Goal: Task Accomplishment & Management: Manage account settings

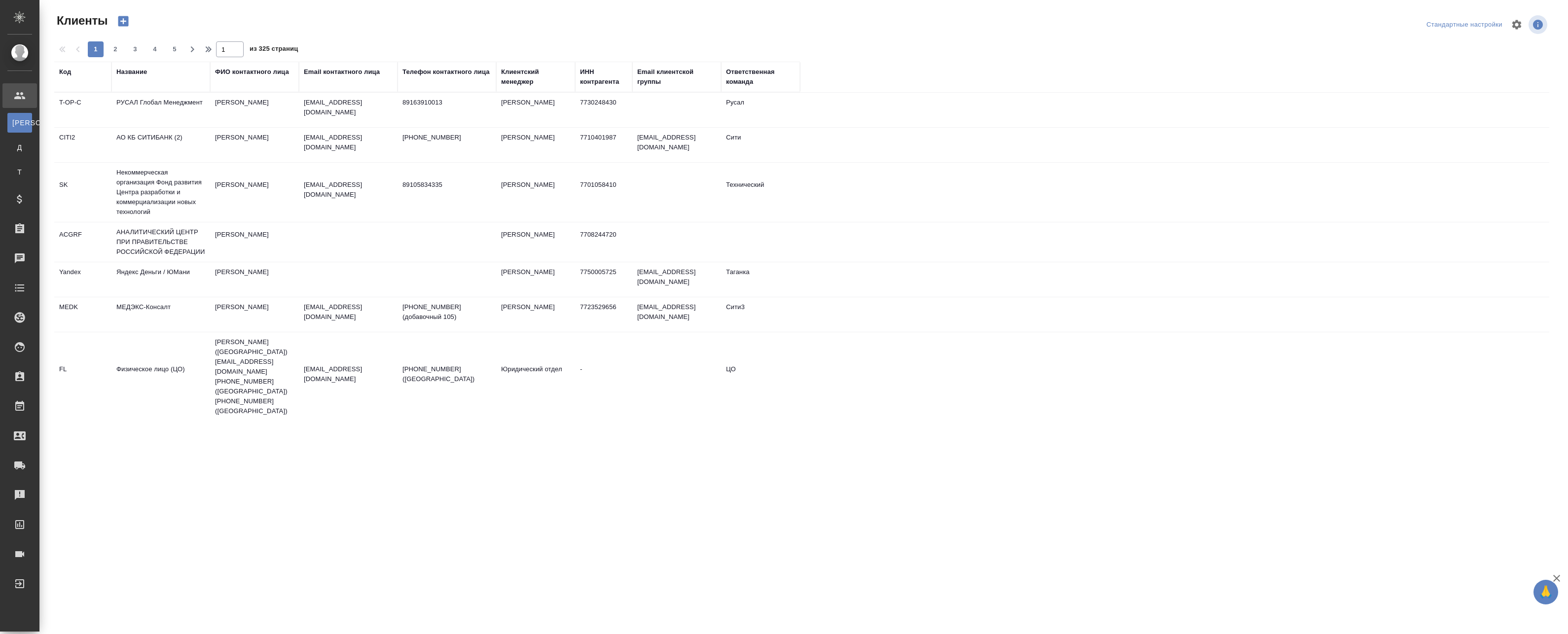
select select "RU"
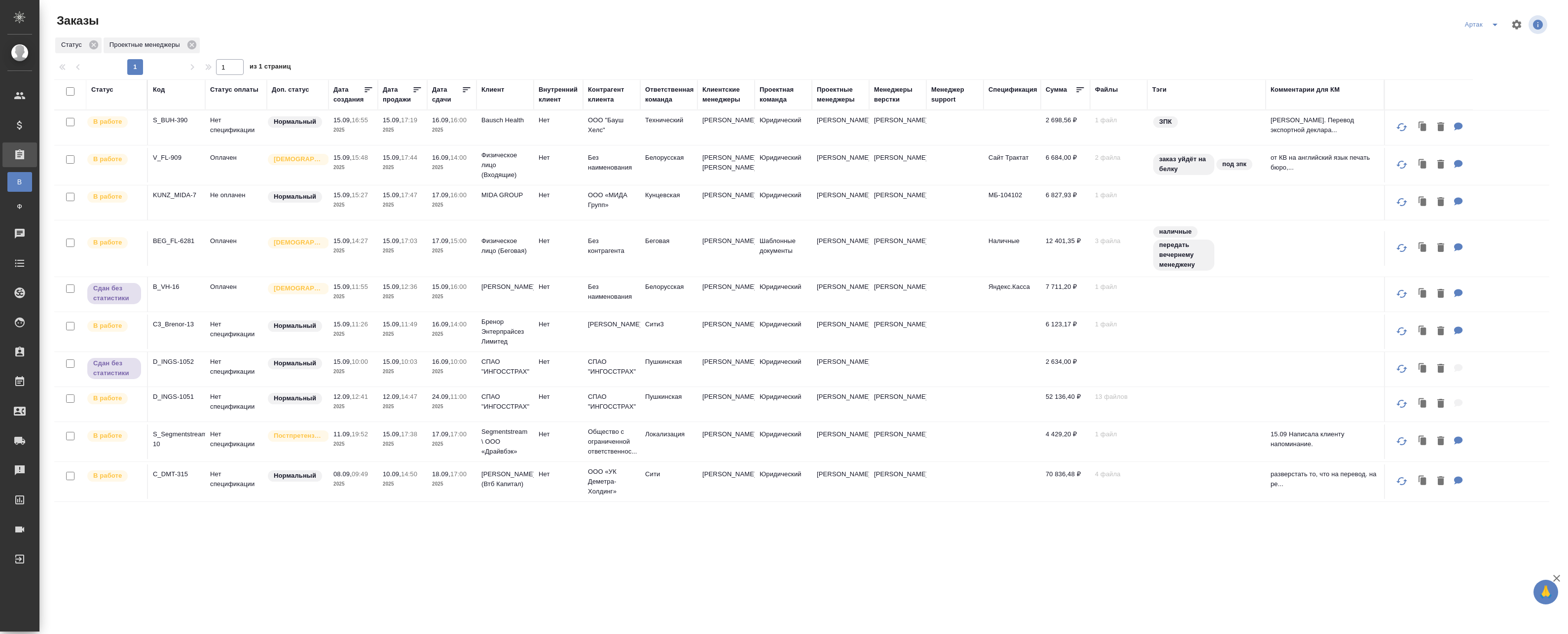
click at [377, 125] on td "15.09, 16:55 2025" at bounding box center [353, 128] width 50 height 35
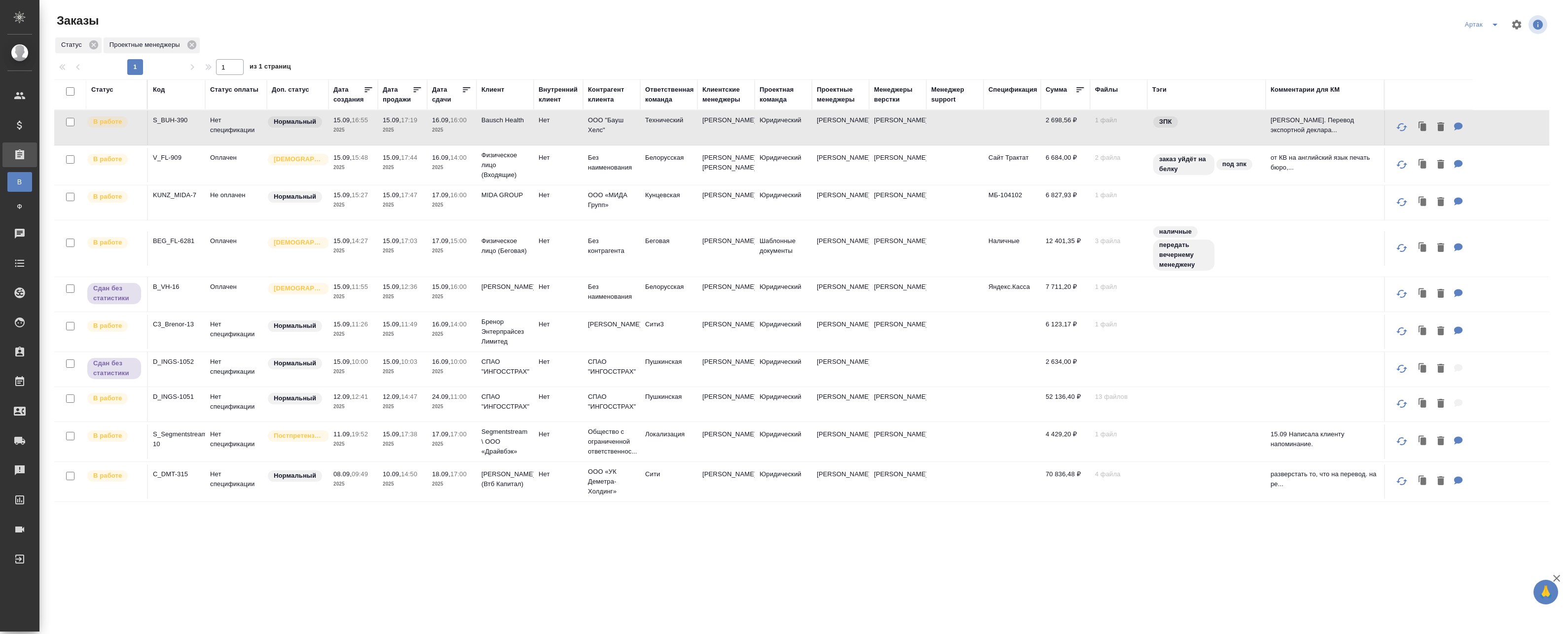
click at [447, 123] on p "16.09," at bounding box center [441, 120] width 18 height 8
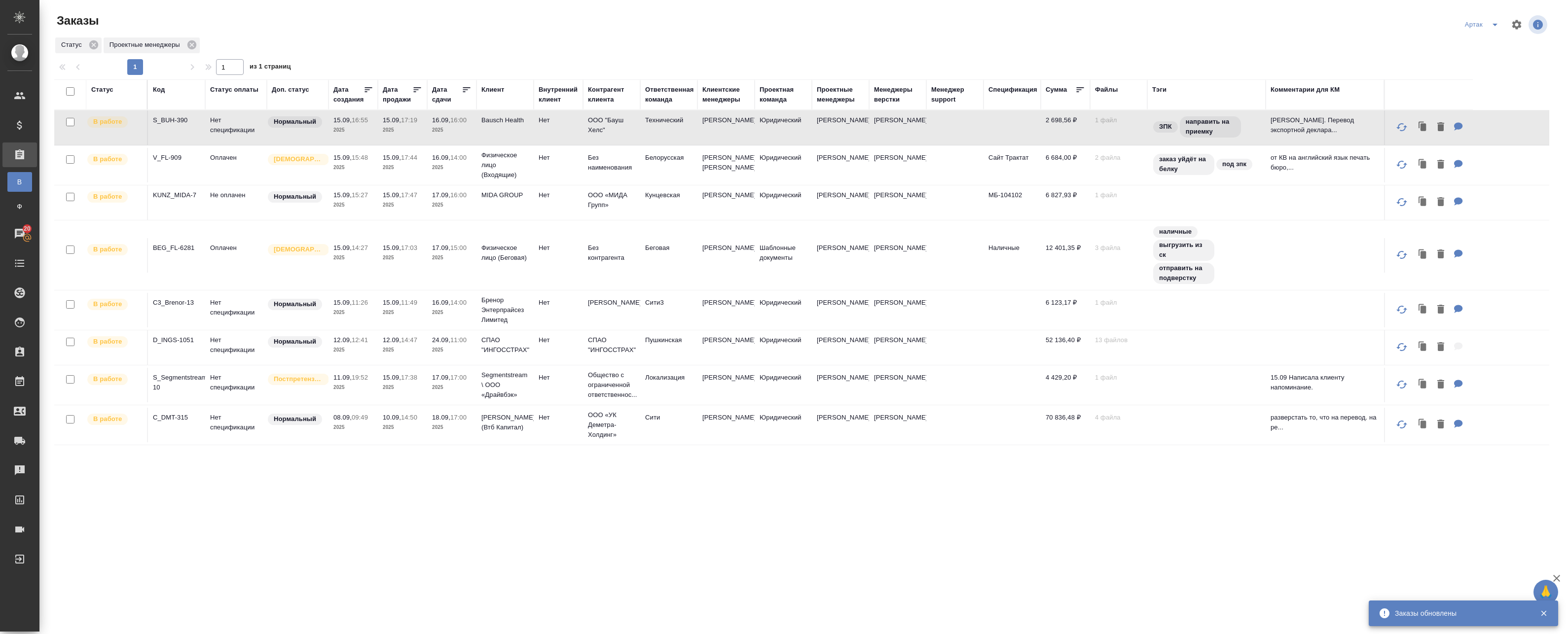
click at [400, 161] on p "15.09," at bounding box center [391, 158] width 18 height 8
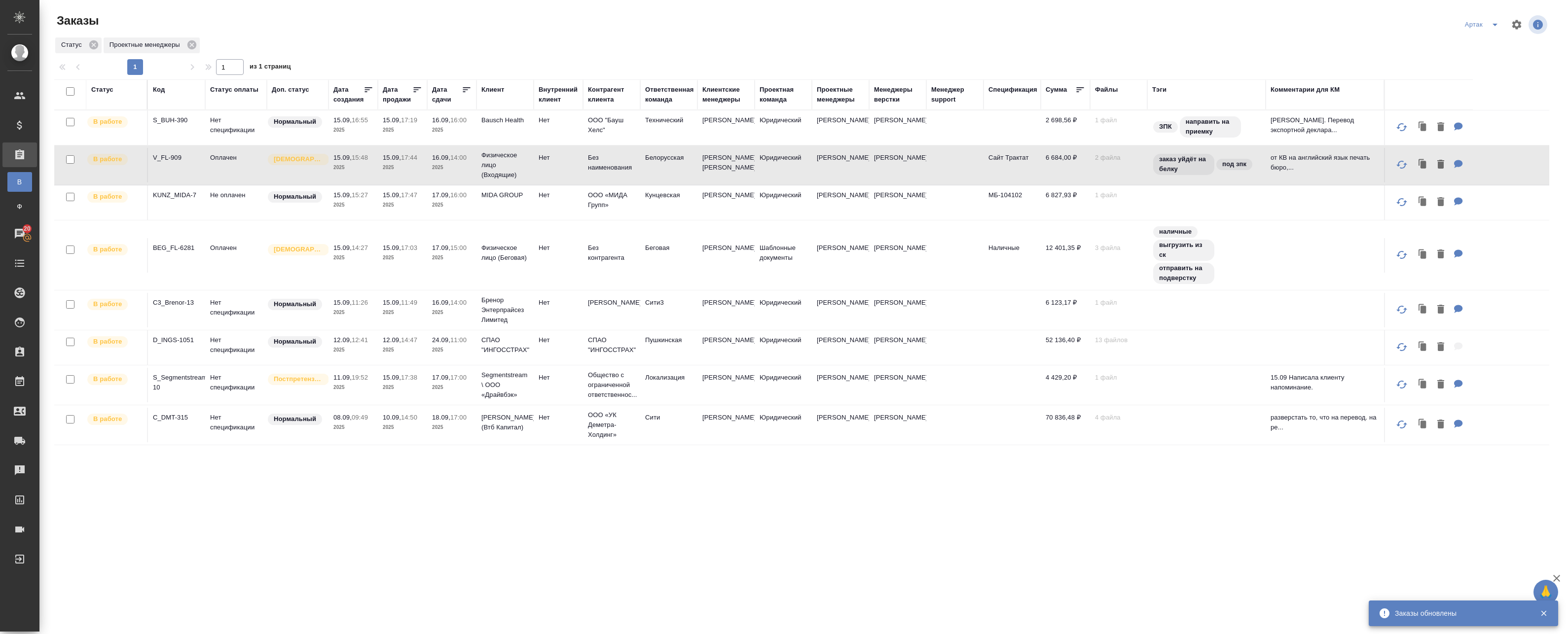
click at [425, 171] on td "15.09, 17:44 2025" at bounding box center [402, 165] width 50 height 35
click at [400, 432] on p "2025" at bounding box center [402, 428] width 39 height 10
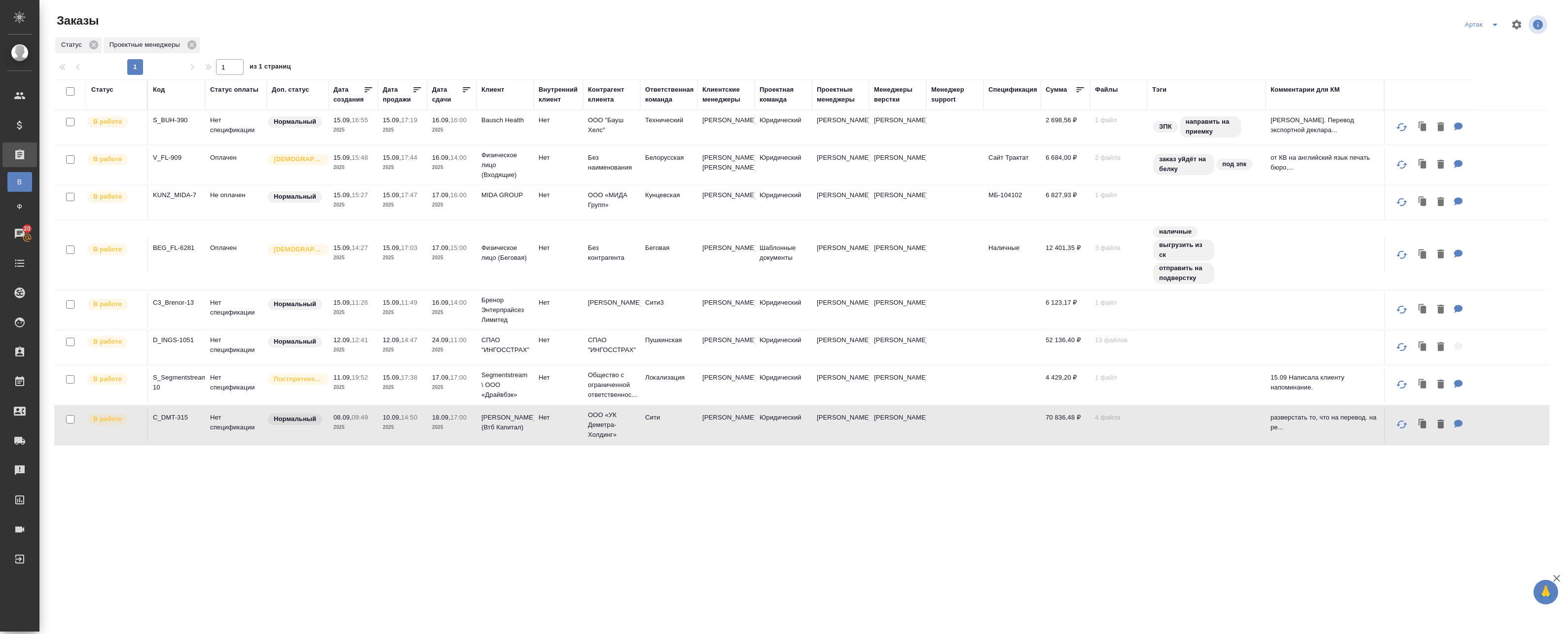
click at [399, 402] on td "15.09, 17:38 2025" at bounding box center [402, 385] width 50 height 35
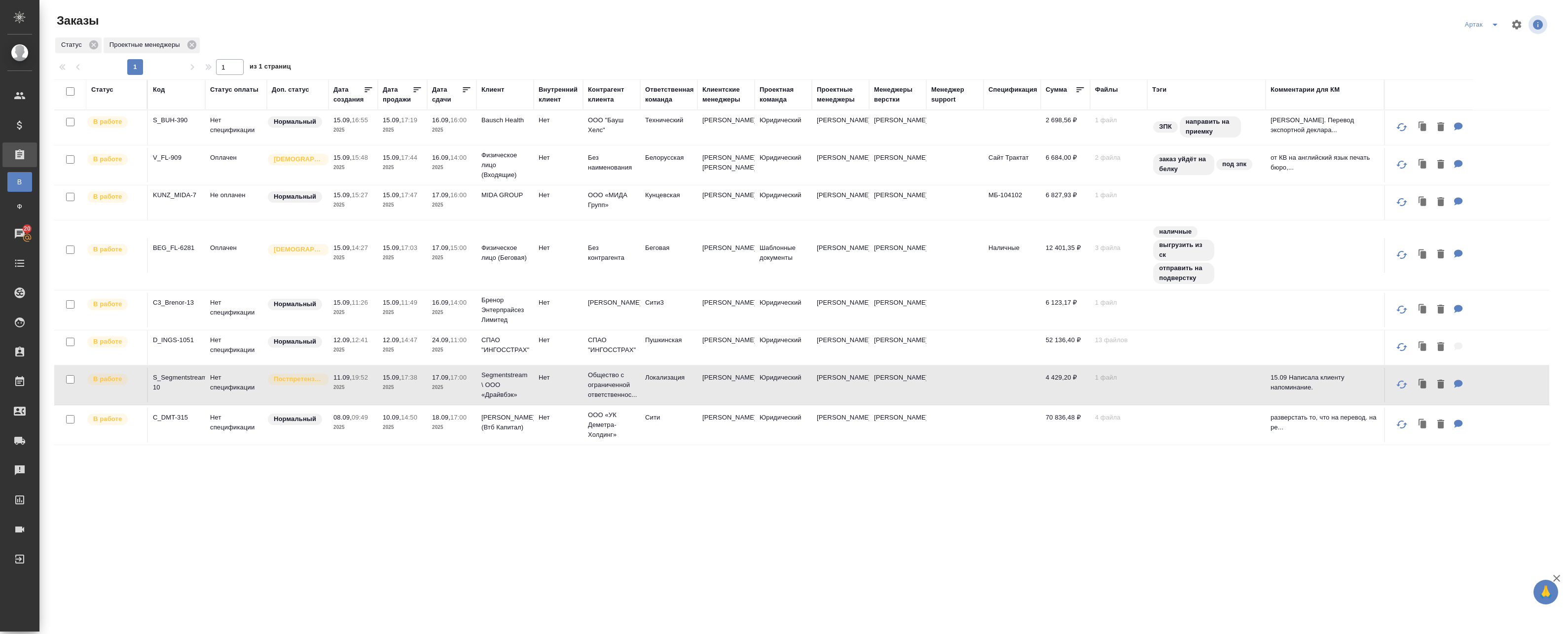
click at [402, 393] on p "2025" at bounding box center [402, 387] width 39 height 10
click at [387, 355] on p "2025" at bounding box center [402, 350] width 39 height 10
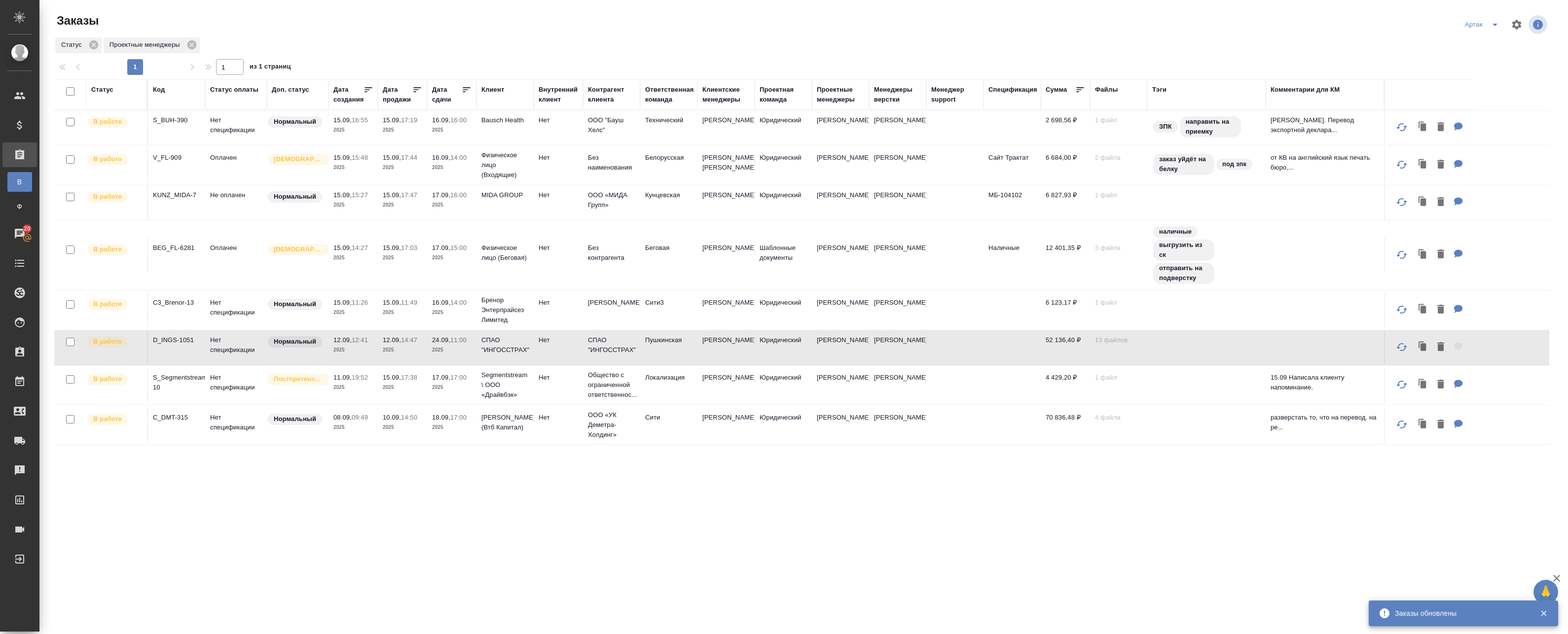
click at [406, 355] on p "2025" at bounding box center [402, 350] width 39 height 10
click at [387, 318] on p "2025" at bounding box center [402, 312] width 39 height 10
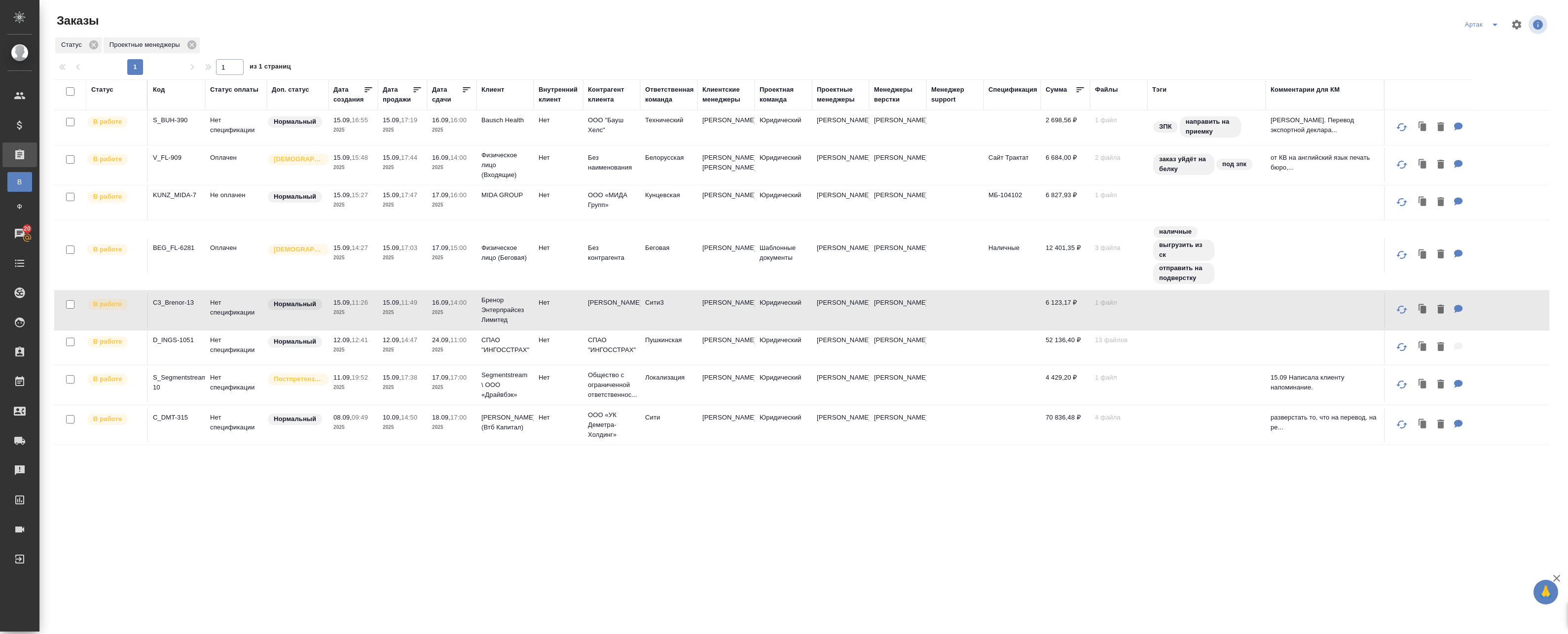
click at [387, 318] on p "2025" at bounding box center [402, 312] width 39 height 10
click at [401, 273] on td "15.09, 17:03 2025" at bounding box center [402, 255] width 50 height 35
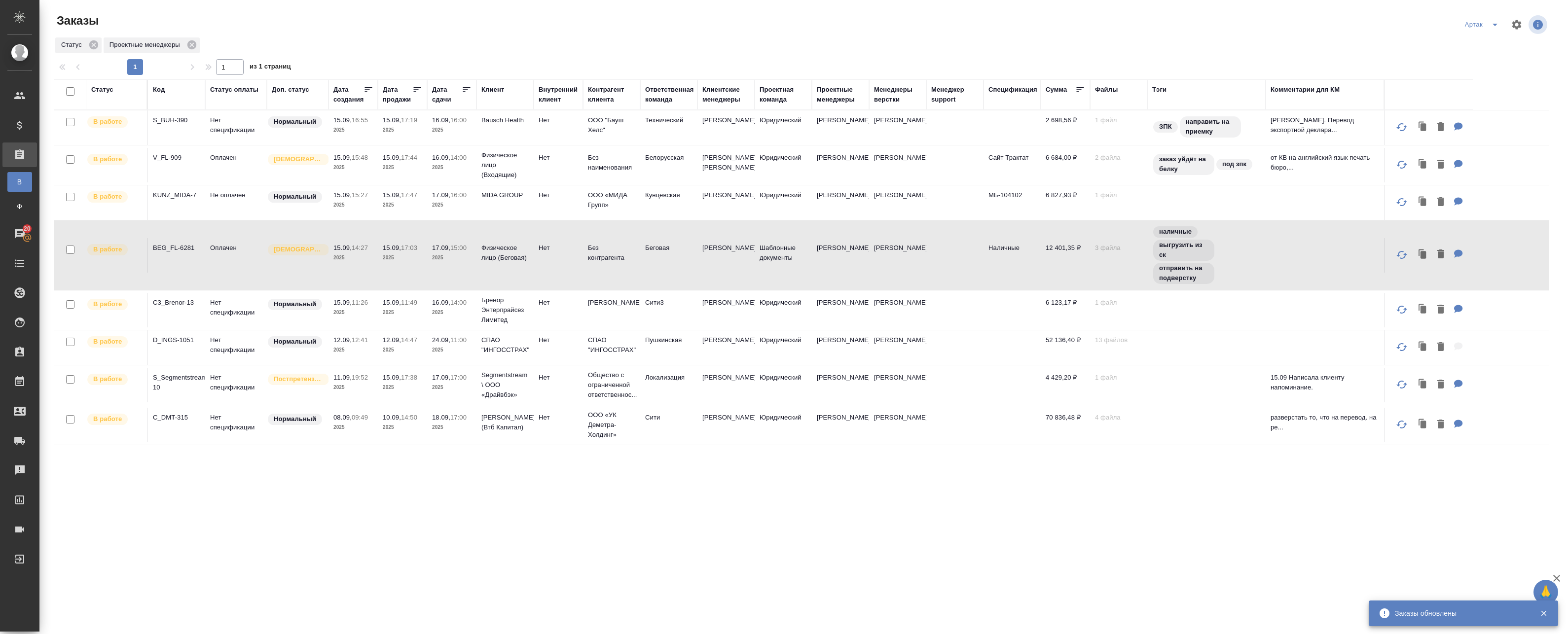
click at [401, 263] on p "2025" at bounding box center [402, 258] width 39 height 10
click at [416, 210] on p "2025" at bounding box center [402, 204] width 39 height 10
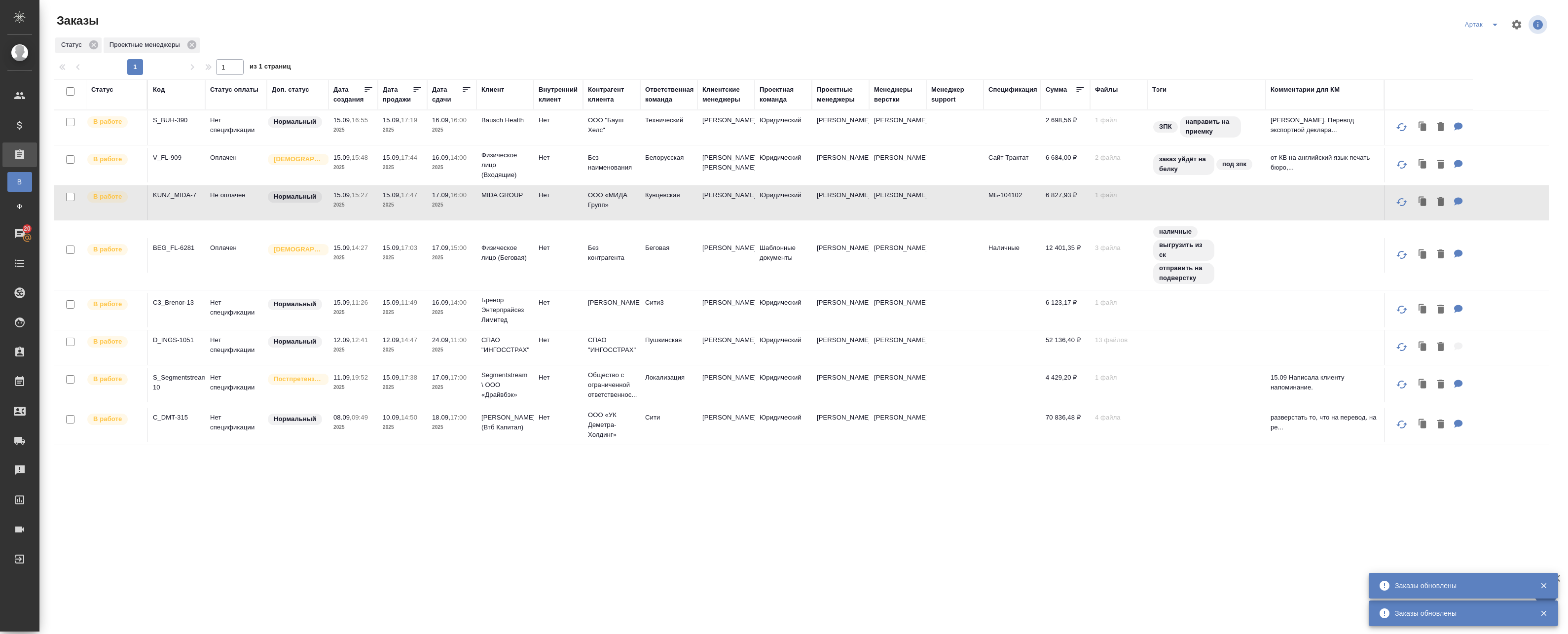
click at [416, 210] on p "2025" at bounding box center [402, 204] width 39 height 10
click at [385, 163] on span "15.09, 17:44" at bounding box center [402, 158] width 39 height 10
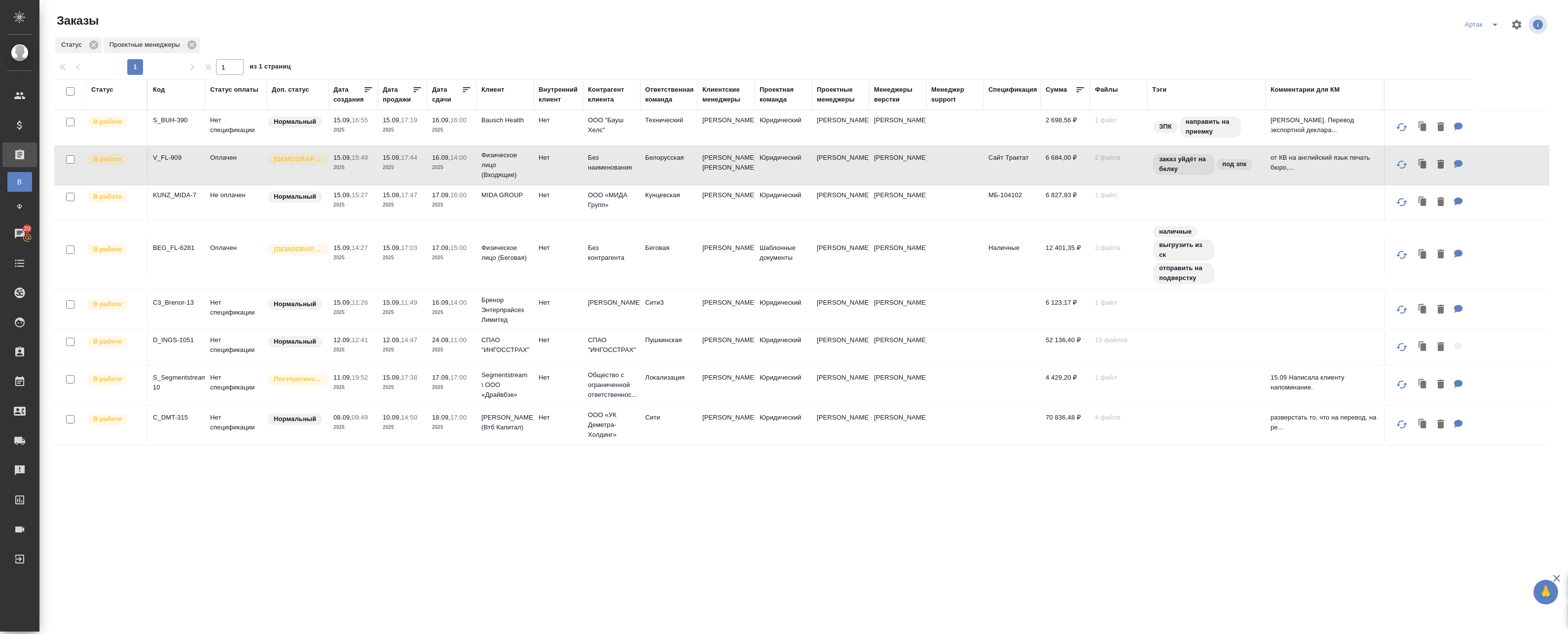
click at [394, 163] on span "15.09, 17:44" at bounding box center [402, 158] width 39 height 10
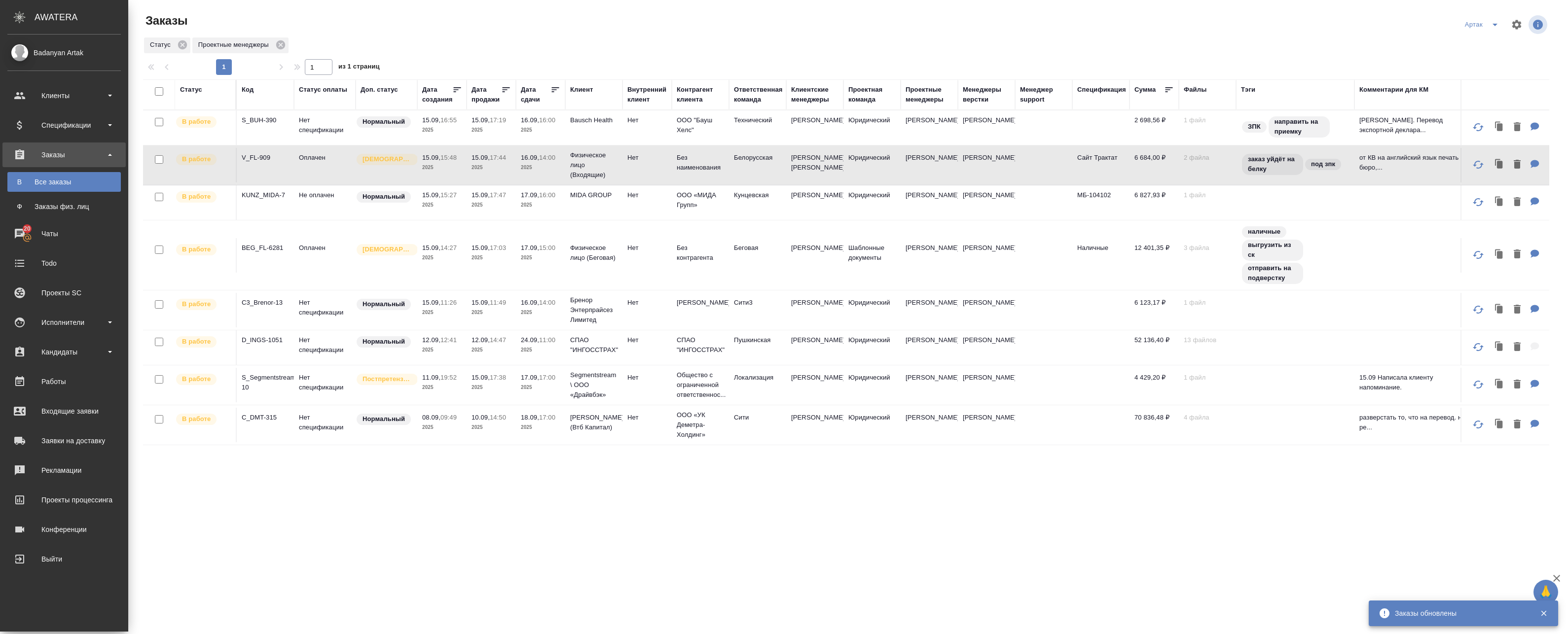
click at [246, 89] on div "Код" at bounding box center [248, 89] width 12 height 10
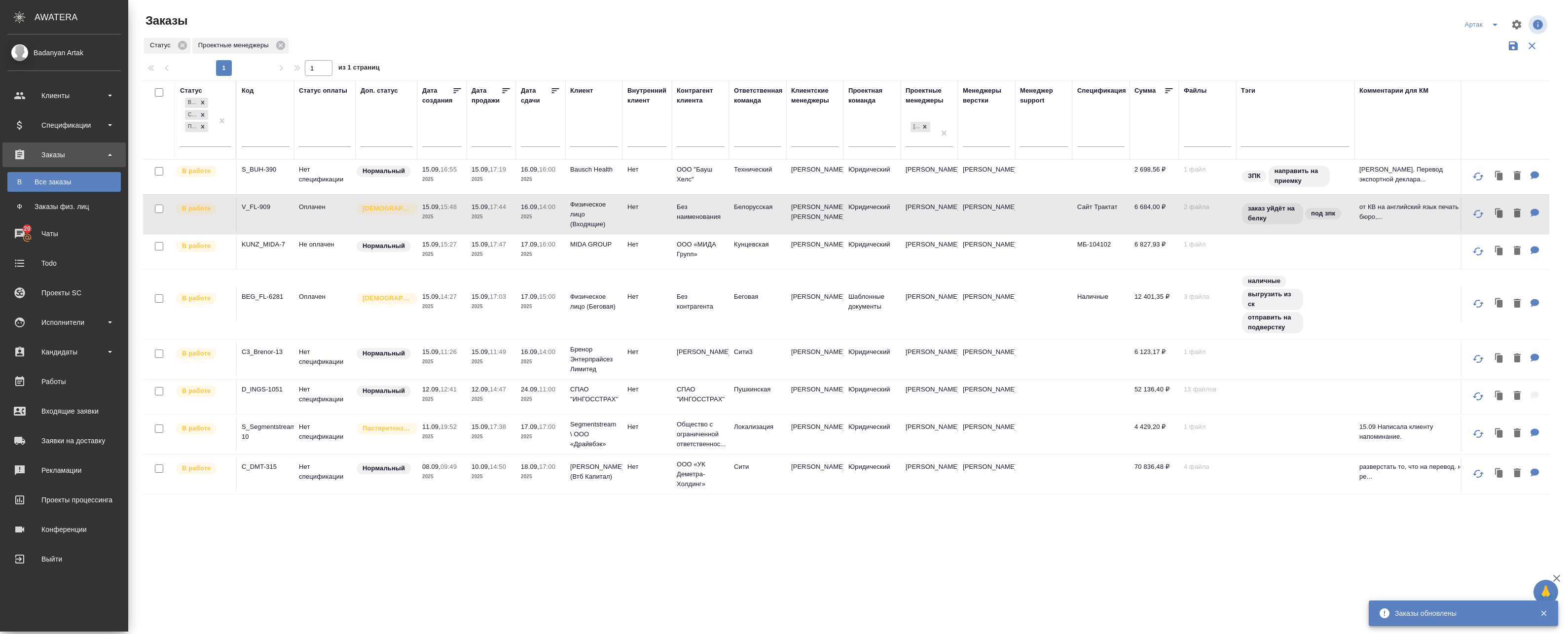
click at [253, 144] on input "text" at bounding box center [265, 140] width 47 height 12
paste input "KZH_Carlsberg-KZ-409"
click at [207, 137] on div "В работе Сдан без статистики Подтвержден" at bounding box center [196, 121] width 33 height 51
type input "KZH_Carlsberg-KZ-409"
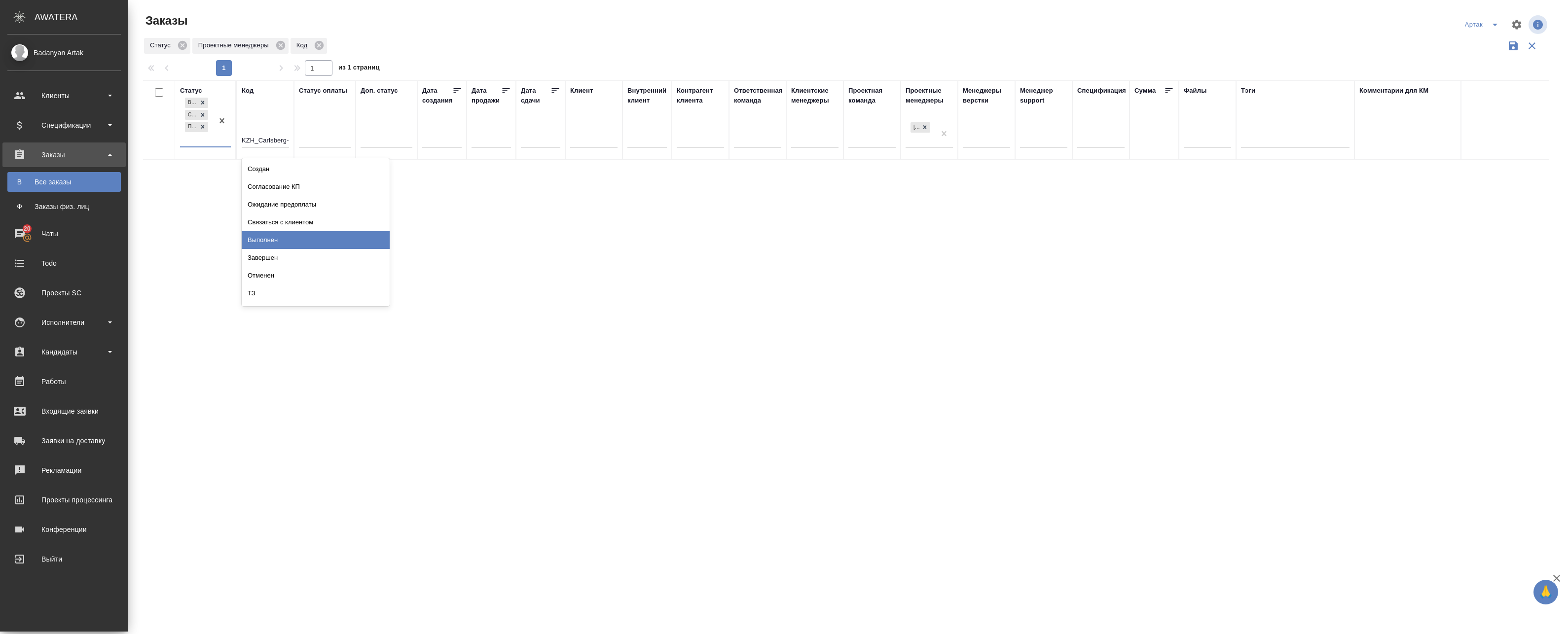
click at [287, 236] on div "Выполнен" at bounding box center [316, 240] width 148 height 18
click at [203, 154] on div "В работе Сдан без статистики Подтвержден Выполнен" at bounding box center [196, 127] width 33 height 63
click at [287, 253] on div "Завершен" at bounding box center [316, 251] width 148 height 18
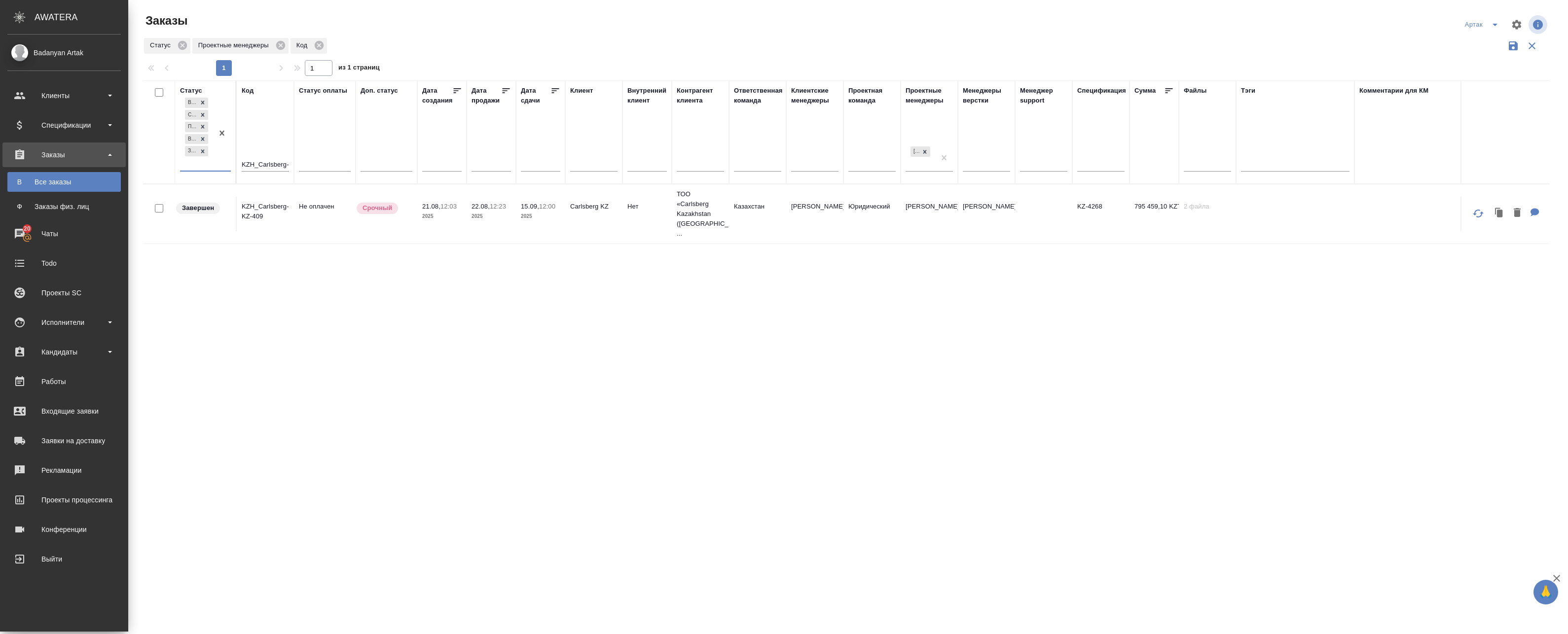
click at [333, 206] on td "Не оплачен" at bounding box center [324, 214] width 62 height 35
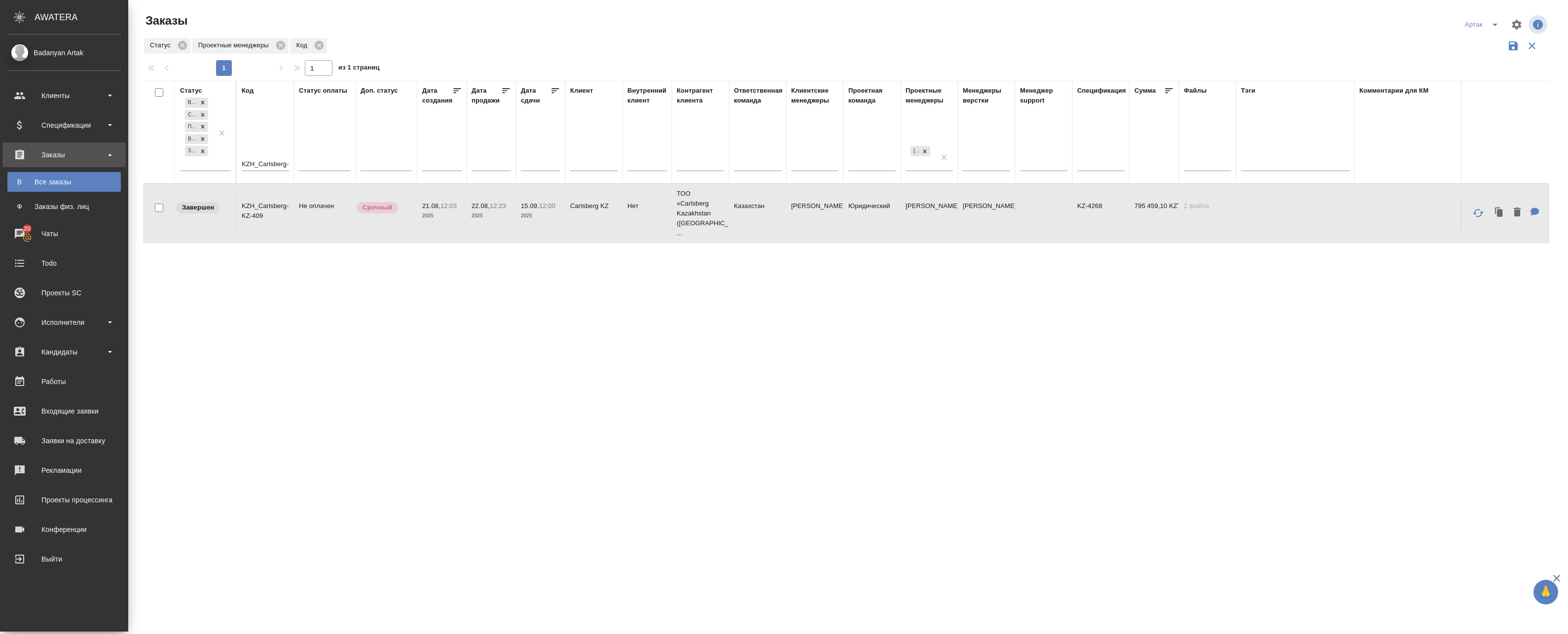
click at [476, 215] on p "2025" at bounding box center [491, 216] width 39 height 10
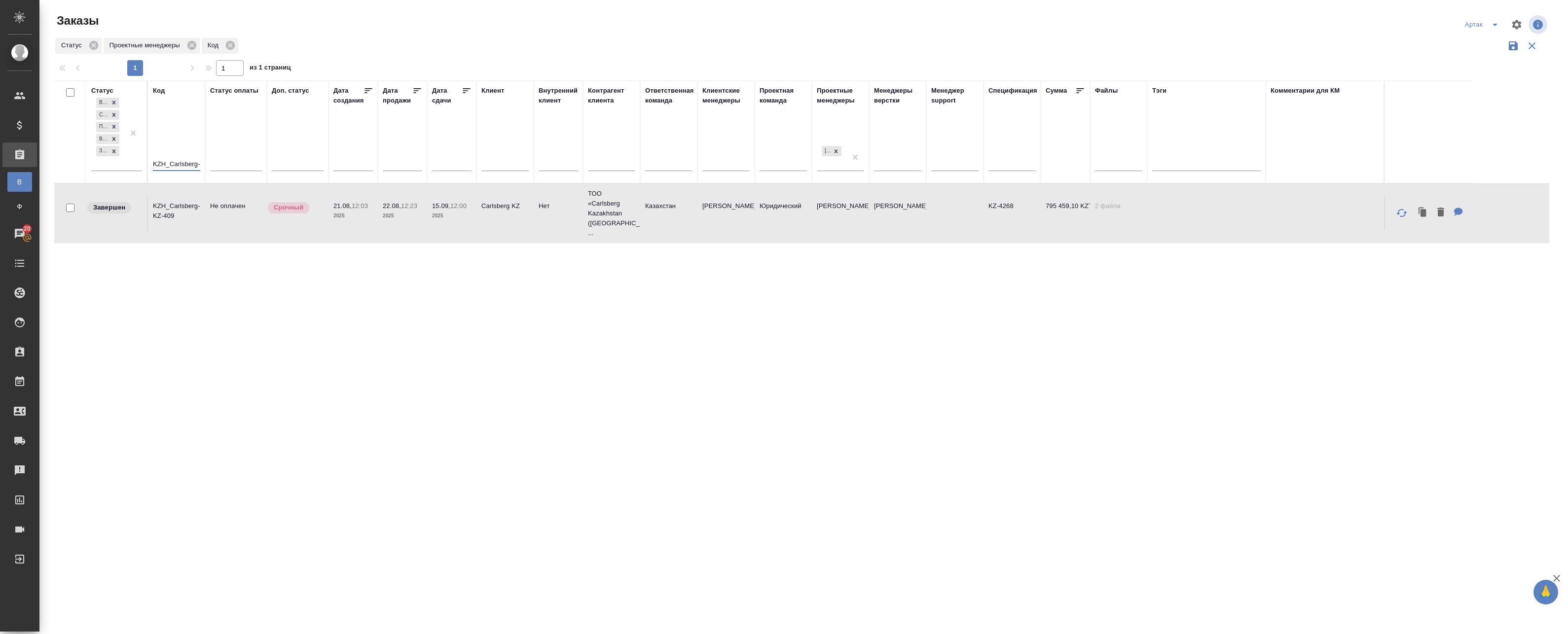
click at [189, 160] on input "KZH_Carlsberg-KZ-409" at bounding box center [176, 164] width 47 height 12
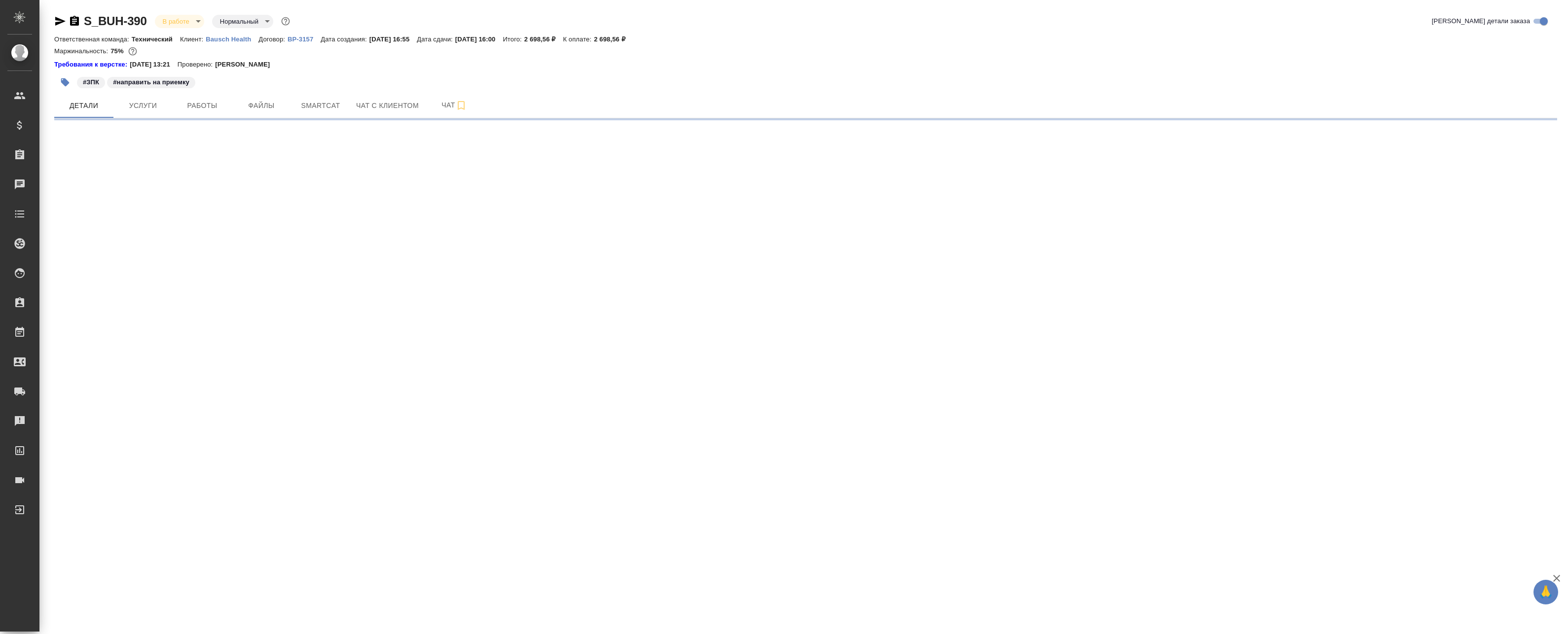
select select "RU"
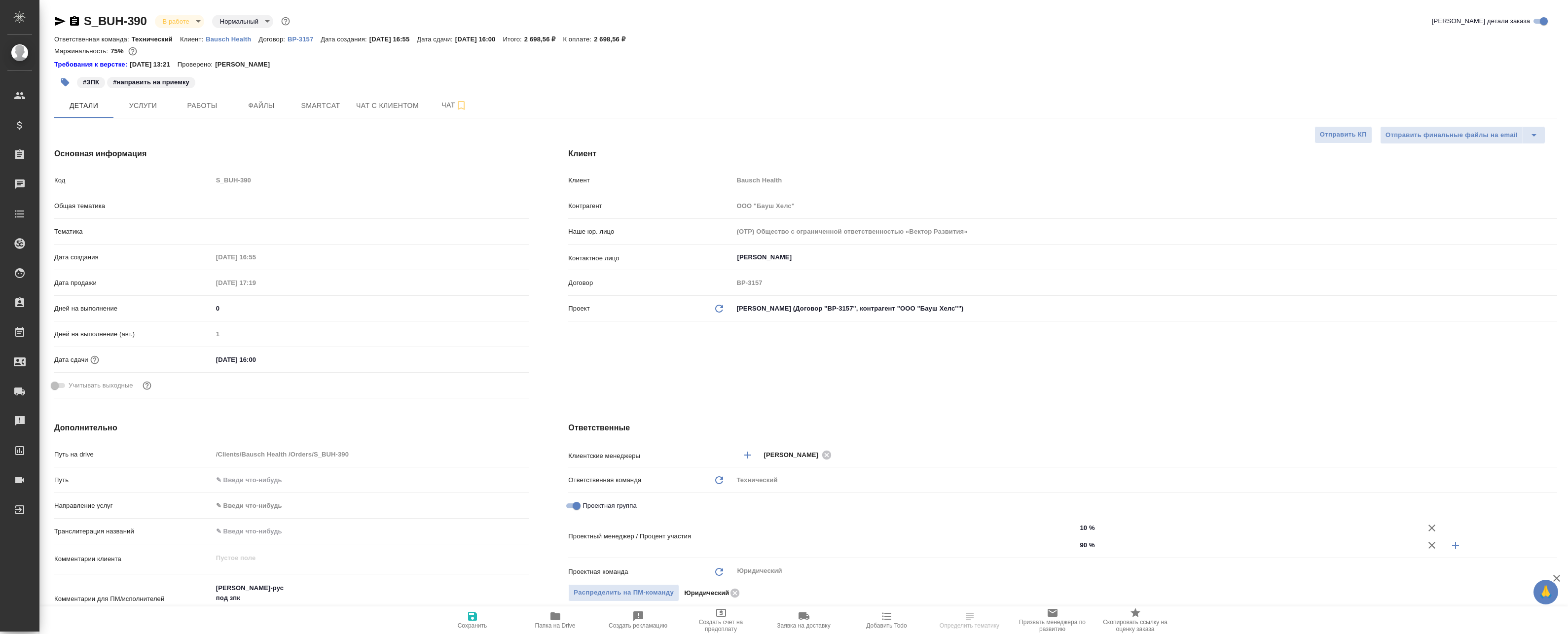
type textarea "x"
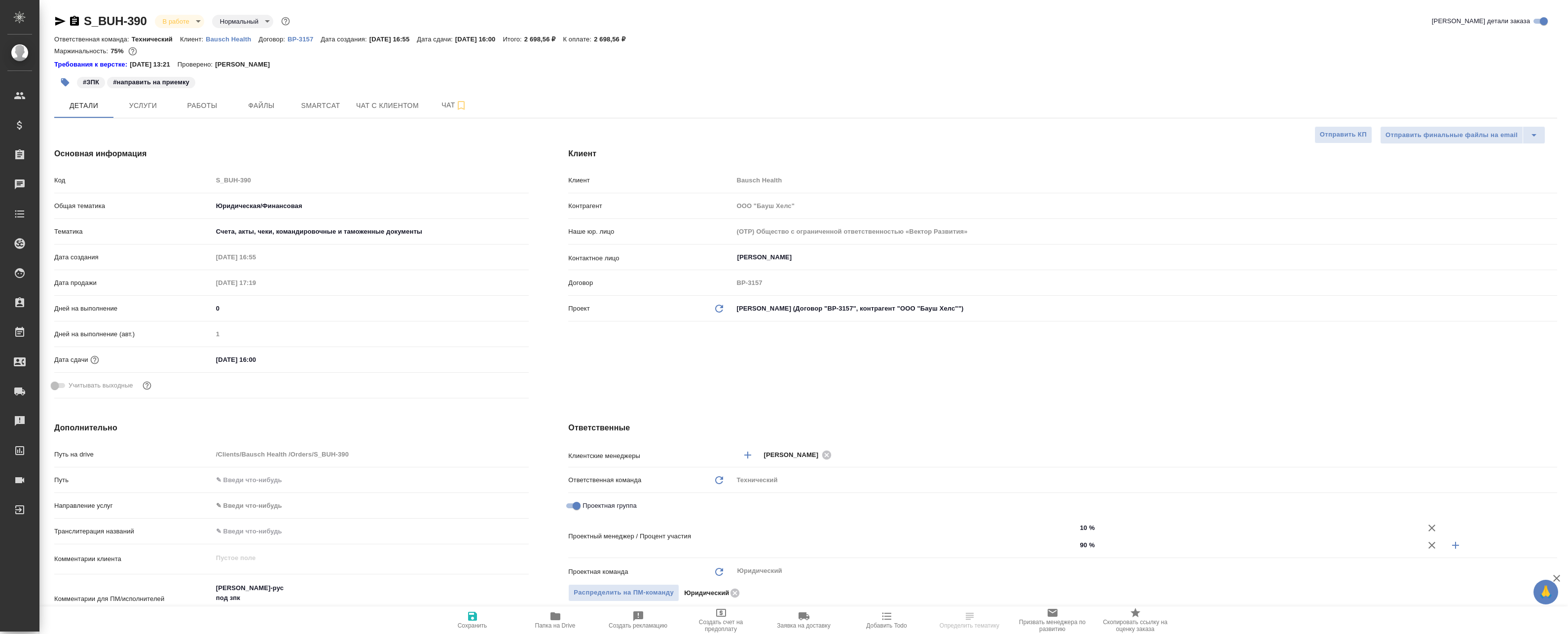
type textarea "x"
type input "[PERSON_NAME]"
type input "Matveeva Anastasia"
type textarea "x"
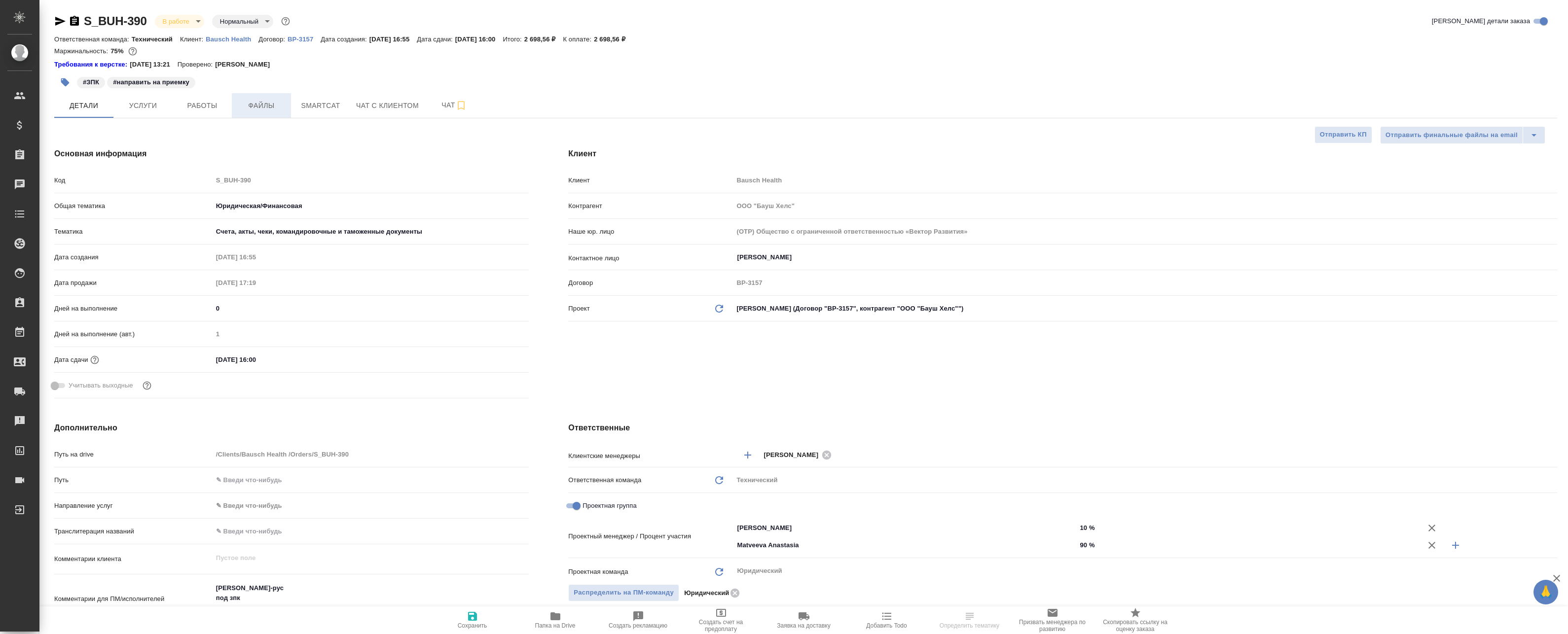
type textarea "x"
click at [203, 110] on span "Работы" at bounding box center [202, 105] width 47 height 12
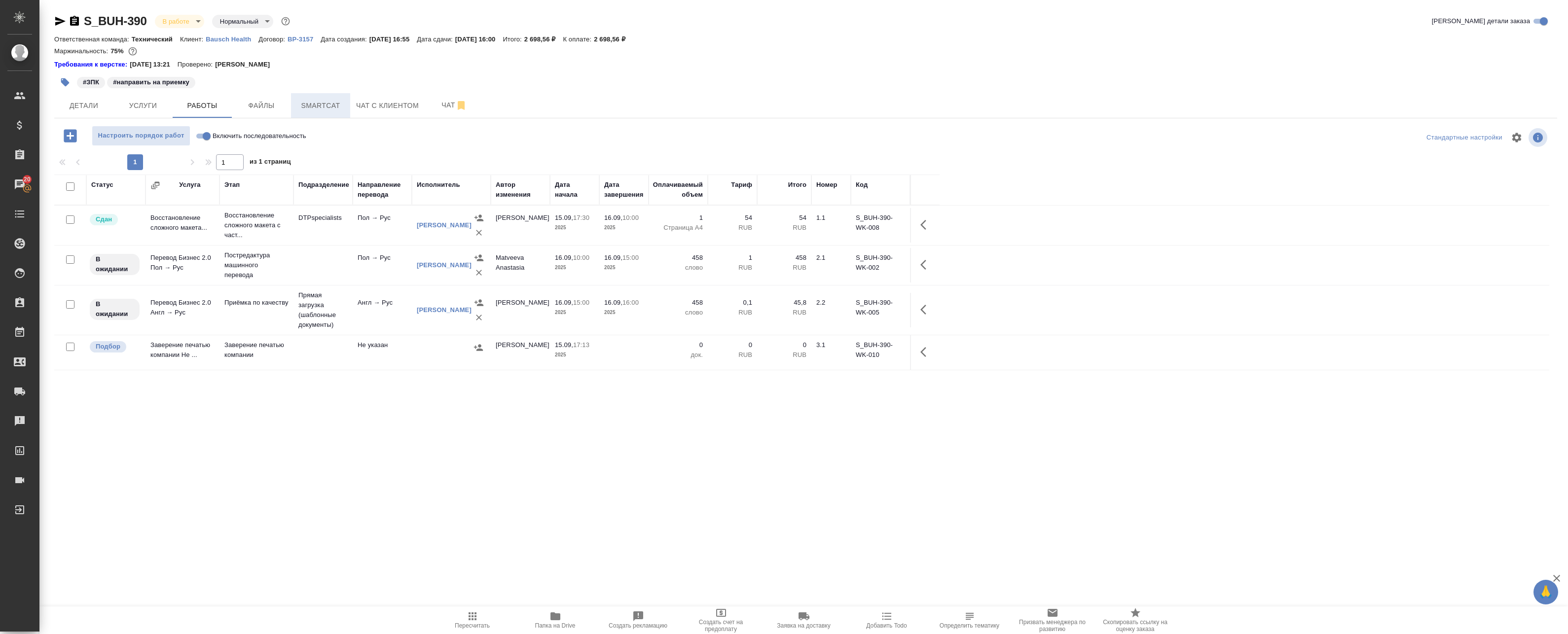
click at [325, 113] on button "Smartcat" at bounding box center [320, 105] width 59 height 24
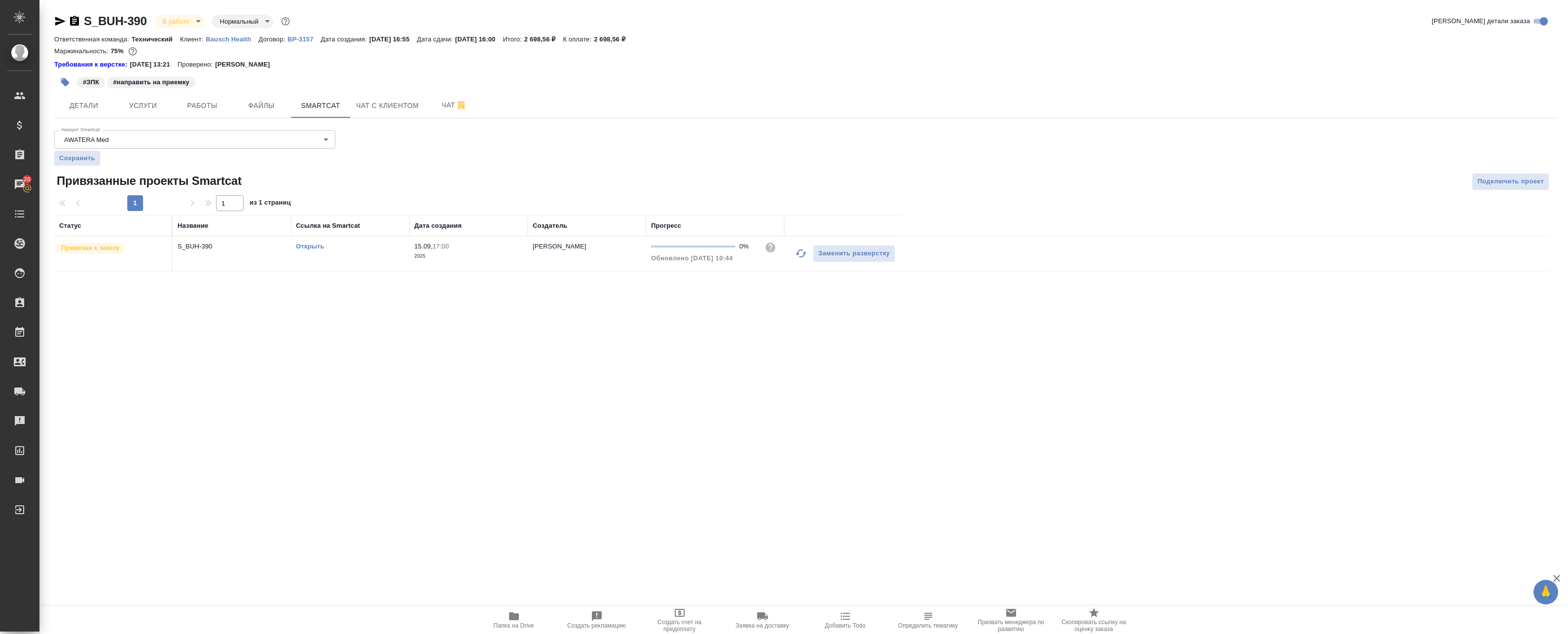
click at [799, 263] on button "button" at bounding box center [800, 253] width 23 height 23
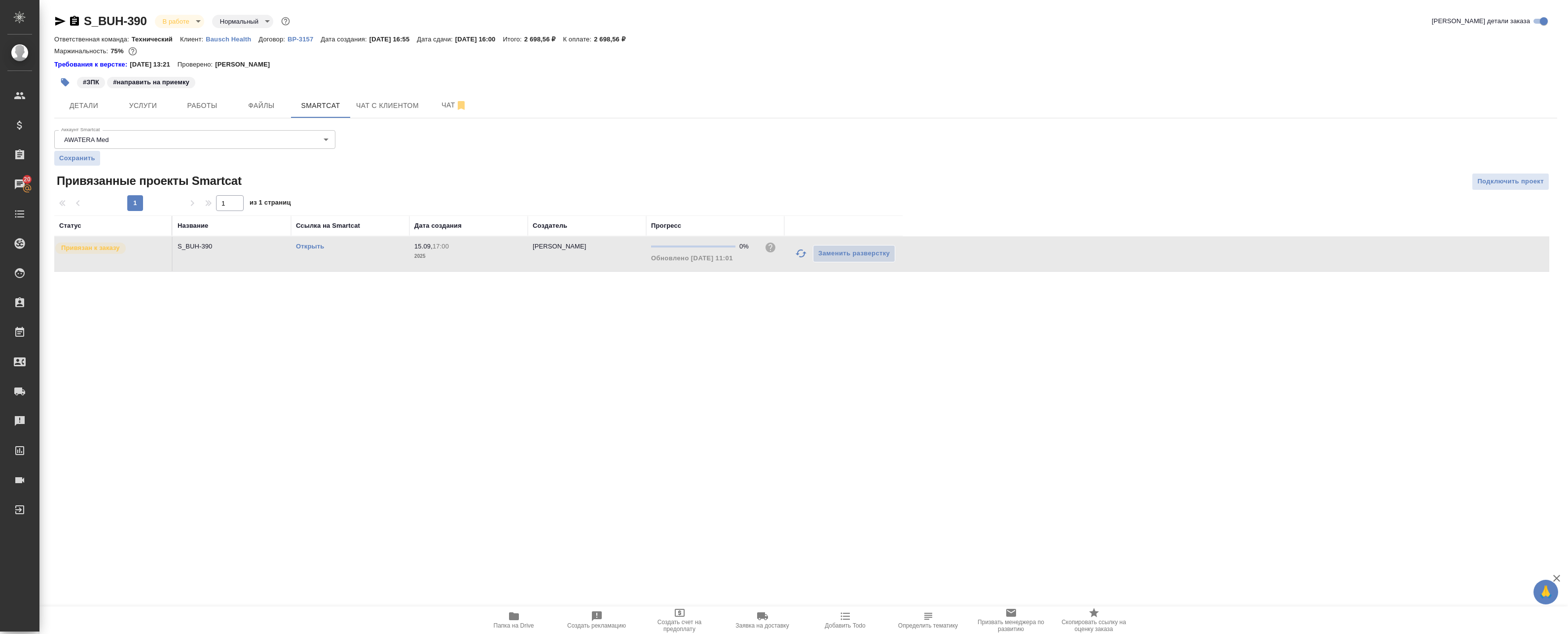
click at [799, 251] on icon "button" at bounding box center [801, 253] width 12 height 12
click at [310, 248] on link "Открыть" at bounding box center [309, 247] width 28 height 8
click at [198, 107] on span "Работы" at bounding box center [202, 105] width 47 height 12
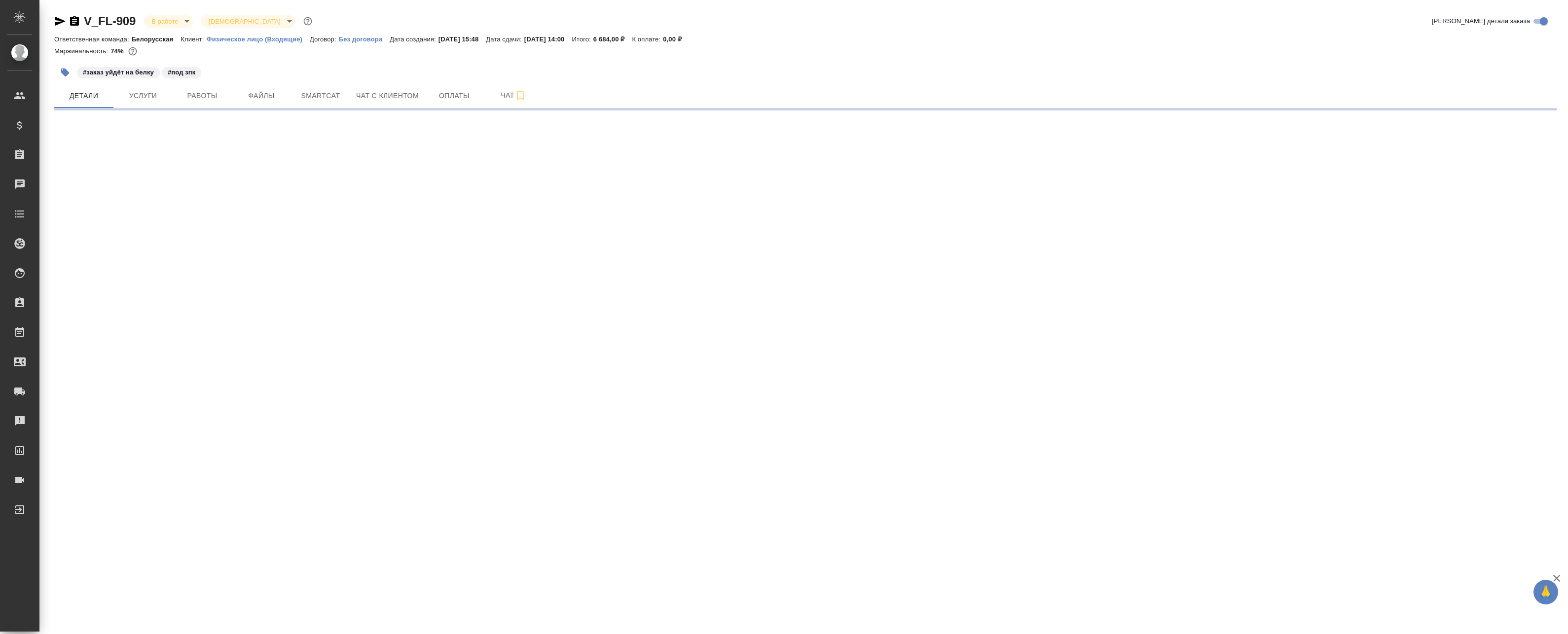
select select "RU"
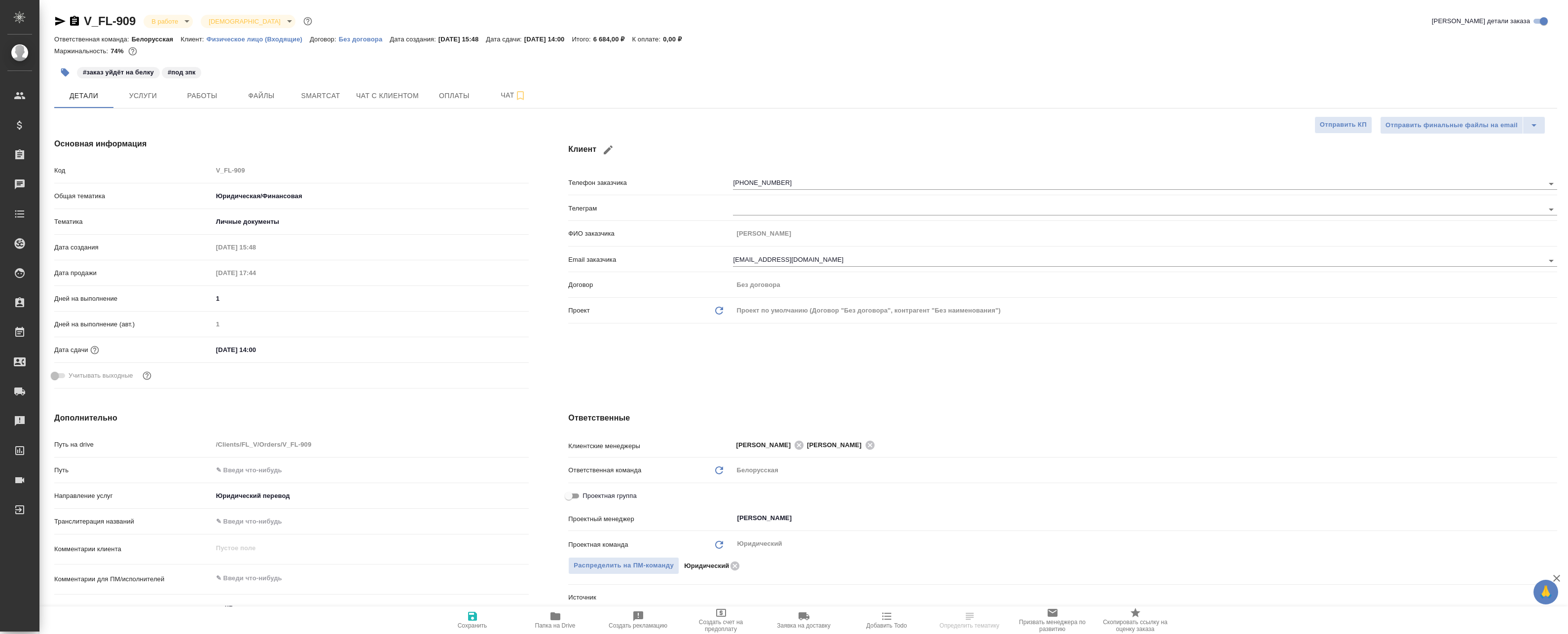
type textarea "x"
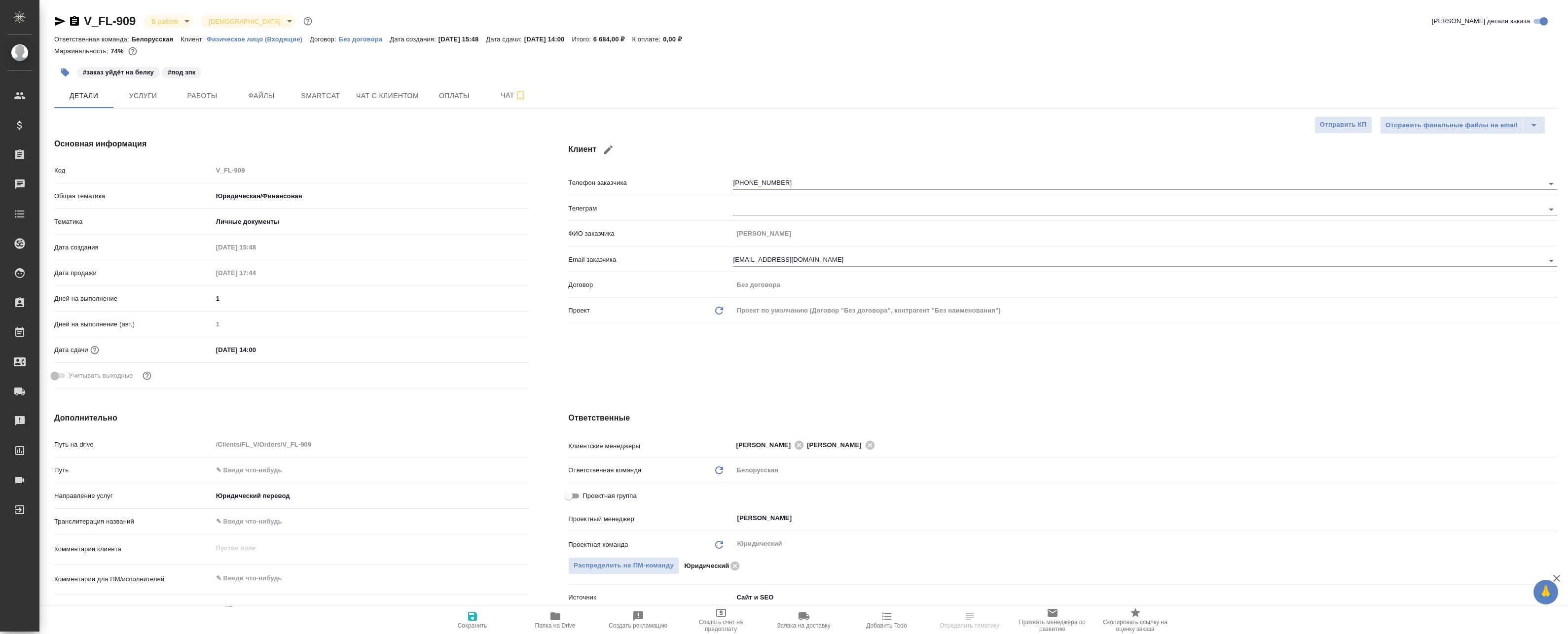
type textarea "x"
click at [215, 102] on button "Работы" at bounding box center [202, 96] width 59 height 24
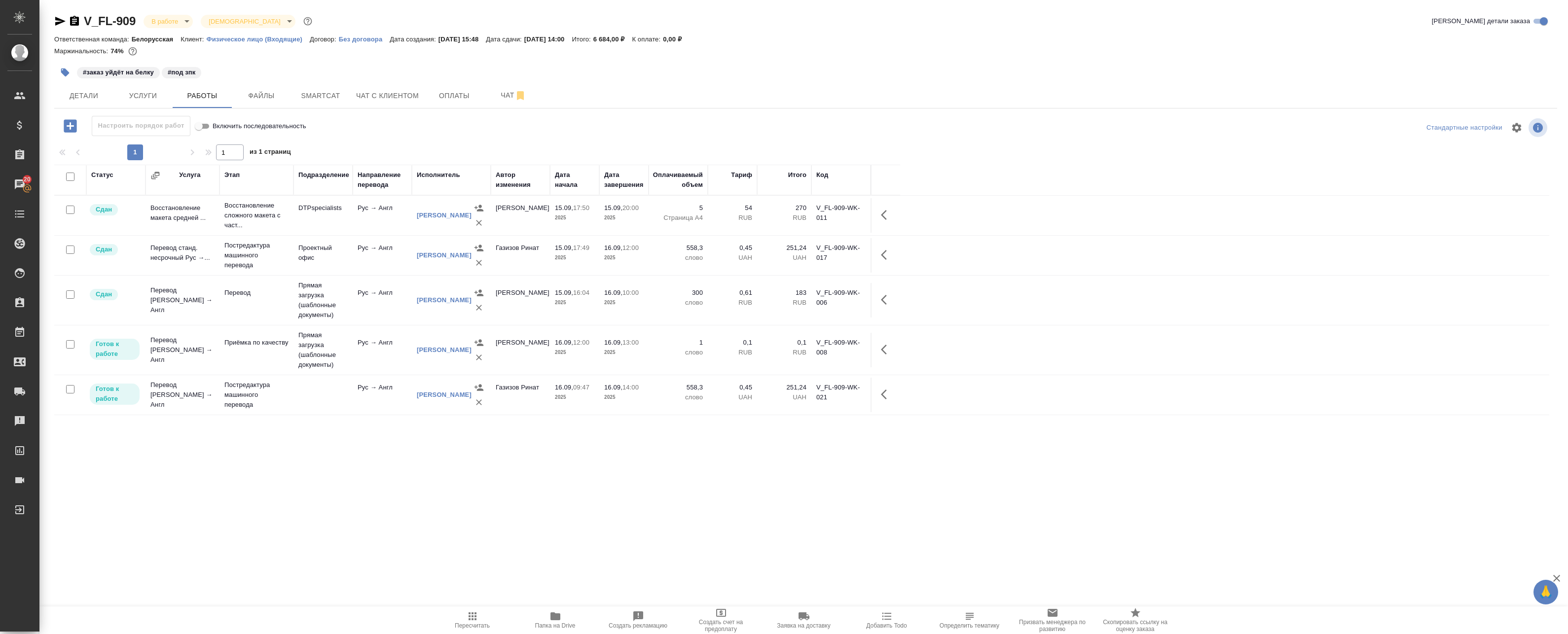
click at [190, 451] on div "Статус Услуга Этап Подразделение Направление перевода Исполнитель Автор изменен…" at bounding box center [802, 386] width 1495 height 444
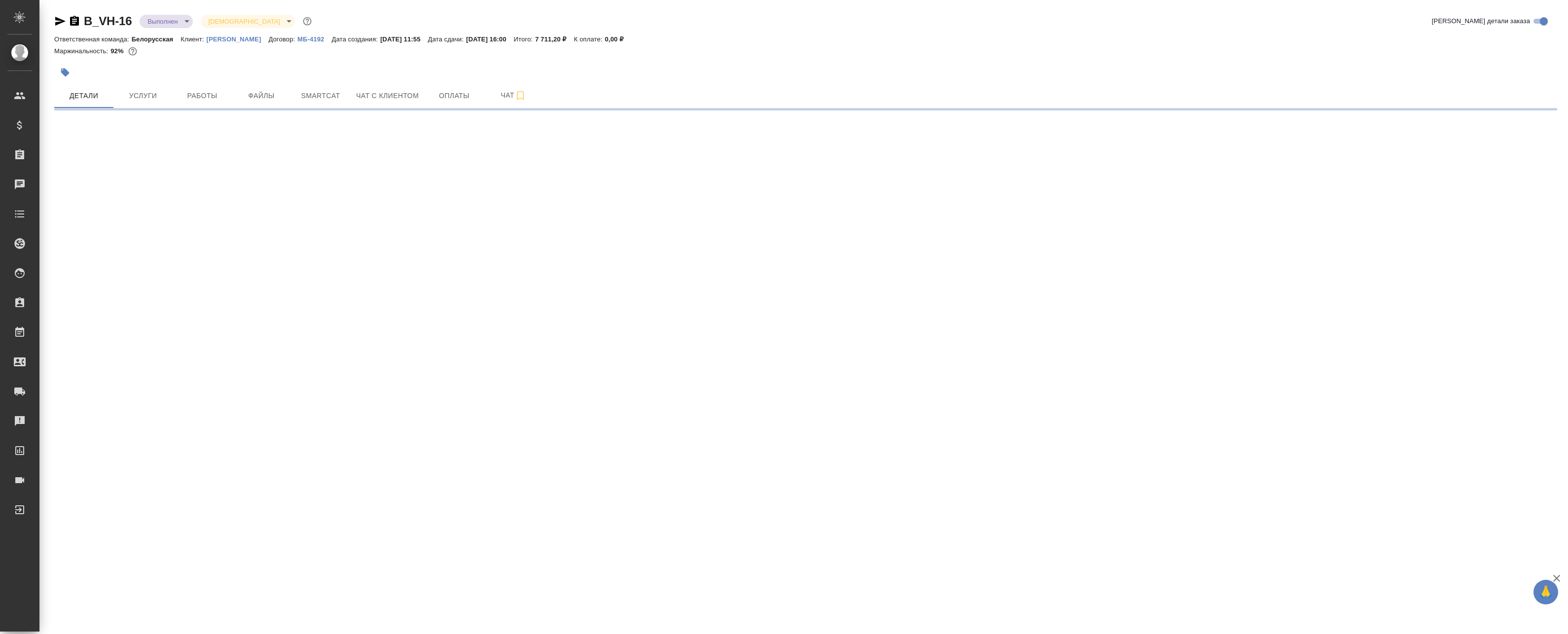
select select "RU"
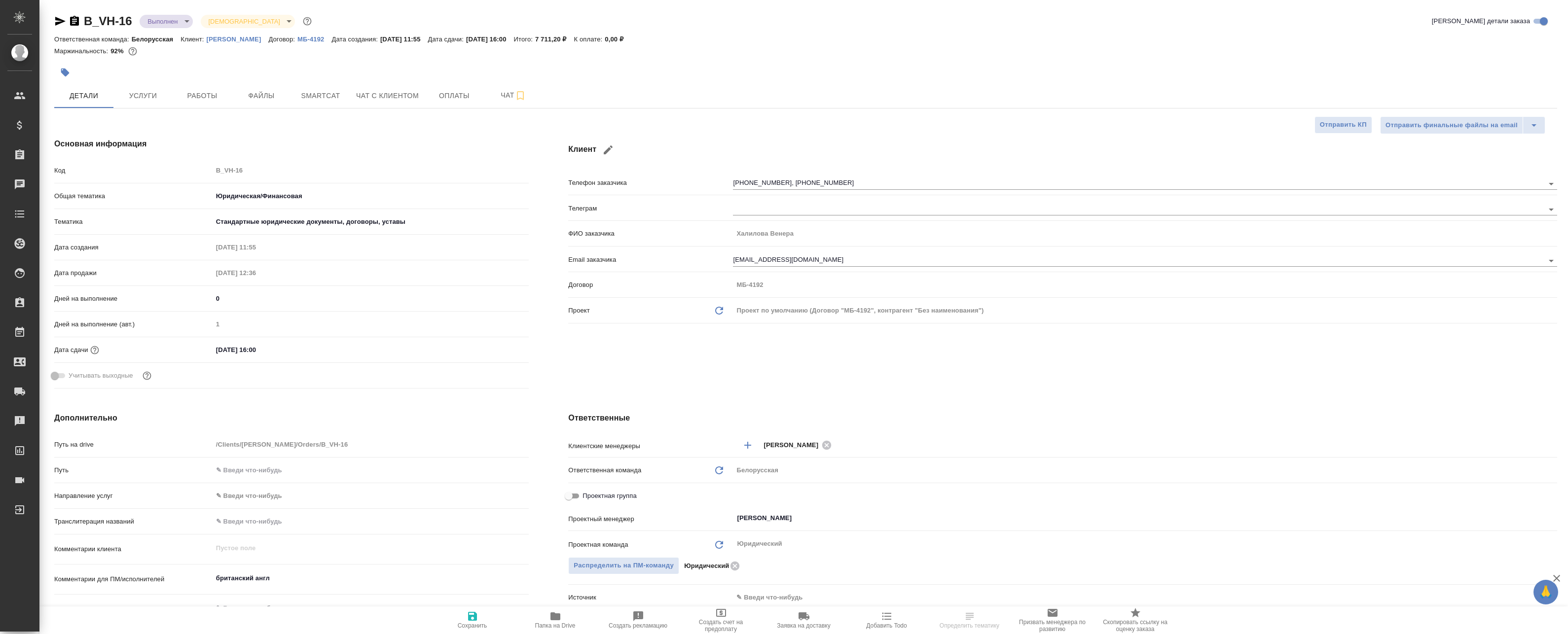
type textarea "x"
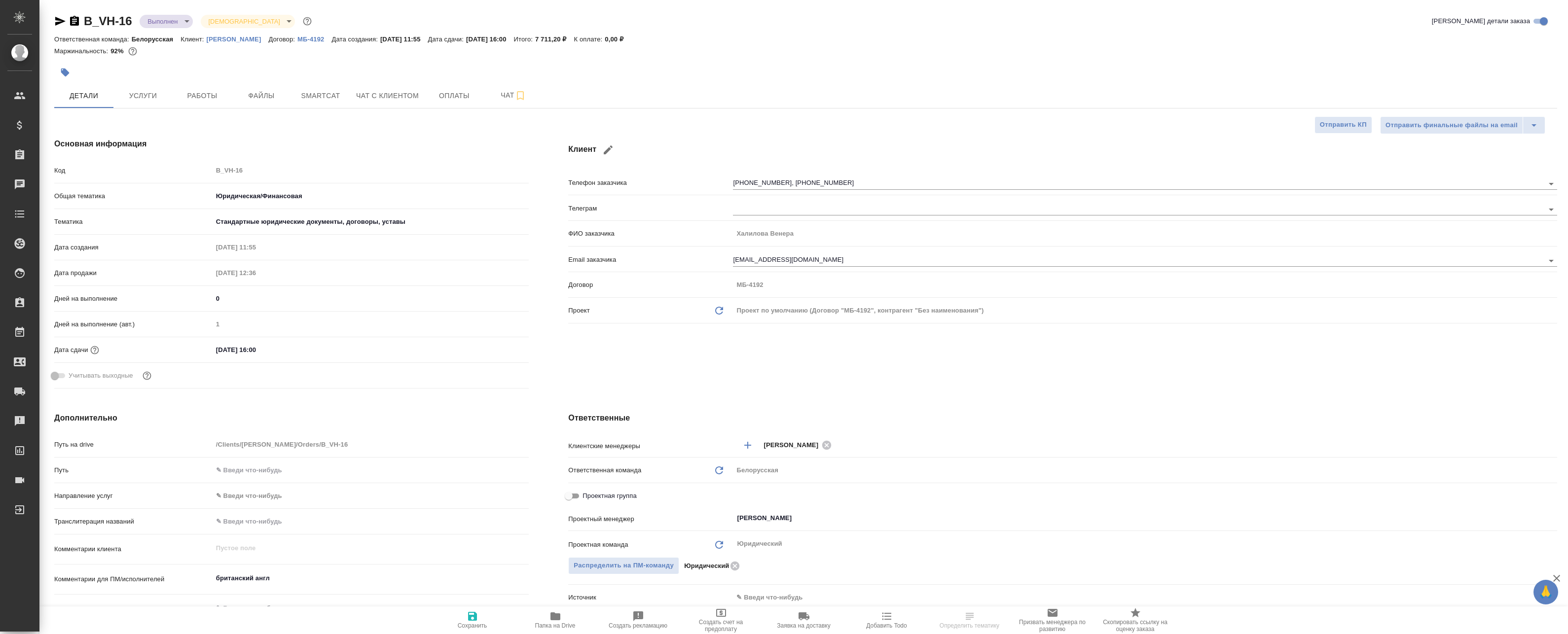
type textarea "x"
click at [216, 99] on span "Работы" at bounding box center [202, 96] width 47 height 12
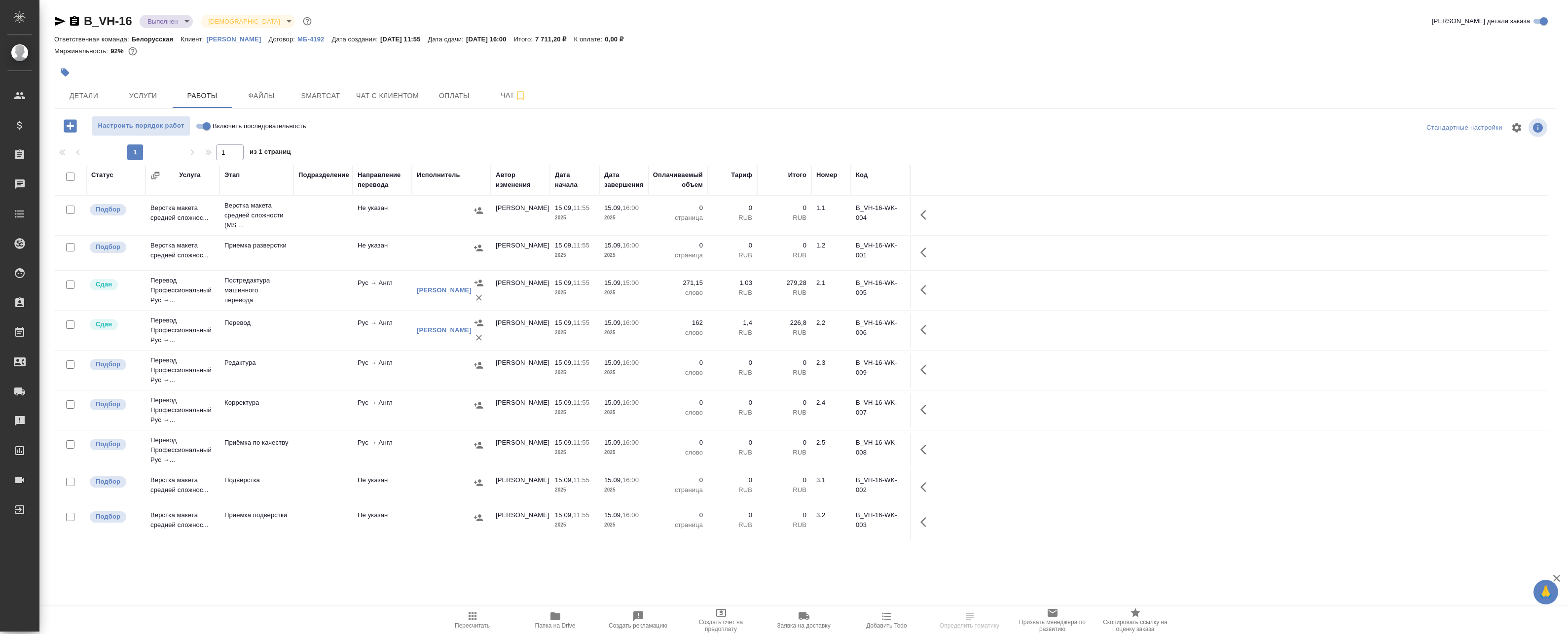
click at [71, 178] on input "checkbox" at bounding box center [69, 176] width 8 height 8
checkbox input "true"
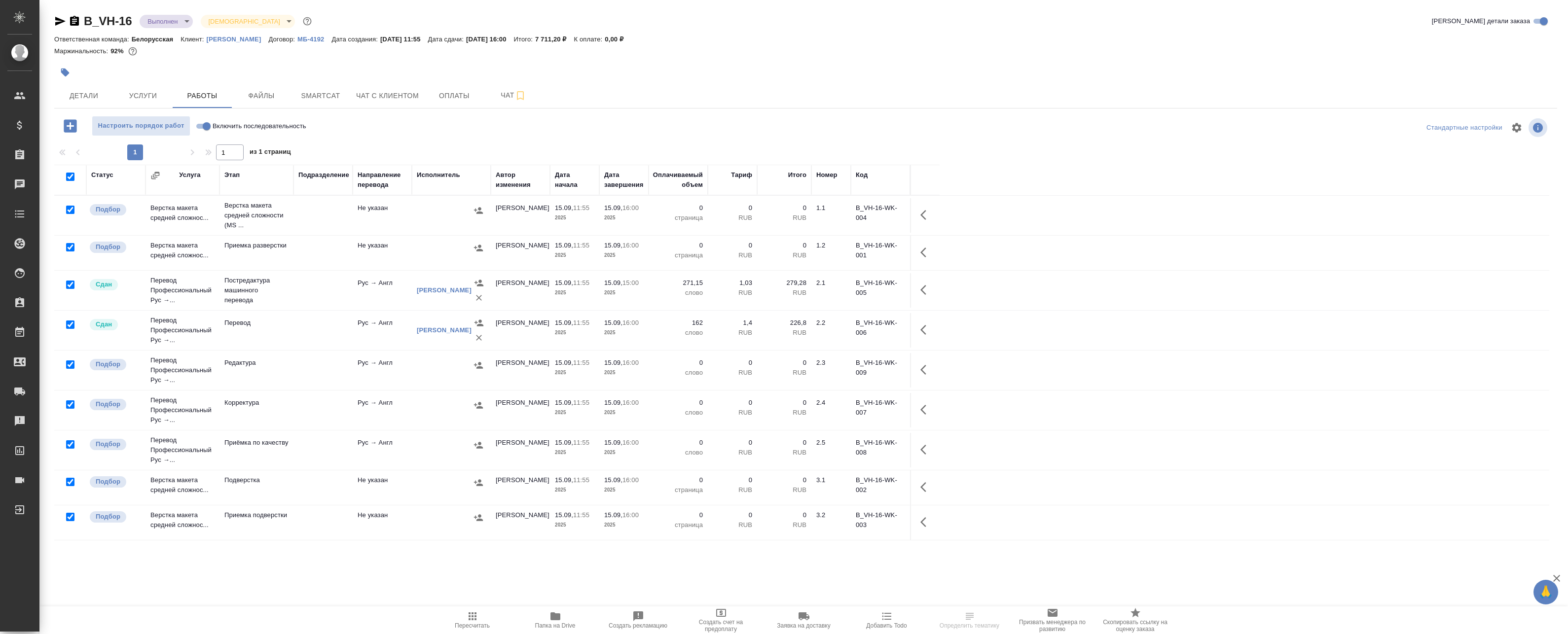
checkbox input "true"
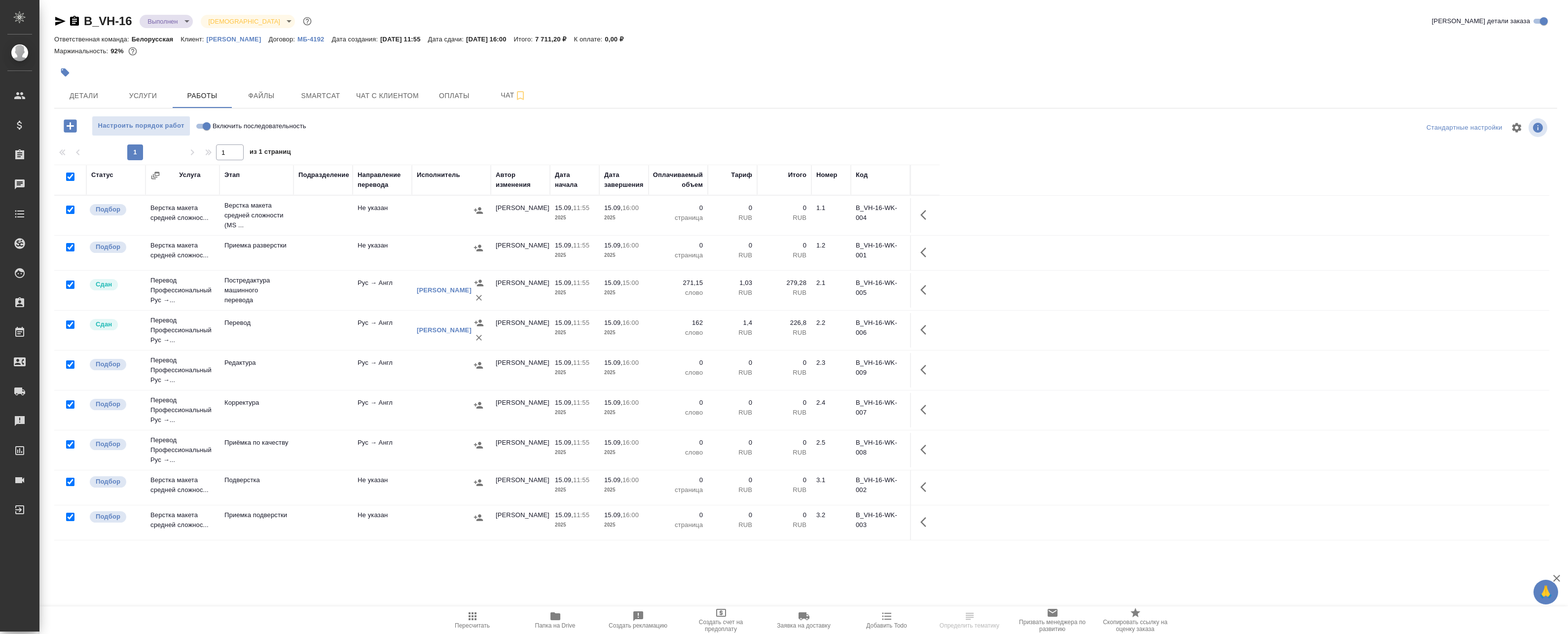
checkbox input "true"
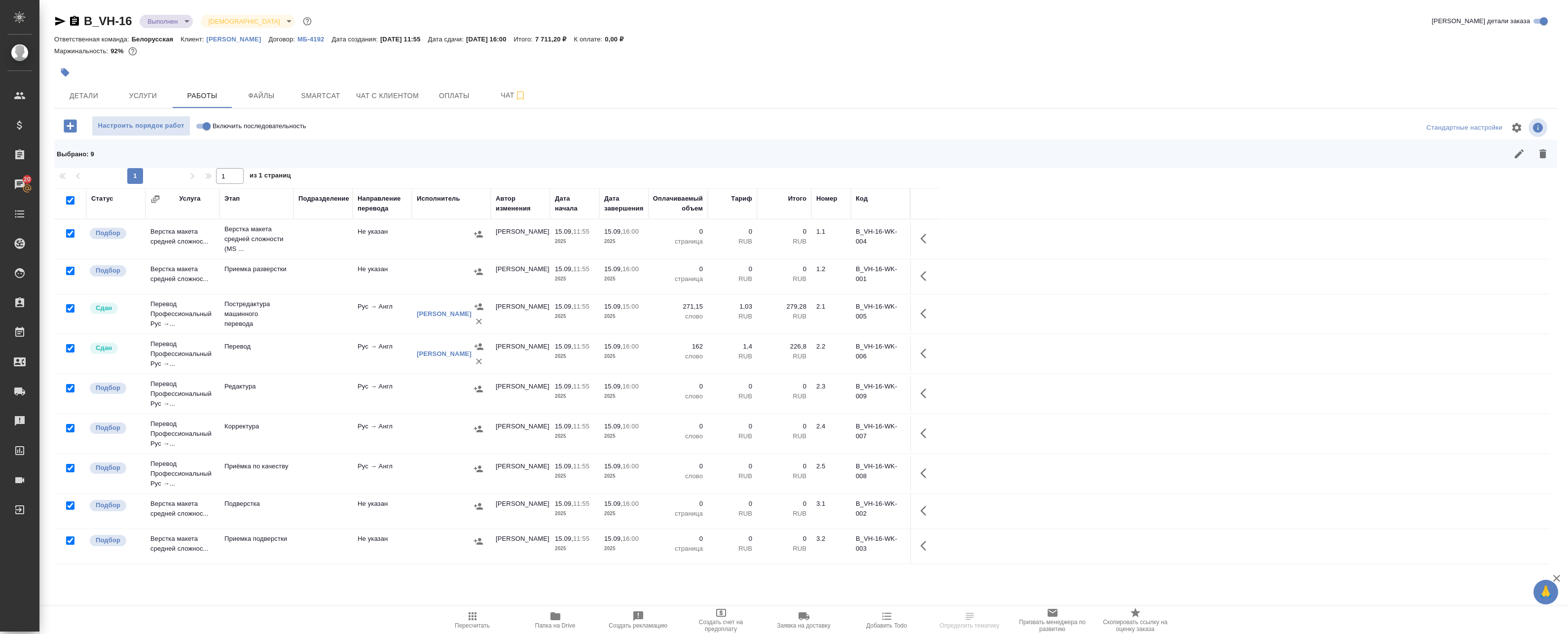
click at [70, 309] on input "checkbox" at bounding box center [69, 308] width 8 height 8
checkbox input "false"
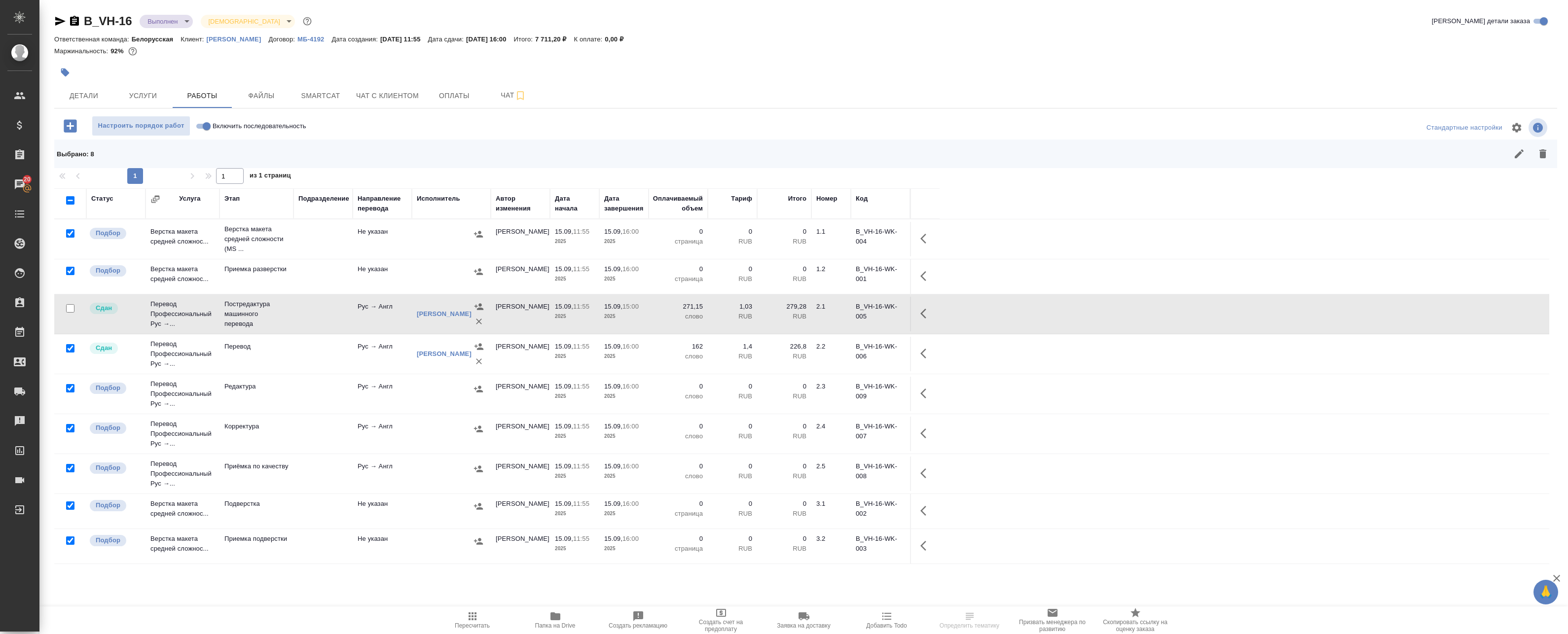
click at [74, 348] on input "checkbox" at bounding box center [69, 348] width 8 height 8
checkbox input "false"
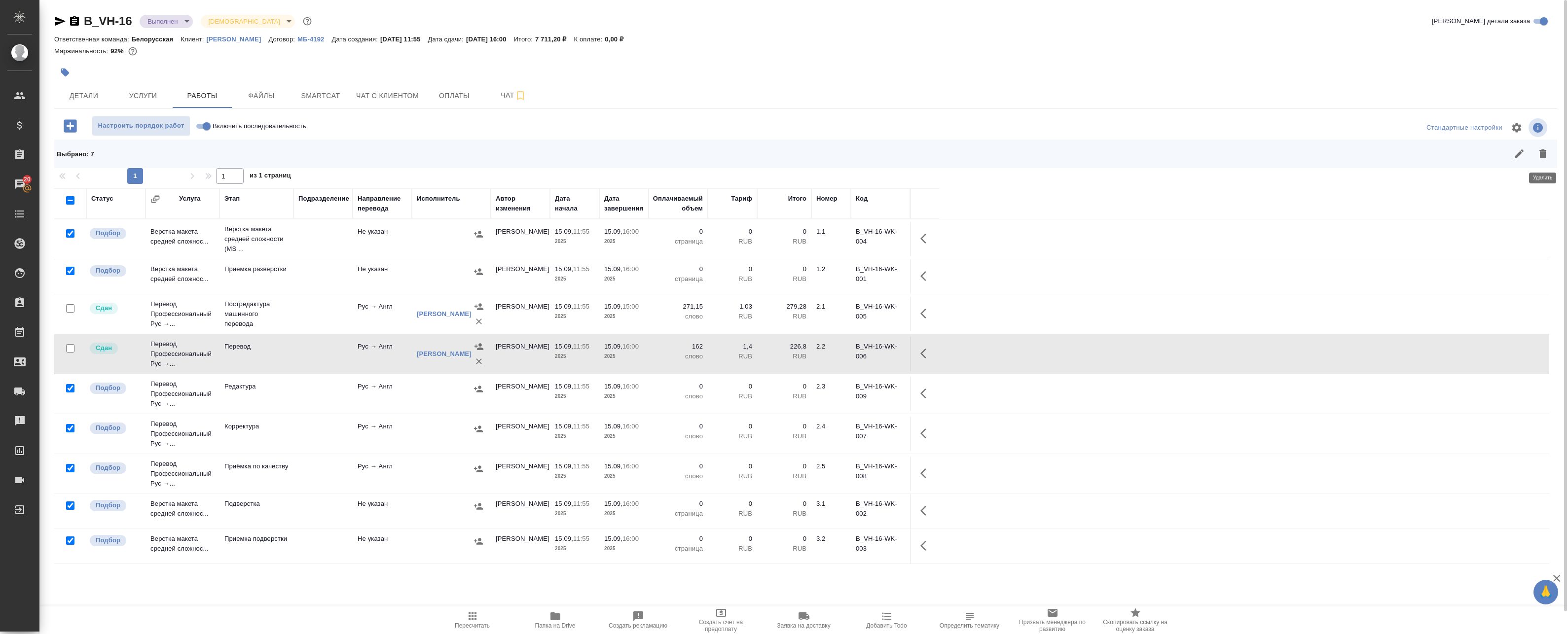
click at [1545, 152] on icon "button" at bounding box center [1542, 154] width 12 height 12
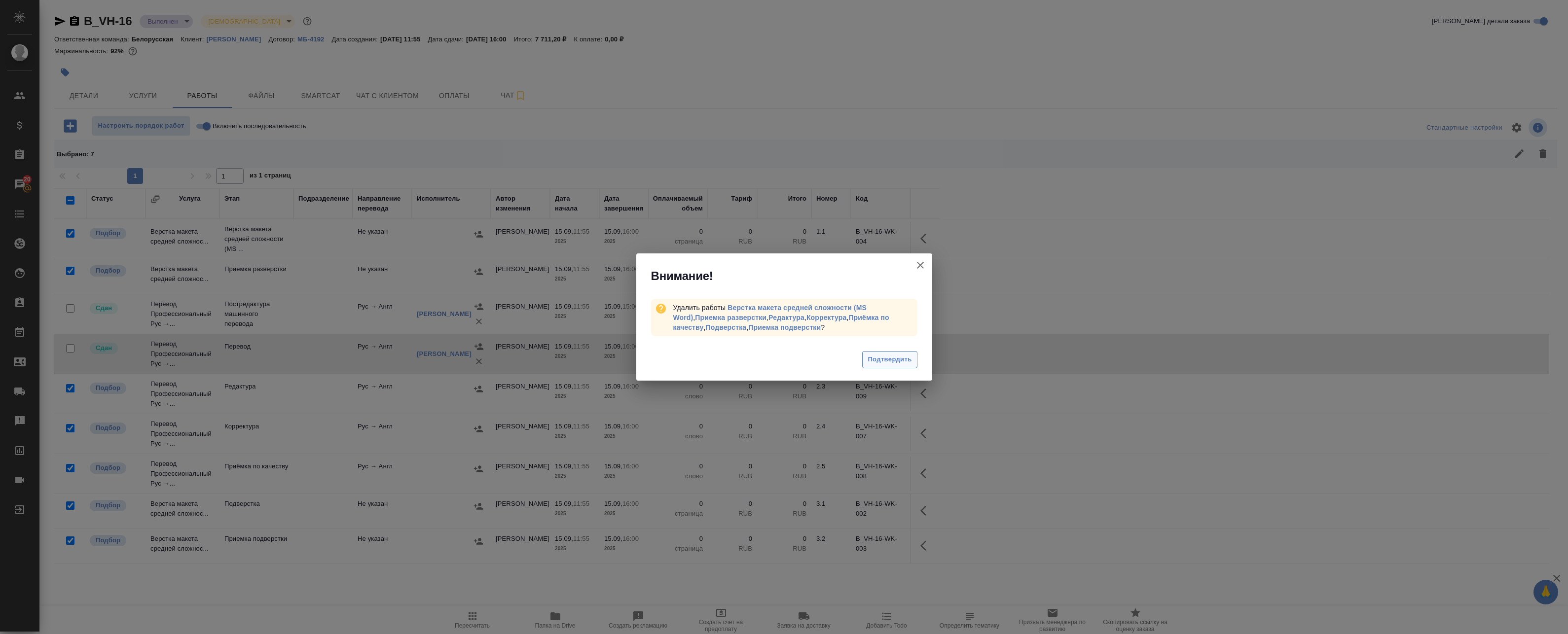
click at [904, 355] on span "Подтвердить" at bounding box center [889, 360] width 44 height 11
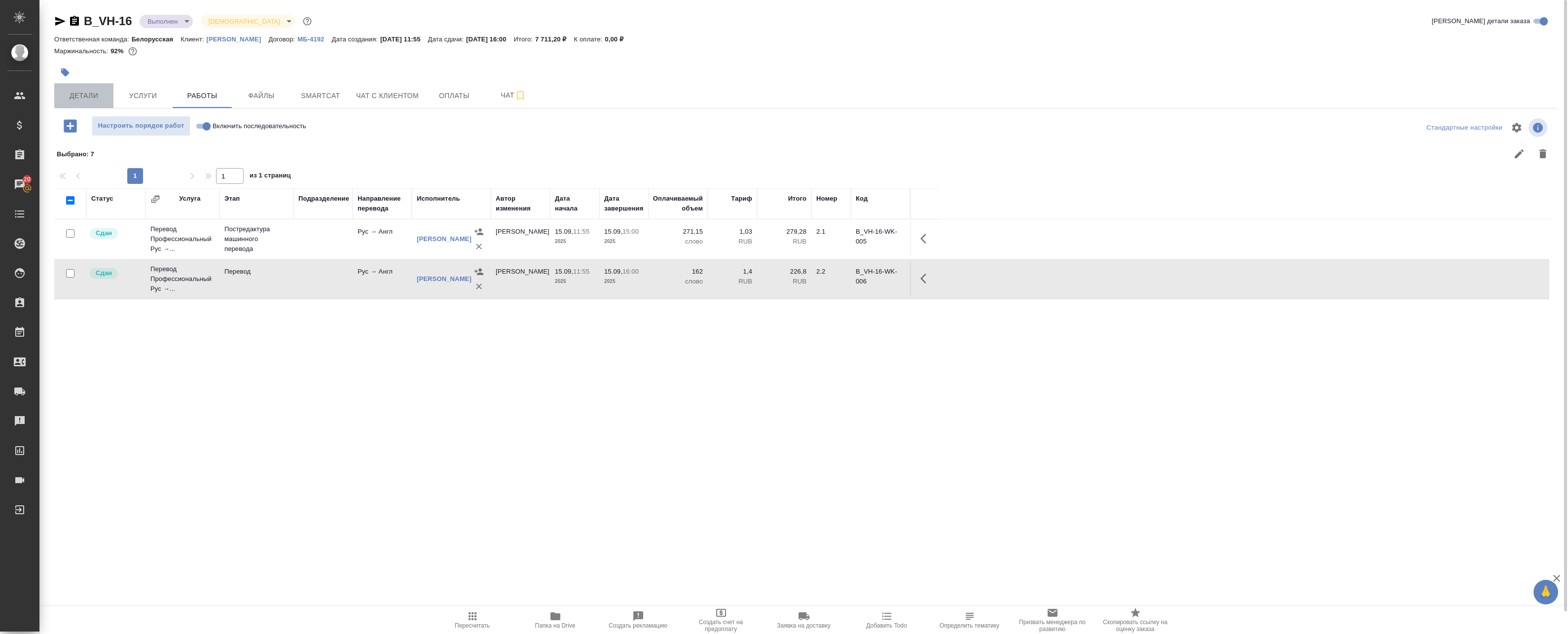
click at [68, 90] on span "Детали" at bounding box center [83, 96] width 47 height 12
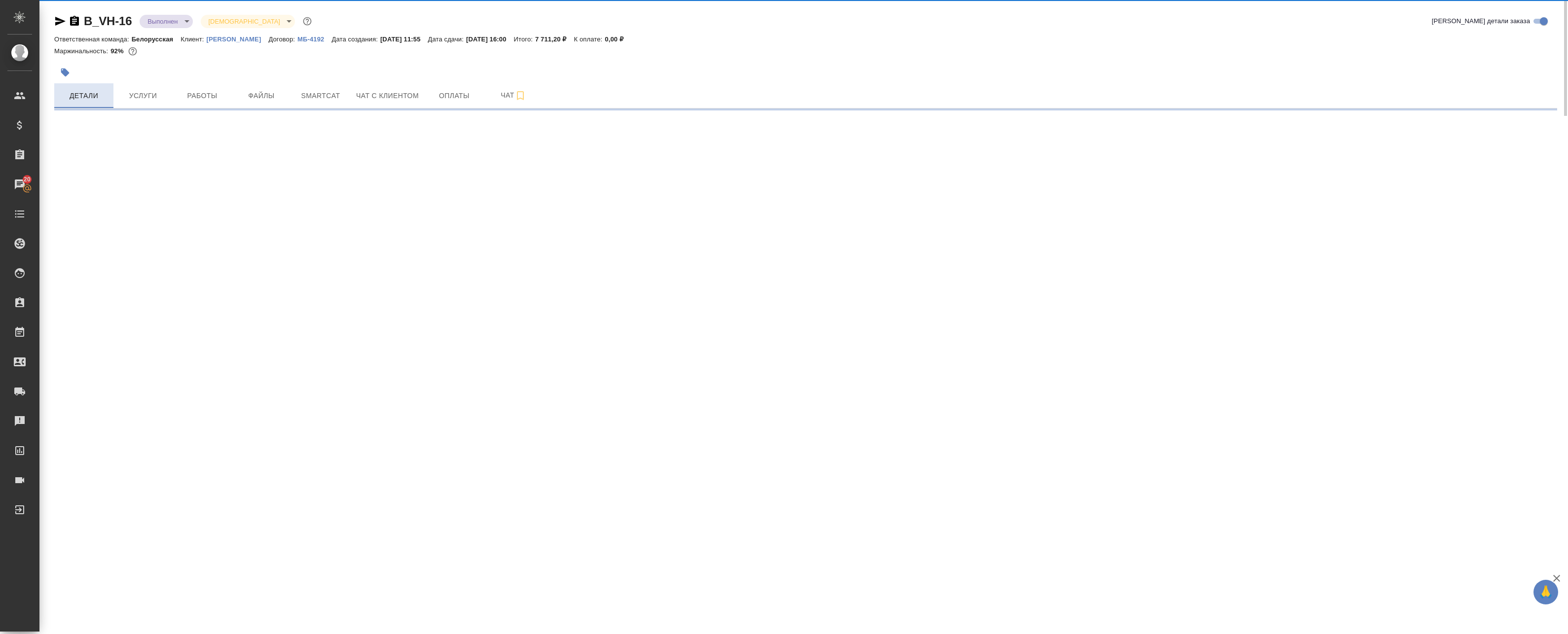
select select "RU"
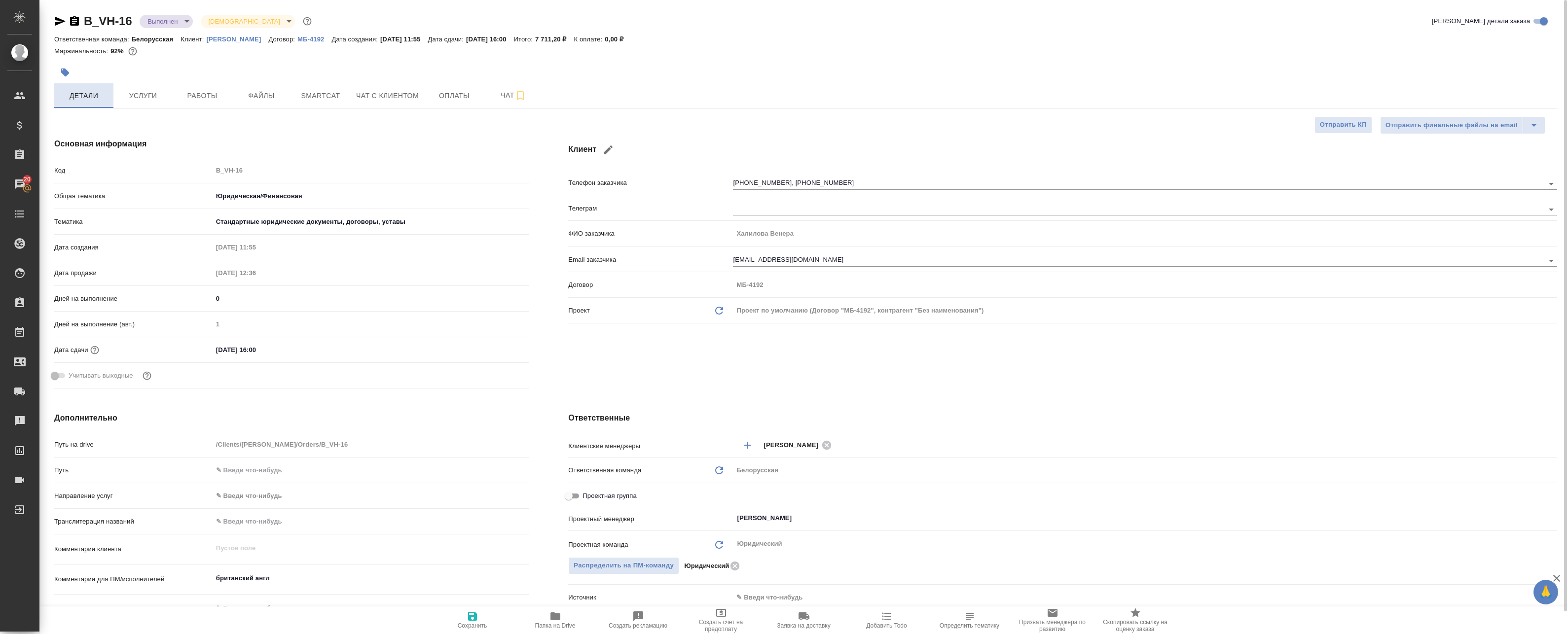
type textarea "x"
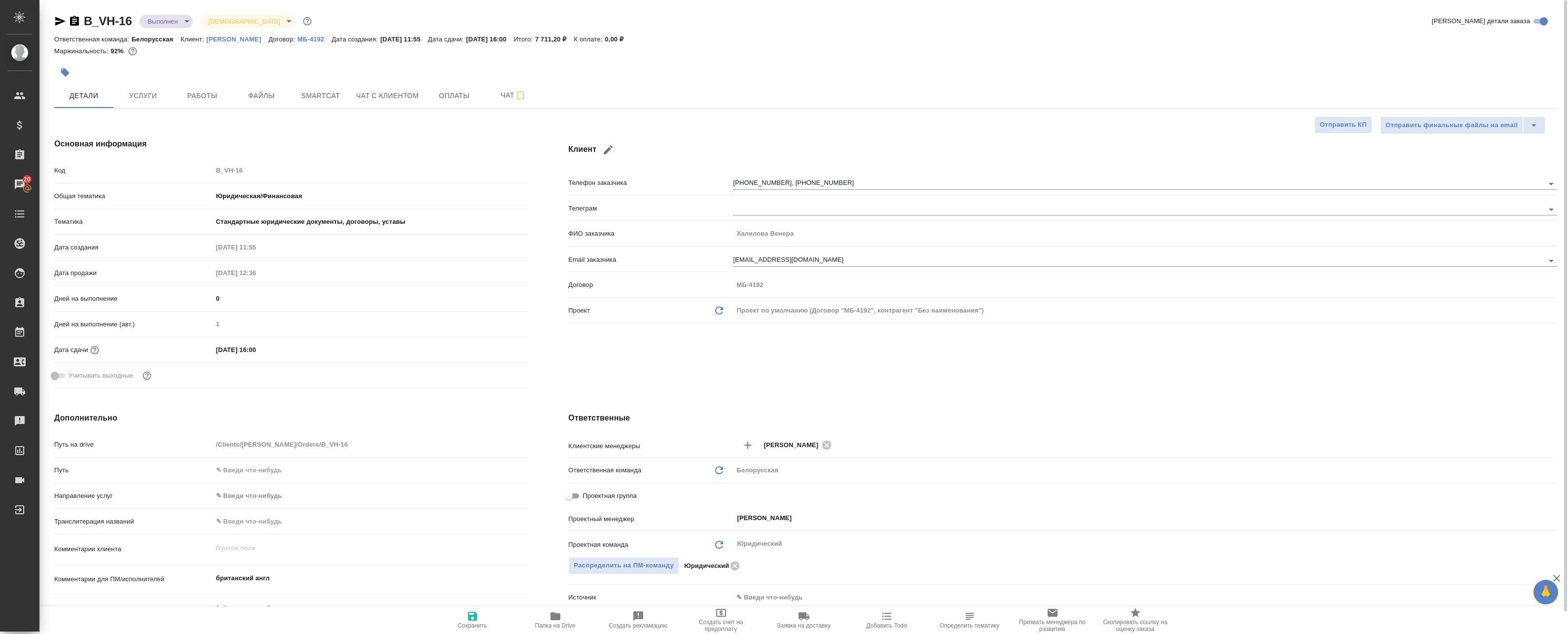
type textarea "x"
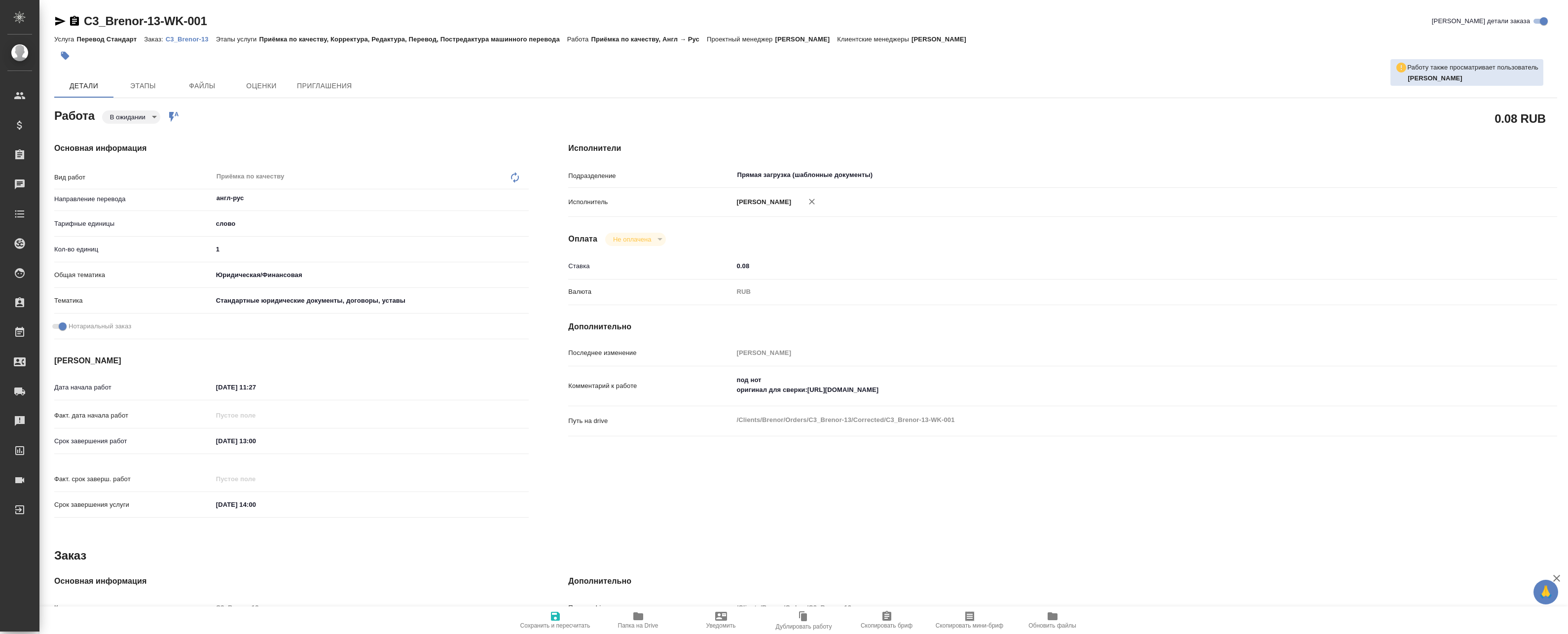
type textarea "x"
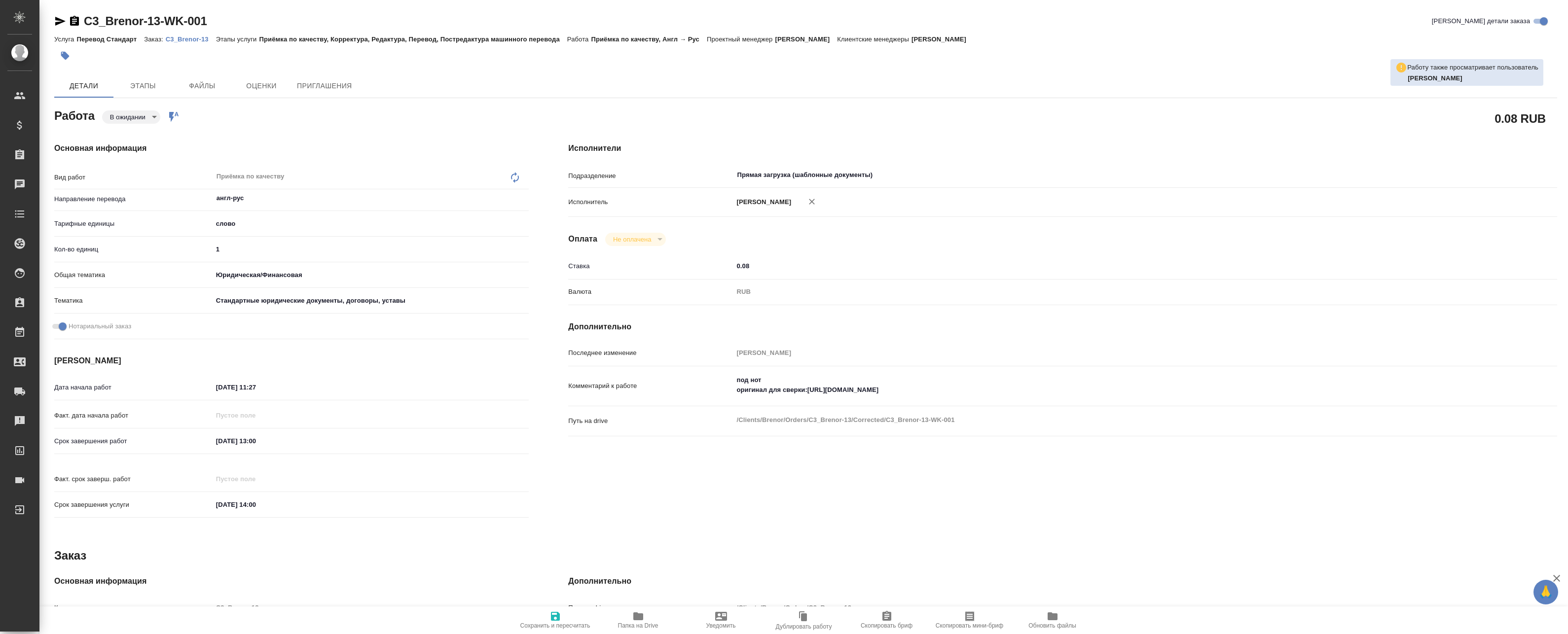
type textarea "x"
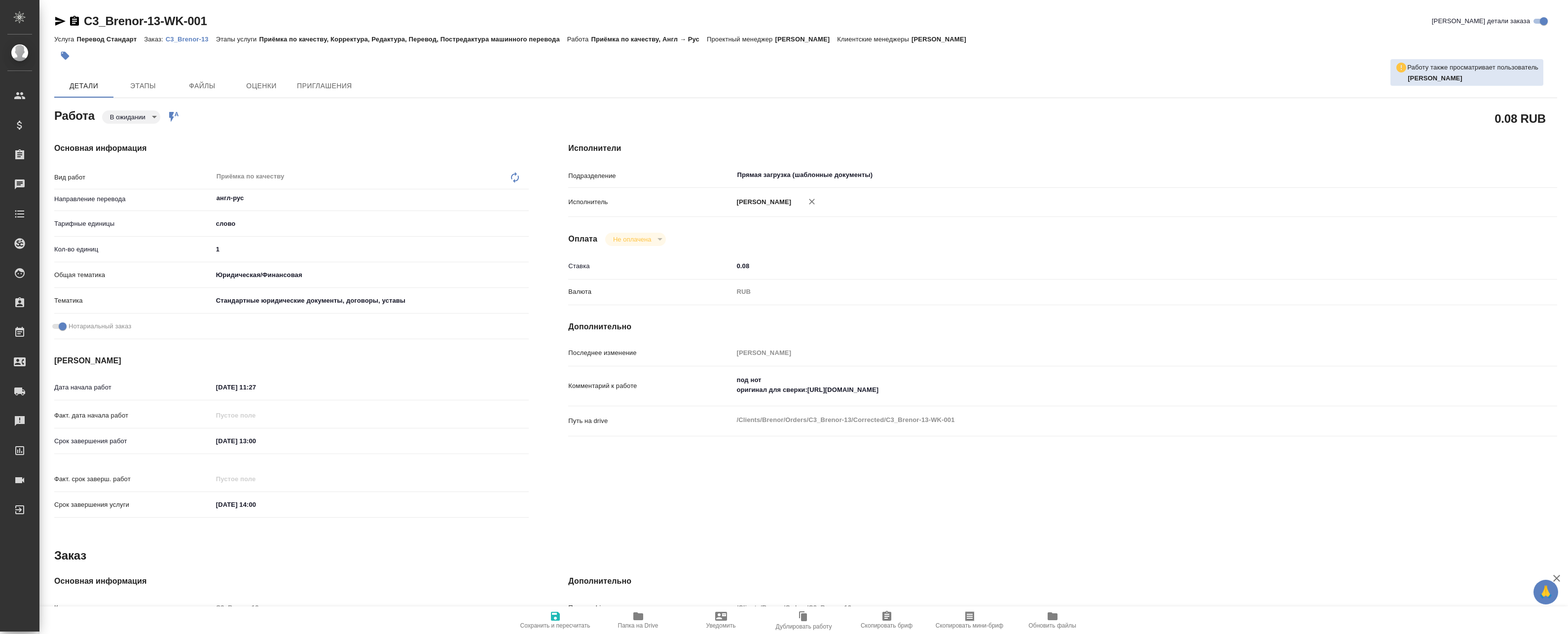
type textarea "x"
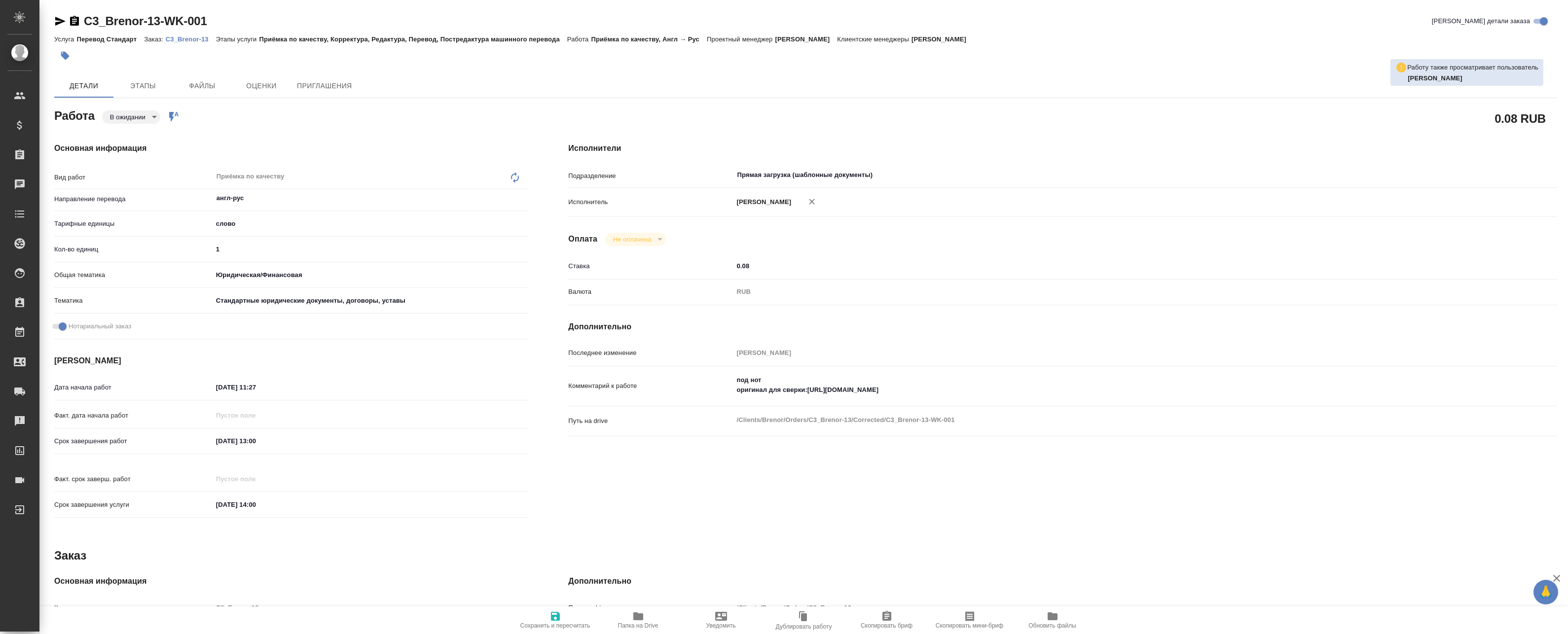
type textarea "x"
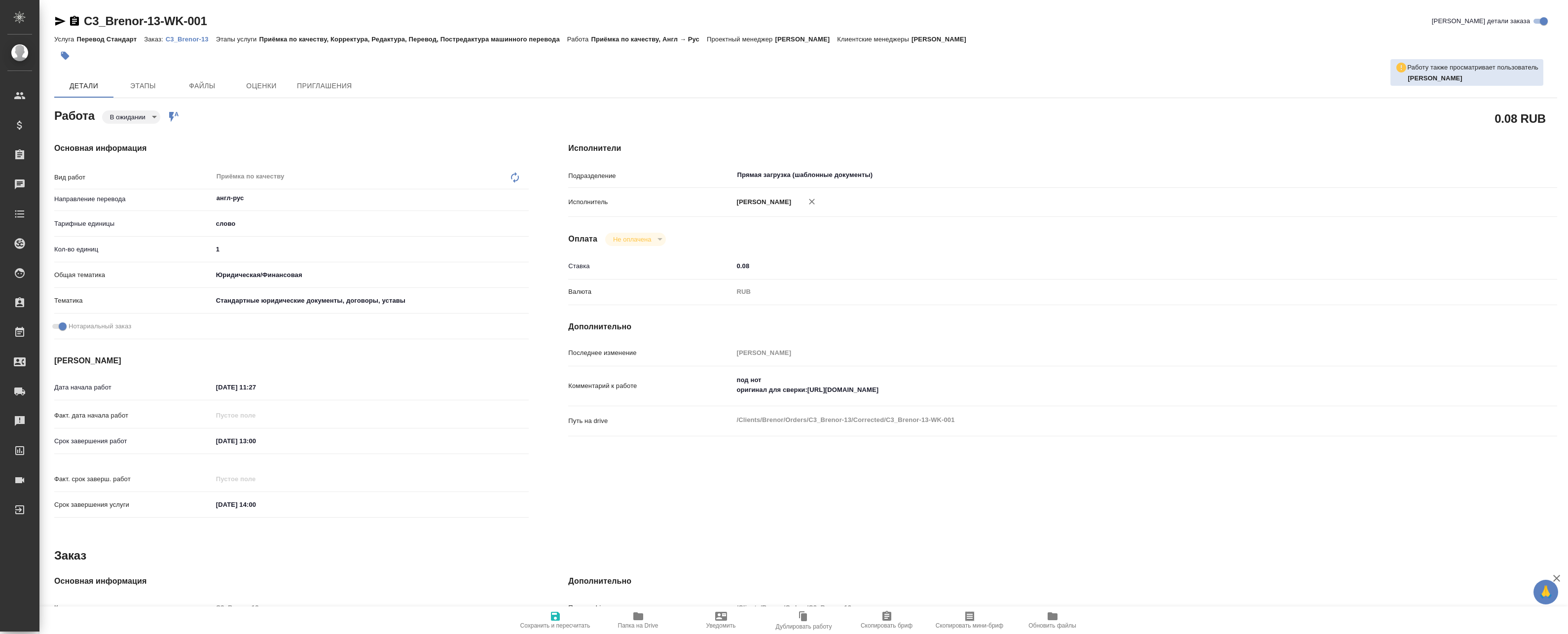
type textarea "x"
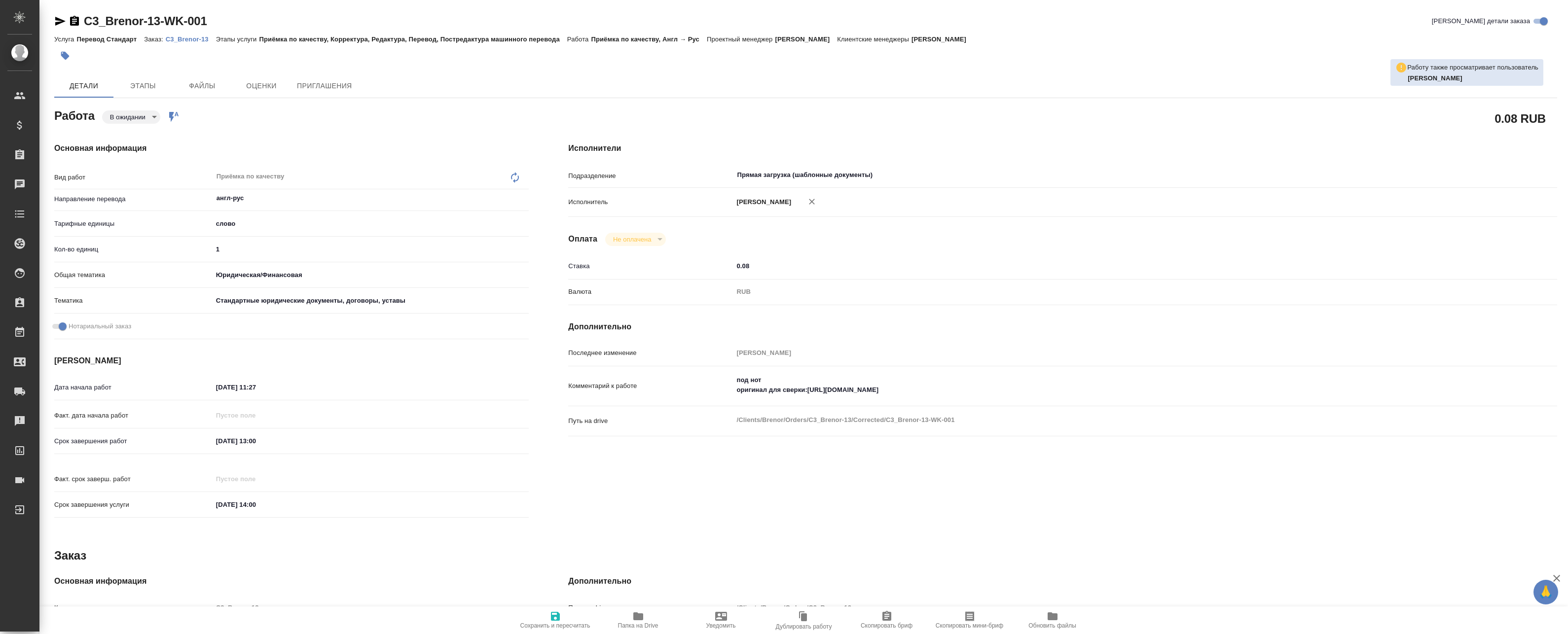
type textarea "x"
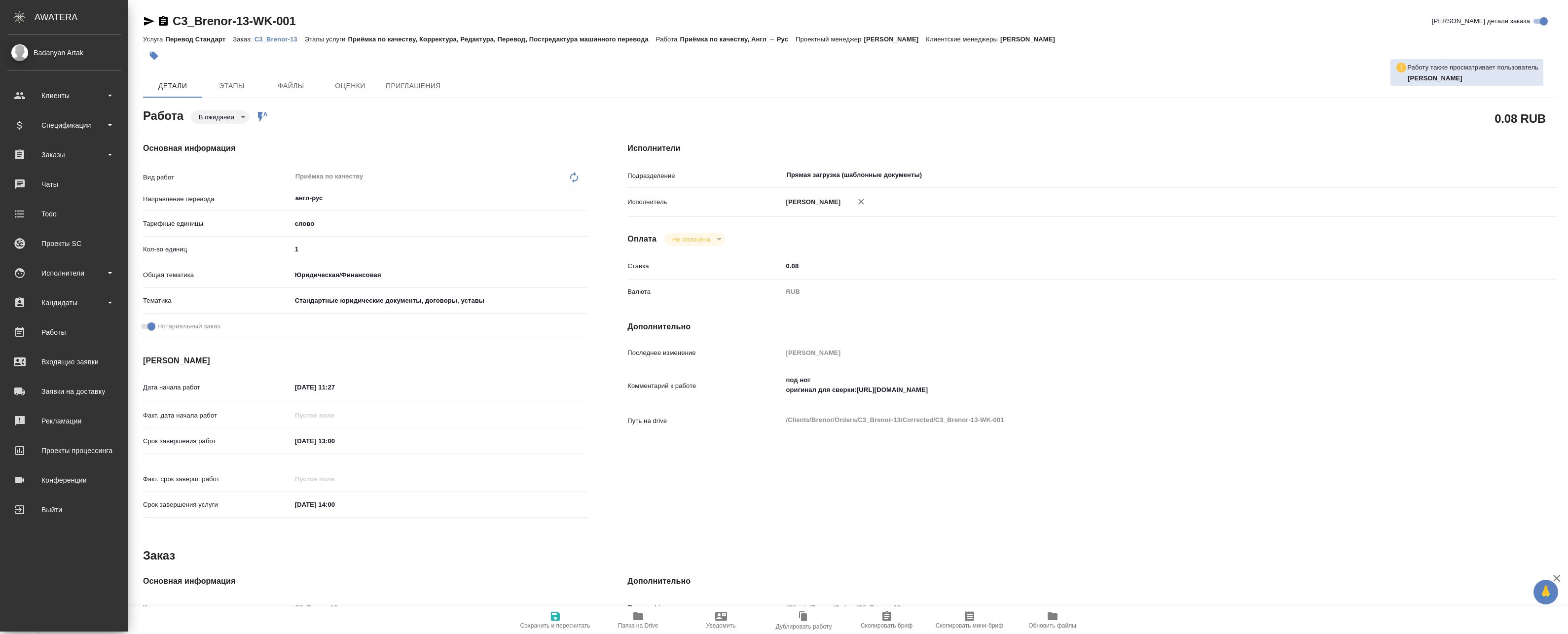
type textarea "x"
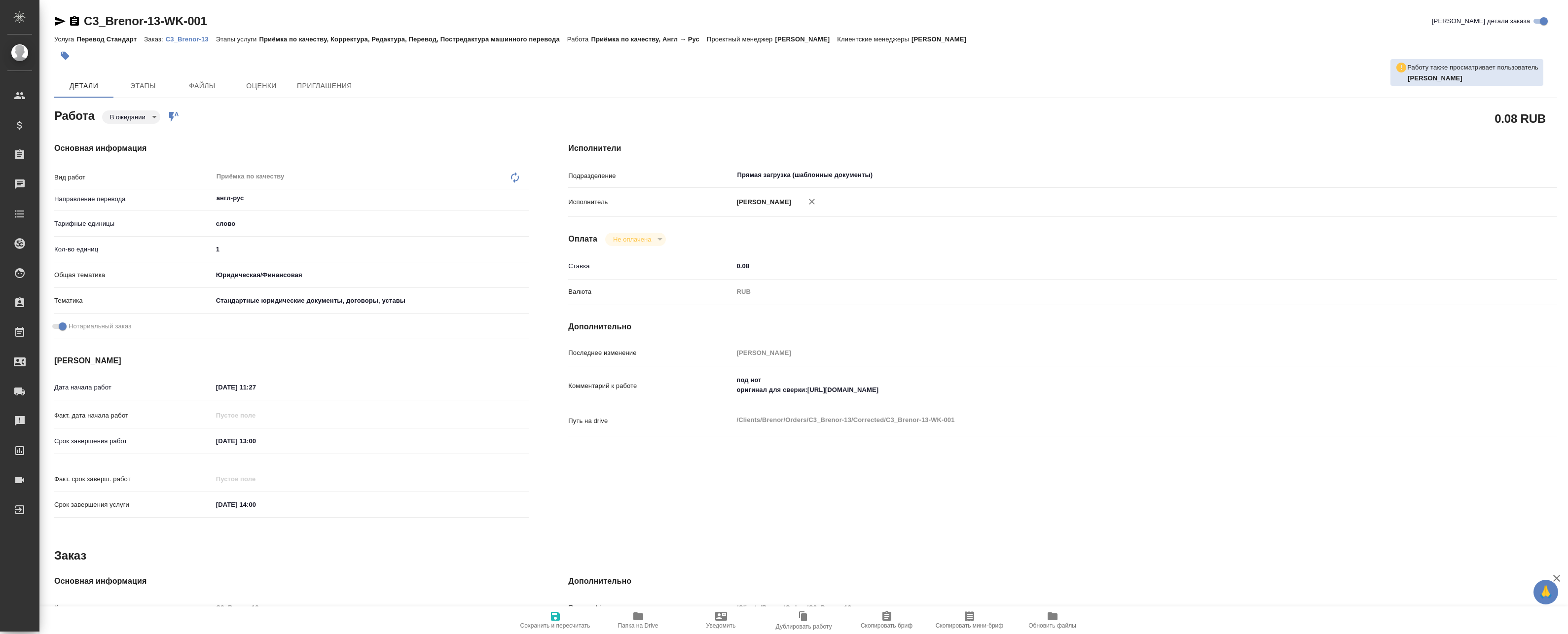
type textarea "x"
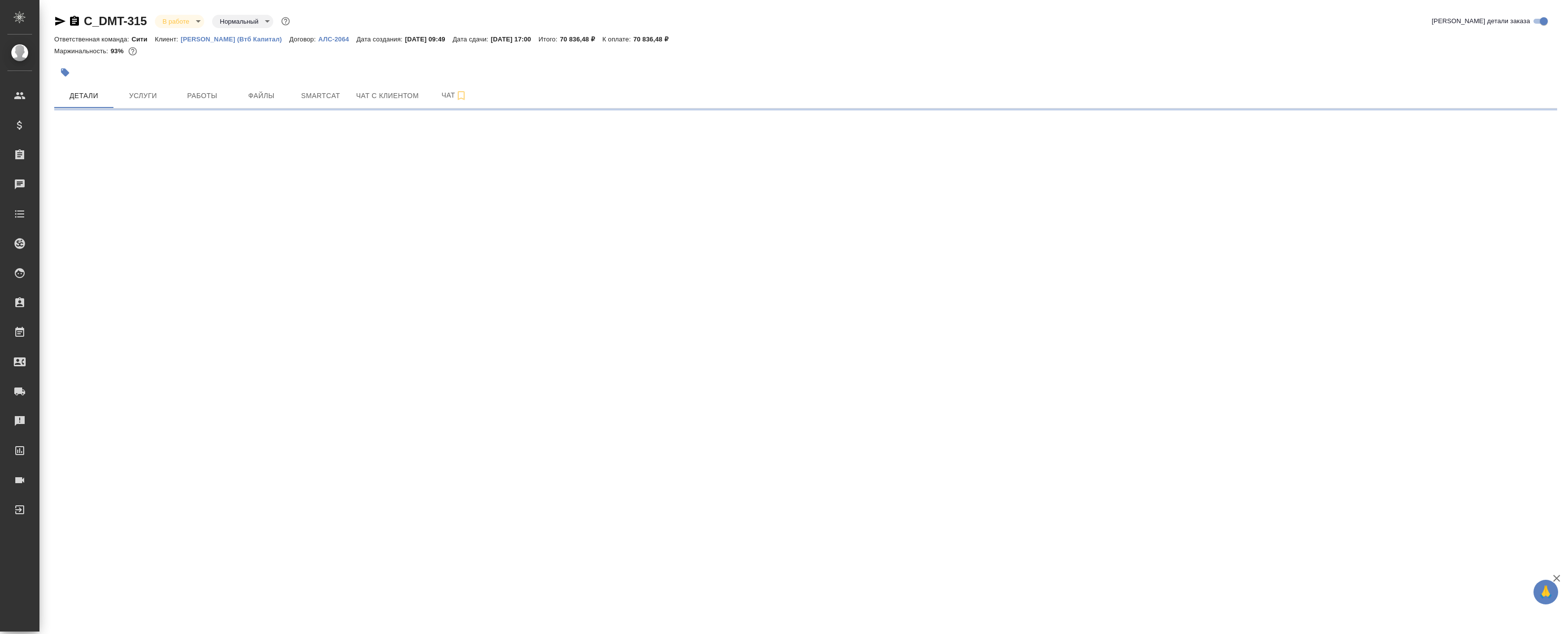
select select "RU"
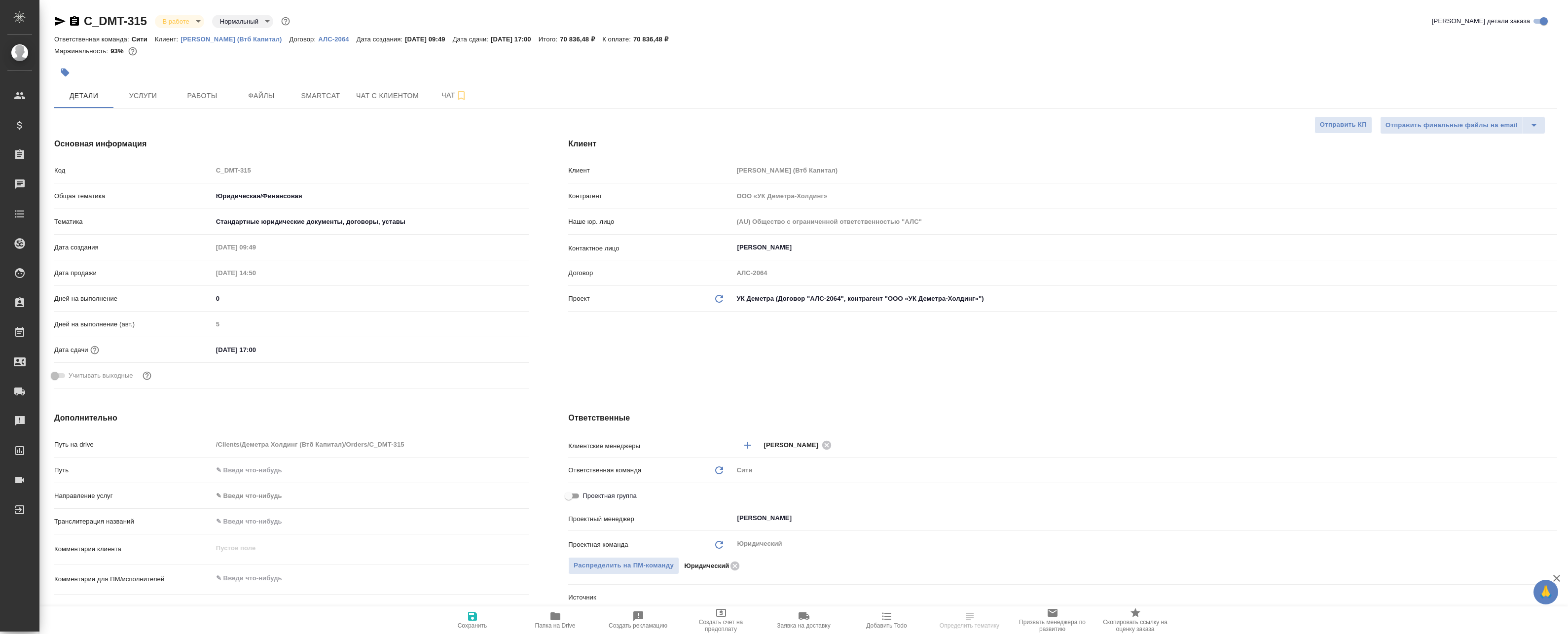
type textarea "x"
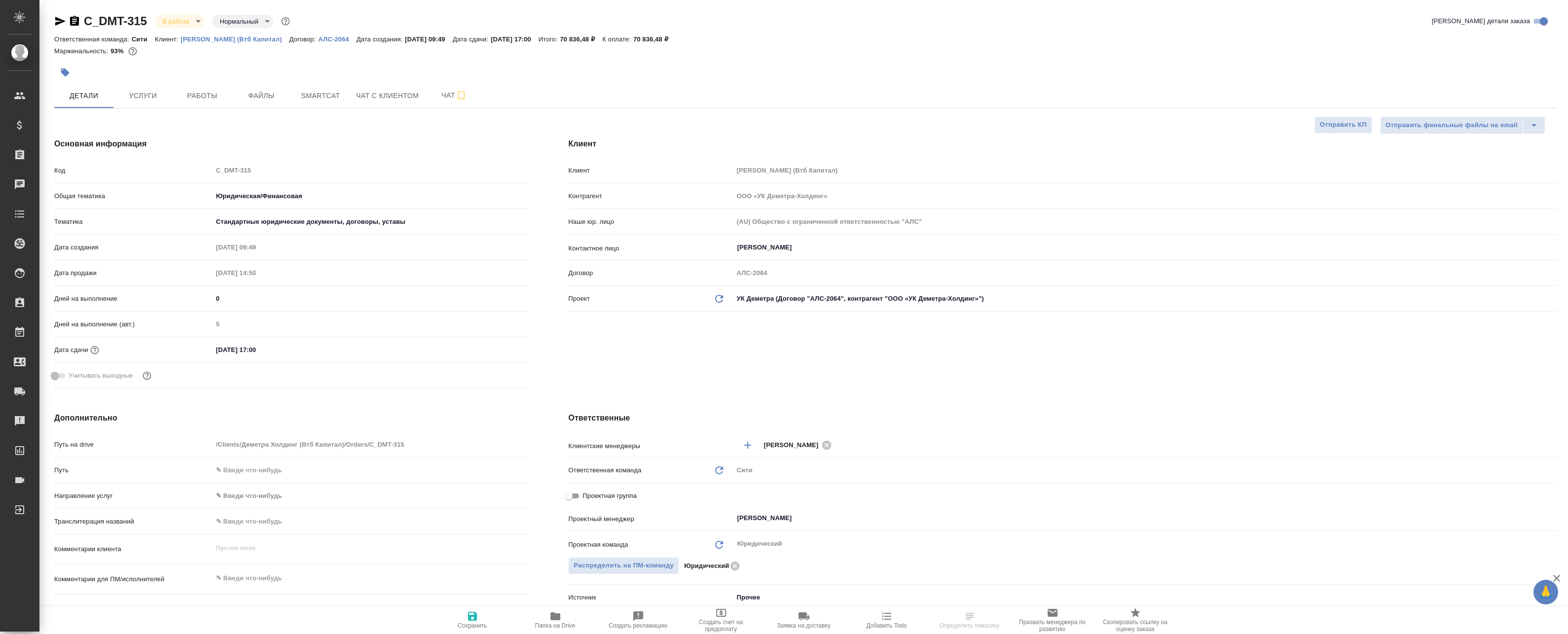
type textarea "x"
click at [216, 96] on span "Работы" at bounding box center [202, 96] width 47 height 12
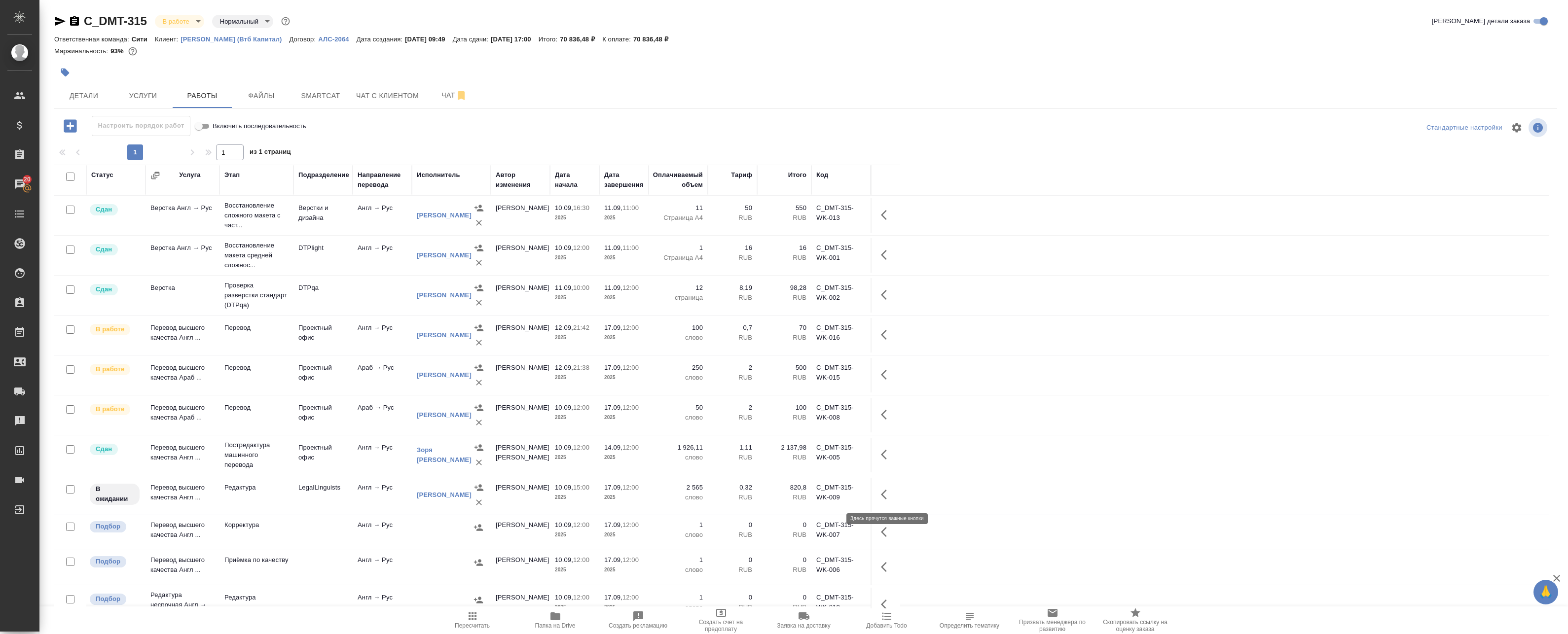
click at [884, 495] on icon "button" at bounding box center [886, 494] width 12 height 12
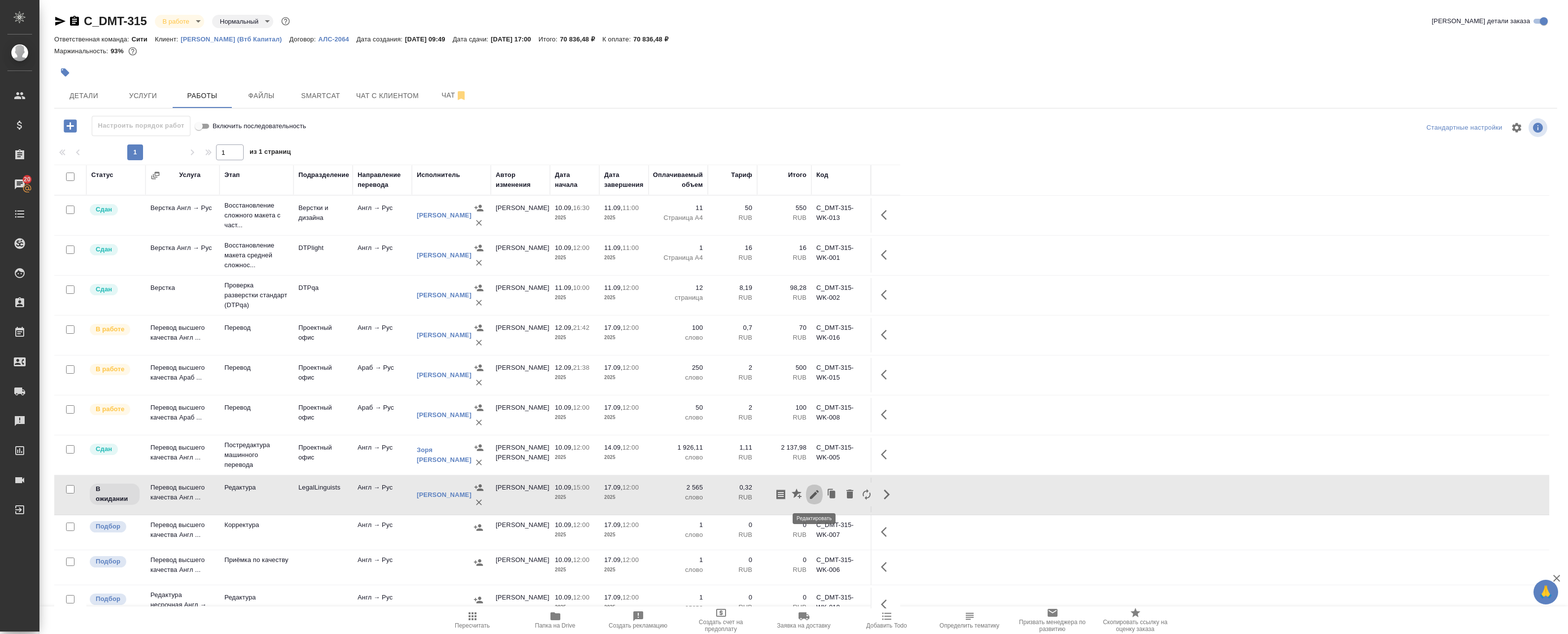
click at [817, 492] on icon "button" at bounding box center [814, 494] width 12 height 12
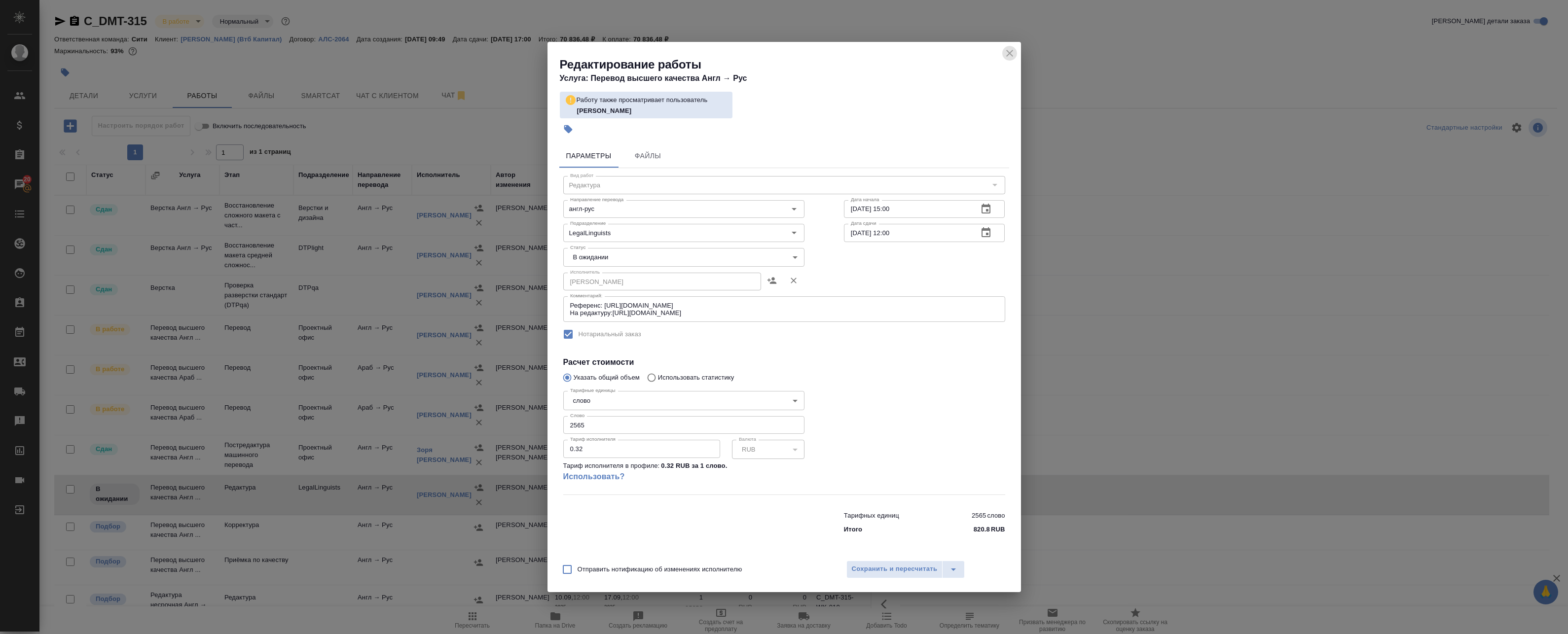
click at [1007, 54] on icon "close" at bounding box center [1009, 53] width 7 height 7
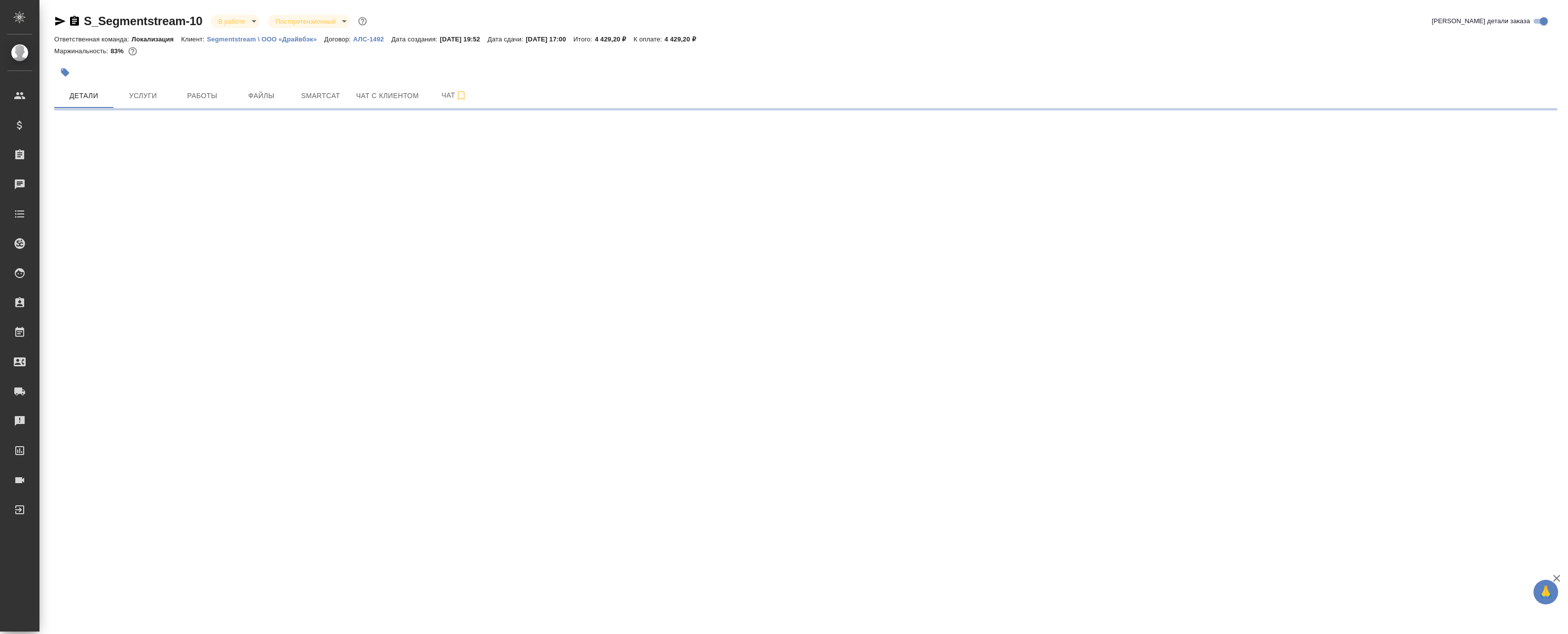
select select "RU"
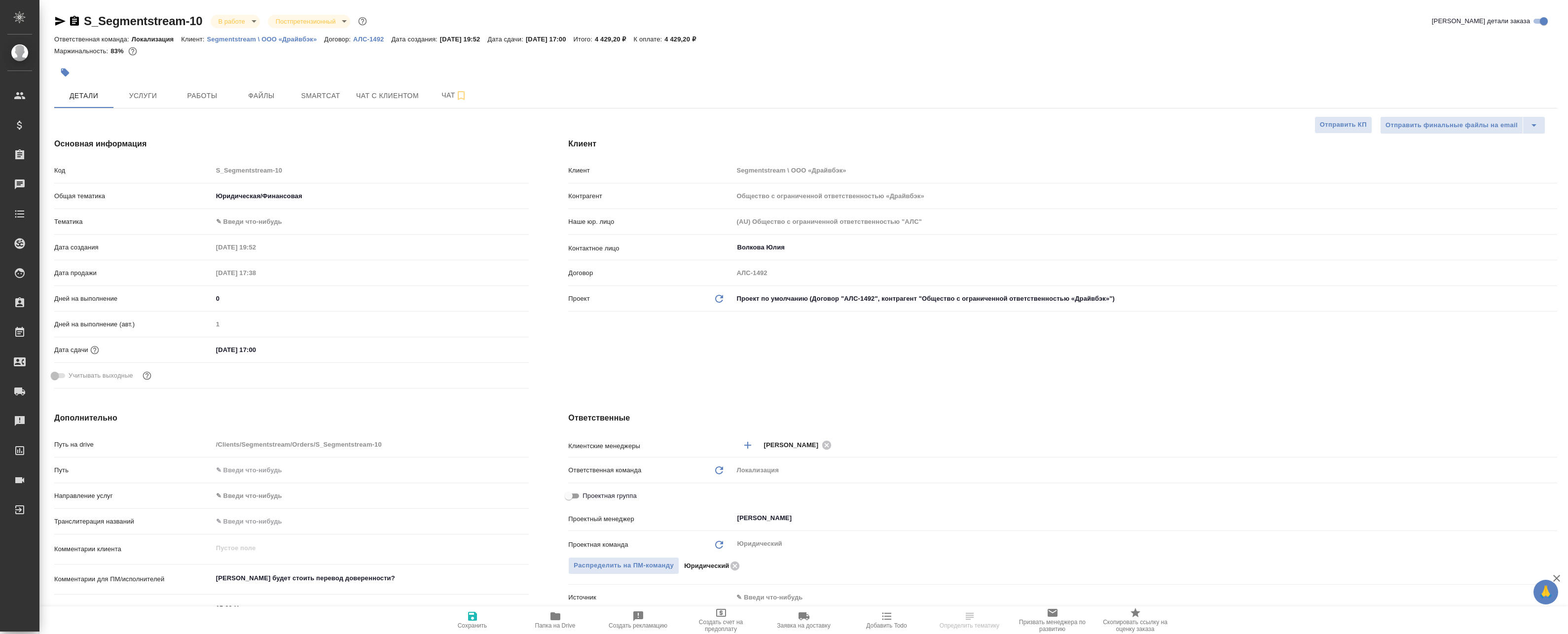
type textarea "x"
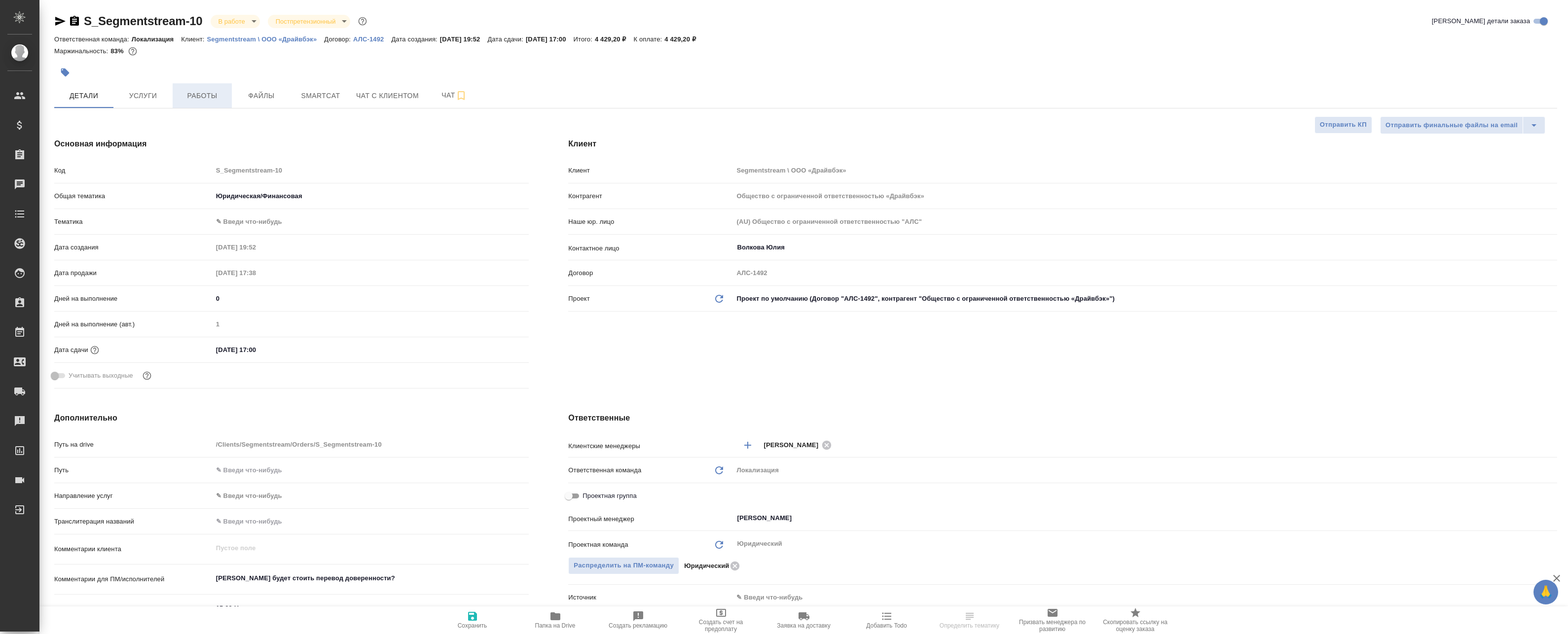
type textarea "x"
click at [192, 100] on span "Работы" at bounding box center [202, 96] width 47 height 12
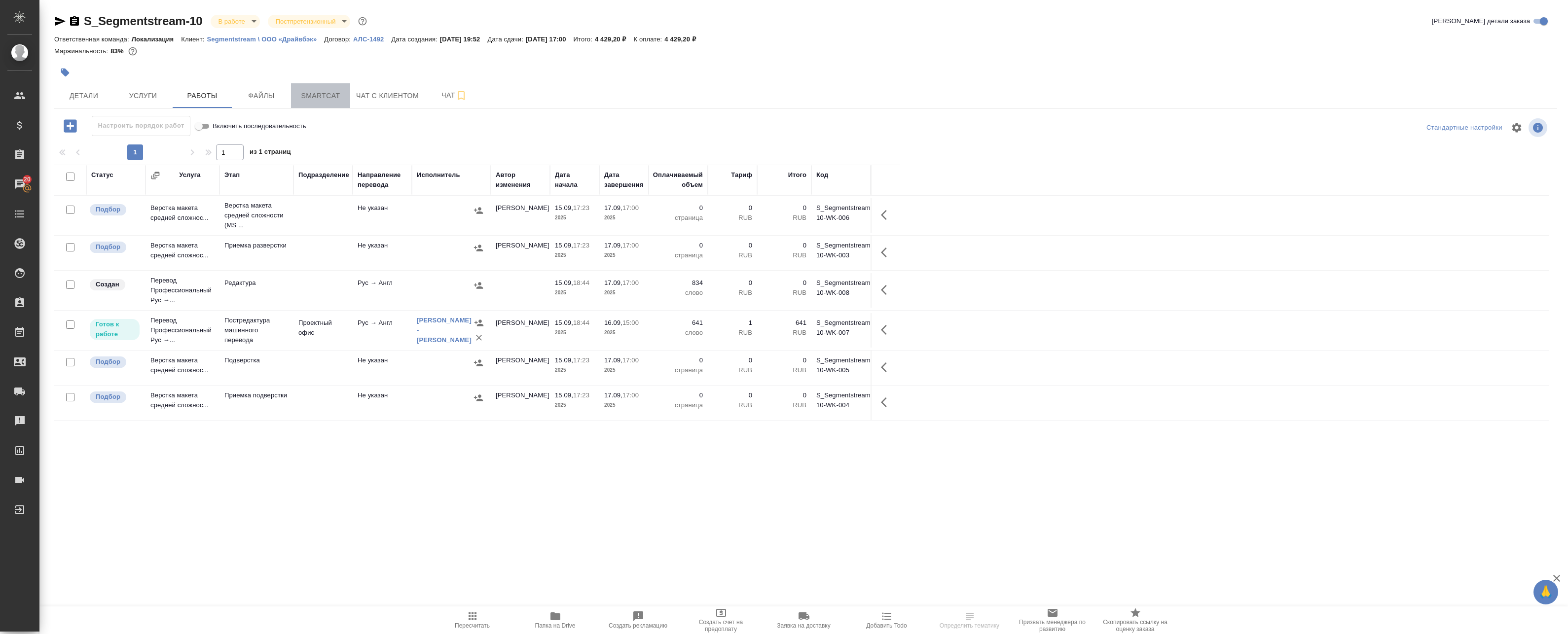
click at [338, 100] on span "Smartcat" at bounding box center [321, 96] width 47 height 12
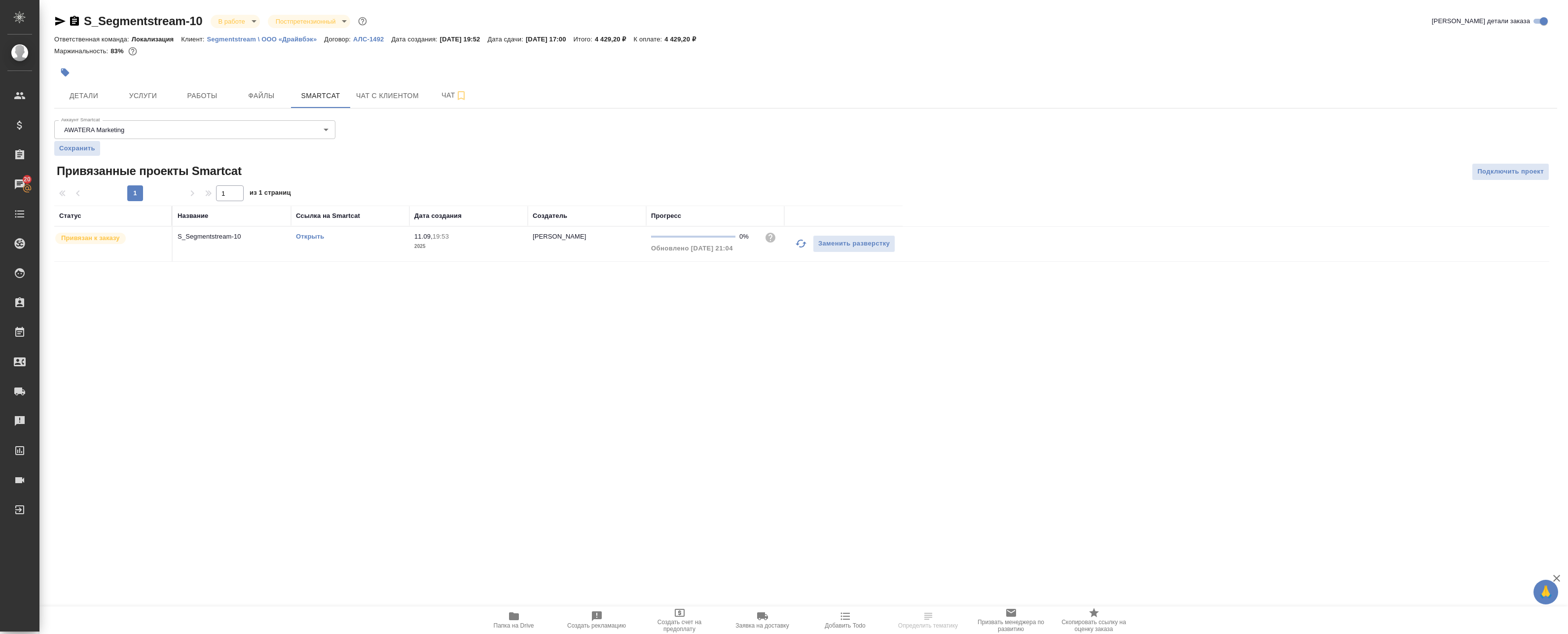
click at [802, 243] on icon "button" at bounding box center [801, 243] width 12 height 12
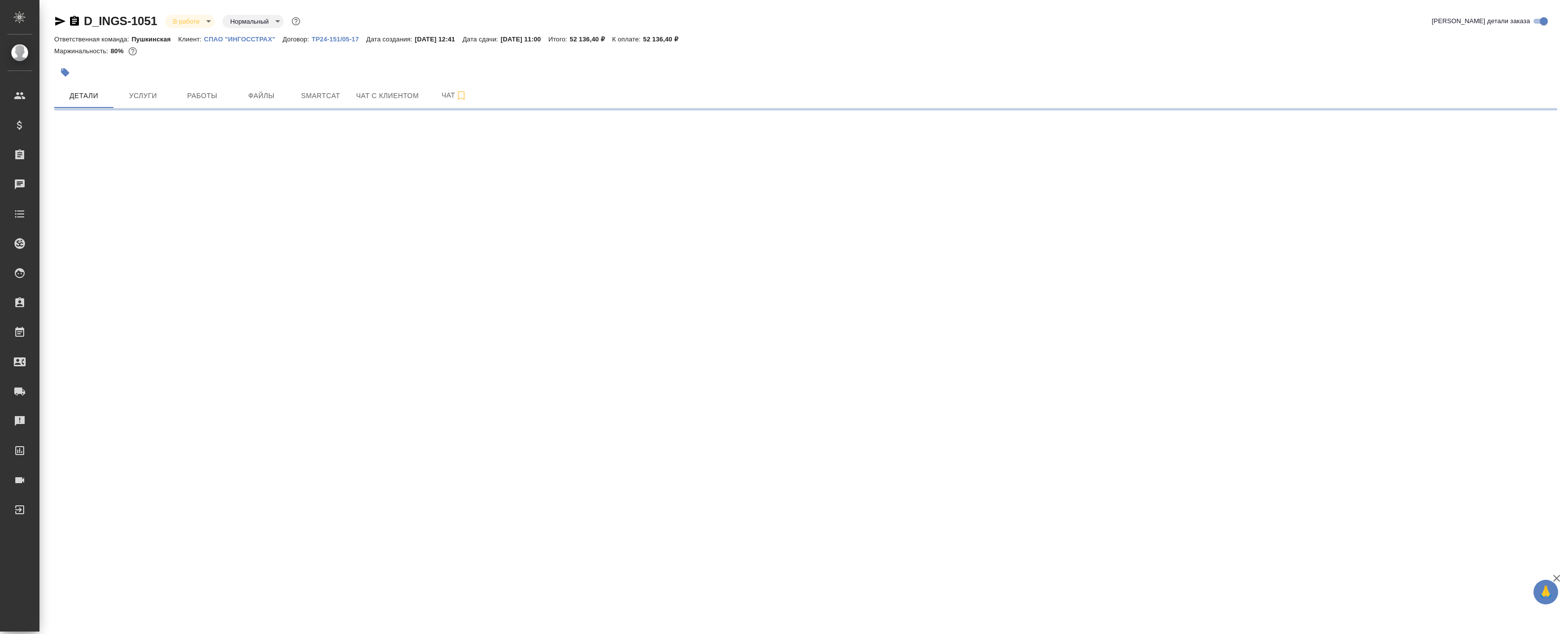
select select "RU"
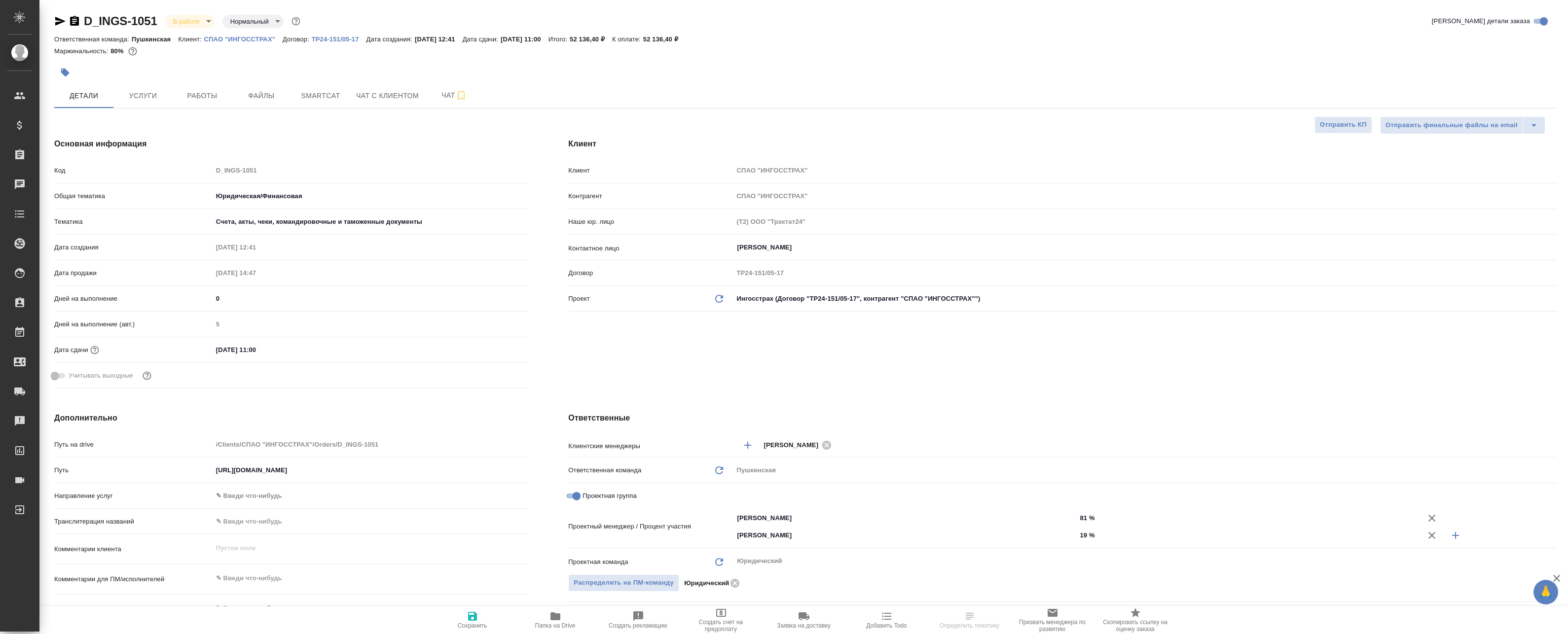
type textarea "x"
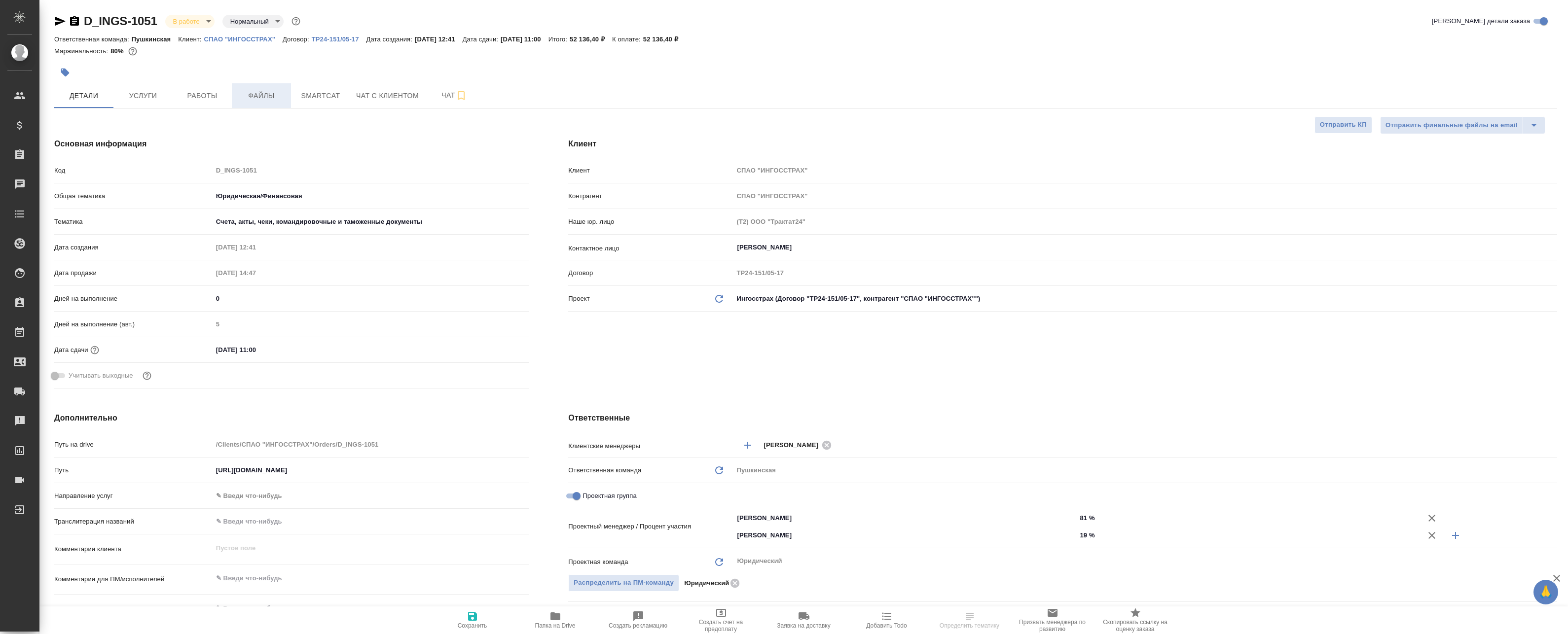
type textarea "x"
click at [257, 98] on span "Файлы" at bounding box center [261, 96] width 47 height 12
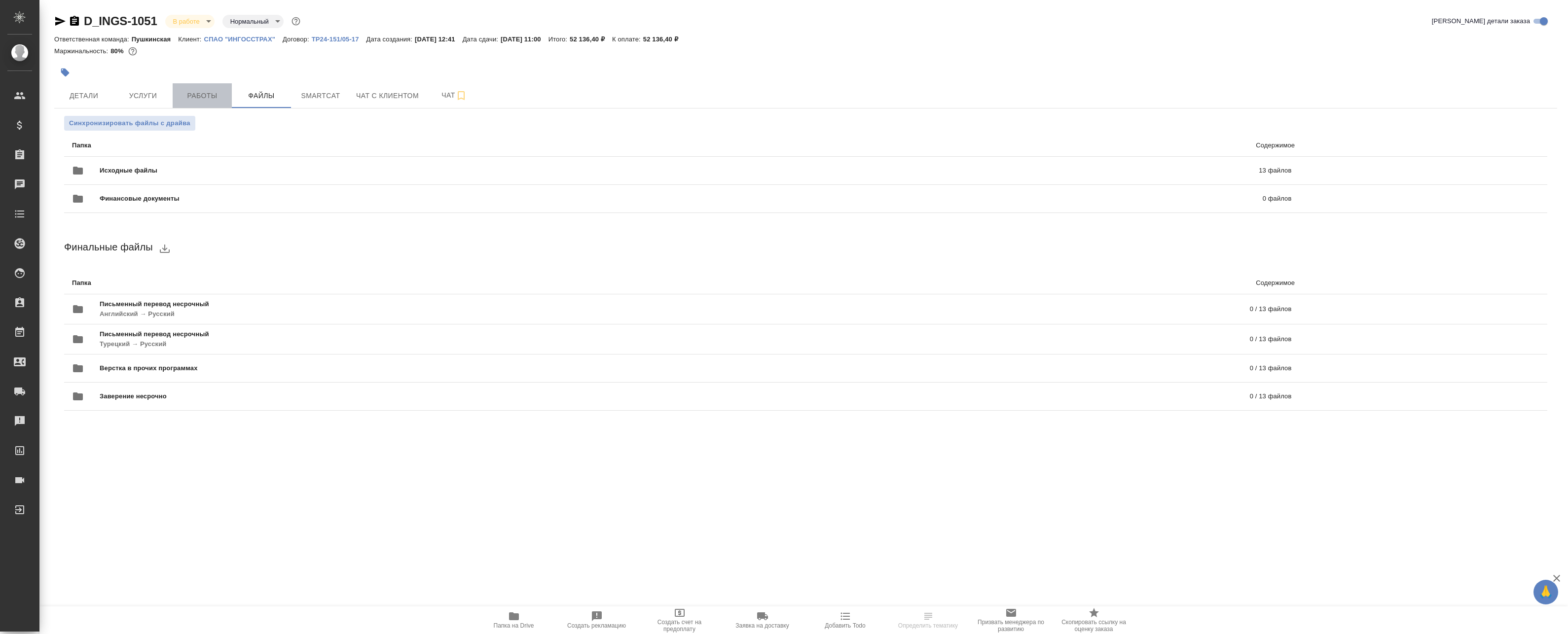
click at [224, 95] on span "Работы" at bounding box center [202, 96] width 47 height 12
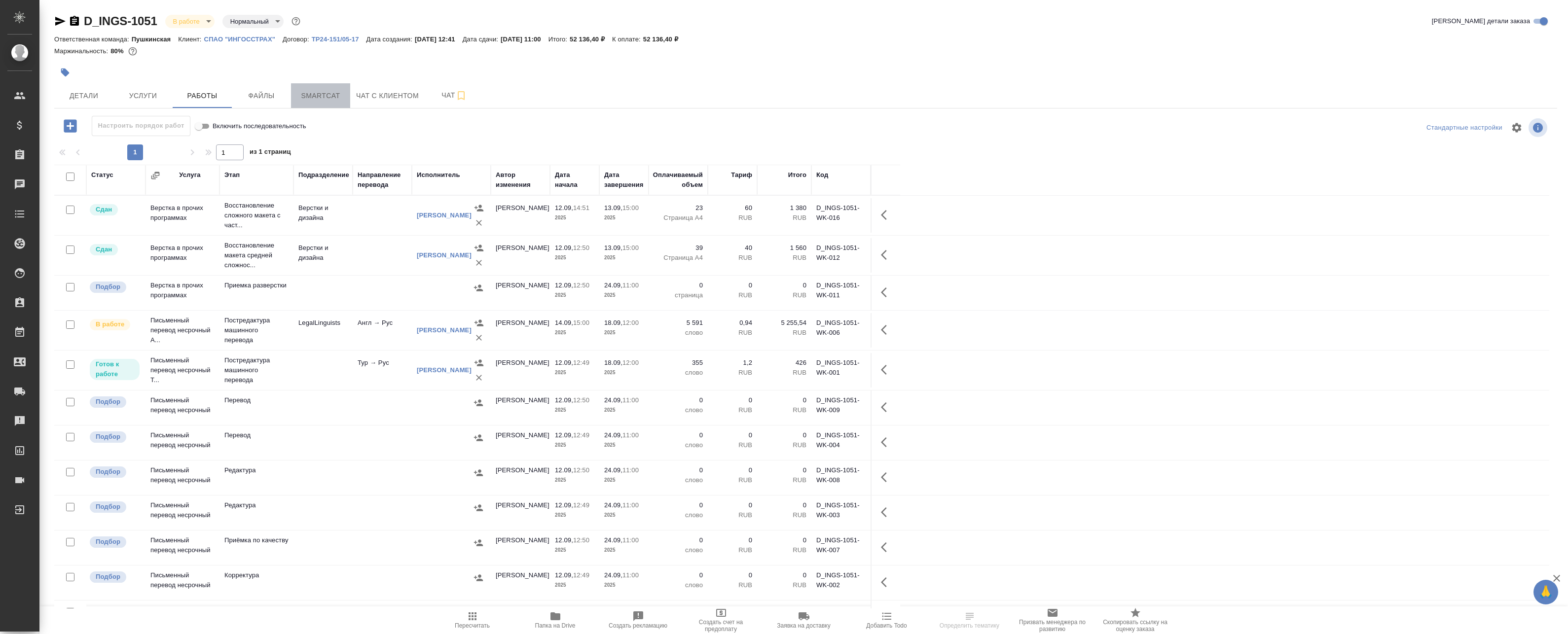
click at [324, 93] on span "Smartcat" at bounding box center [321, 96] width 47 height 12
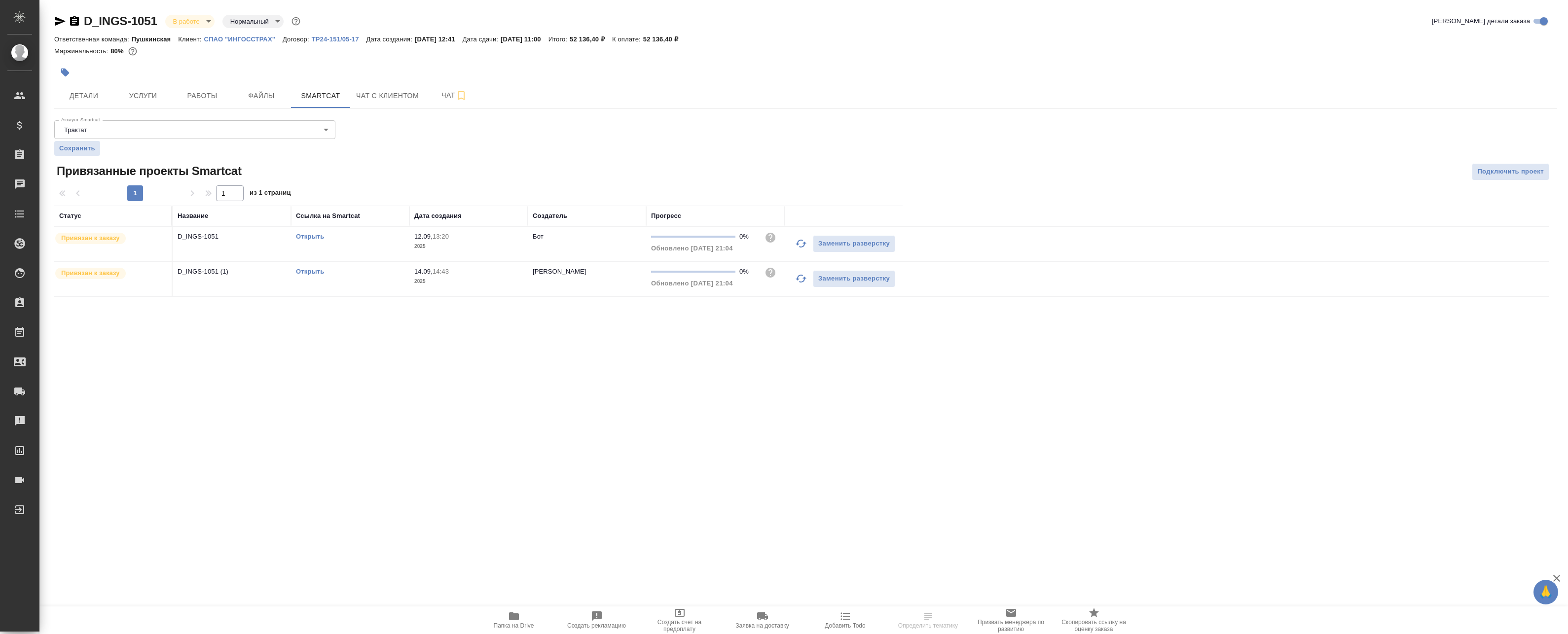
click at [794, 278] on button "button" at bounding box center [800, 278] width 23 height 23
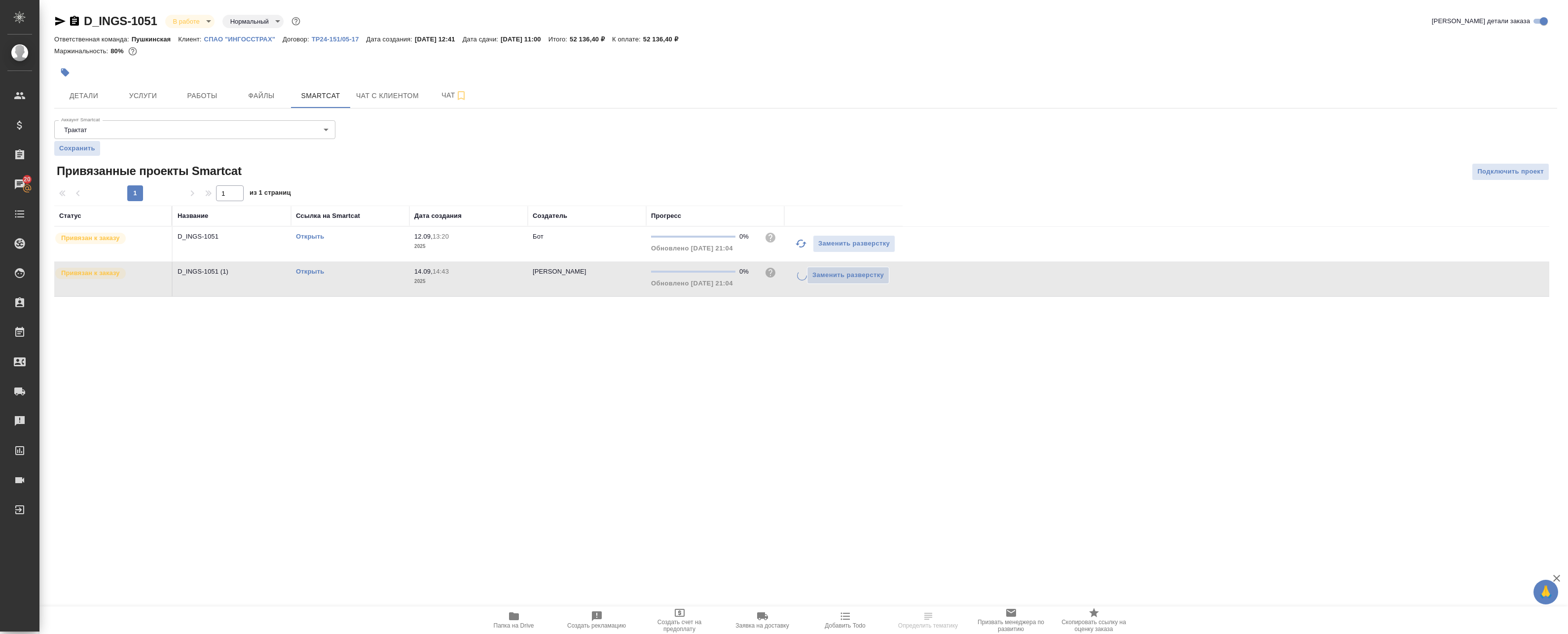
click at [798, 242] on icon "button" at bounding box center [801, 244] width 11 height 8
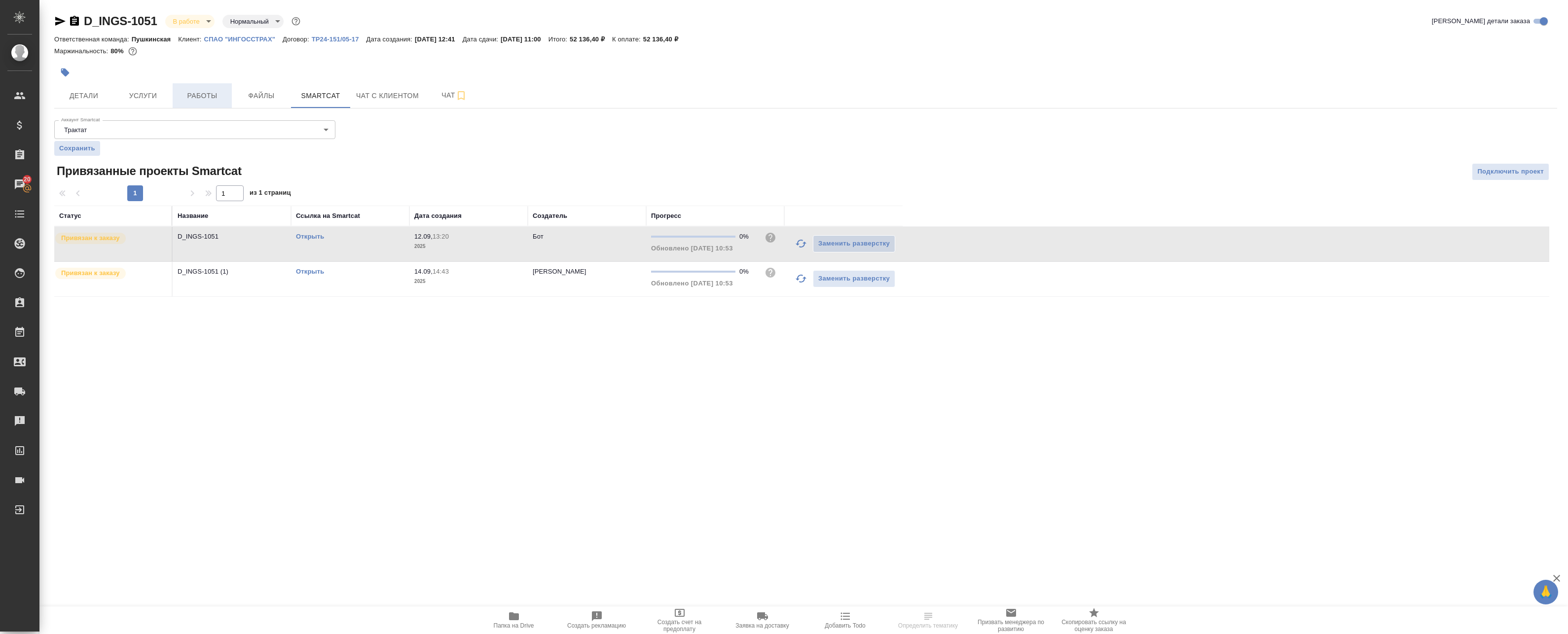
click at [180, 96] on span "Работы" at bounding box center [202, 96] width 47 height 12
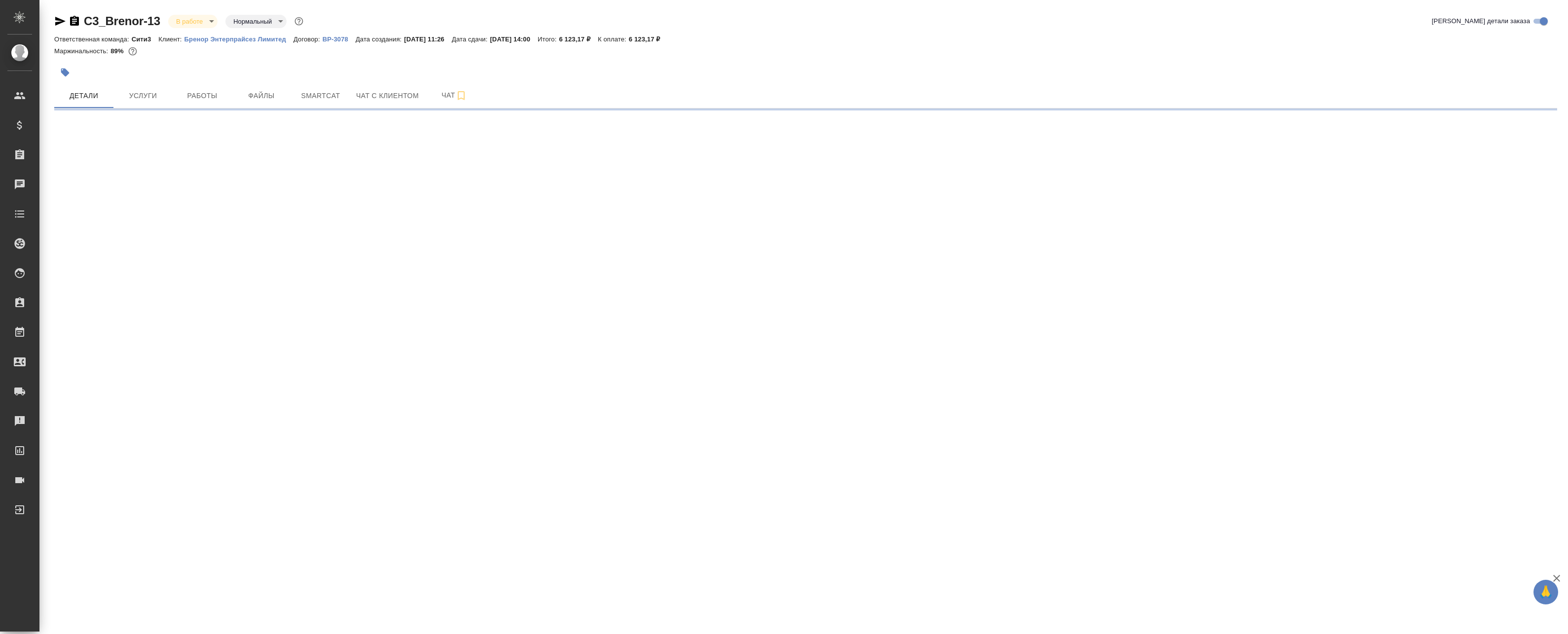
select select "RU"
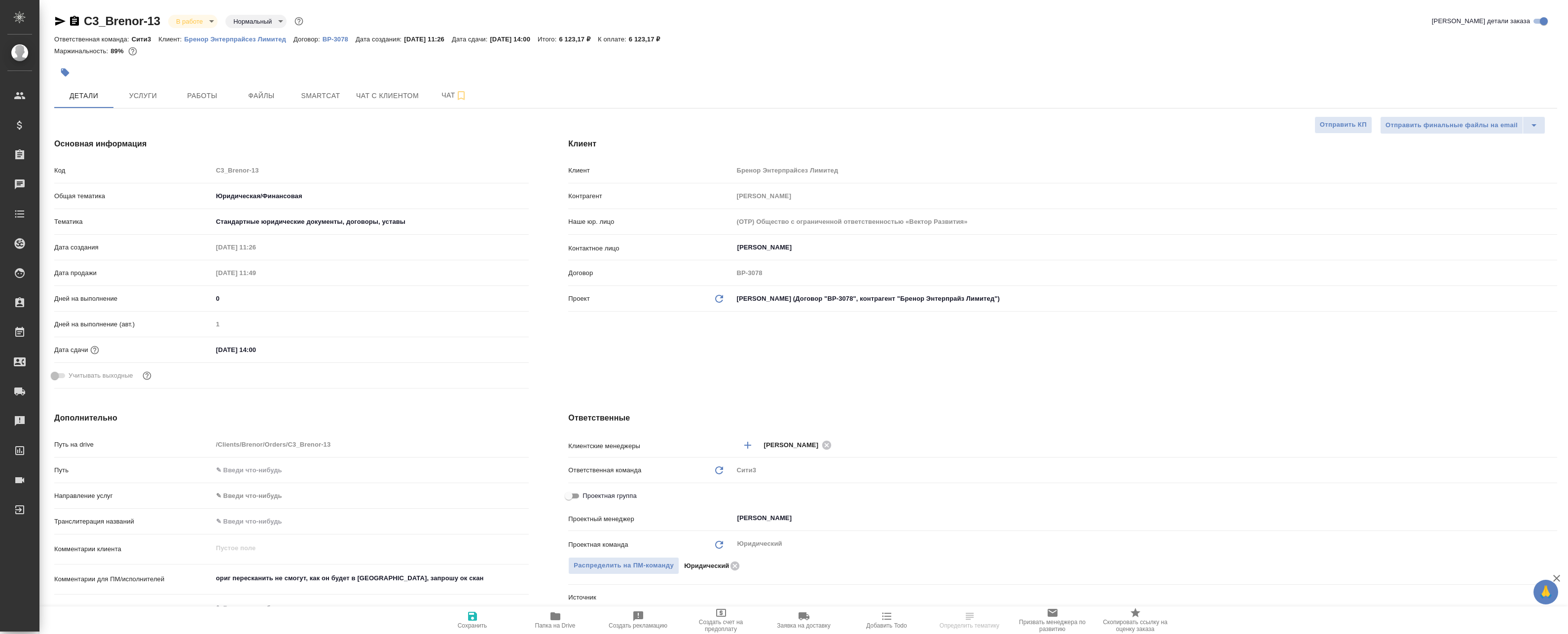
type textarea "x"
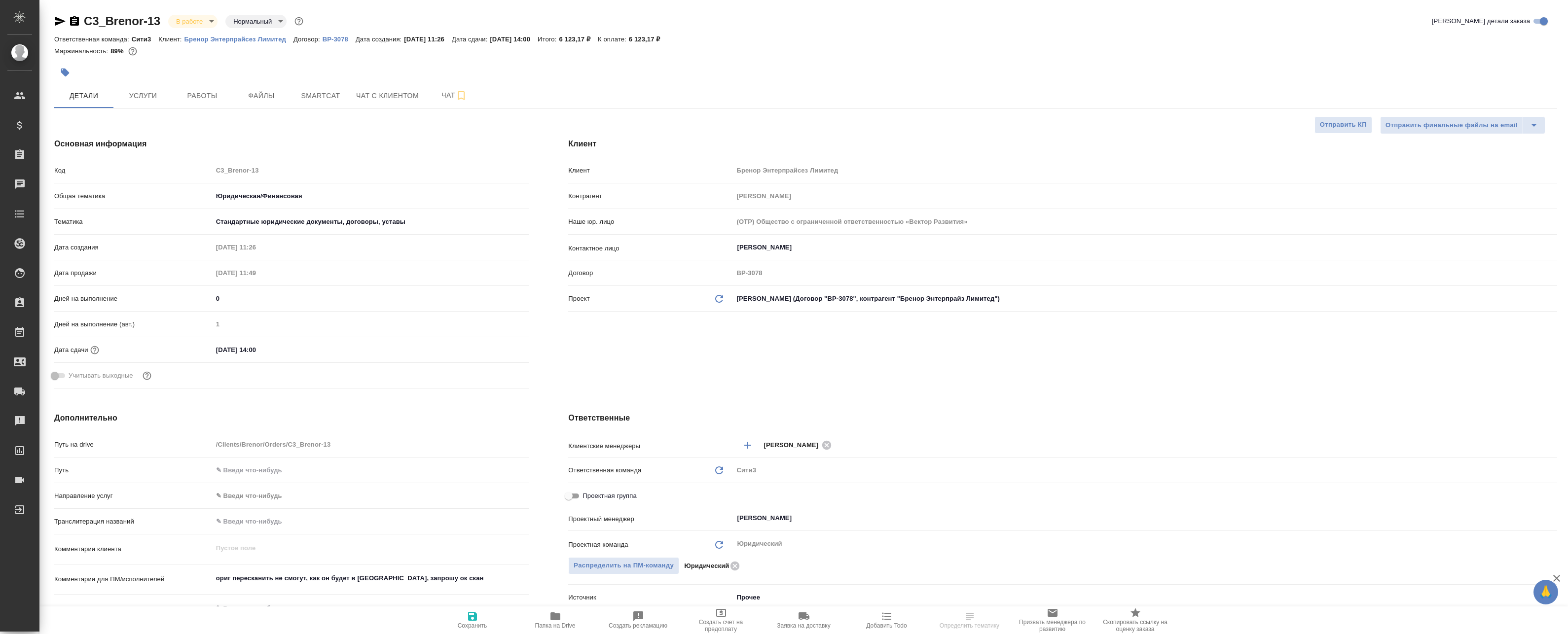
type textarea "x"
click at [236, 102] on button "Файлы" at bounding box center [261, 96] width 59 height 24
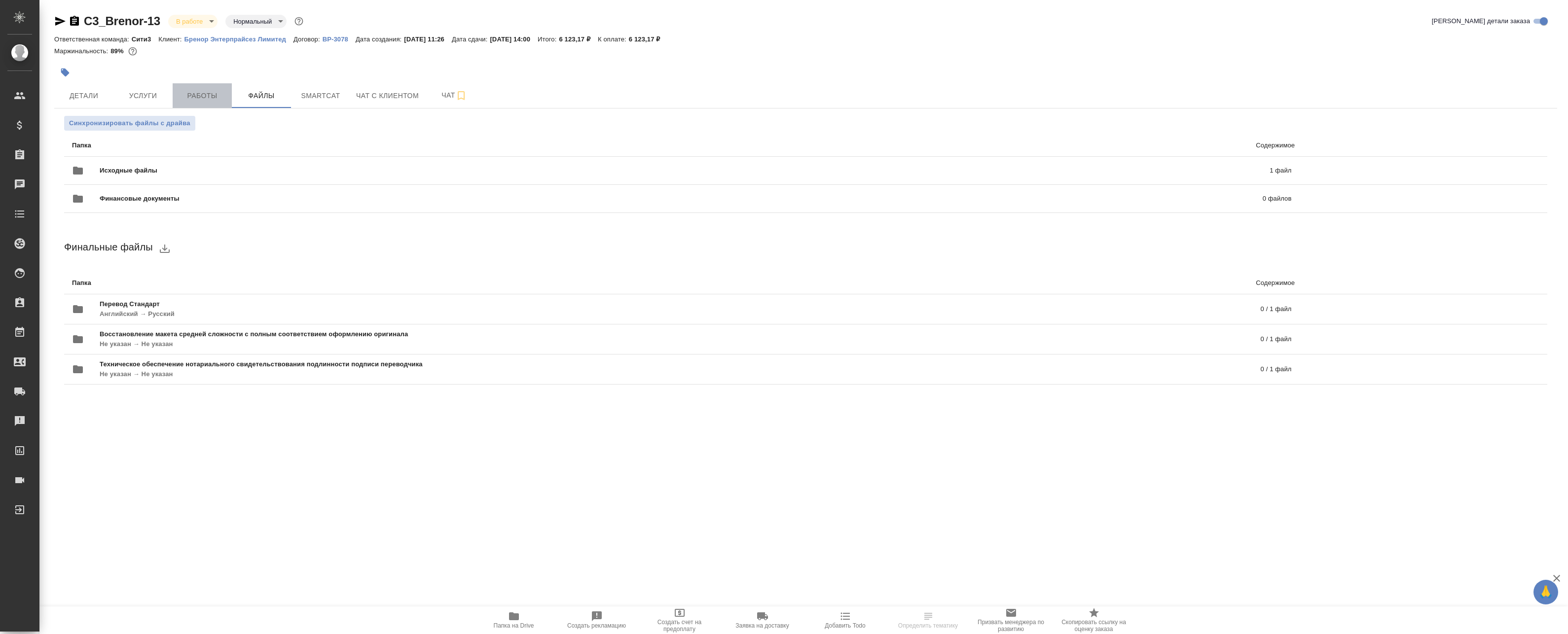
click at [205, 98] on span "Работы" at bounding box center [202, 96] width 47 height 12
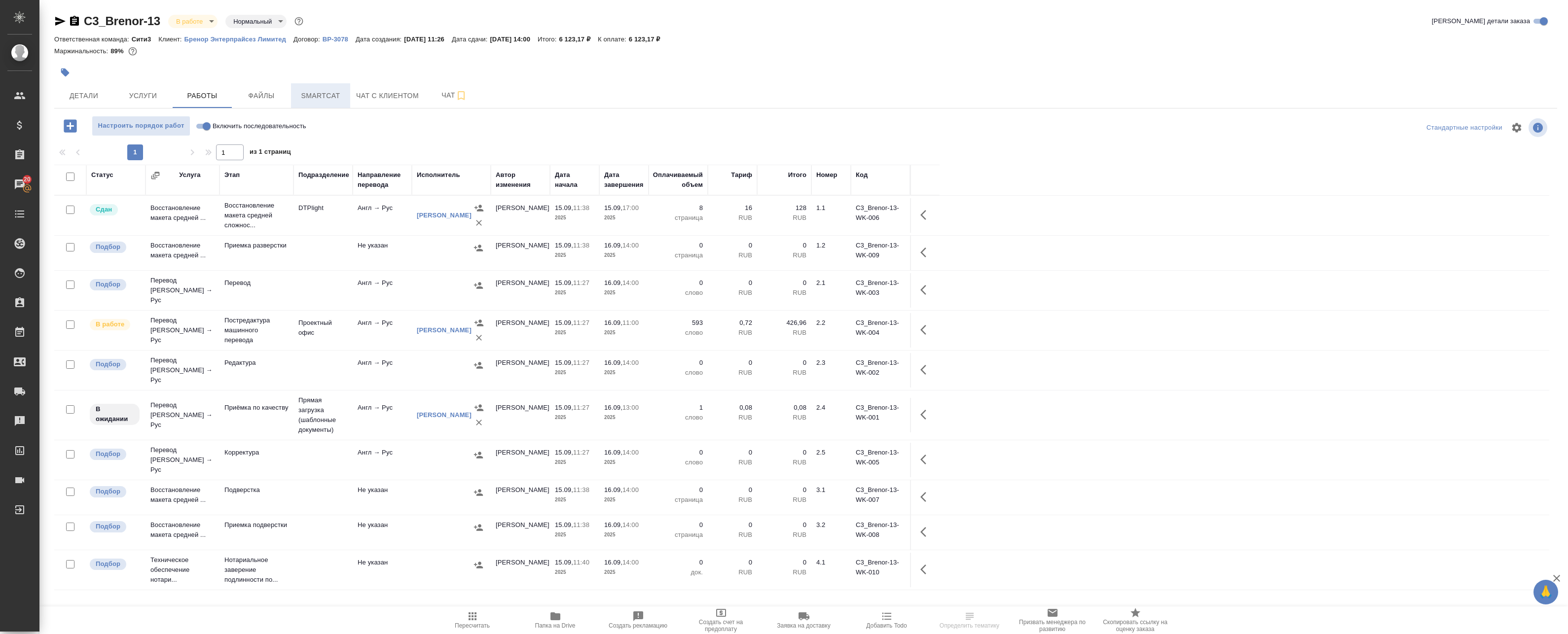
click at [305, 100] on span "Smartcat" at bounding box center [321, 96] width 47 height 12
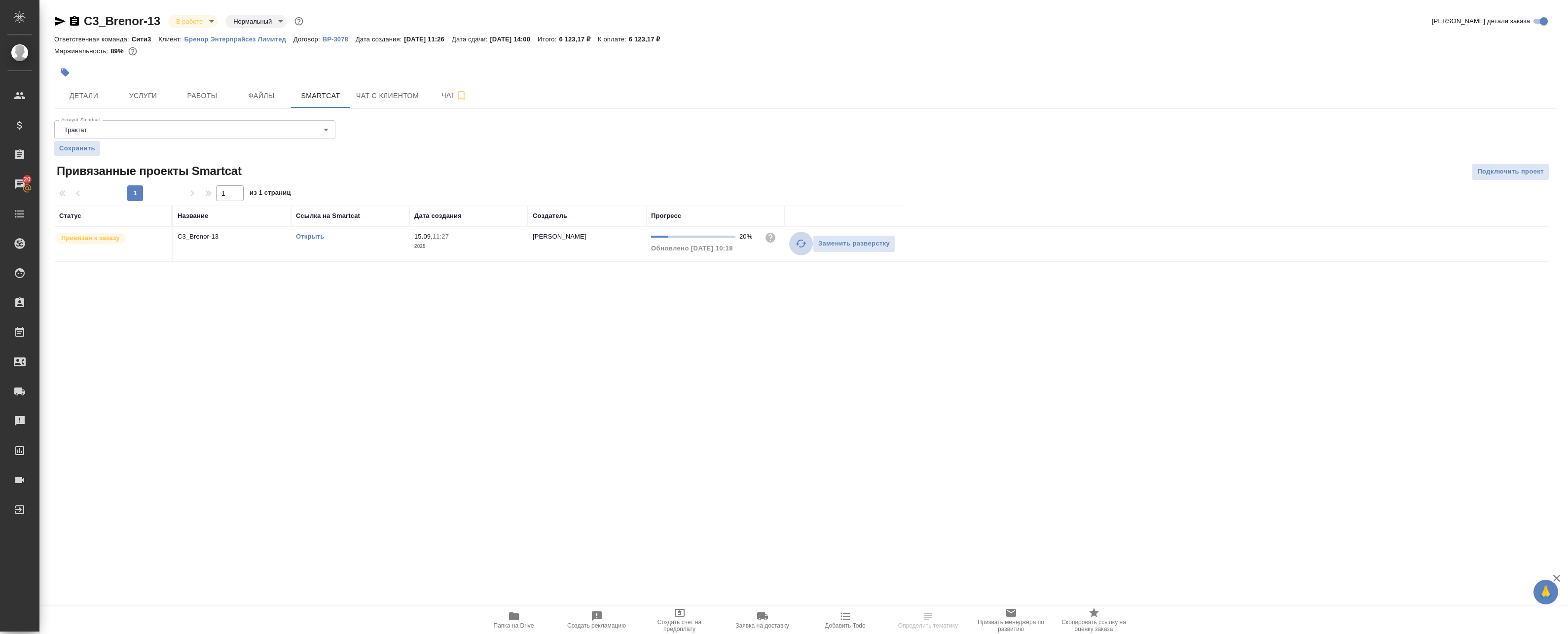
click at [800, 246] on icon "button" at bounding box center [801, 243] width 12 height 12
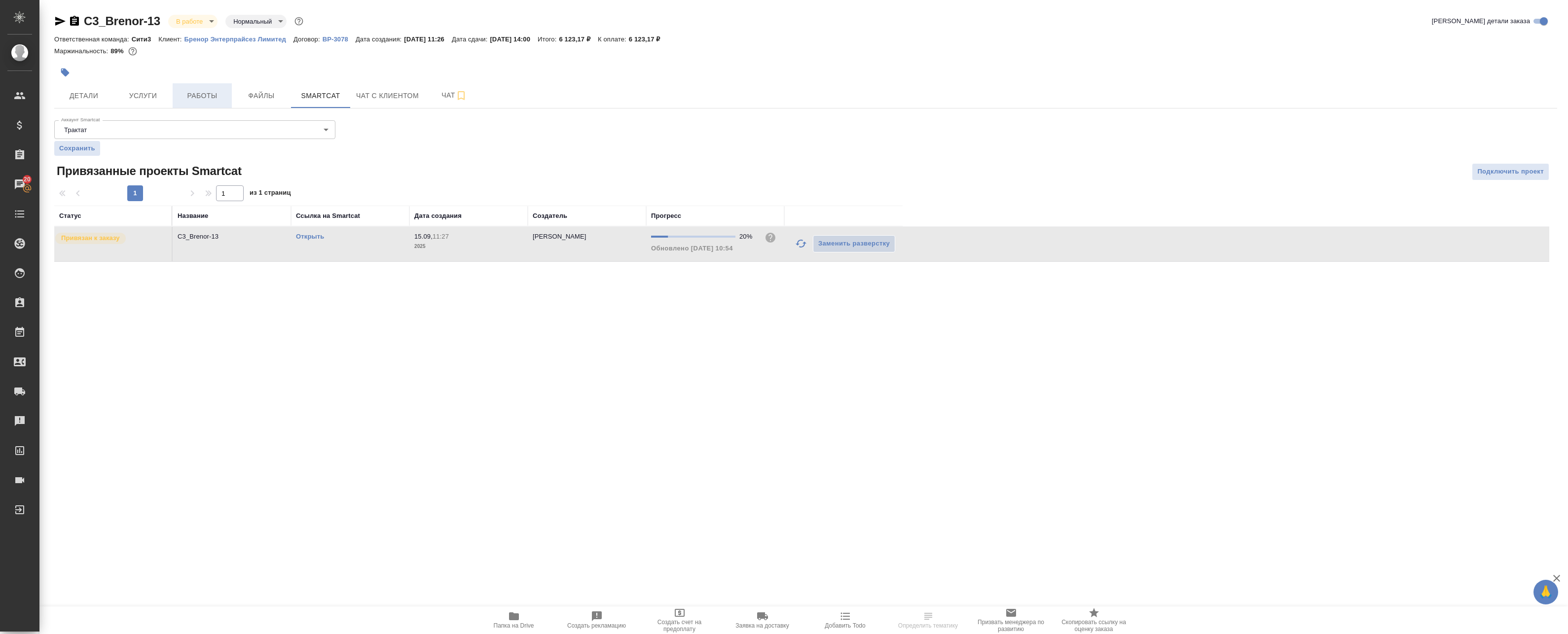
click at [200, 98] on span "Работы" at bounding box center [202, 96] width 47 height 12
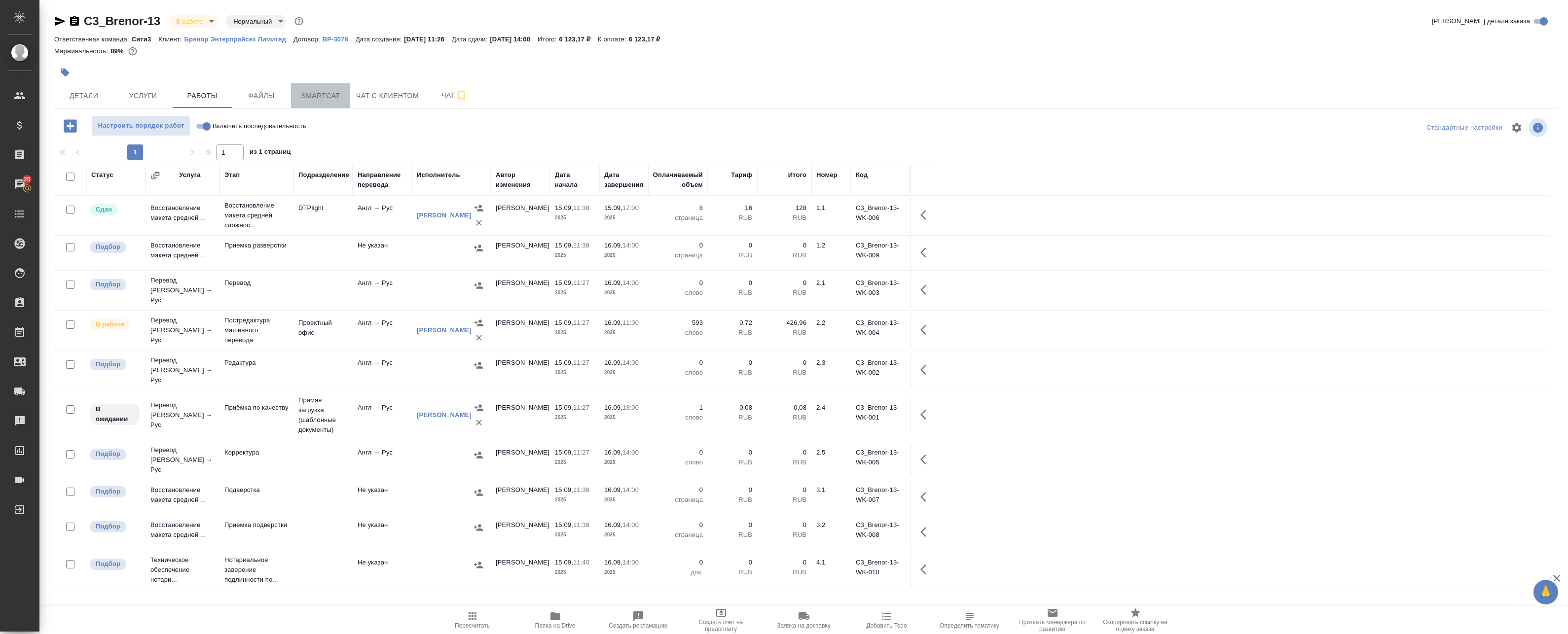
click at [306, 94] on span "Smartcat" at bounding box center [321, 96] width 47 height 12
click at [277, 94] on span "Файлы" at bounding box center [261, 96] width 47 height 12
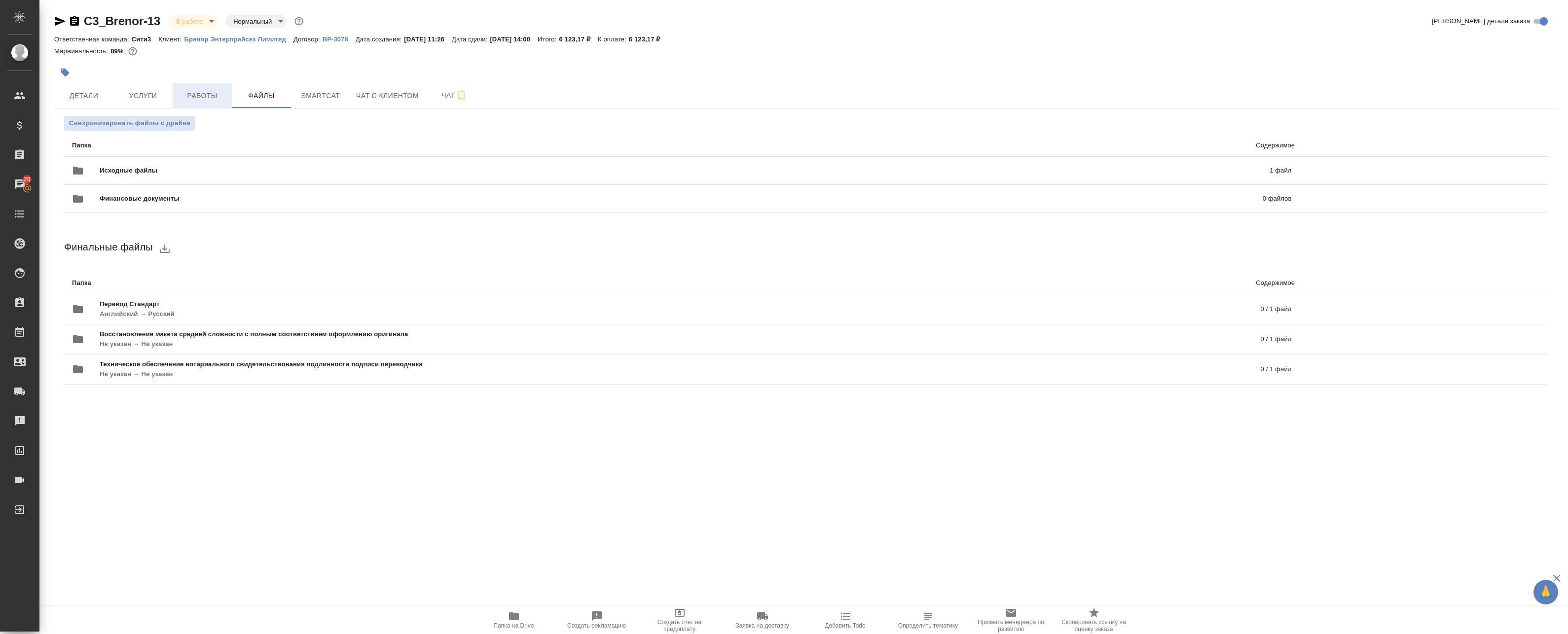
click at [195, 90] on span "Работы" at bounding box center [202, 96] width 47 height 12
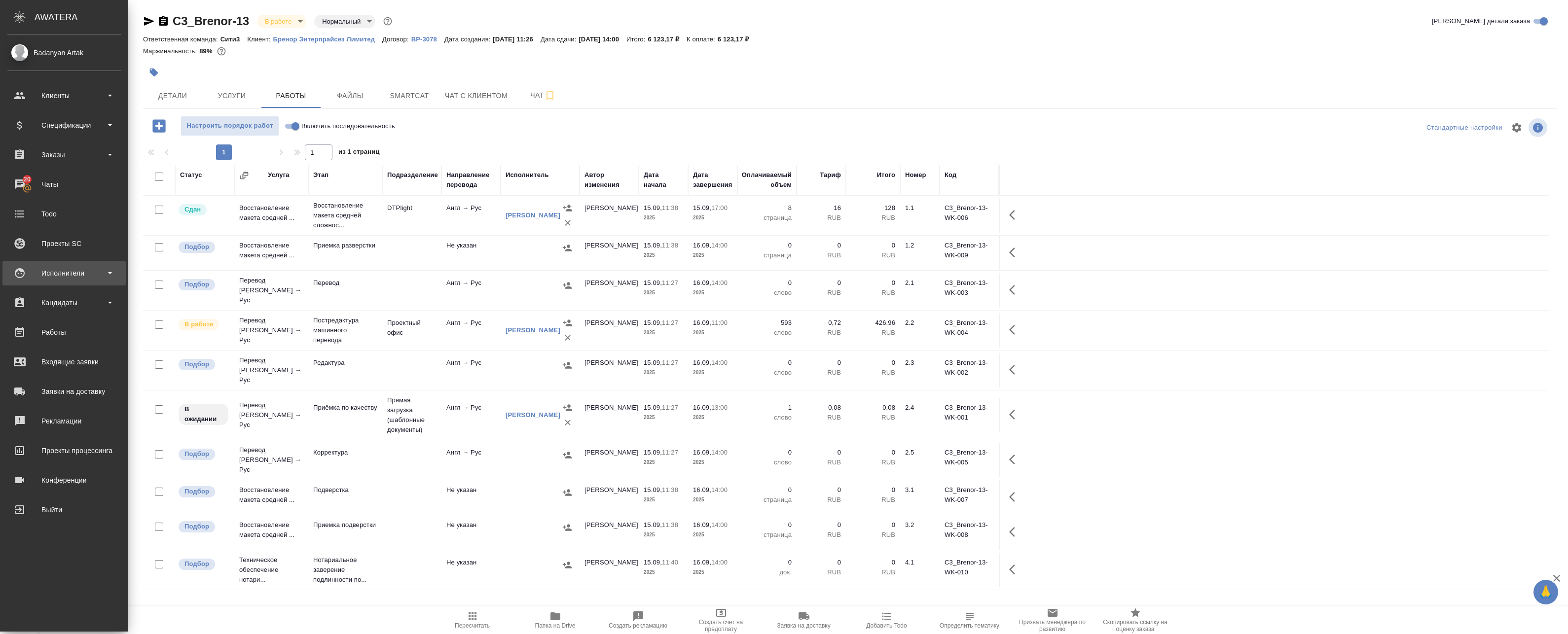
click at [71, 274] on div "Исполнители" at bounding box center [64, 273] width 113 height 15
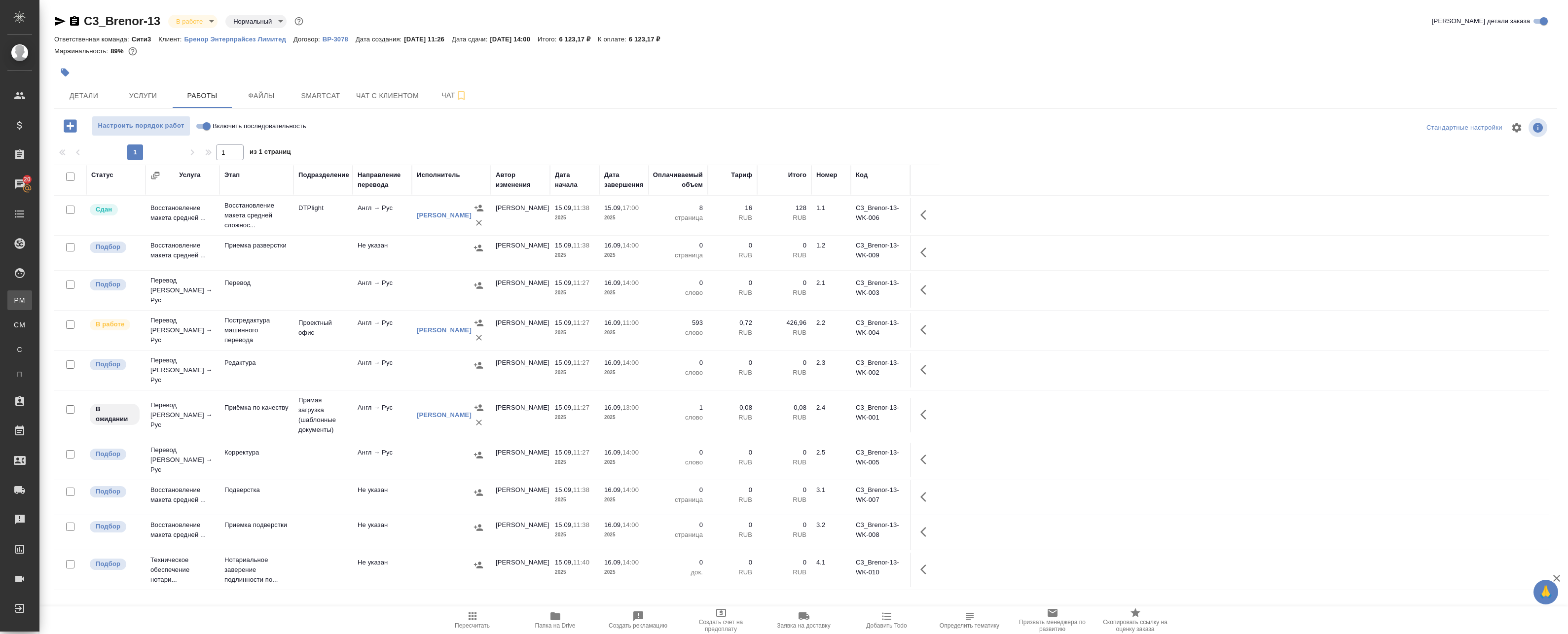
click at [80, 308] on div ".cls-1 fill:#fff; AWATERA Badanyan Artak Клиенты Спецификации Заказы 20 Чаты To…" at bounding box center [784, 317] width 1568 height 634
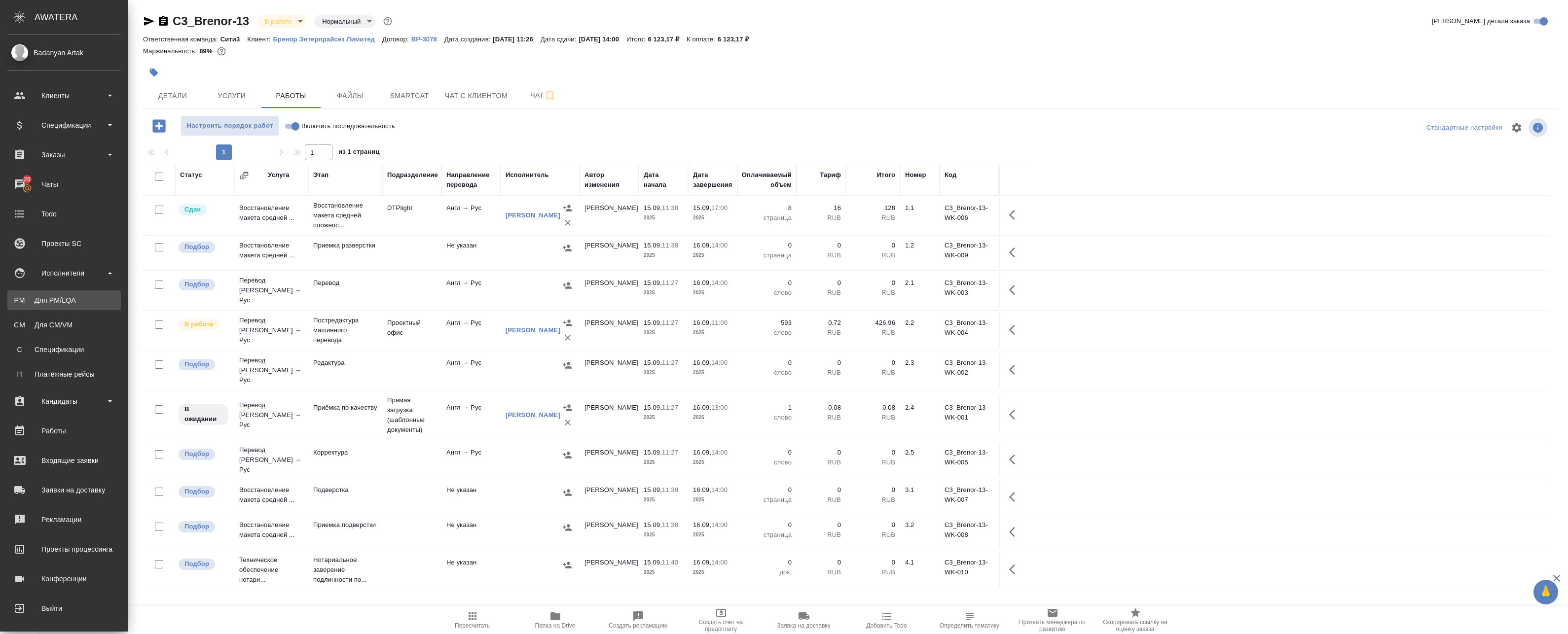
click at [14, 304] on div "Для PM/LQA" at bounding box center [64, 300] width 103 height 10
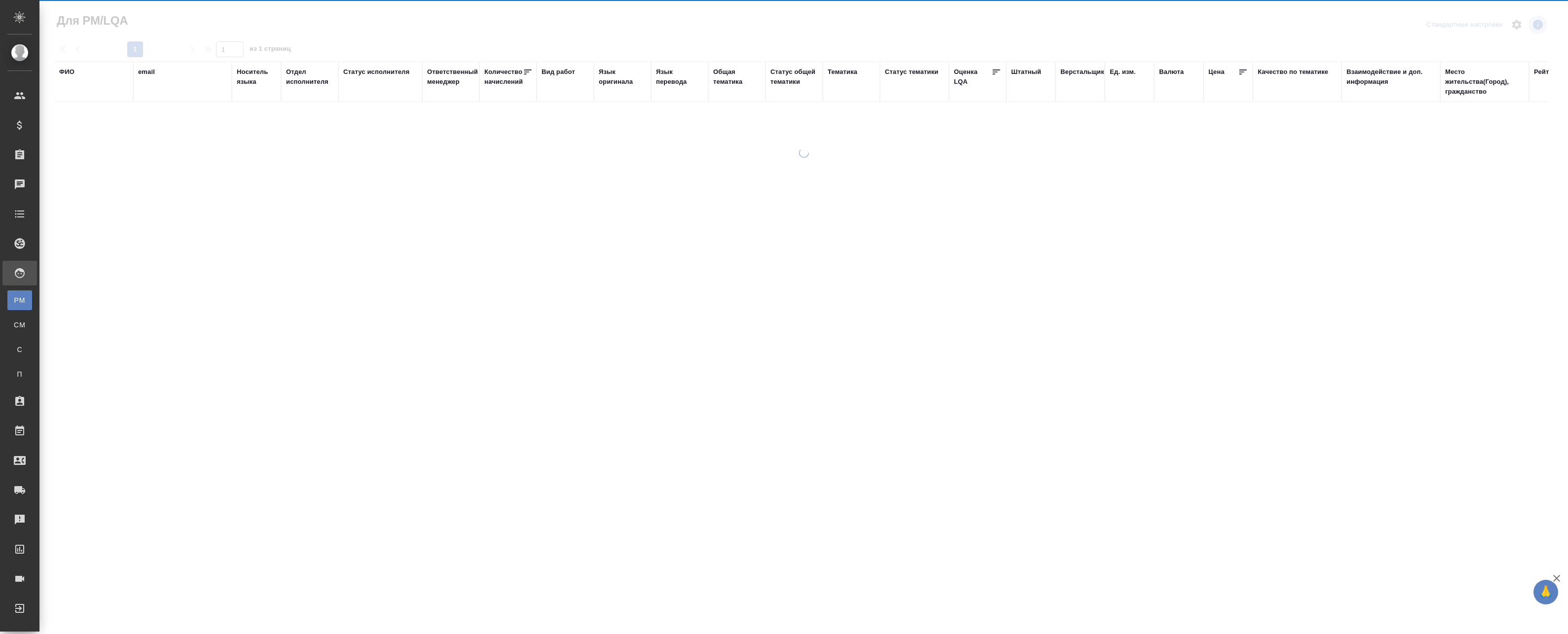
click at [44, 303] on div at bounding box center [804, 285] width 1529 height 274
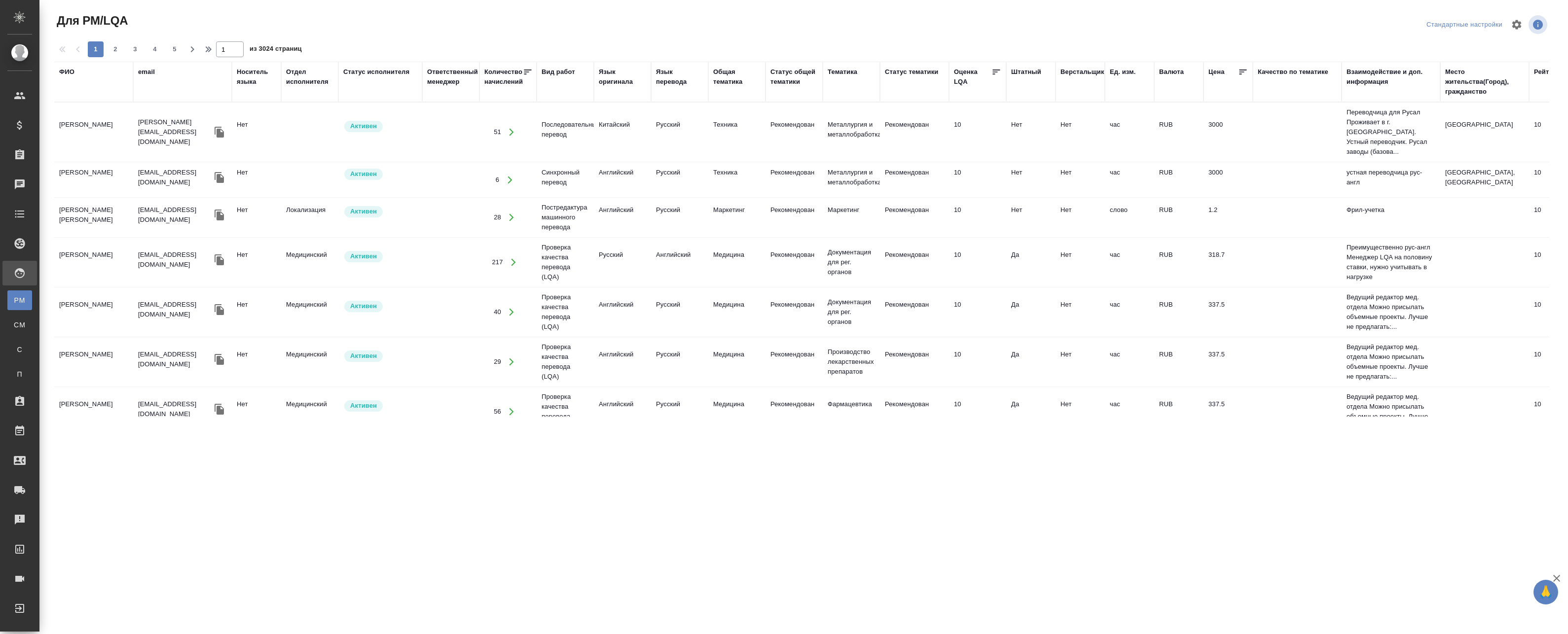
click at [68, 72] on div "ФИО" at bounding box center [67, 72] width 15 height 10
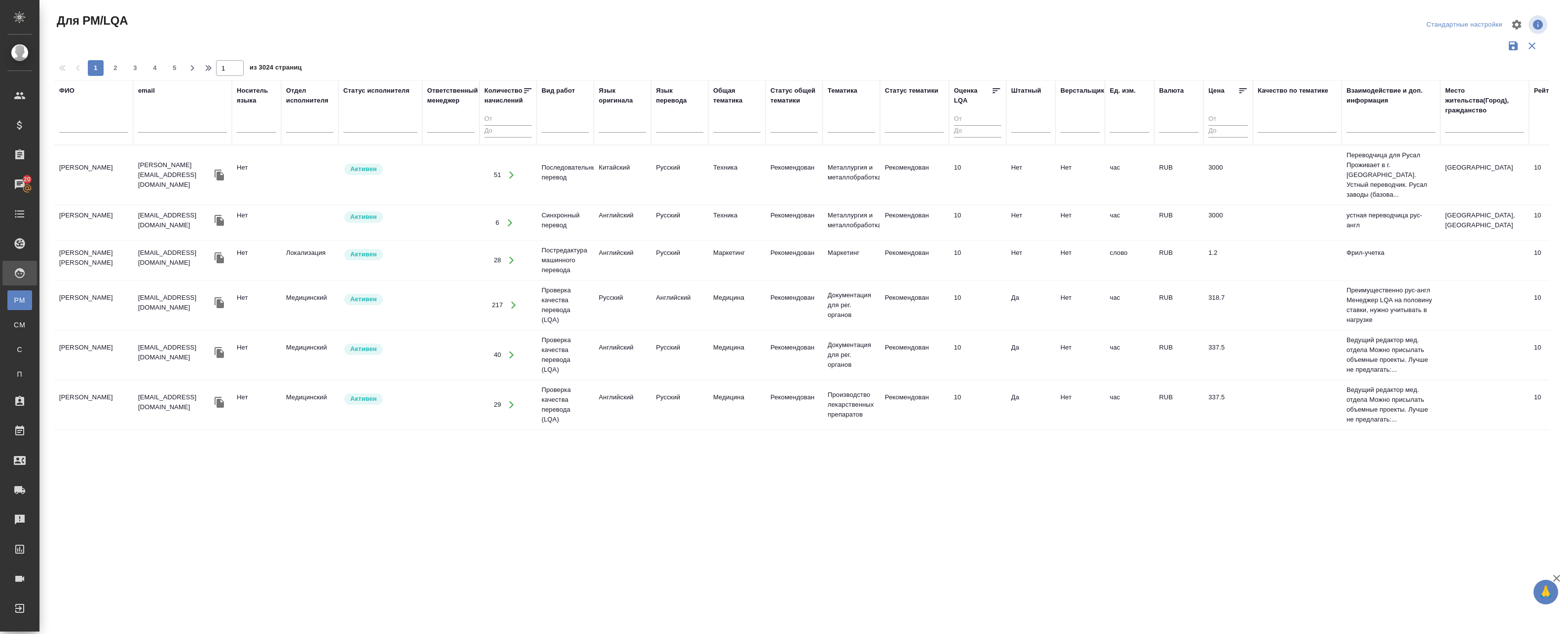
click at [84, 128] on input "text" at bounding box center [94, 126] width 69 height 12
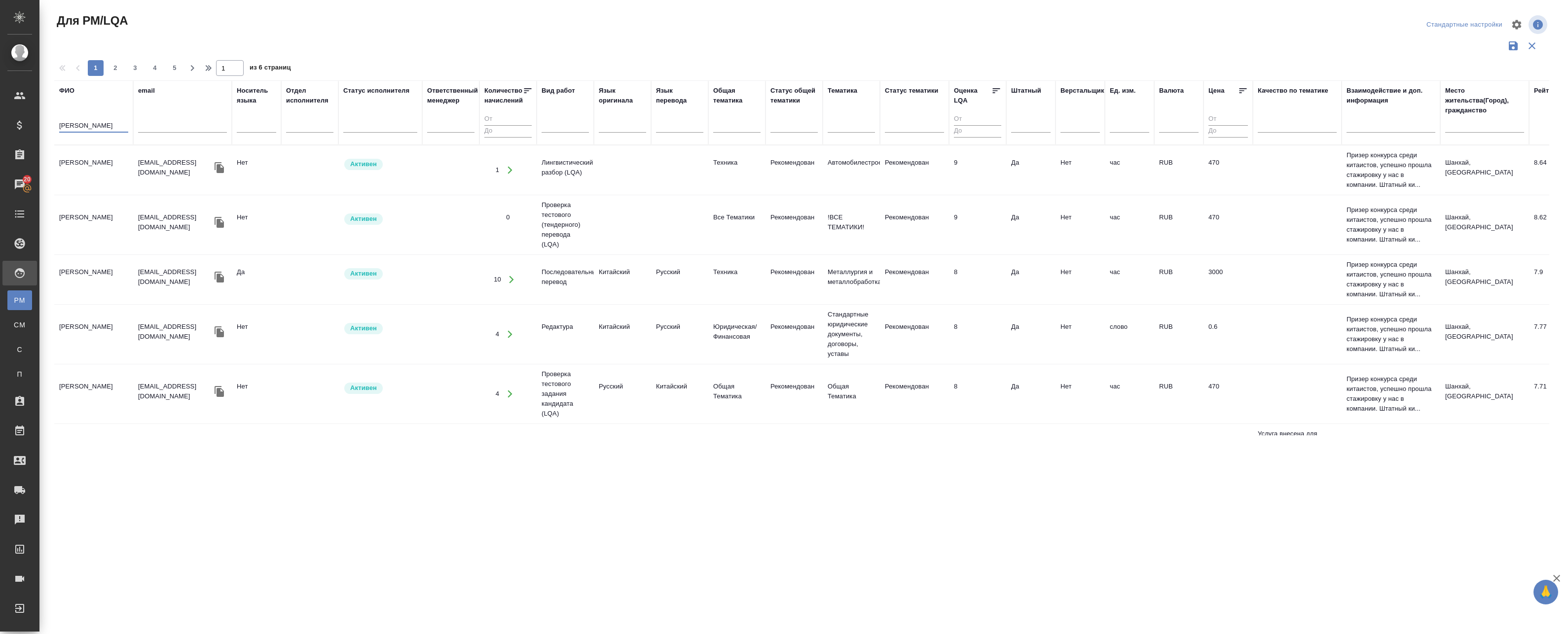
type input "янченко"
click at [94, 162] on td "Янченко Полина" at bounding box center [94, 170] width 79 height 35
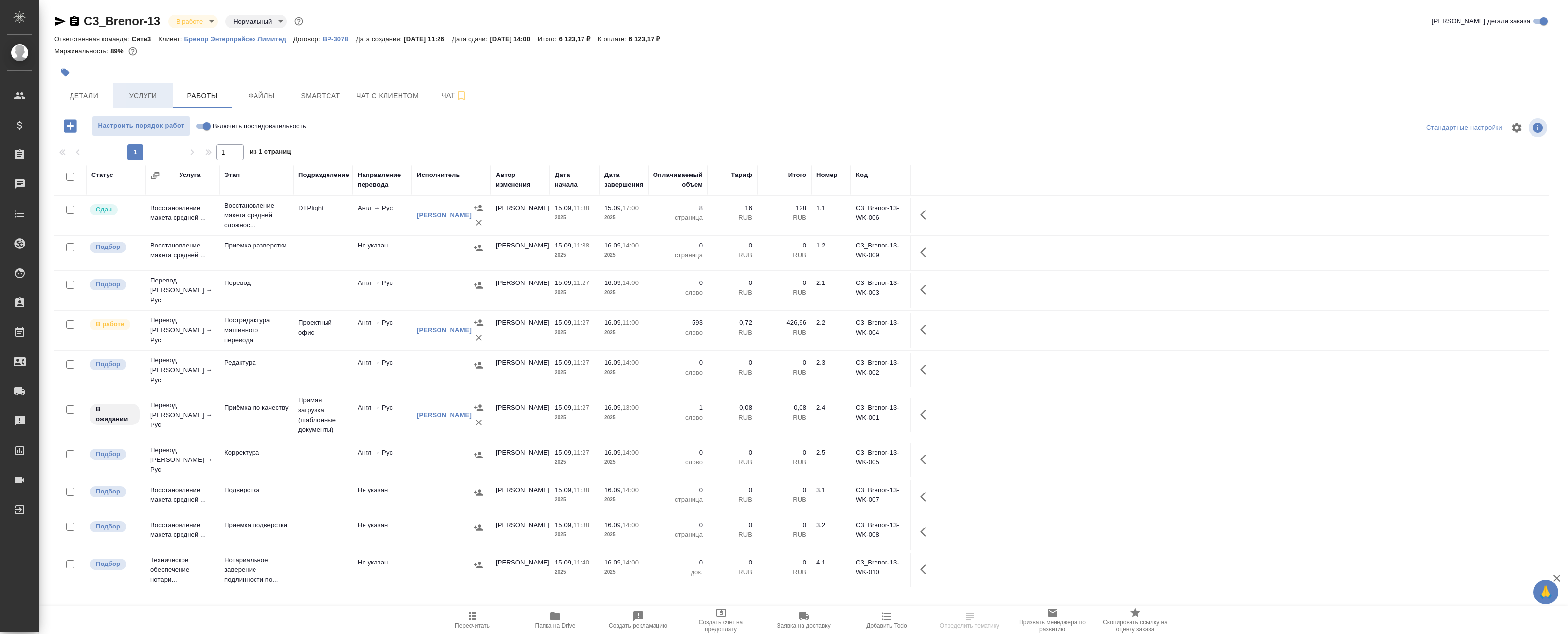
click at [141, 95] on span "Услуги" at bounding box center [143, 96] width 47 height 12
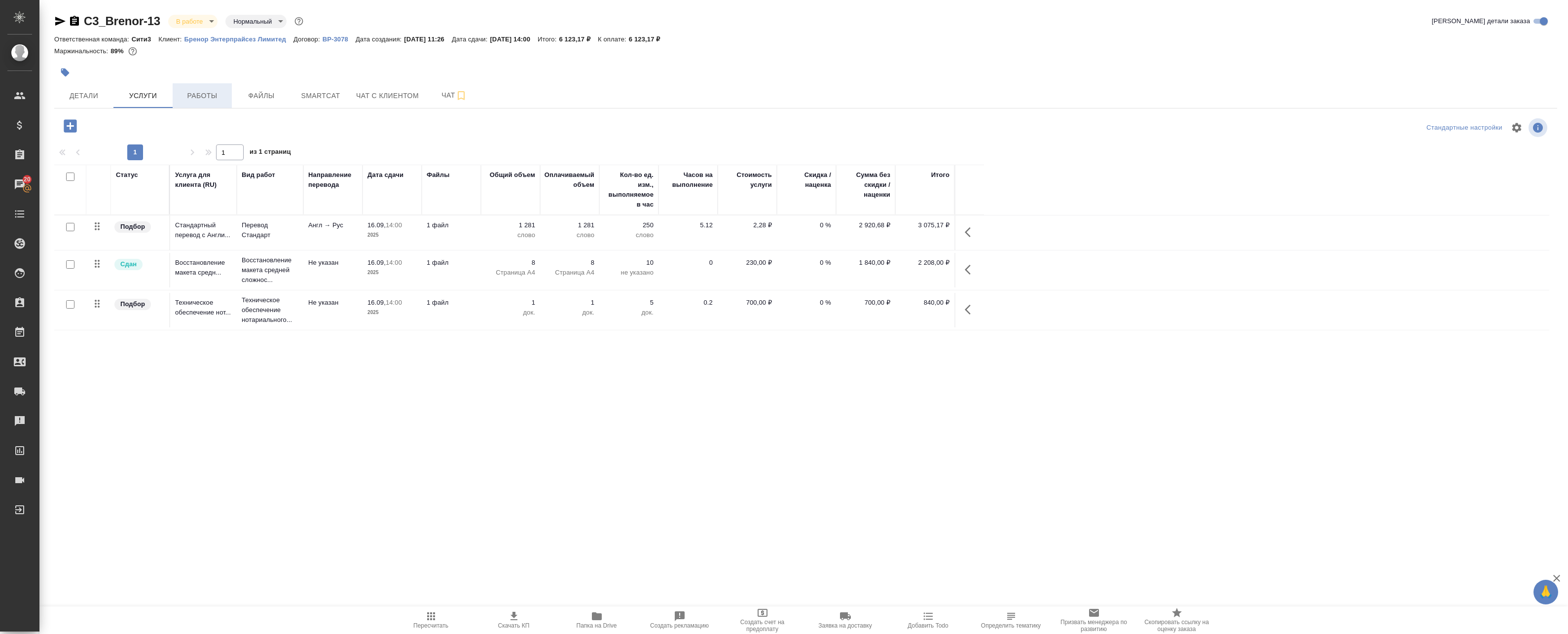
click at [218, 92] on span "Работы" at bounding box center [202, 96] width 47 height 12
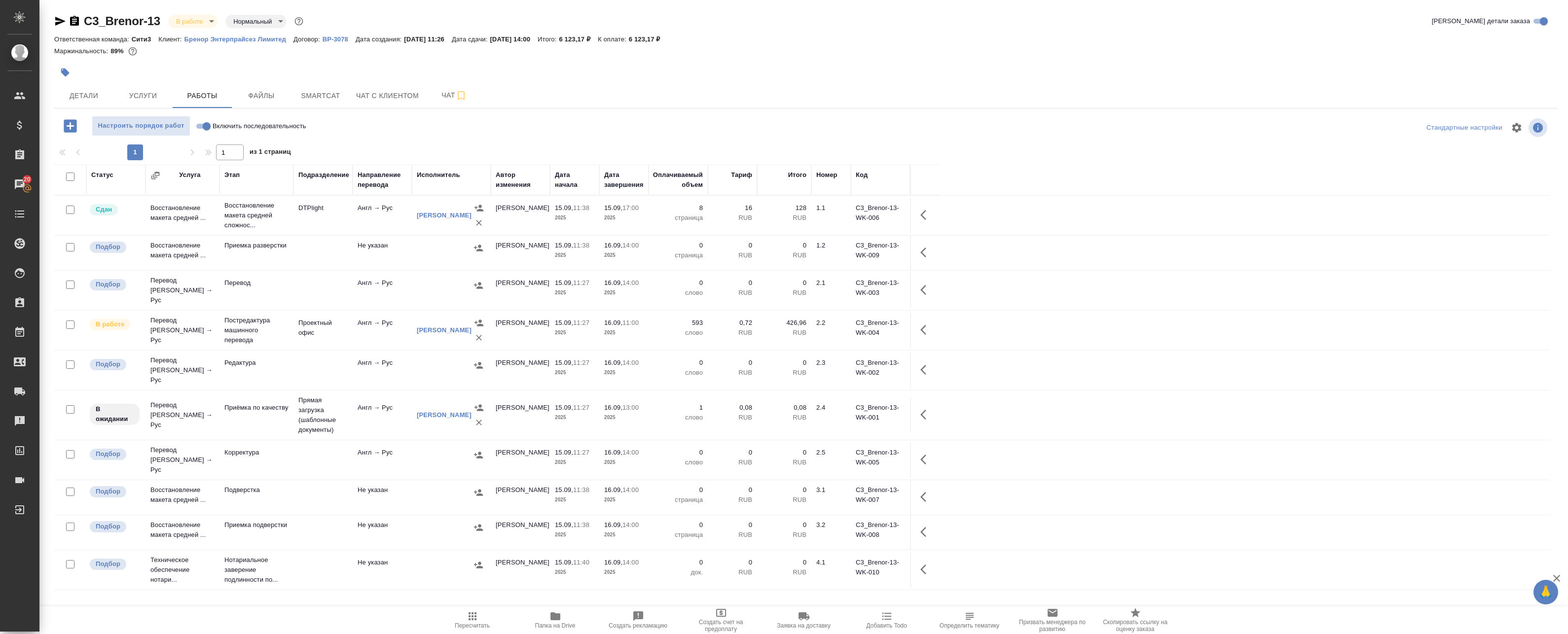
click at [921, 415] on icon "button" at bounding box center [926, 415] width 12 height 12
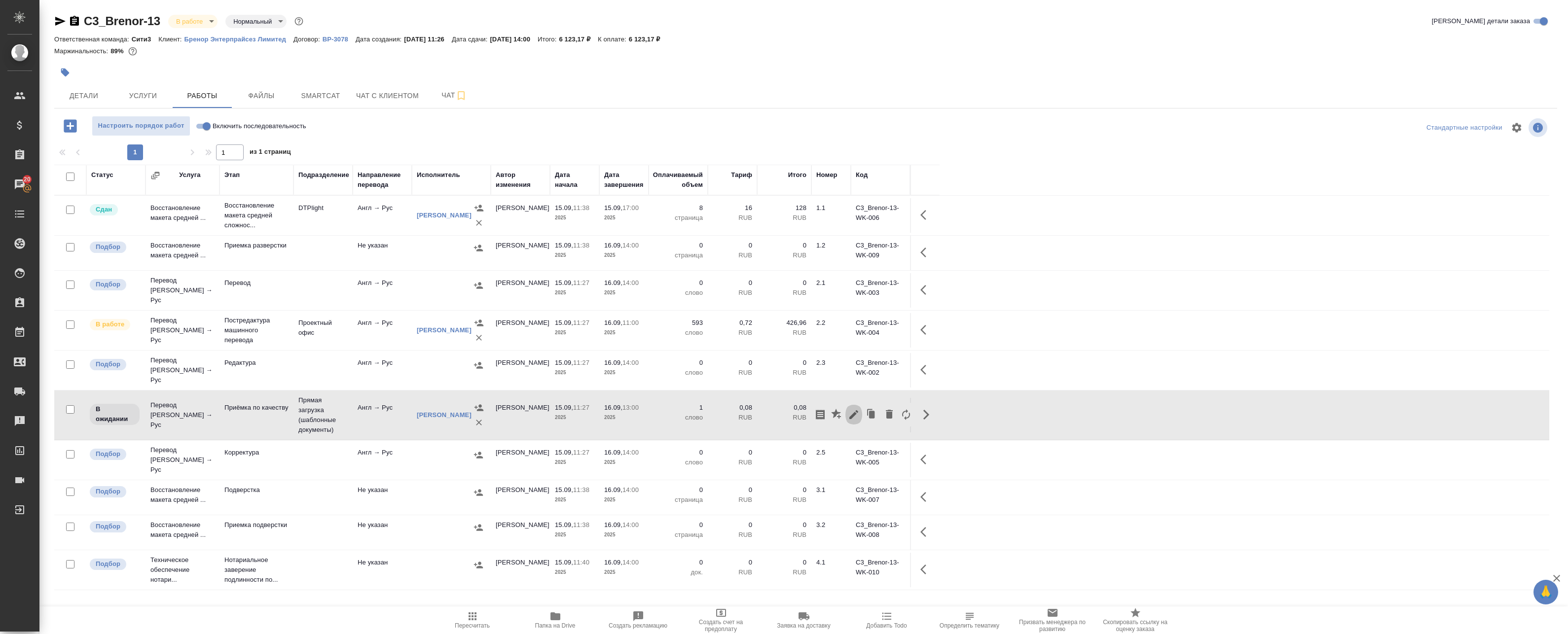
click at [852, 416] on icon "button" at bounding box center [852, 414] width 8 height 8
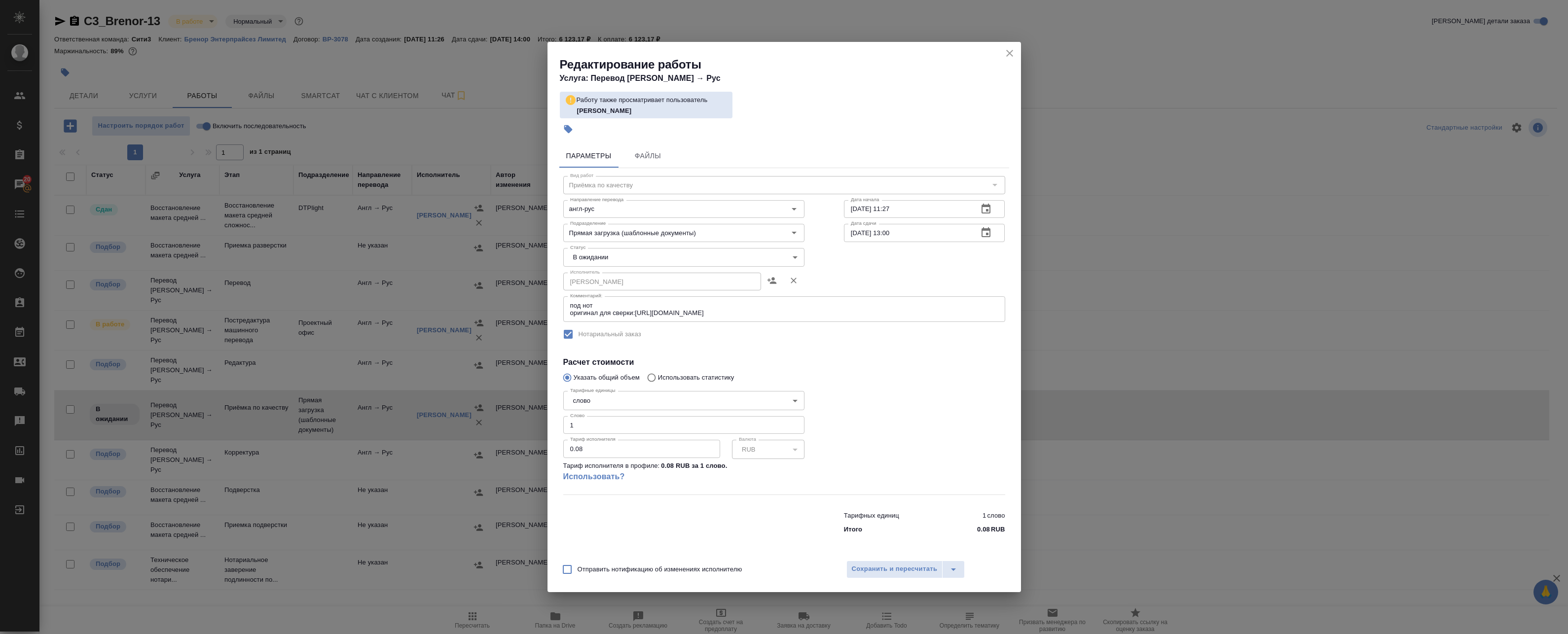
click at [1011, 52] on icon "close" at bounding box center [1009, 53] width 7 height 7
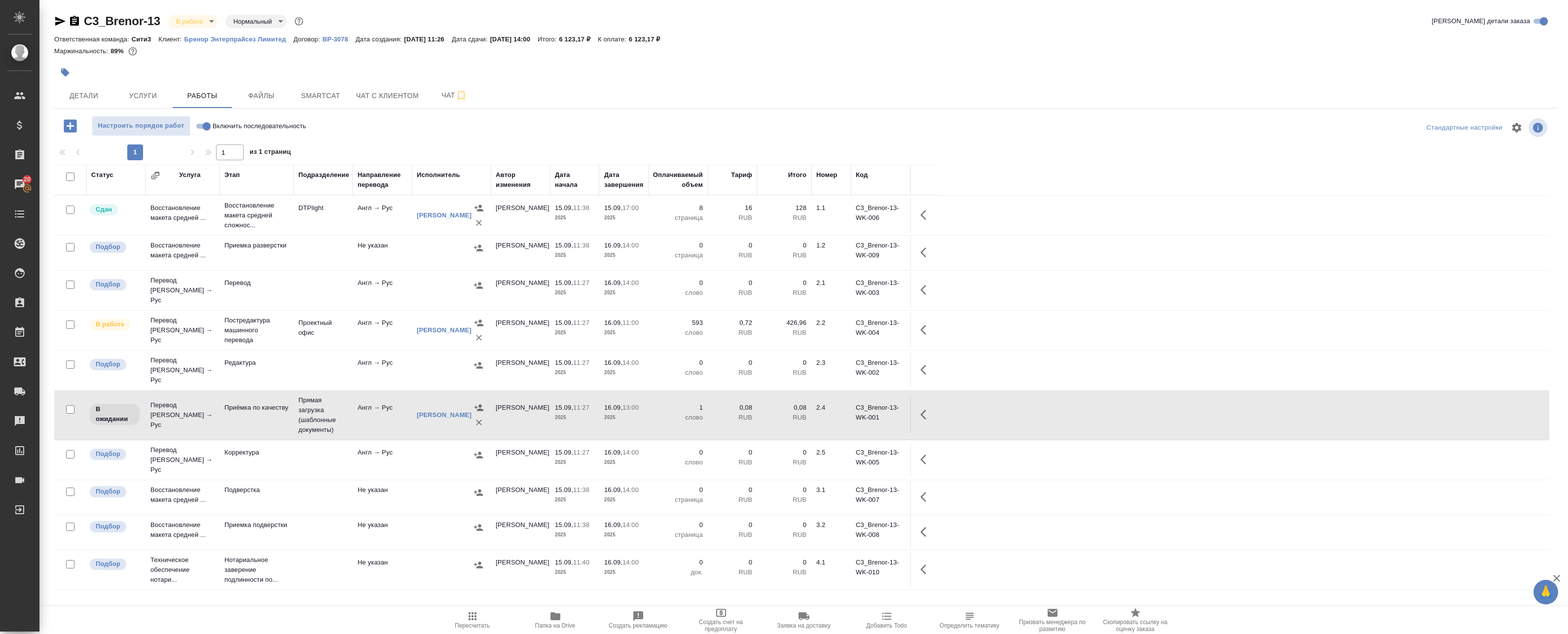
click at [204, 122] on input "Включить последовательность" at bounding box center [206, 126] width 36 height 12
checkbox input "true"
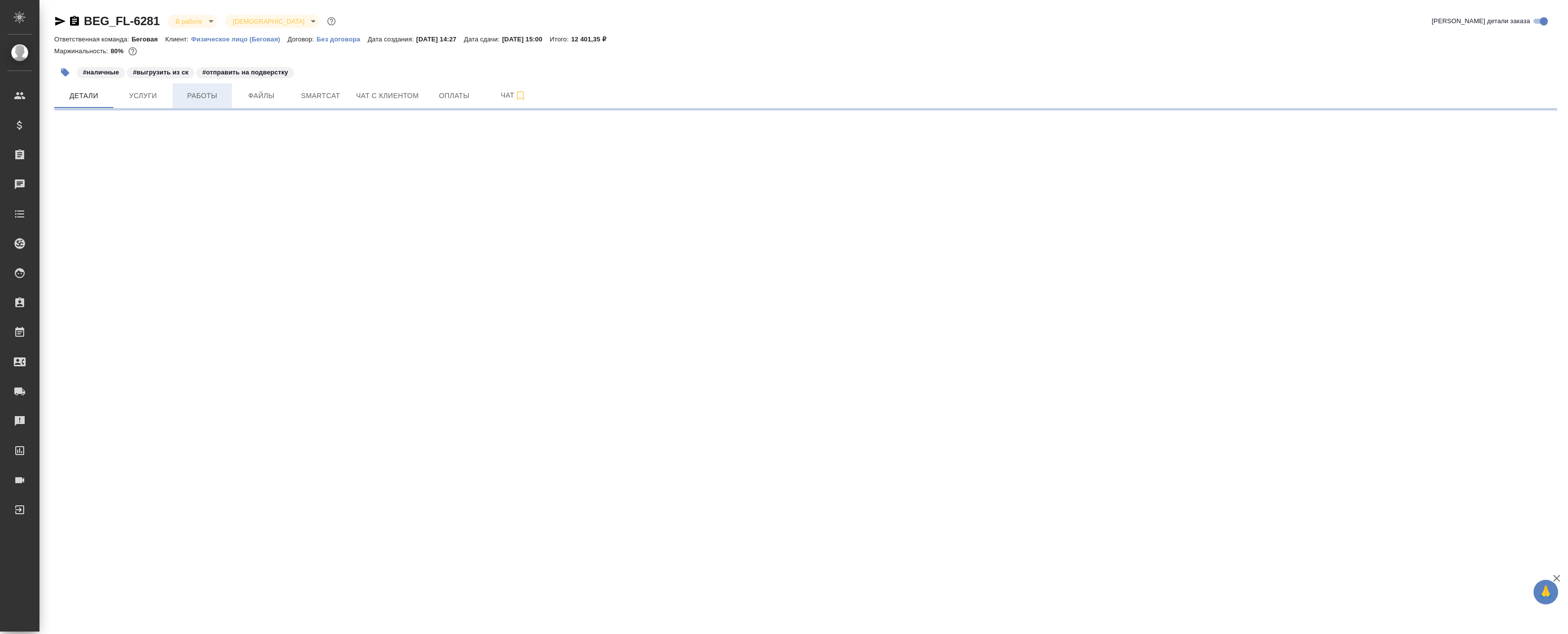
click at [191, 95] on span "Работы" at bounding box center [202, 96] width 47 height 12
select select "RU"
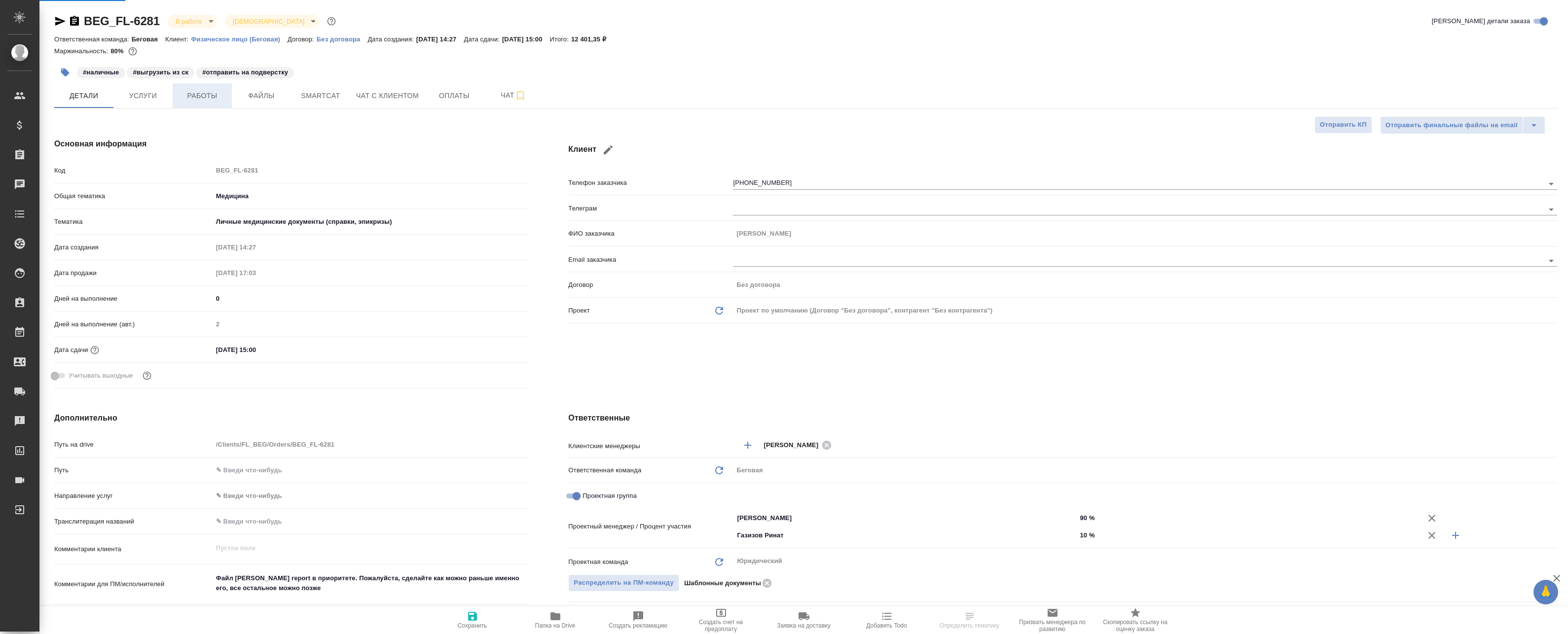
type textarea "x"
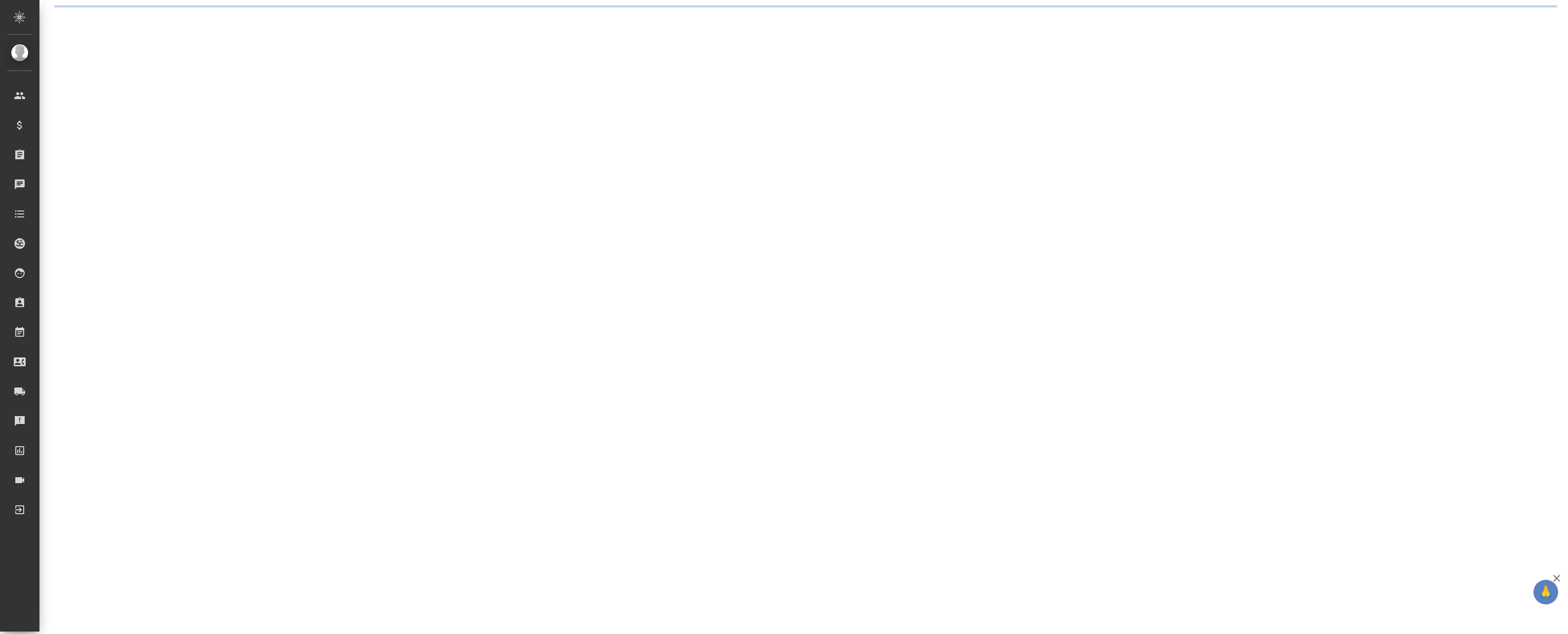
select select "RU"
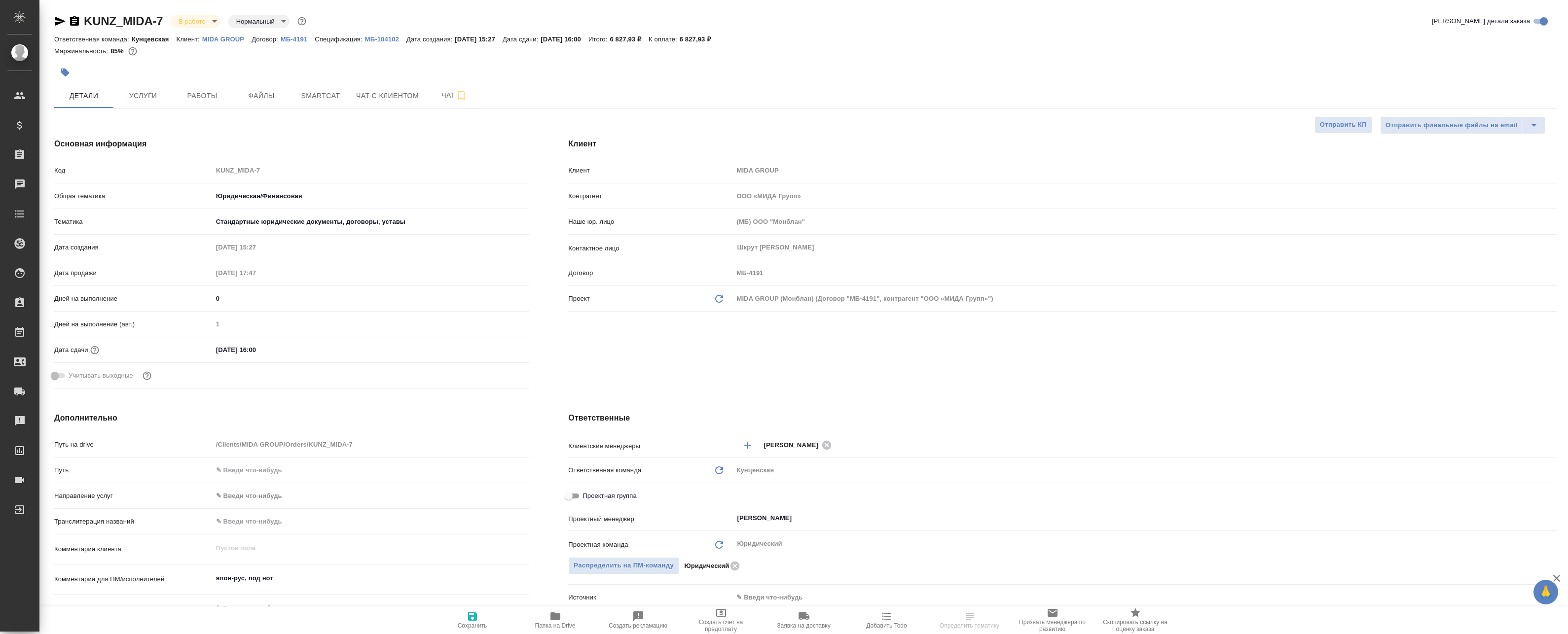
type textarea "x"
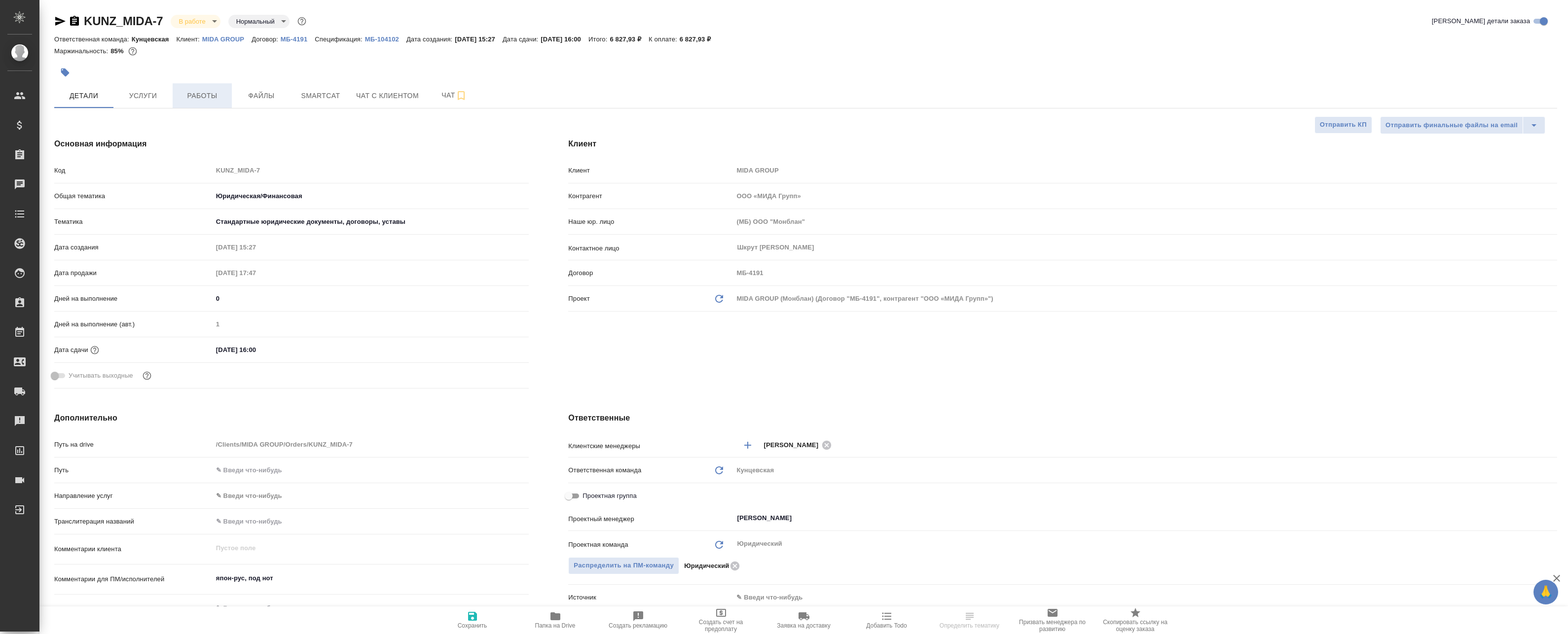
type textarea "x"
click at [199, 95] on span "Работы" at bounding box center [202, 96] width 47 height 12
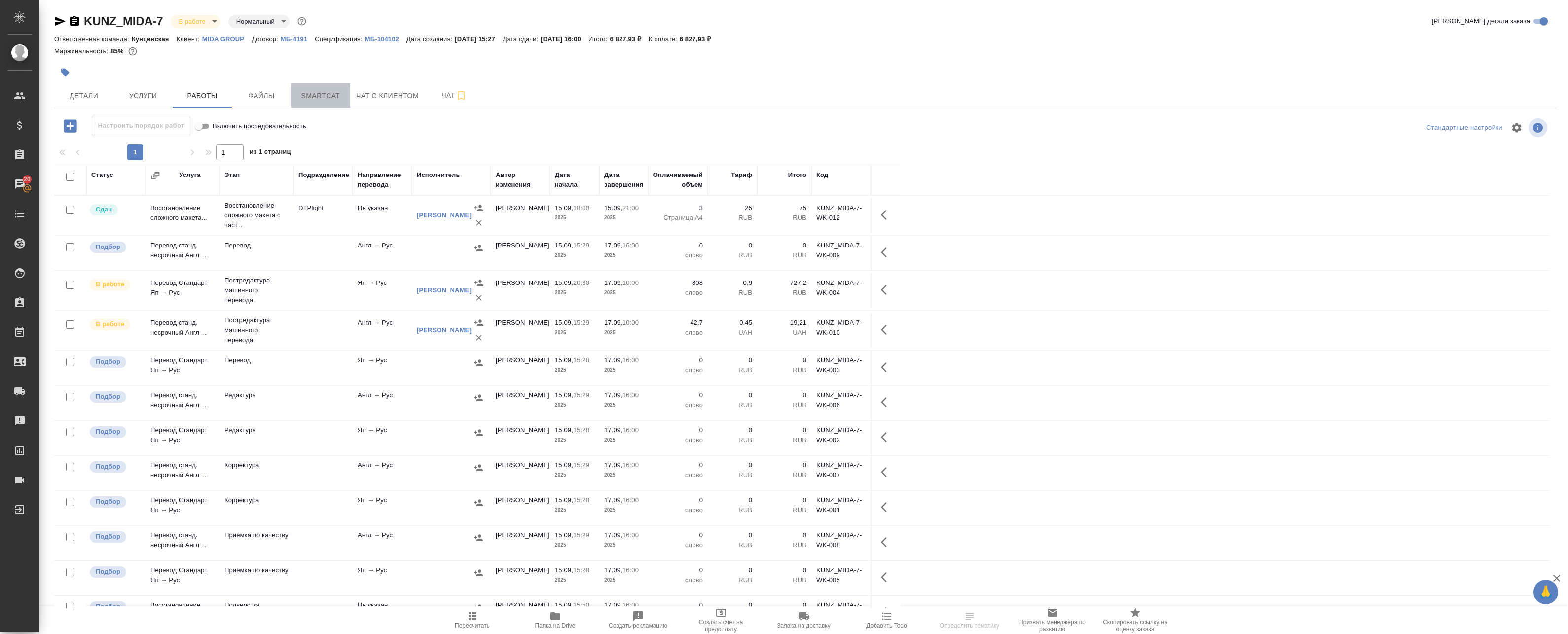
click at [338, 97] on span "Smartcat" at bounding box center [321, 96] width 47 height 12
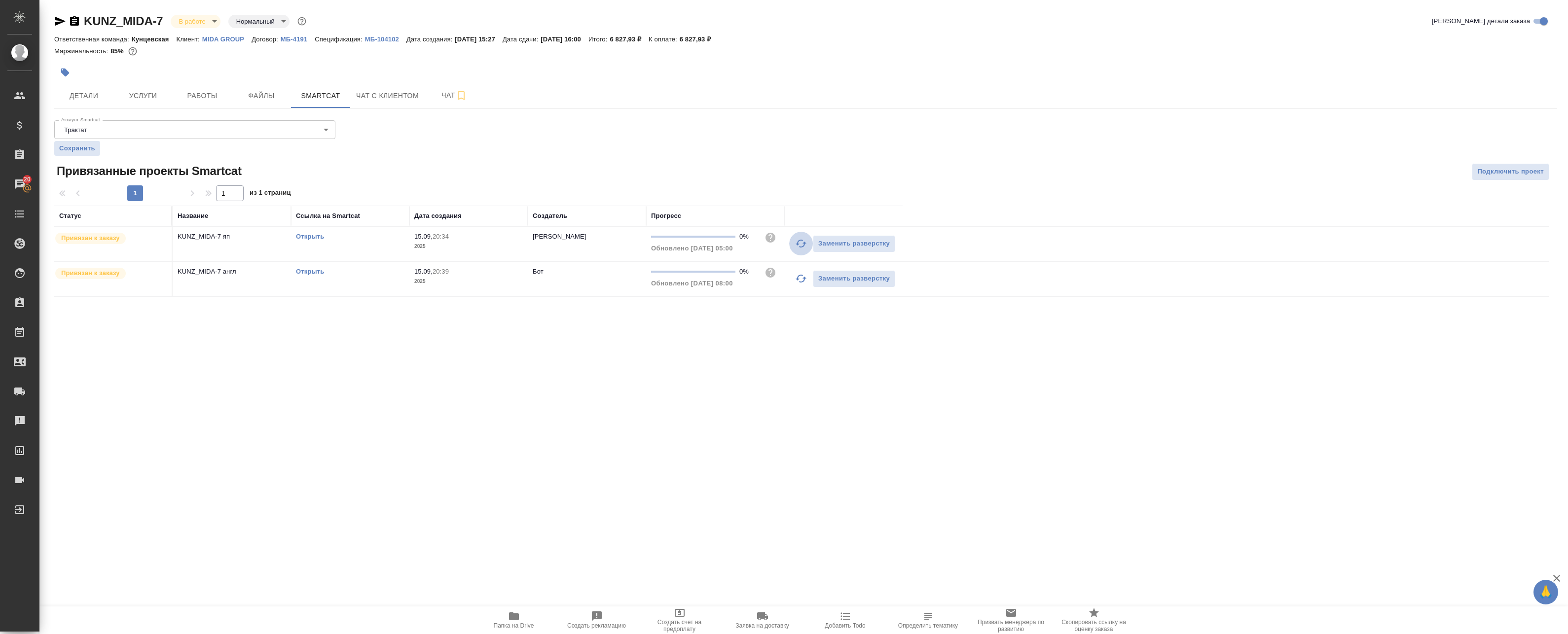
click at [800, 245] on icon "button" at bounding box center [801, 243] width 12 height 12
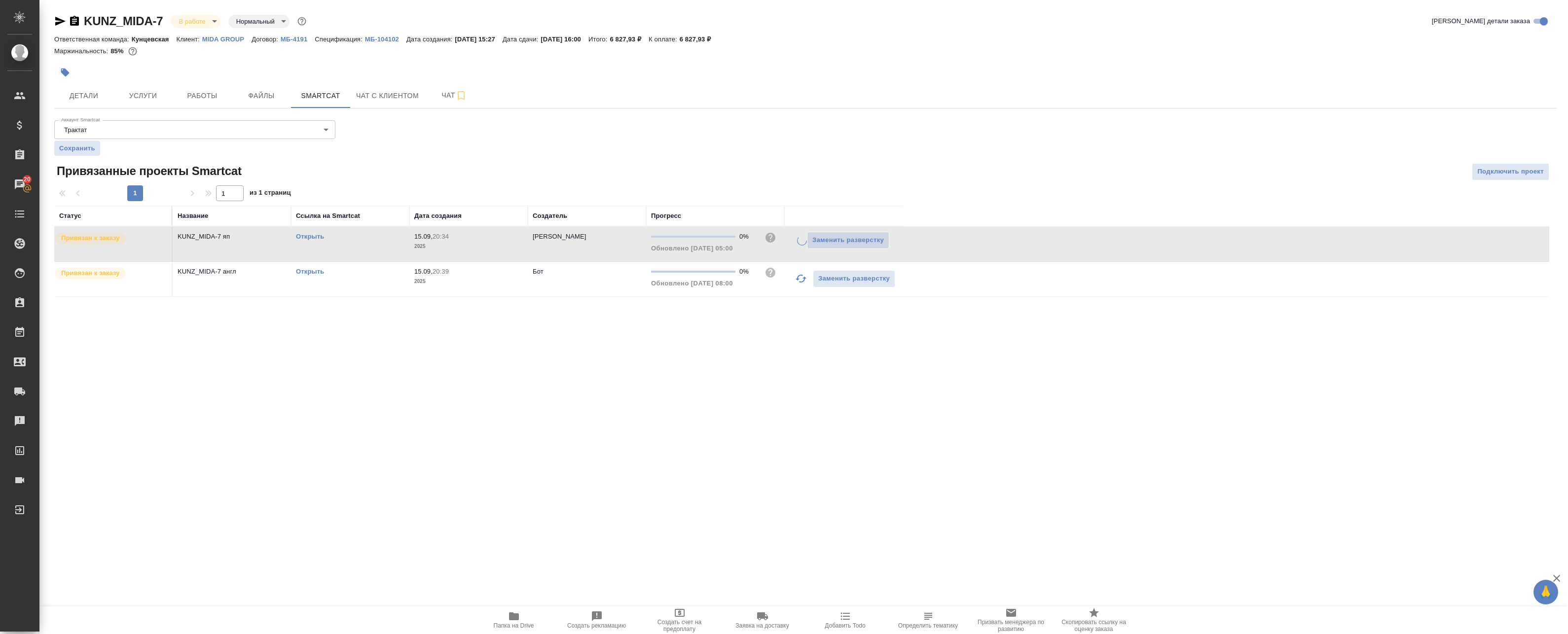
click at [800, 284] on icon "button" at bounding box center [801, 279] width 12 height 12
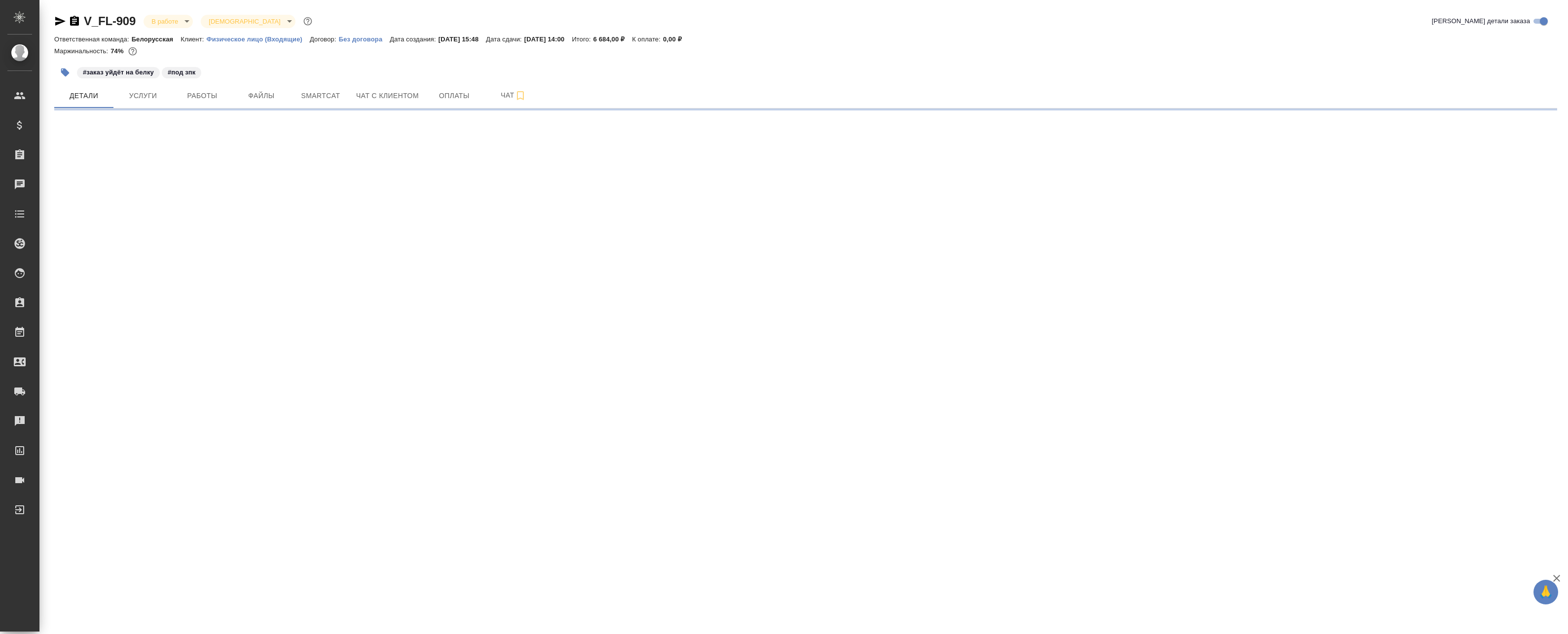
select select "RU"
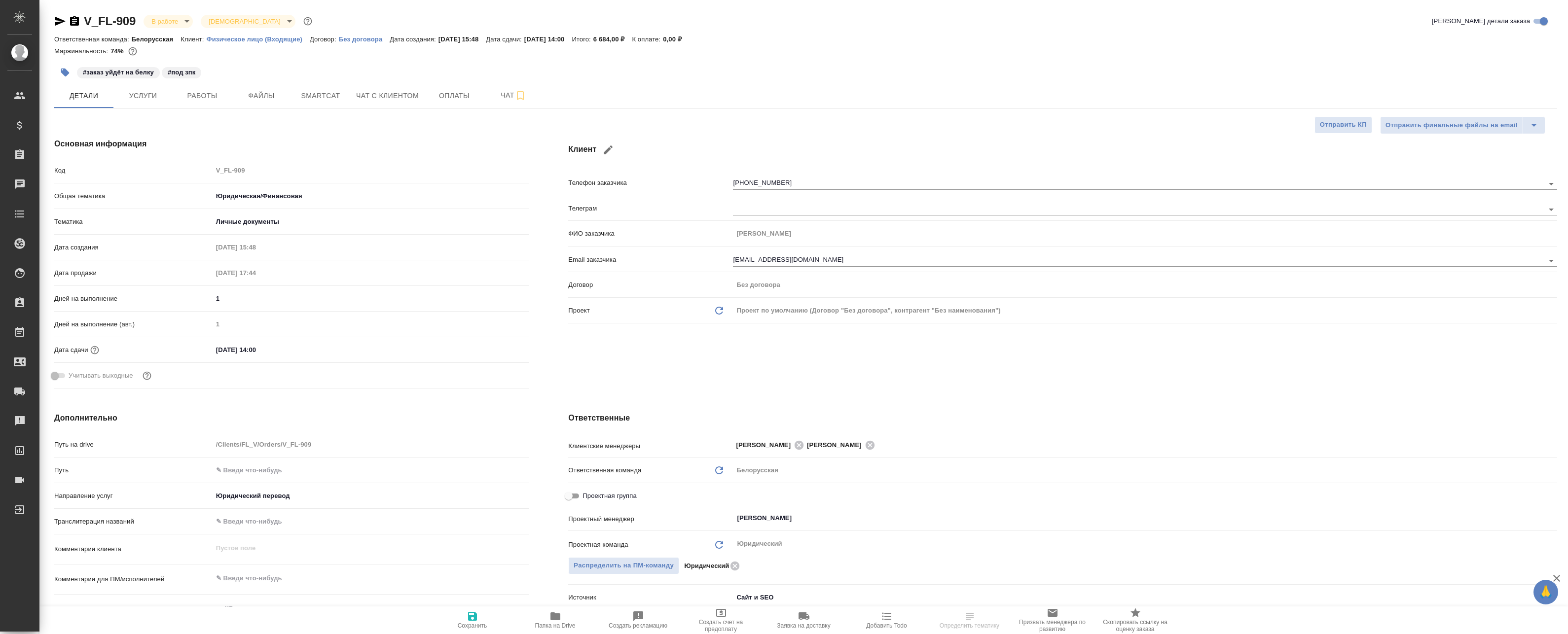
type textarea "x"
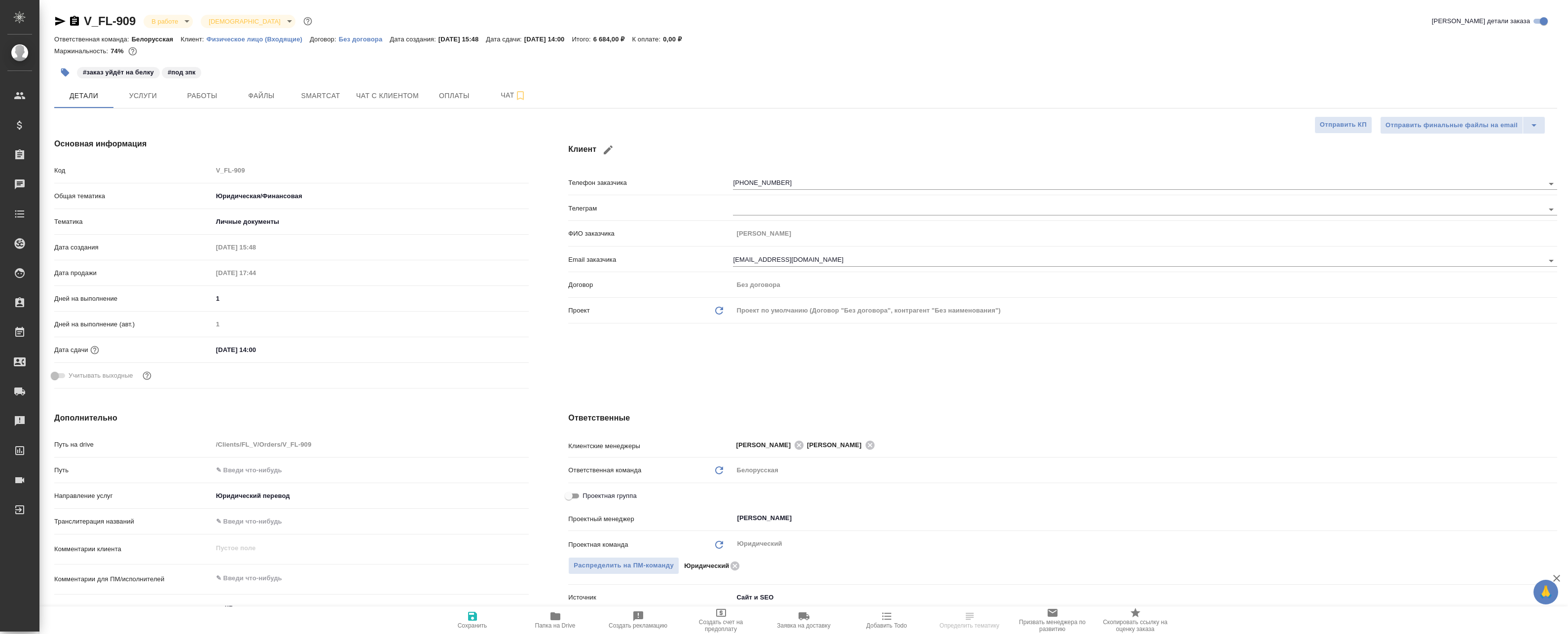
type textarea "x"
click at [264, 102] on button "Файлы" at bounding box center [261, 96] width 59 height 24
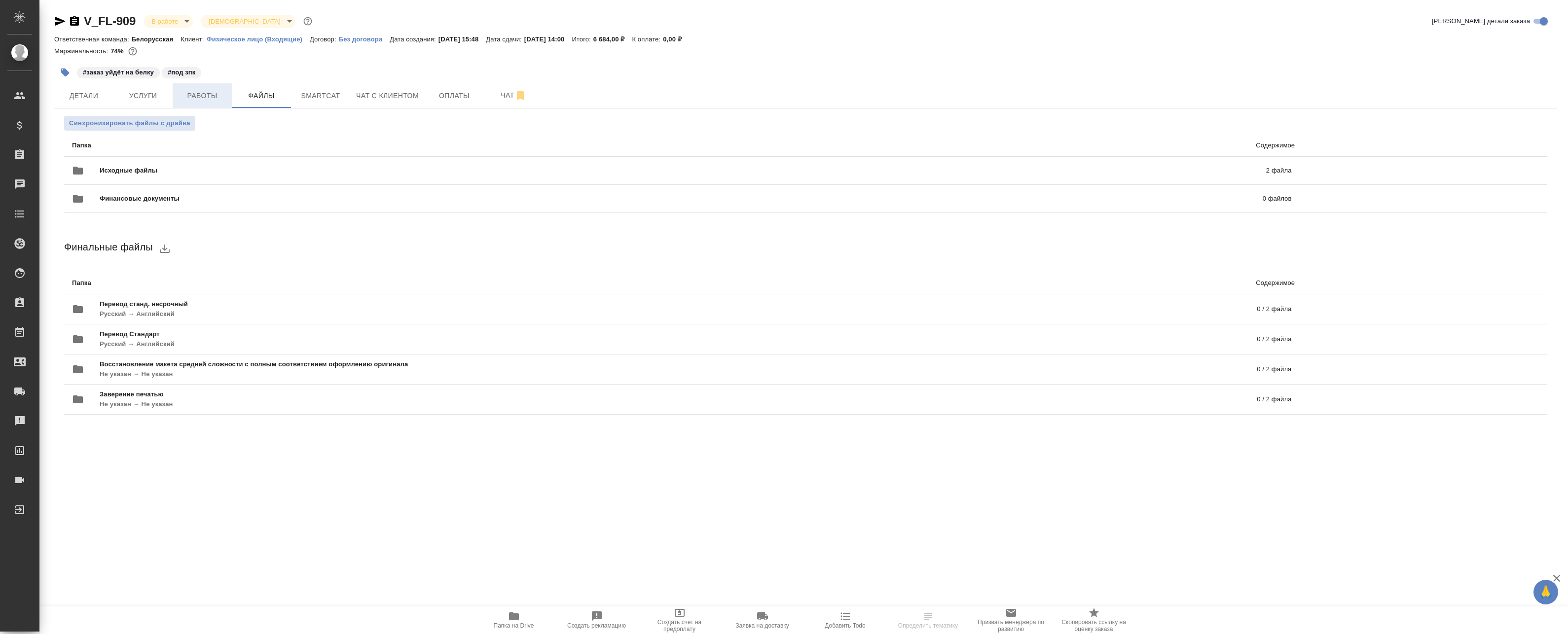
click at [195, 93] on span "Работы" at bounding box center [202, 96] width 47 height 12
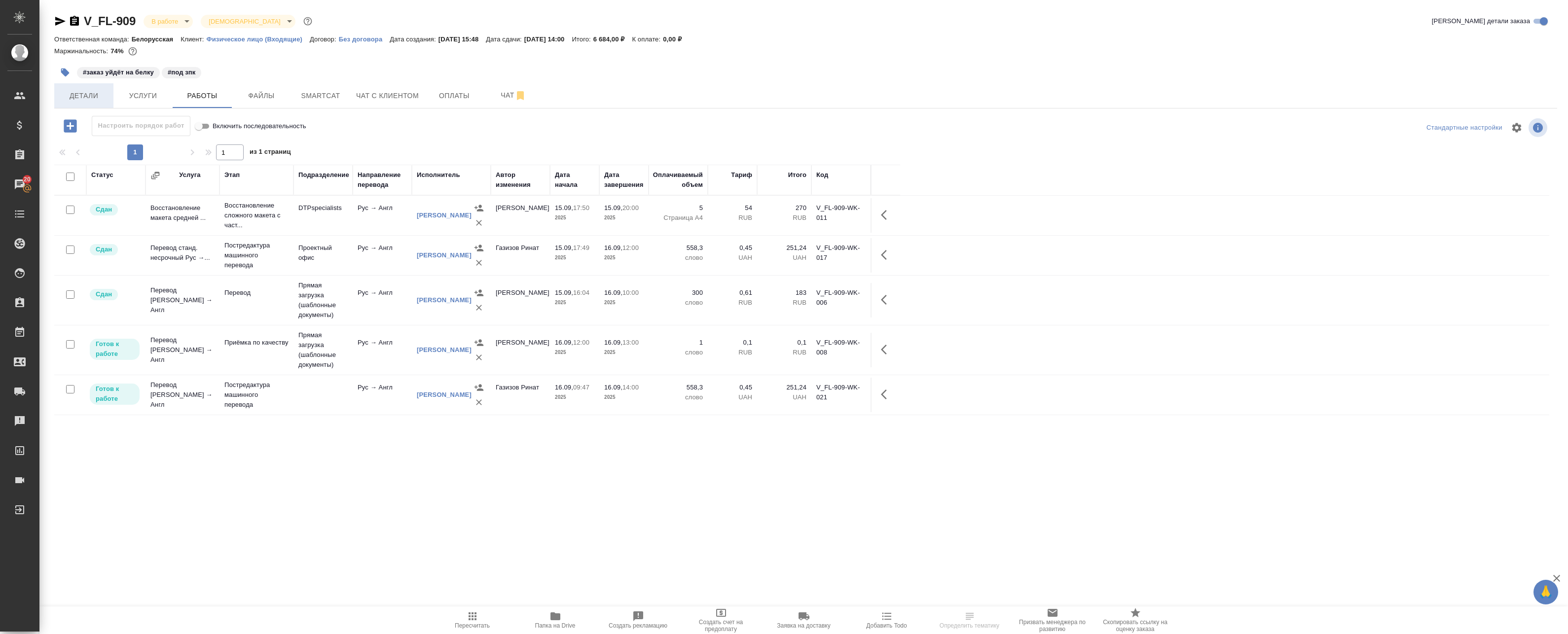
click at [68, 98] on span "Детали" at bounding box center [83, 96] width 47 height 12
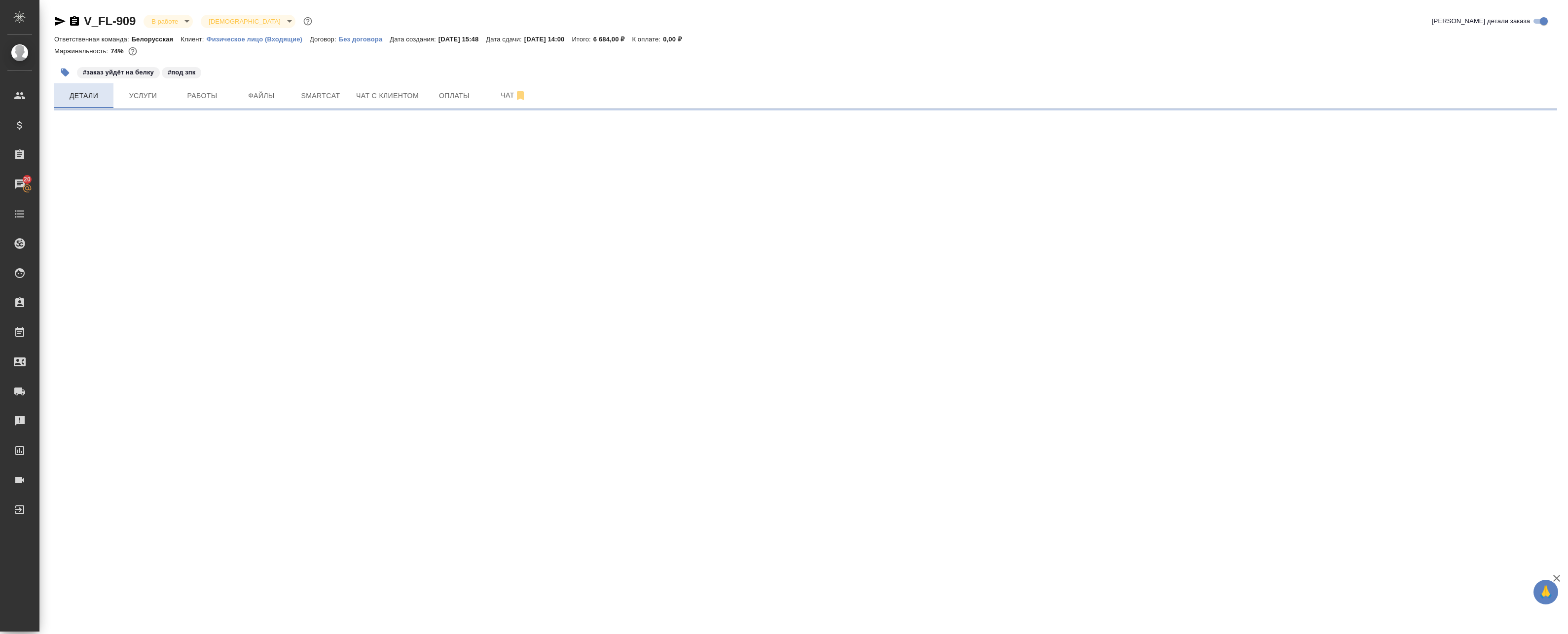
select select "RU"
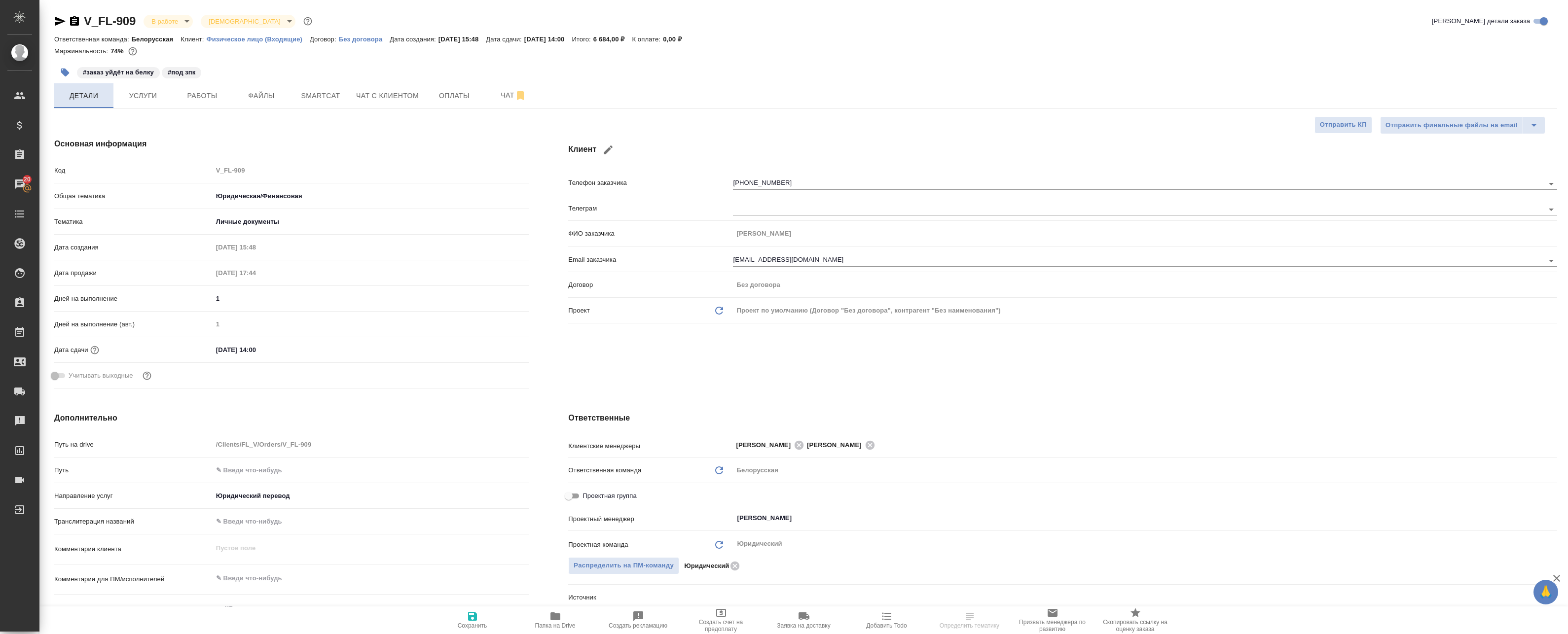
type textarea "x"
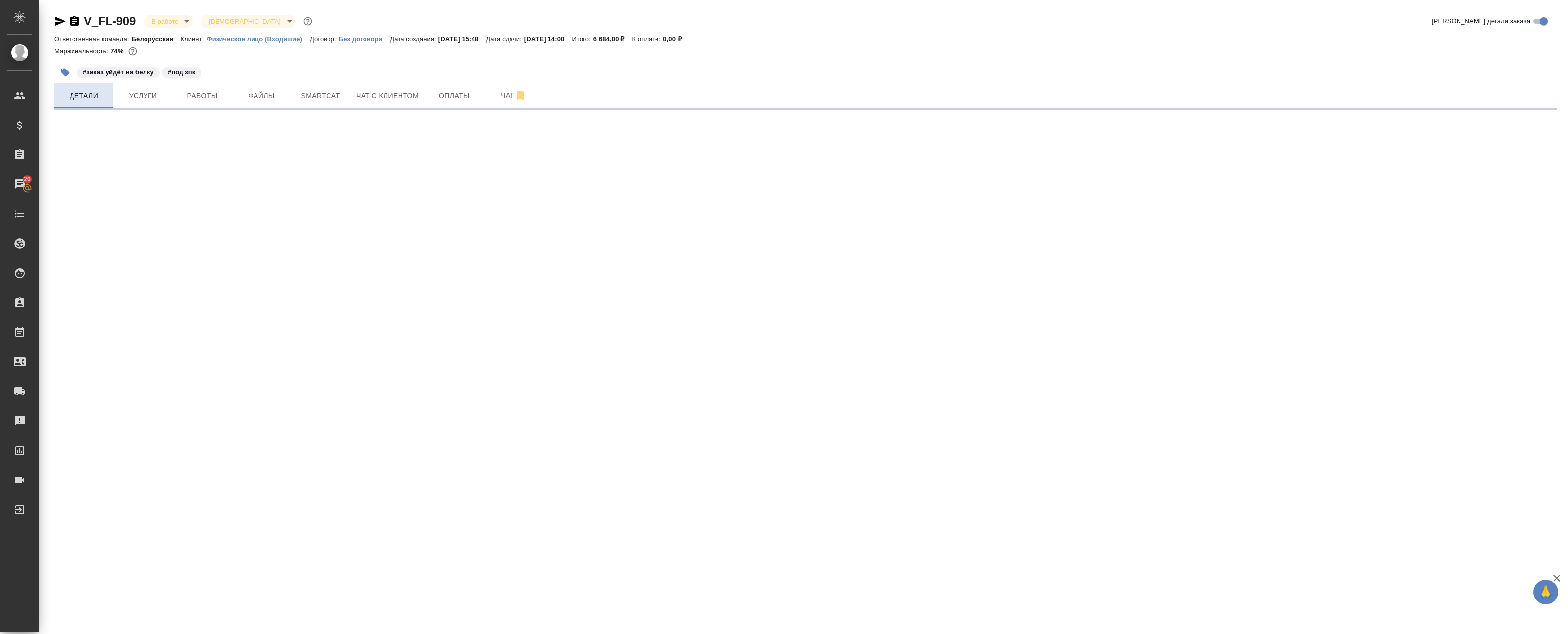
select select "RU"
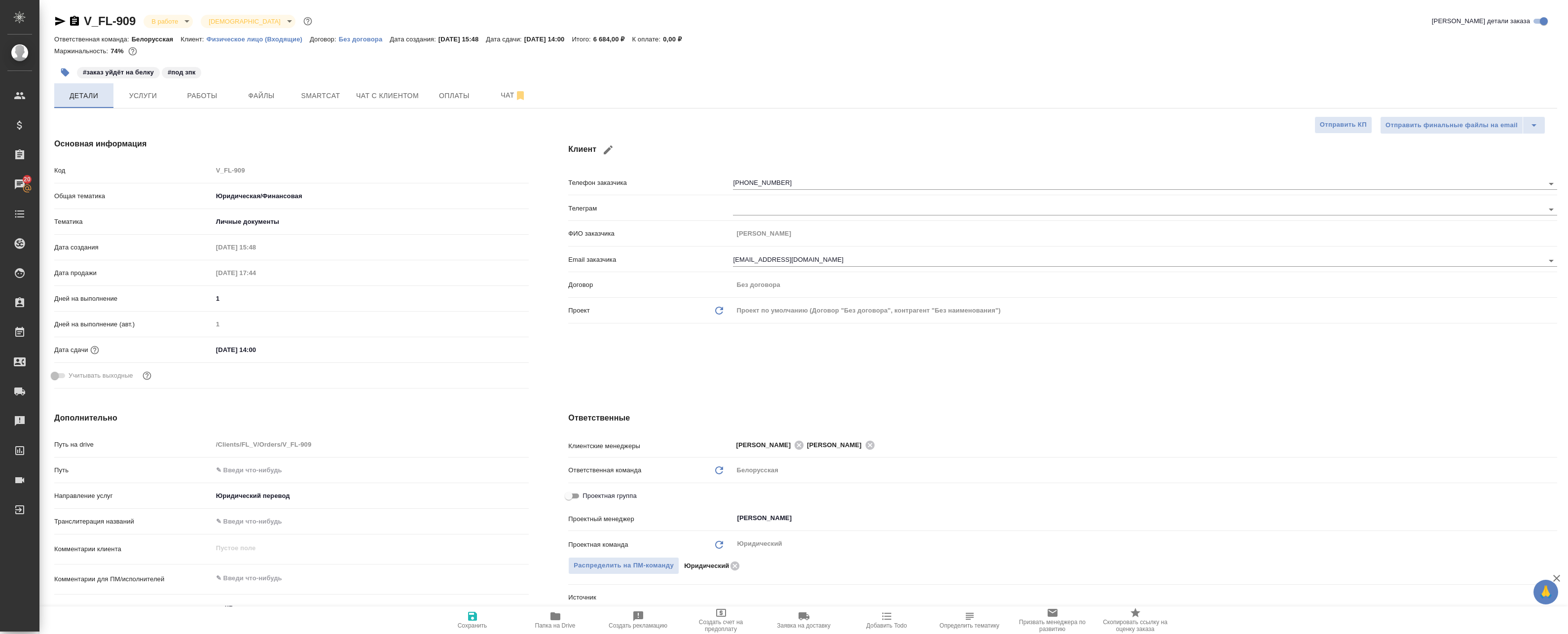
type textarea "x"
click at [215, 98] on span "Работы" at bounding box center [202, 96] width 47 height 12
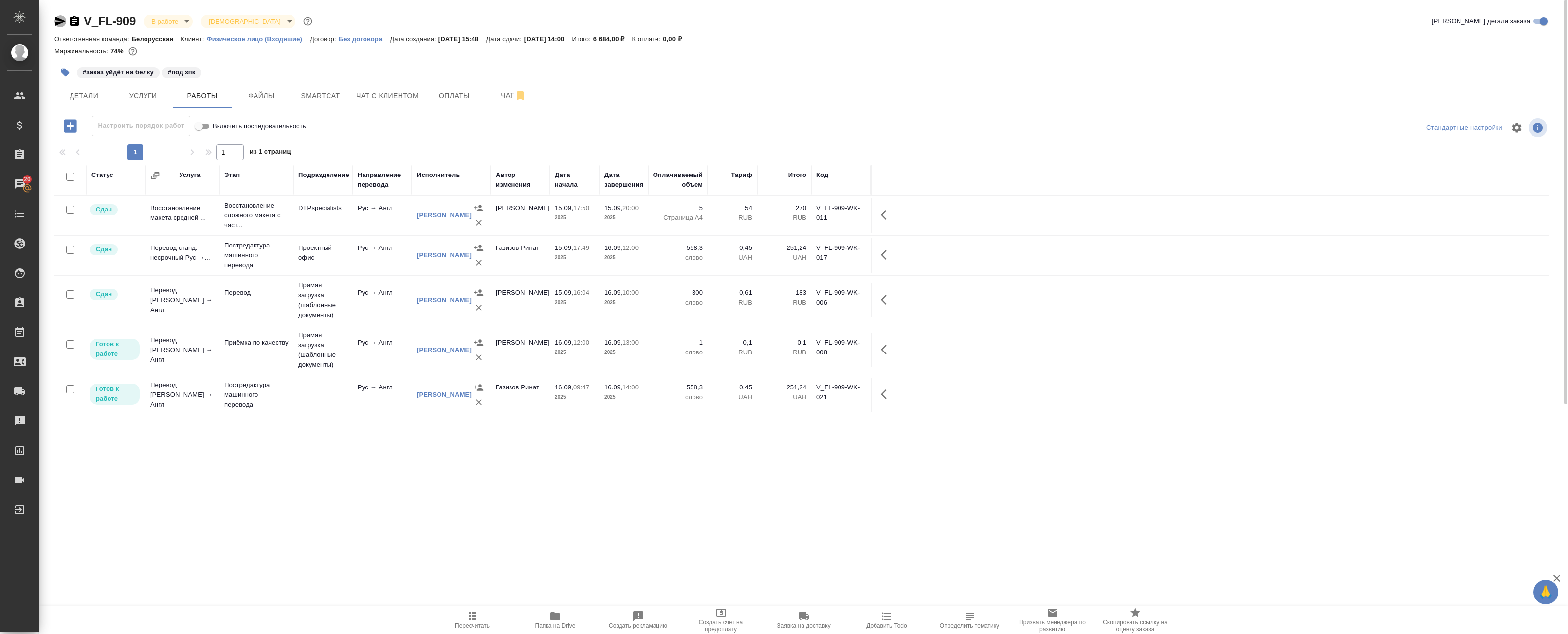
click at [57, 21] on icon "button" at bounding box center [60, 21] width 12 height 12
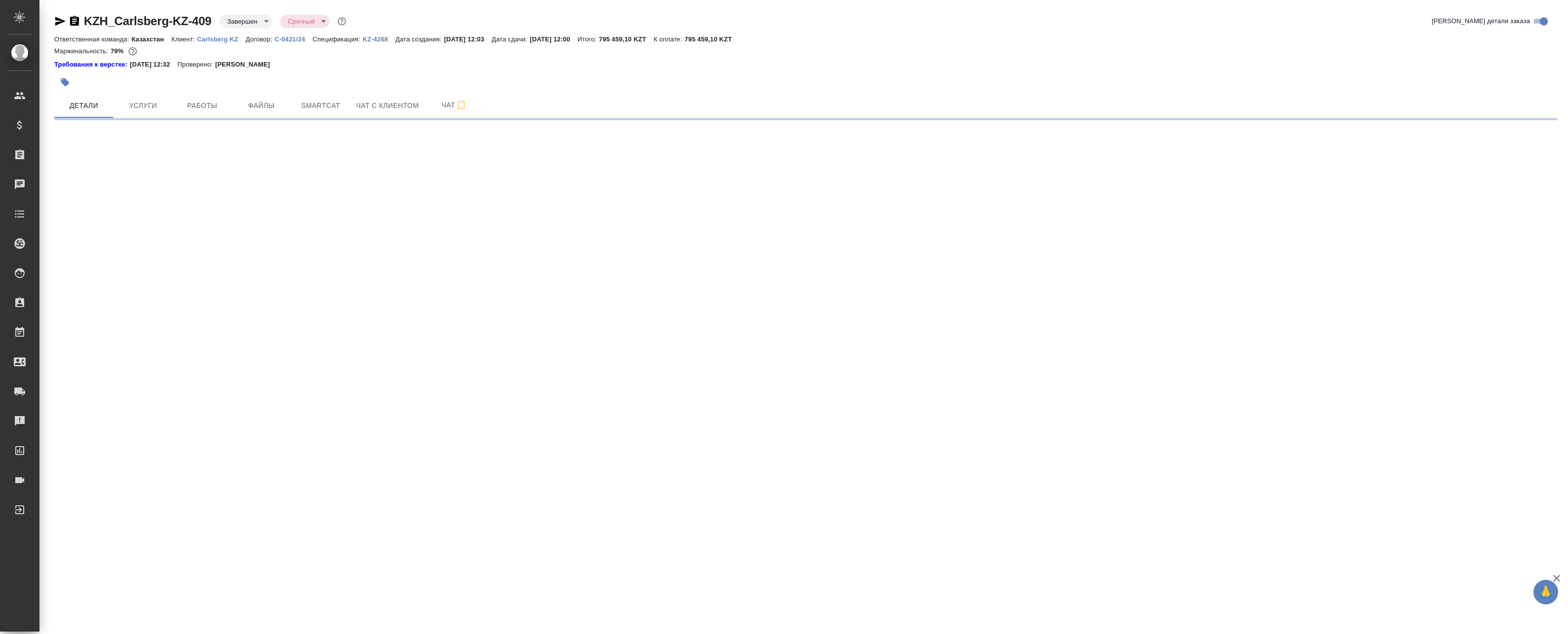
select select "RU"
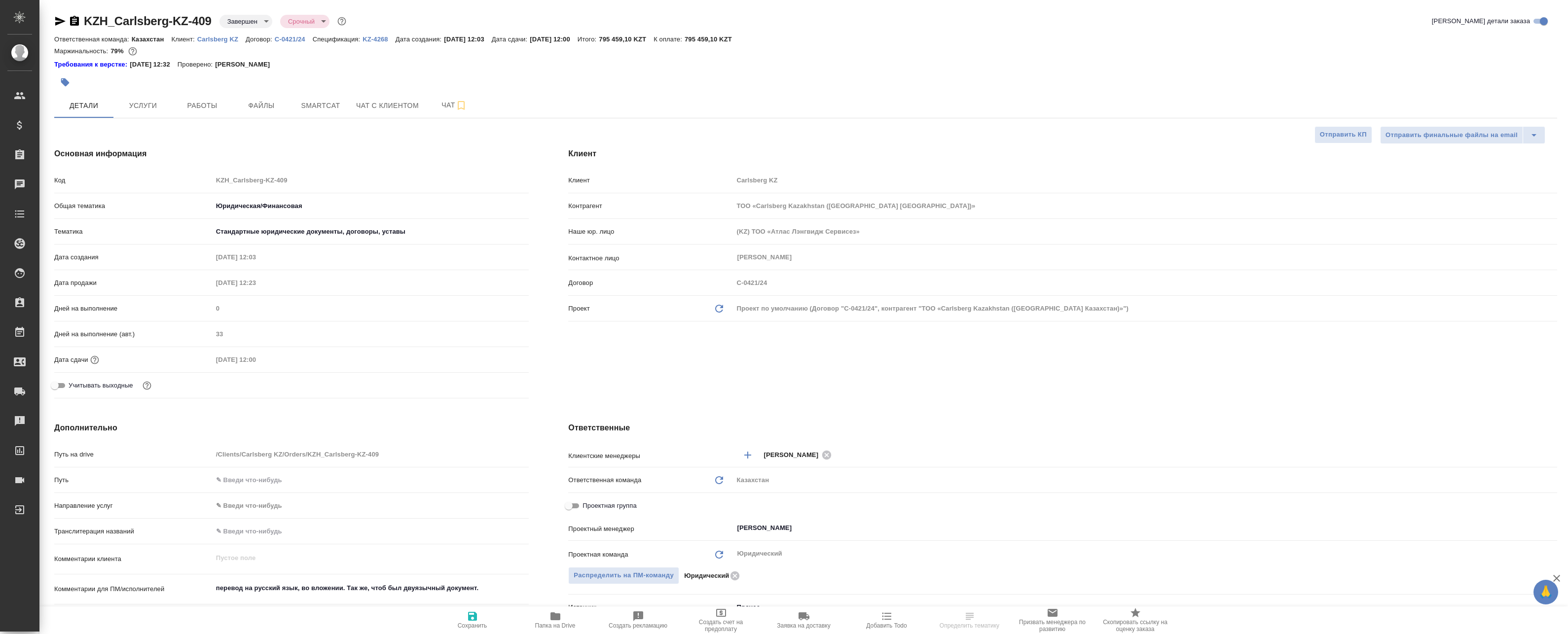
type textarea "x"
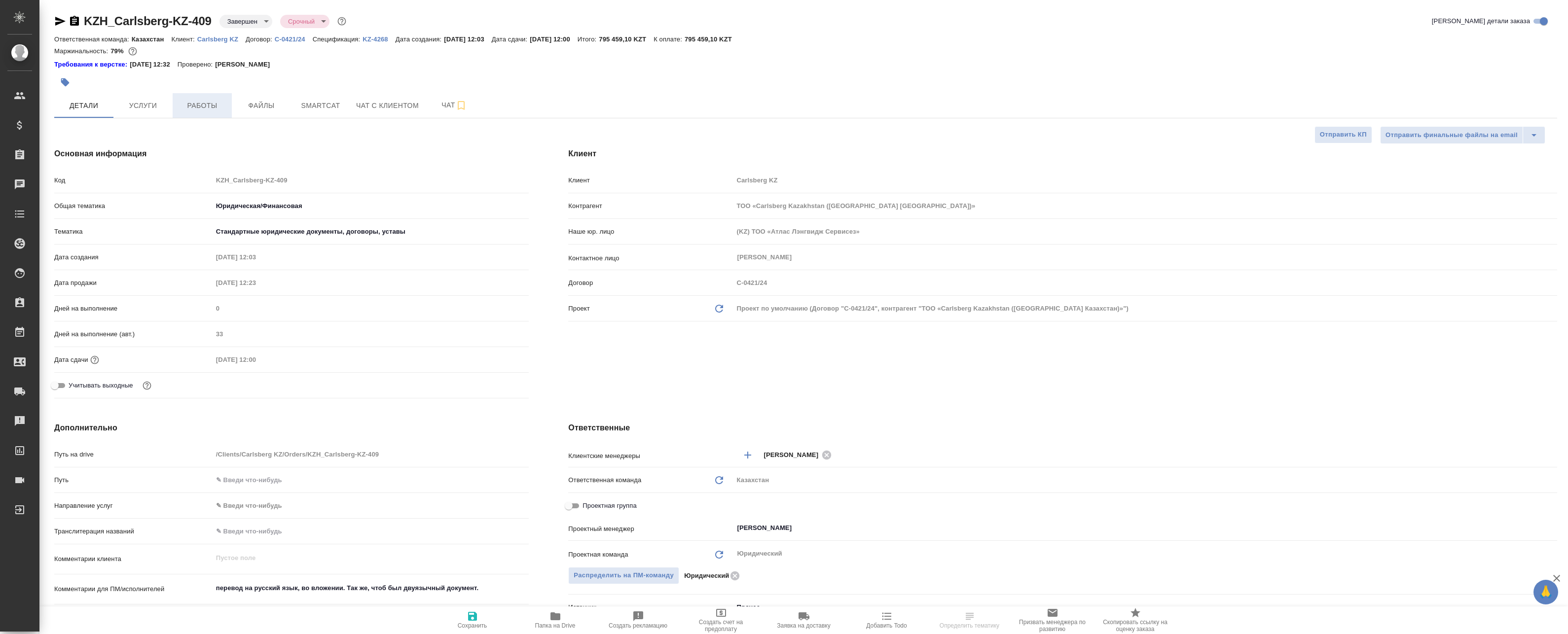
type textarea "x"
click at [209, 100] on span "Работы" at bounding box center [202, 105] width 47 height 12
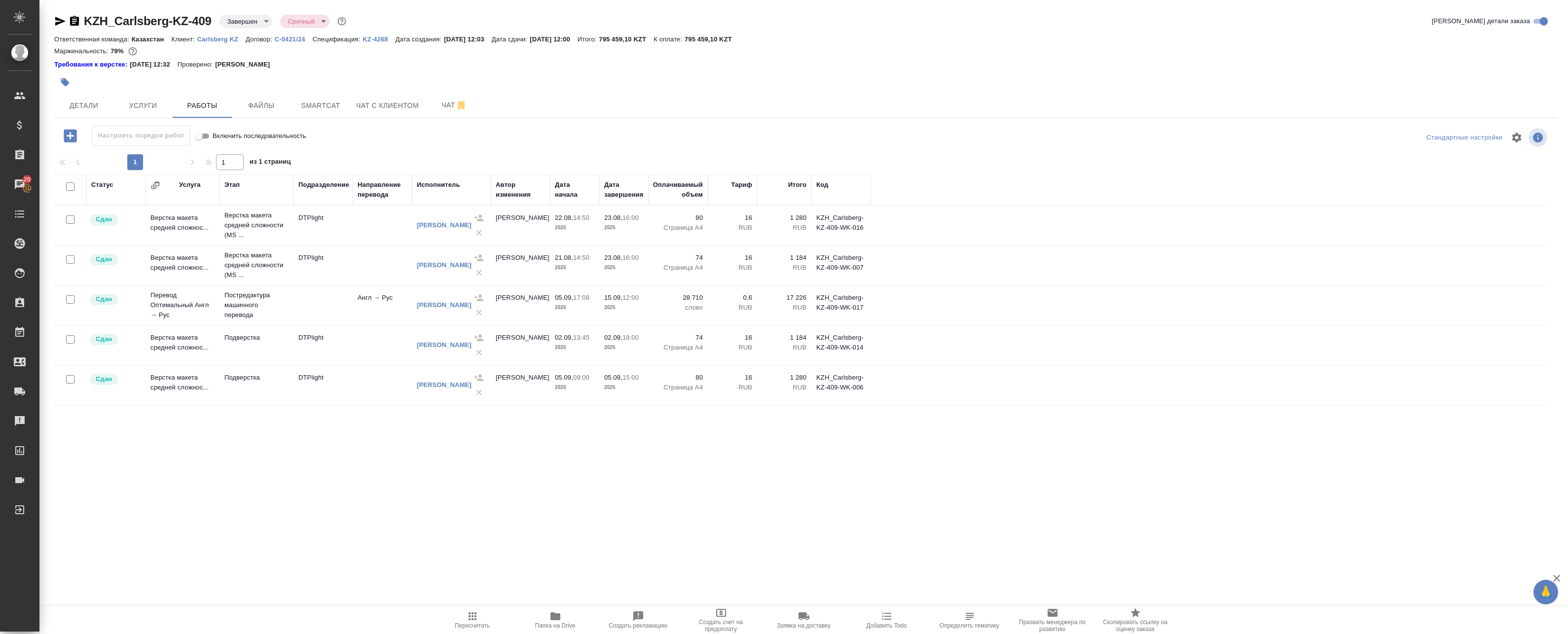
click at [434, 300] on div "Попова Анастасия Валериевна" at bounding box center [444, 305] width 54 height 10
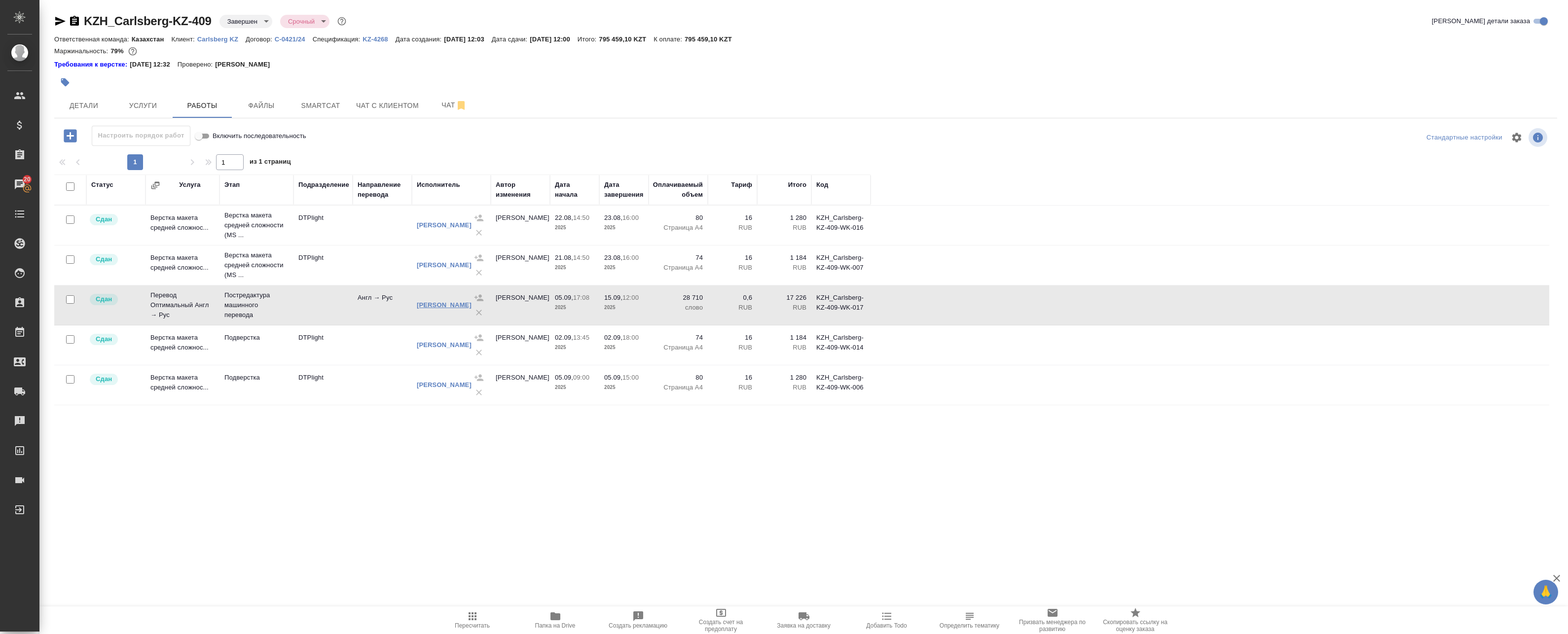
click at [428, 304] on link "Попова Анастасия Валериевна" at bounding box center [444, 305] width 54 height 8
click at [203, 448] on div "Статус Услуга Этап Подразделение Направление перевода Исполнитель Автор изменен…" at bounding box center [802, 396] width 1495 height 444
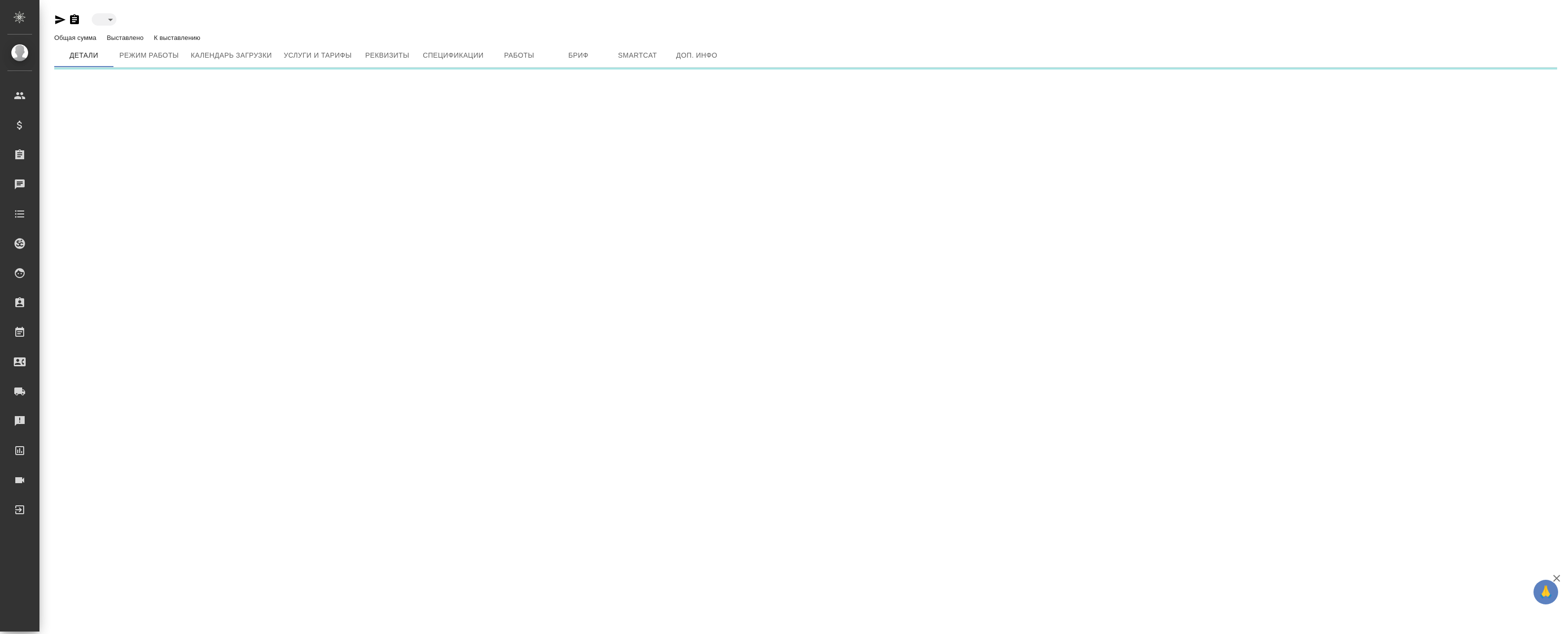
type input "active"
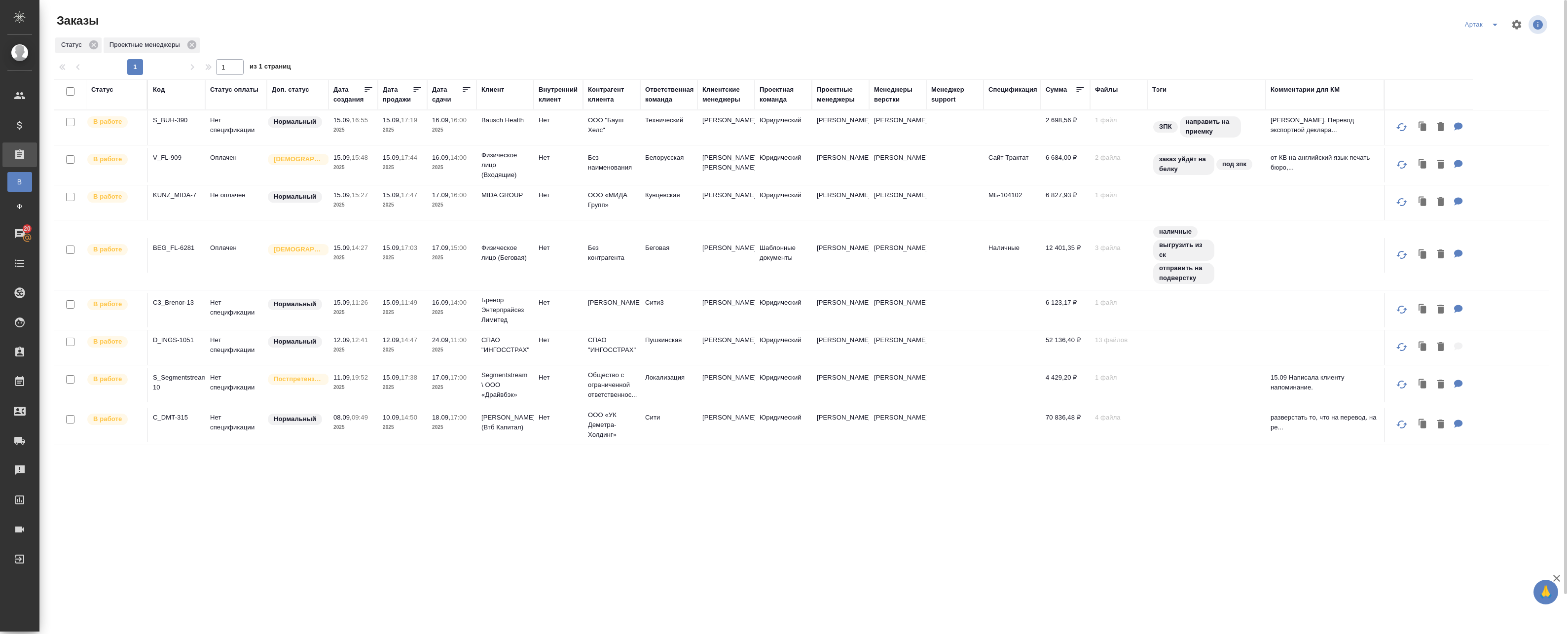
click at [377, 120] on td "15.09, 16:55 2025" at bounding box center [353, 128] width 50 height 35
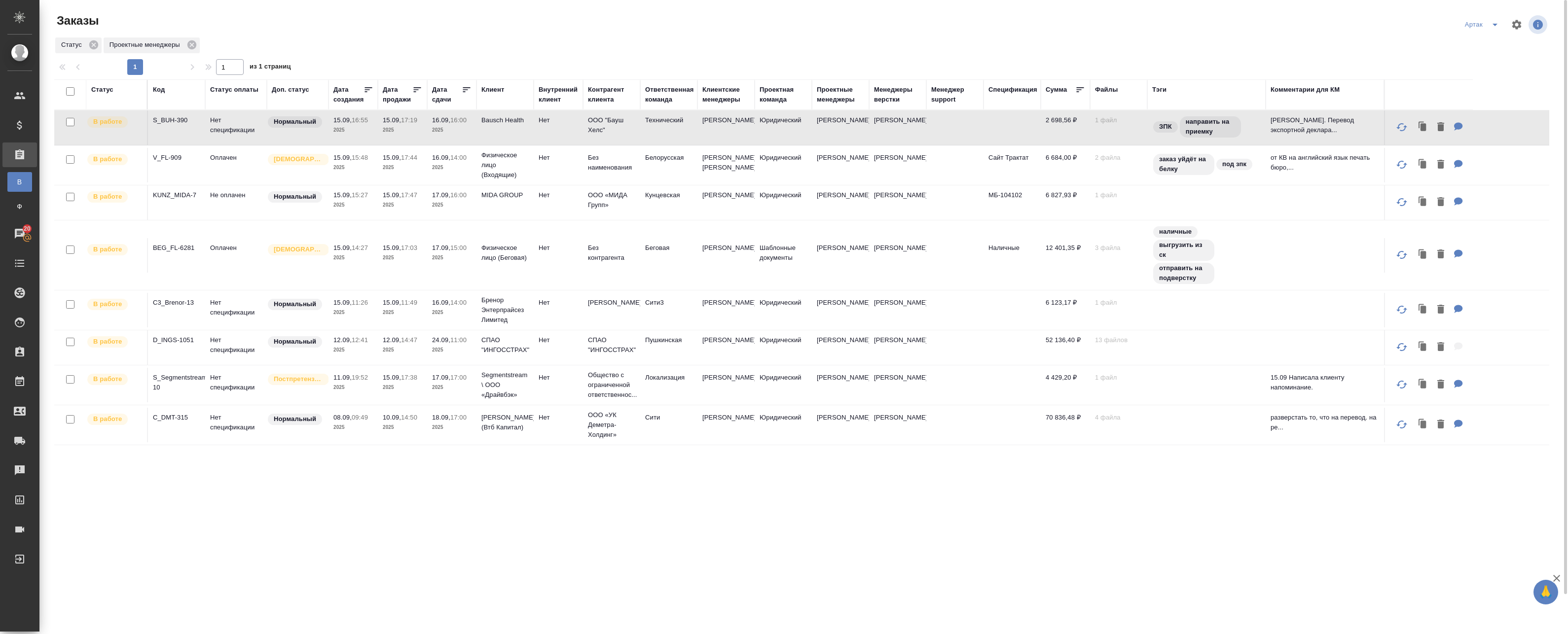
click at [414, 127] on p "2025" at bounding box center [402, 130] width 39 height 10
click at [73, 91] on input "checkbox" at bounding box center [69, 91] width 8 height 8
checkbox input "true"
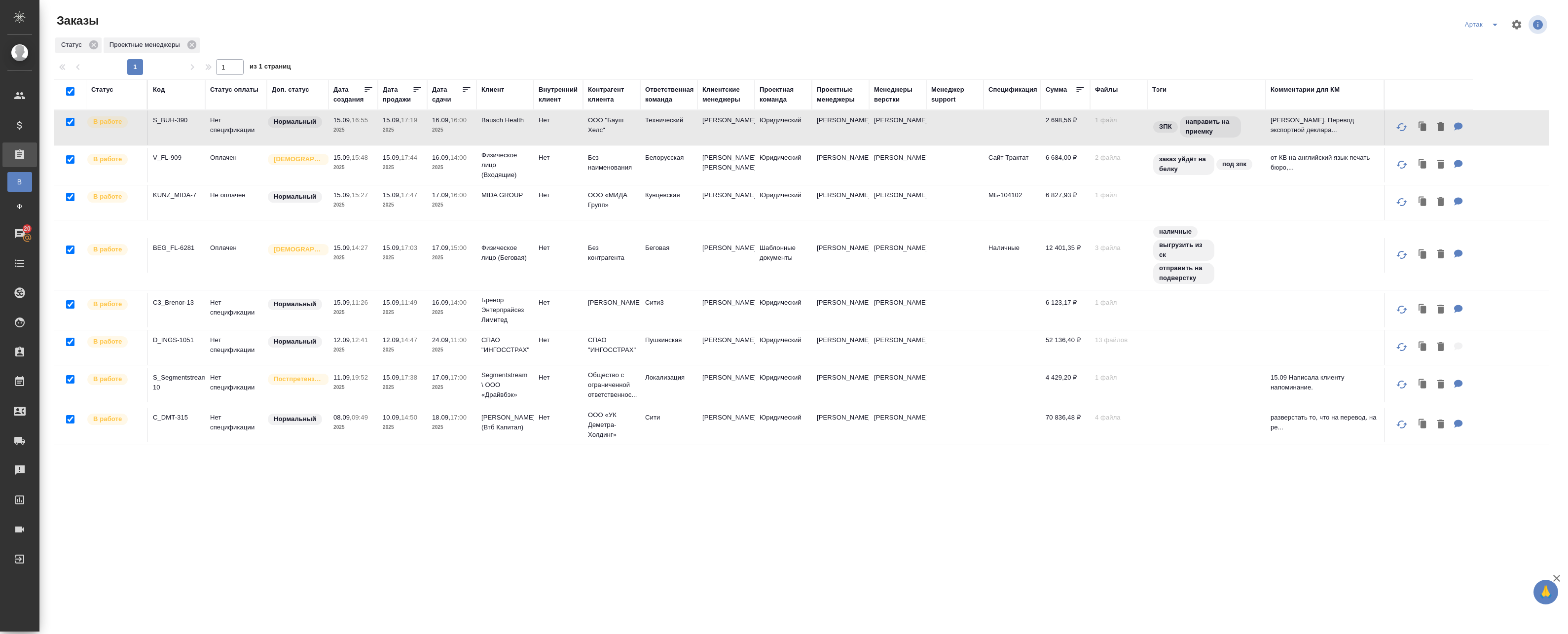
checkbox input "true"
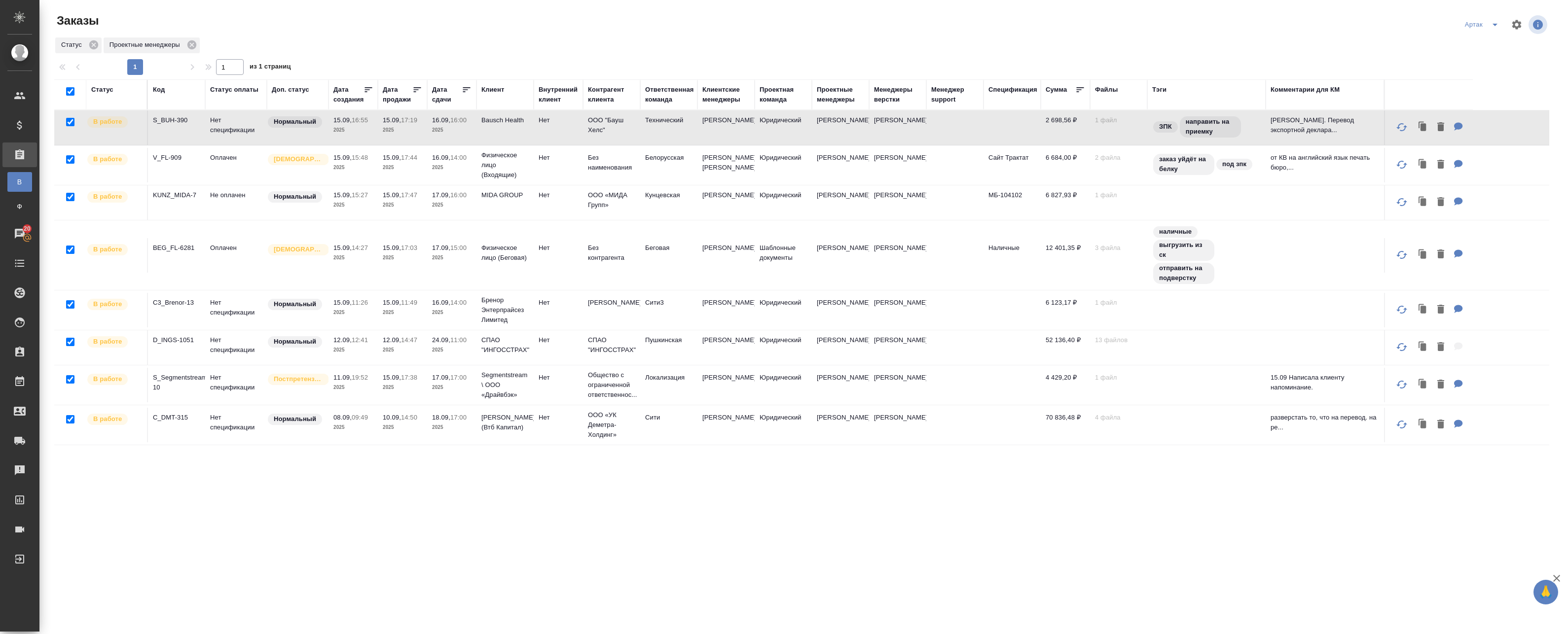
checkbox input "true"
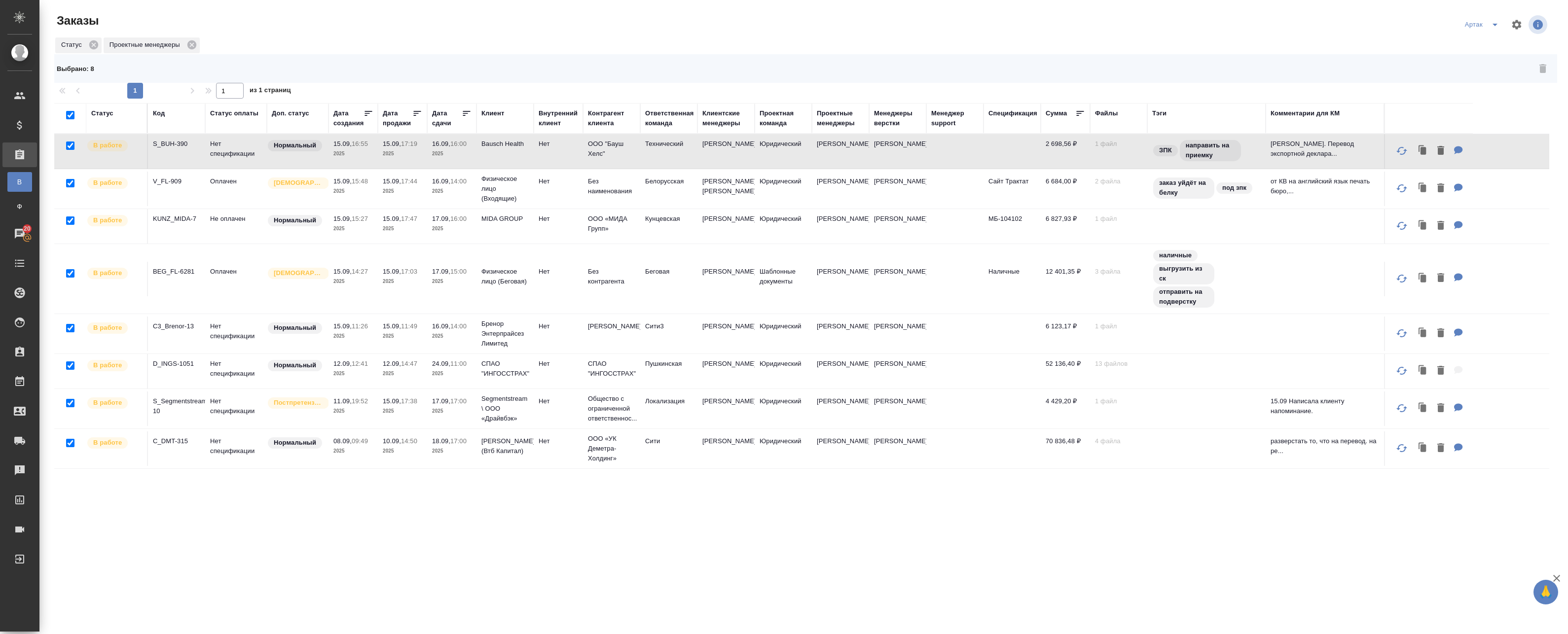
click at [70, 116] on input "checkbox" at bounding box center [69, 114] width 8 height 8
checkbox input "false"
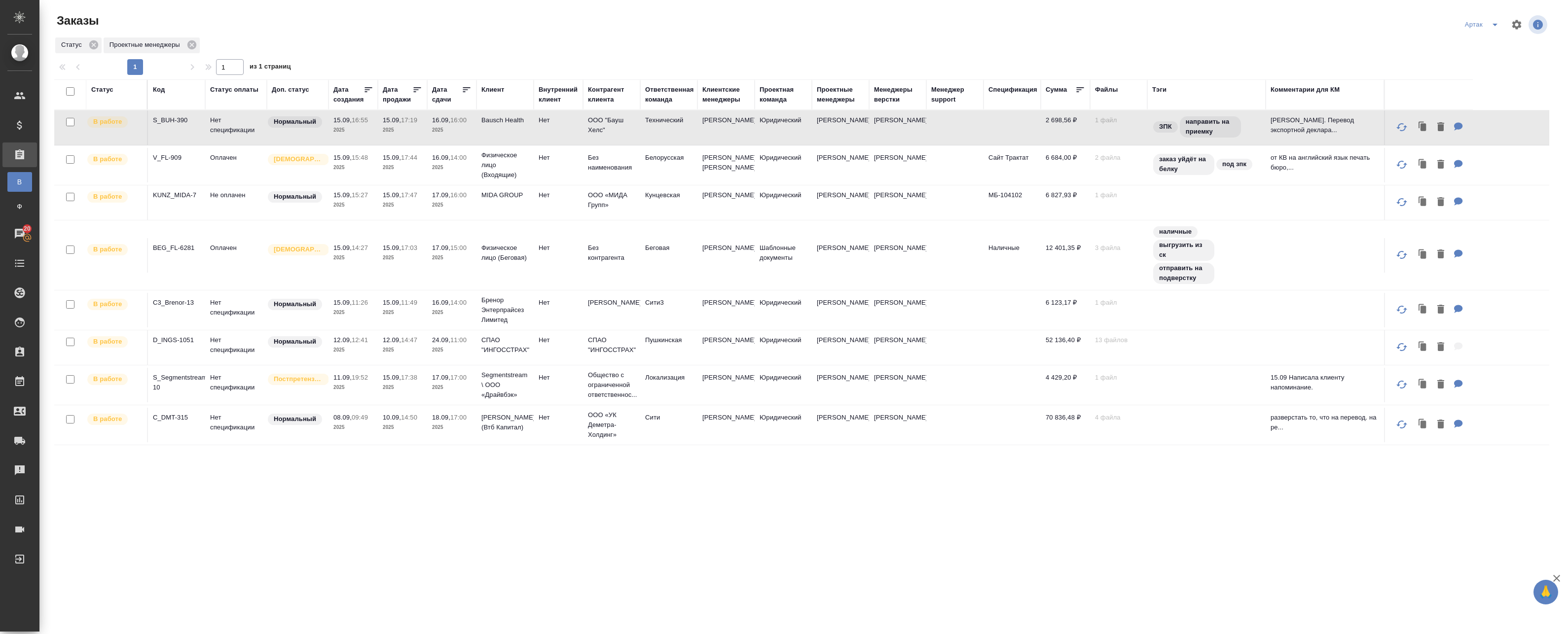
checkbox input "false"
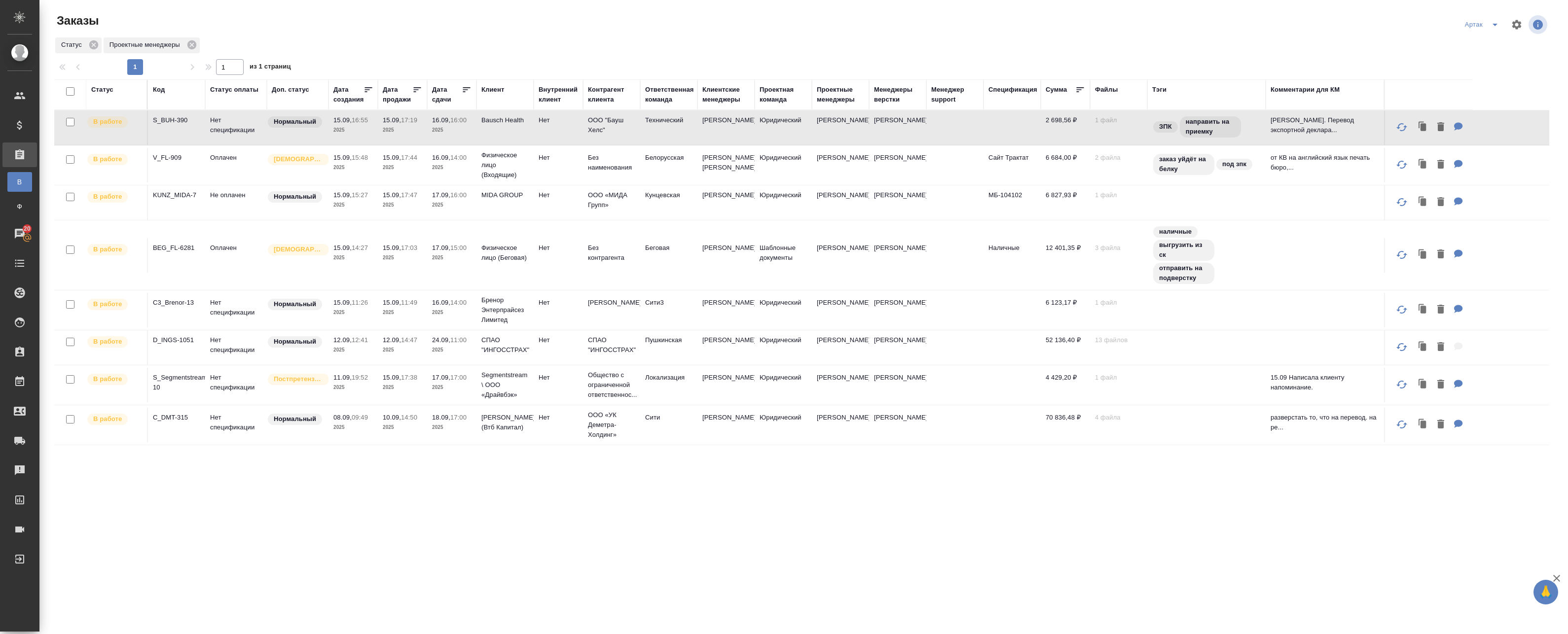
checkbox input "false"
click at [165, 91] on div "Код" at bounding box center [158, 89] width 12 height 10
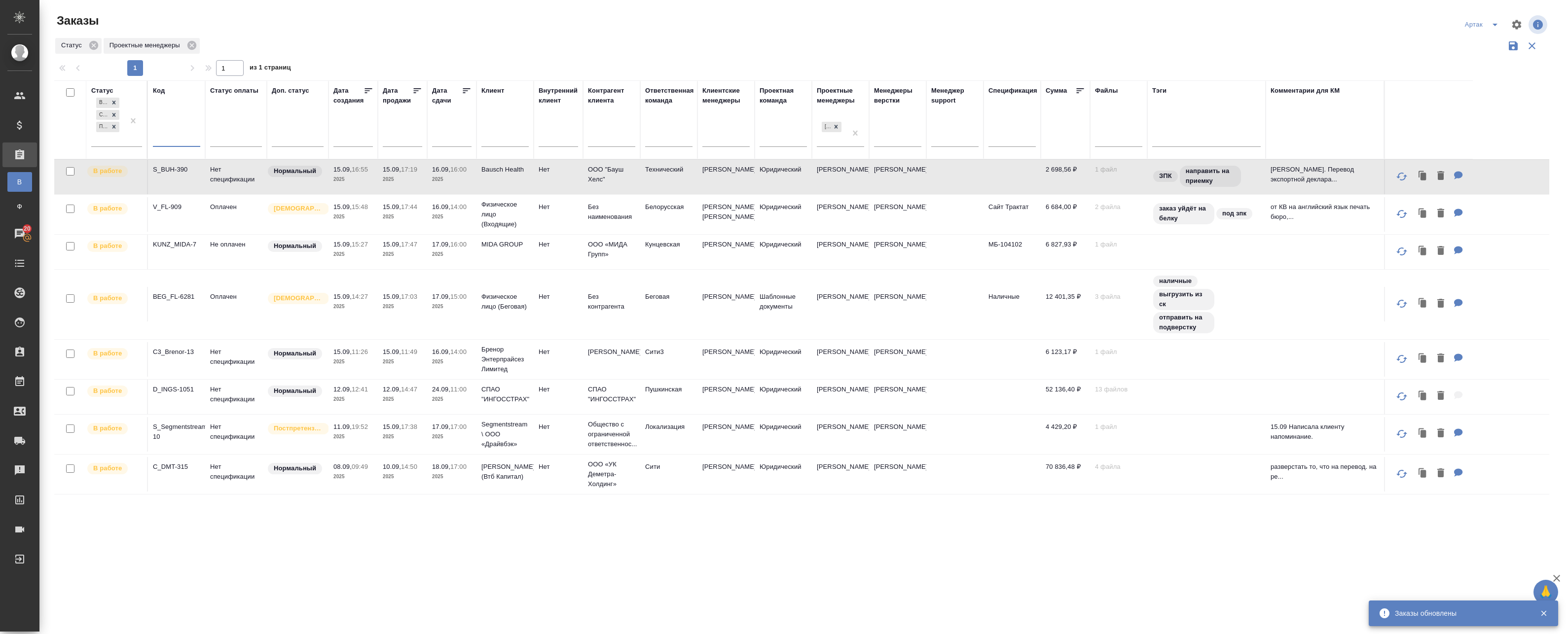
click at [173, 137] on input "text" at bounding box center [176, 140] width 47 height 12
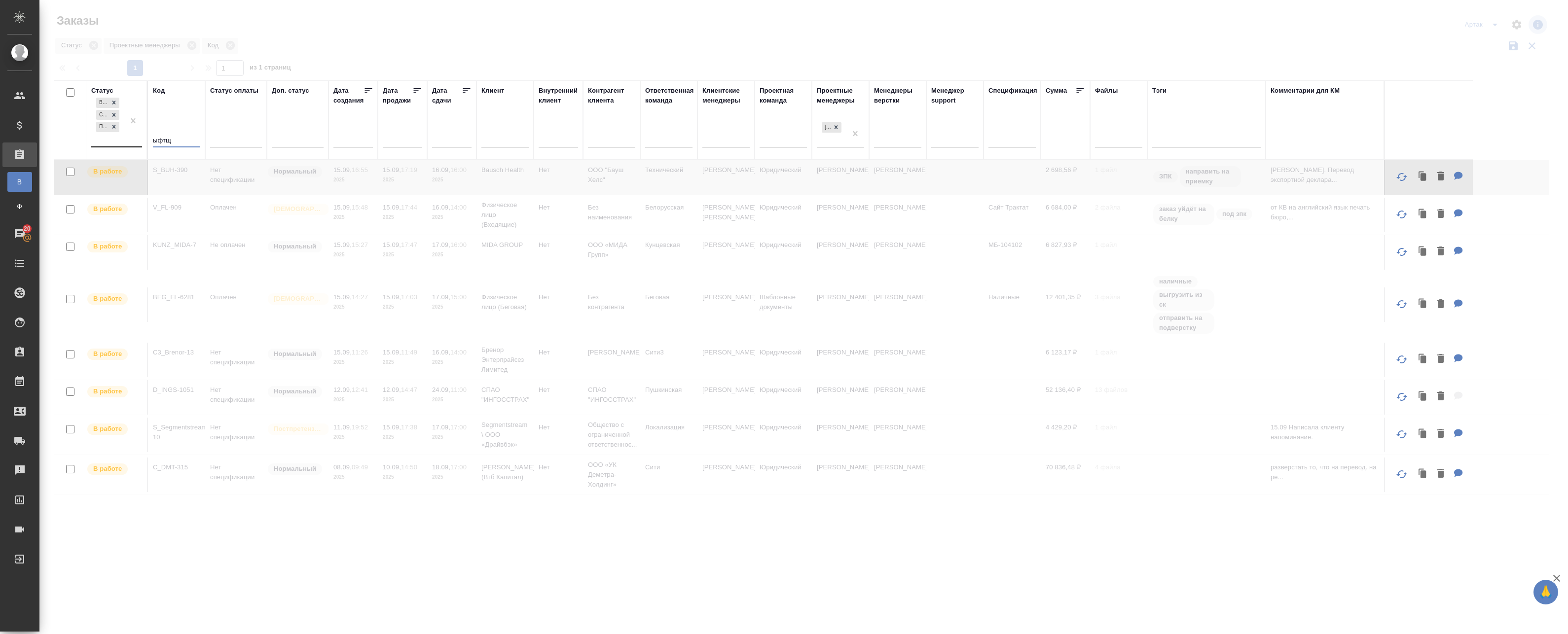
drag, startPoint x: 188, startPoint y: 139, endPoint x: 107, endPoint y: 137, distance: 81.0
click at [107, 137] on tr "Статус В работе Сдан без статистики Подтвержден Код ыфтщ Статус оплаты Доп. ста…" at bounding box center [763, 120] width 1418 height 80
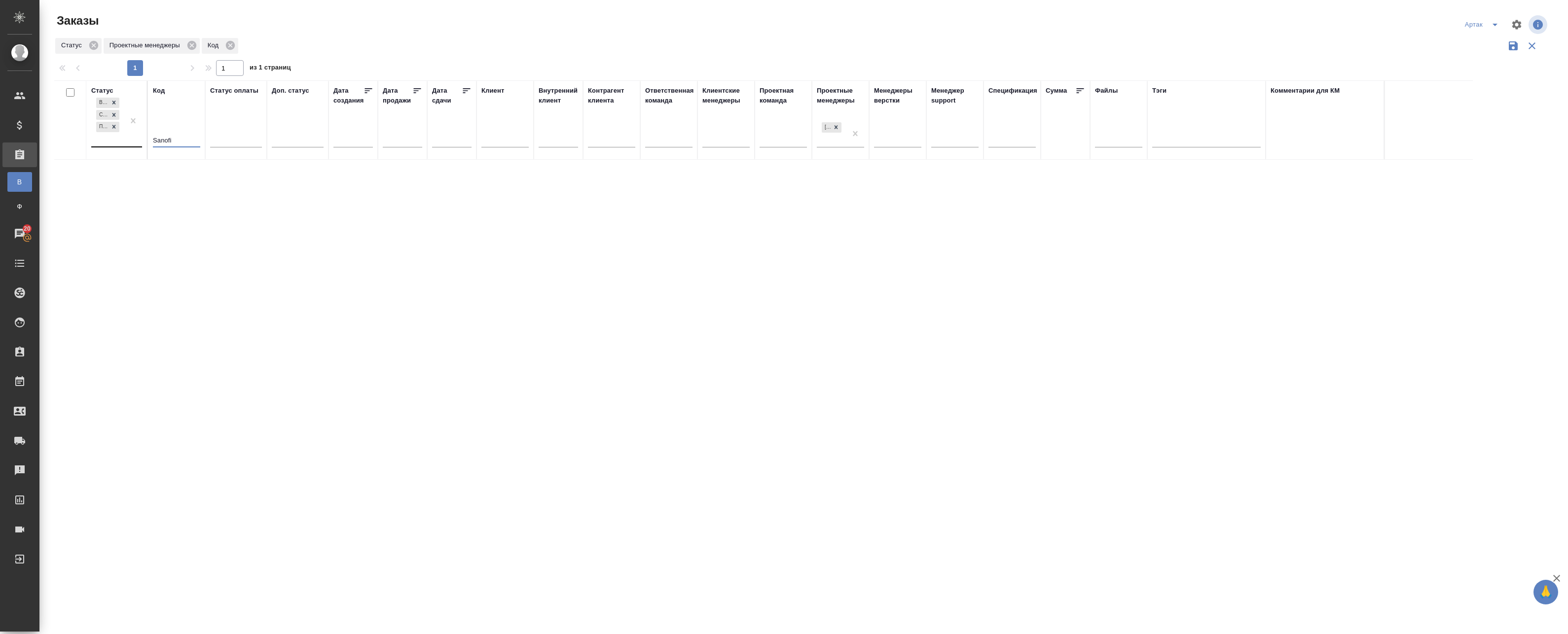
type input "Sanofi"
click at [118, 139] on div "В работе Сдан без статистики Подтвержден" at bounding box center [107, 121] width 33 height 51
click at [185, 240] on div "Завершен" at bounding box center [227, 242] width 148 height 18
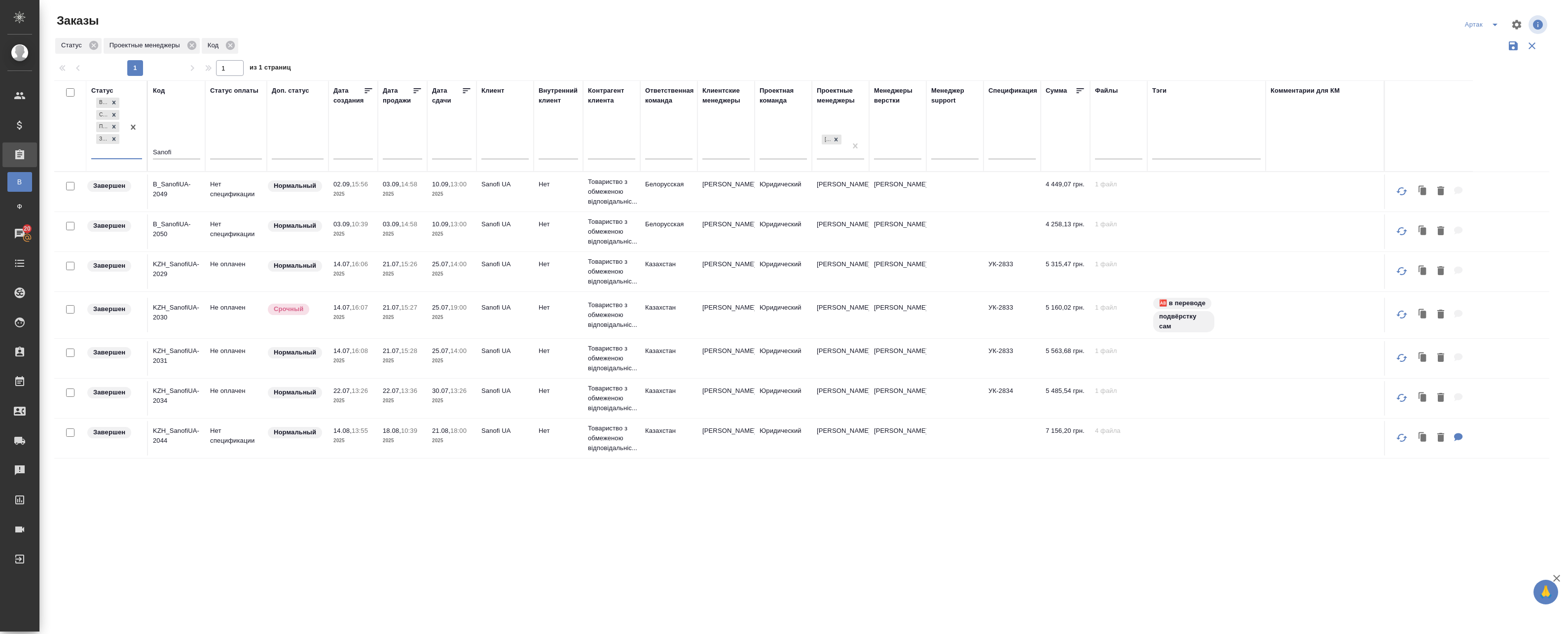
click at [222, 194] on td "Нет спецификации" at bounding box center [236, 191] width 62 height 35
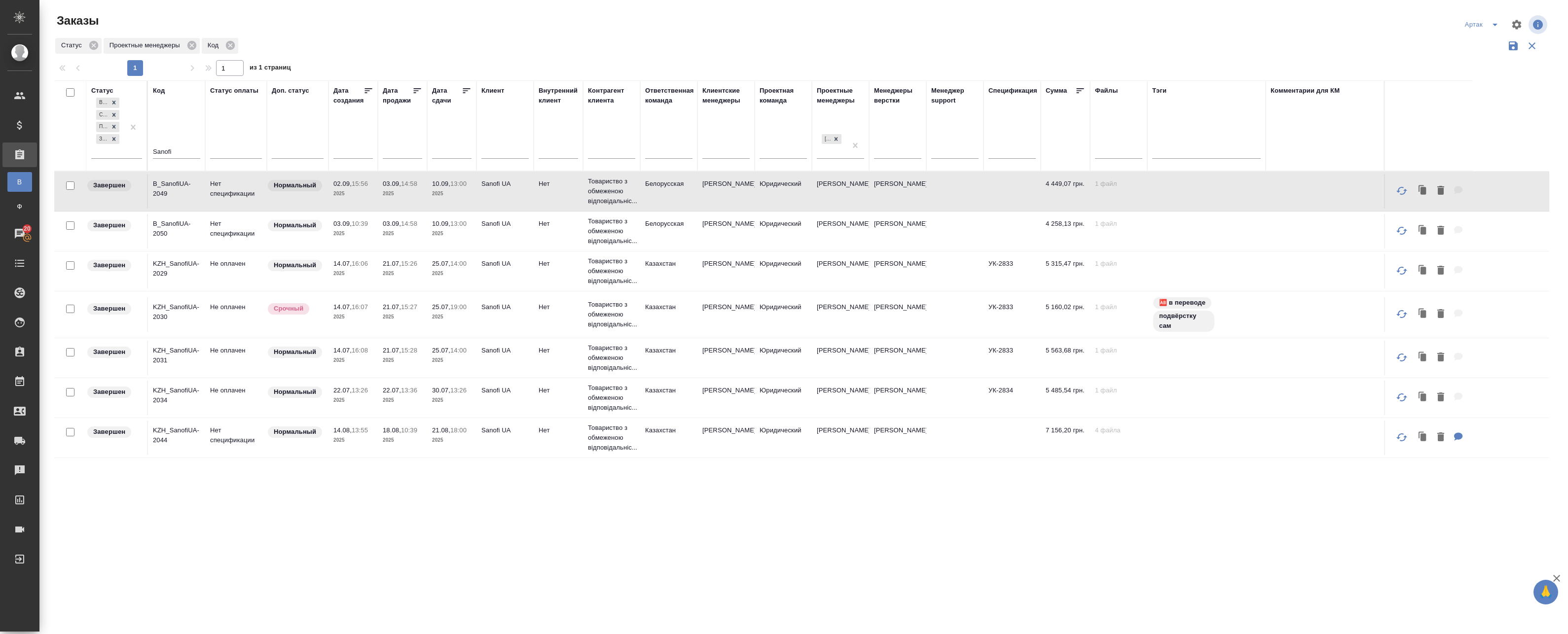
click at [222, 194] on td "Нет спецификации" at bounding box center [236, 191] width 62 height 35
click at [339, 305] on p "14.07," at bounding box center [341, 307] width 18 height 8
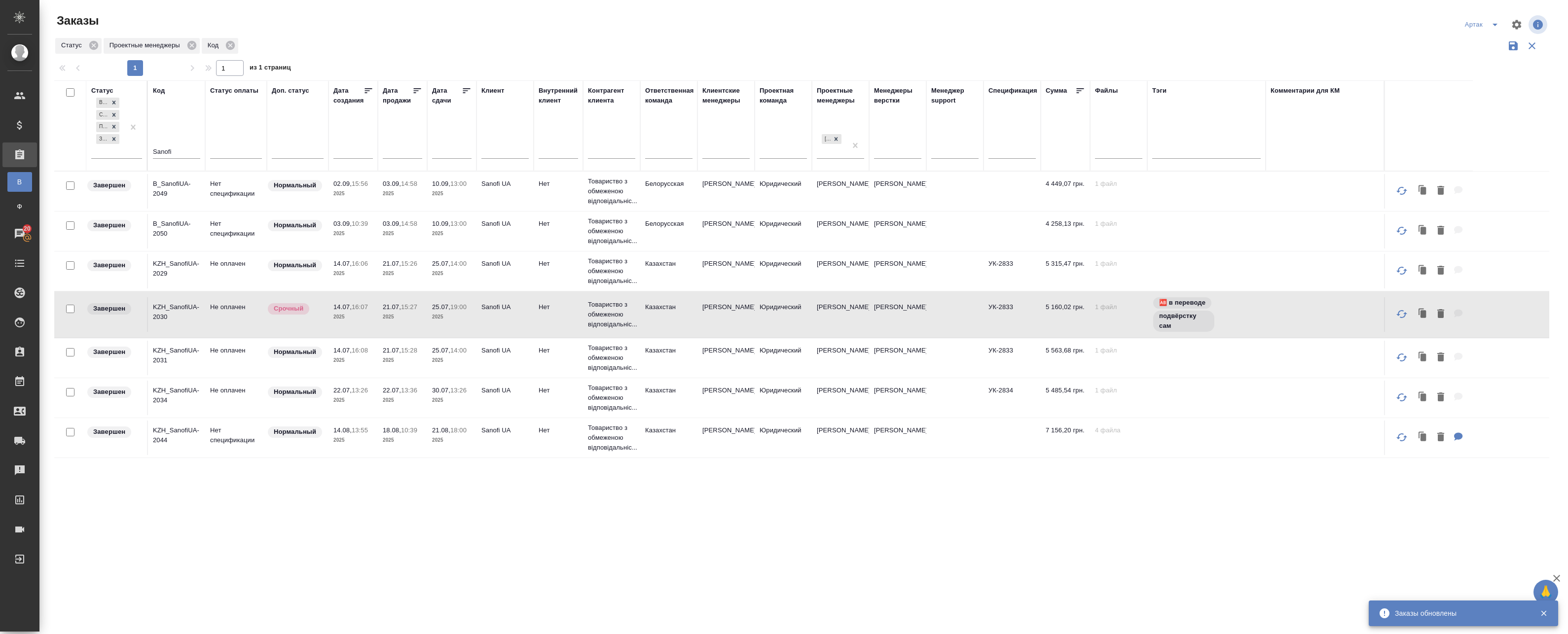
click at [364, 367] on td "14.07, 16:08 2025" at bounding box center [353, 357] width 50 height 35
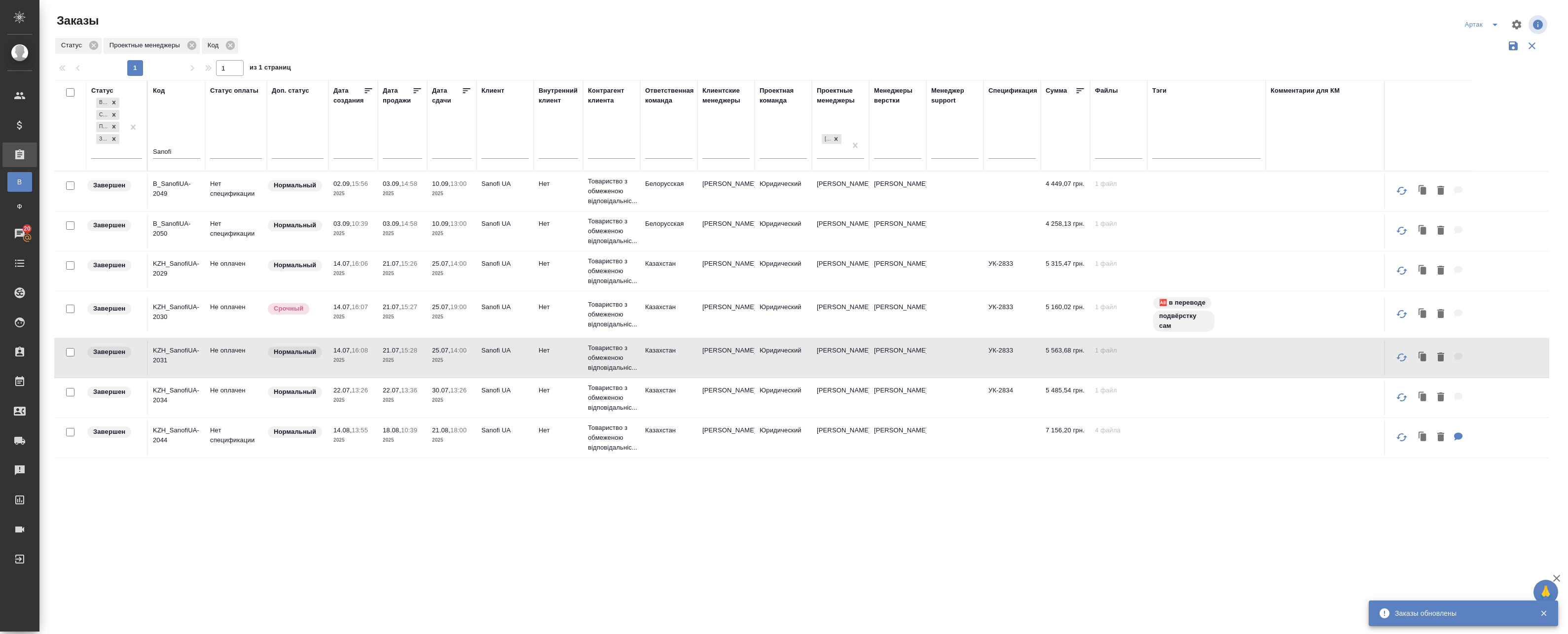
click at [364, 367] on td "14.07, 16:08 2025" at bounding box center [353, 357] width 50 height 35
click at [382, 403] on td "22.07, 13:36 2025" at bounding box center [402, 398] width 50 height 35
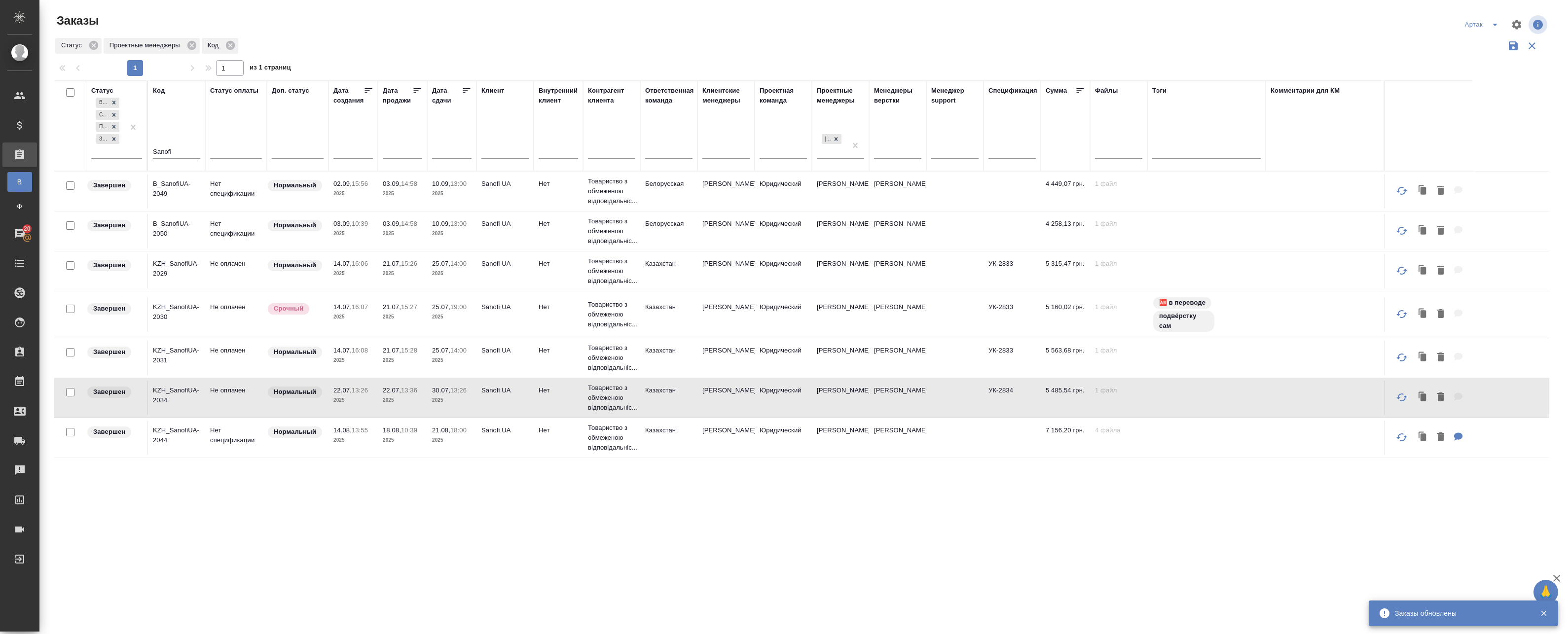
click at [382, 403] on td "22.07, 13:36 2025" at bounding box center [402, 398] width 50 height 35
click at [230, 491] on div "Статус В работе Сдан без статистики Подтвержден Завершен Код Sanofi Статус опла…" at bounding box center [802, 376] width 1495 height 592
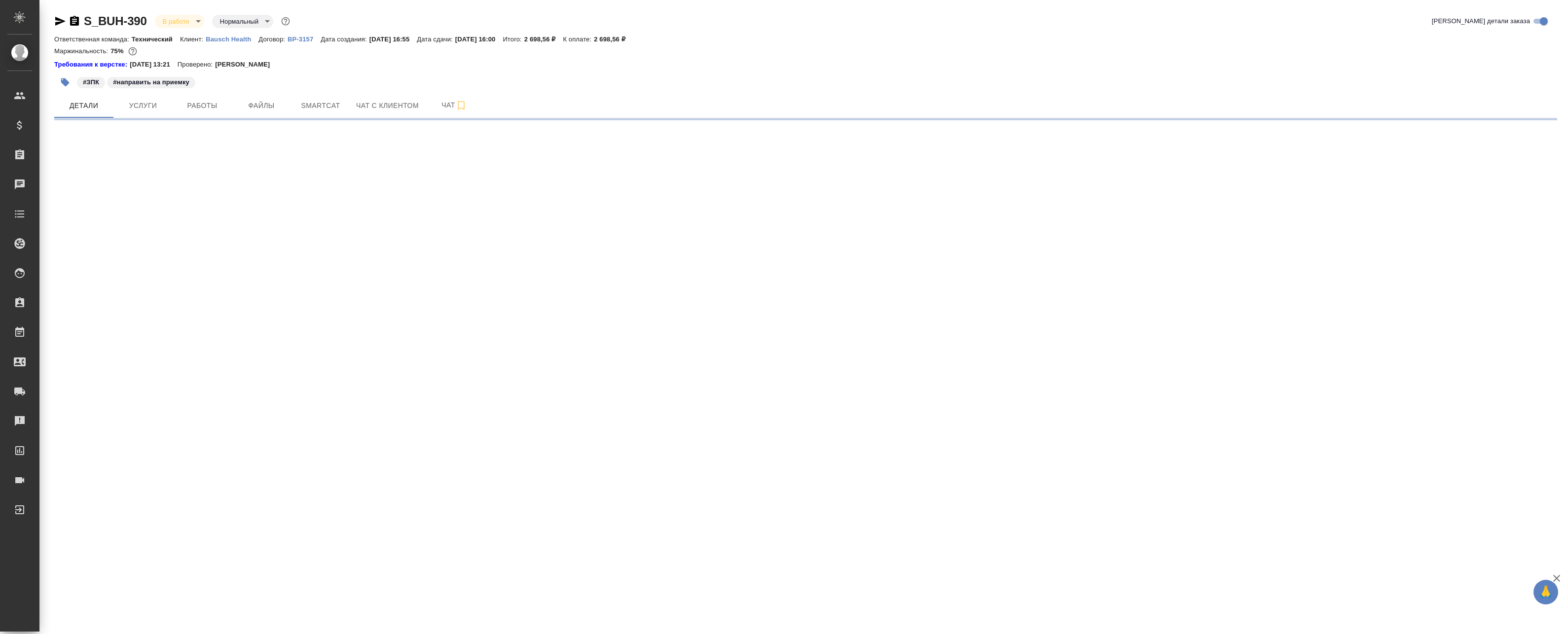
select select "RU"
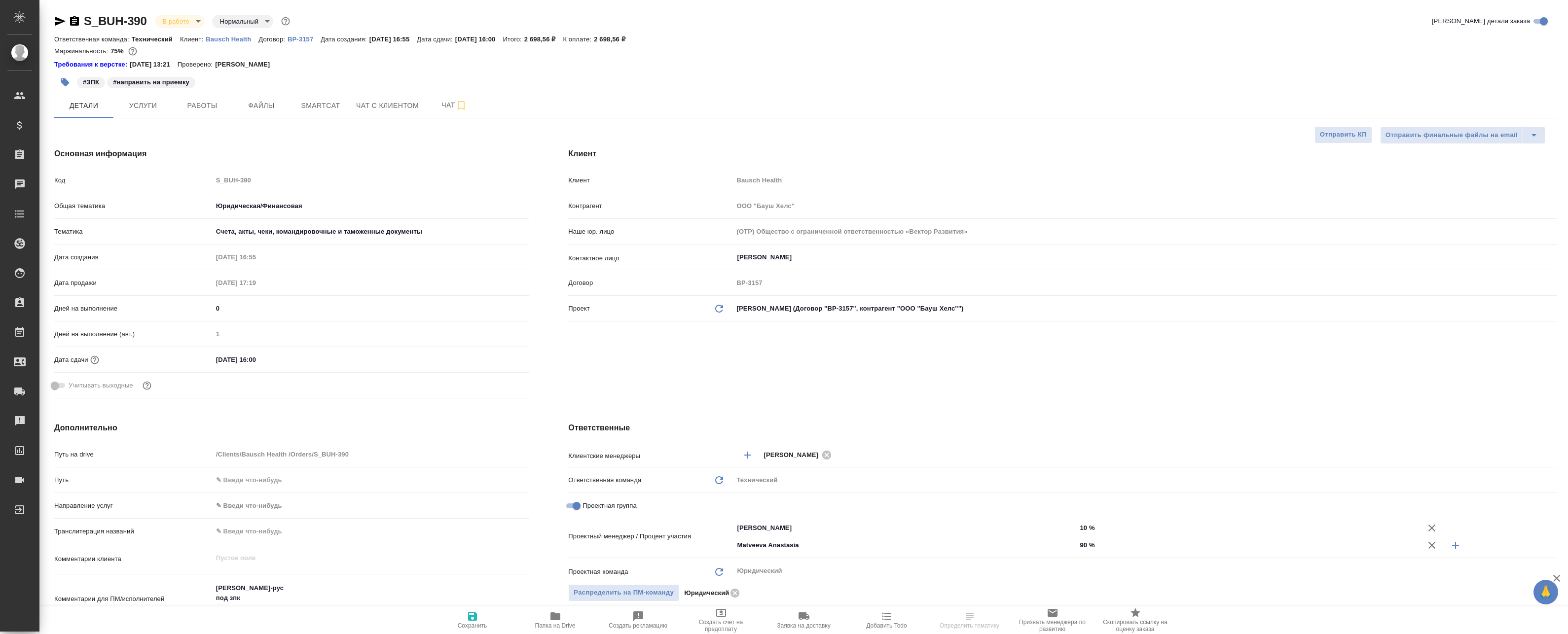
type textarea "x"
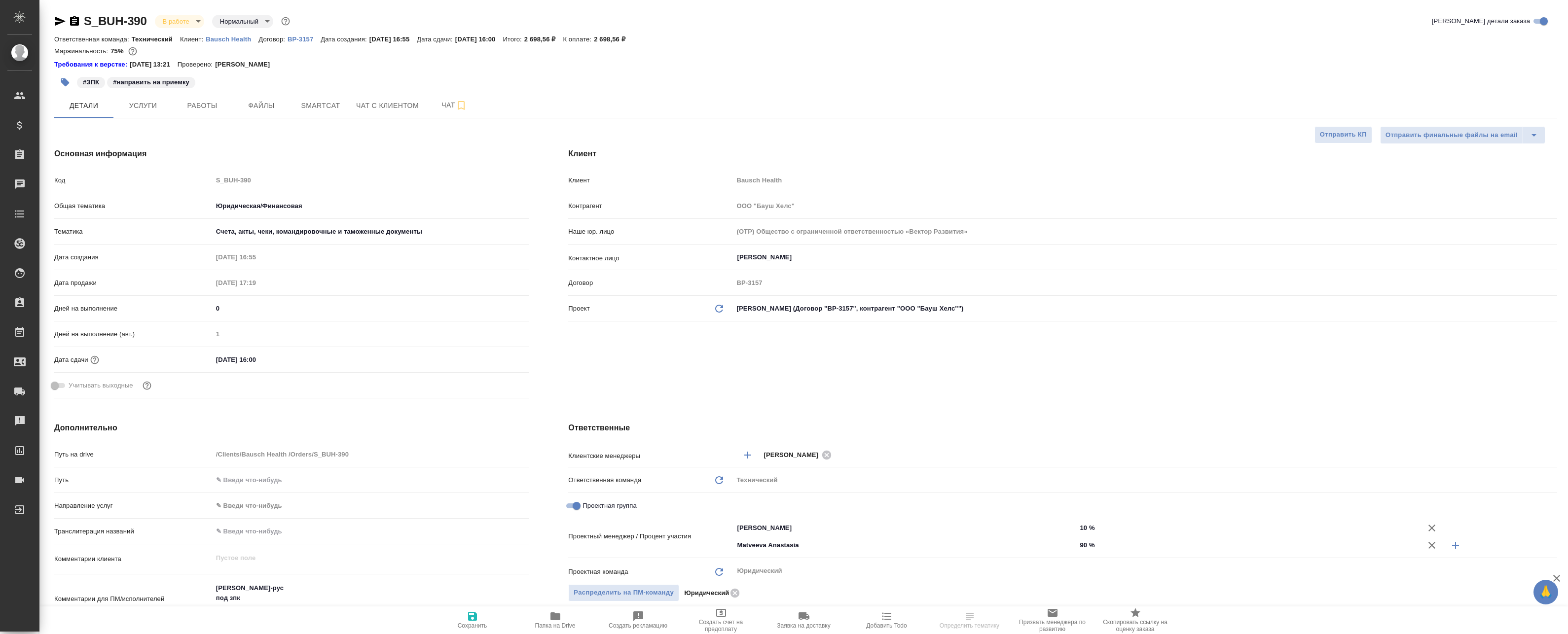
type textarea "x"
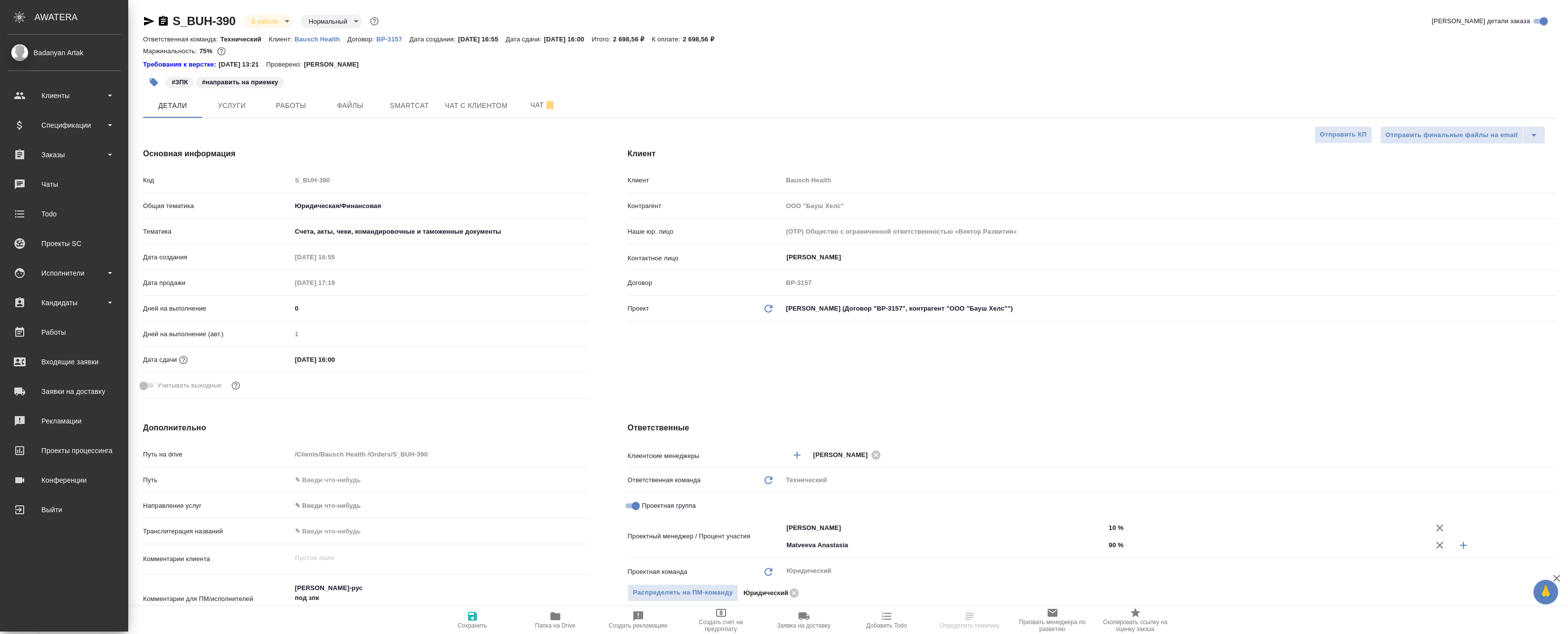
type textarea "x"
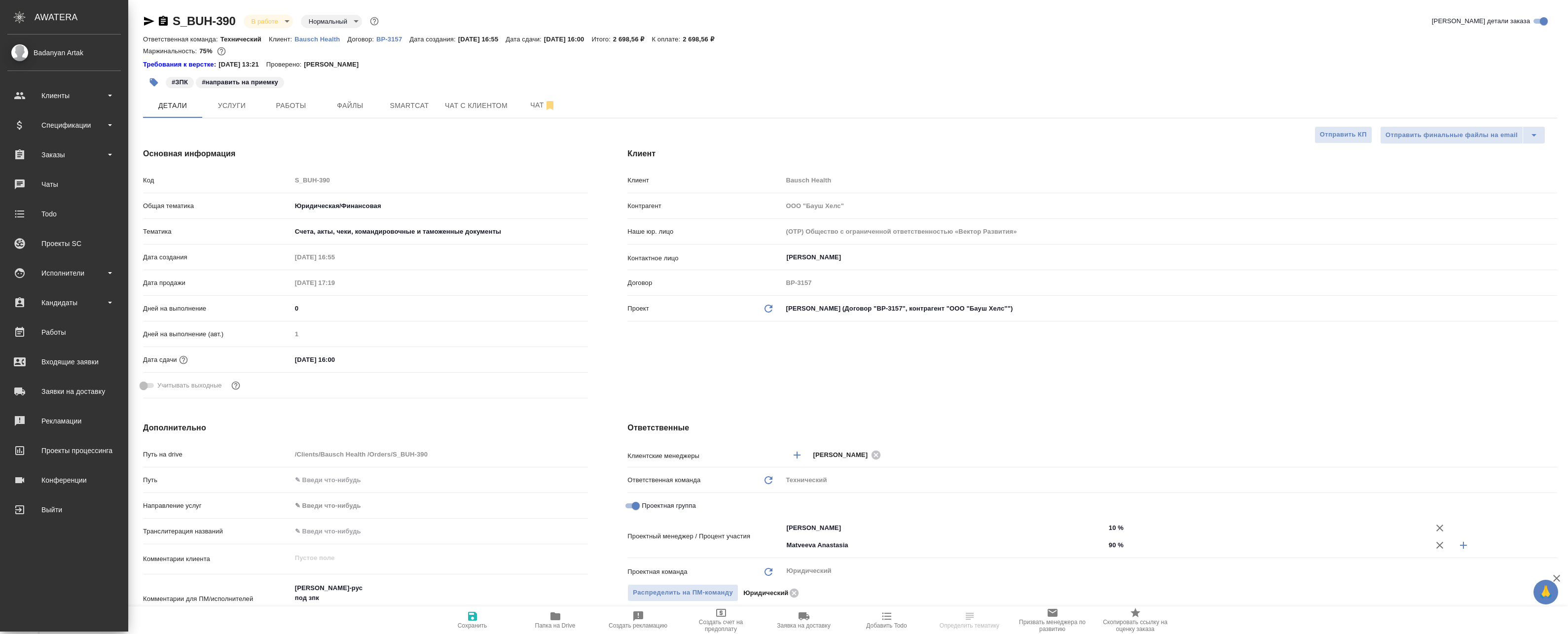
type textarea "x"
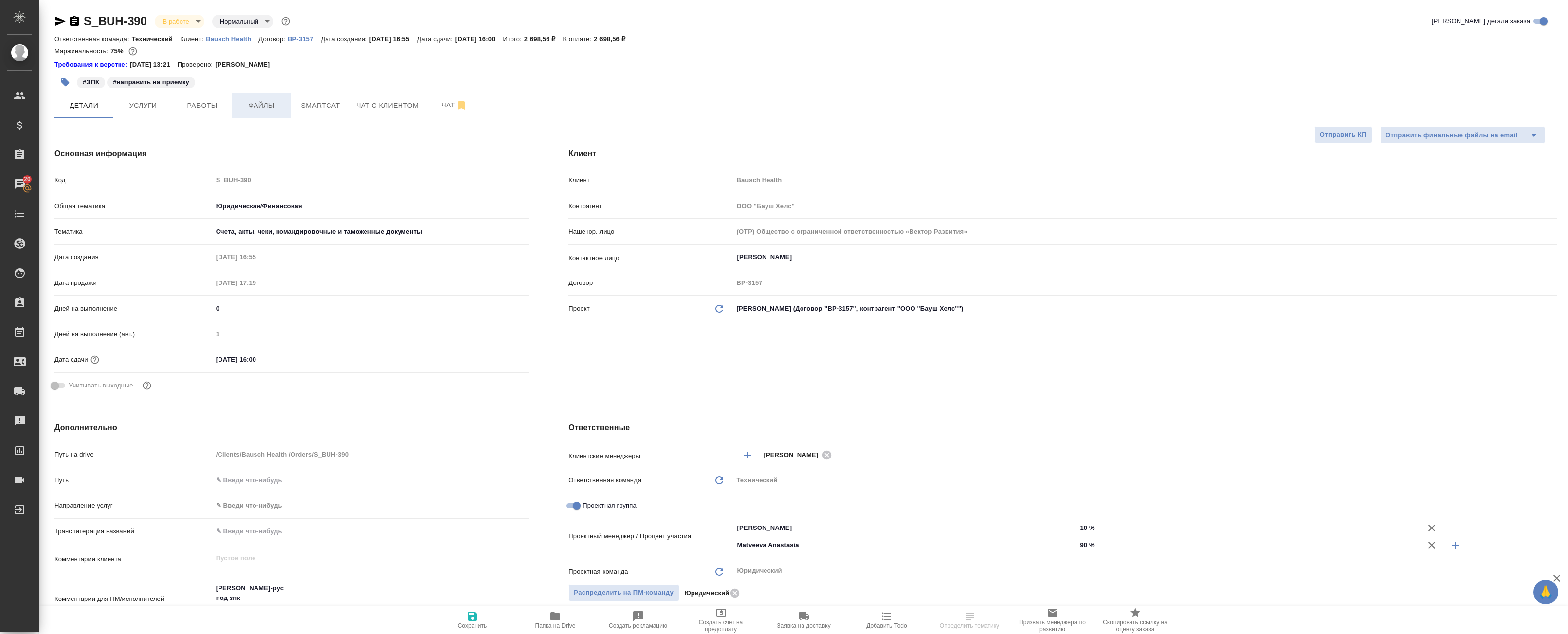
click at [233, 104] on button "Файлы" at bounding box center [261, 105] width 59 height 24
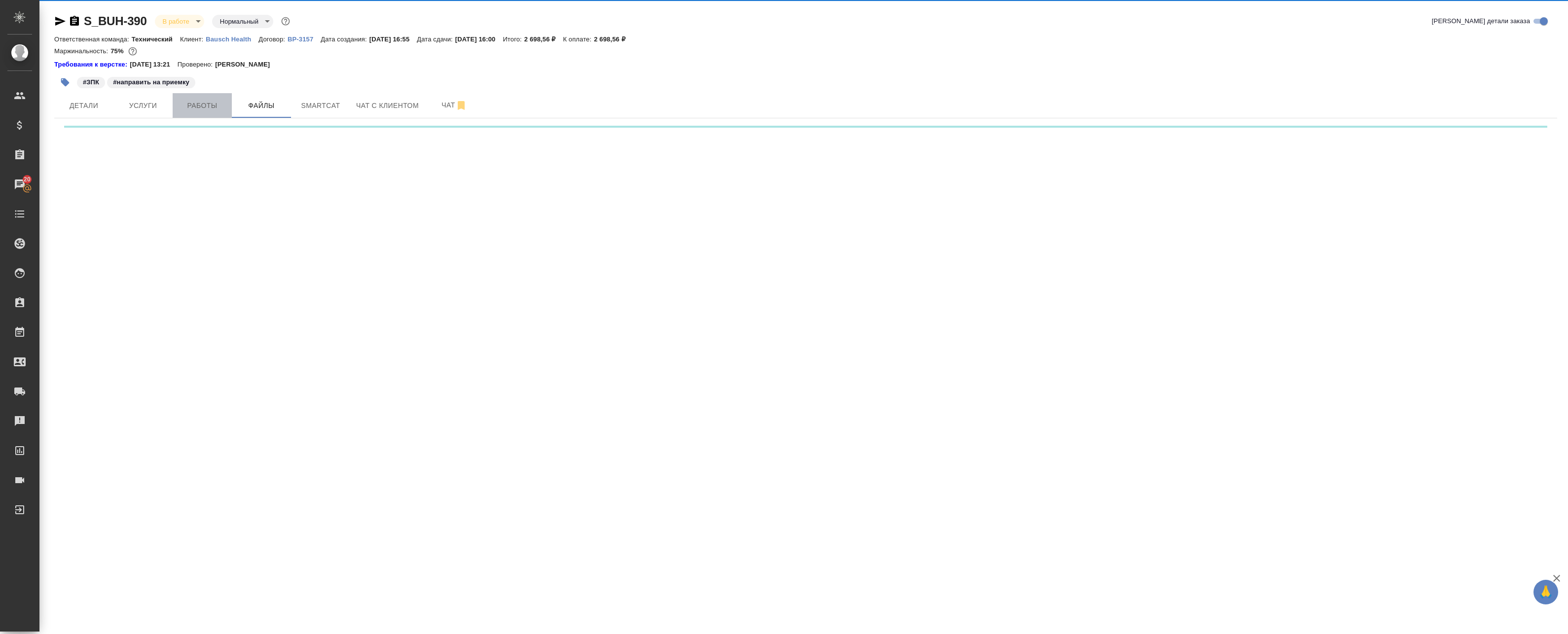
click at [214, 102] on span "Работы" at bounding box center [202, 105] width 47 height 12
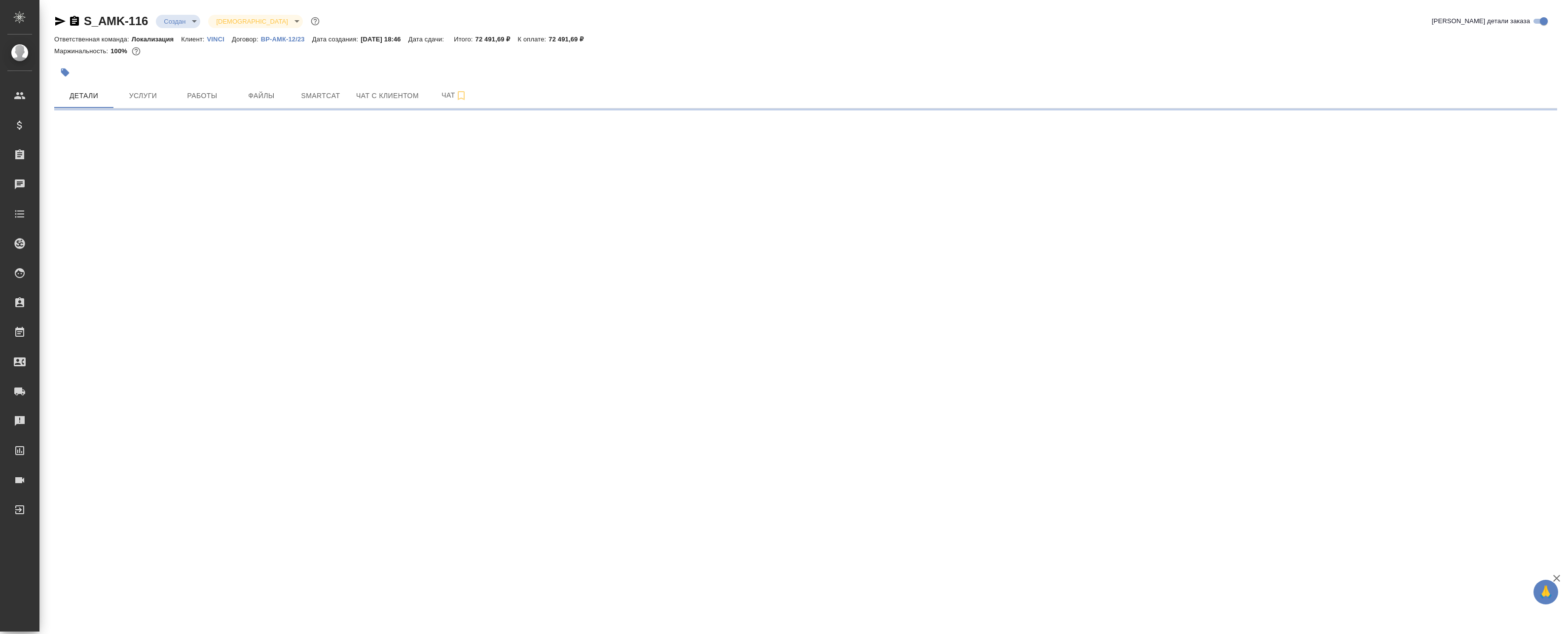
select select "RU"
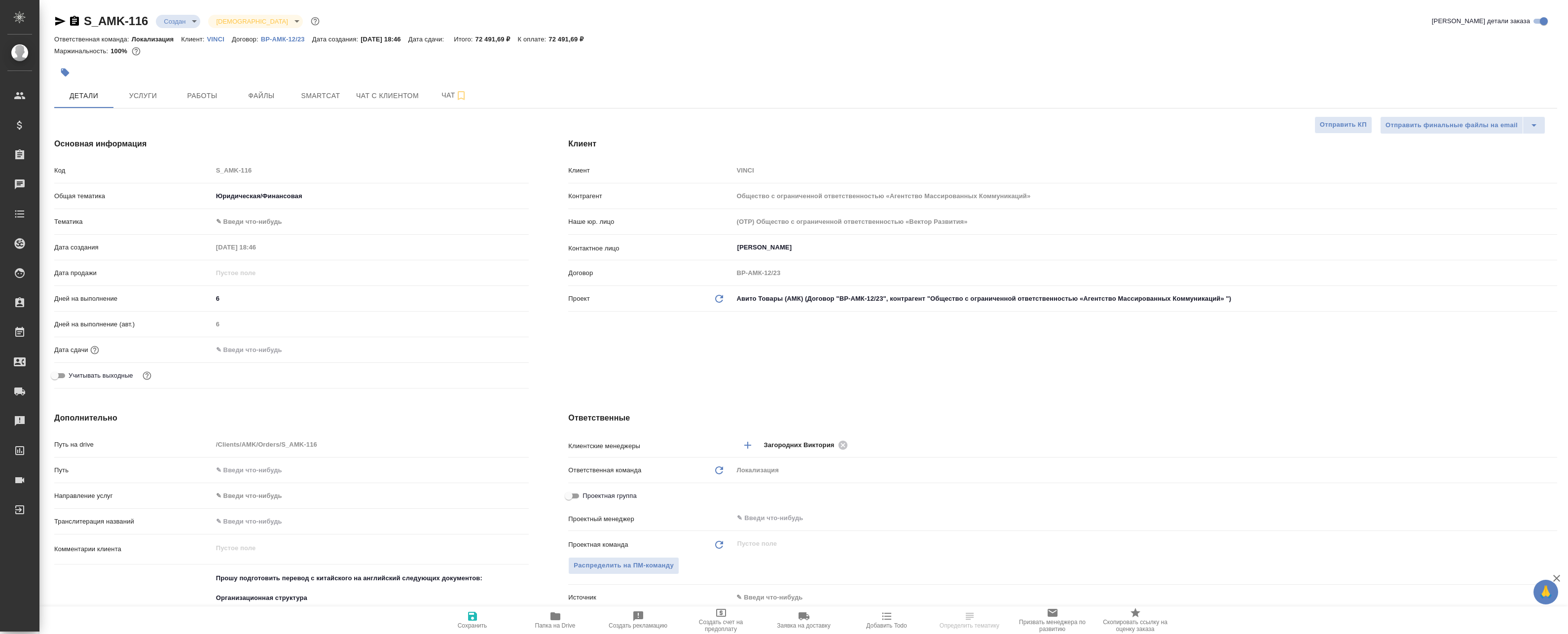
type textarea "x"
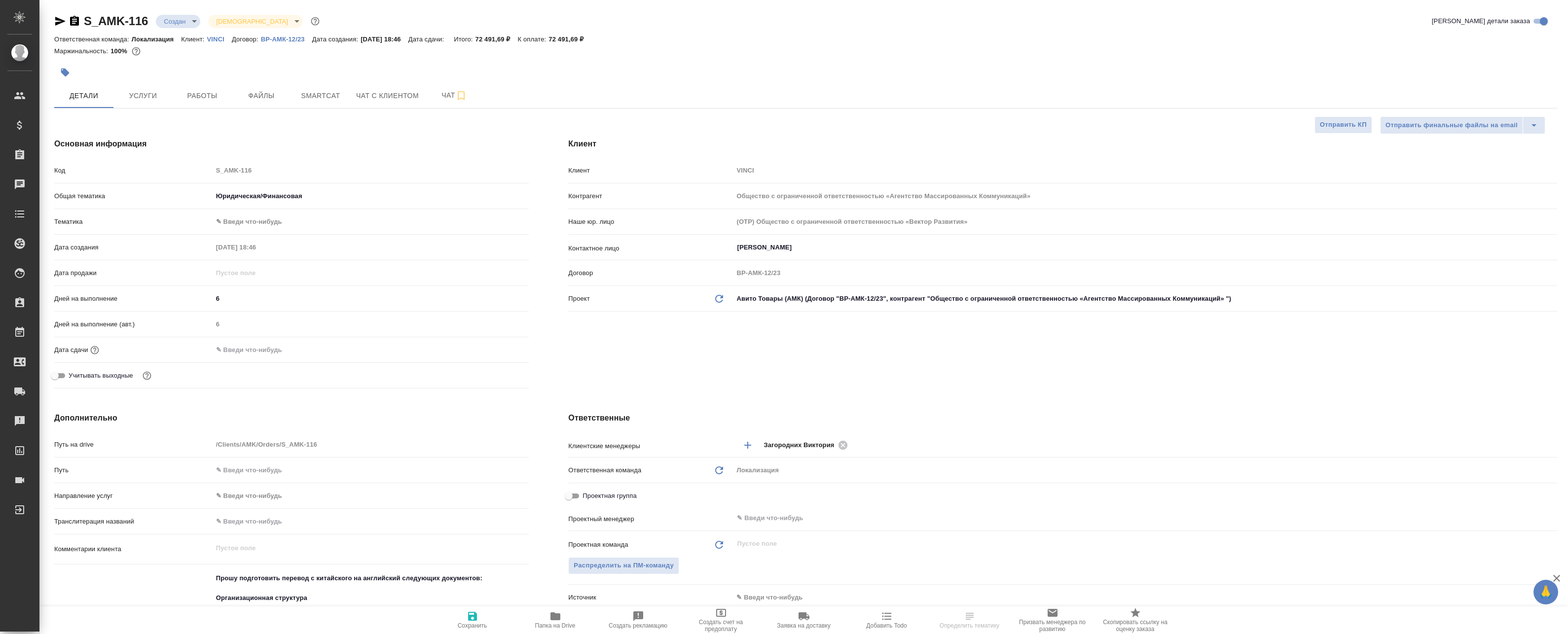
type textarea "x"
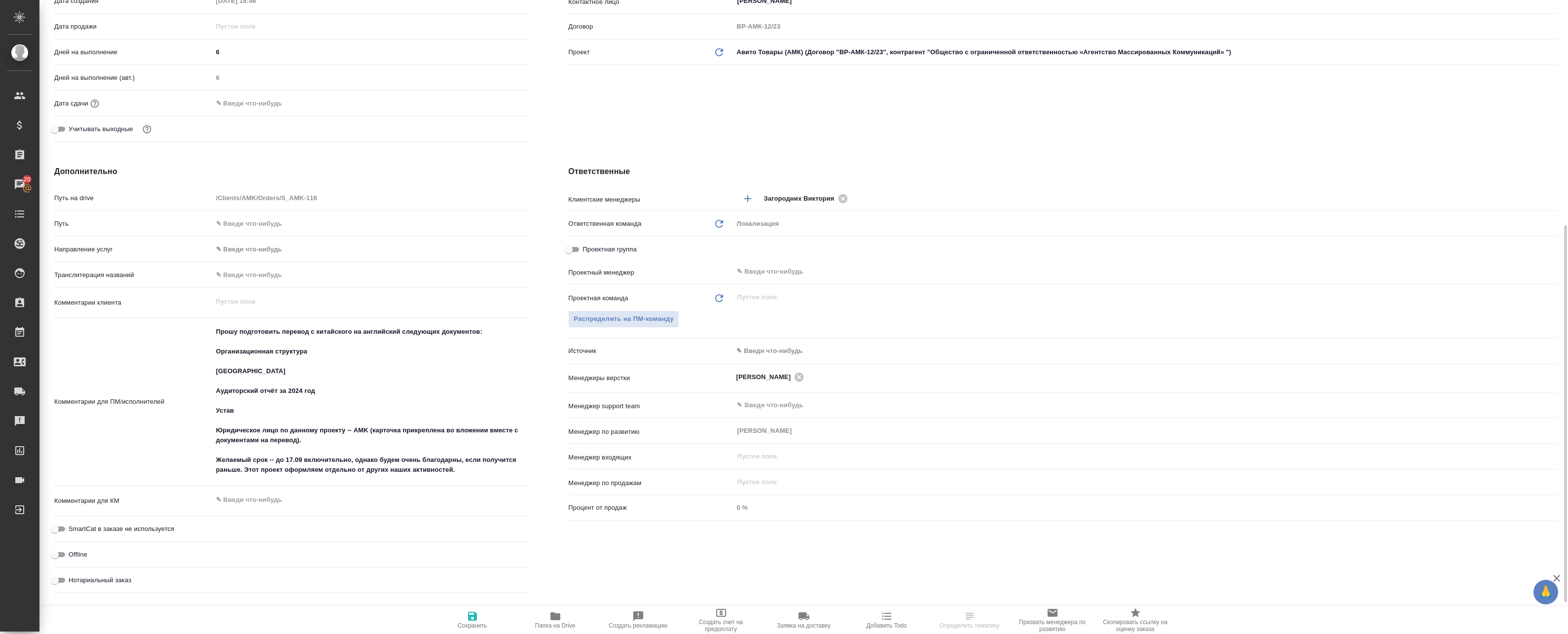
scroll to position [295, 0]
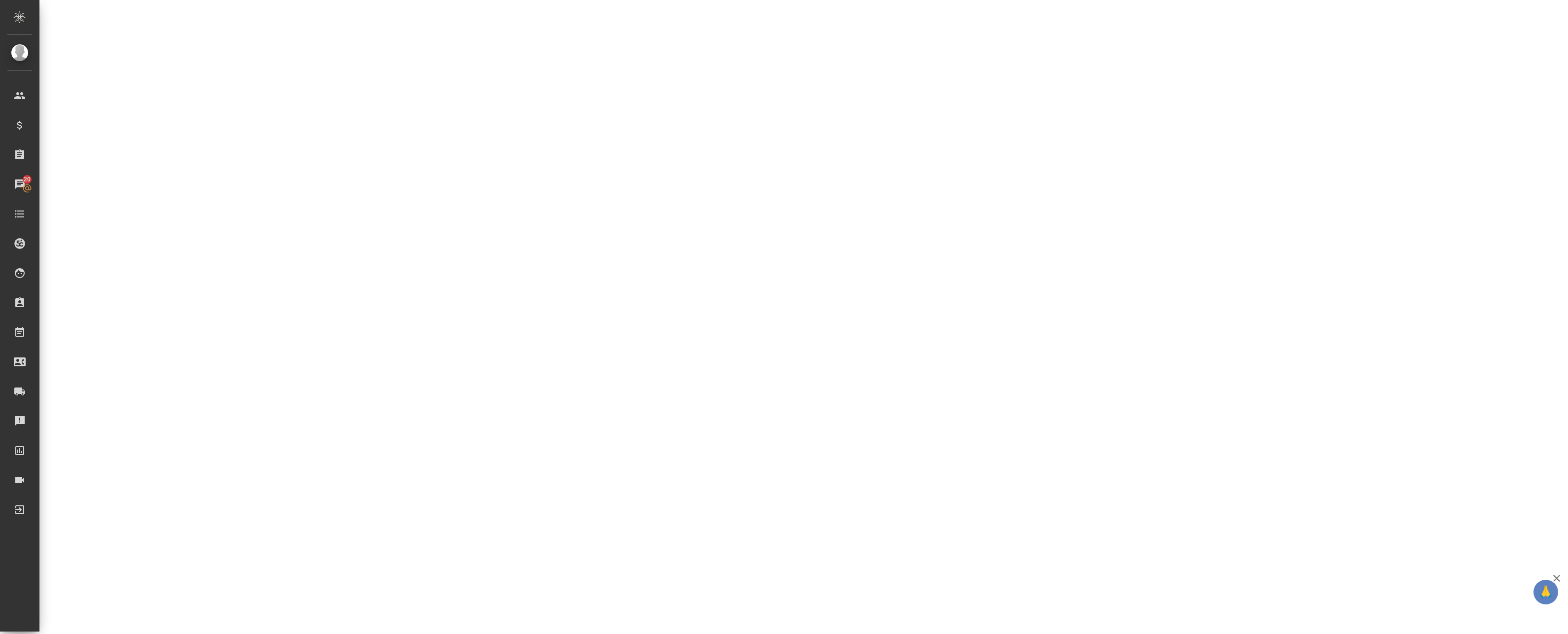
select select "RU"
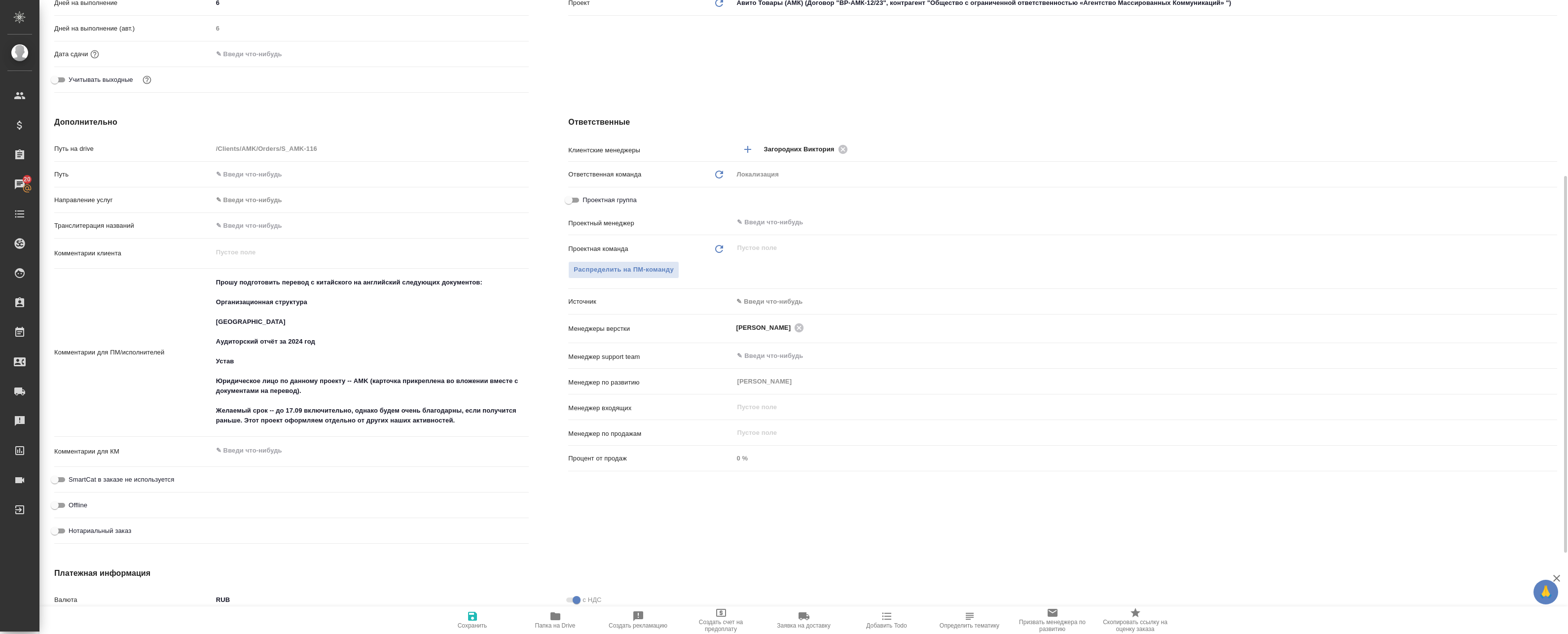
type textarea "x"
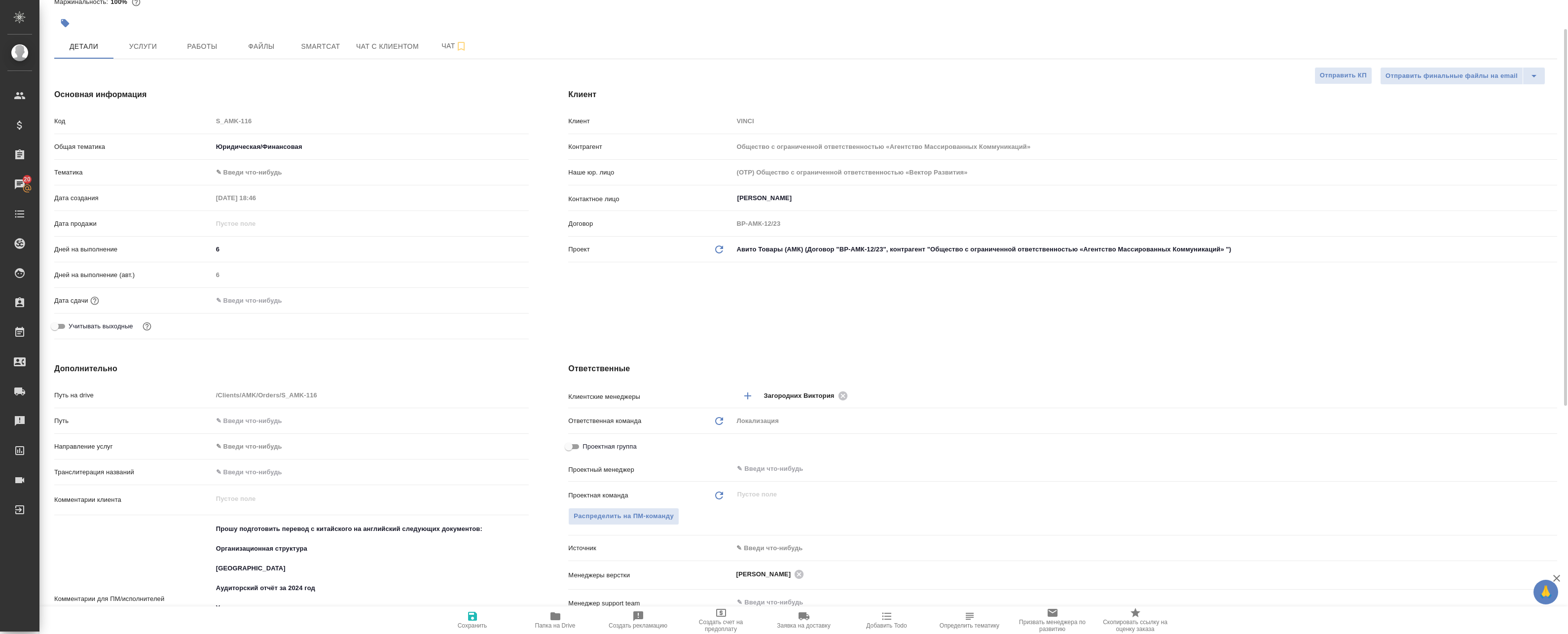
scroll to position [0, 0]
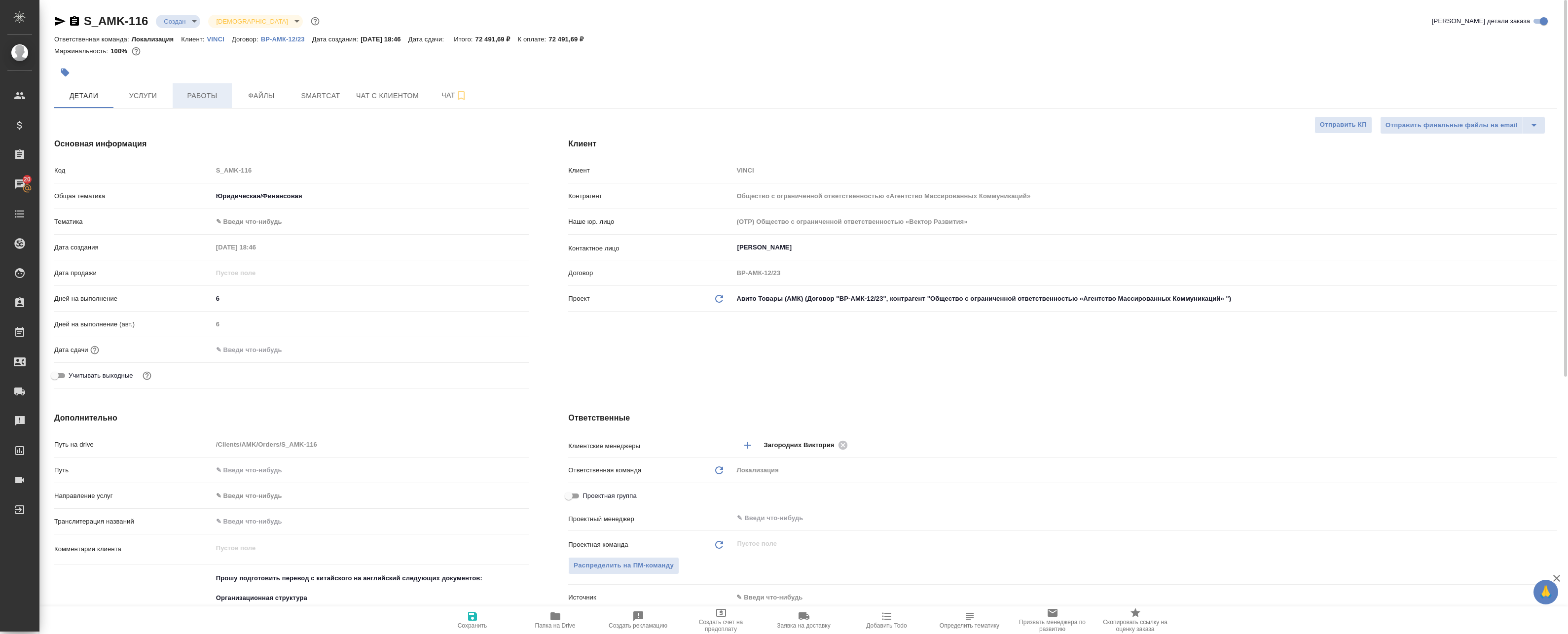
click at [203, 97] on span "Работы" at bounding box center [202, 96] width 47 height 12
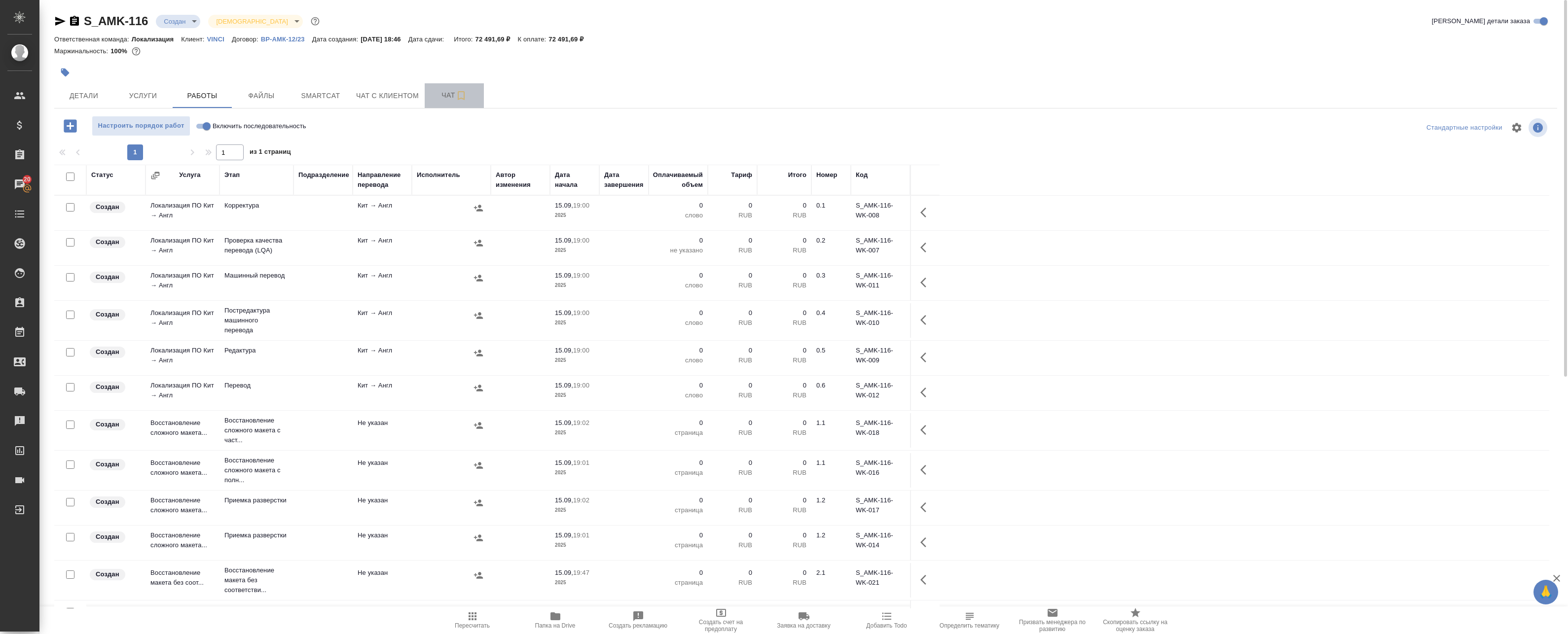
click at [447, 98] on span "Чат" at bounding box center [454, 95] width 47 height 12
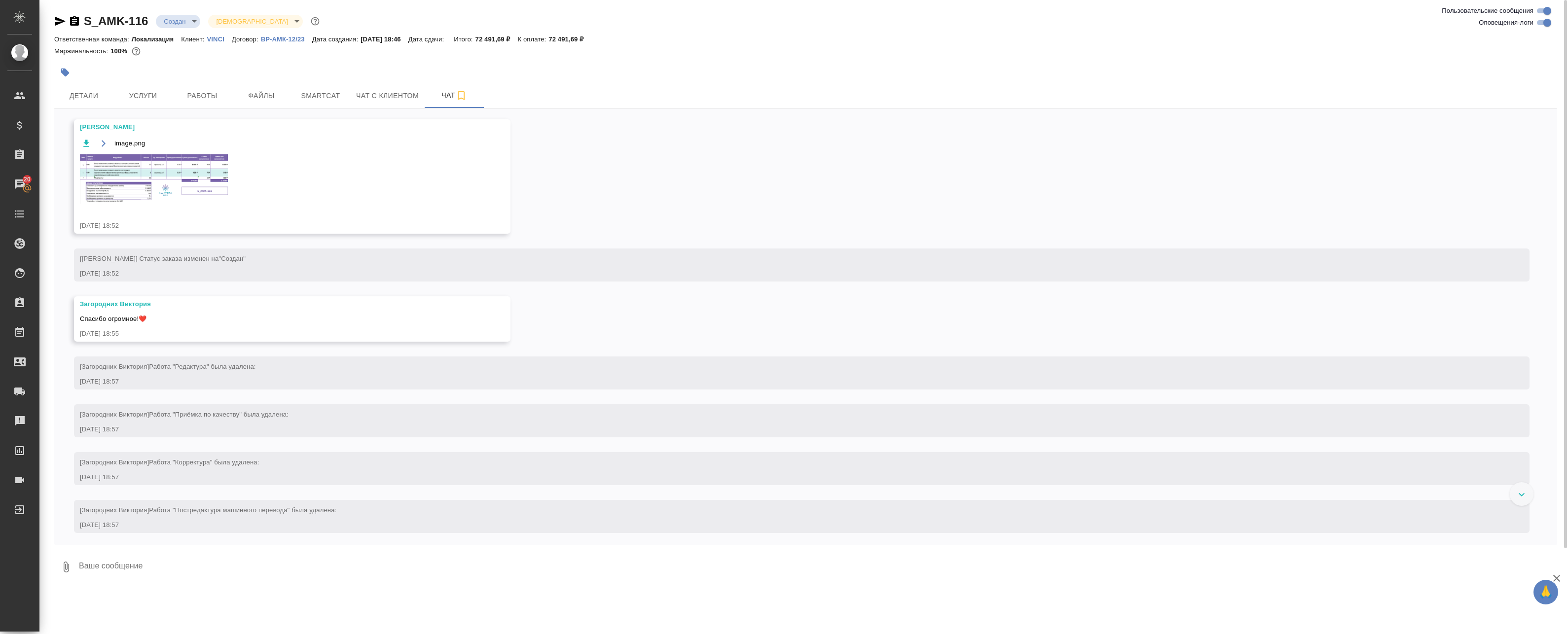
scroll to position [338, 0]
click at [161, 173] on img at bounding box center [154, 183] width 148 height 50
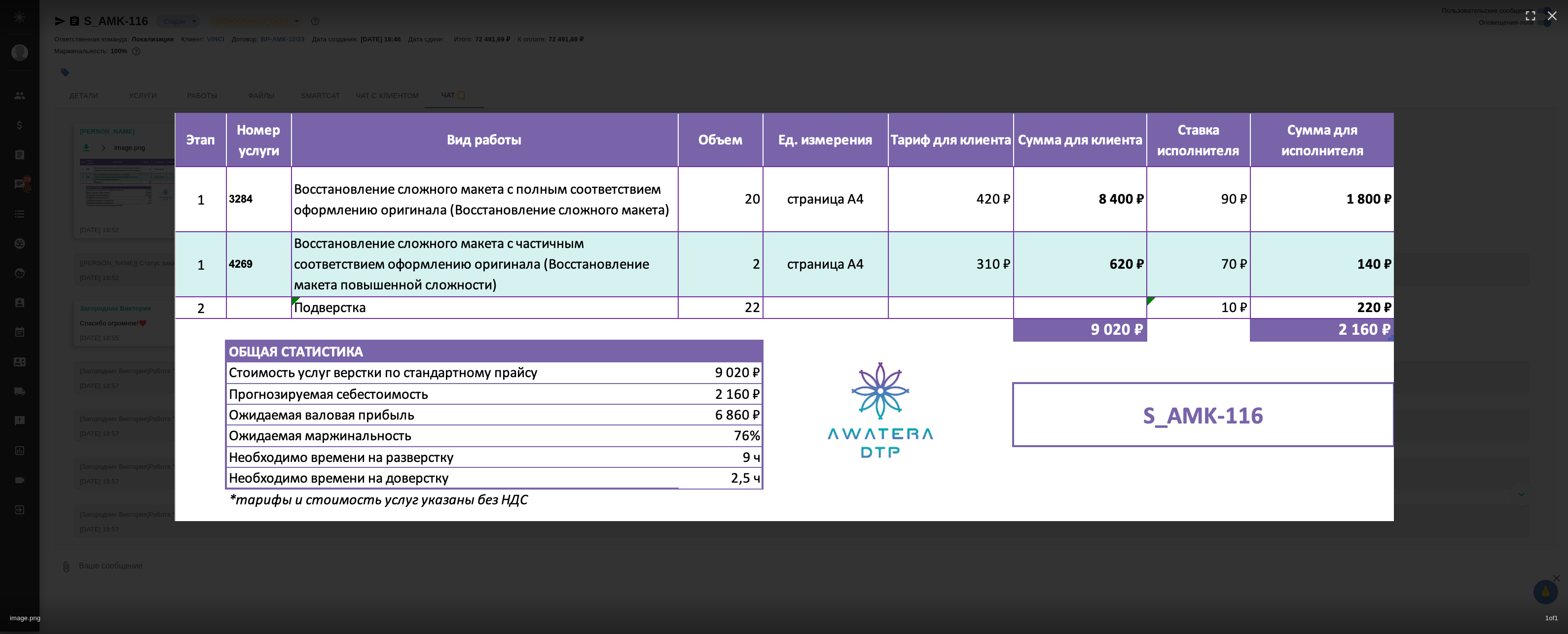
click at [463, 66] on div "image.png 1 of 1" at bounding box center [784, 317] width 1568 height 634
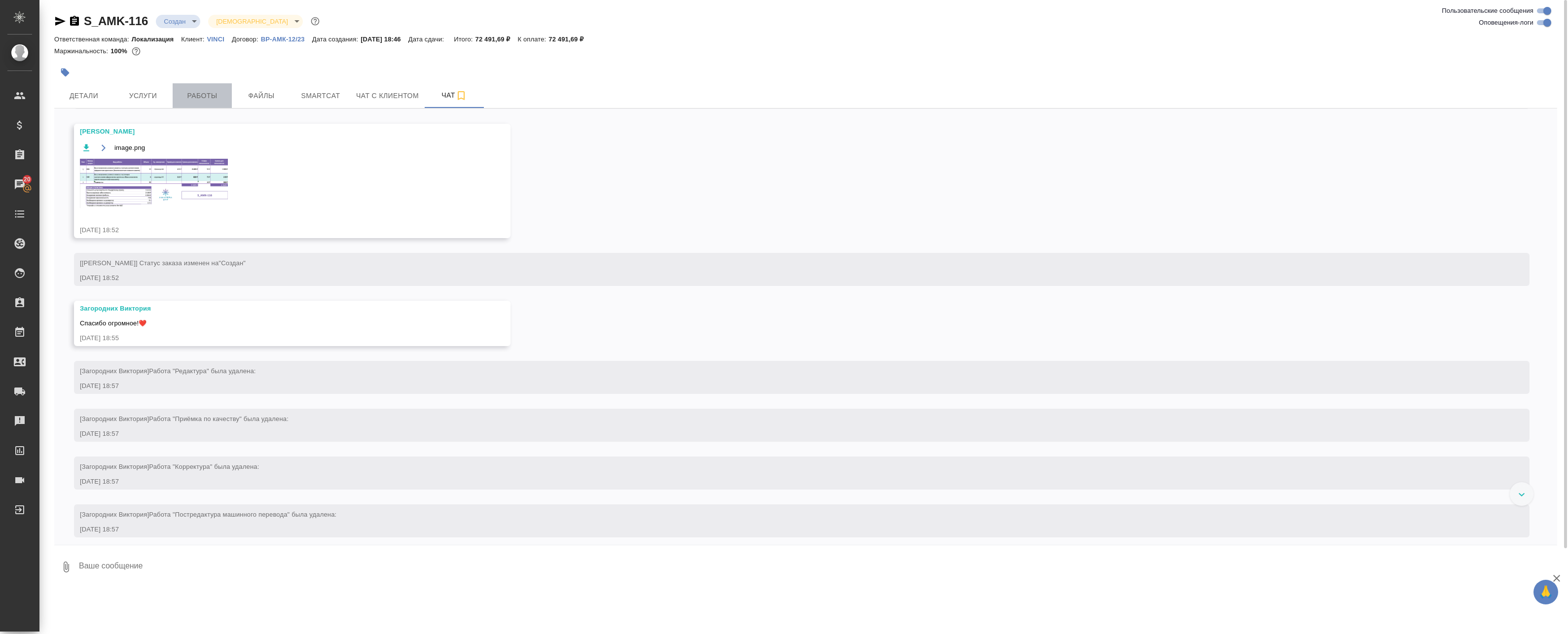
click at [190, 92] on span "Работы" at bounding box center [202, 96] width 47 height 12
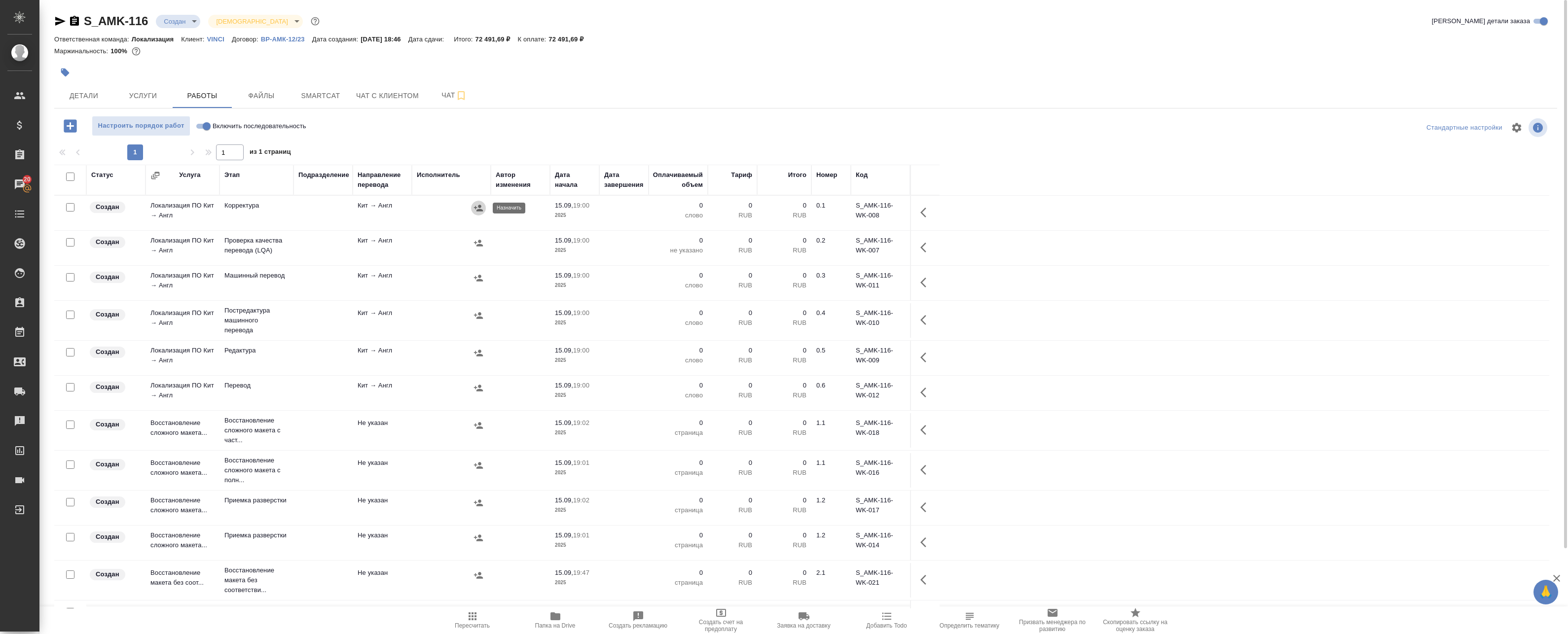
click at [482, 205] on icon "button" at bounding box center [478, 208] width 10 height 10
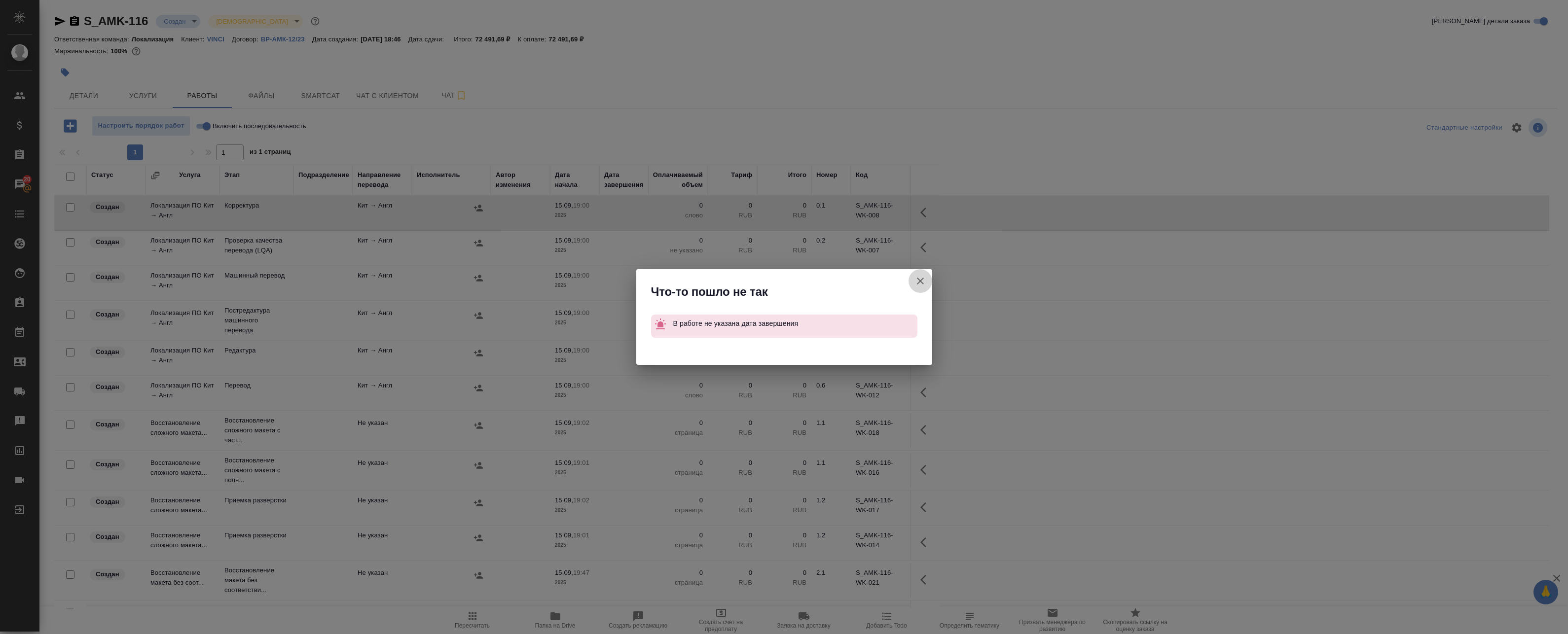
click at [925, 279] on icon "button" at bounding box center [920, 280] width 12 height 12
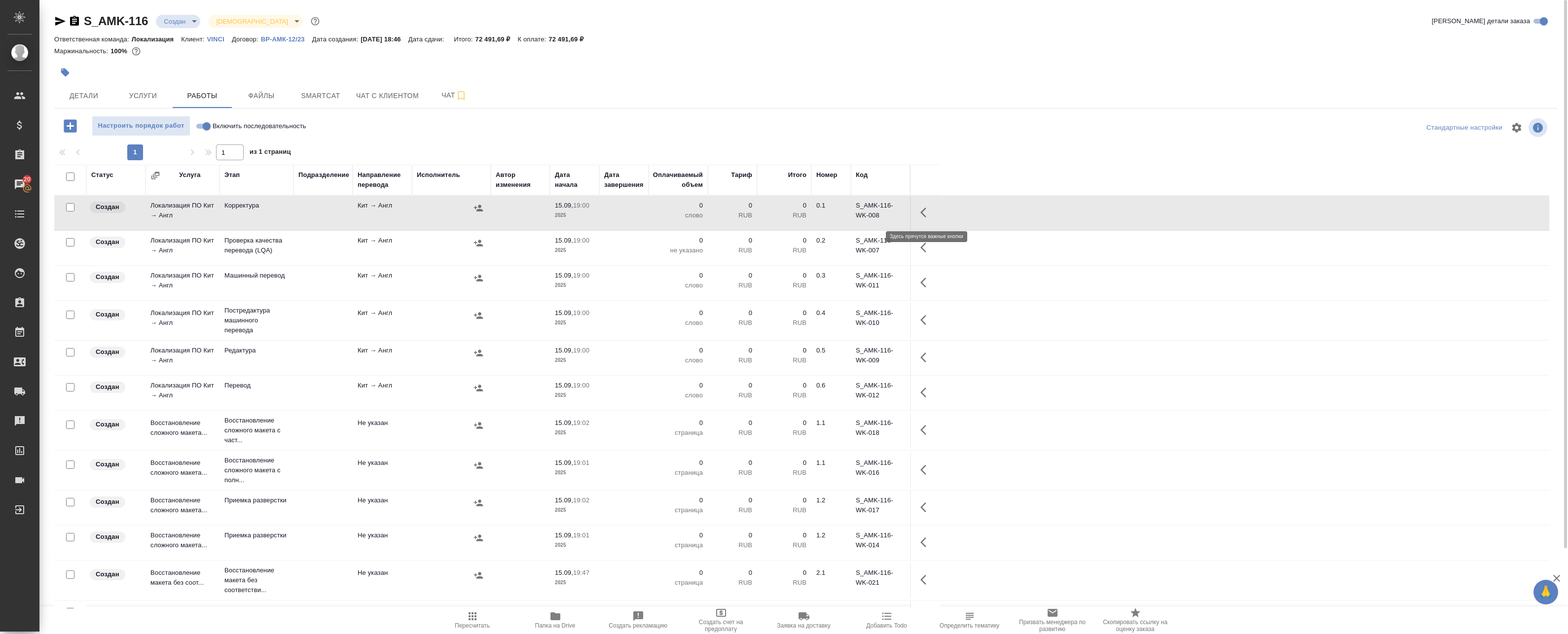
click at [924, 209] on icon "button" at bounding box center [923, 212] width 6 height 10
click at [852, 216] on icon "button" at bounding box center [853, 212] width 12 height 12
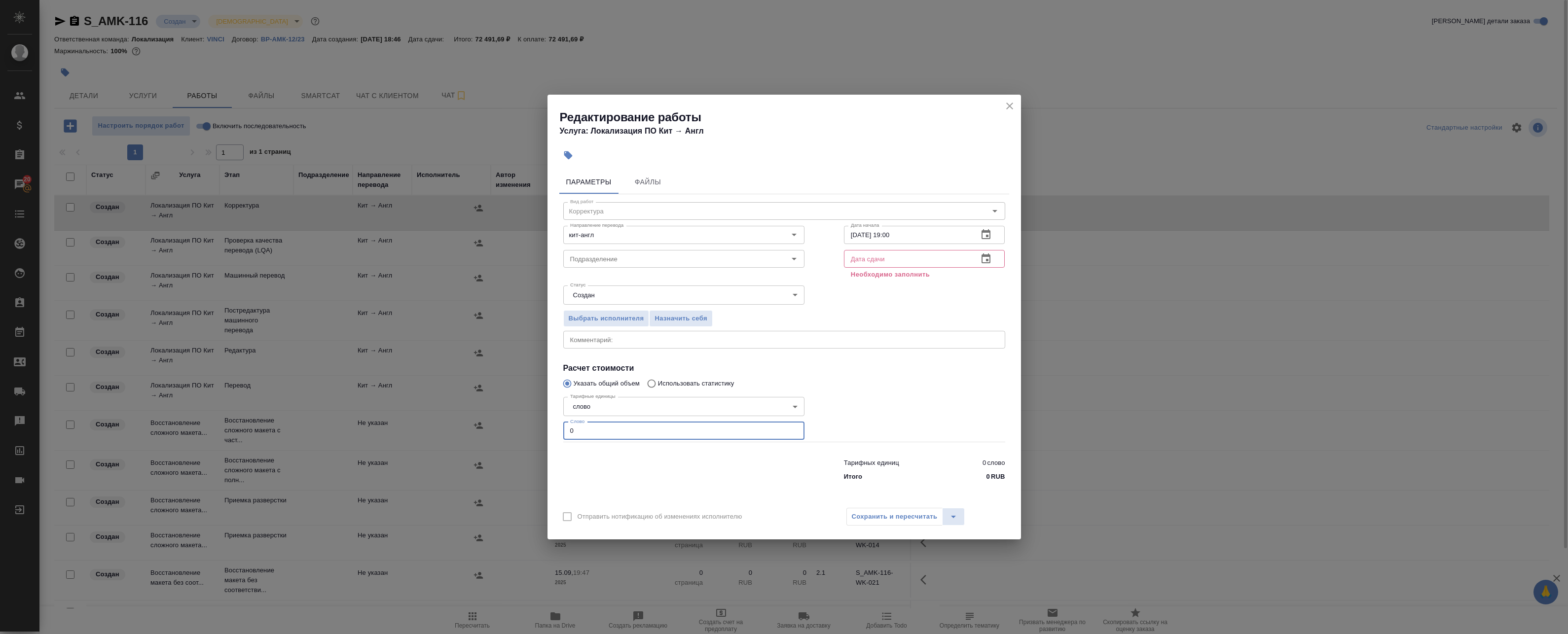
drag, startPoint x: 572, startPoint y: 430, endPoint x: 555, endPoint y: 425, distance: 17.7
click at [547, 429] on div "Редактирование работы Услуга: Локализация ПО Кит → Англ Параметры Файлы Вид раб…" at bounding box center [784, 317] width 1568 height 634
type input "1"
click at [985, 253] on icon "button" at bounding box center [986, 259] width 12 height 12
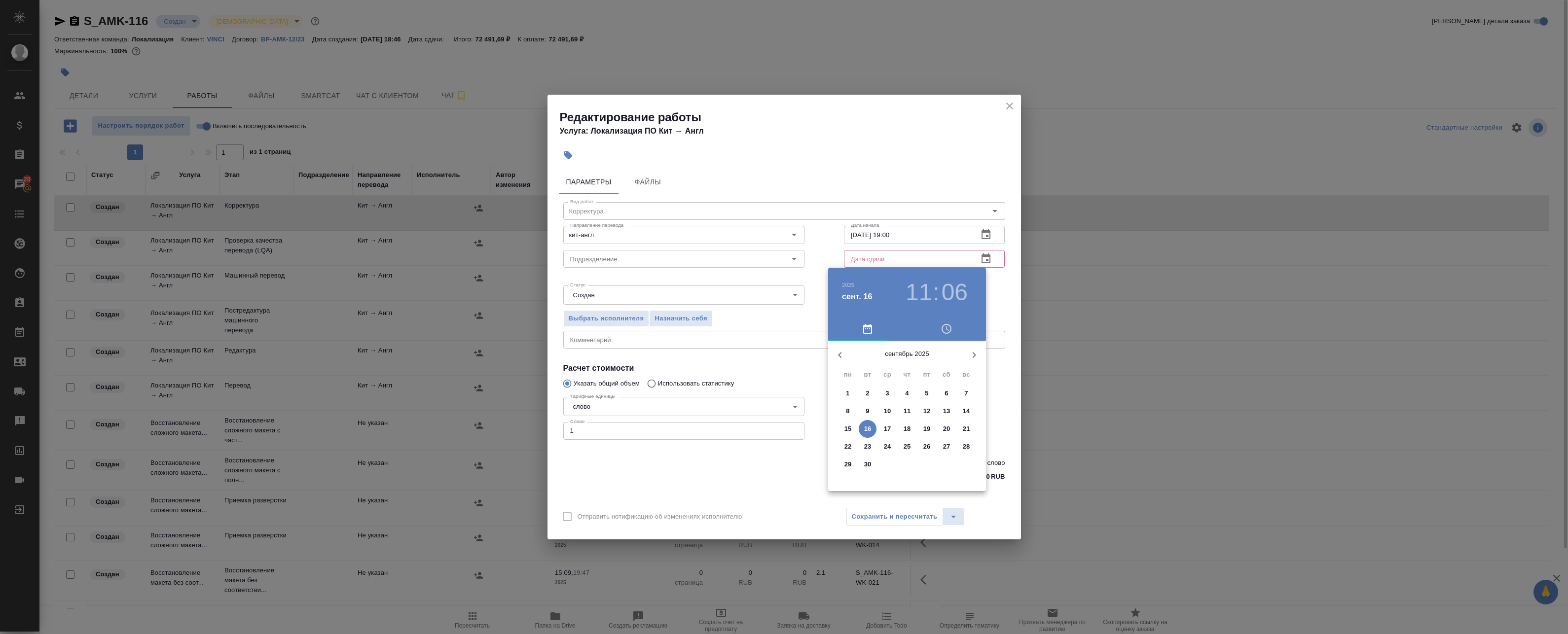
click at [993, 168] on div at bounding box center [784, 317] width 1568 height 634
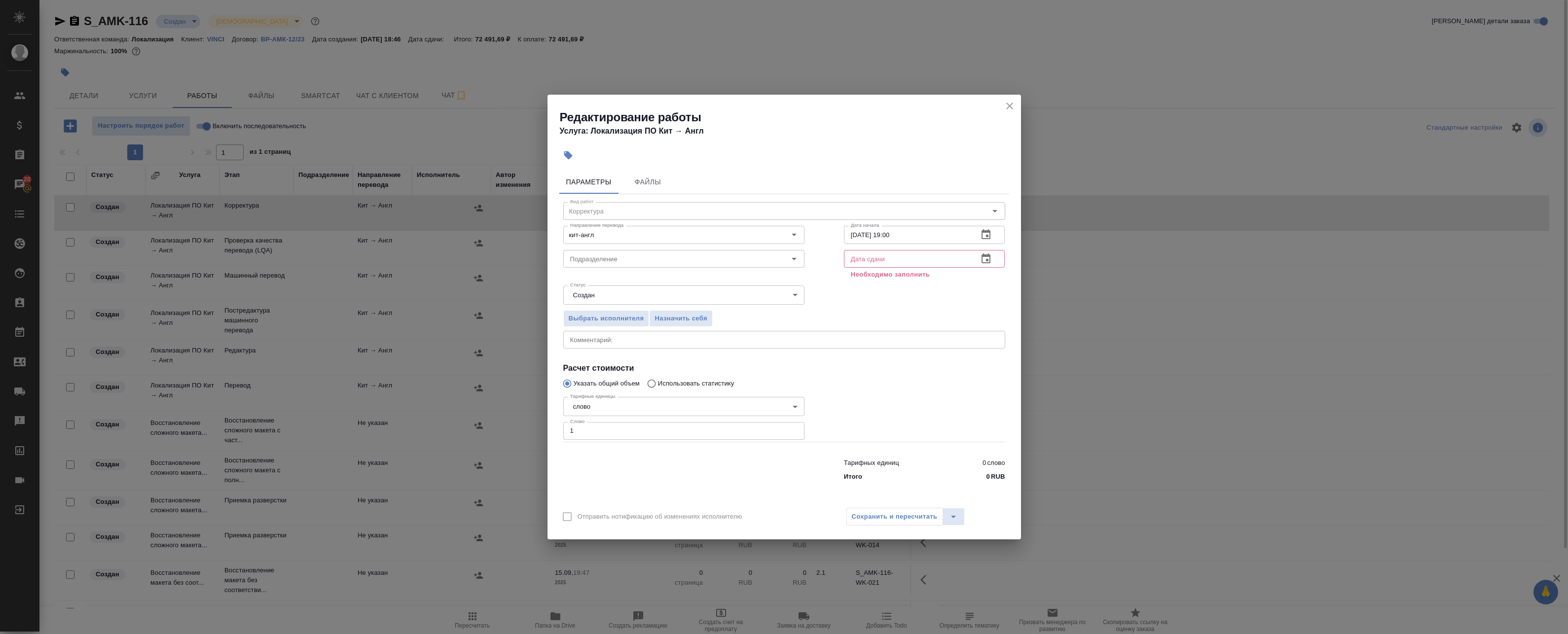
click at [1008, 105] on icon "close" at bounding box center [1009, 105] width 7 height 7
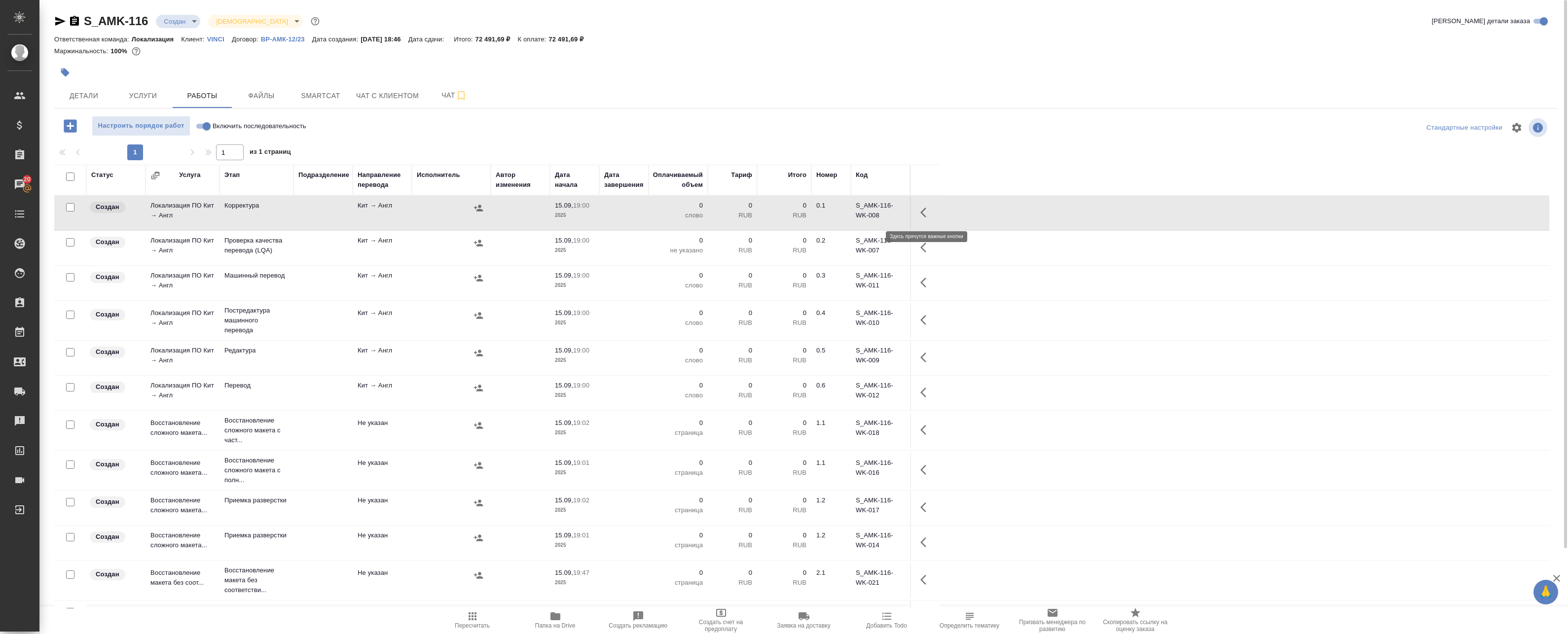
click at [919, 214] on button "button" at bounding box center [926, 212] width 23 height 23
click at [855, 210] on icon "button" at bounding box center [853, 212] width 12 height 12
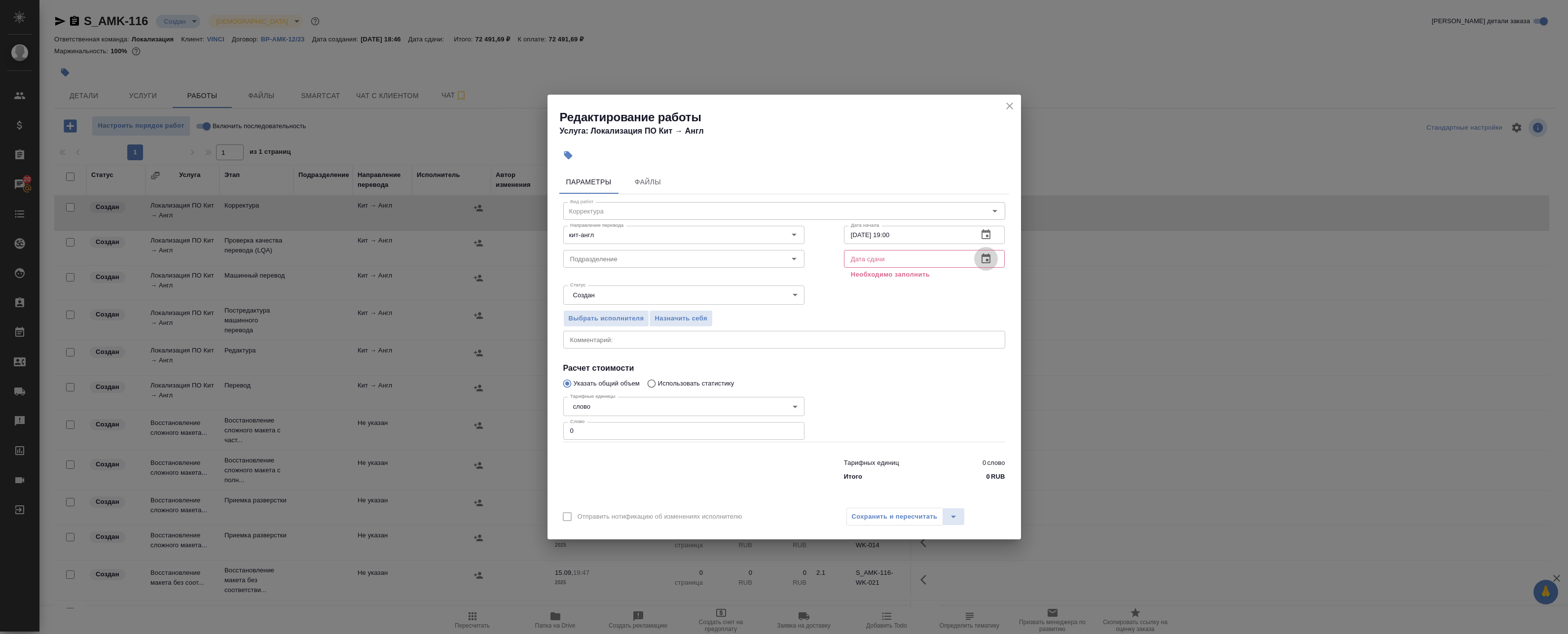
click at [979, 260] on button "button" at bounding box center [985, 258] width 23 height 23
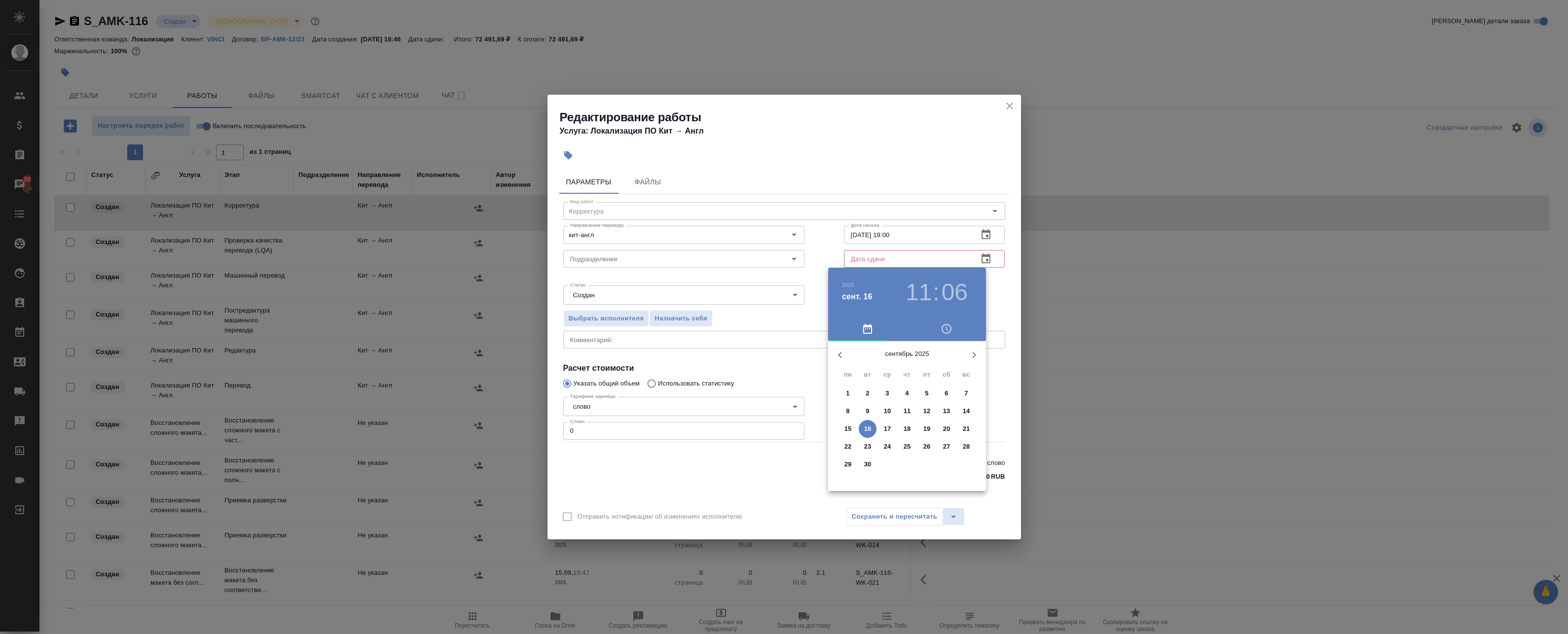
drag, startPoint x: 1002, startPoint y: 103, endPoint x: 1013, endPoint y: 104, distance: 11.0
click at [1003, 103] on div at bounding box center [784, 317] width 1568 height 634
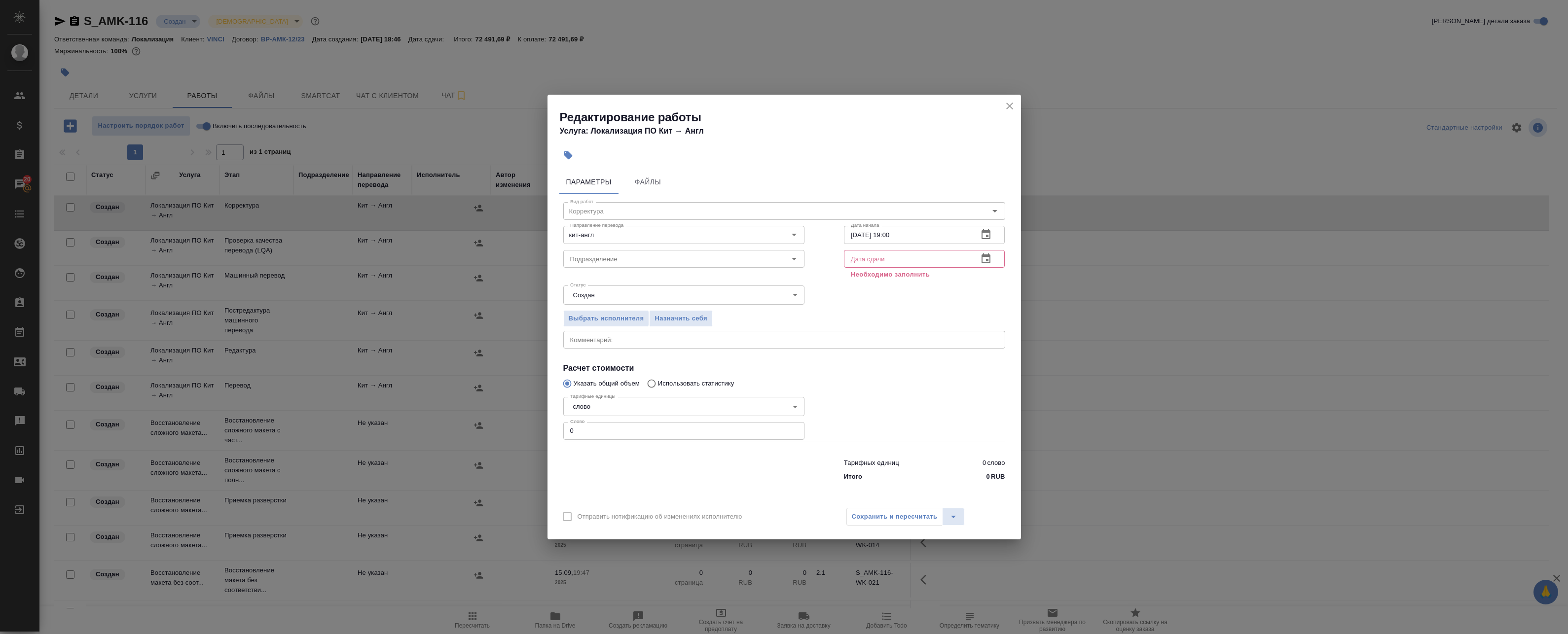
click at [1013, 104] on div "2025 сент. 16 11 : 06 сентябрь 2025 пн вт ср чт пт сб вс 1 2 3 4 5 6 7 8 9 10 1…" at bounding box center [784, 317] width 1568 height 634
click at [1013, 104] on icon "close" at bounding box center [1009, 106] width 12 height 12
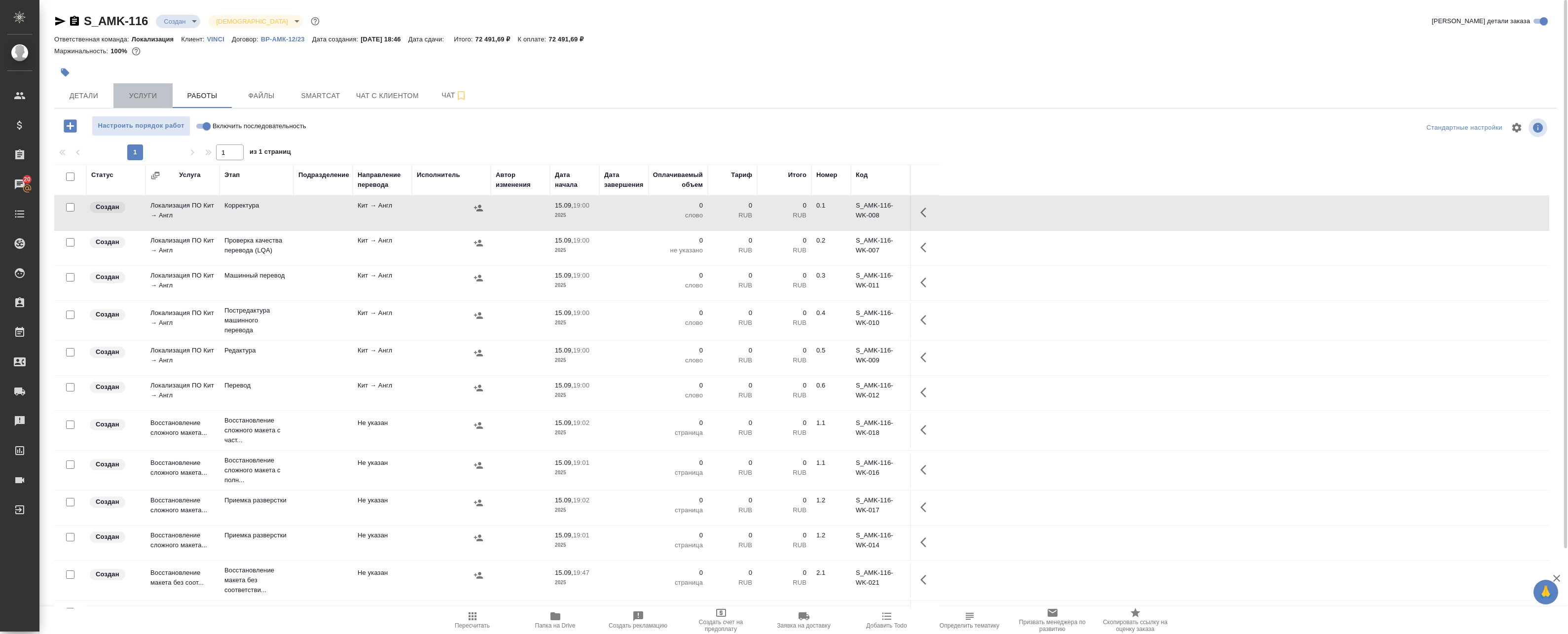
click at [153, 97] on span "Услуги" at bounding box center [143, 96] width 47 height 12
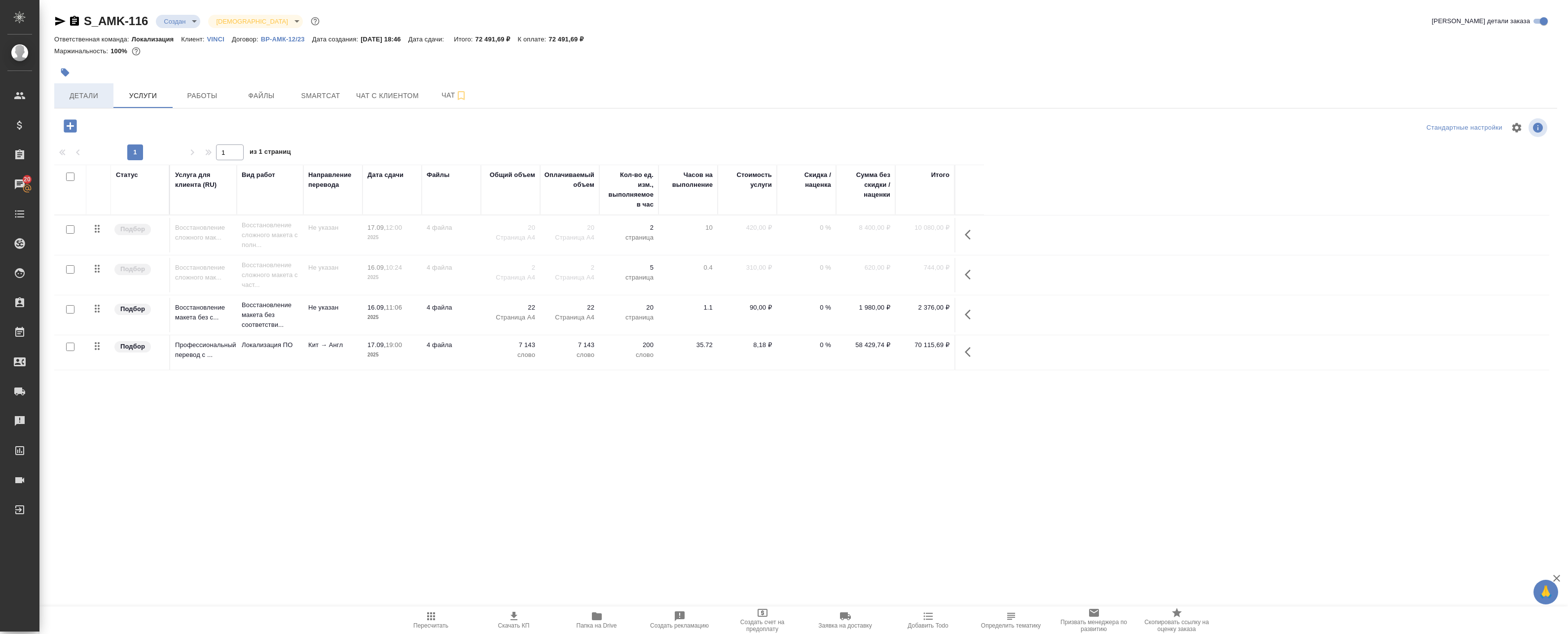
click at [84, 94] on span "Детали" at bounding box center [83, 96] width 47 height 12
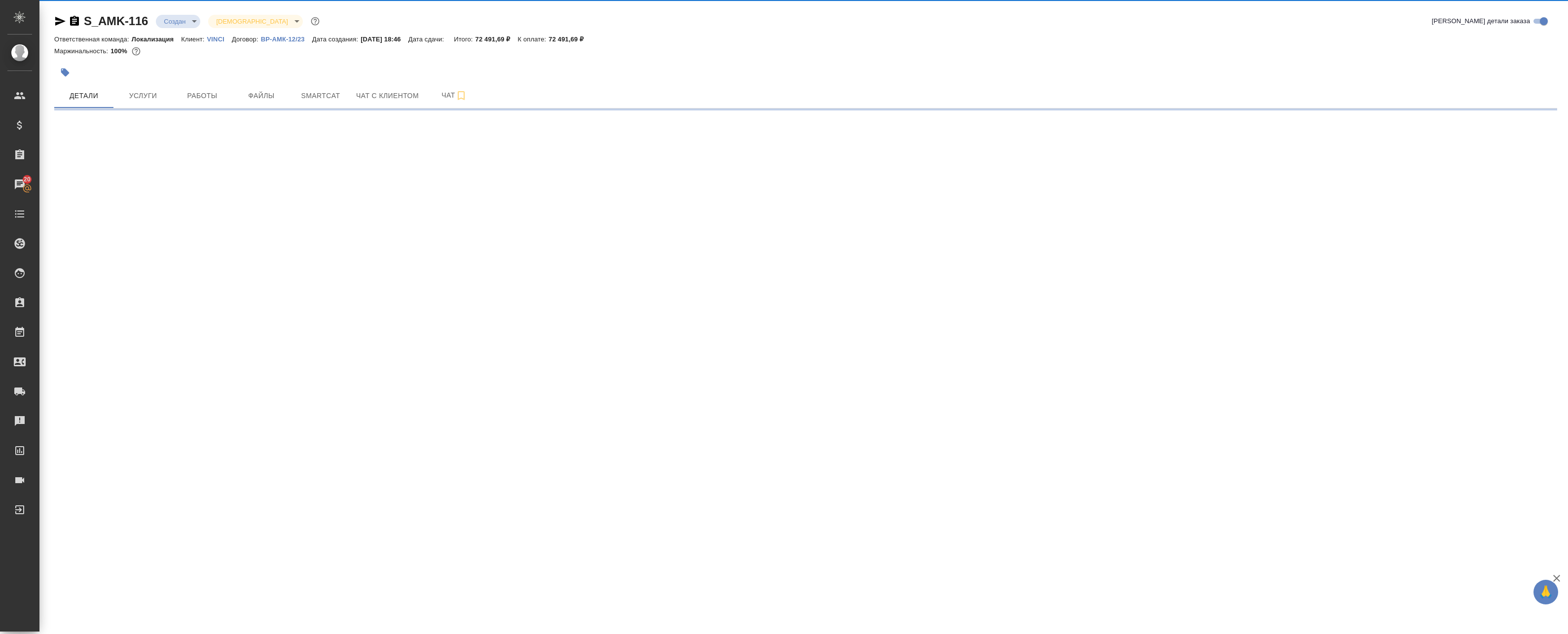
select select "RU"
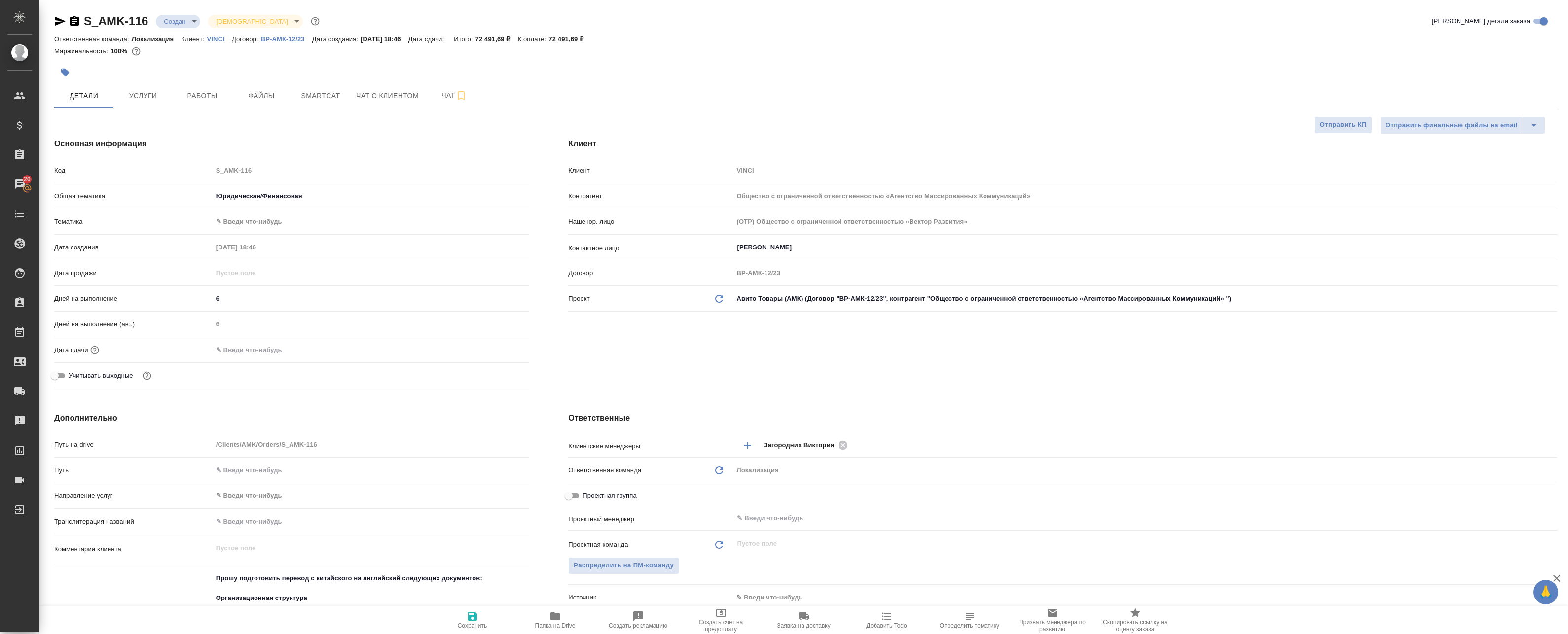
type textarea "x"
click at [211, 91] on span "Работы" at bounding box center [202, 96] width 47 height 12
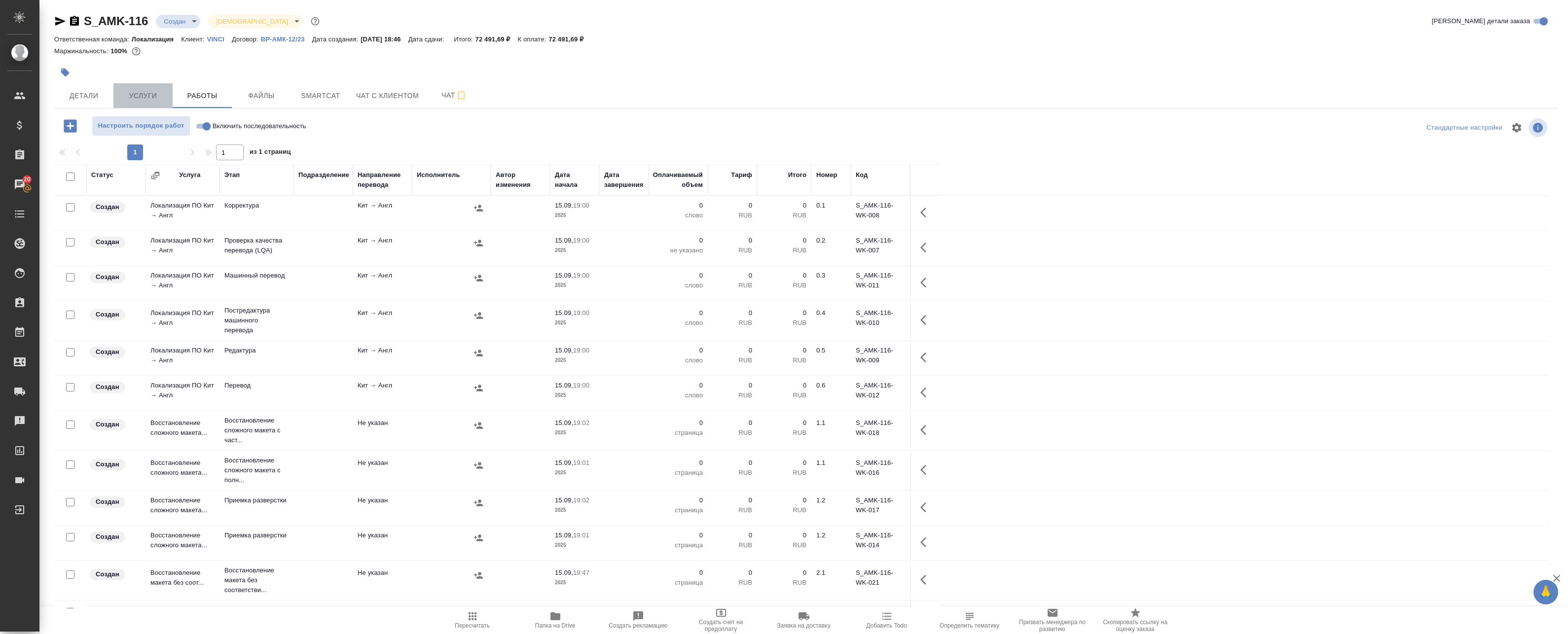
click at [151, 93] on span "Услуги" at bounding box center [143, 96] width 47 height 12
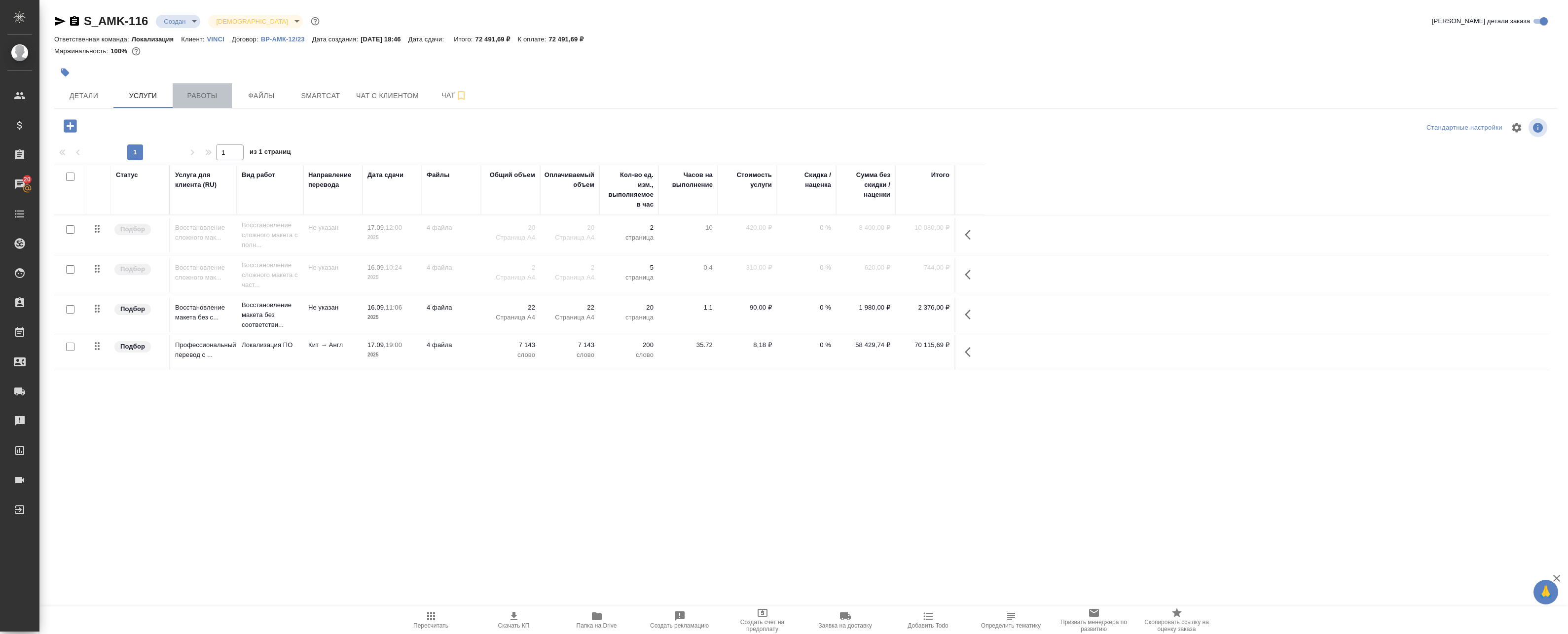
click at [229, 95] on button "Работы" at bounding box center [202, 96] width 59 height 24
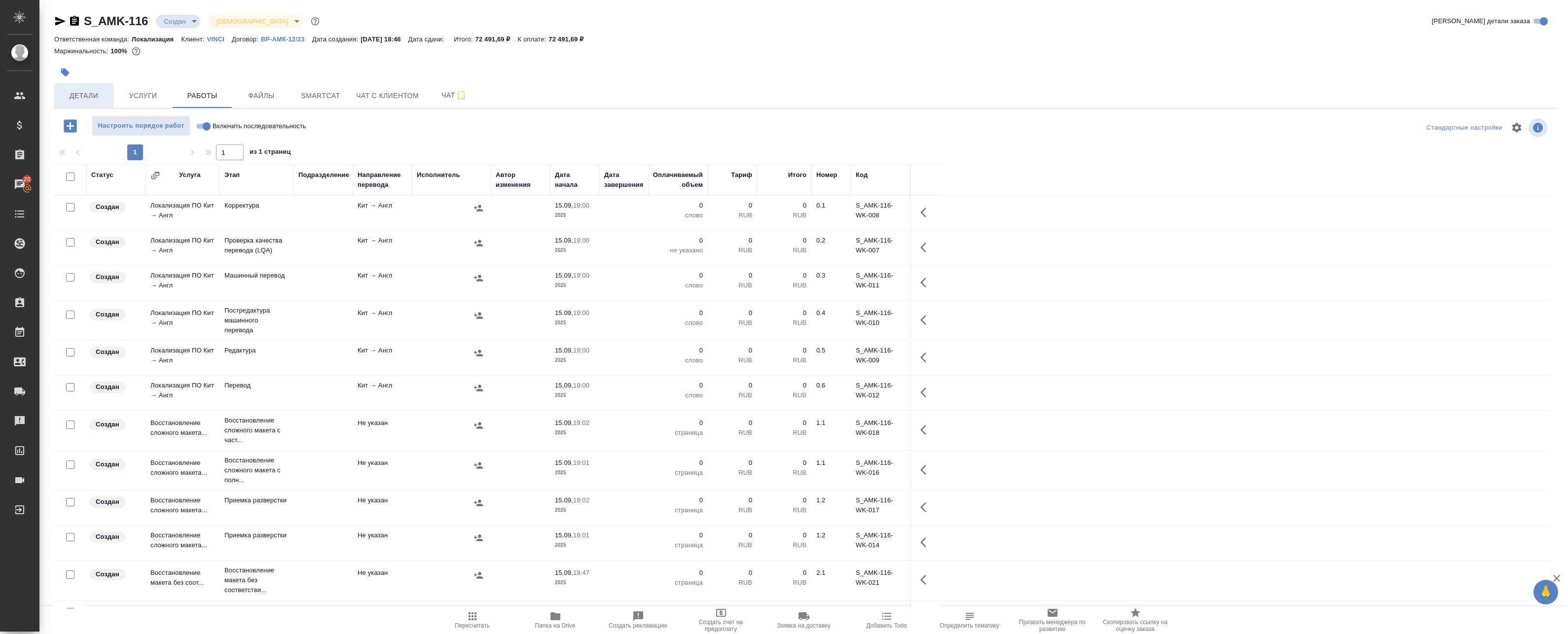
click at [89, 93] on span "Детали" at bounding box center [83, 96] width 47 height 12
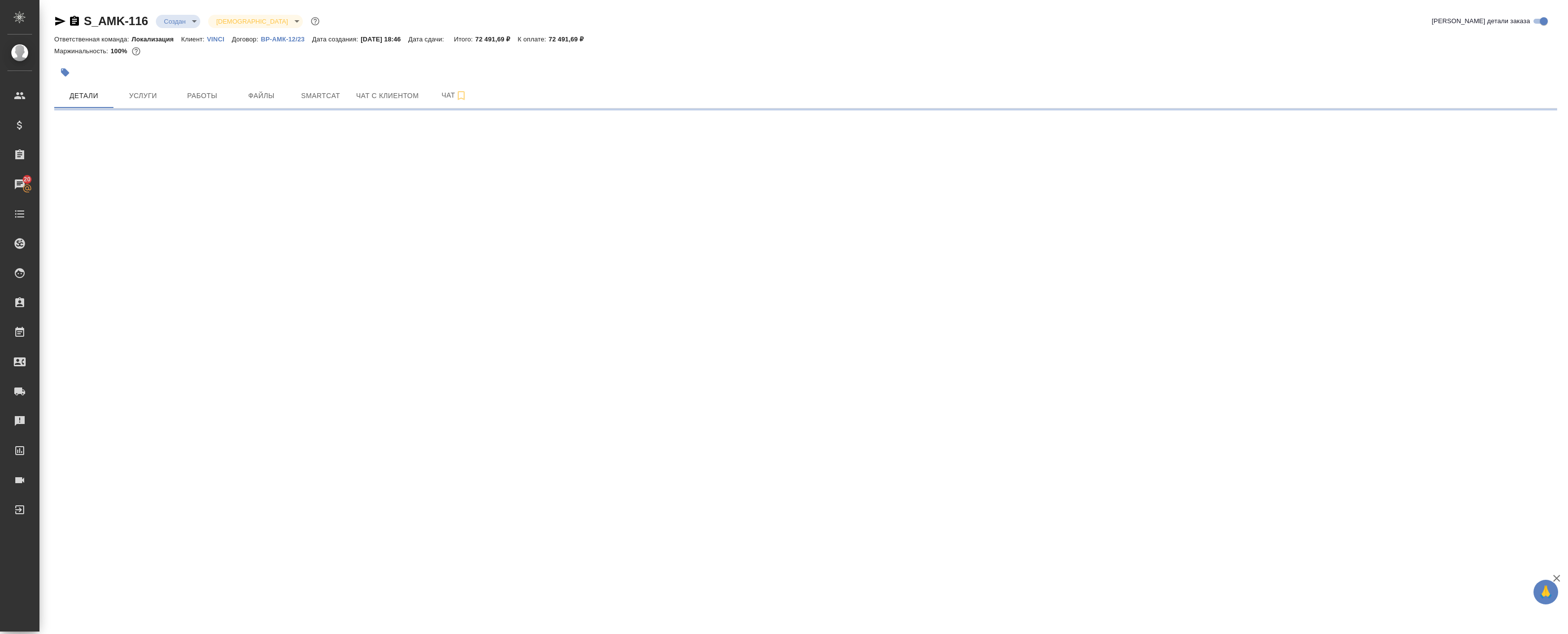
select select "RU"
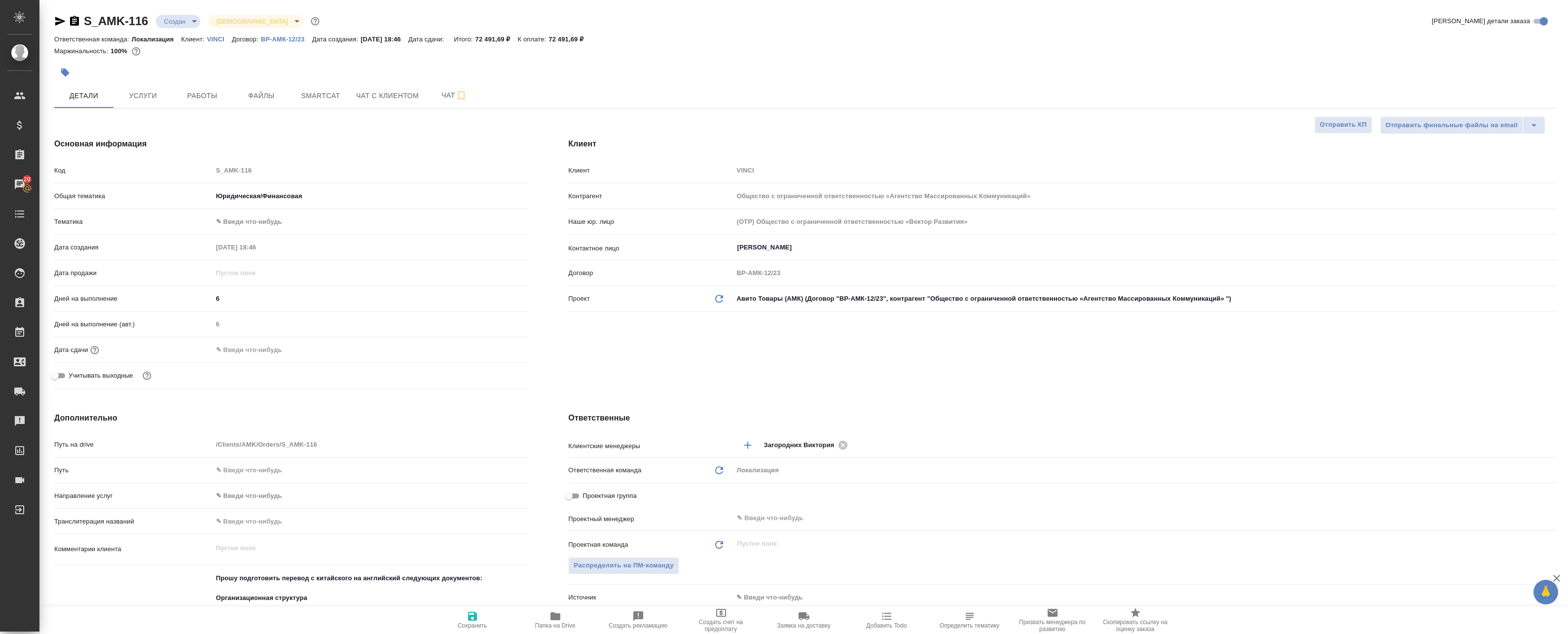
type textarea "x"
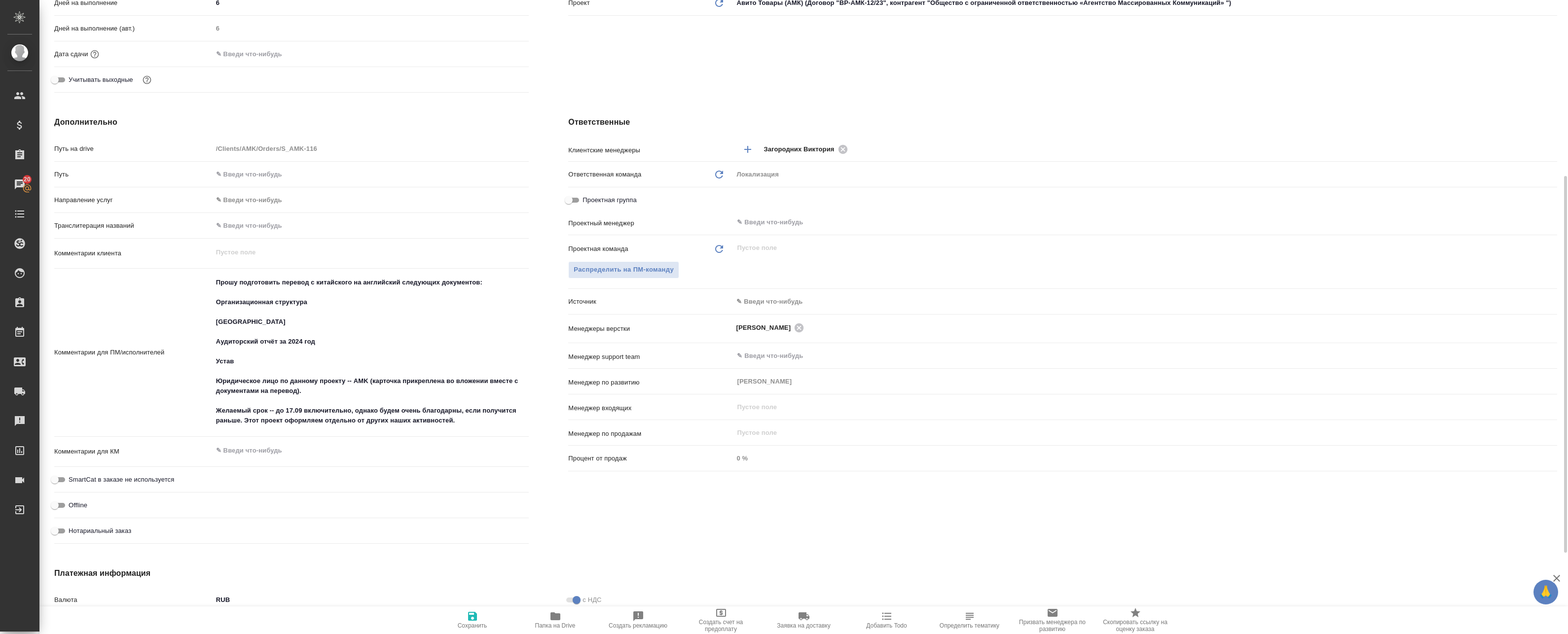
scroll to position [345, 0]
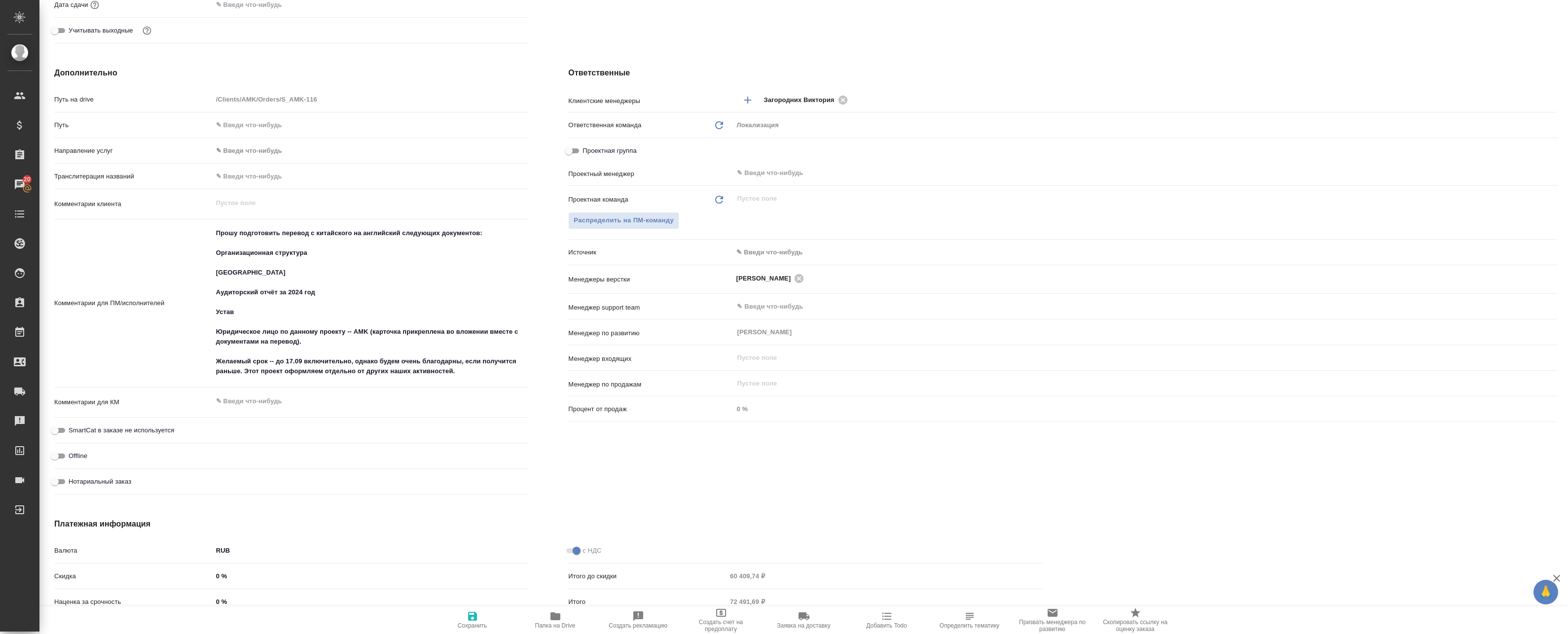
click at [142, 332] on div "Комментарии для ПМ/исполнителей Прошу подготовить перевод с китайского на англи…" at bounding box center [292, 303] width 475 height 159
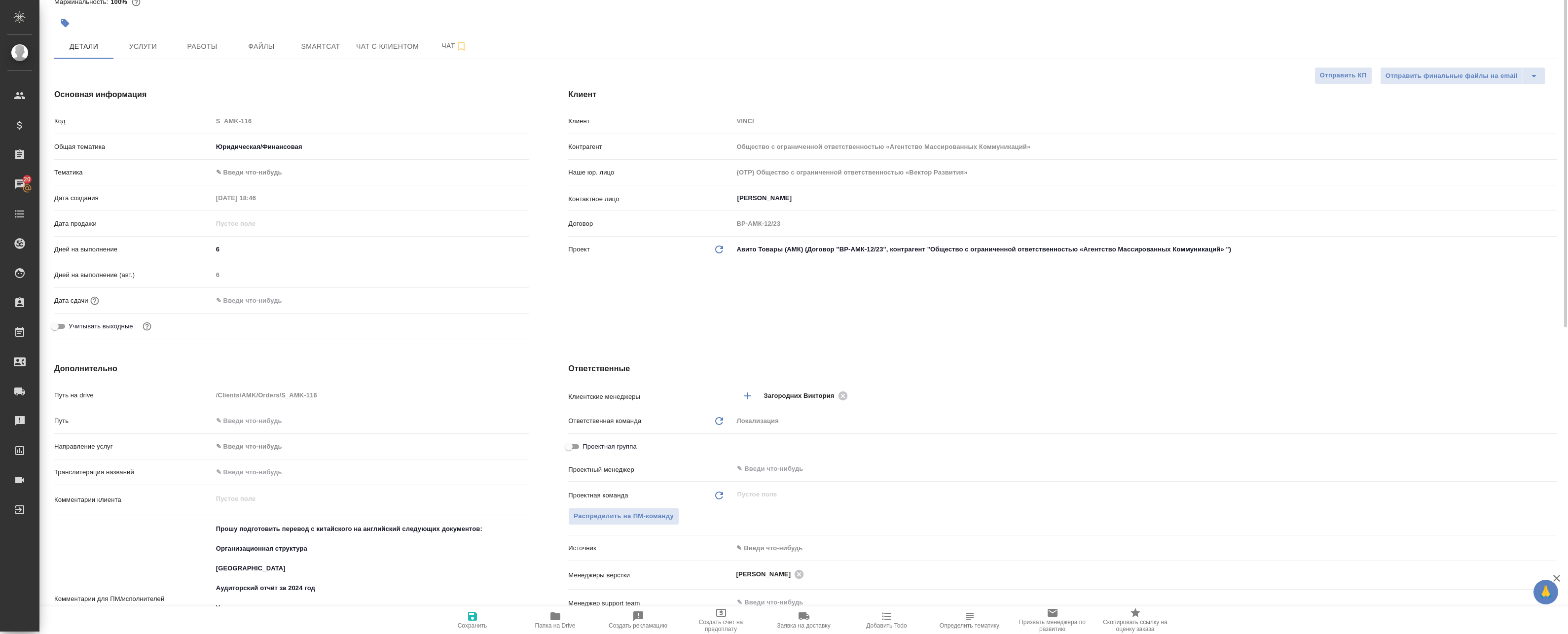
scroll to position [0, 0]
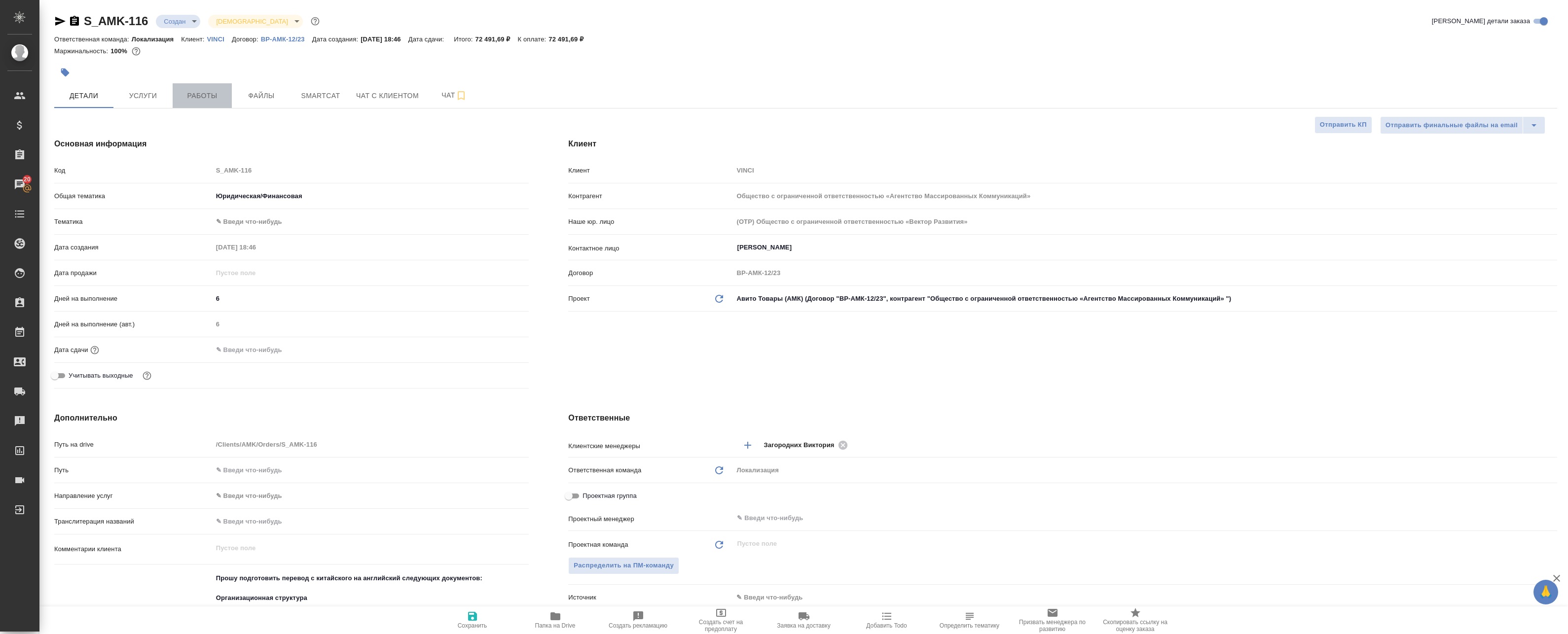
click at [186, 98] on span "Работы" at bounding box center [202, 96] width 47 height 12
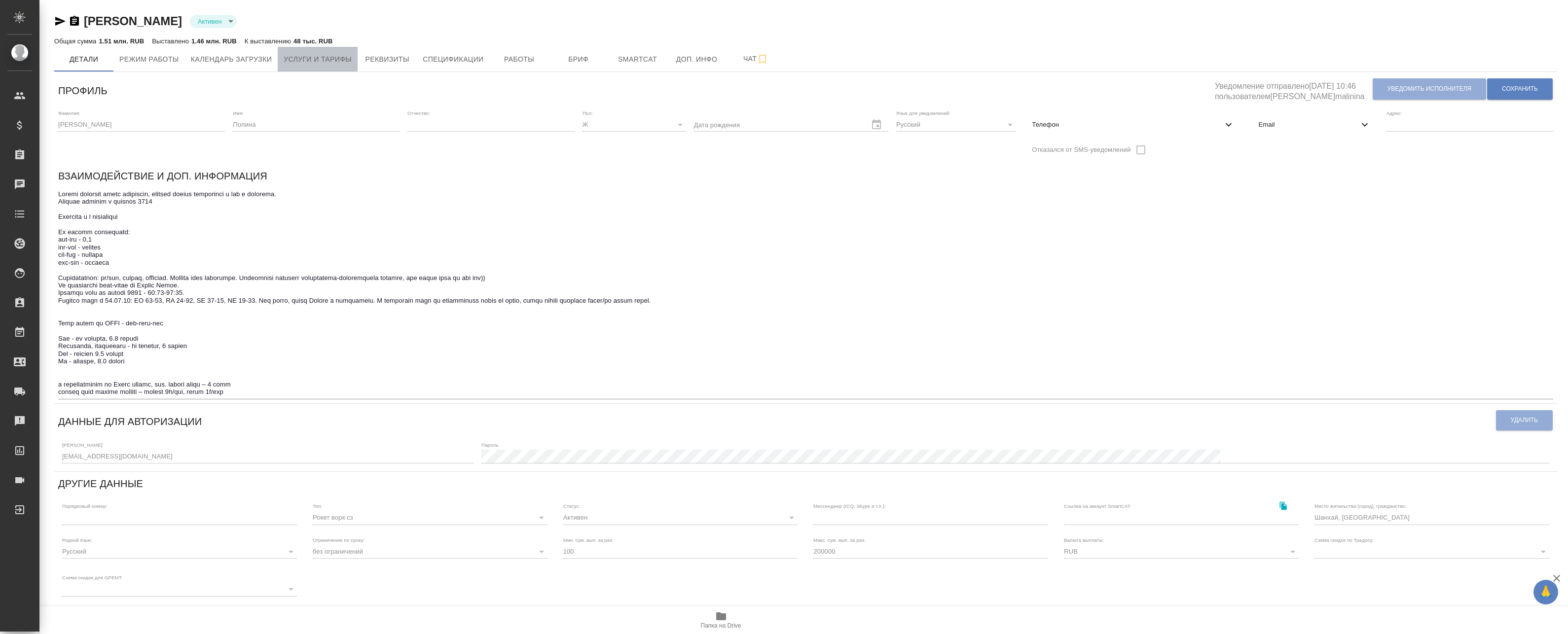
click at [337, 59] on span "Услуги и тарифы" at bounding box center [317, 59] width 68 height 12
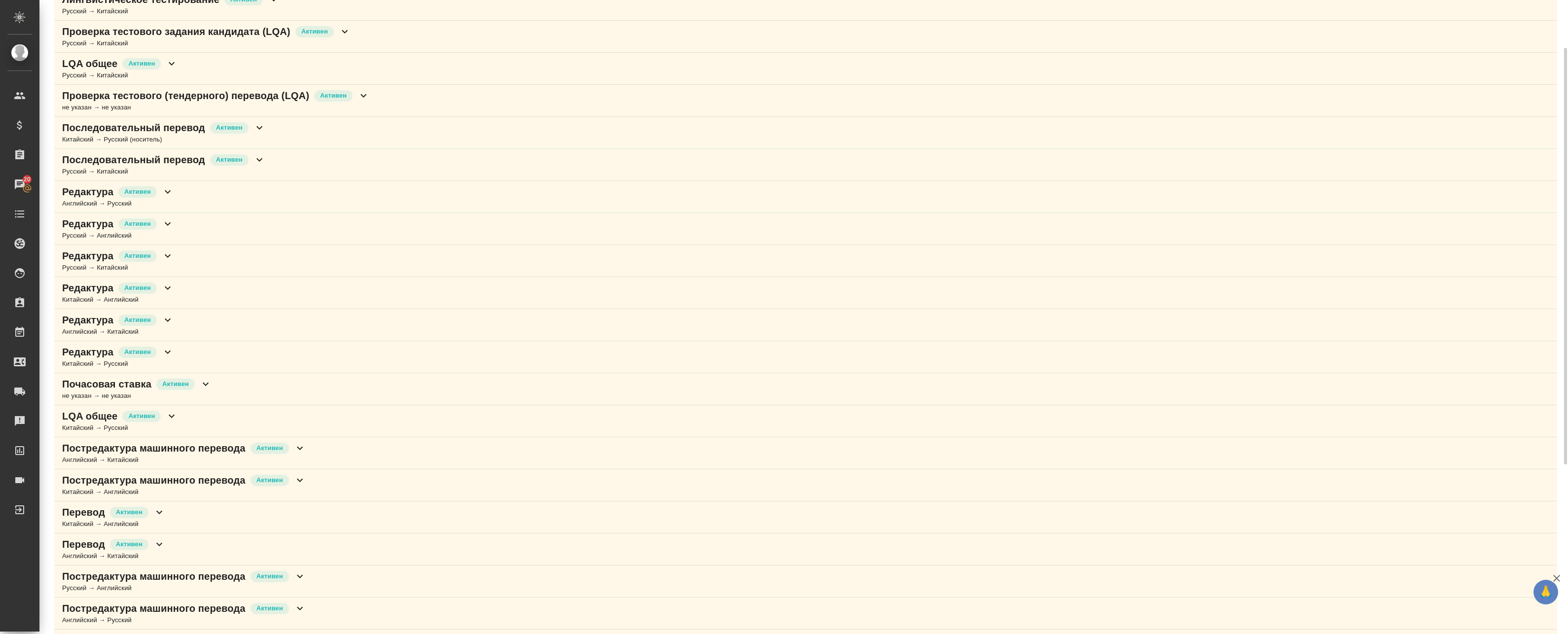
scroll to position [247, 0]
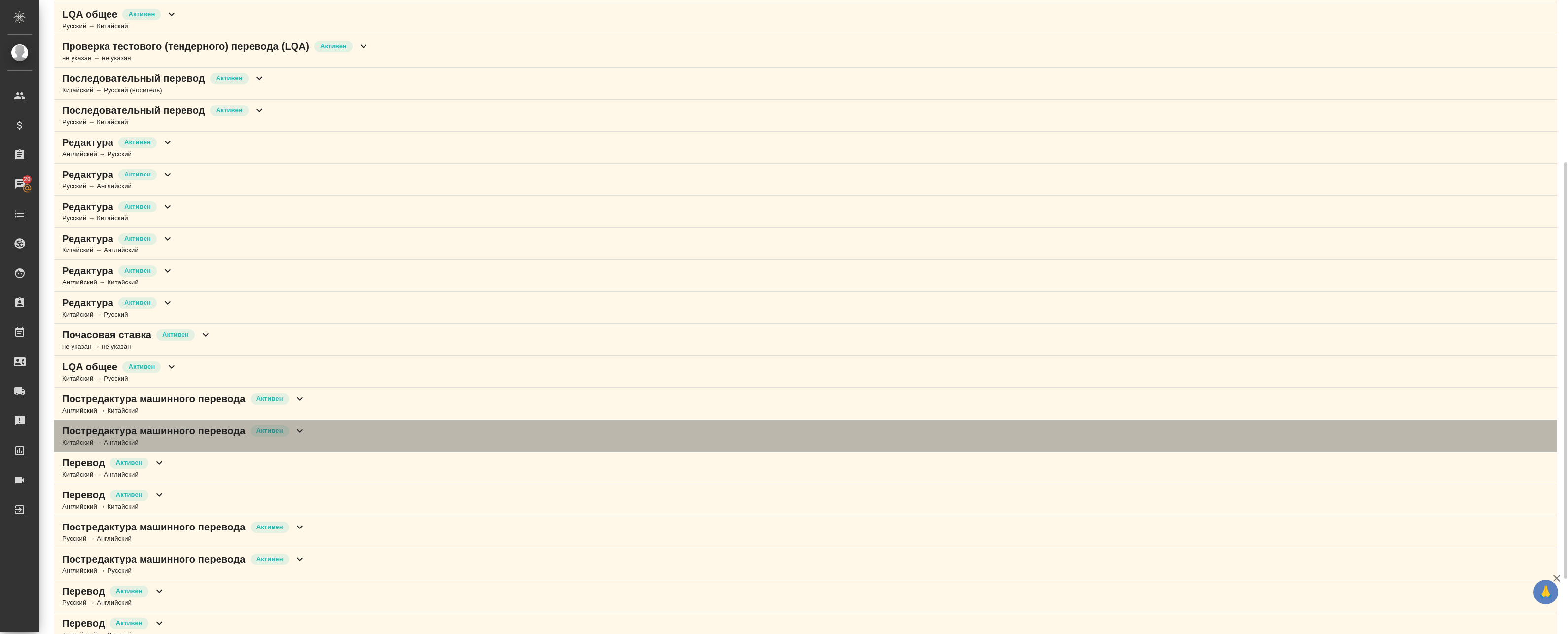
click at [301, 430] on icon at bounding box center [299, 430] width 12 height 12
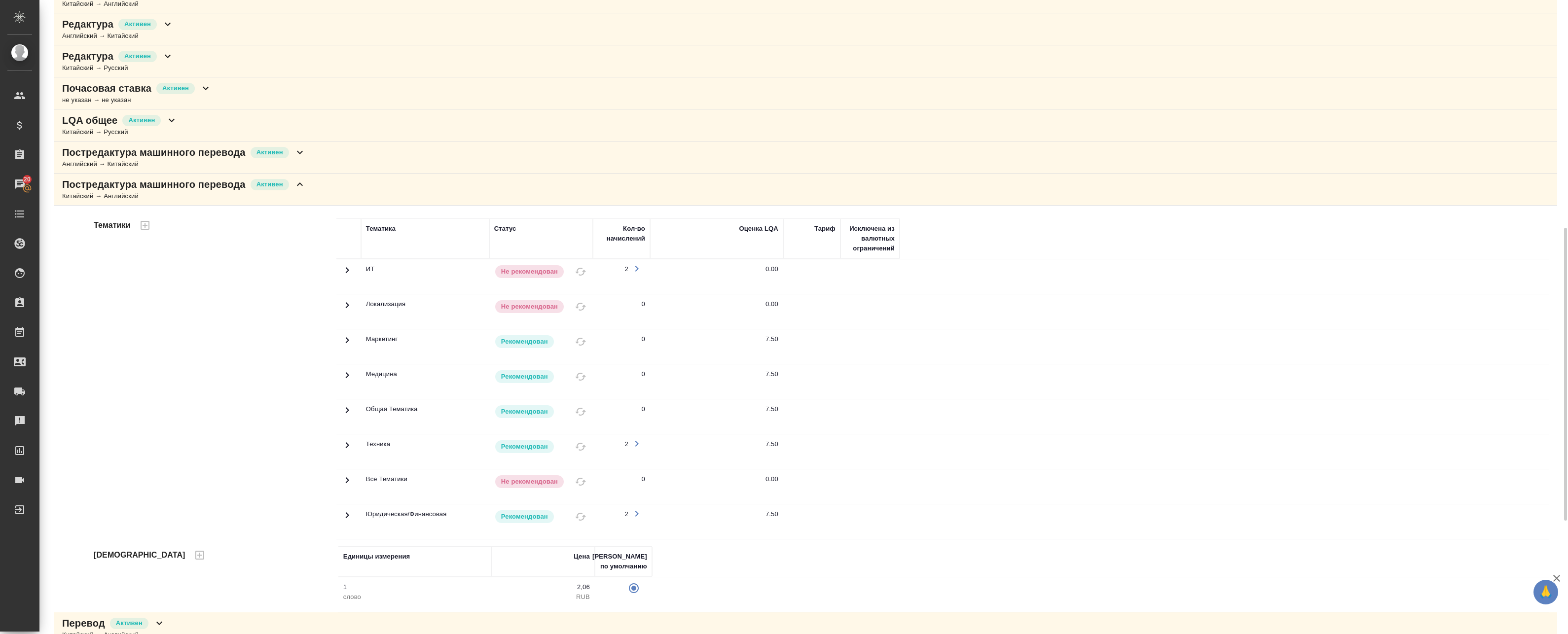
scroll to position [592, 0]
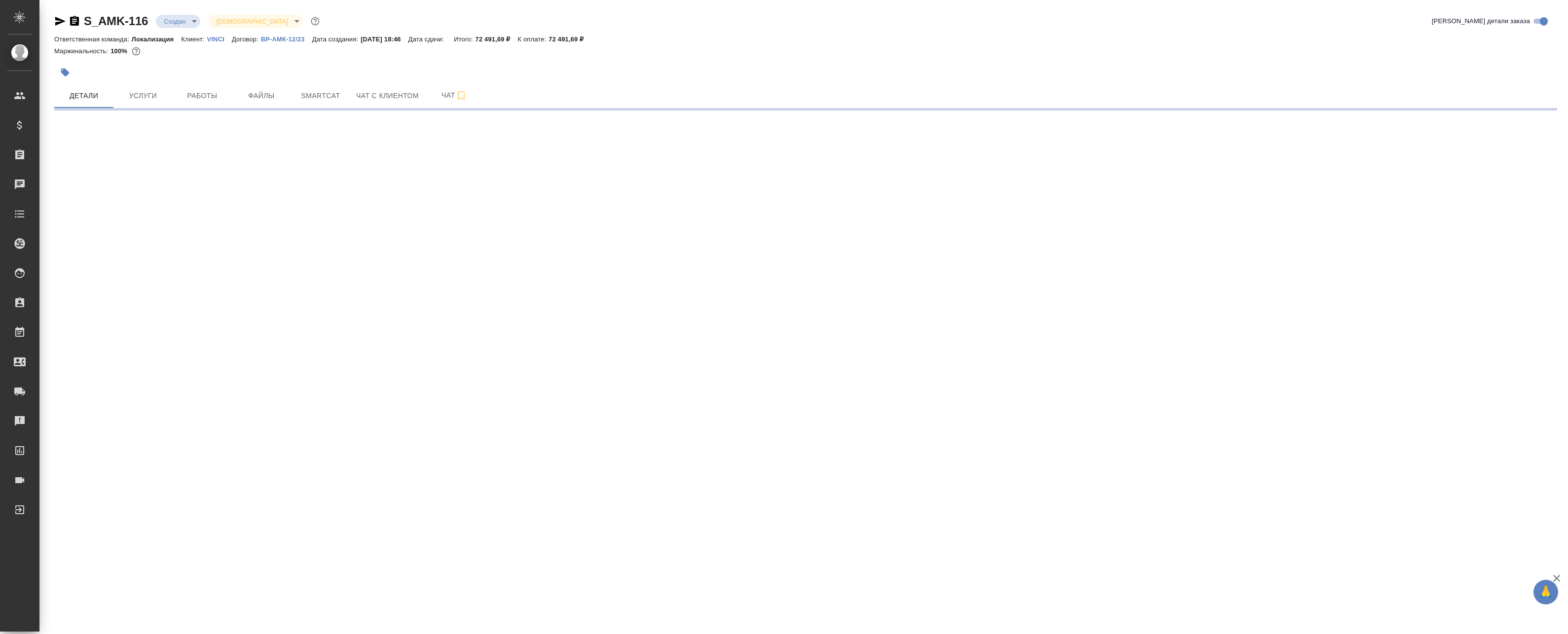
select select "RU"
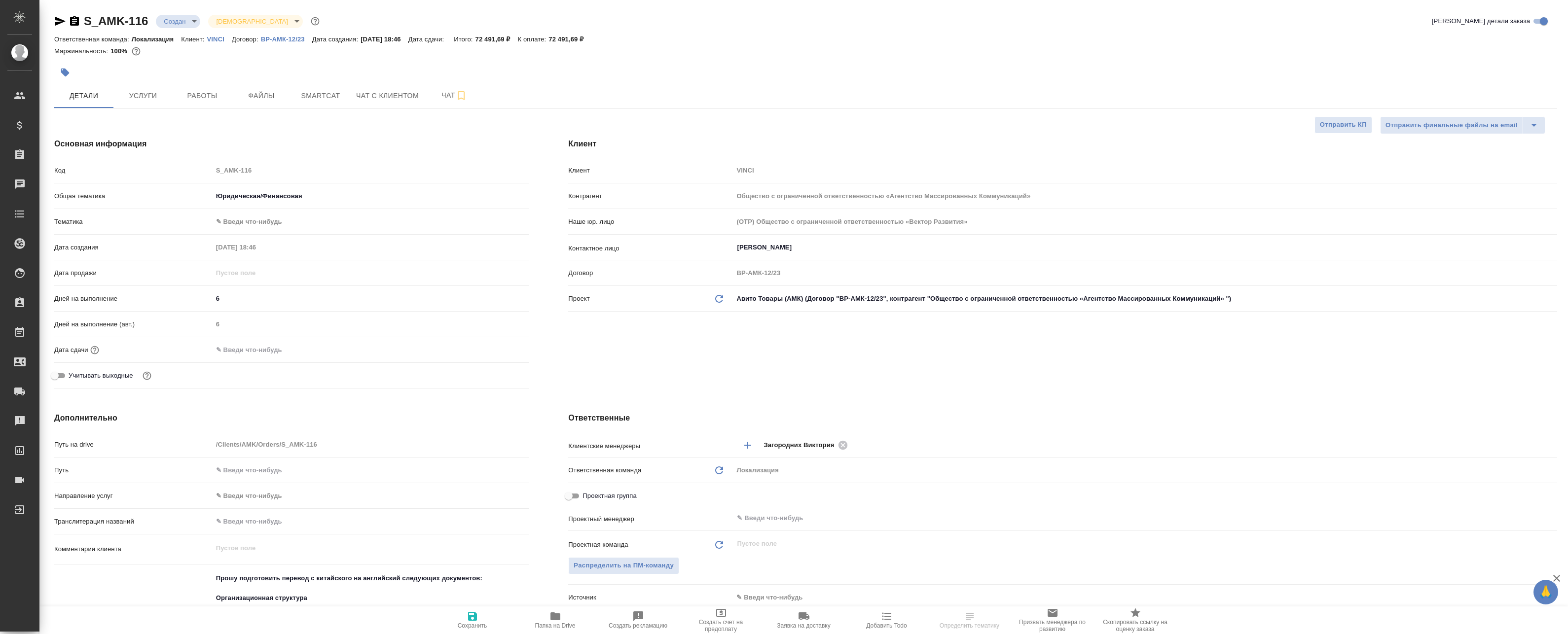
type textarea "x"
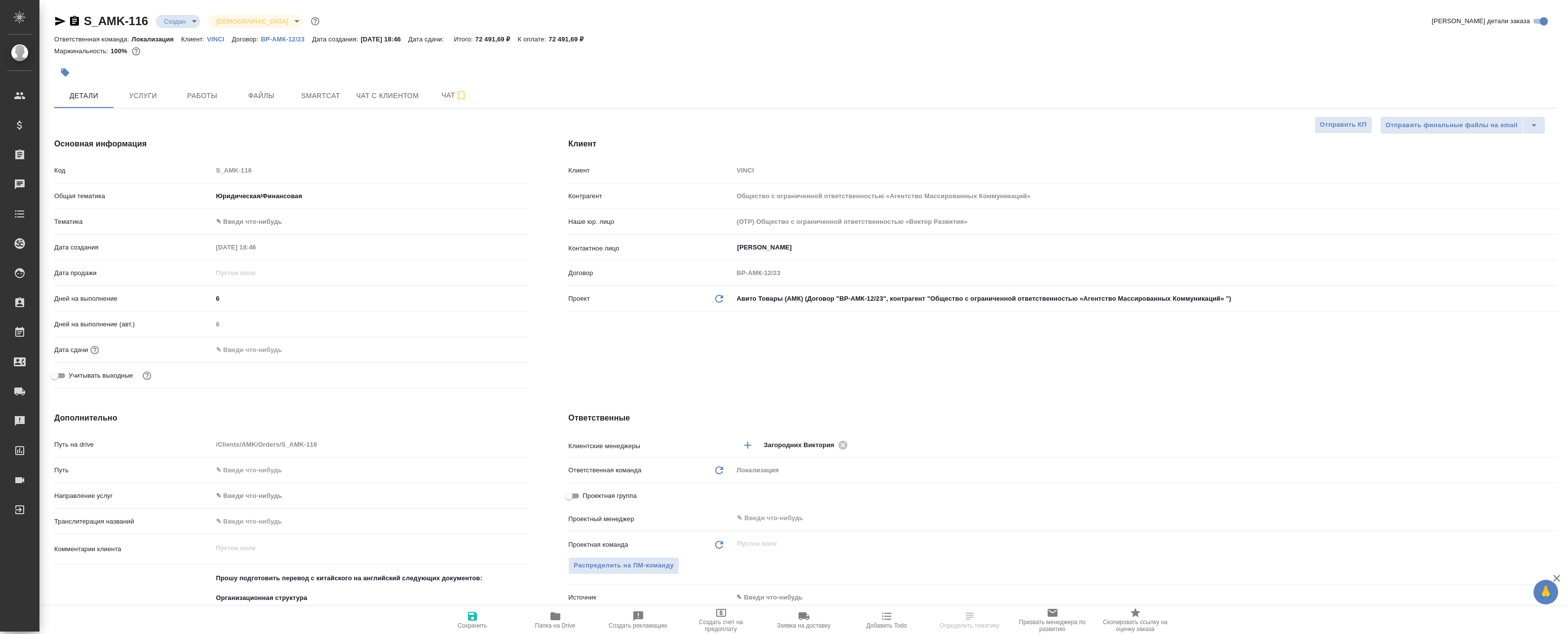
type textarea "x"
click at [194, 101] on span "Работы" at bounding box center [202, 96] width 47 height 12
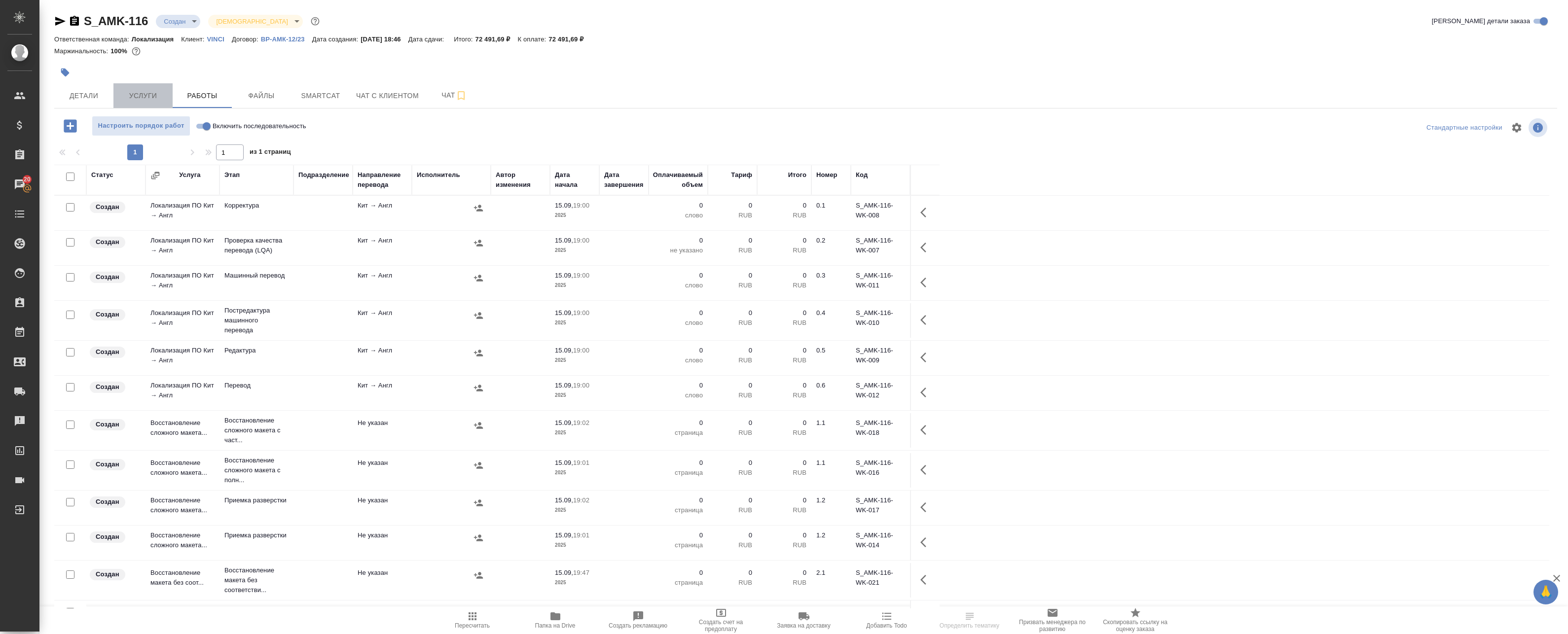
click at [139, 97] on span "Услуги" at bounding box center [143, 96] width 47 height 12
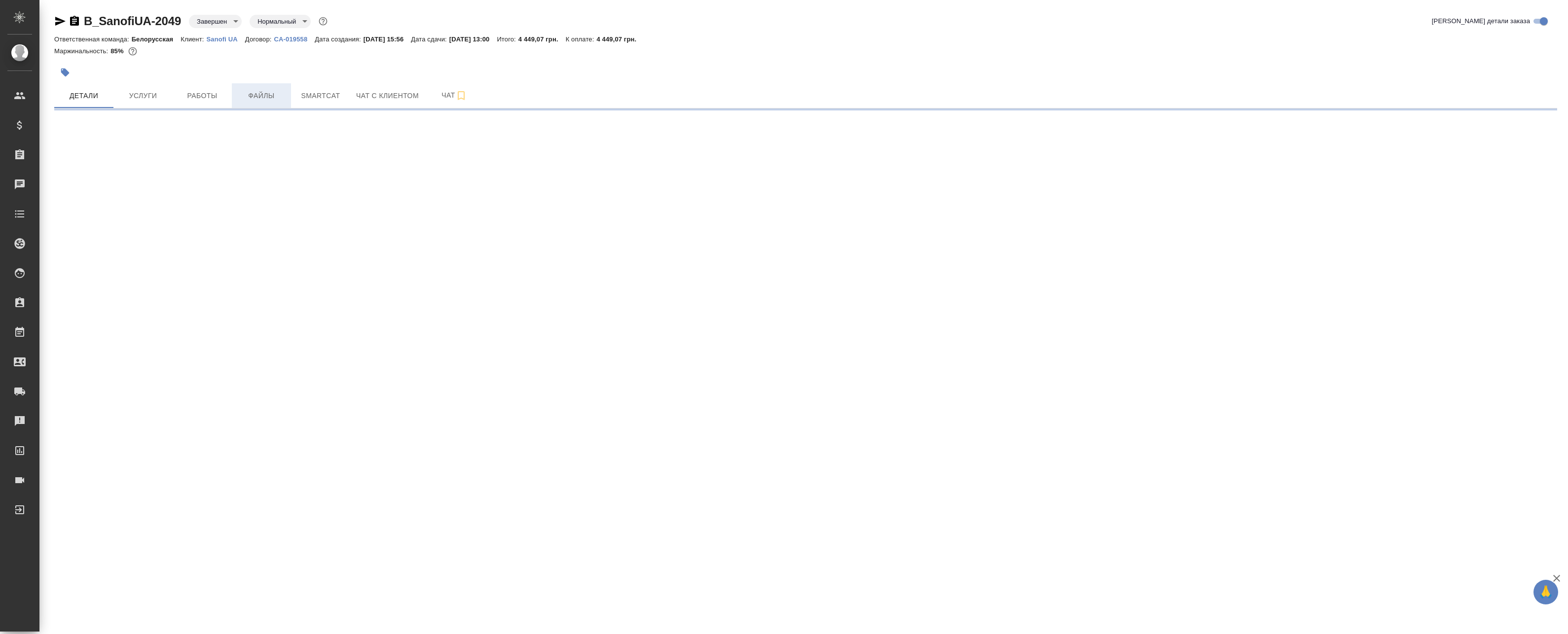
select select "RU"
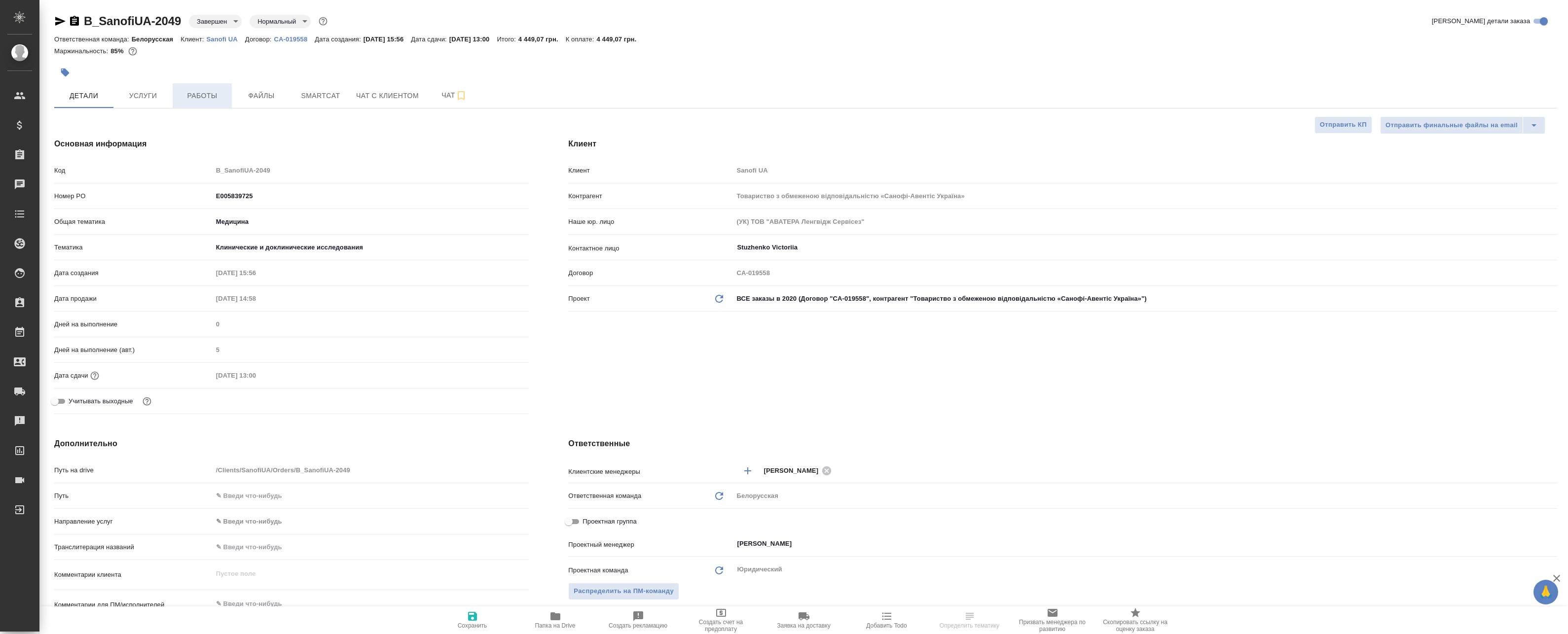
type textarea "x"
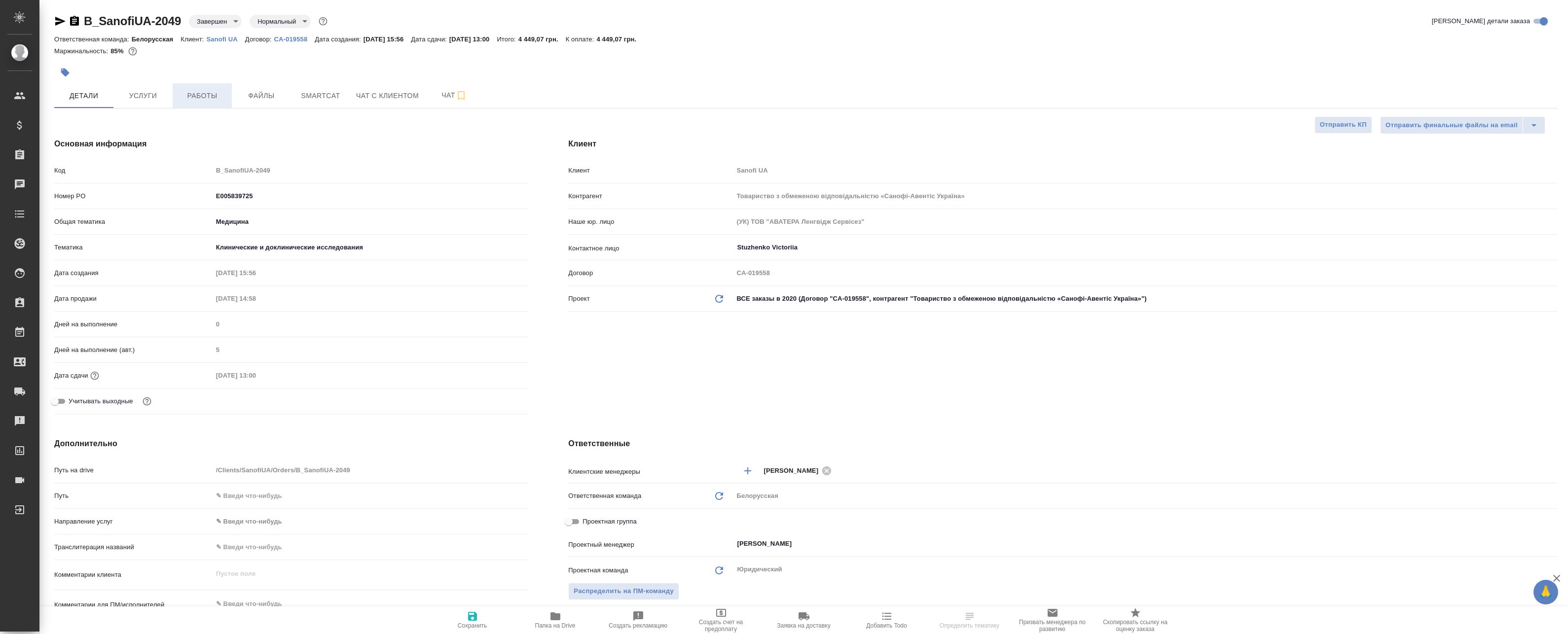
type textarea "x"
click at [198, 98] on span "Работы" at bounding box center [202, 96] width 47 height 12
type textarea "x"
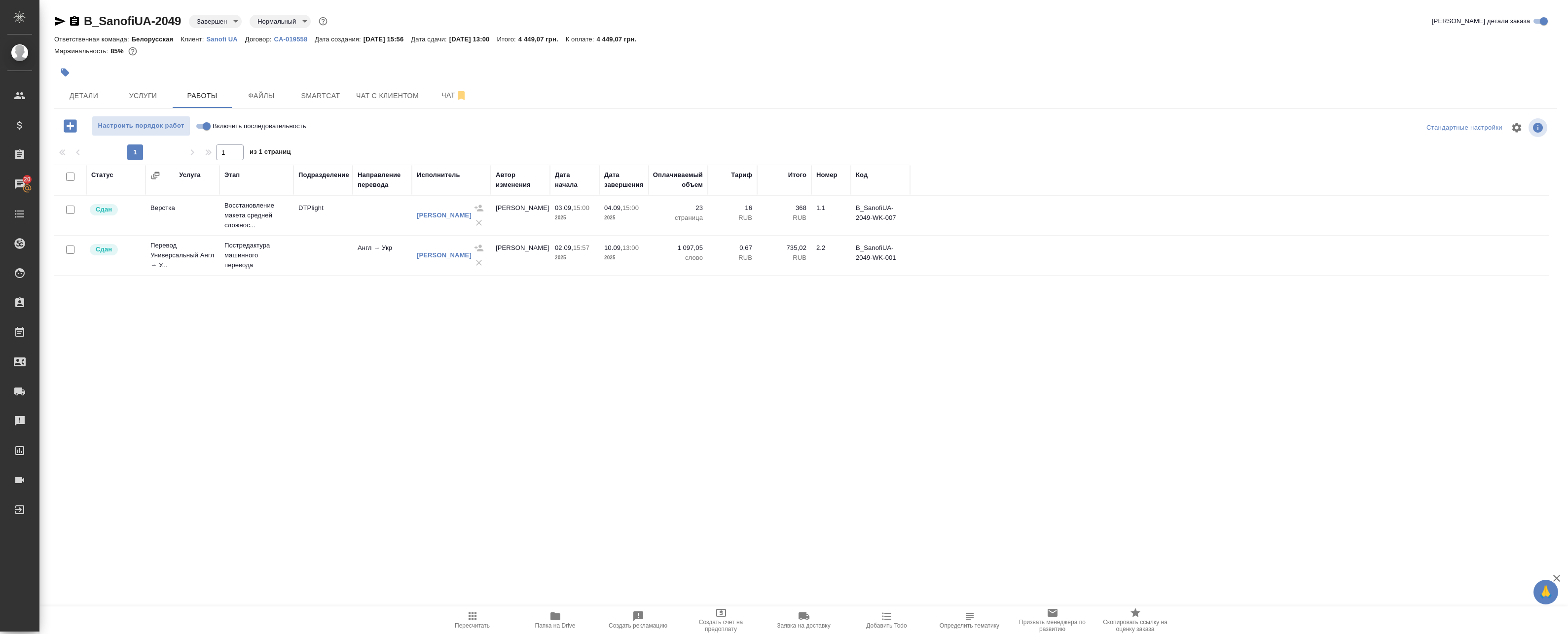
click at [200, 423] on div "Статус Услуга Этап Подразделение Направление перевода Исполнитель Автор изменен…" at bounding box center [802, 386] width 1495 height 444
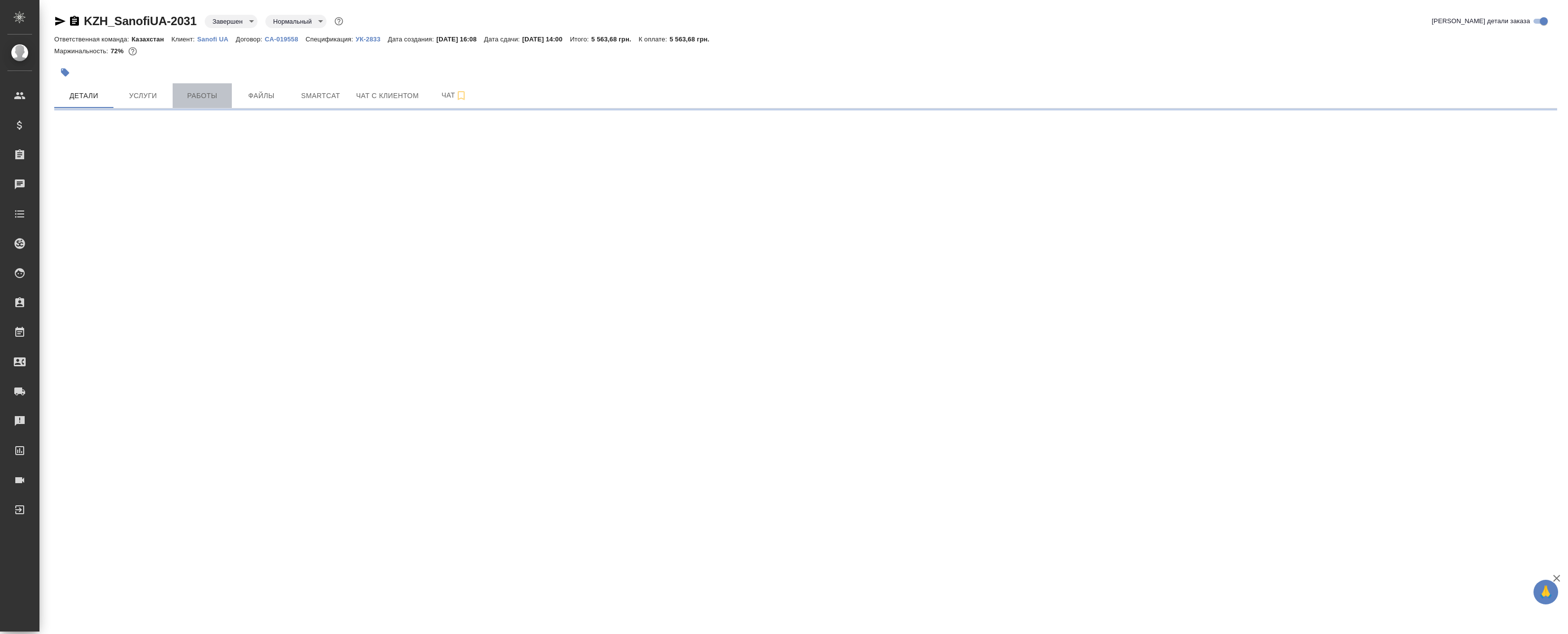
click at [204, 95] on span "Работы" at bounding box center [202, 96] width 47 height 12
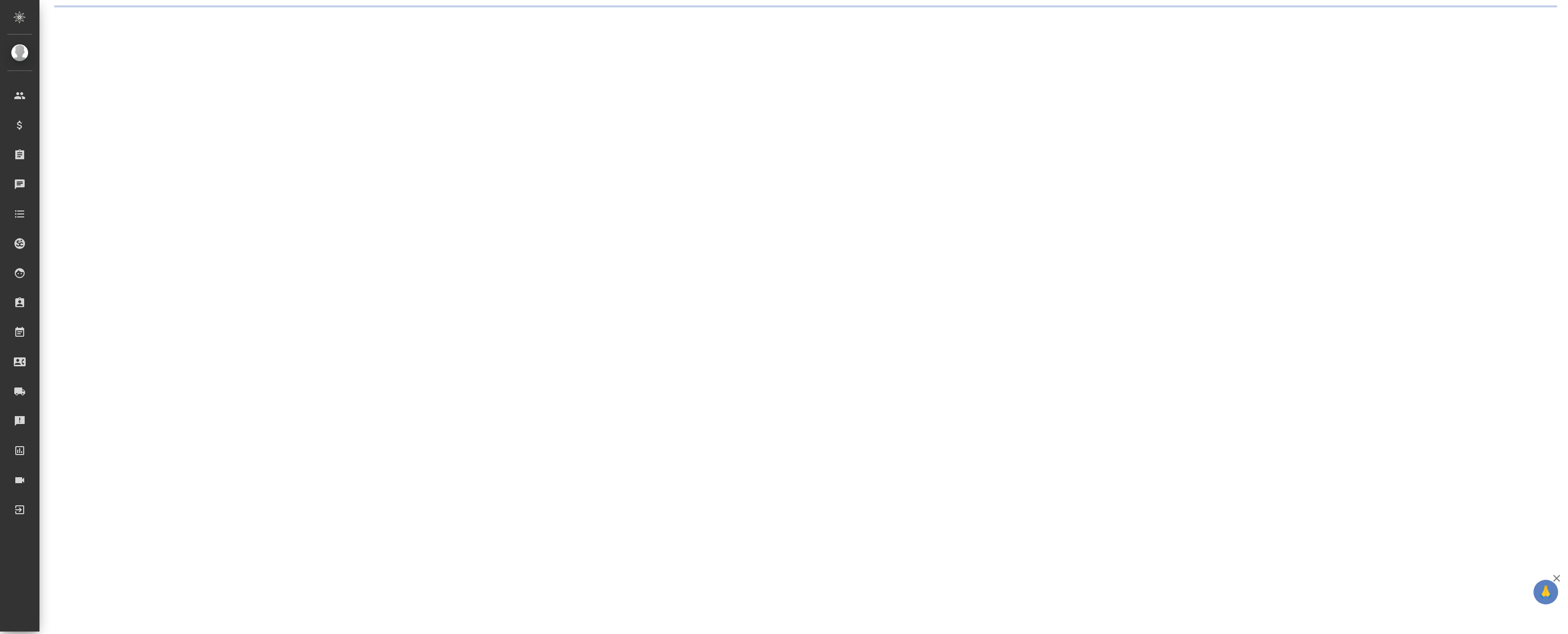
select select "RU"
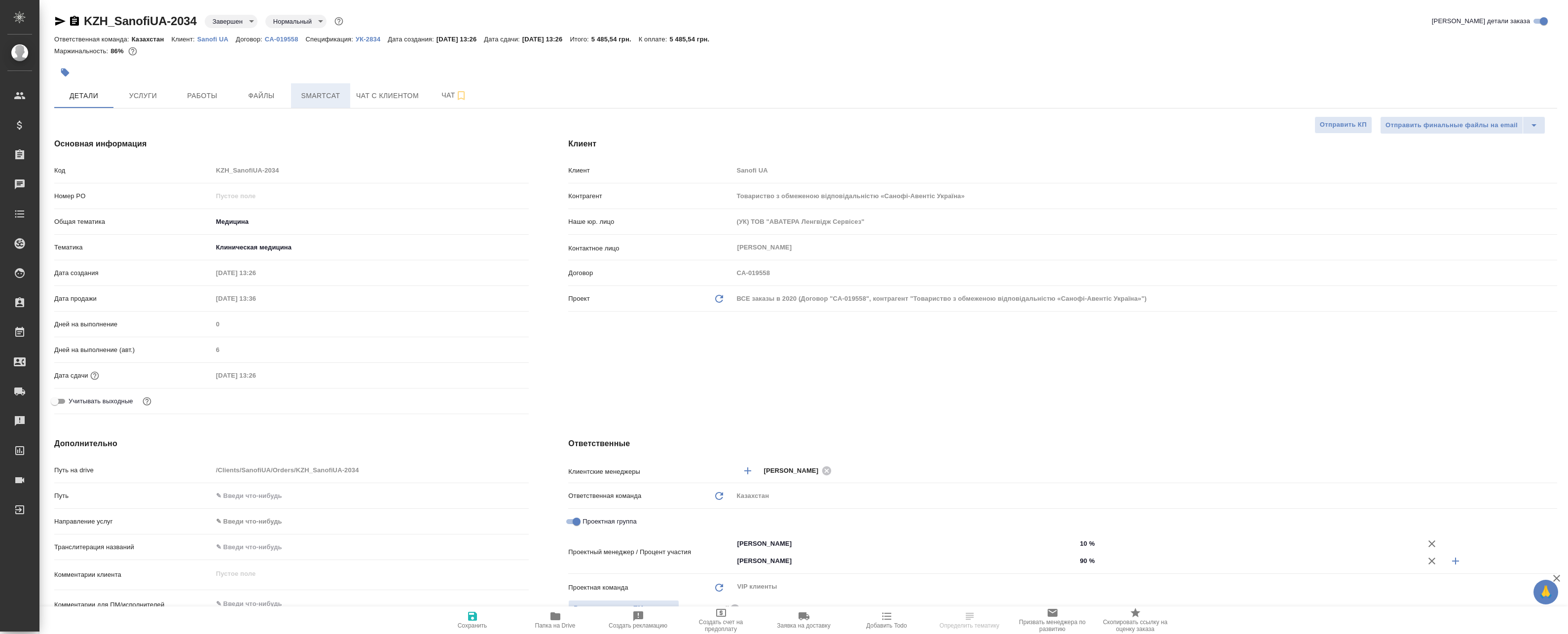
type textarea "x"
click at [238, 110] on div "KZH_SanofiUA-2034 Завершен closed Нормальный normal Кратко детали заказа Ответс…" at bounding box center [806, 518] width 1514 height 1036
click at [200, 103] on button "Работы" at bounding box center [202, 96] width 59 height 24
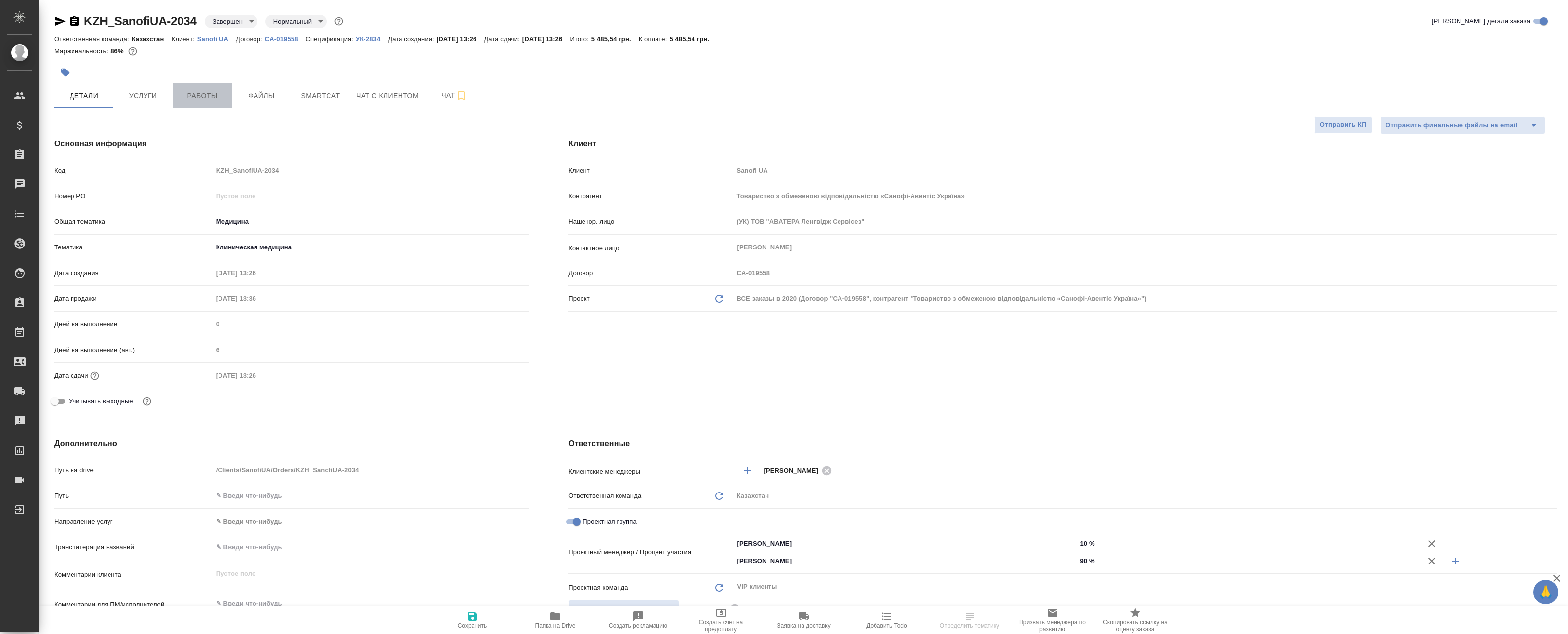
type textarea "x"
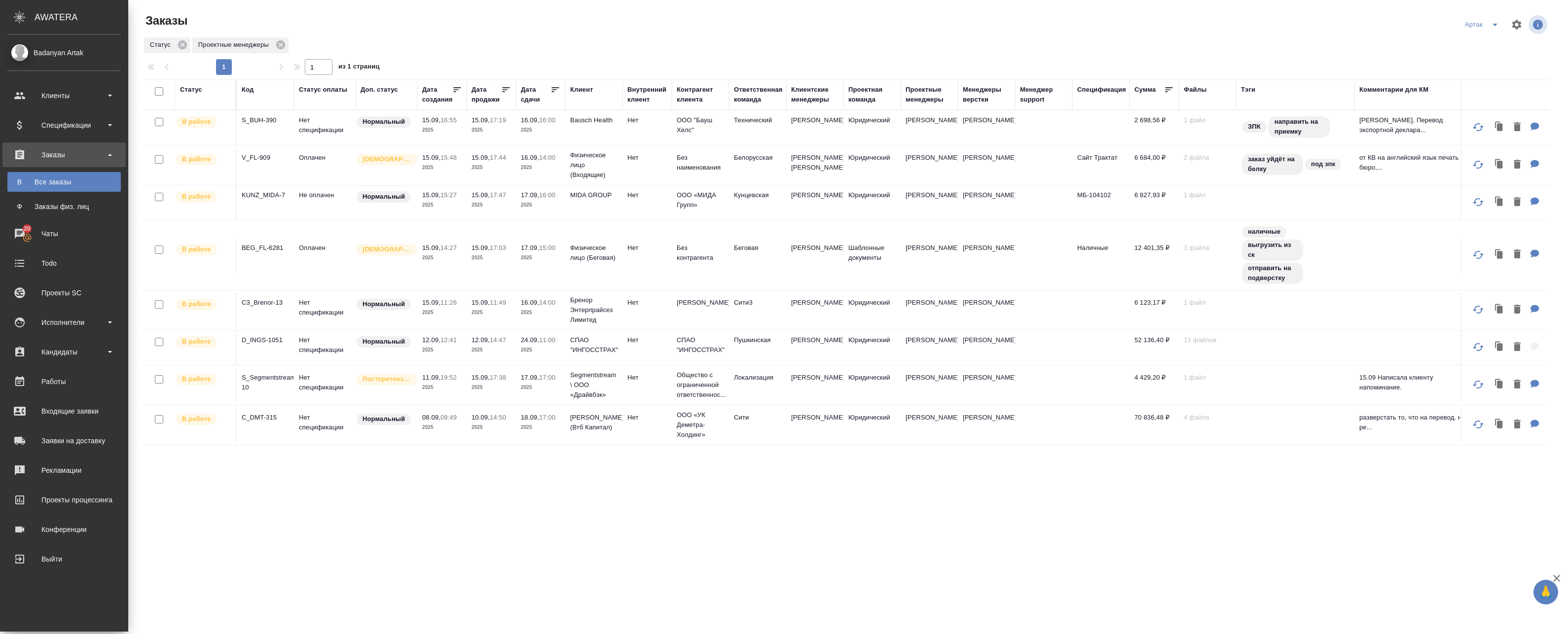
drag, startPoint x: 244, startPoint y: 494, endPoint x: 227, endPoint y: 483, distance: 20.2
click at [243, 494] on div "Статус Код Статус оплаты Доп. статус Дата создания Дата продажи Дата сдачи Клие…" at bounding box center [845, 375] width 1406 height 592
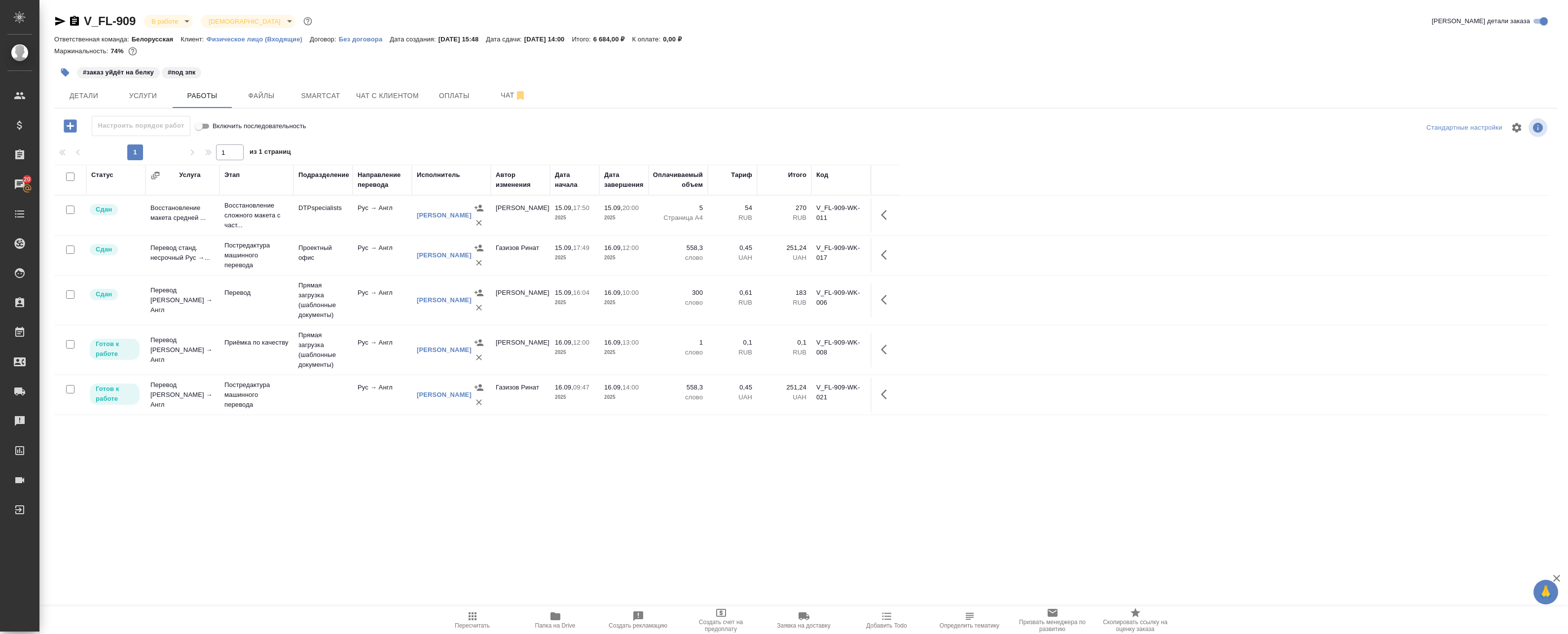
click at [885, 350] on icon "button" at bounding box center [886, 349] width 12 height 12
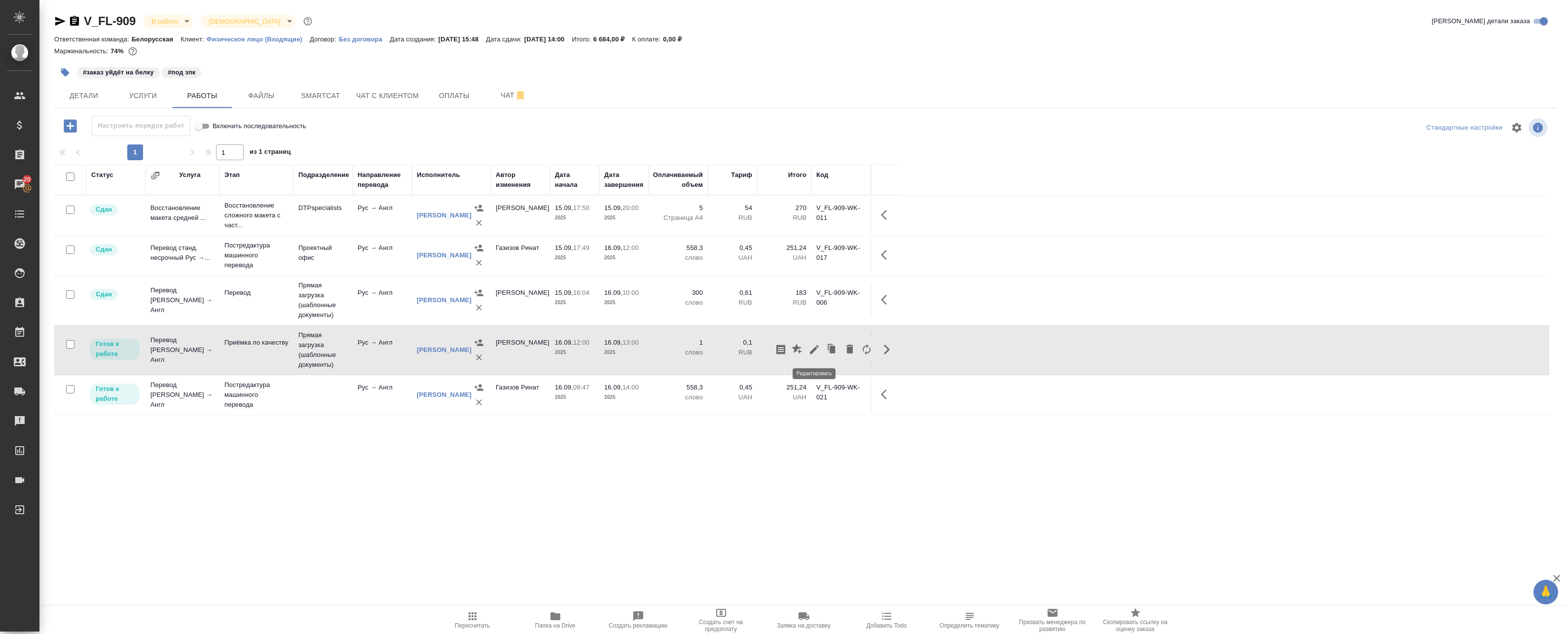
click at [809, 349] on icon "button" at bounding box center [814, 349] width 12 height 12
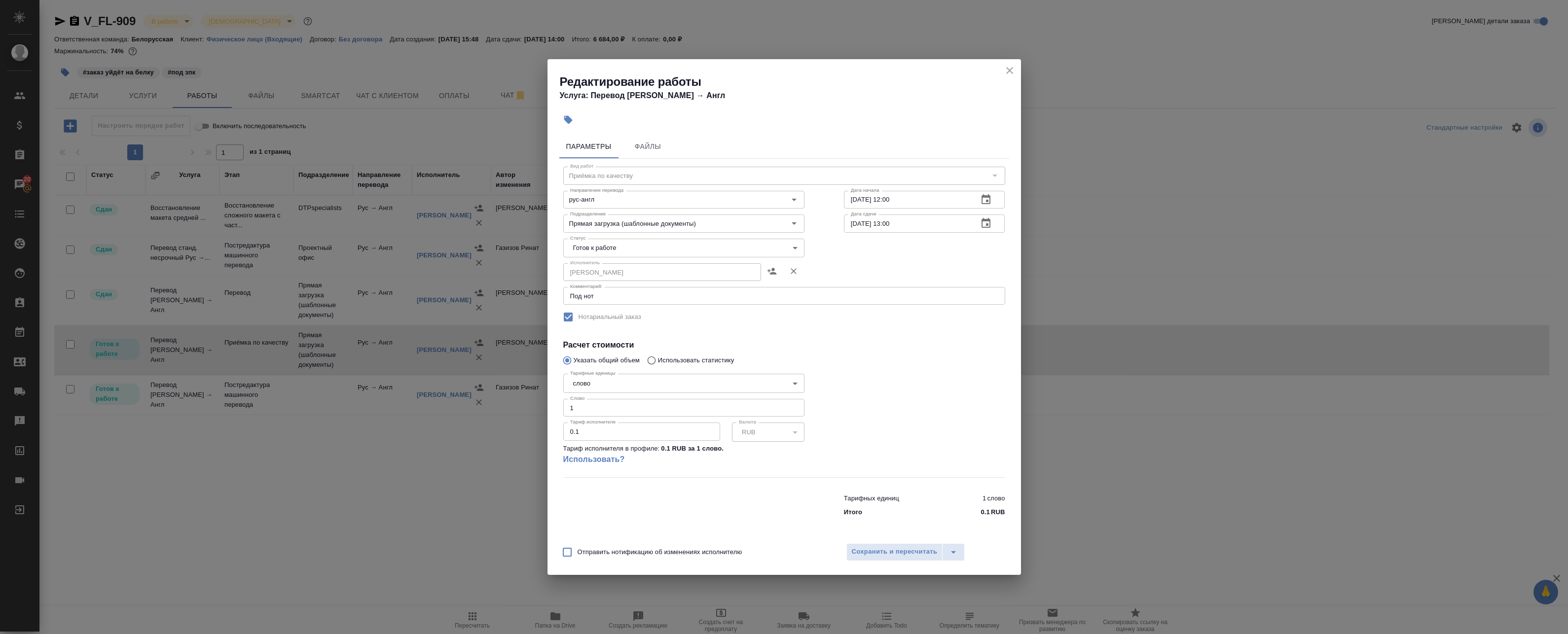
click at [1009, 69] on icon "close" at bounding box center [1009, 70] width 12 height 12
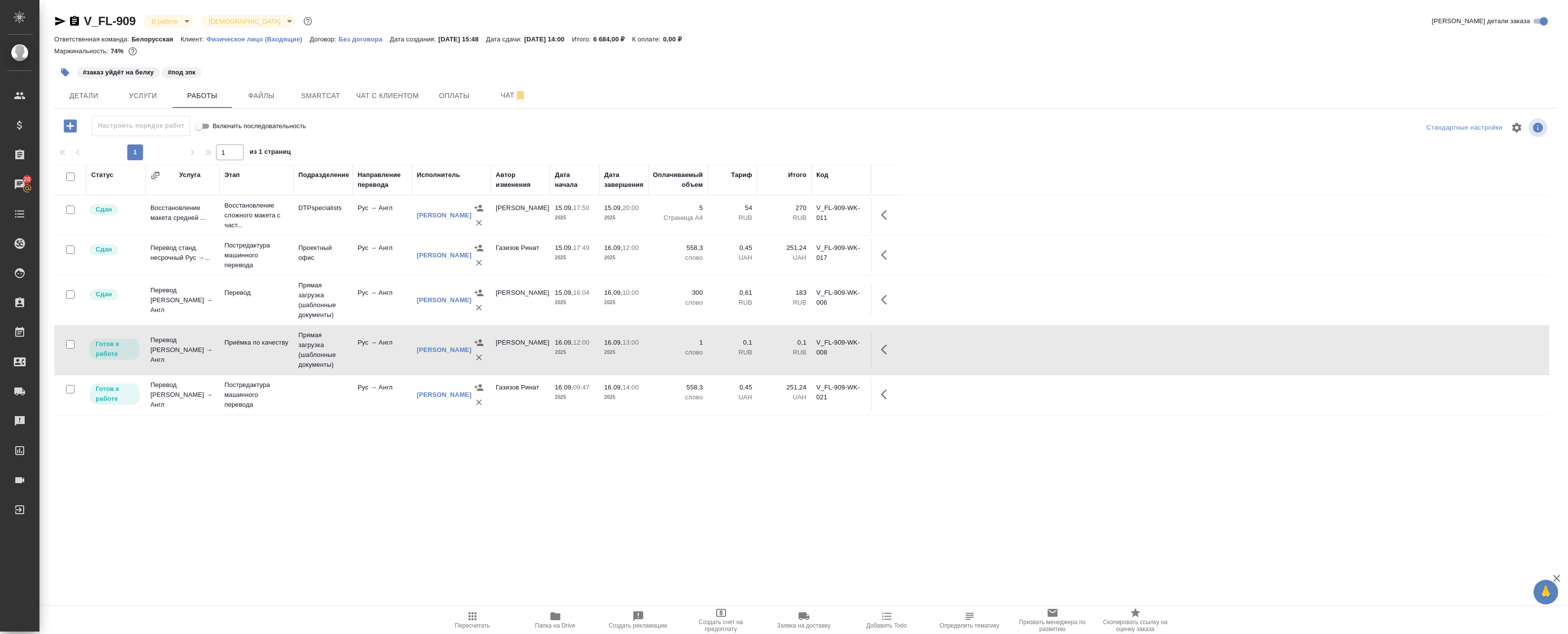
click at [66, 392] on div at bounding box center [70, 389] width 23 height 14
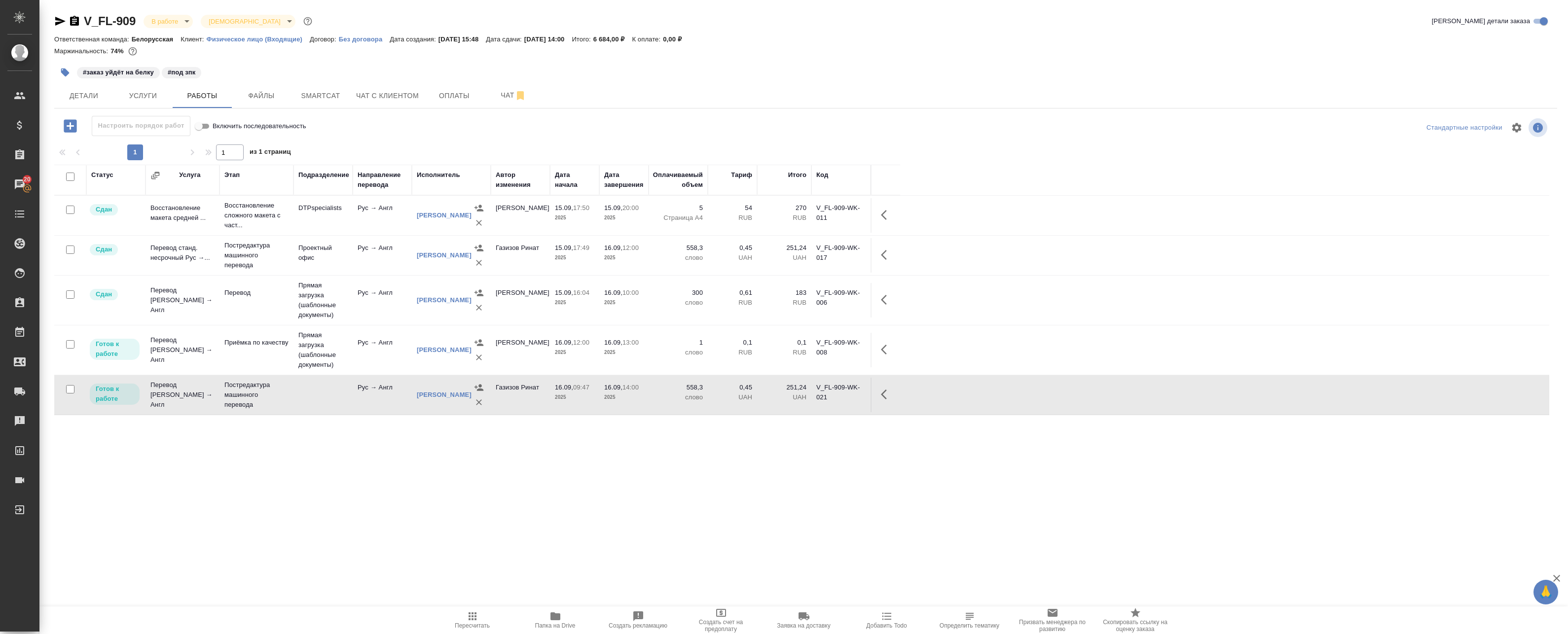
click at [67, 390] on input "checkbox" at bounding box center [69, 389] width 8 height 8
checkbox input "true"
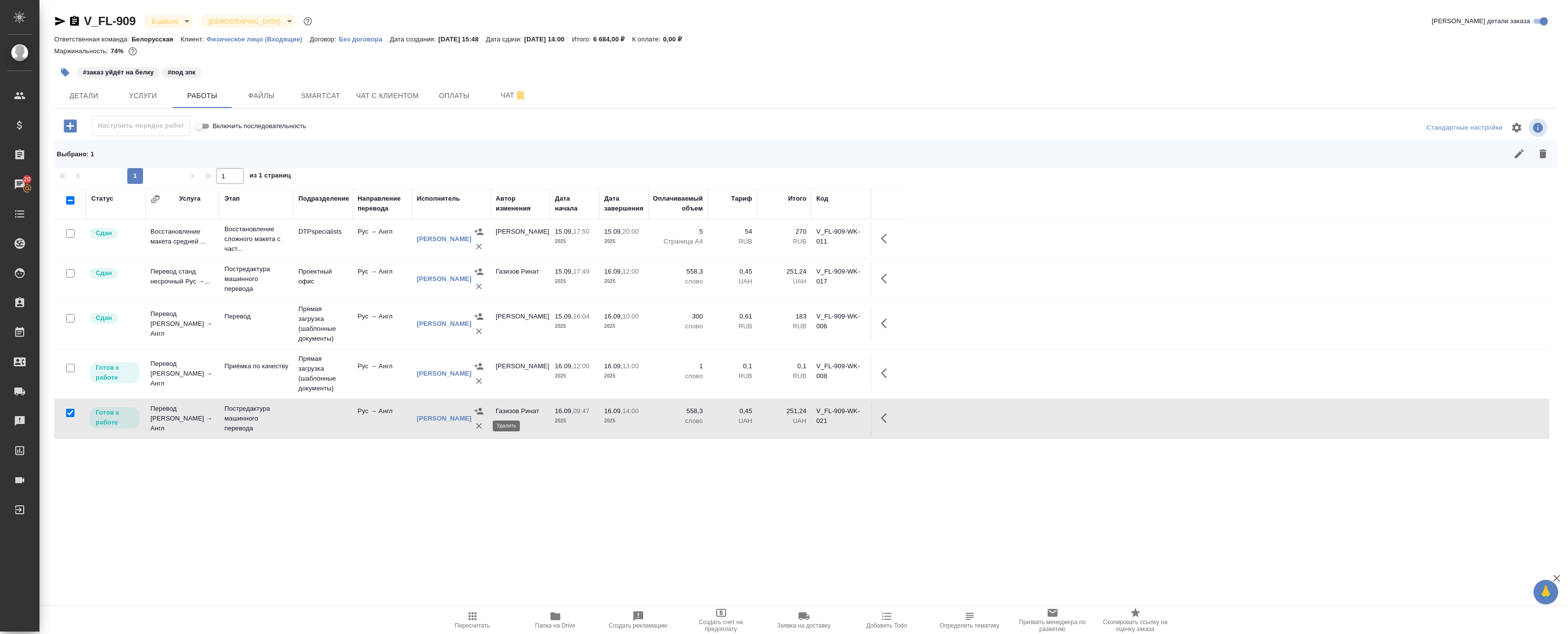
click at [481, 427] on icon "button" at bounding box center [478, 426] width 10 height 10
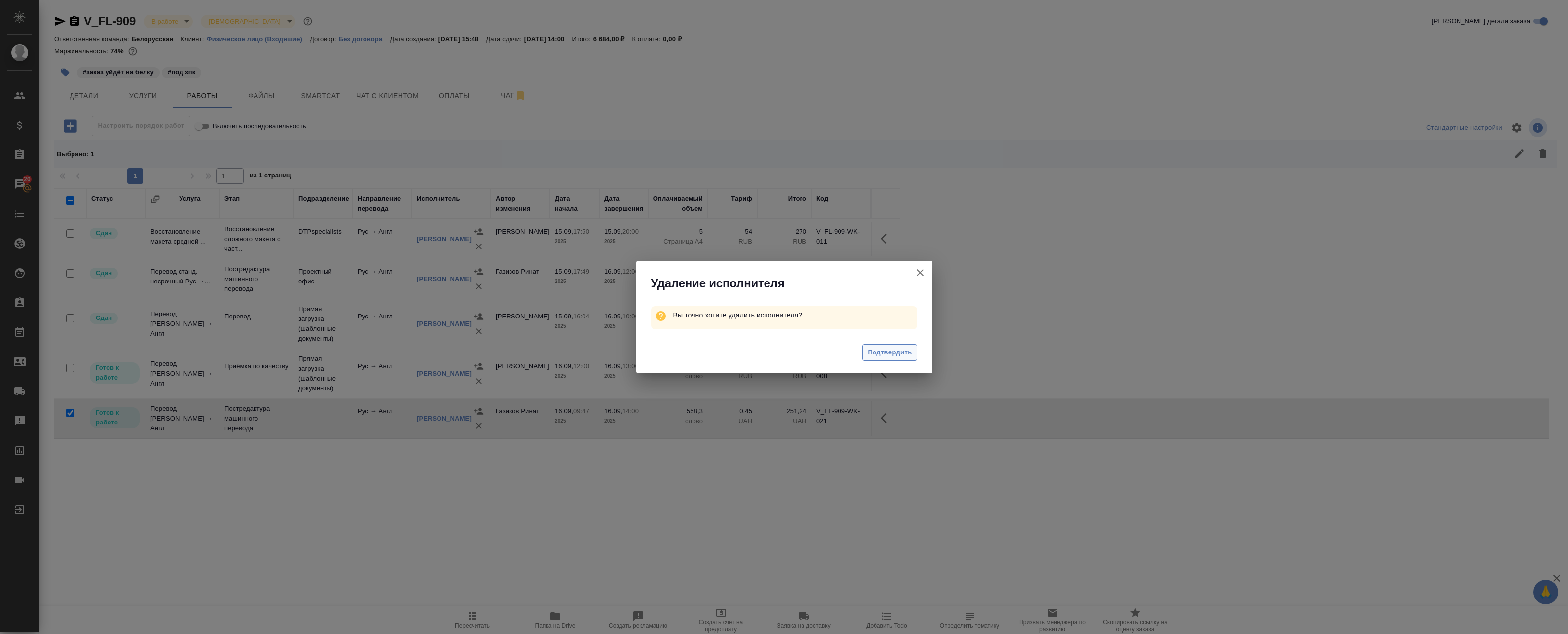
click at [907, 354] on span "Подтвердить" at bounding box center [889, 353] width 44 height 11
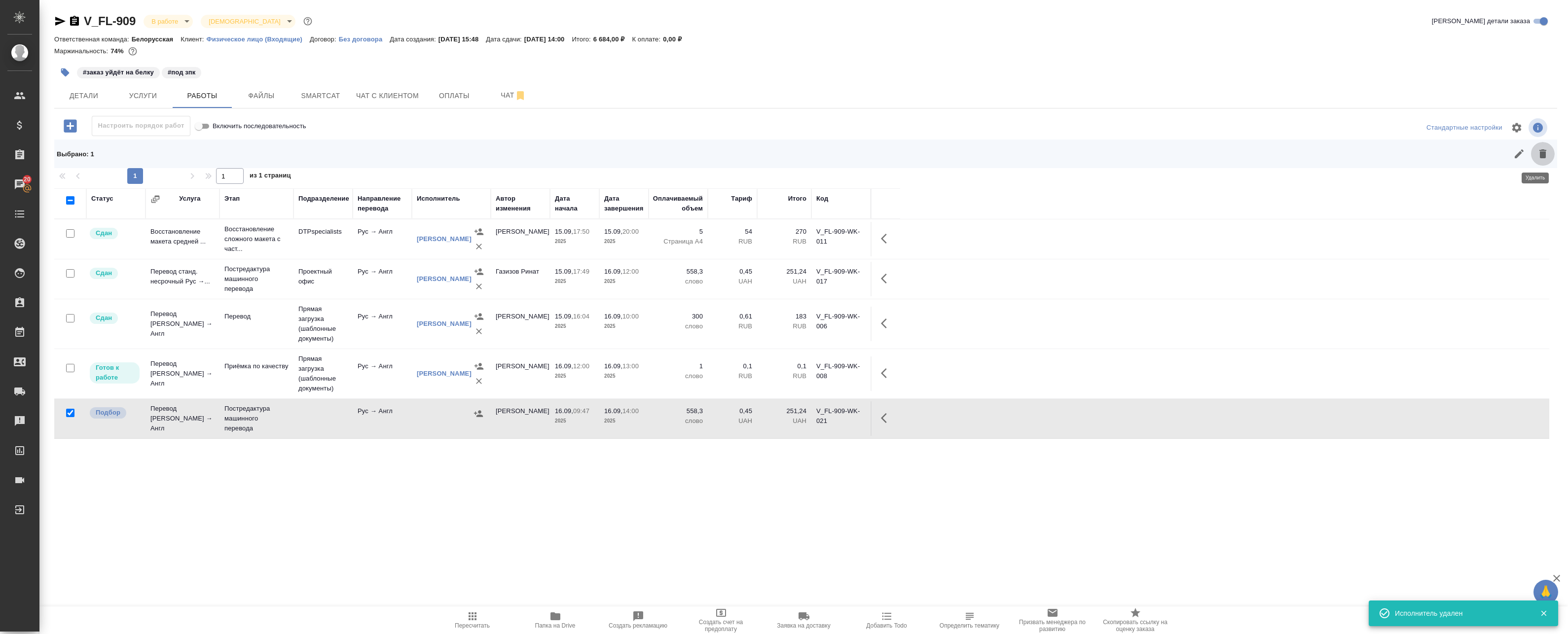
click at [1540, 154] on icon "button" at bounding box center [1542, 154] width 12 height 12
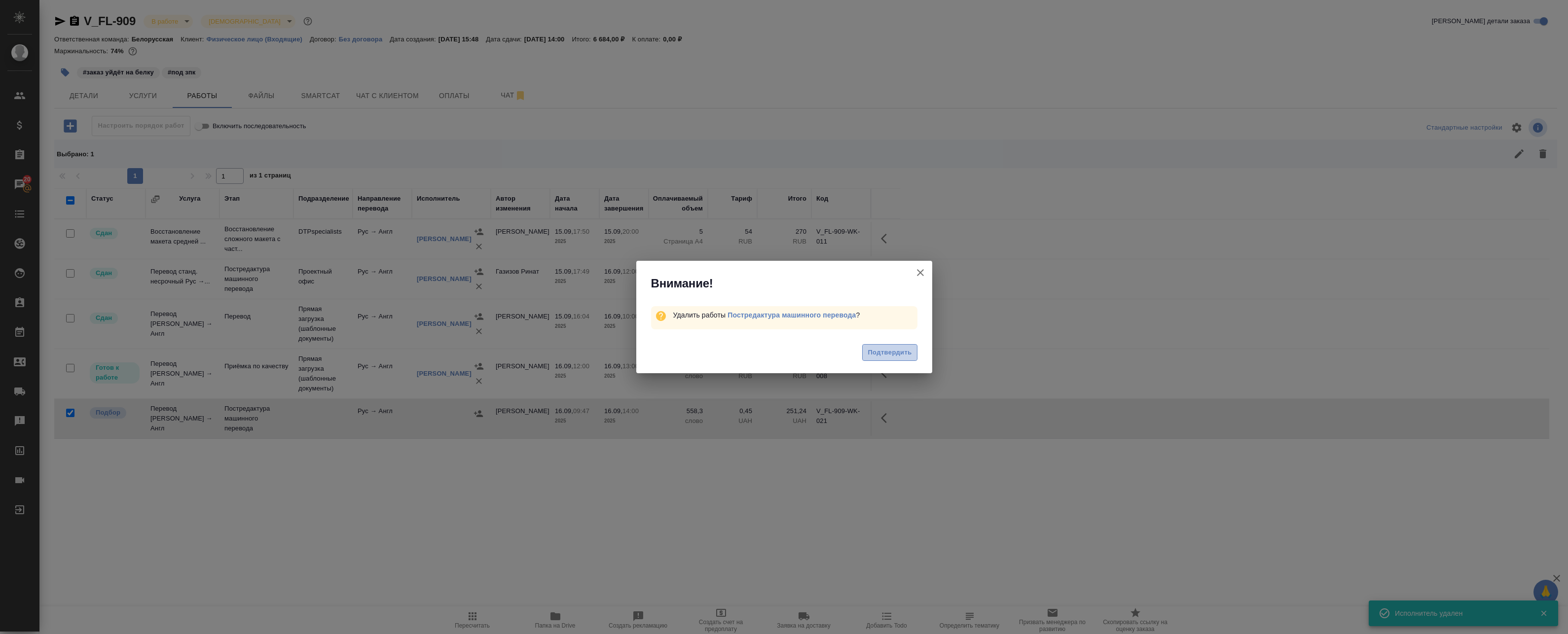
click at [906, 356] on span "Подтвердить" at bounding box center [889, 353] width 44 height 11
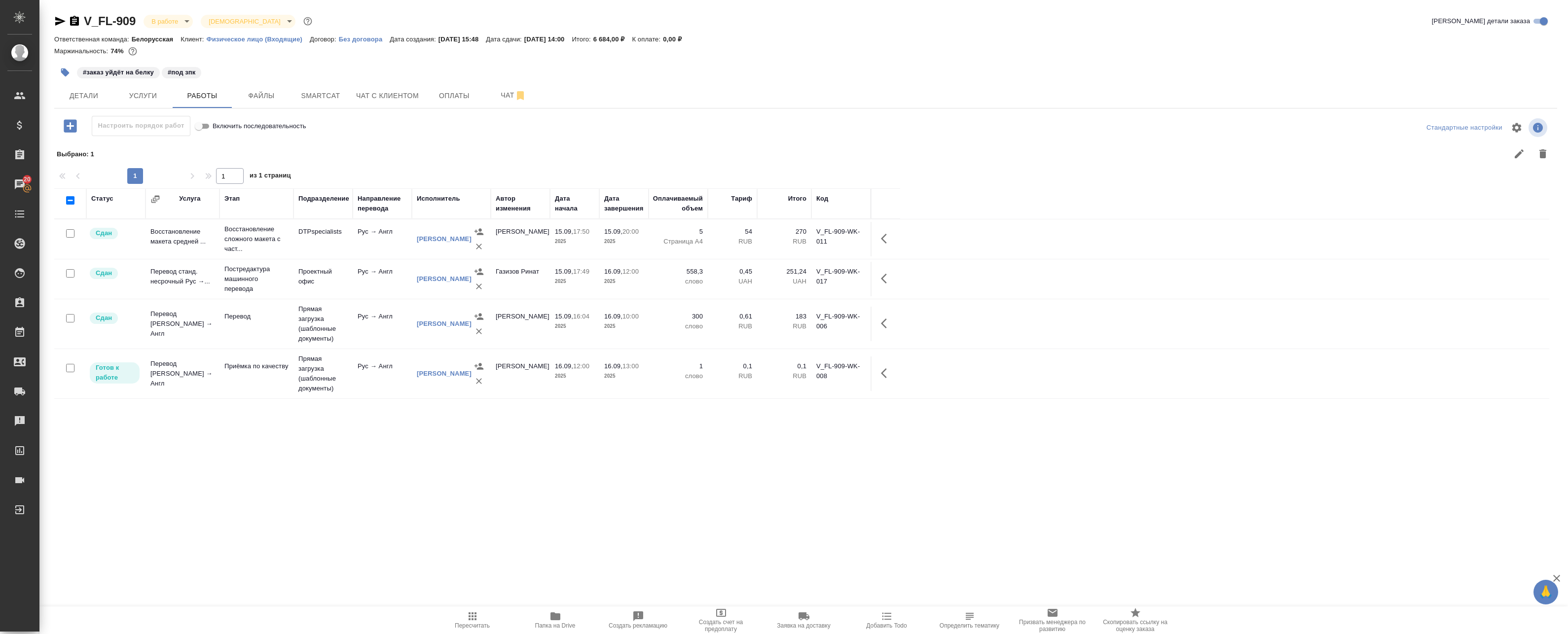
click at [468, 617] on icon "button" at bounding box center [472, 616] width 12 height 12
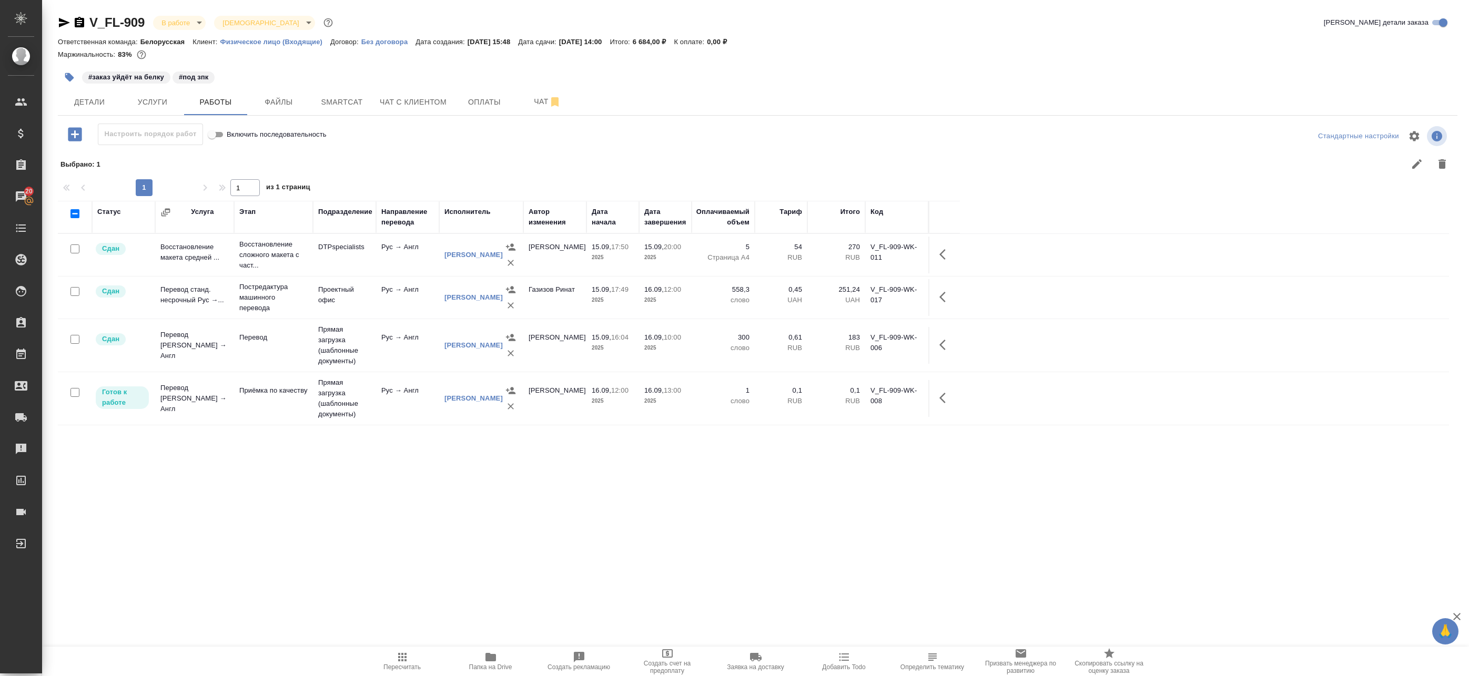
click at [943, 399] on icon "button" at bounding box center [945, 398] width 13 height 13
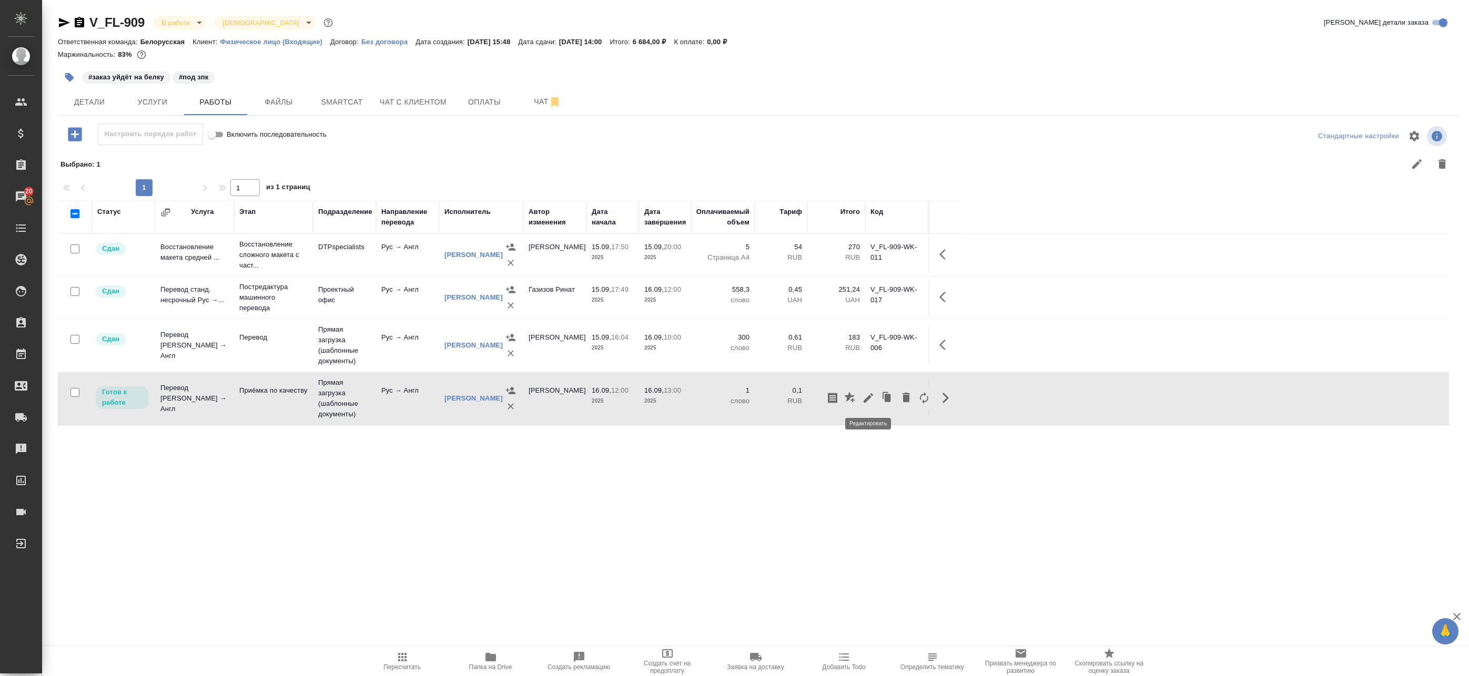
click at [868, 394] on icon "button" at bounding box center [868, 398] width 13 height 13
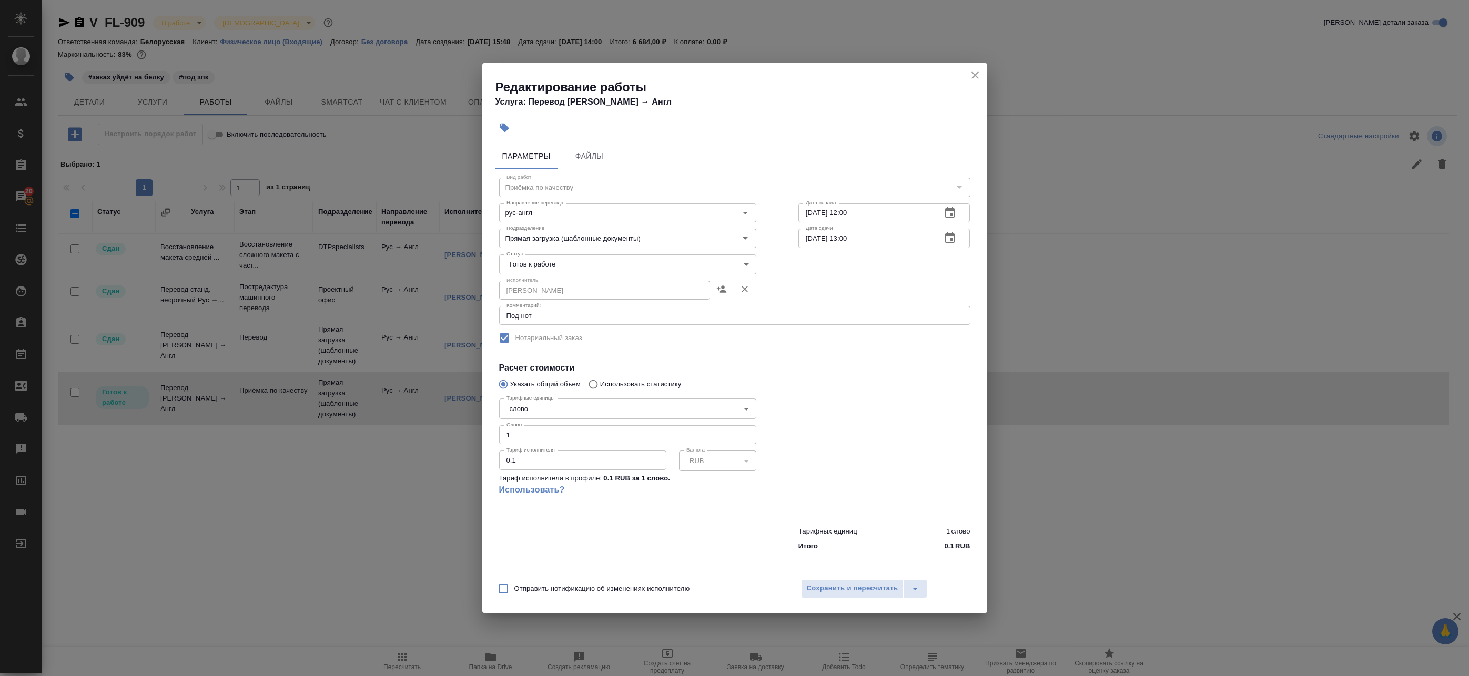
click at [972, 77] on icon "close" at bounding box center [974, 75] width 7 height 7
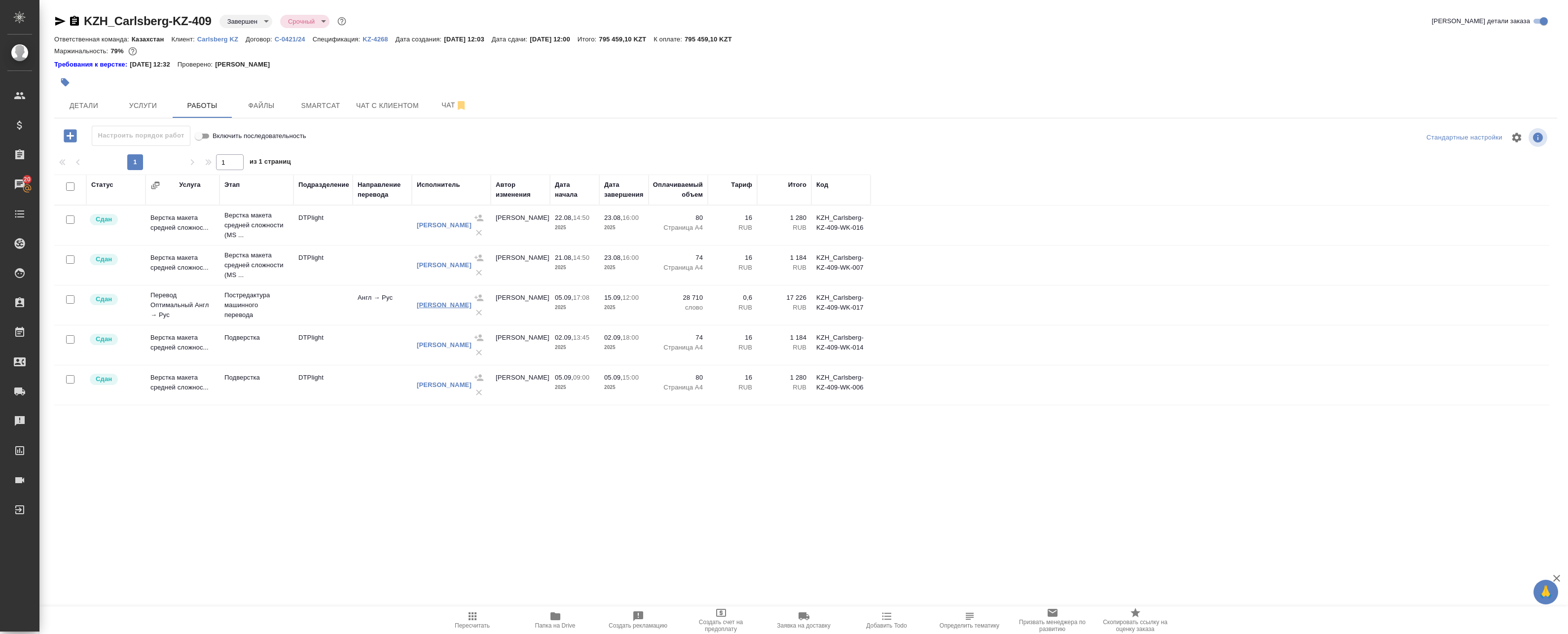
click at [426, 304] on link "Попова Анастасия Валериевна" at bounding box center [444, 305] width 54 height 8
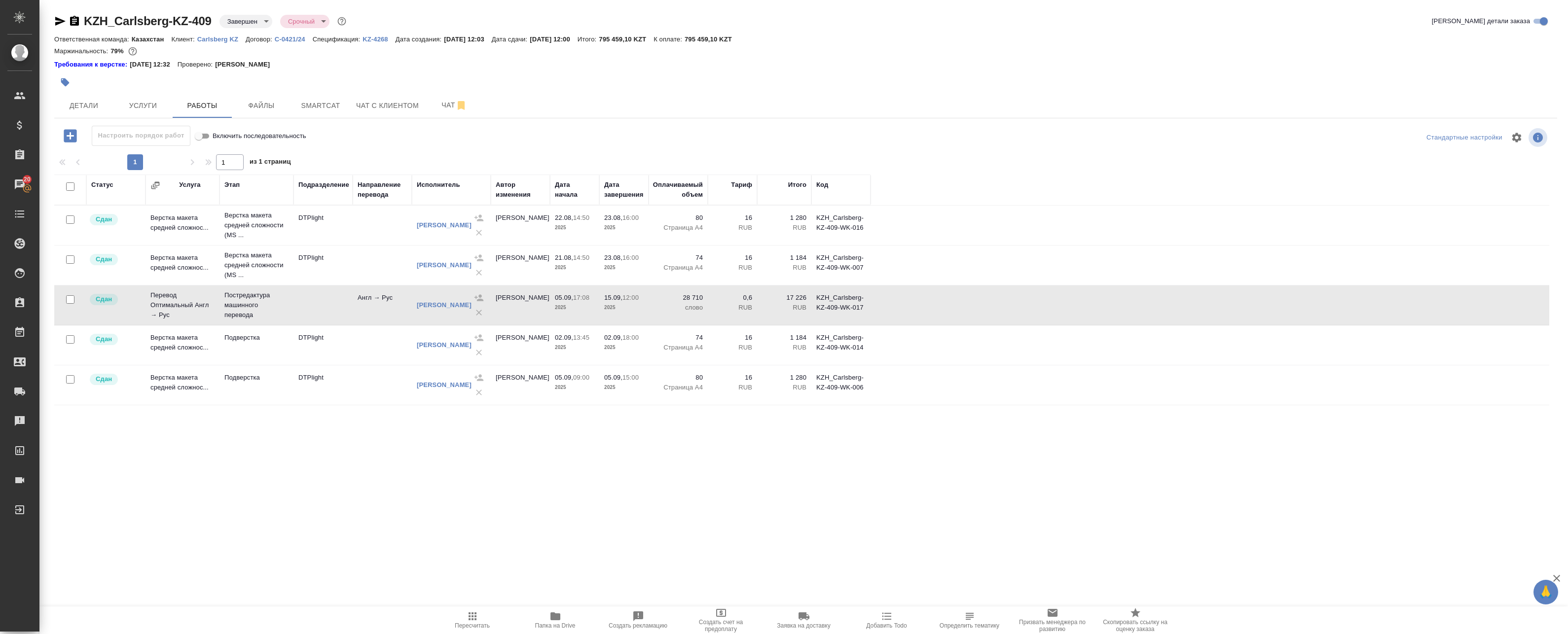
click at [748, 308] on p "RUB" at bounding box center [732, 308] width 39 height 10
click at [63, 23] on icon "button" at bounding box center [60, 21] width 10 height 8
click at [247, 24] on body "🙏 .cls-1 fill:#fff; AWATERA Badanyan Artak Клиенты Спецификации Заказы 20 Чаты …" at bounding box center [784, 317] width 1568 height 634
click at [598, 308] on div at bounding box center [784, 317] width 1568 height 634
click at [68, 301] on input "checkbox" at bounding box center [69, 299] width 8 height 8
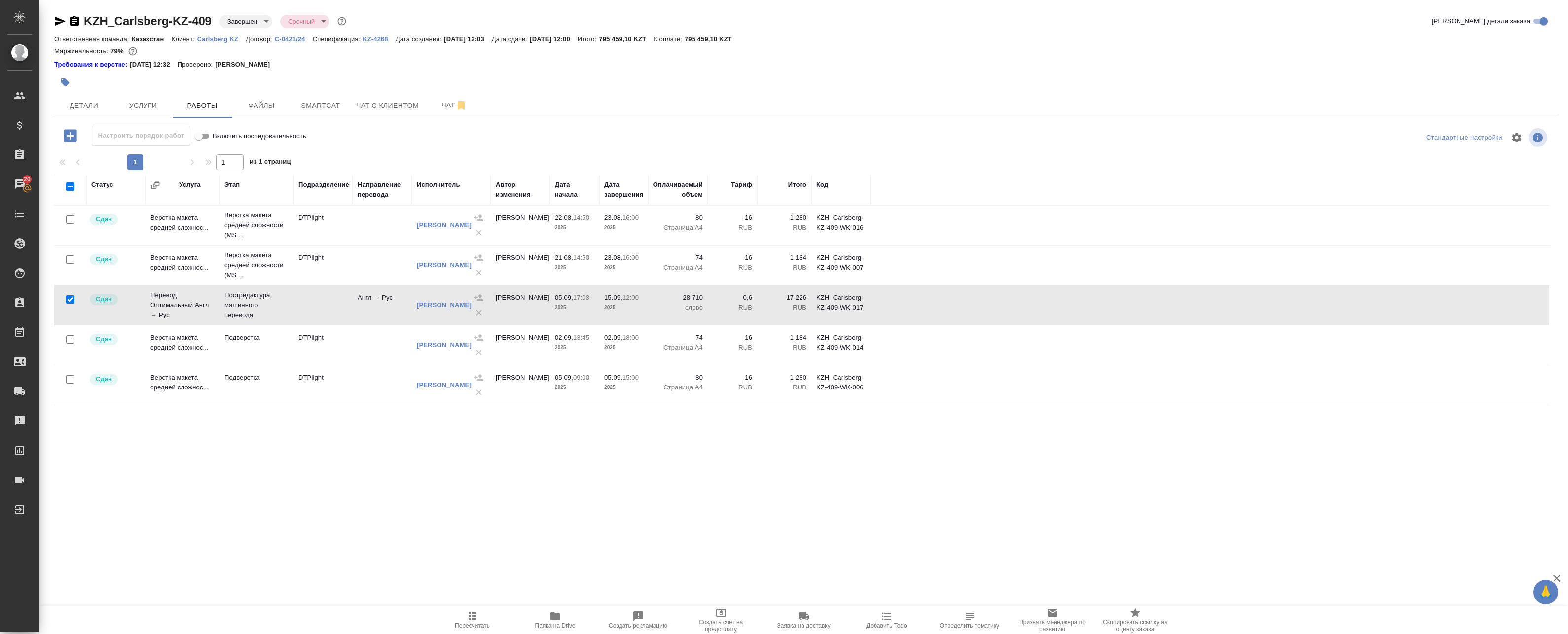
checkbox input "true"
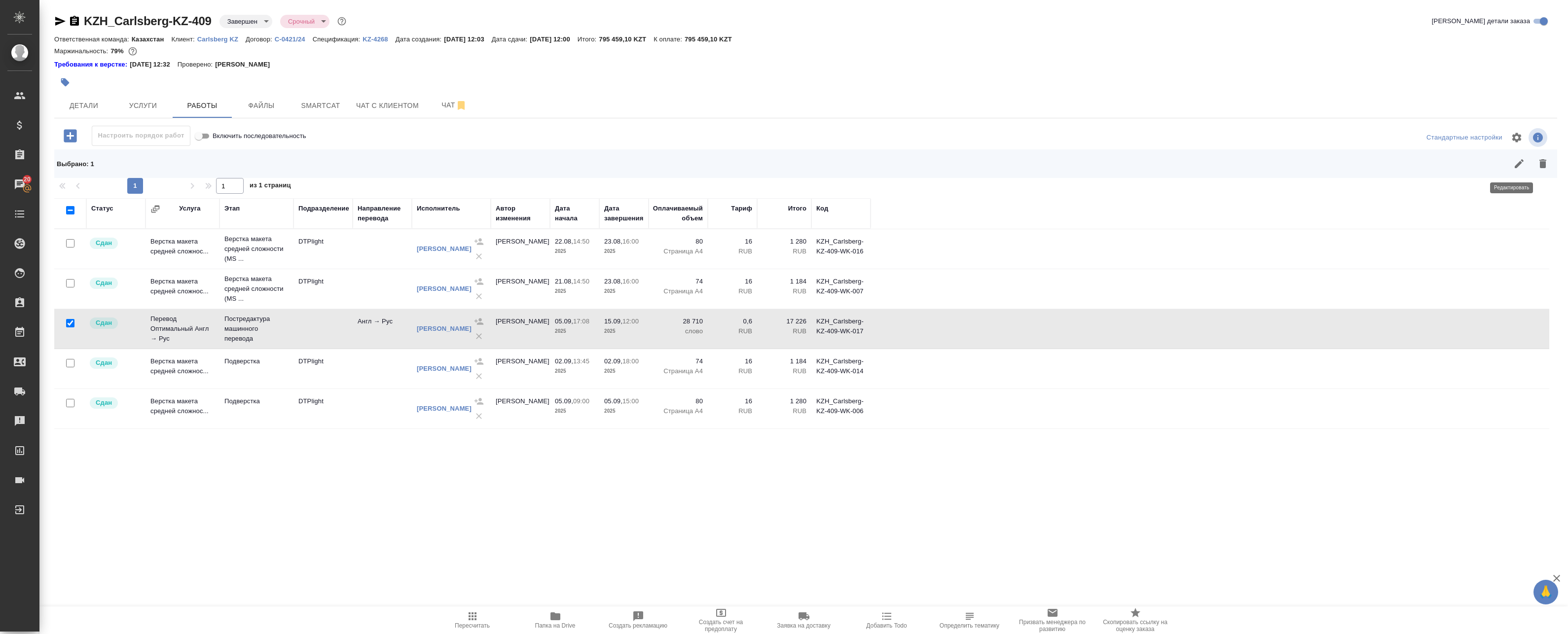
click at [1515, 163] on icon "button" at bounding box center [1518, 163] width 12 height 12
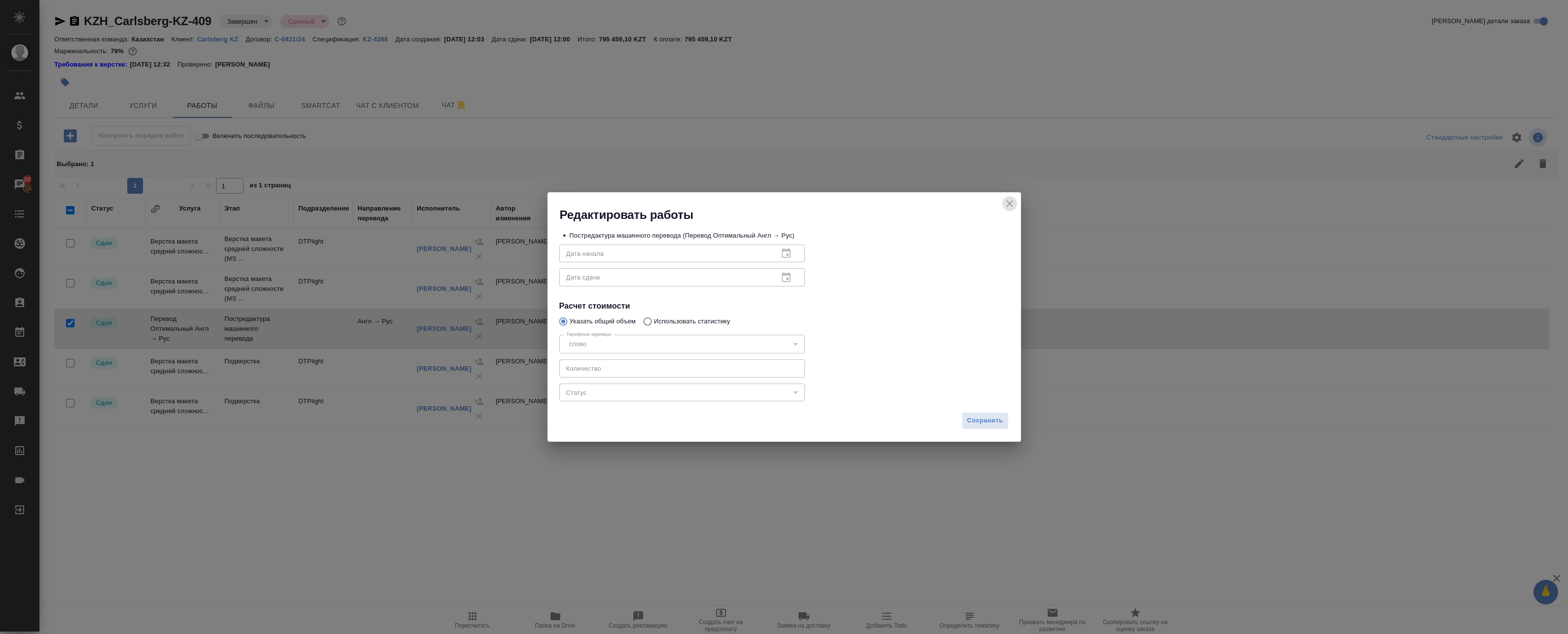
click at [1010, 203] on icon "close" at bounding box center [1009, 203] width 7 height 7
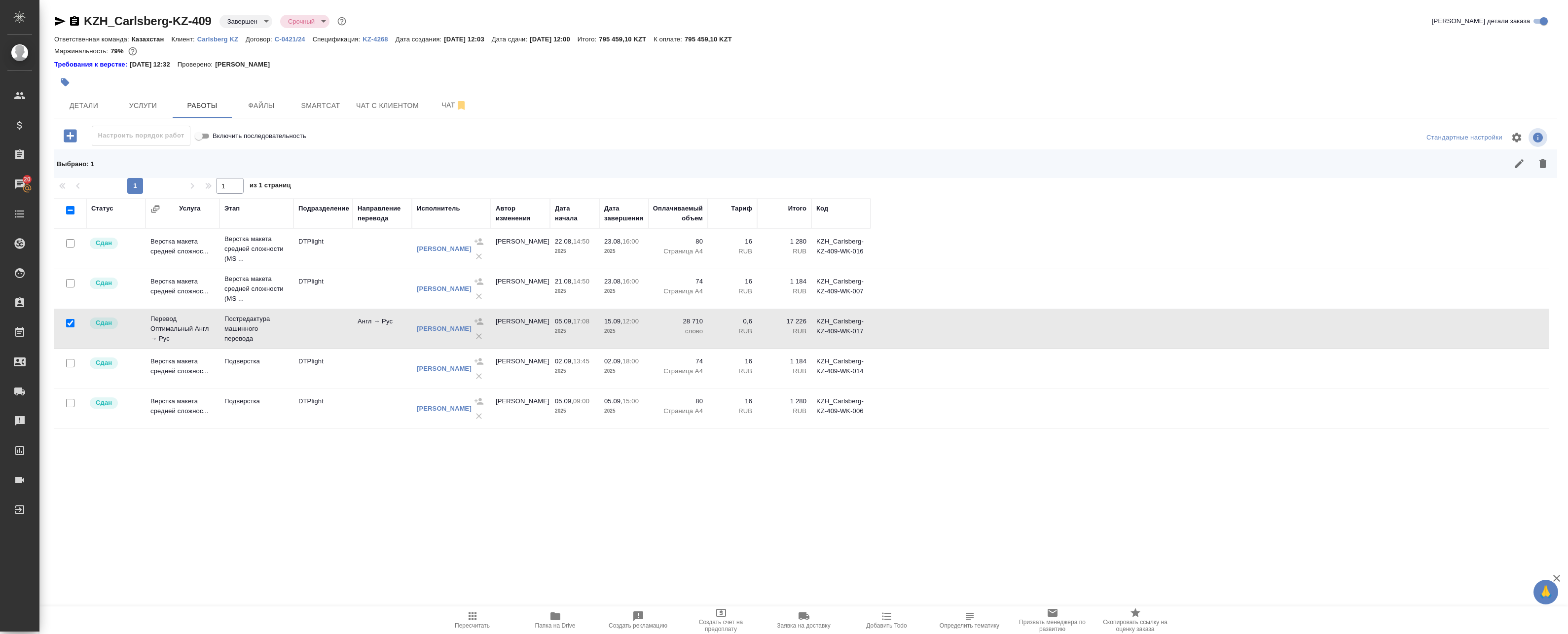
click at [238, 27] on body "🙏 .cls-1 fill:#fff; AWATERA Badanyan Artak Клиенты Спецификации Заказы 20 Чаты …" at bounding box center [784, 317] width 1568 height 634
click at [386, 71] on div at bounding box center [784, 317] width 1568 height 634
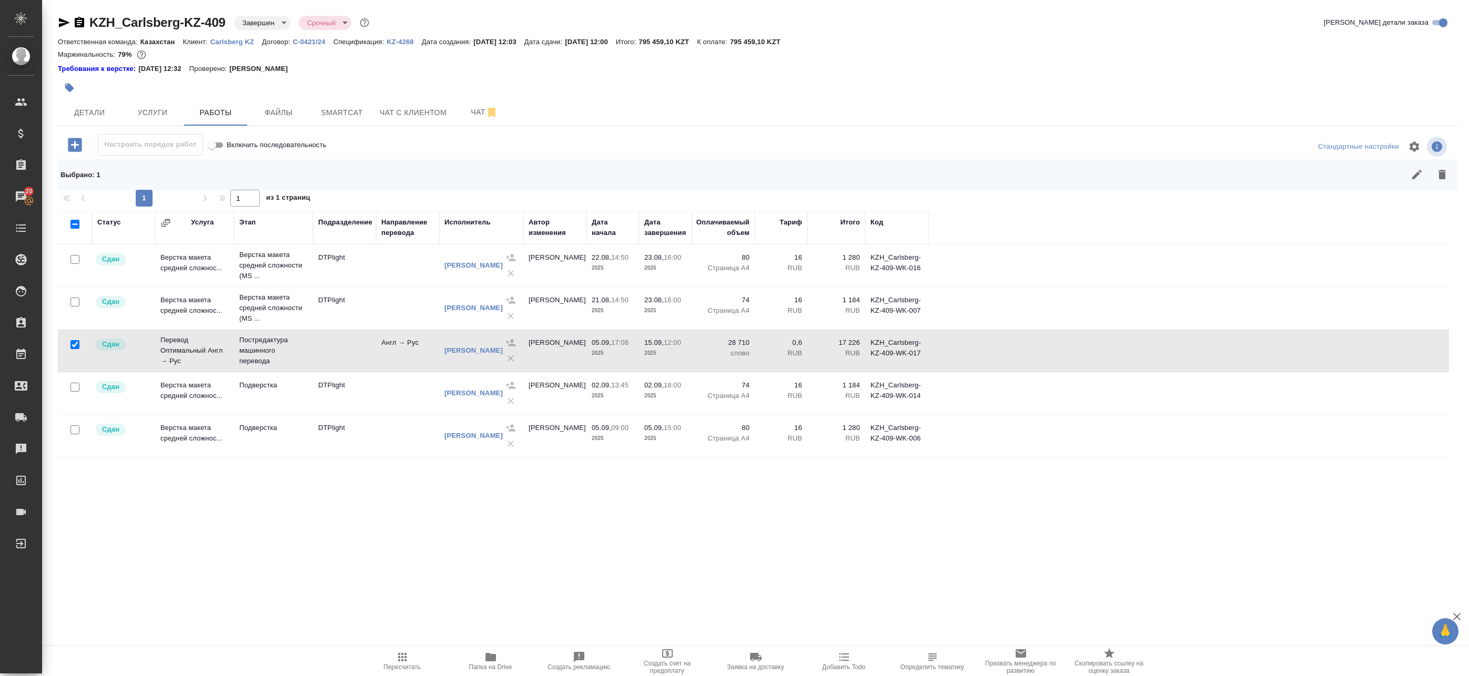
click at [65, 22] on icon "button" at bounding box center [64, 22] width 11 height 9
click at [63, 22] on icon "button" at bounding box center [64, 22] width 11 height 9
click at [74, 25] on icon "button" at bounding box center [79, 22] width 13 height 13
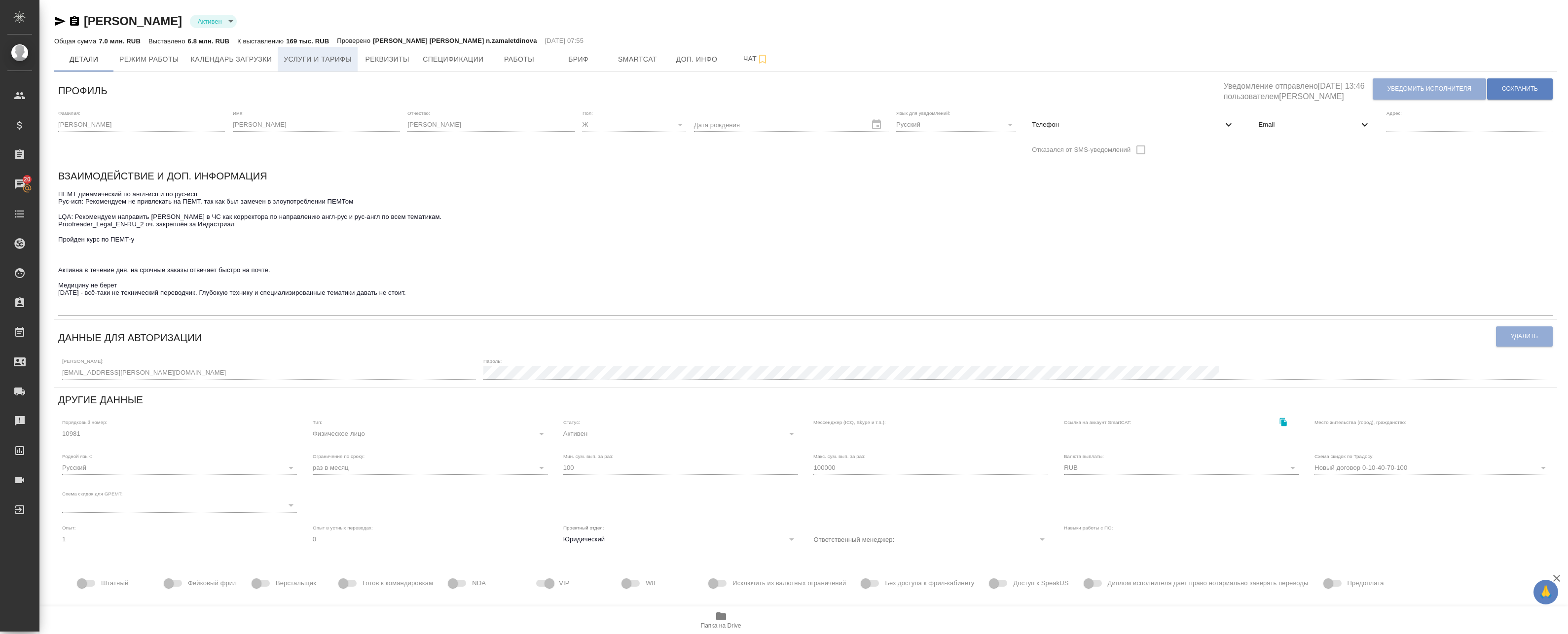
click at [339, 60] on span "Услуги и тарифы" at bounding box center [317, 59] width 68 height 12
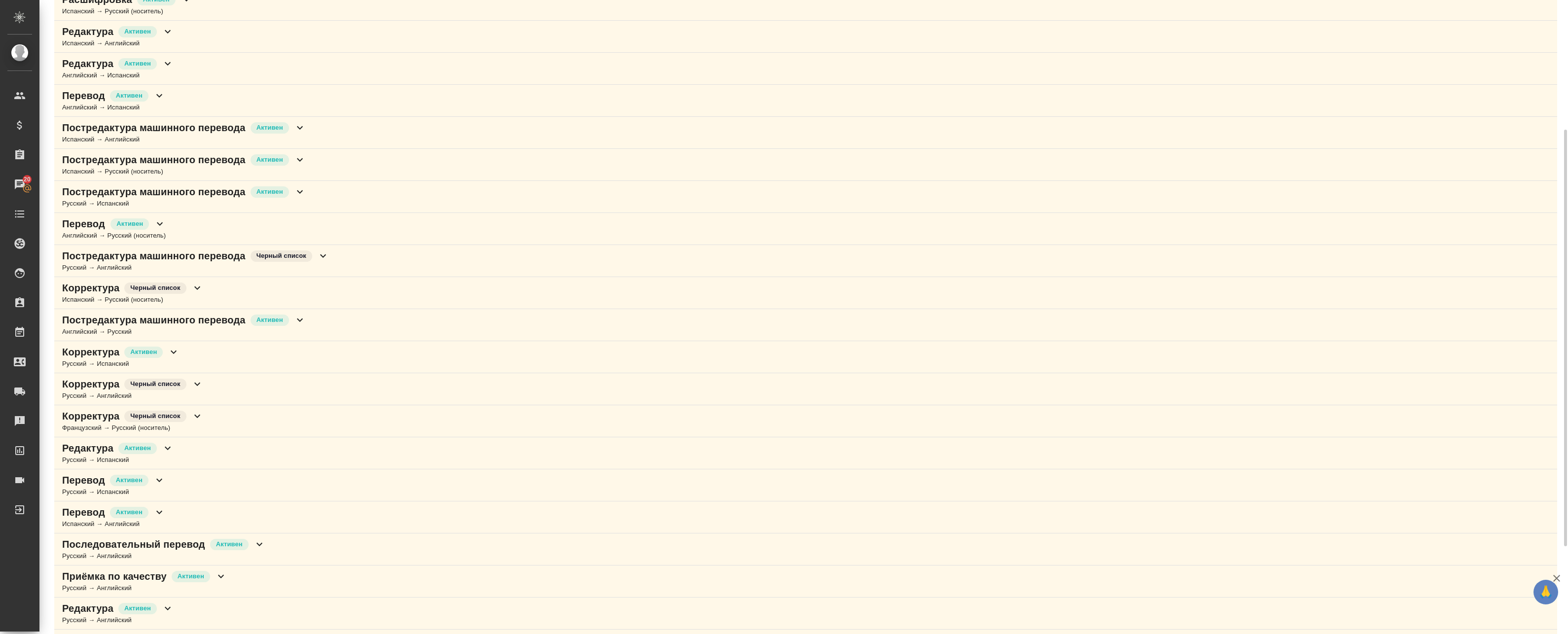
scroll to position [247, 0]
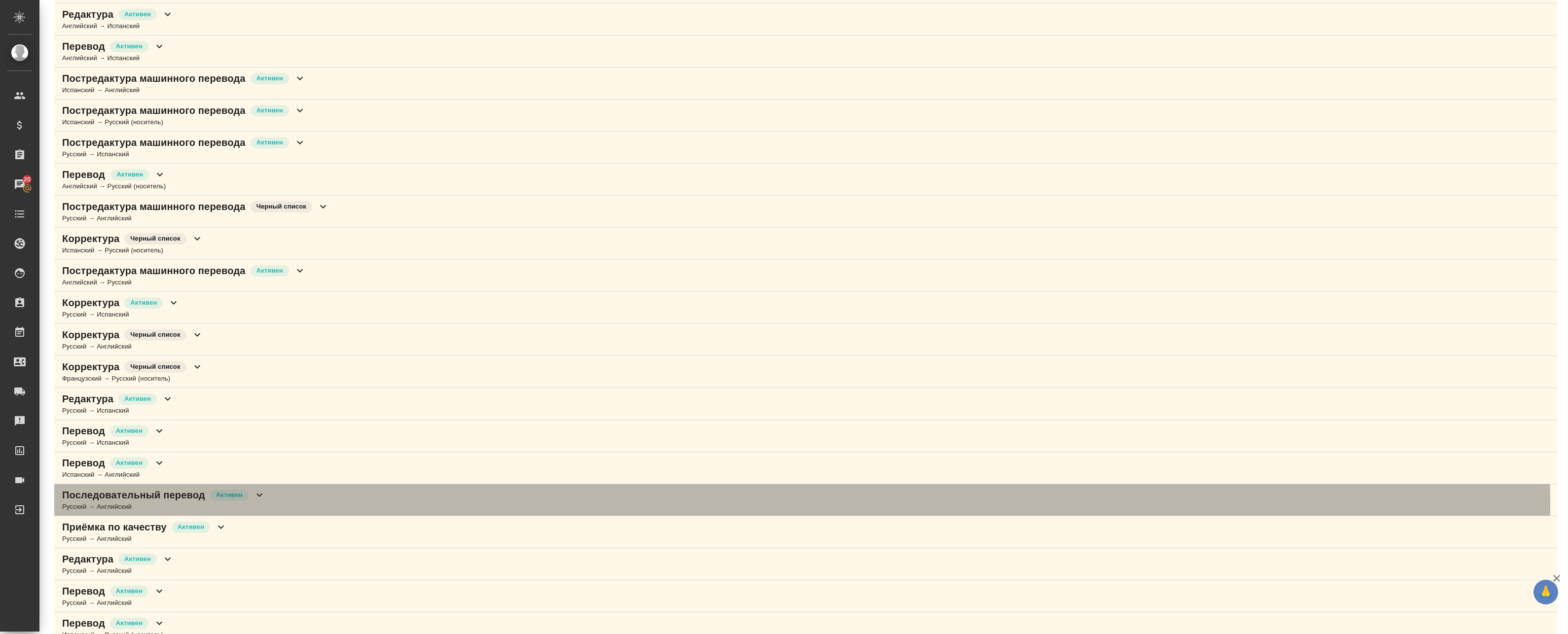
click at [206, 505] on div "Русский → Английский" at bounding box center [163, 506] width 204 height 10
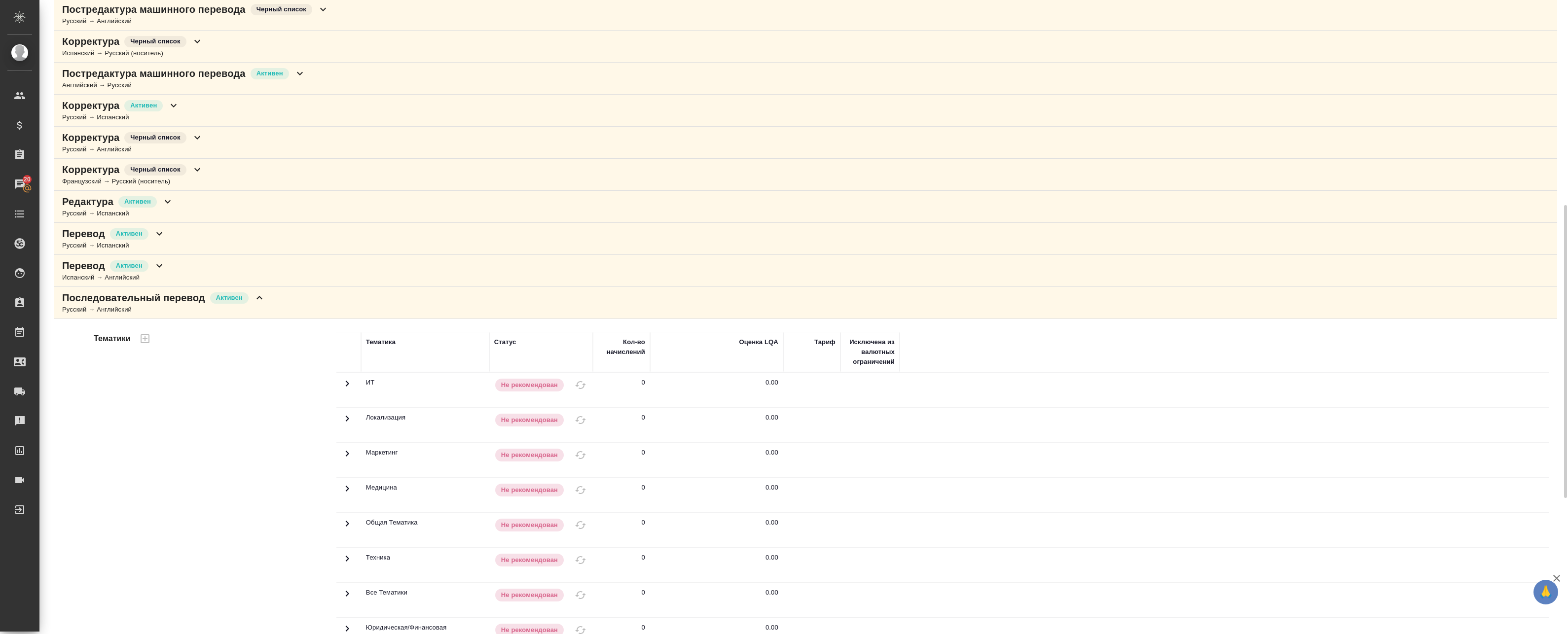
scroll to position [642, 0]
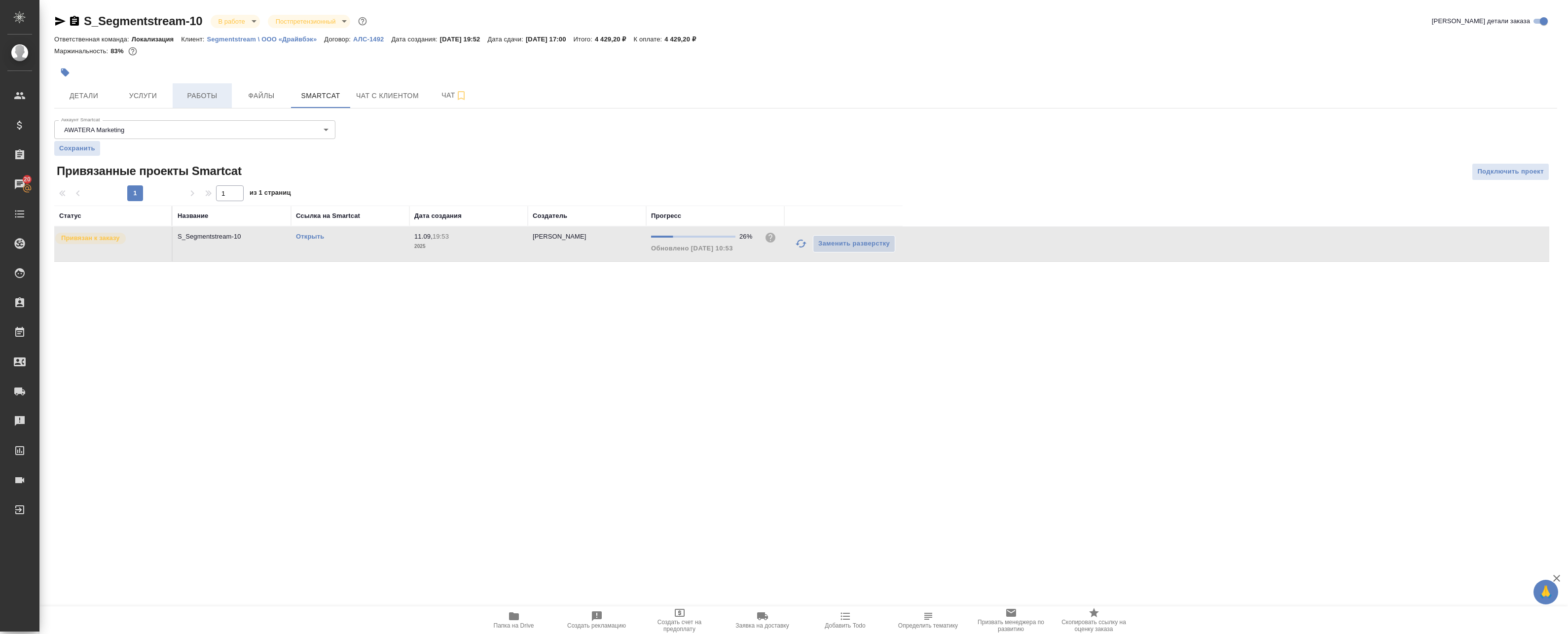
click at [193, 93] on span "Работы" at bounding box center [202, 96] width 47 height 12
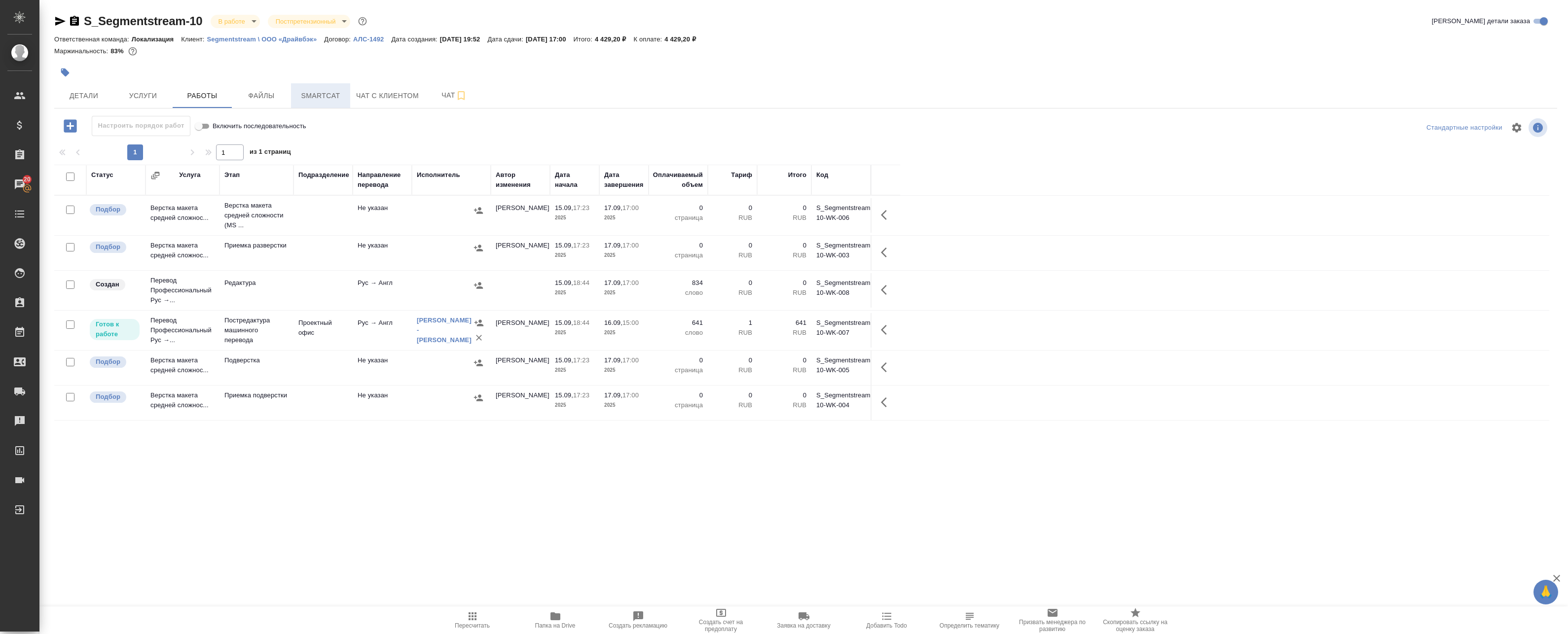
click at [322, 96] on span "Smartcat" at bounding box center [321, 96] width 47 height 12
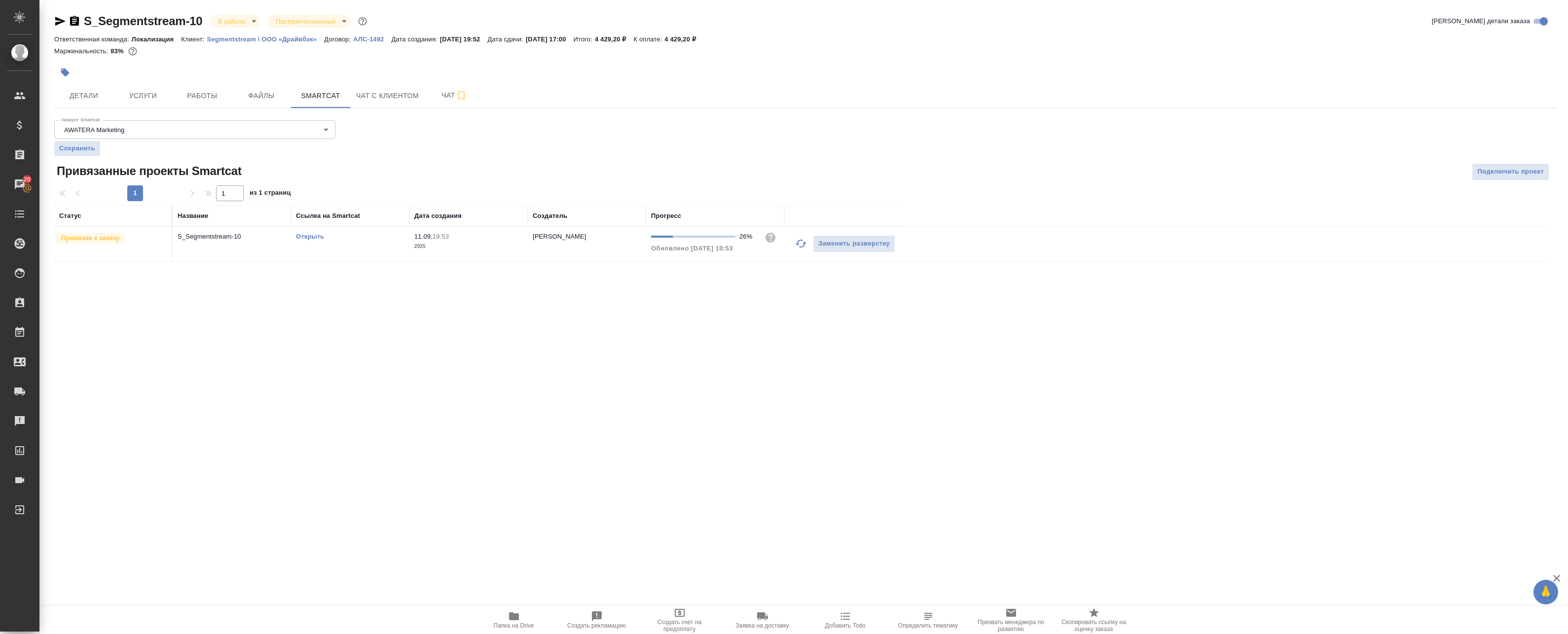
click at [804, 245] on icon "button" at bounding box center [801, 244] width 11 height 8
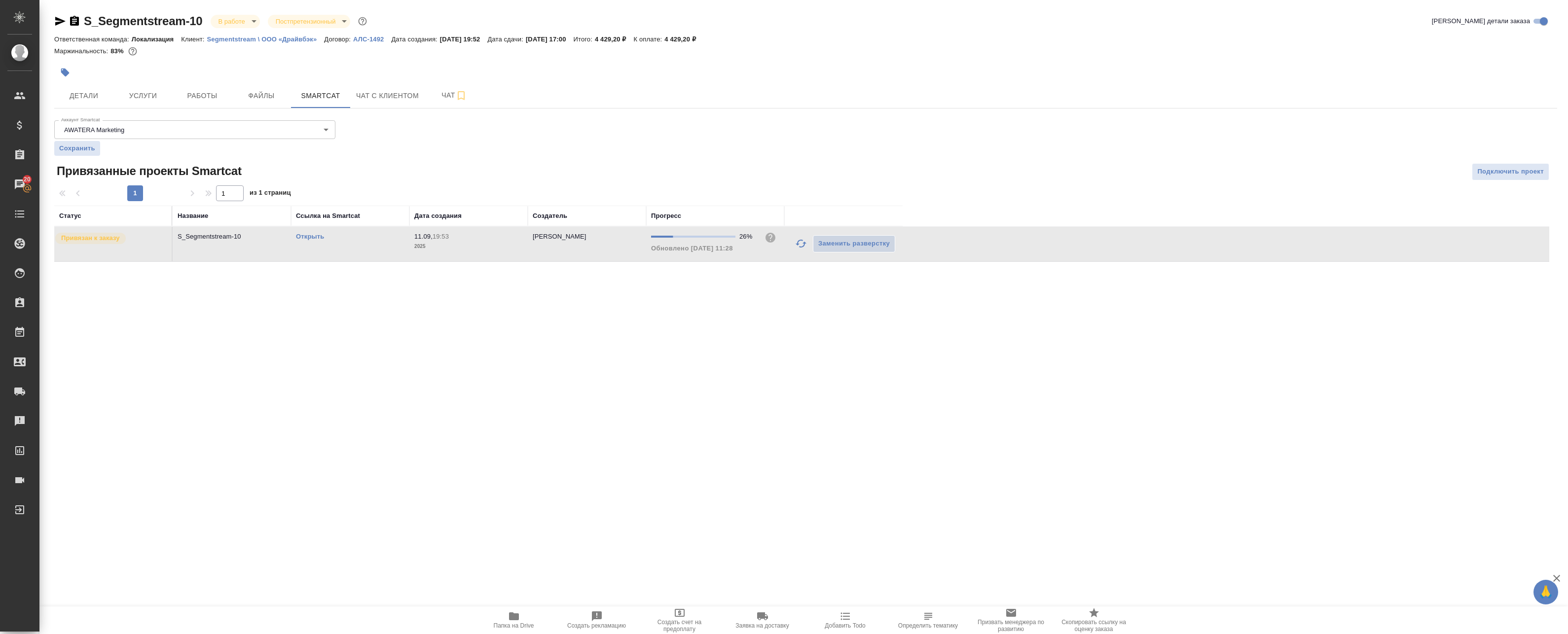
click at [322, 236] on link "Открыть" at bounding box center [309, 236] width 28 height 8
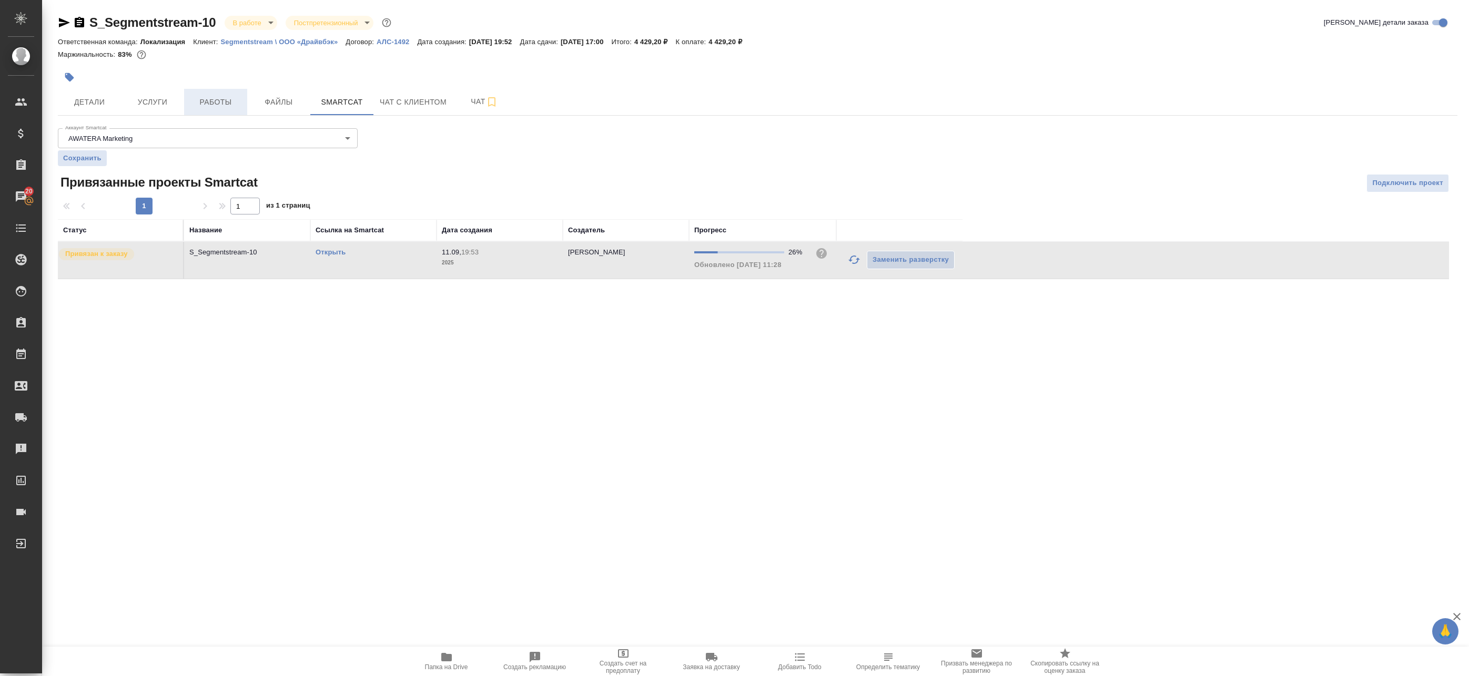
click at [208, 108] on span "Работы" at bounding box center [215, 102] width 50 height 13
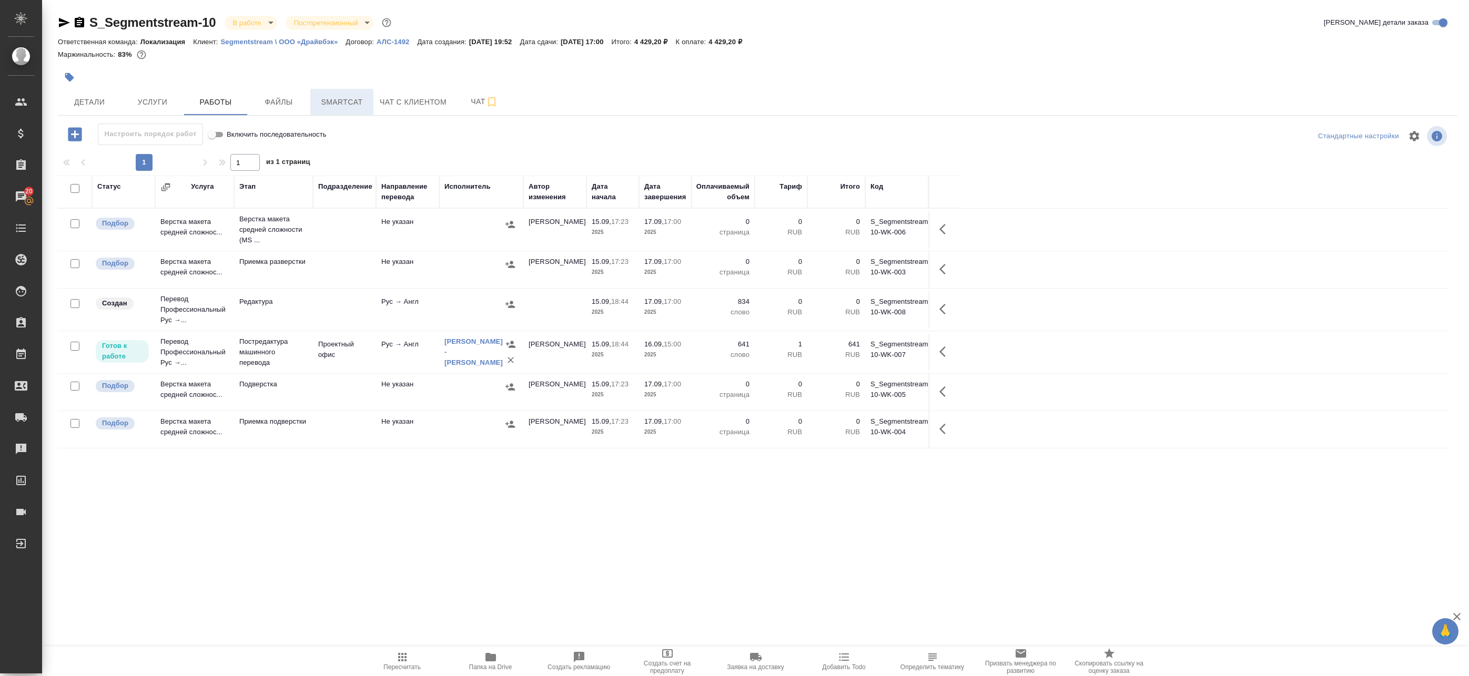
click at [351, 105] on span "Smartcat" at bounding box center [342, 102] width 50 height 13
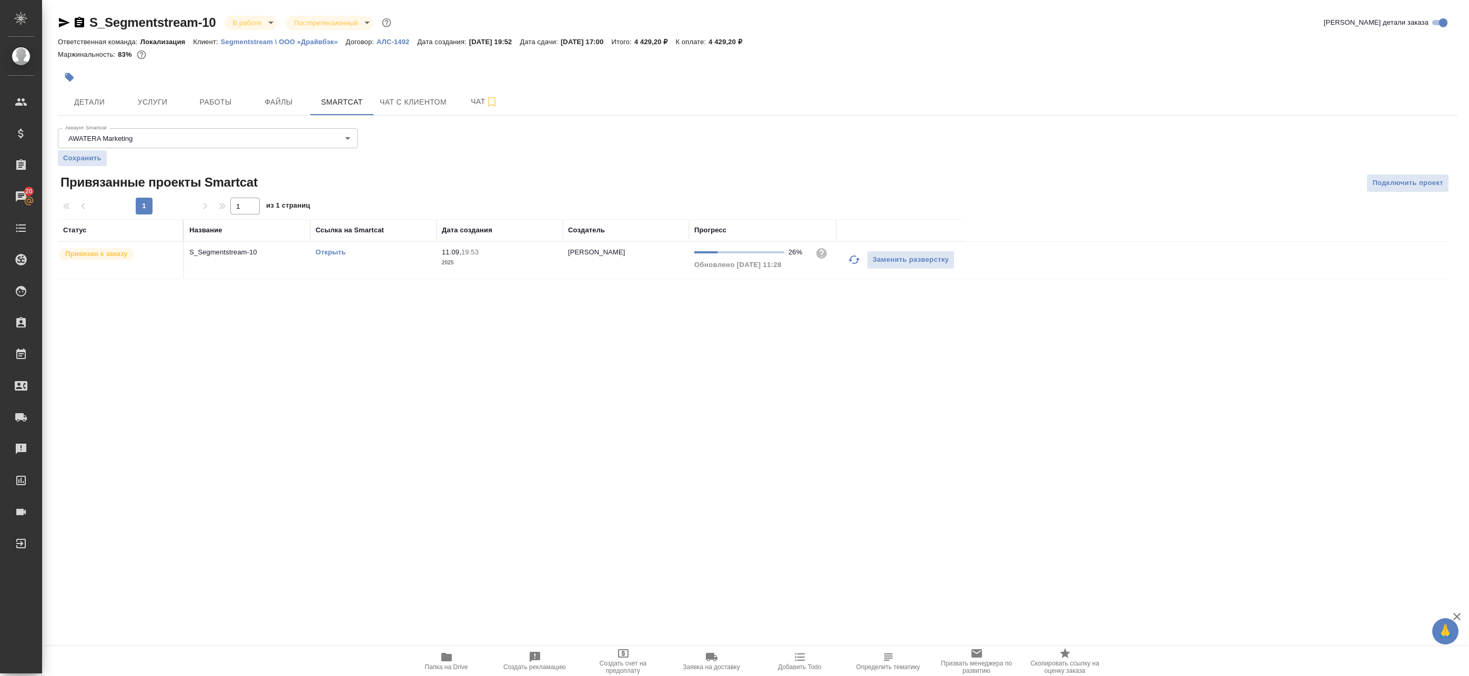
click at [855, 258] on icon "button" at bounding box center [854, 259] width 13 height 13
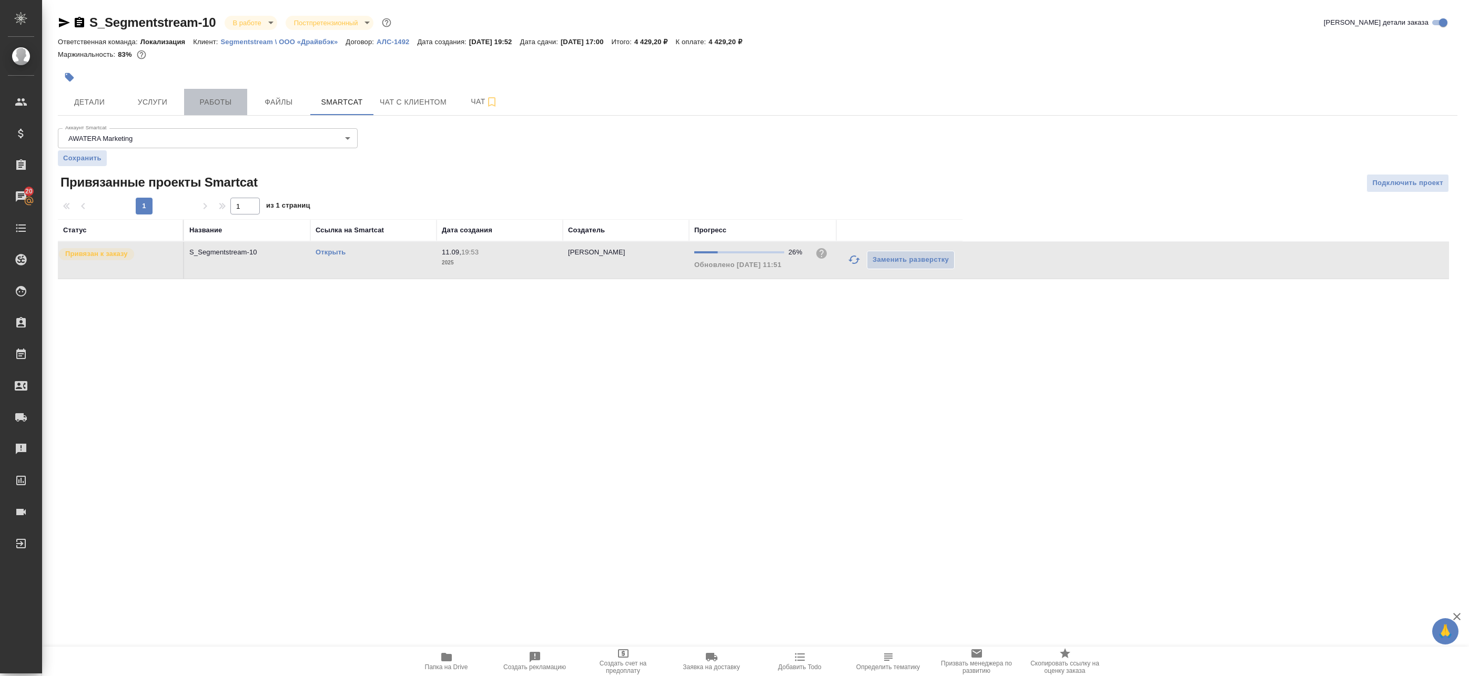
click at [194, 104] on span "Работы" at bounding box center [215, 102] width 50 height 13
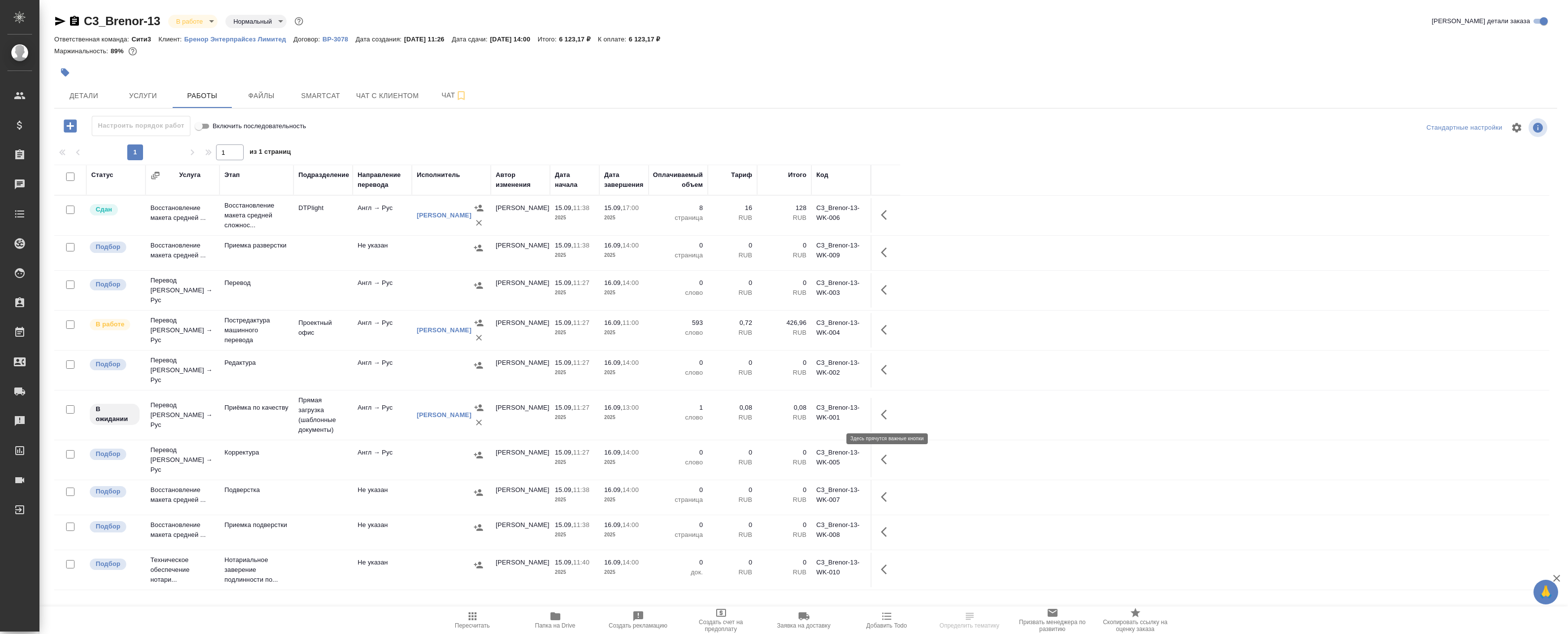
click at [889, 414] on icon "button" at bounding box center [886, 415] width 12 height 12
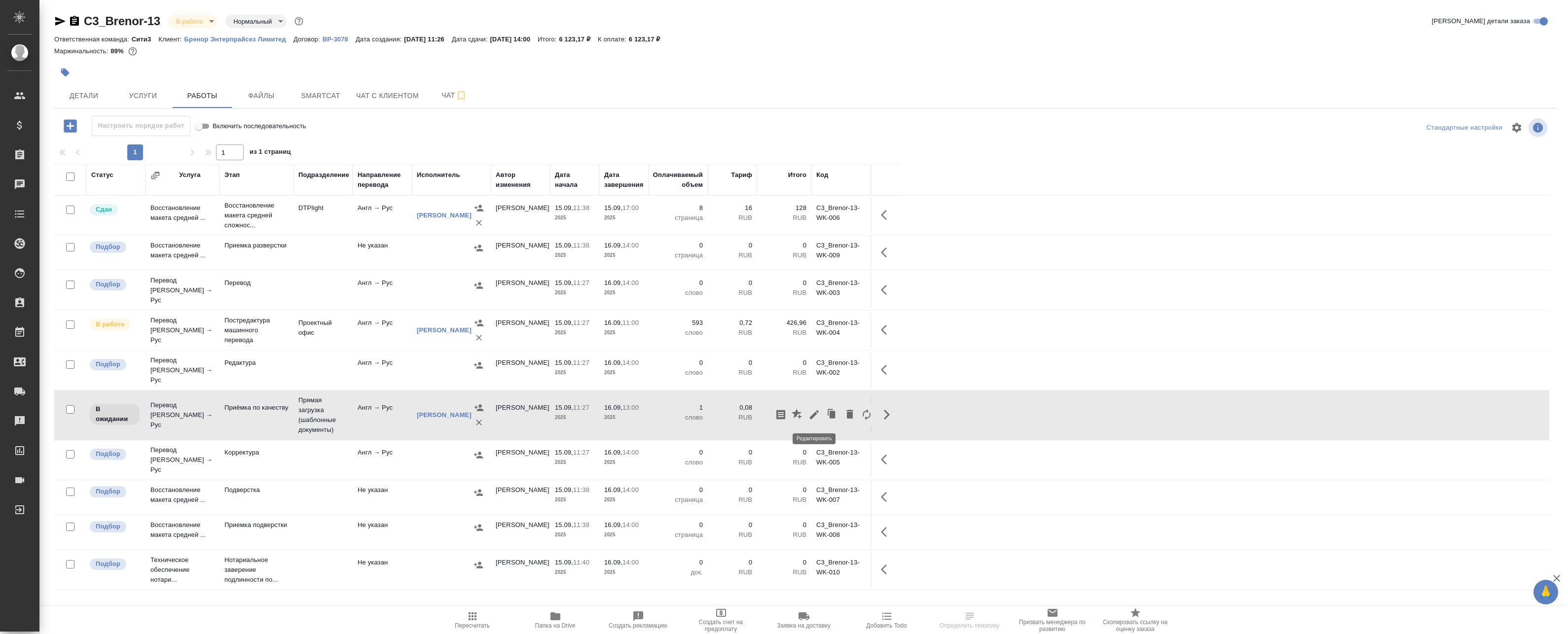
click at [815, 411] on icon "button" at bounding box center [814, 415] width 12 height 12
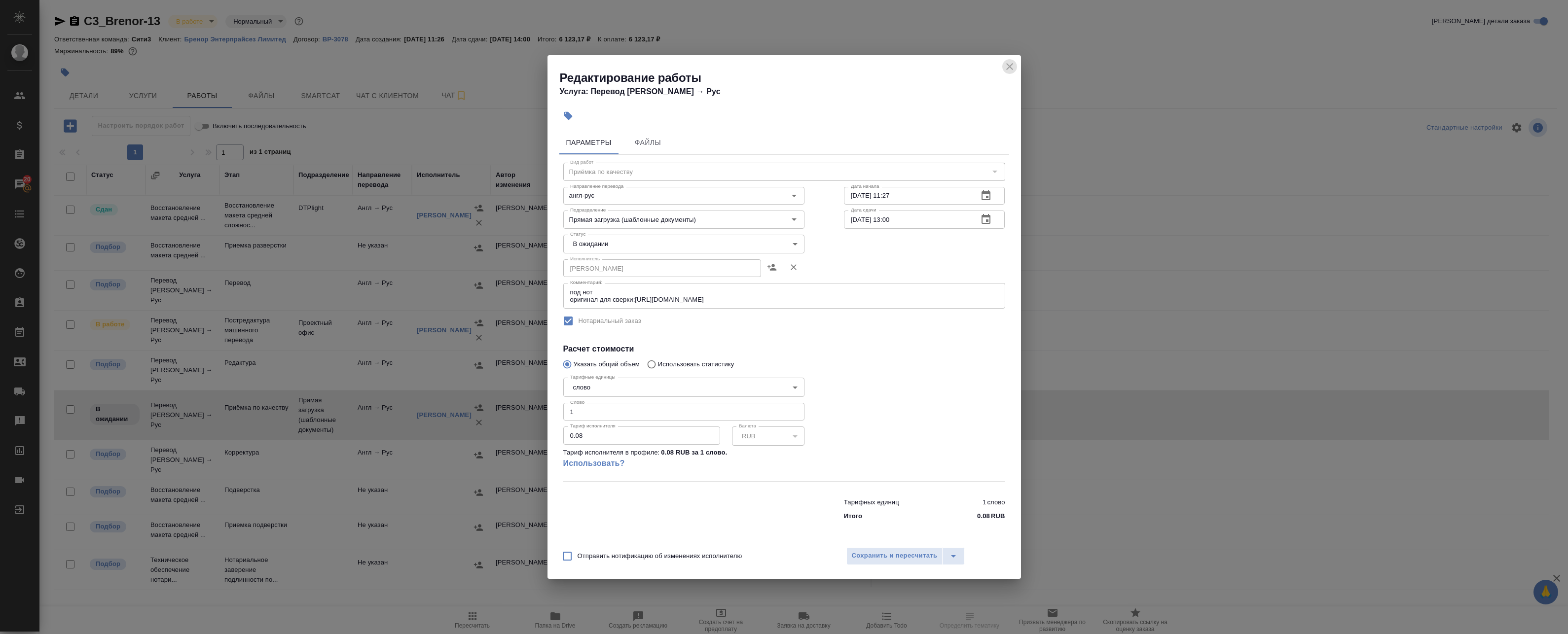
click at [1009, 66] on icon "close" at bounding box center [1009, 67] width 12 height 12
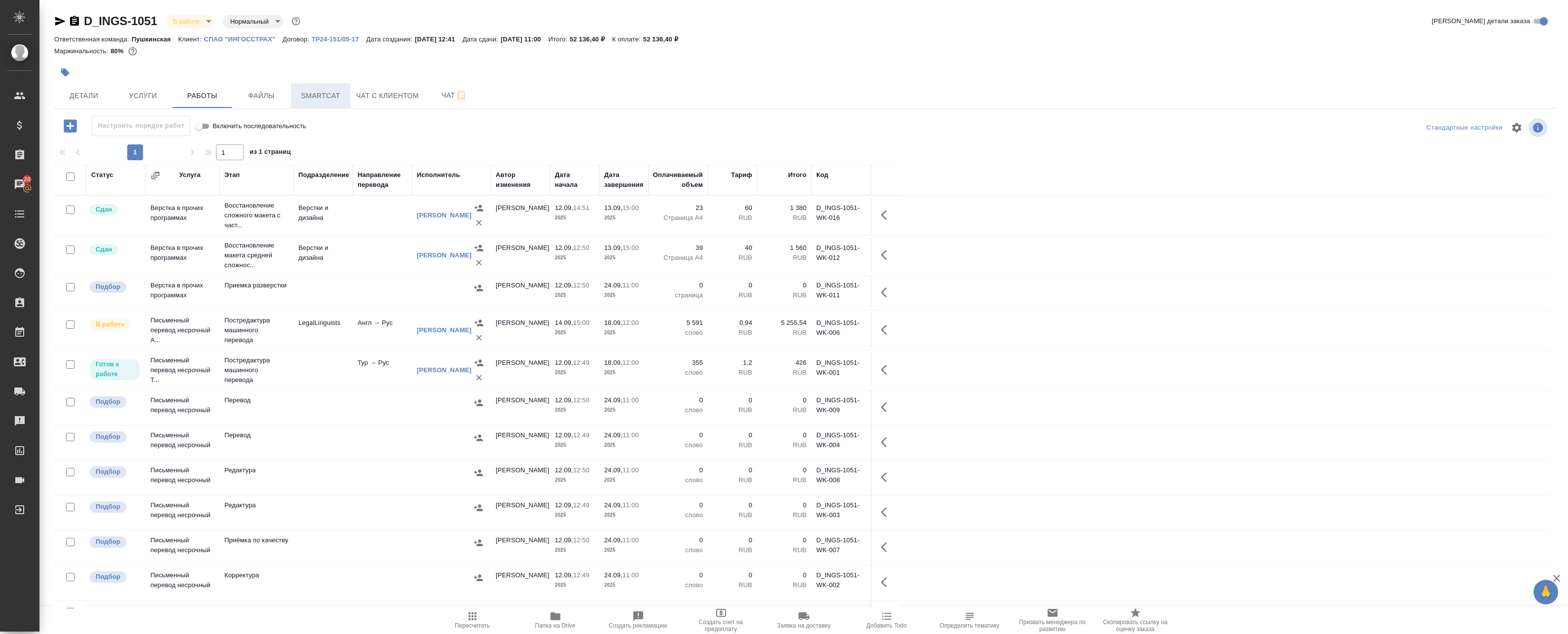
click at [328, 90] on span "Smartcat" at bounding box center [321, 96] width 47 height 12
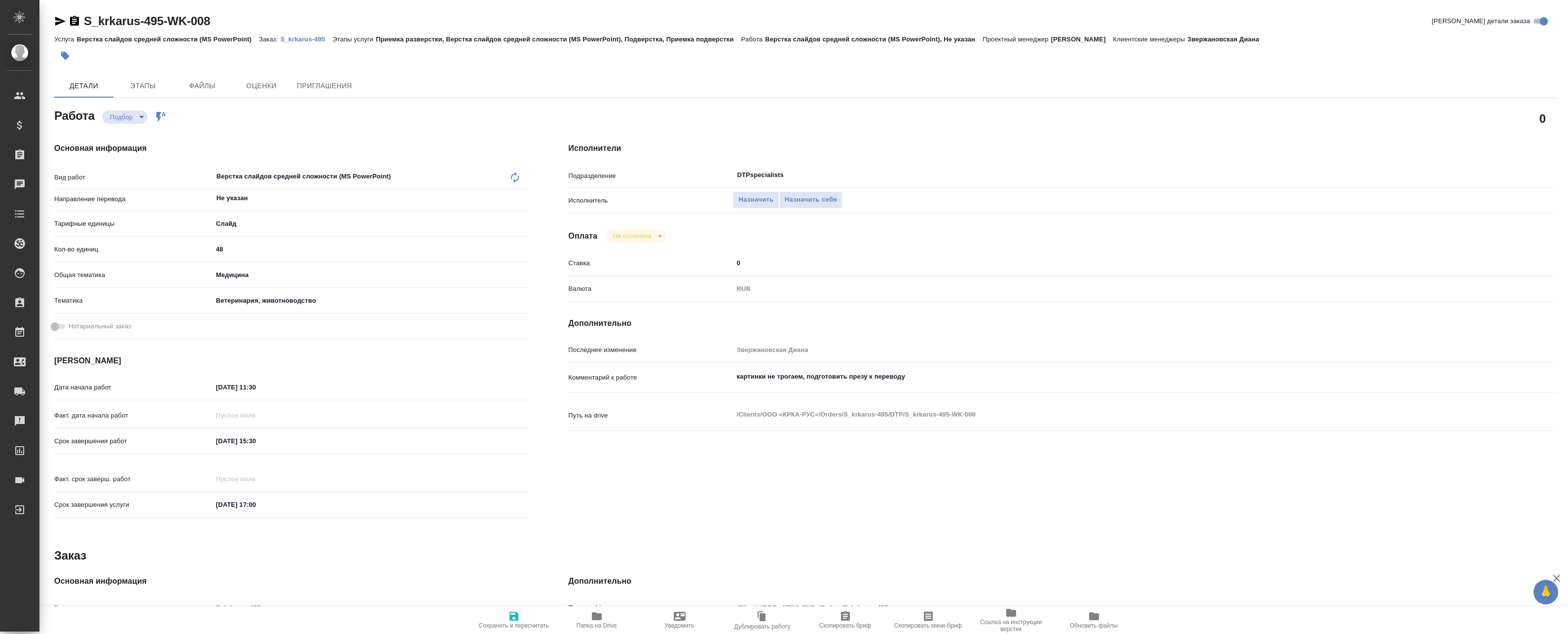
type textarea "x"
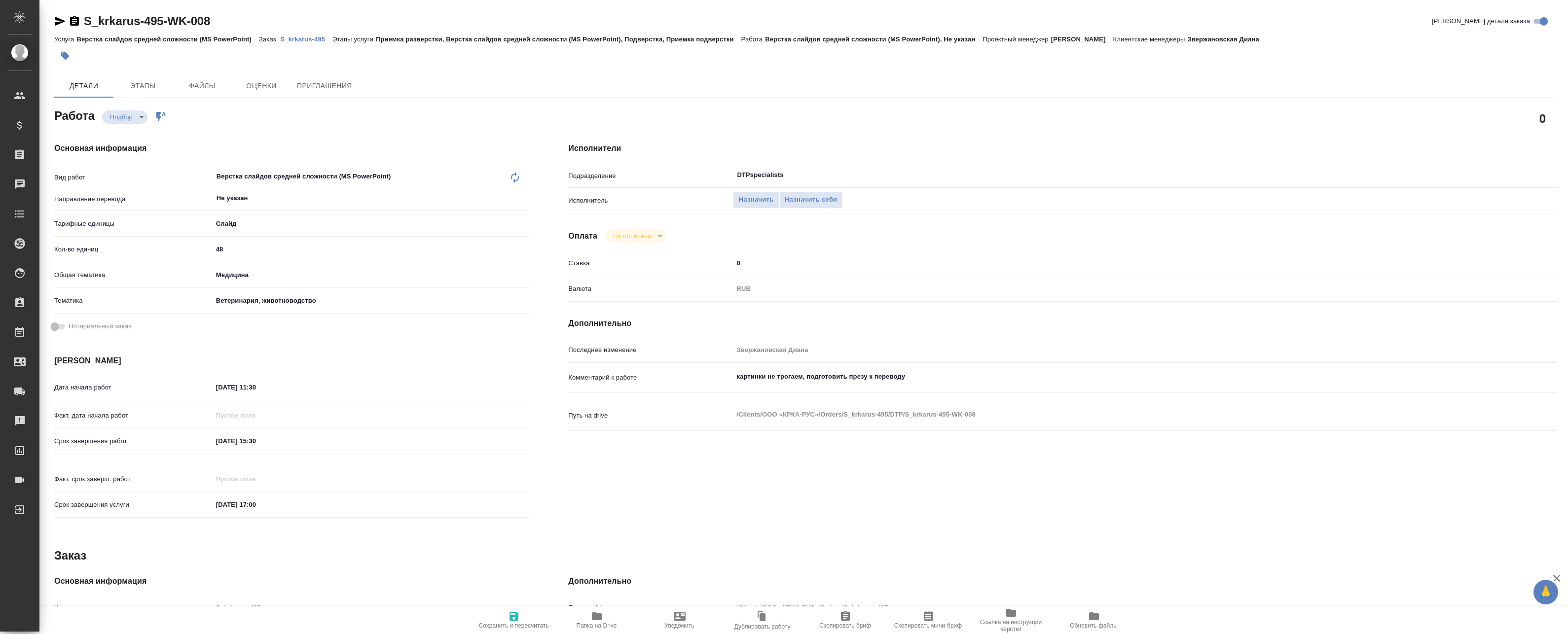
type textarea "x"
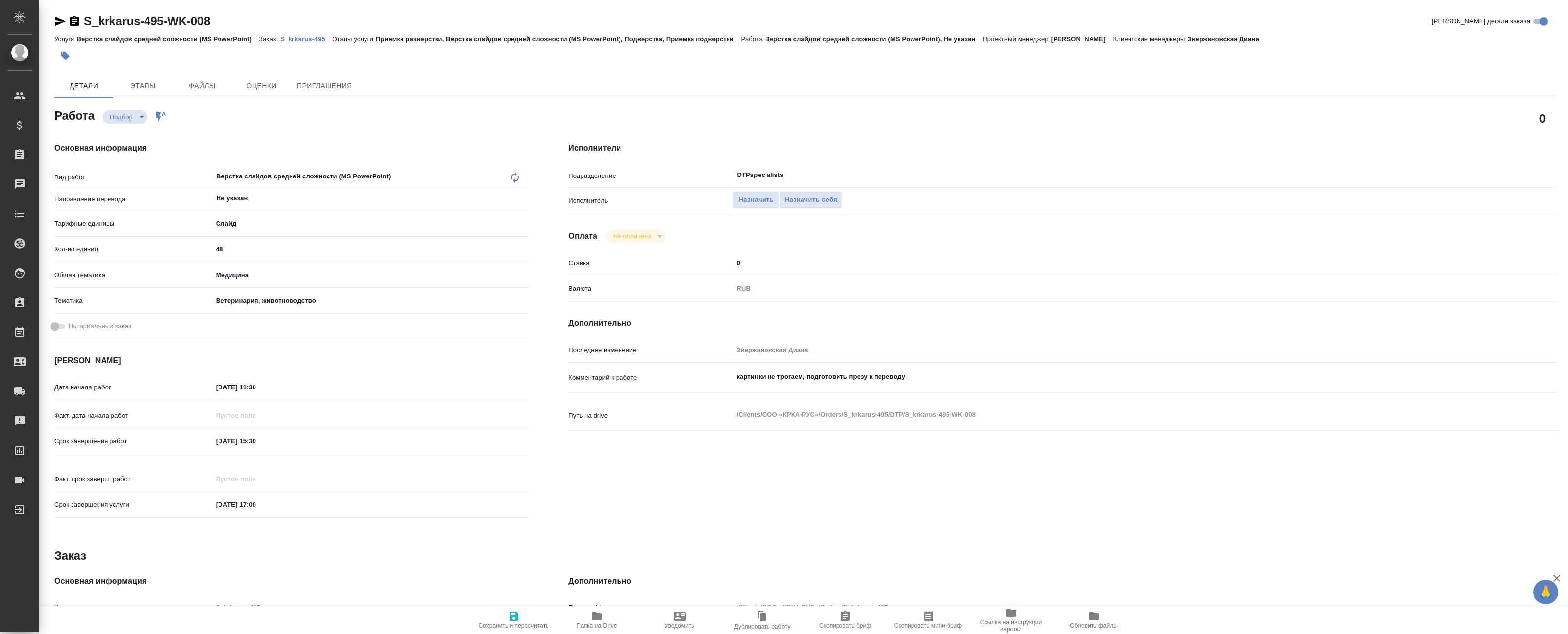
type textarea "x"
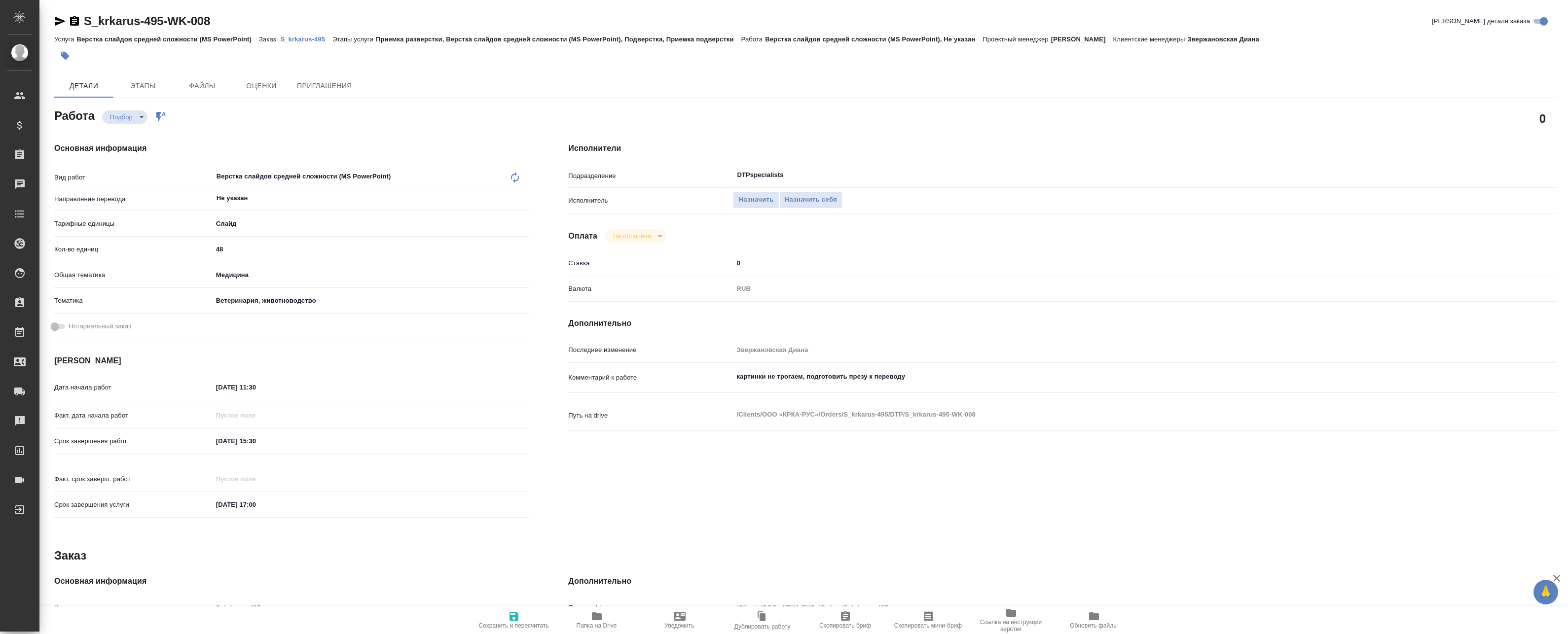
type textarea "x"
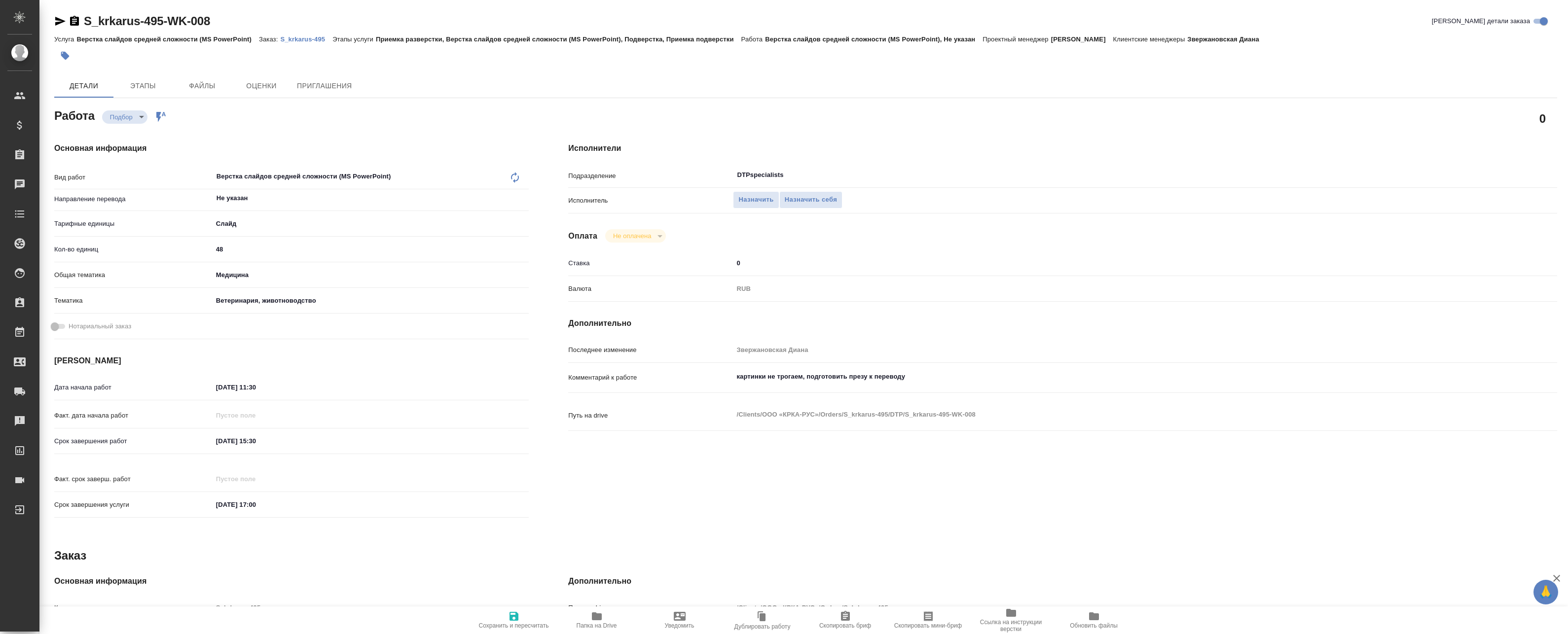
type textarea "x"
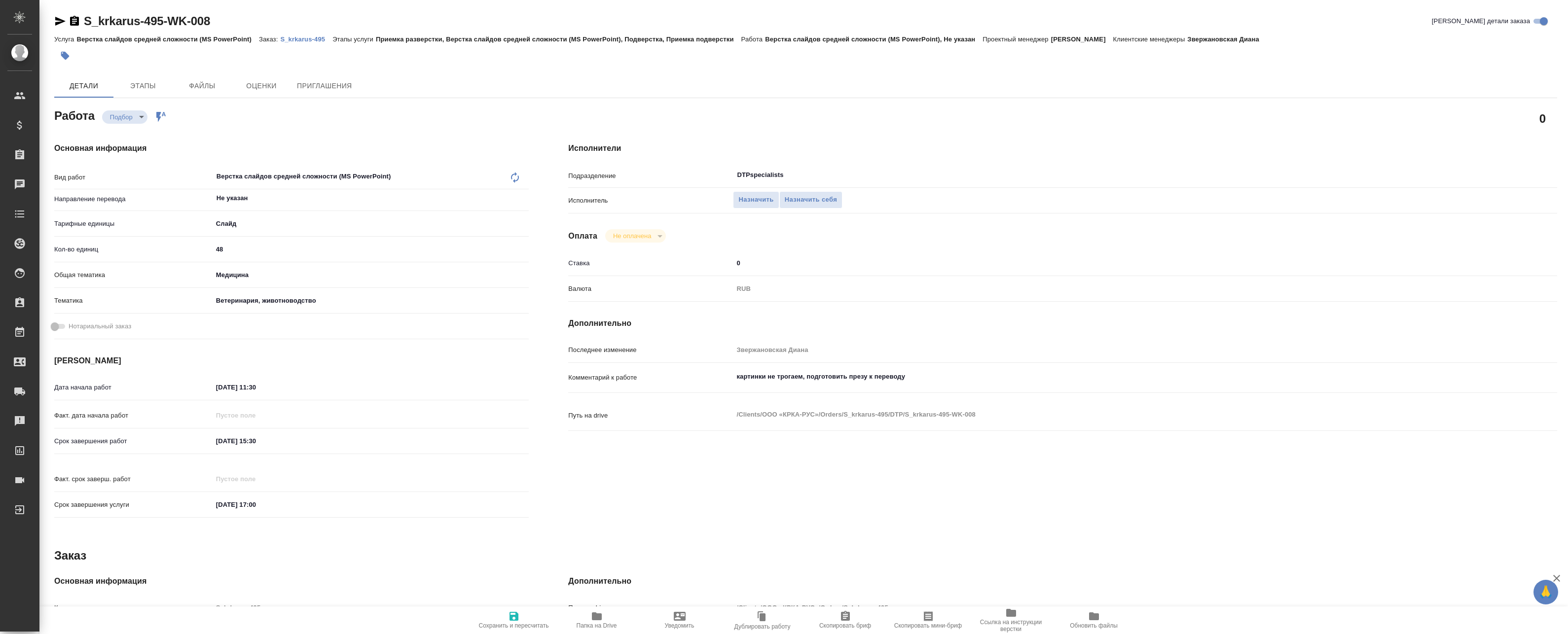
type textarea "x"
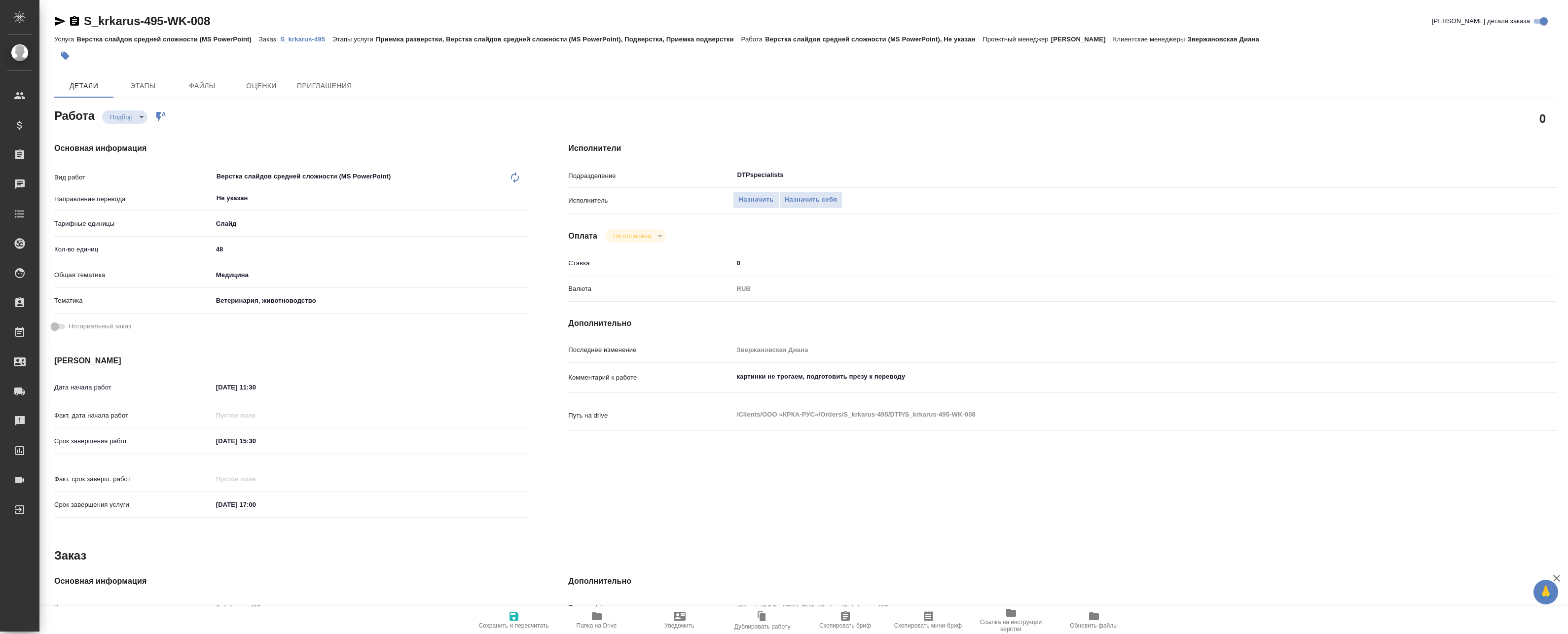
type textarea "x"
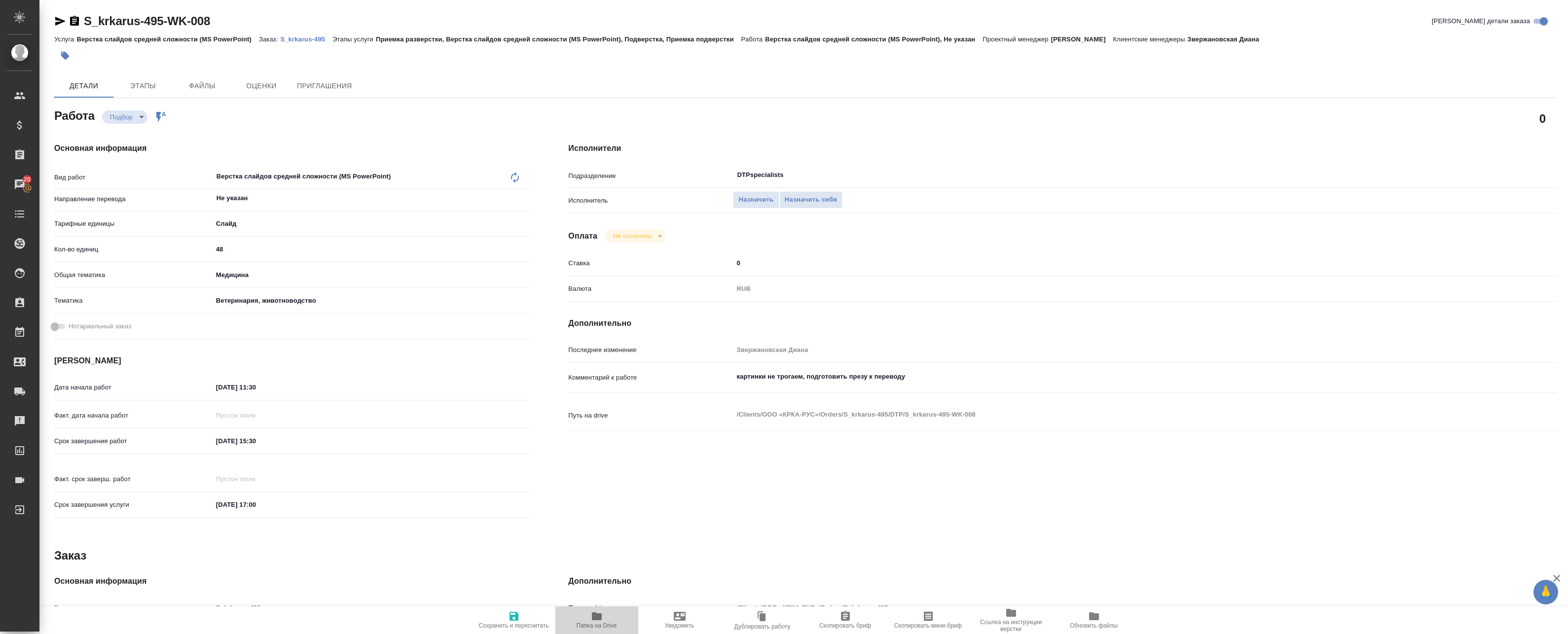
click at [589, 619] on span "Папка на Drive" at bounding box center [596, 620] width 71 height 19
type textarea "x"
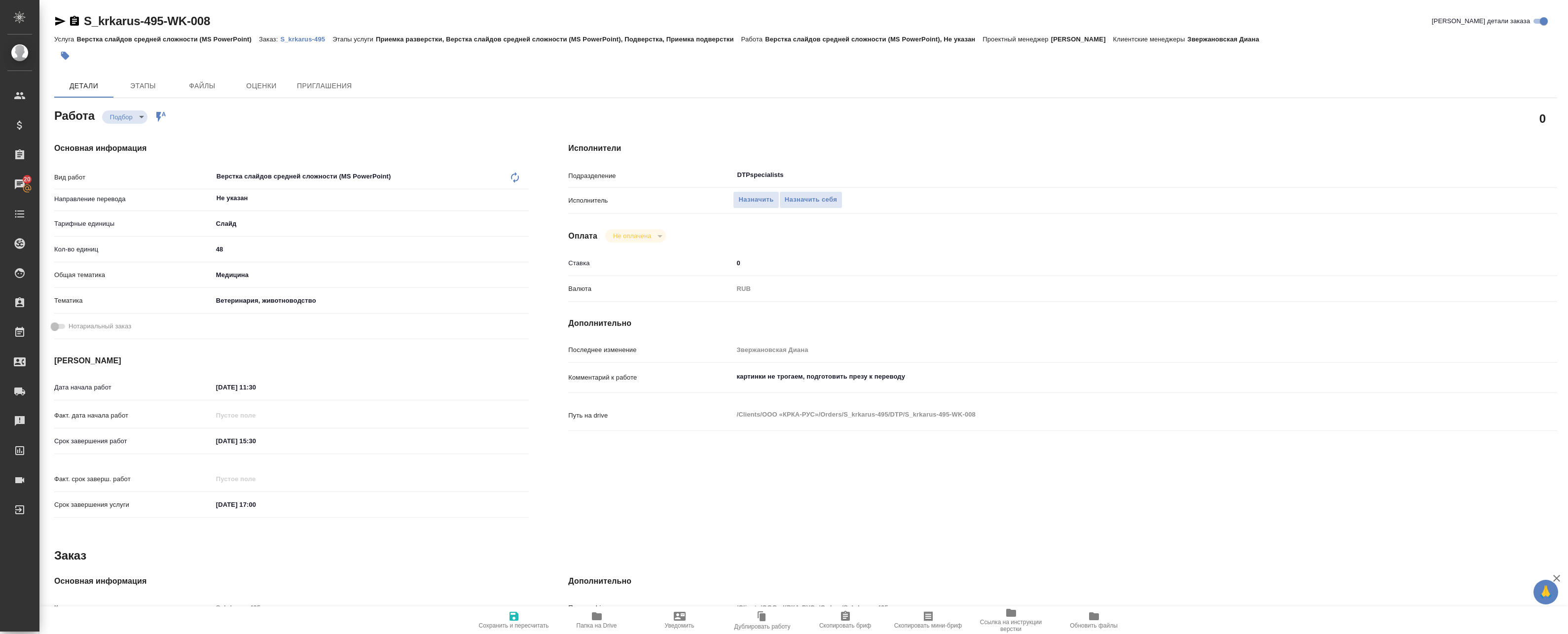
type textarea "x"
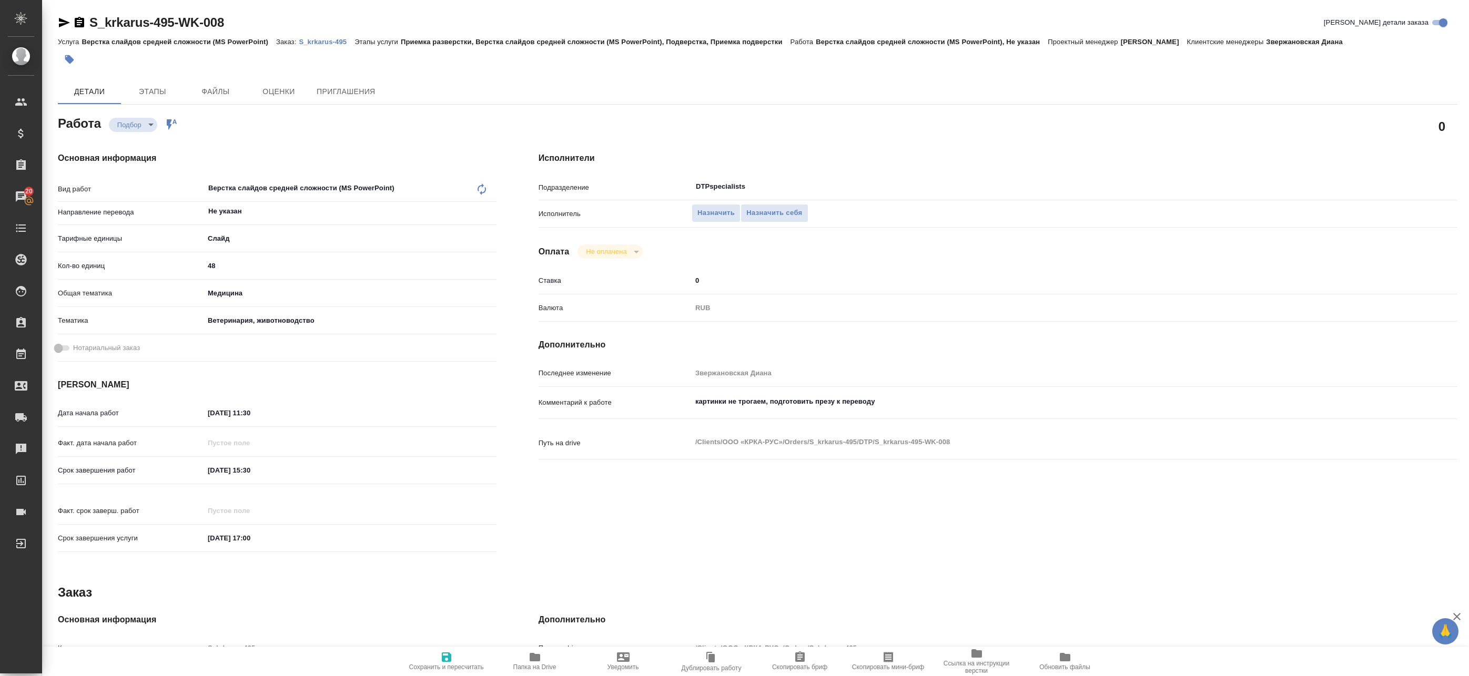
type textarea "x"
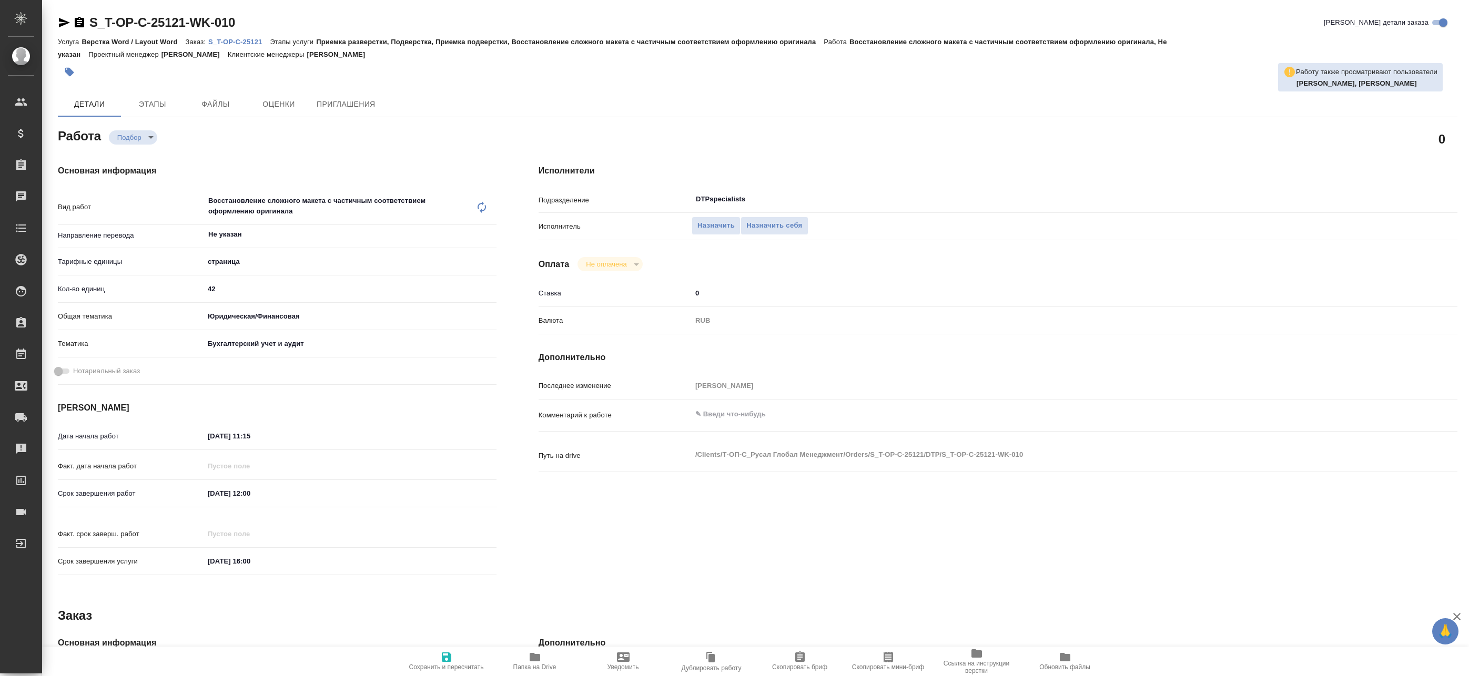
type textarea "x"
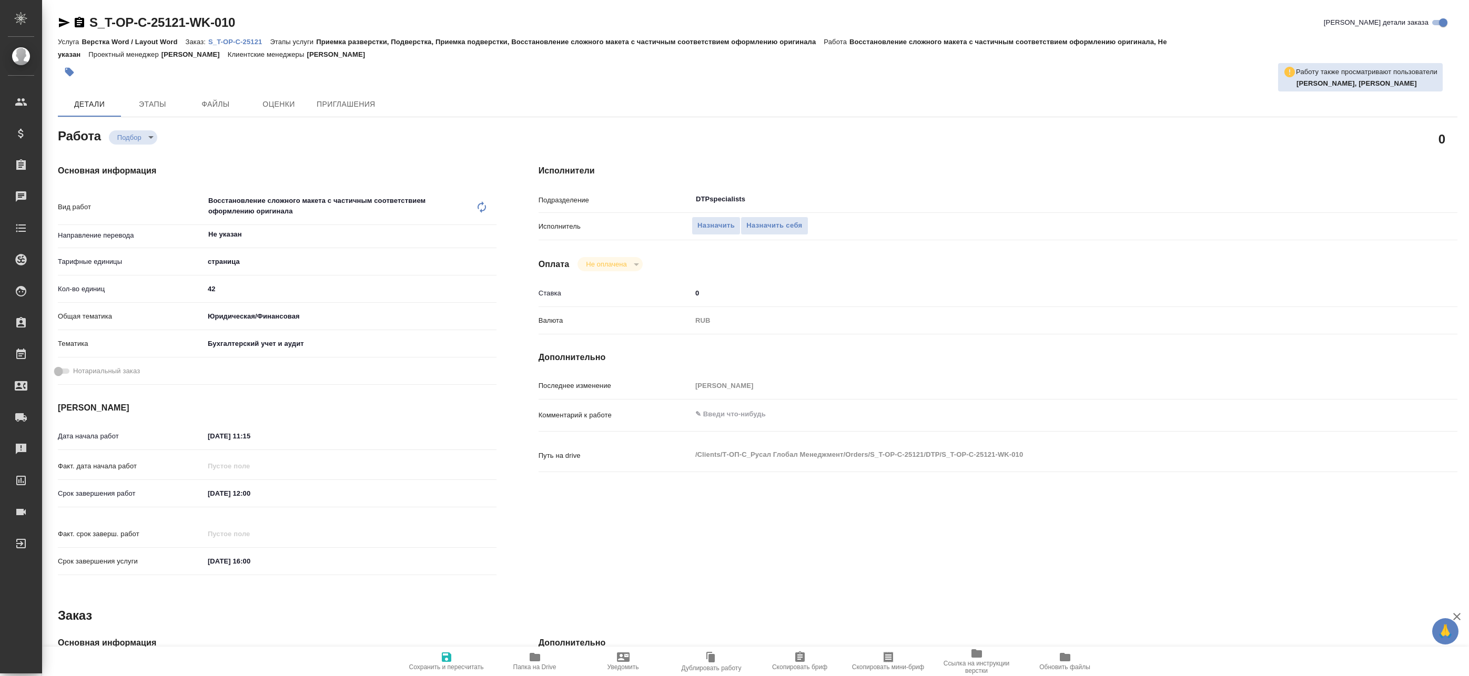
type textarea "x"
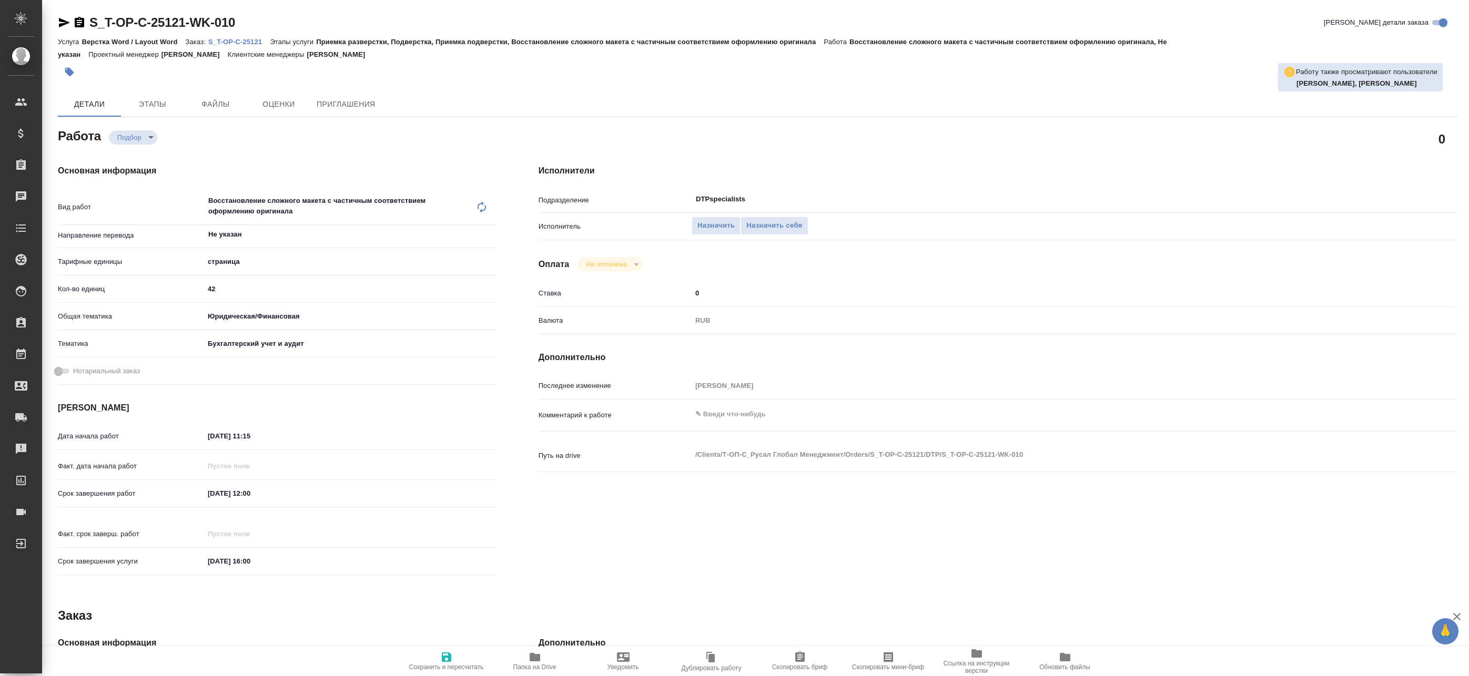
type textarea "x"
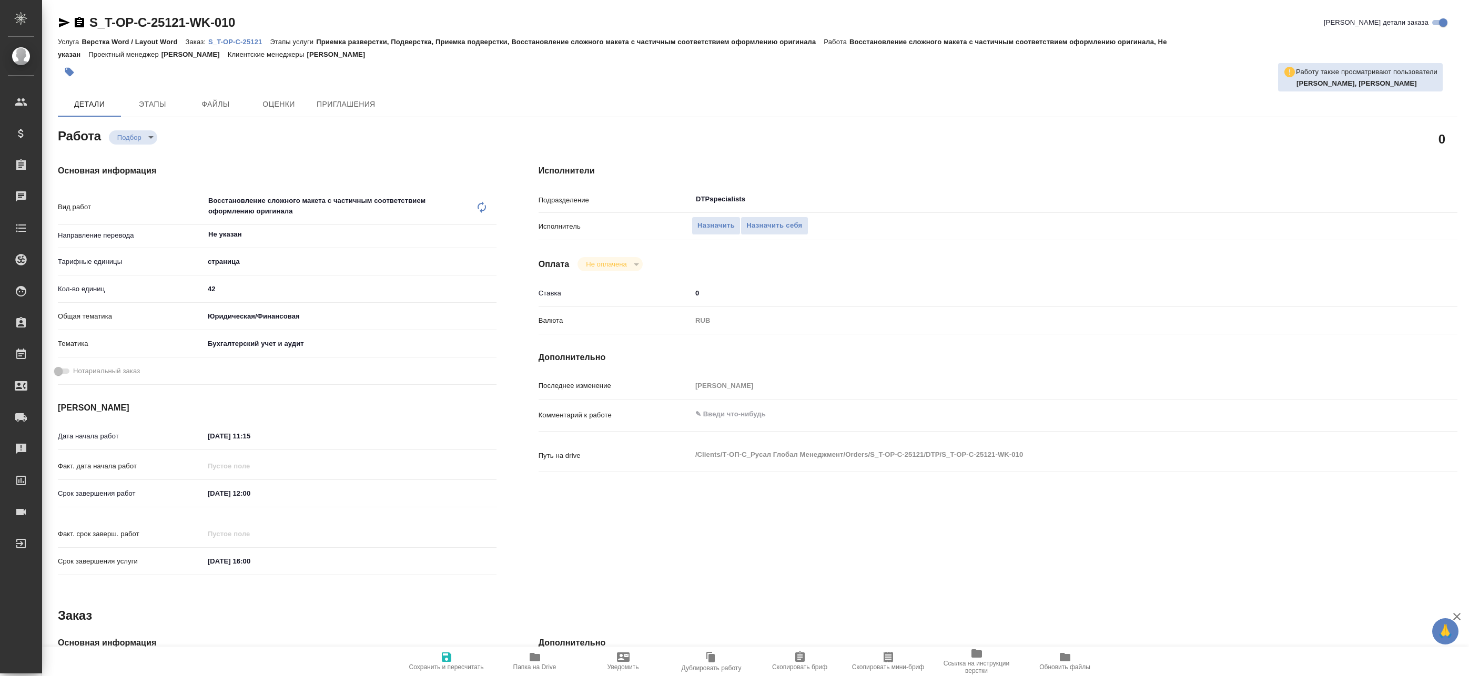
type textarea "x"
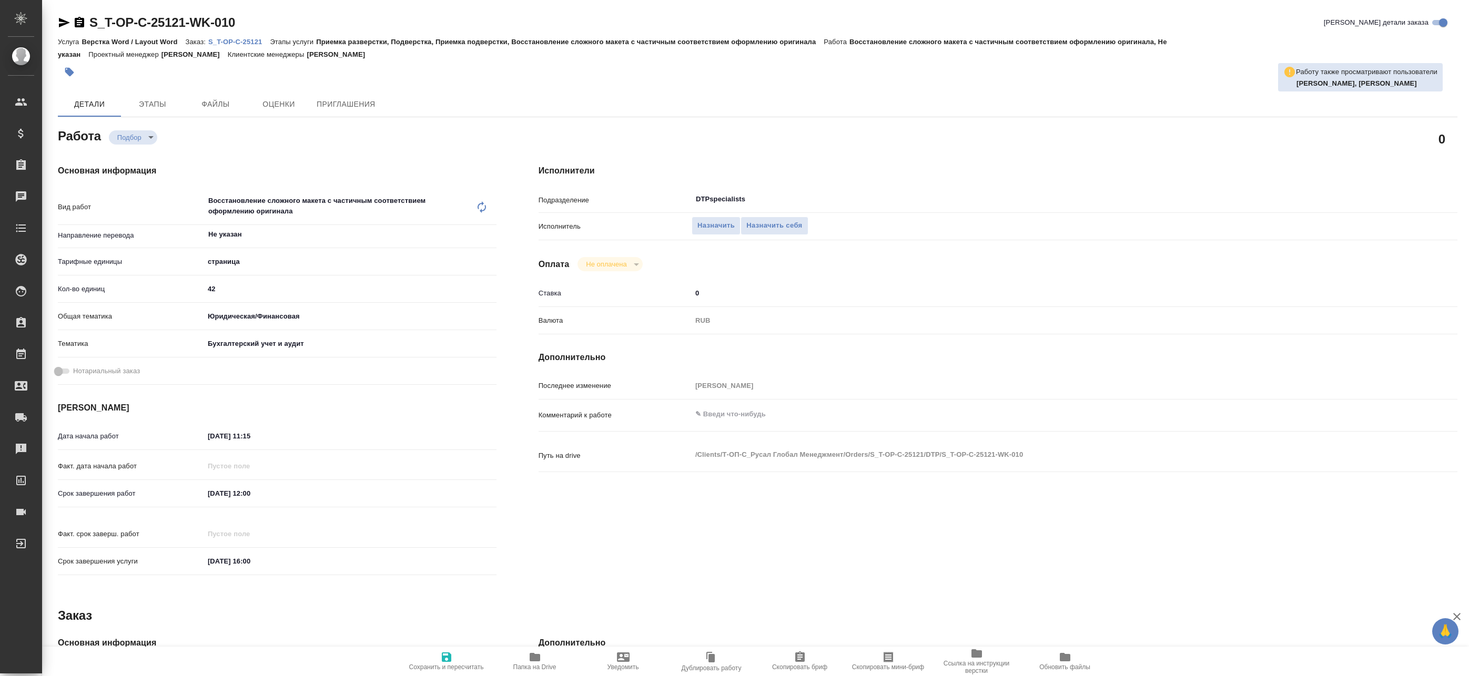
type textarea "x"
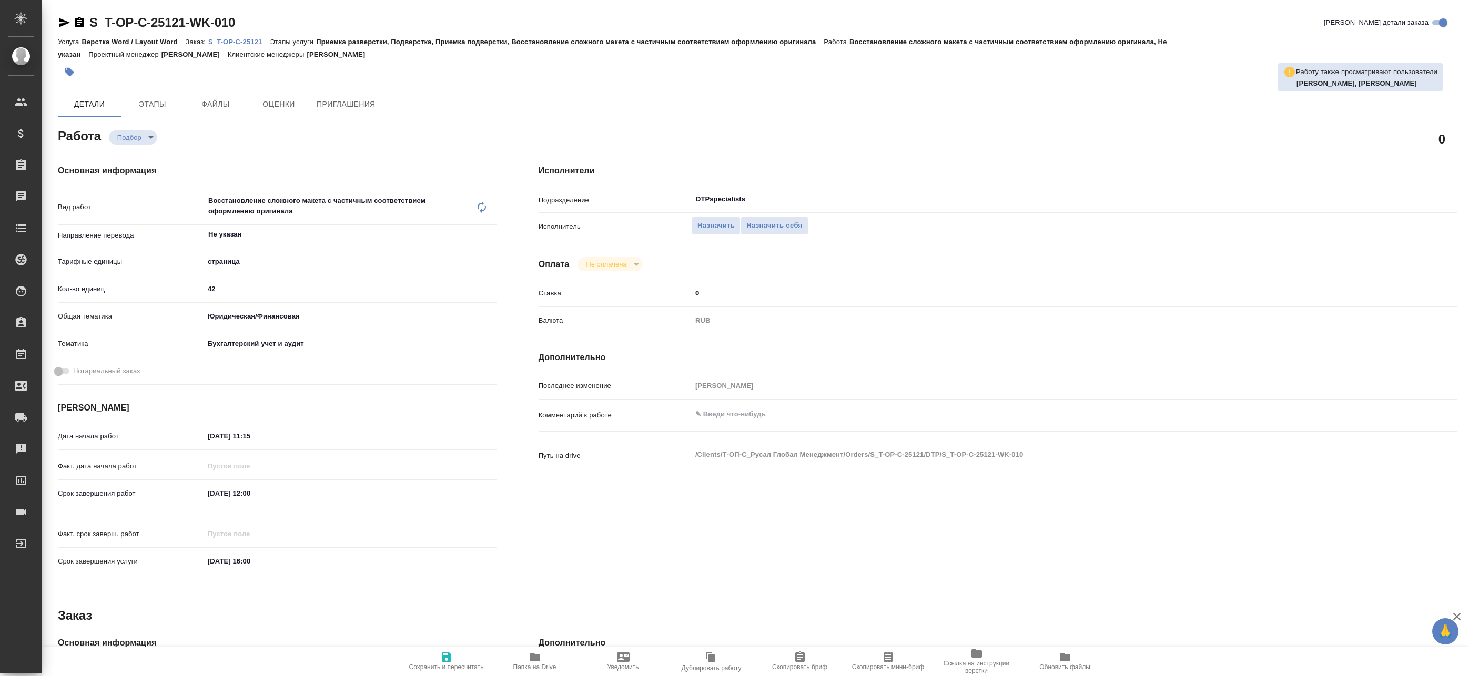
type textarea "x"
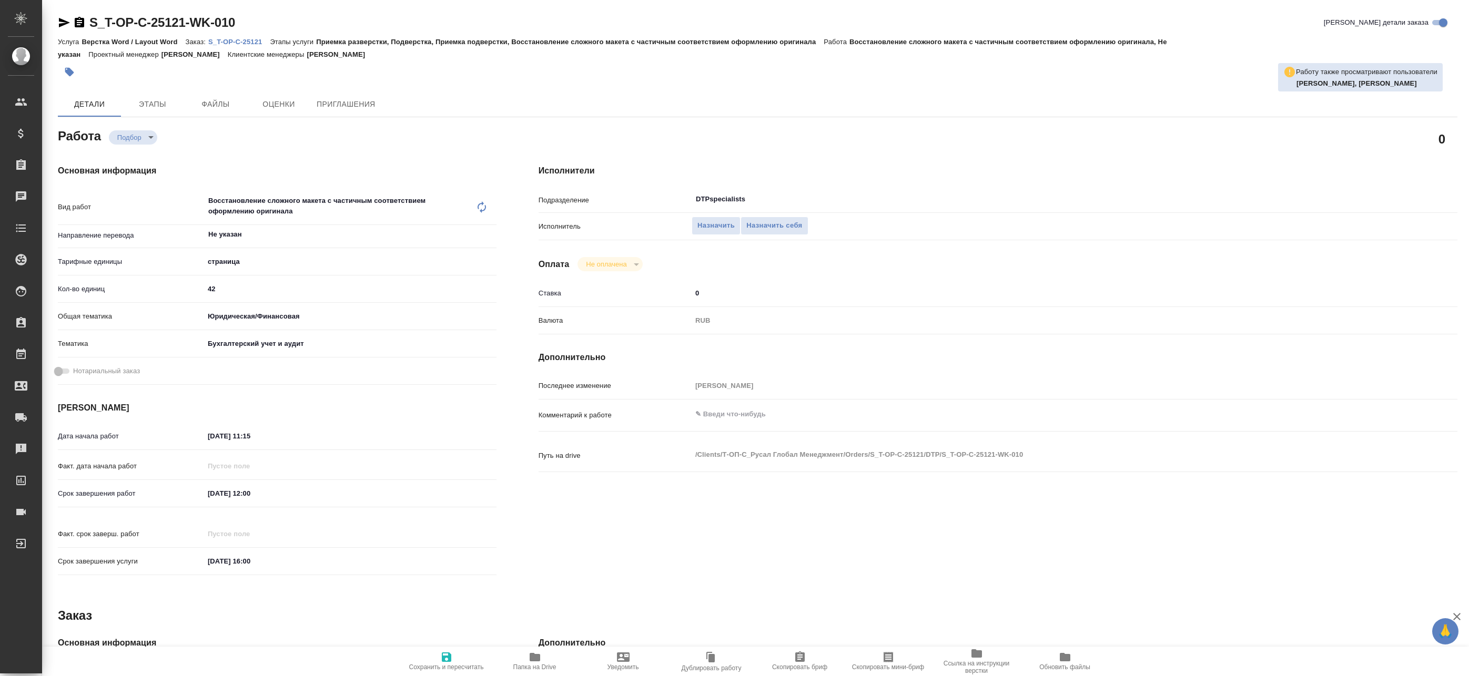
type textarea "x"
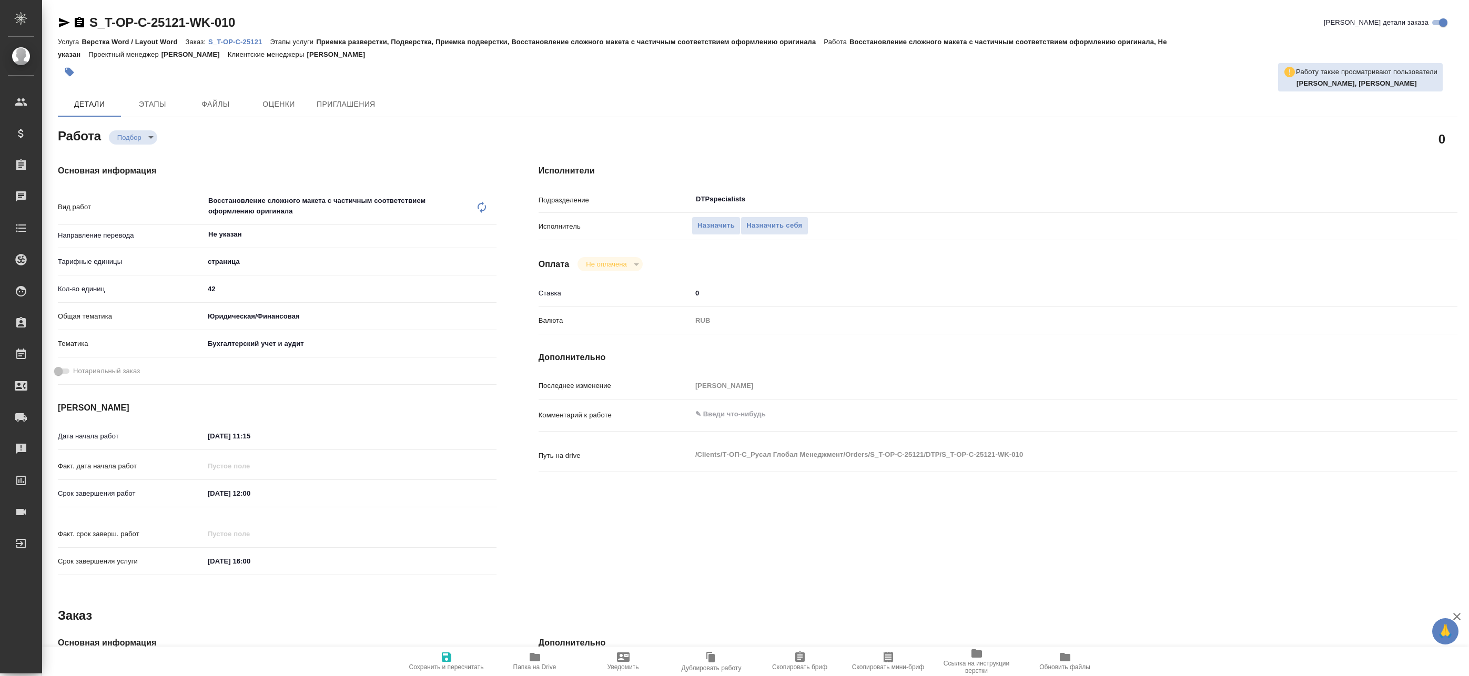
type textarea "x"
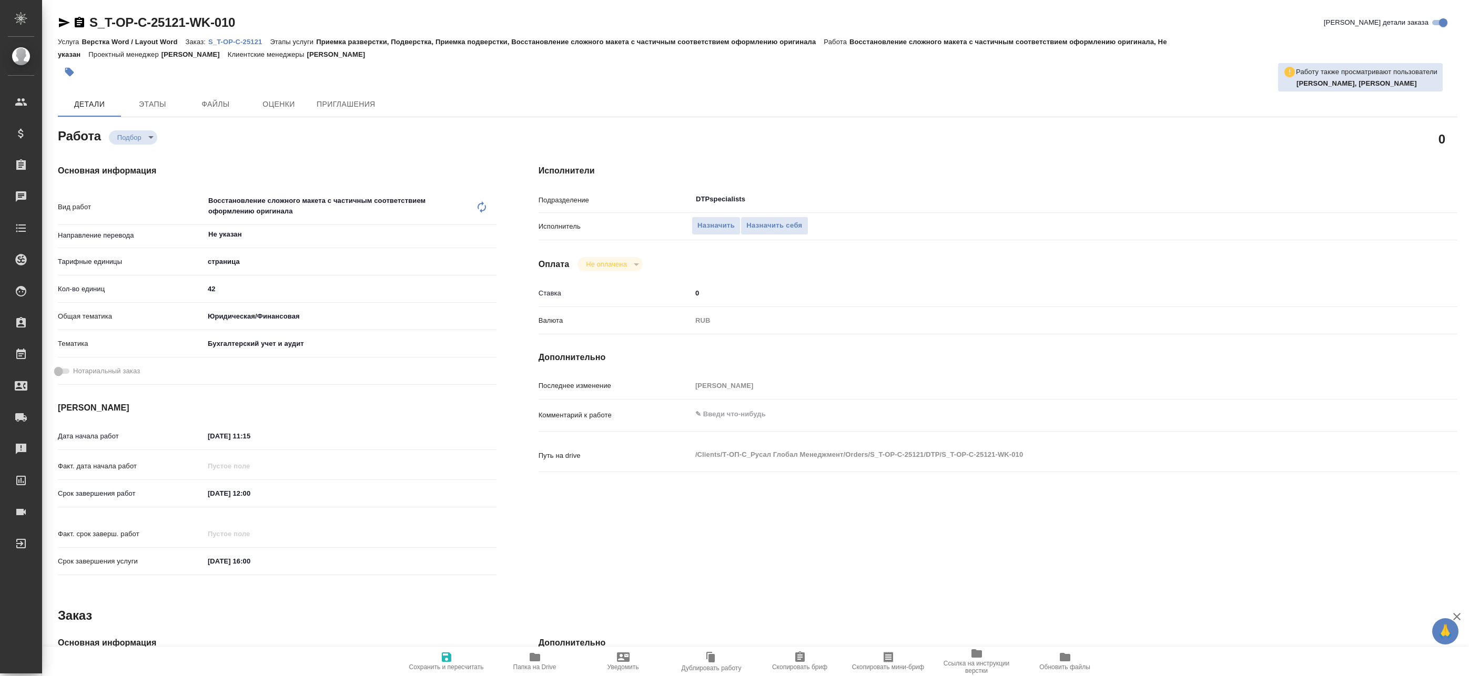
type textarea "x"
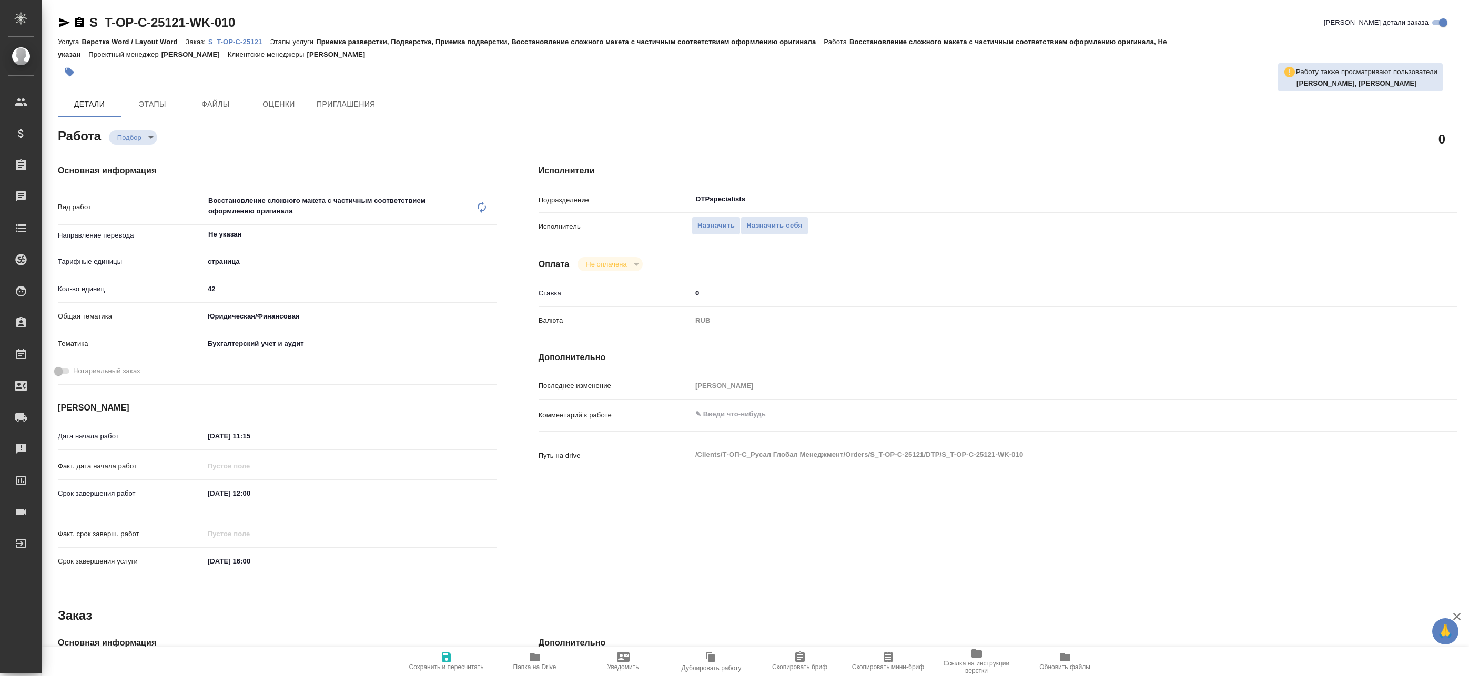
click at [532, 654] on icon "button" at bounding box center [534, 657] width 11 height 8
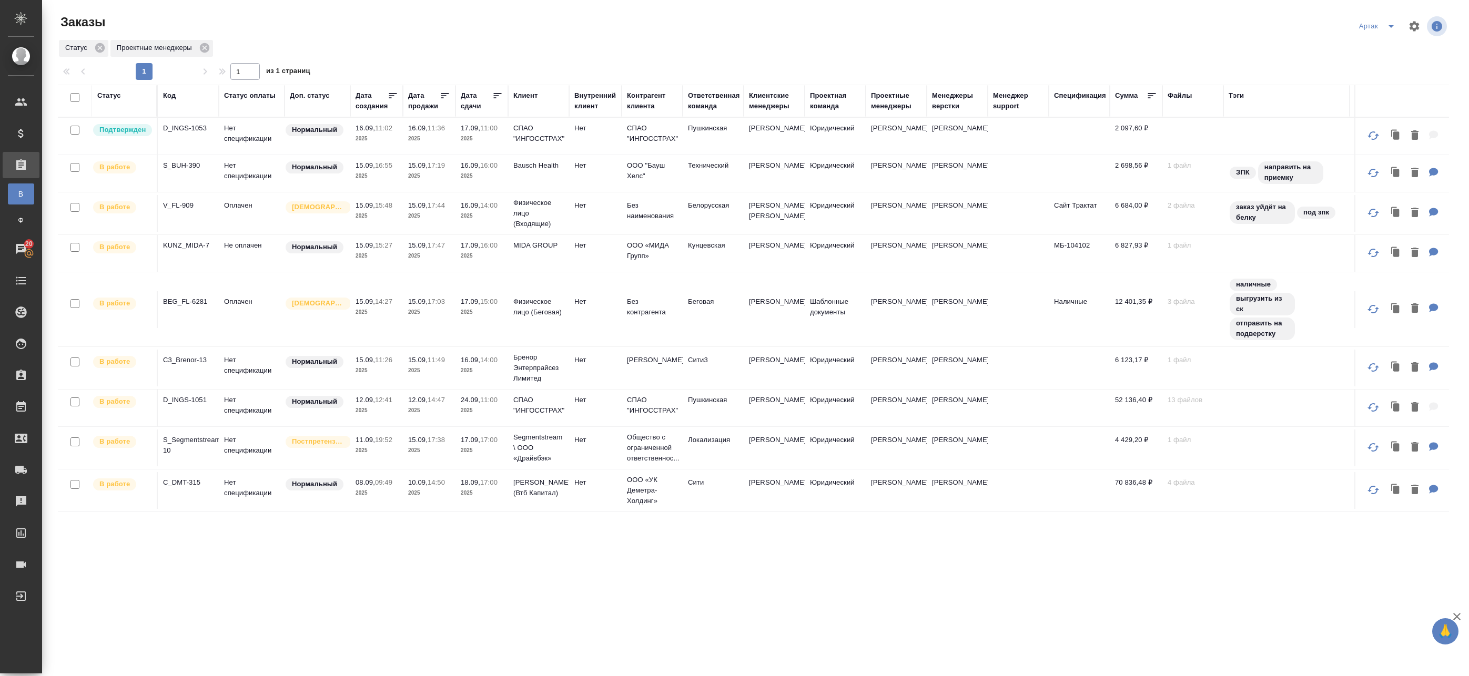
click at [384, 138] on p "2025" at bounding box center [376, 139] width 42 height 11
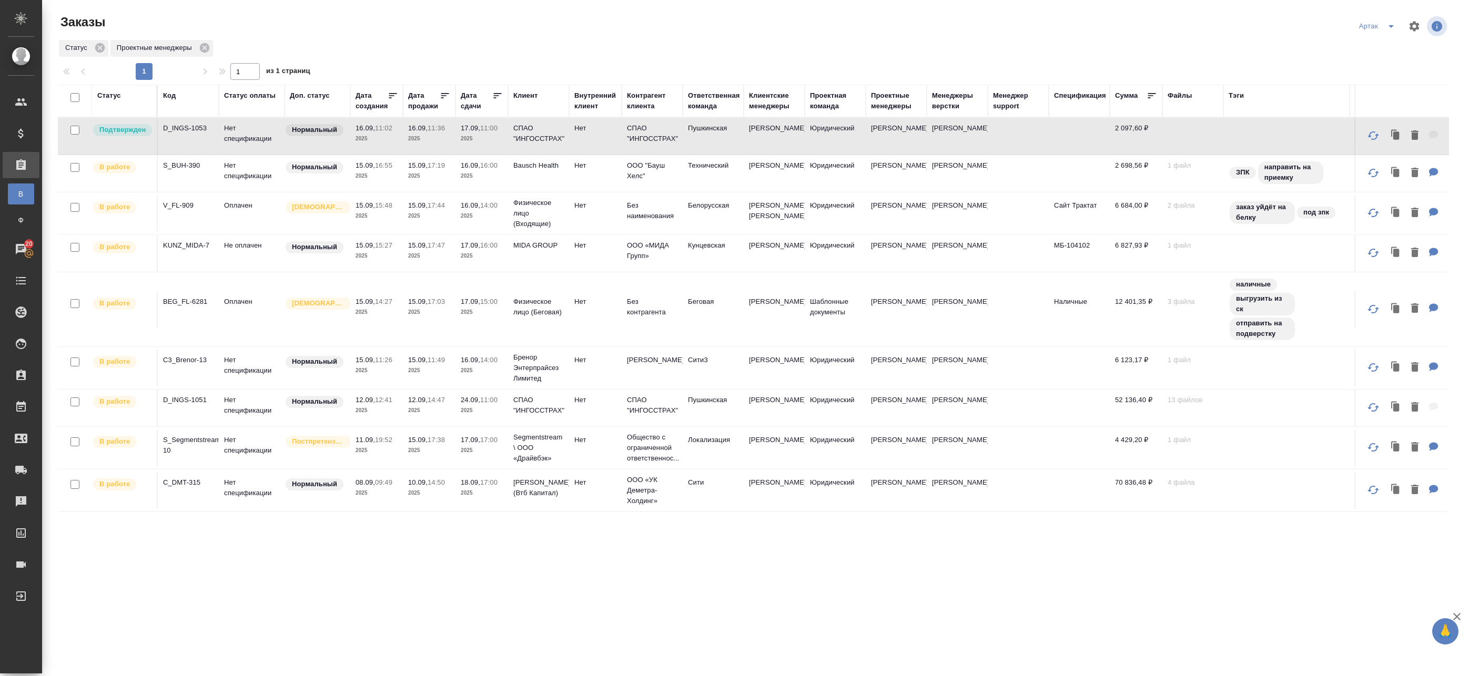
click at [467, 135] on p "2025" at bounding box center [482, 139] width 42 height 11
click at [1385, 25] on icon "split button" at bounding box center [1390, 26] width 13 height 13
click at [1366, 44] on li "leagal" at bounding box center [1370, 47] width 45 height 17
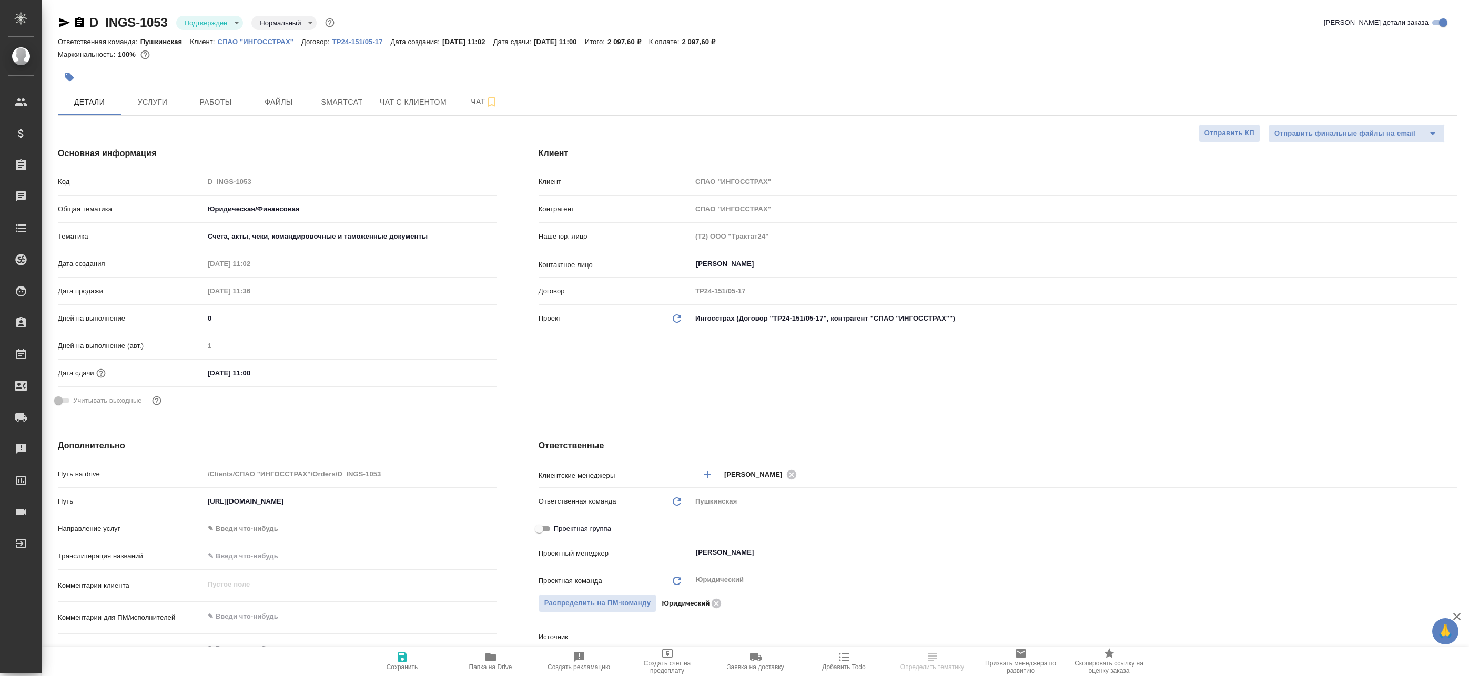
select select "RU"
click at [206, 104] on span "Работы" at bounding box center [215, 102] width 50 height 13
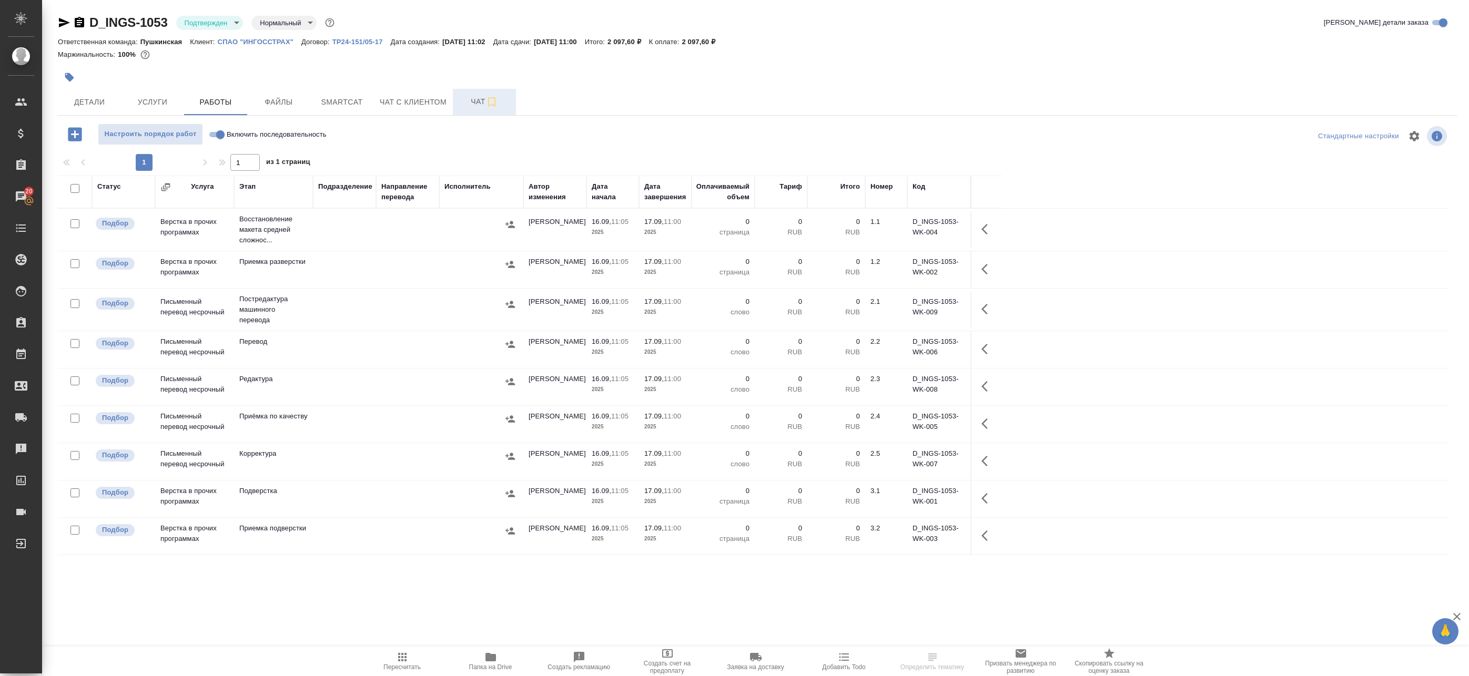
click at [472, 100] on span "Чат" at bounding box center [484, 101] width 50 height 13
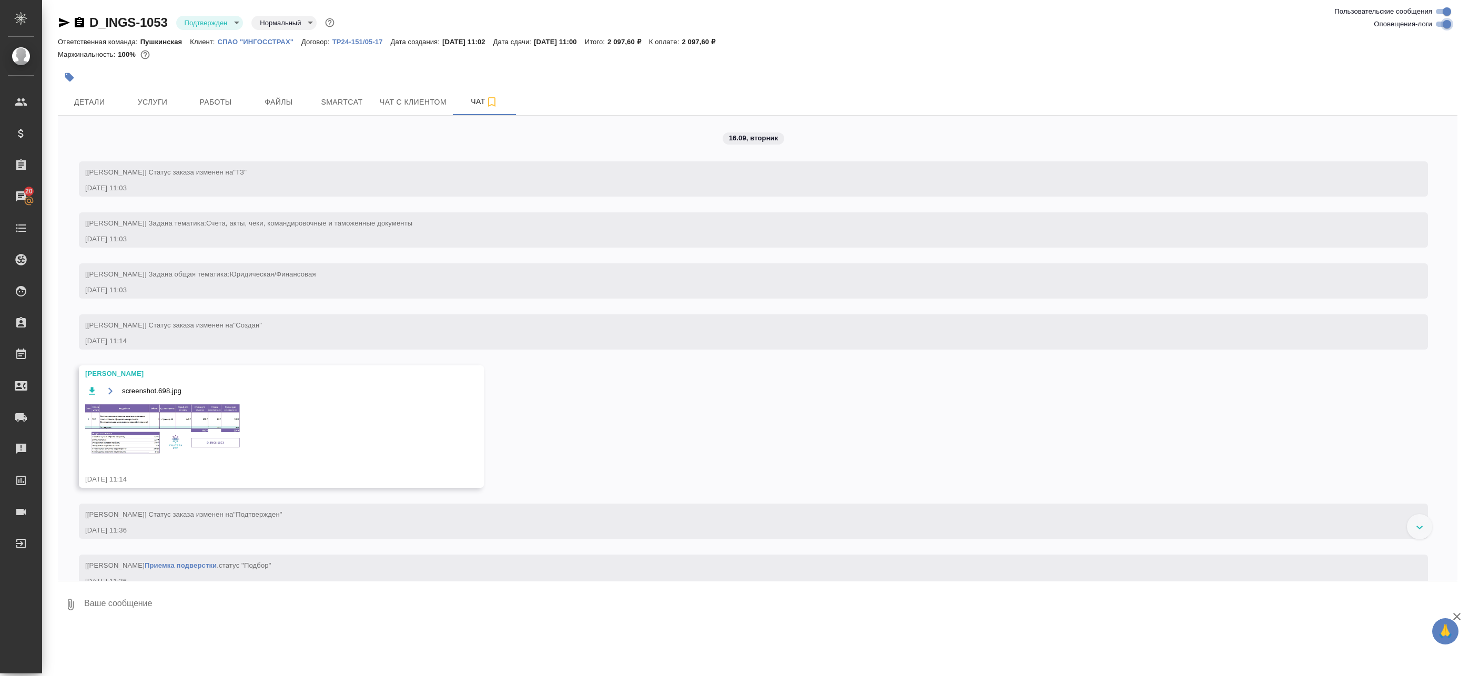
click at [1444, 18] on input "Оповещения-логи" at bounding box center [1447, 24] width 38 height 13
checkbox input "false"
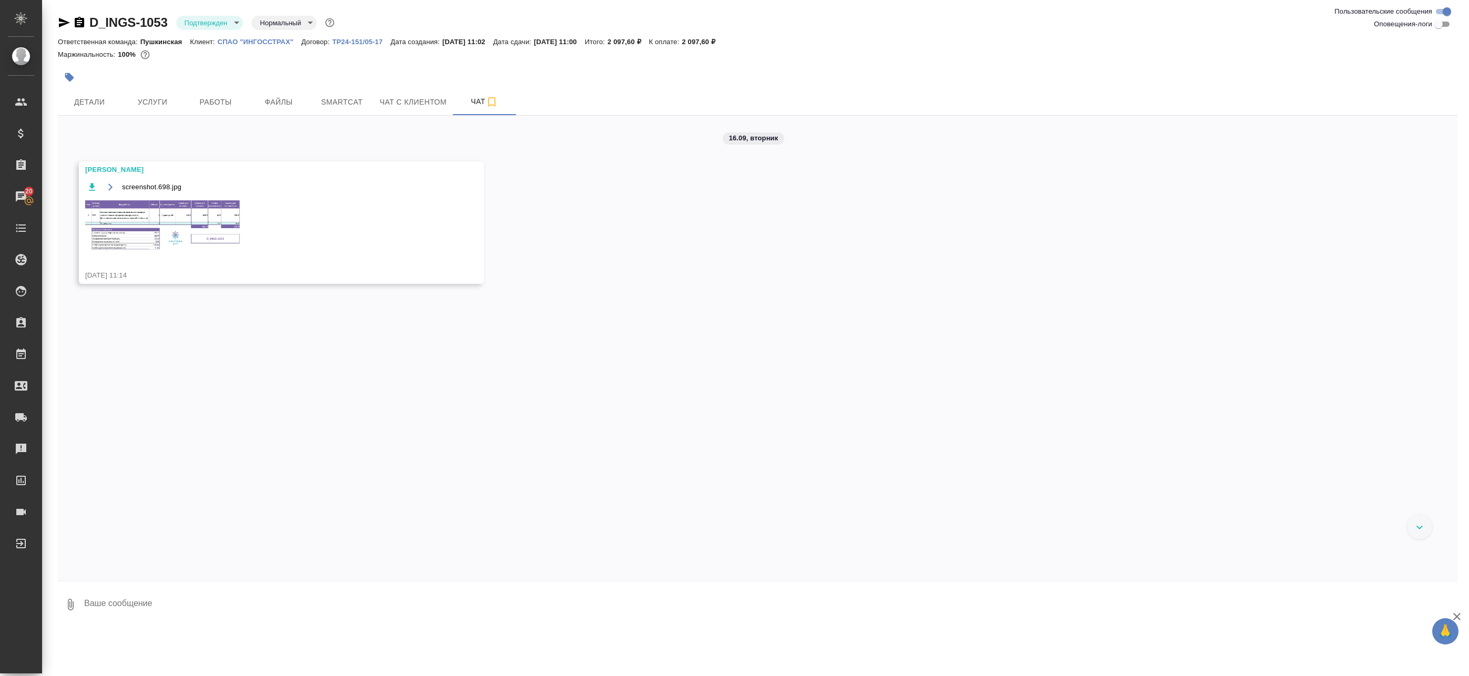
click at [184, 206] on img at bounding box center [164, 225] width 158 height 53
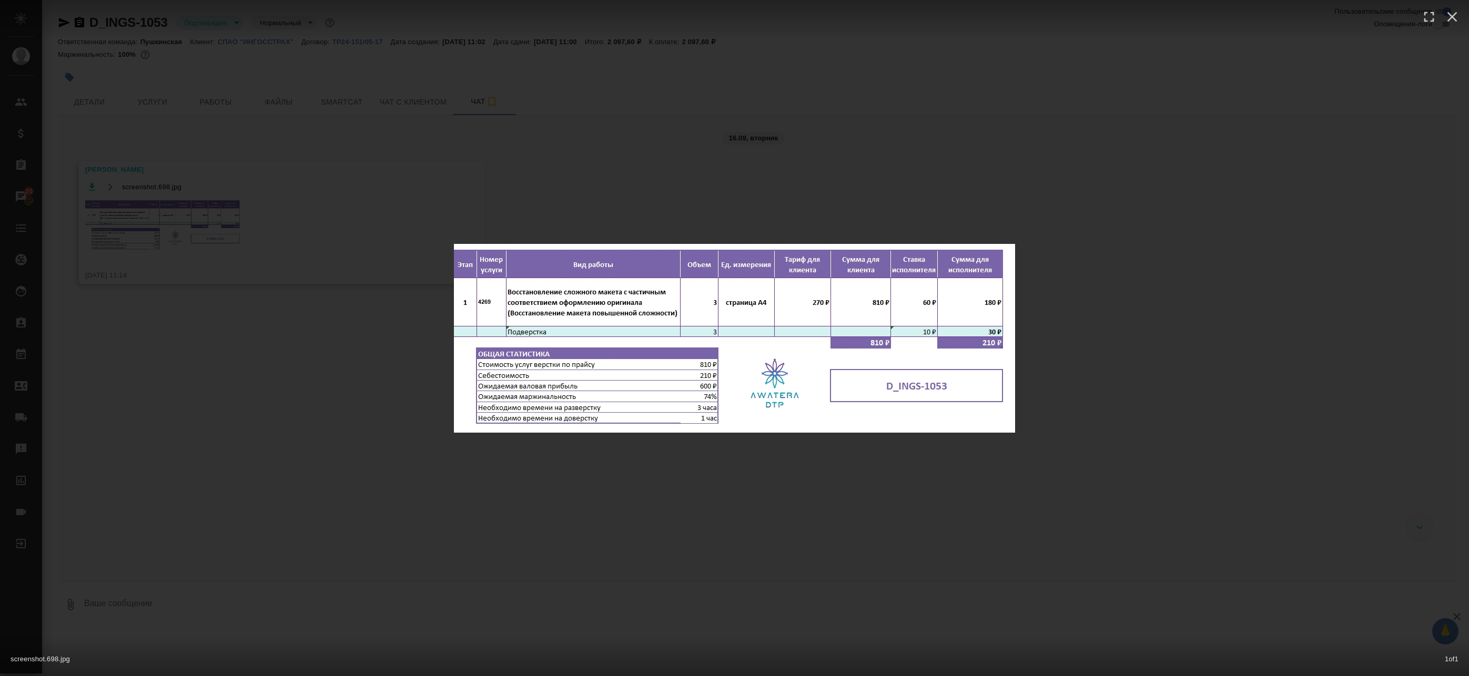
click at [213, 220] on div "screenshot.698.jpg 1 of 1" at bounding box center [734, 338] width 1469 height 676
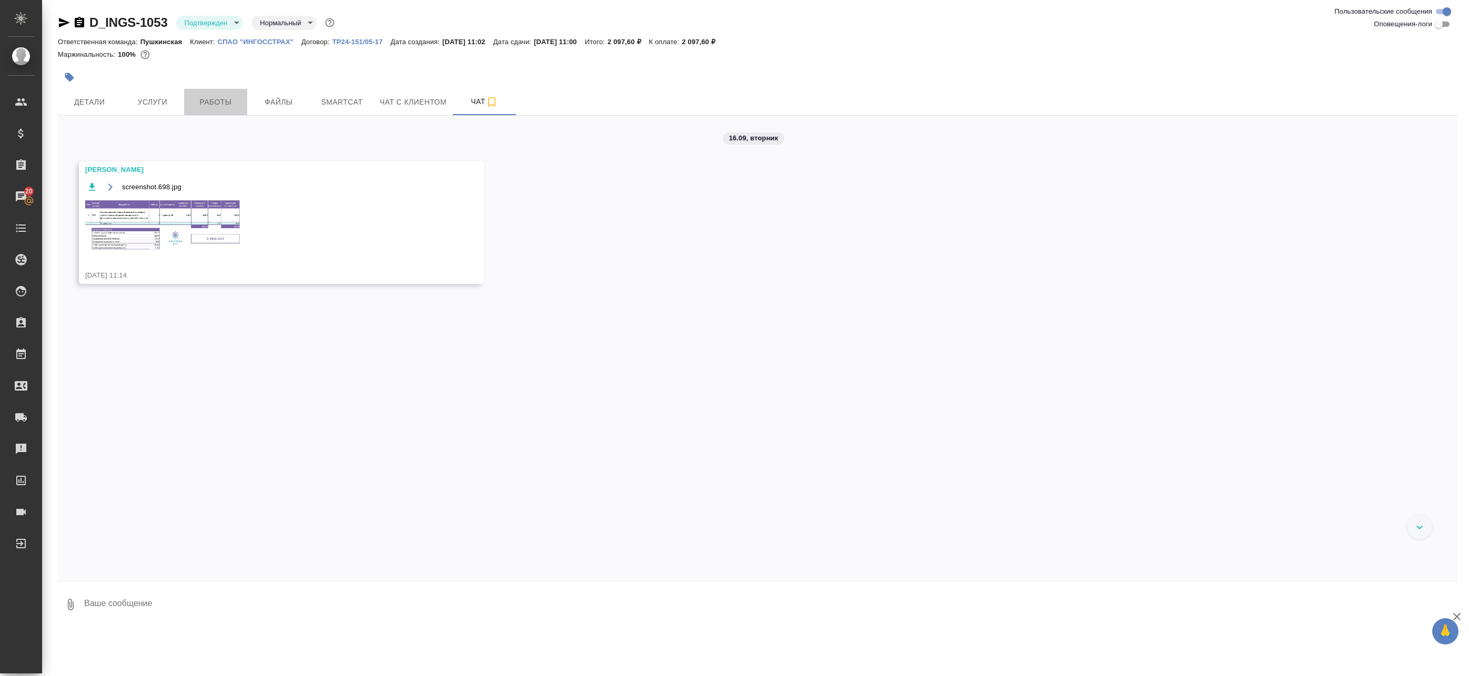
click at [232, 99] on span "Работы" at bounding box center [215, 102] width 50 height 13
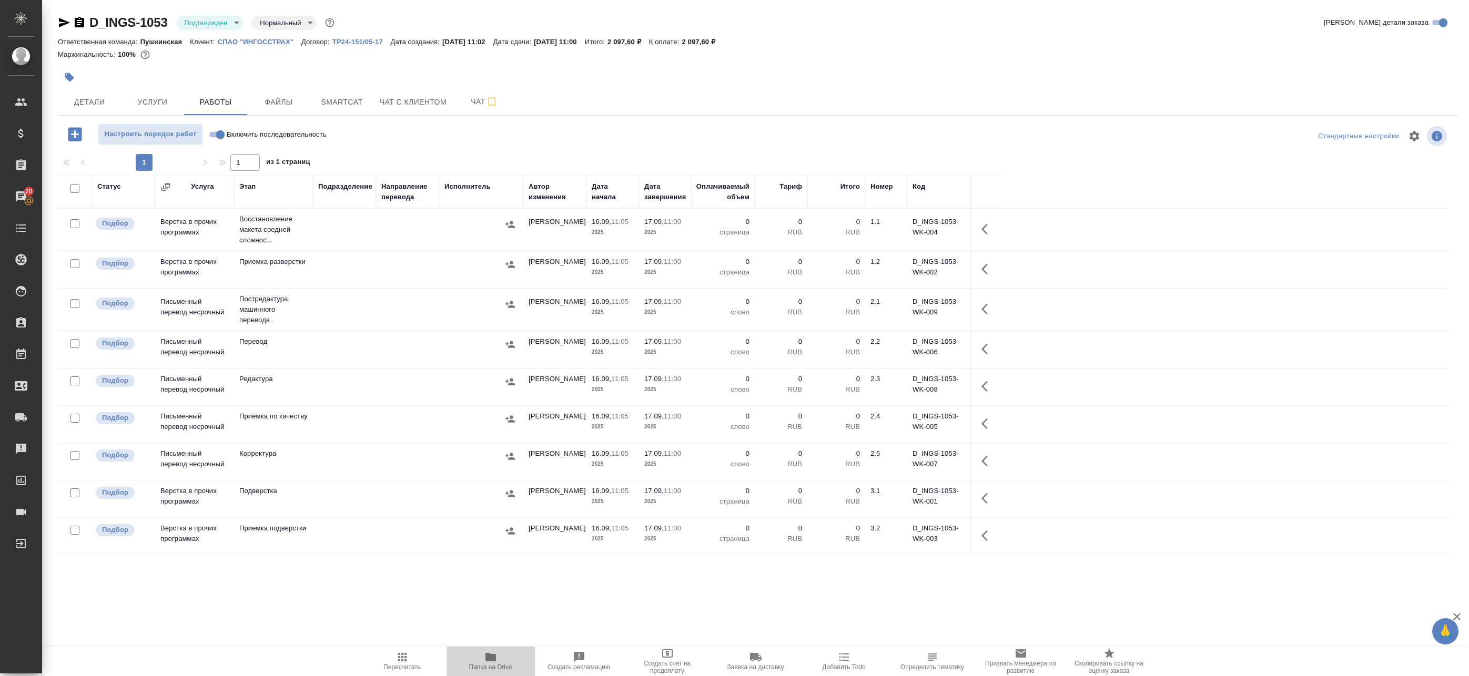
click at [492, 659] on icon "button" at bounding box center [490, 657] width 11 height 8
click at [205, 27] on body "🙏 .cls-1 fill:#fff; AWATERA Badanyan Artak Клиенты Спецификации Заказы 20 Чаты …" at bounding box center [734, 338] width 1469 height 676
click at [196, 109] on button "В работе" at bounding box center [202, 111] width 35 height 12
click at [983, 232] on icon "button" at bounding box center [987, 229] width 13 height 13
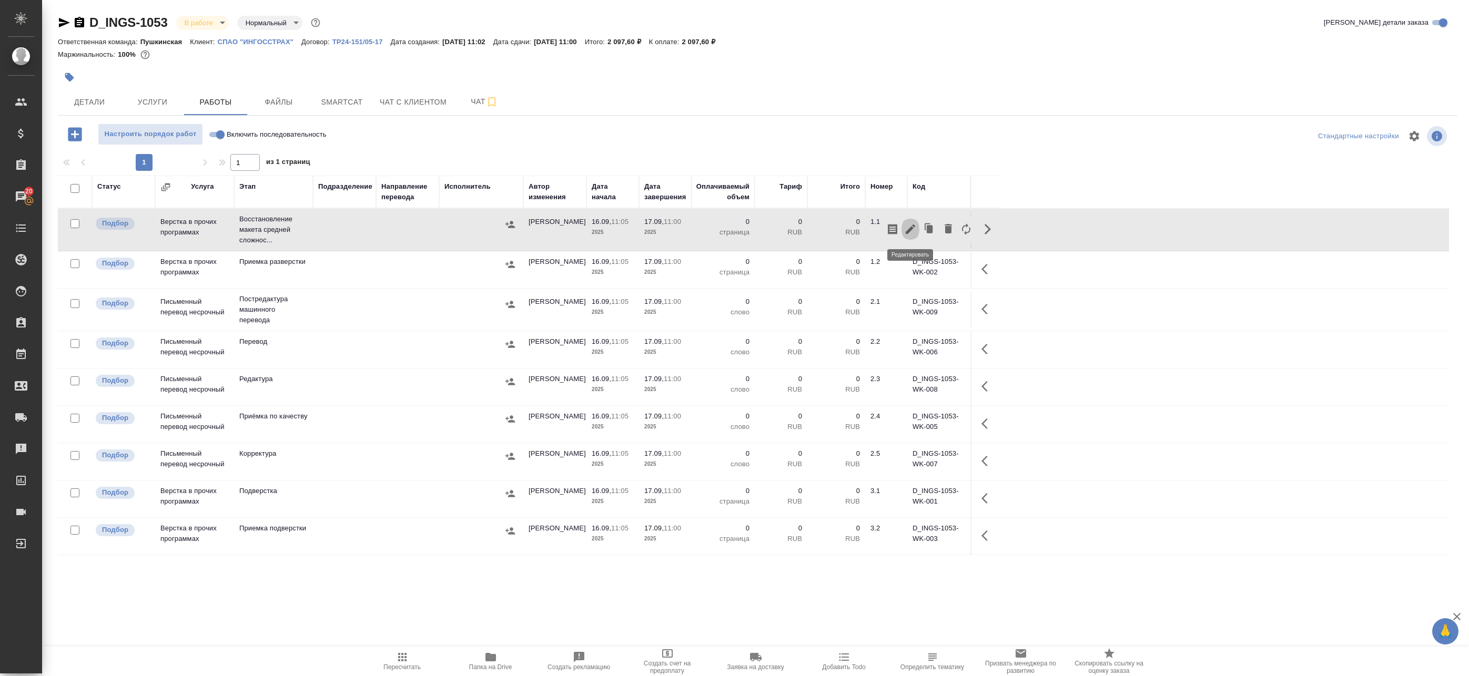
click at [910, 231] on icon "button" at bounding box center [909, 229] width 9 height 9
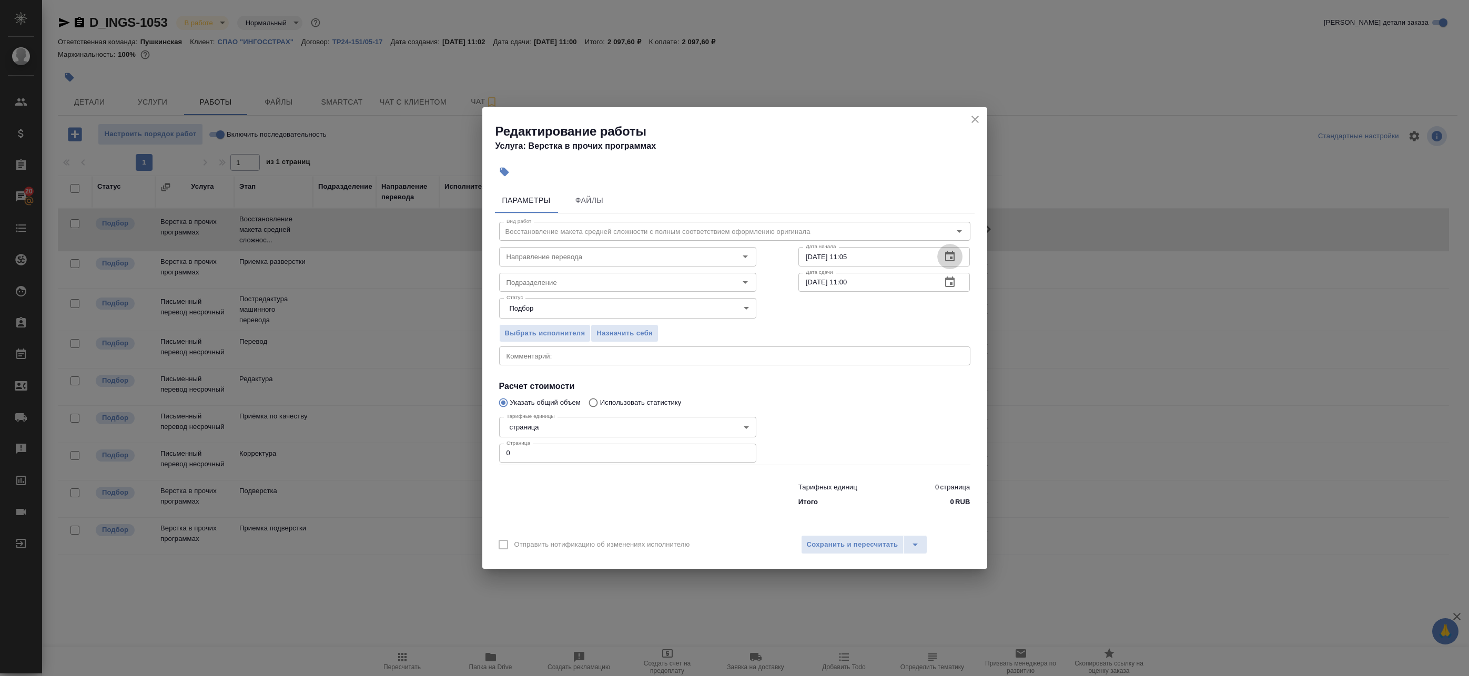
click at [953, 256] on icon "button" at bounding box center [949, 256] width 13 height 13
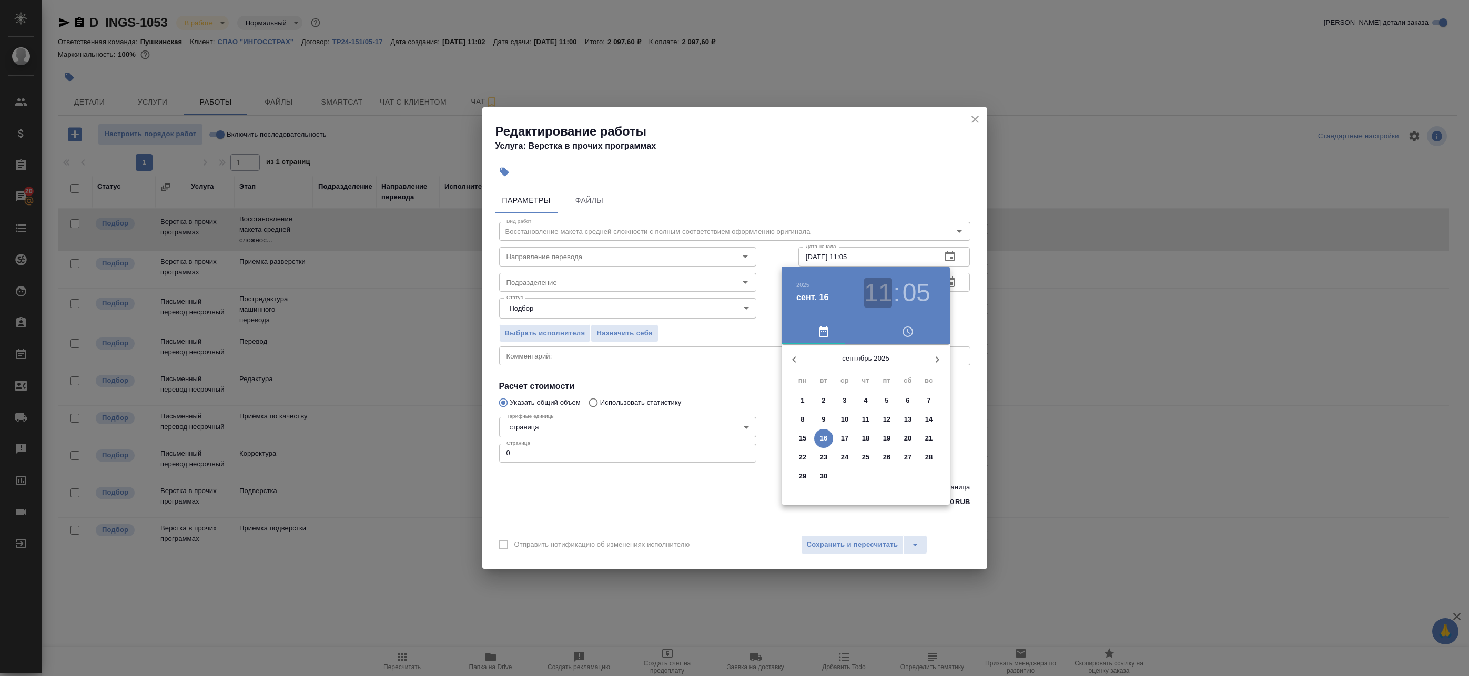
click at [880, 282] on h3 "11" at bounding box center [878, 292] width 28 height 29
click at [864, 370] on div at bounding box center [865, 427] width 137 height 137
click at [868, 370] on div at bounding box center [865, 427] width 137 height 137
type input "16.09.2025 12:00"
click at [952, 307] on div at bounding box center [734, 338] width 1469 height 676
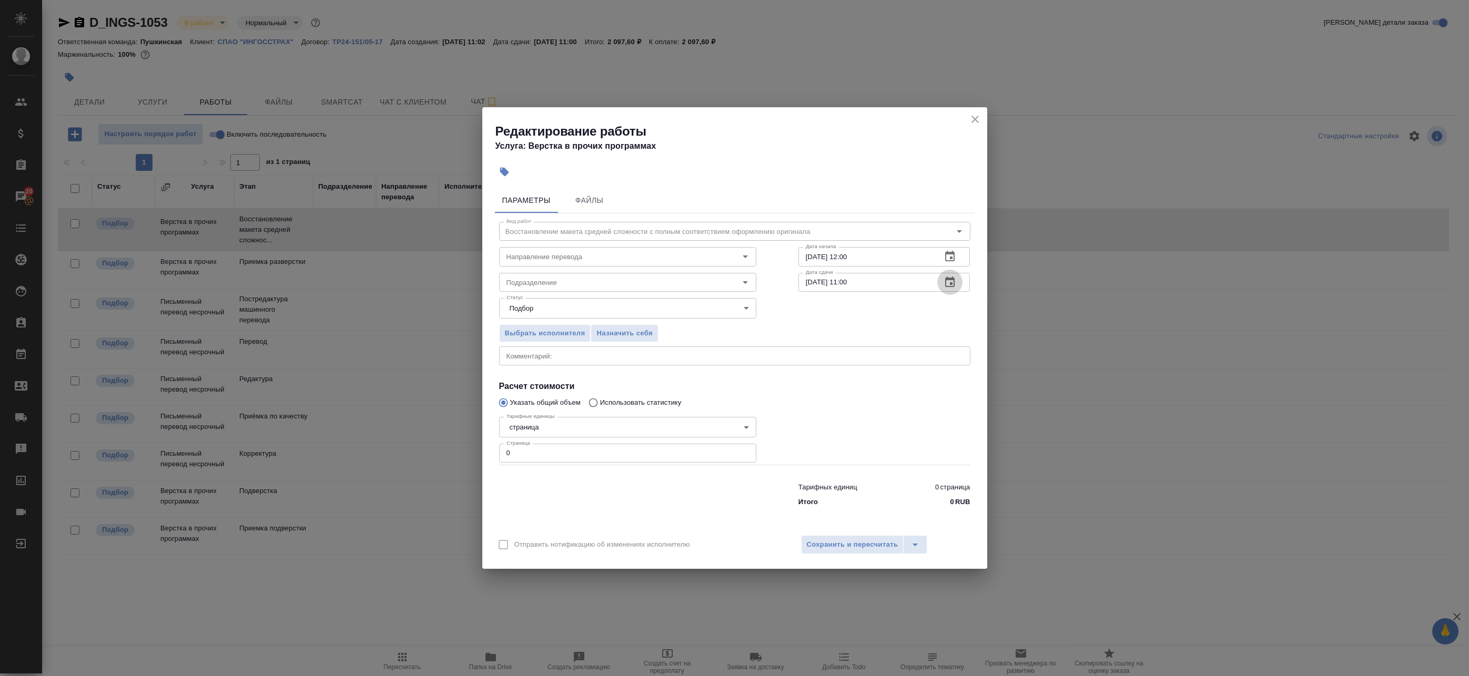
click at [950, 281] on icon "button" at bounding box center [949, 282] width 13 height 13
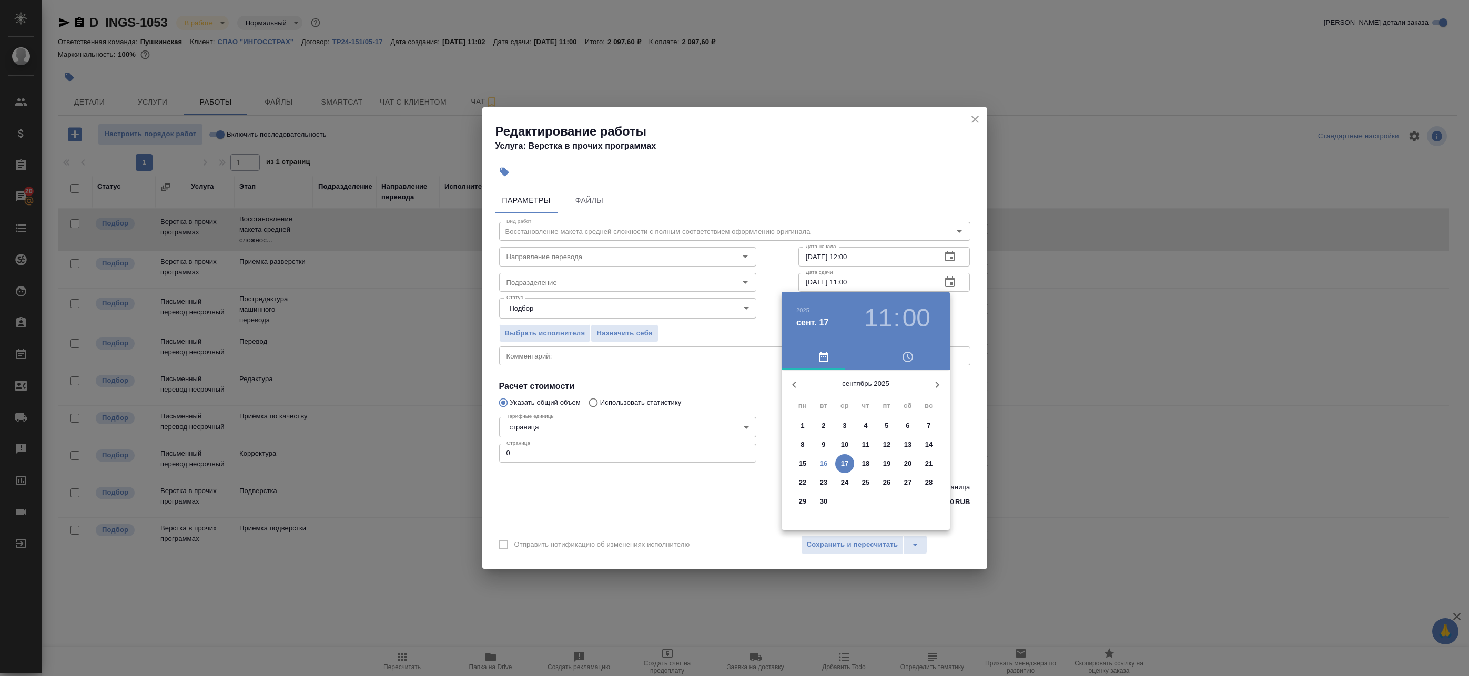
click at [822, 465] on p "16" at bounding box center [824, 464] width 8 height 11
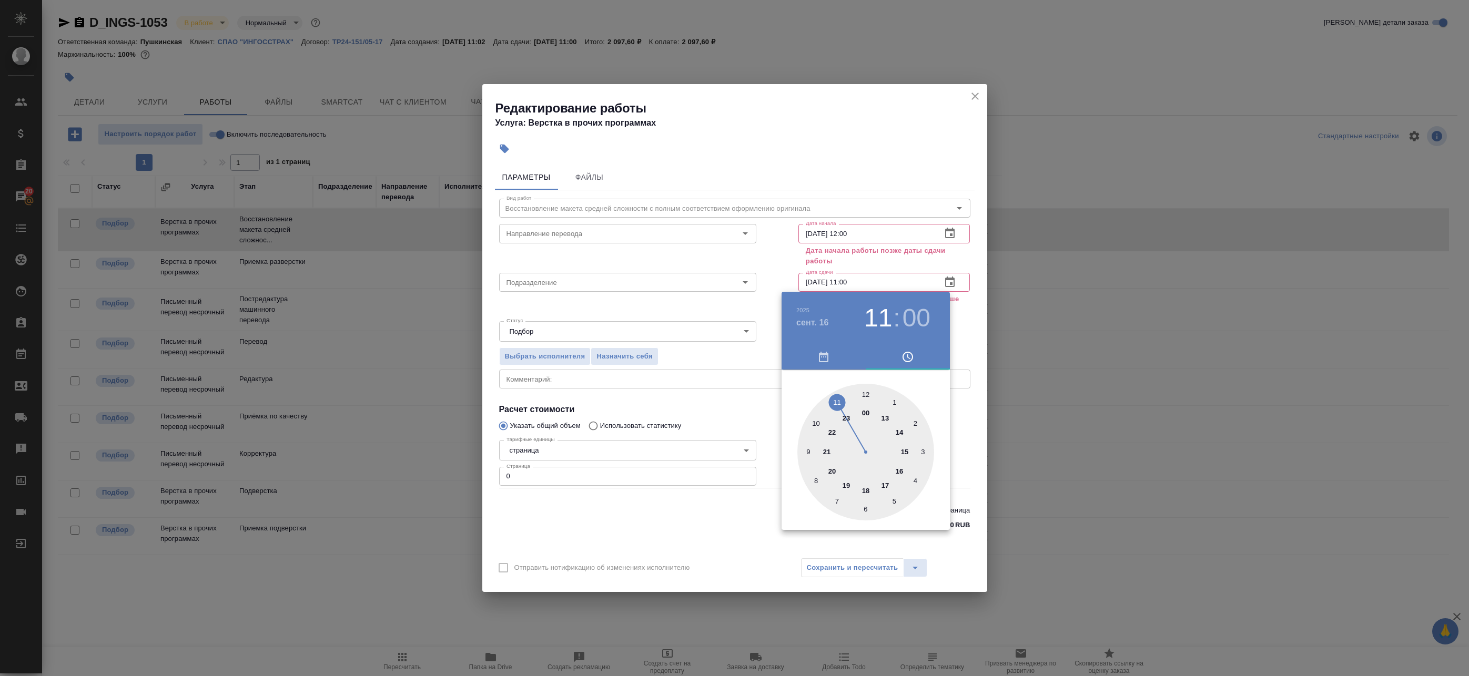
click at [907, 450] on div at bounding box center [865, 452] width 137 height 137
type input "16.09.2025 15:00"
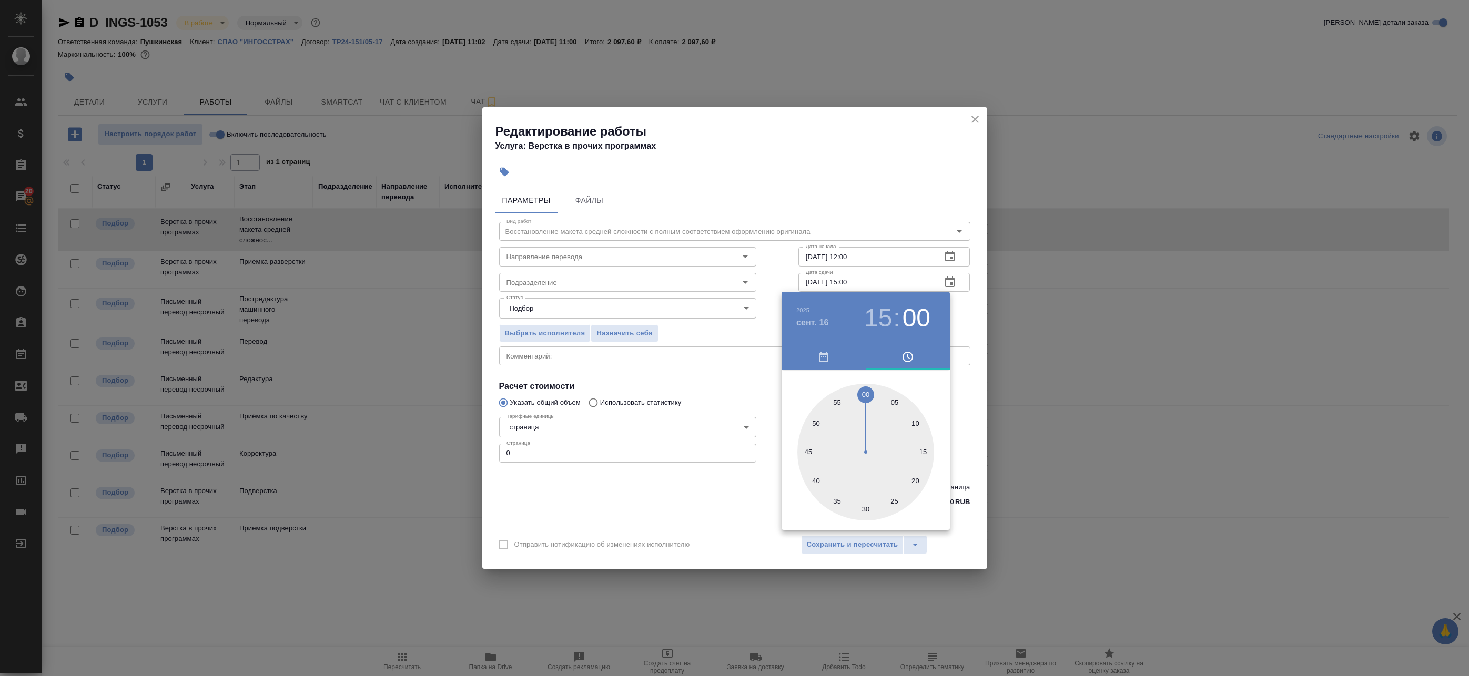
click at [865, 392] on div at bounding box center [865, 452] width 137 height 137
click at [951, 312] on div at bounding box center [734, 338] width 1469 height 676
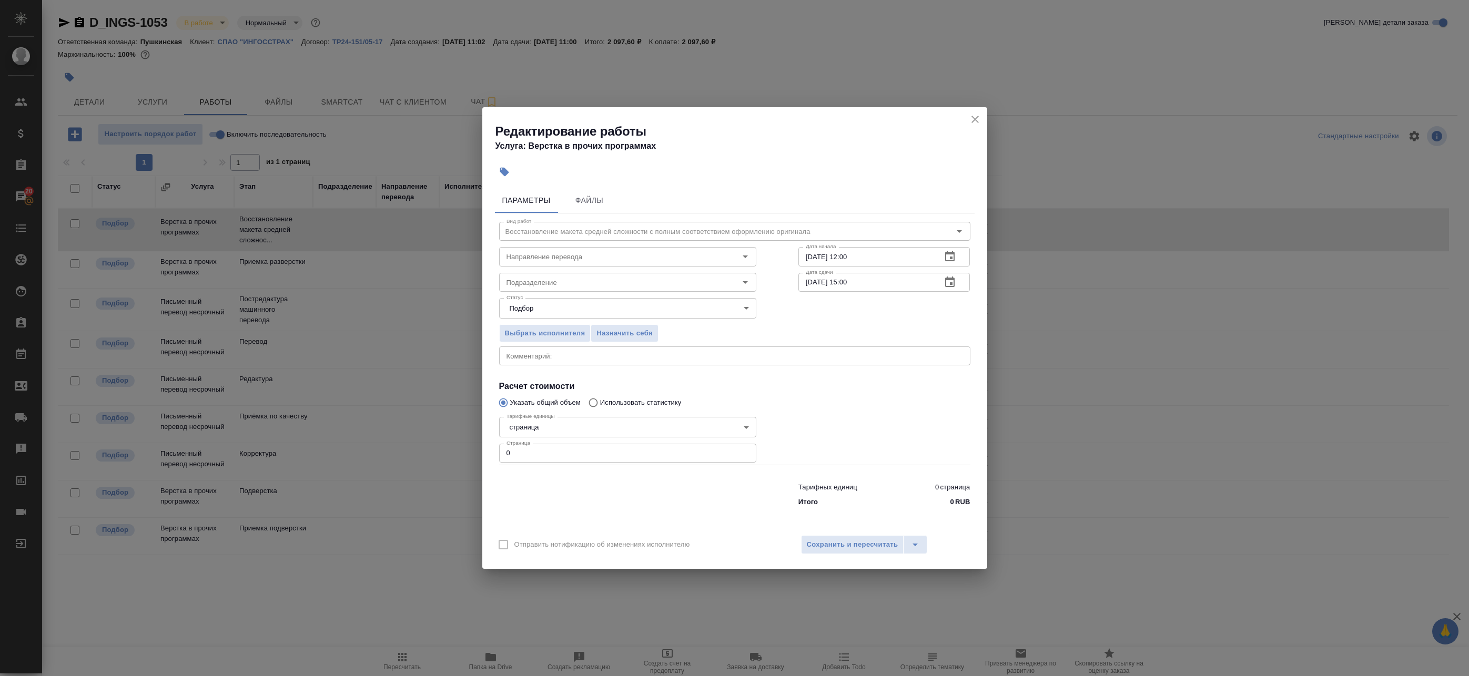
drag, startPoint x: 507, startPoint y: 449, endPoint x: 421, endPoint y: 443, distance: 86.4
click at [435, 444] on div "Редактирование работы Услуга: Верстка в прочих программах Параметры Файлы Вид р…" at bounding box center [734, 338] width 1469 height 676
type input "3"
click at [532, 359] on textarea at bounding box center [734, 356] width 456 height 8
type textarea "Под нот"
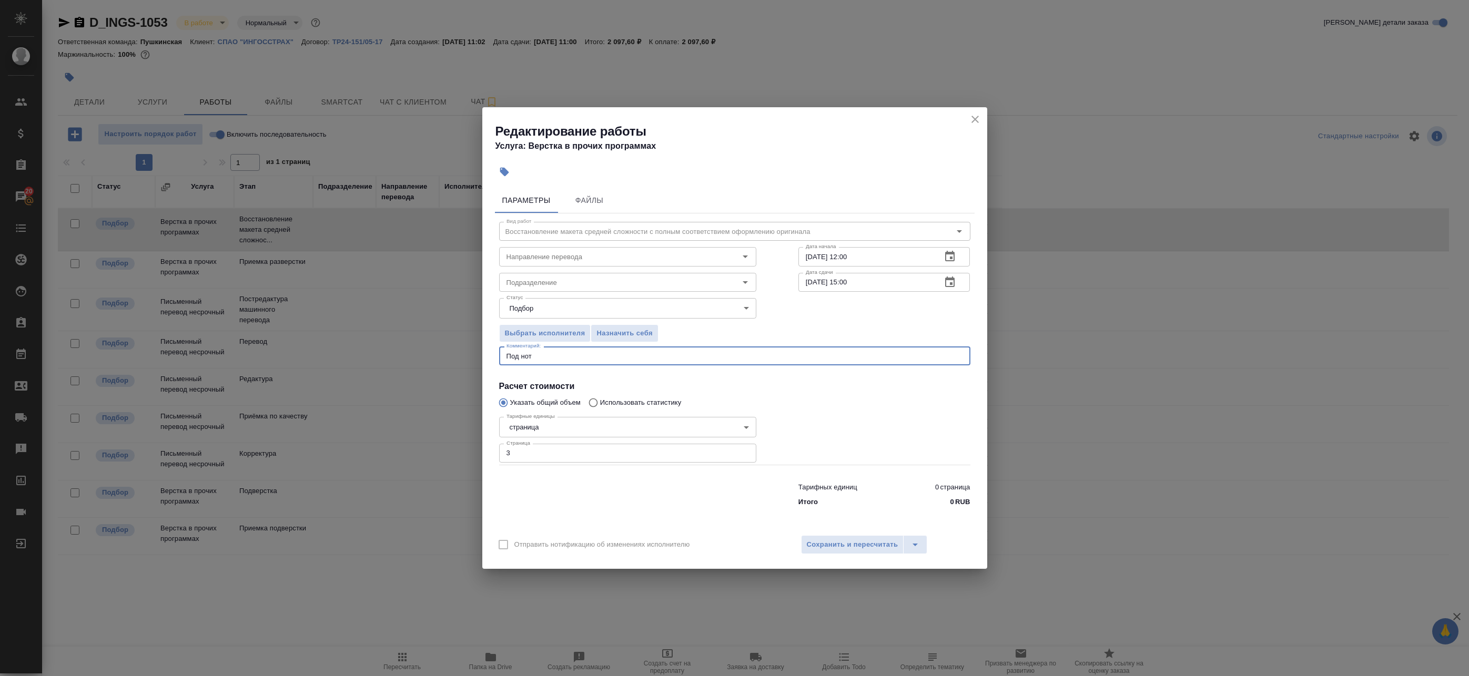
drag, startPoint x: 543, startPoint y: 359, endPoint x: 403, endPoint y: 343, distance: 141.2
click at [398, 344] on div "Редактирование работы Услуга: Верстка в прочих программах Параметры Файлы Вид р…" at bounding box center [734, 338] width 1469 height 676
click at [843, 548] on span "Сохранить и пересчитать" at bounding box center [852, 545] width 91 height 12
click at [854, 553] on button "Сохранить и пересчитать" at bounding box center [852, 544] width 103 height 19
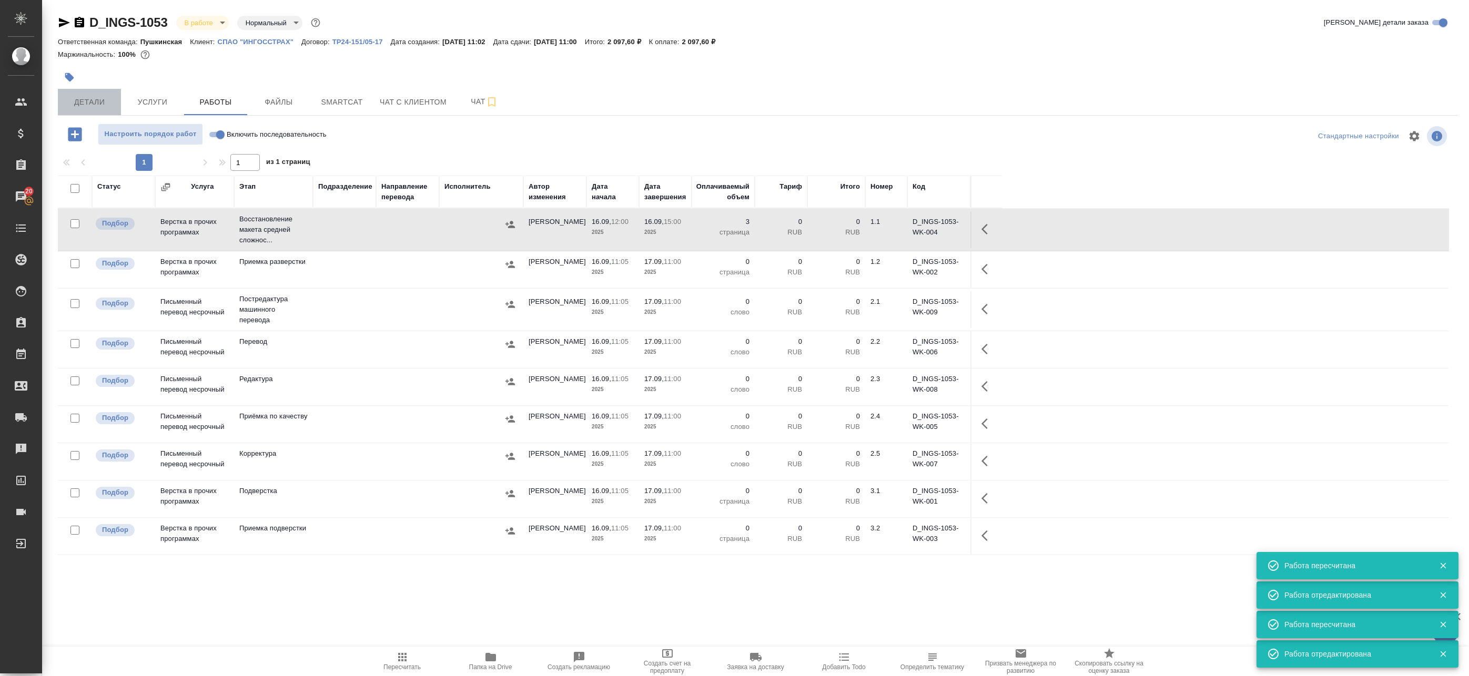
click at [86, 102] on span "Детали" at bounding box center [89, 102] width 50 height 13
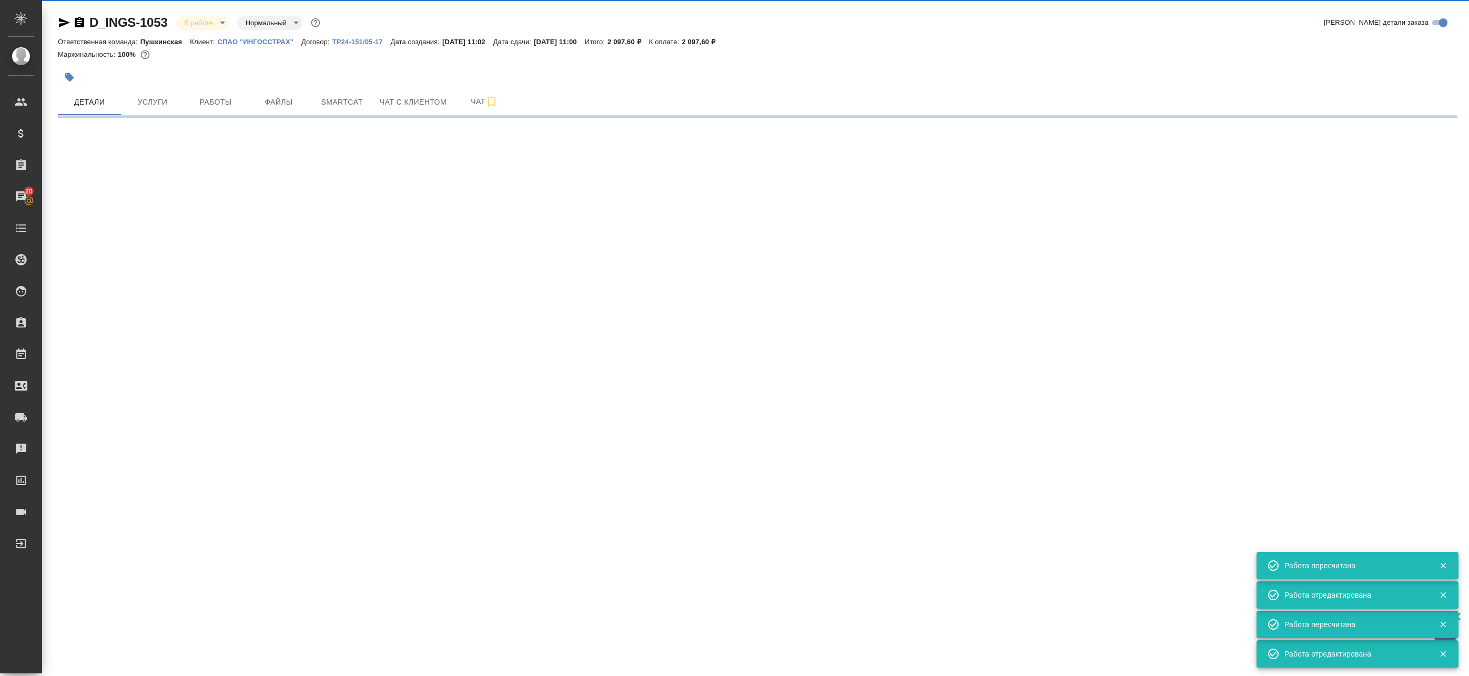
select select "RU"
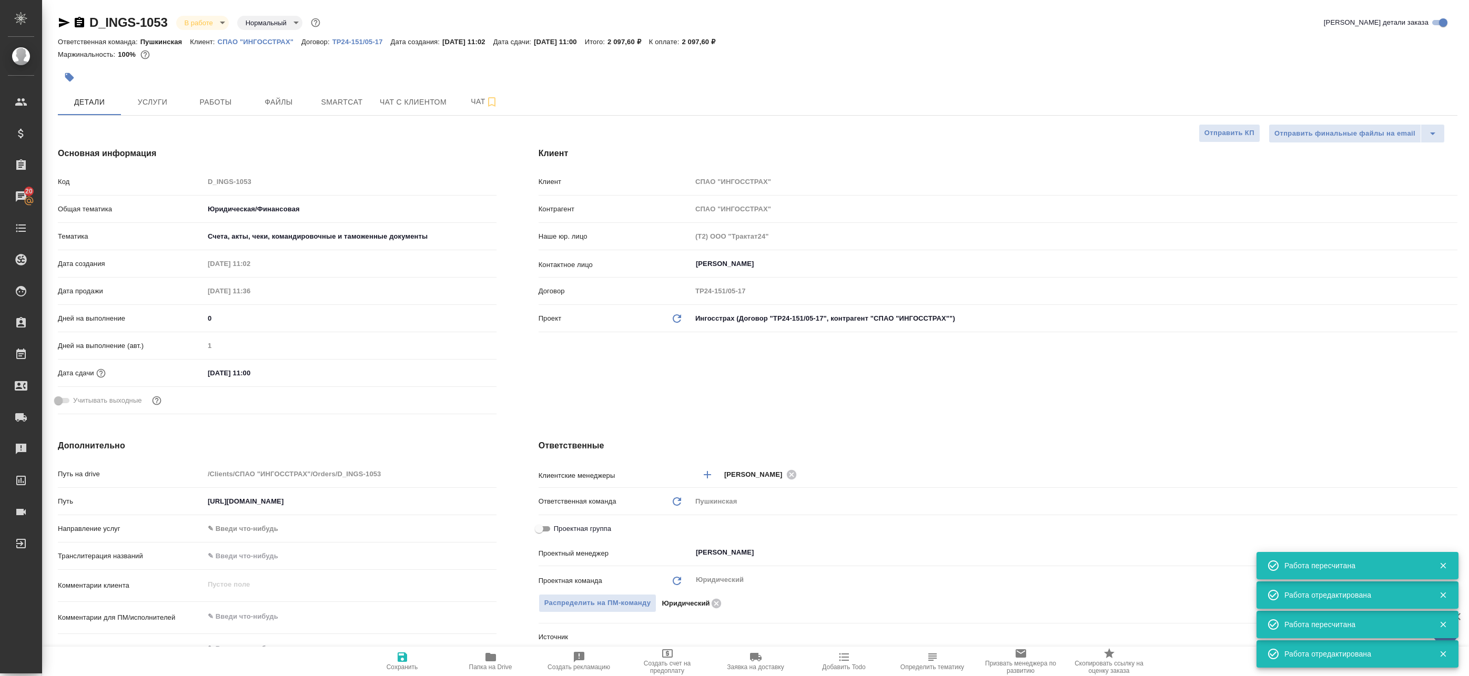
type textarea "x"
click at [209, 101] on span "Работы" at bounding box center [215, 102] width 50 height 13
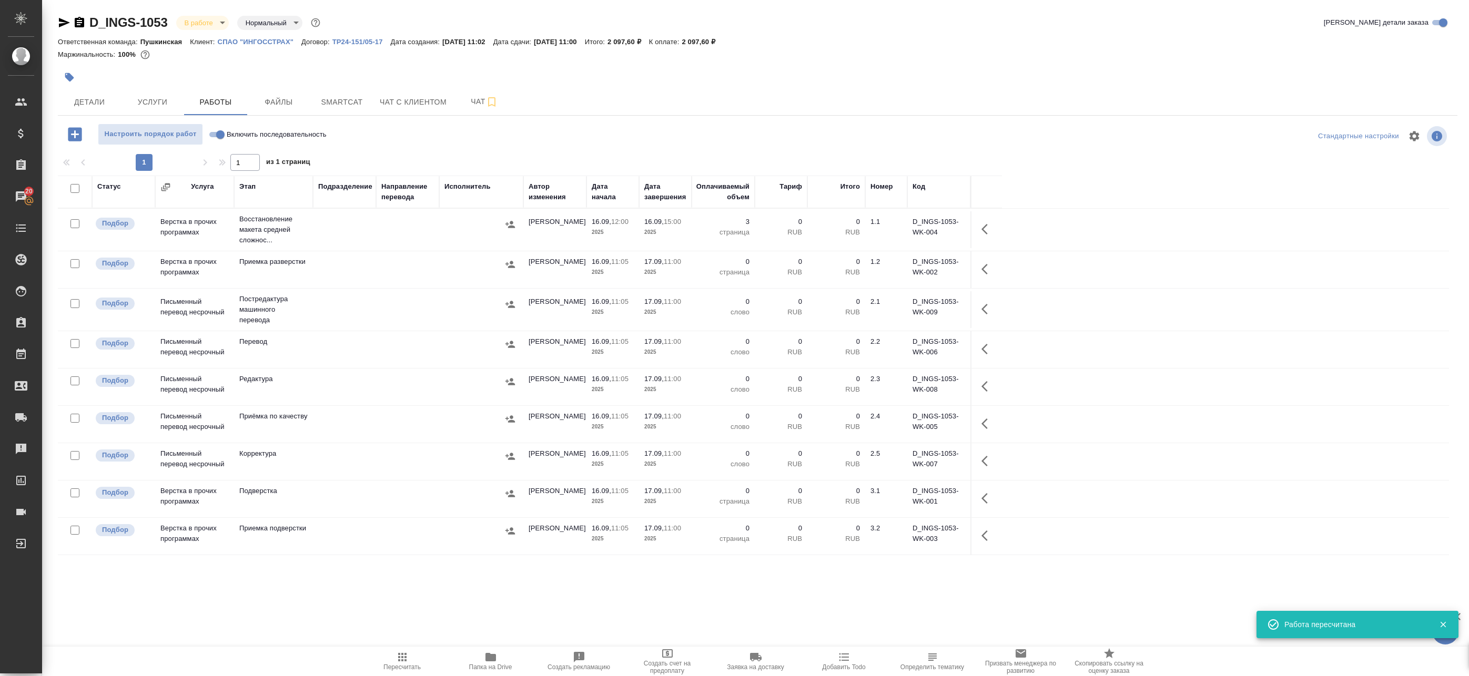
scroll to position [1, 0]
click at [980, 225] on button "button" at bounding box center [987, 228] width 25 height 25
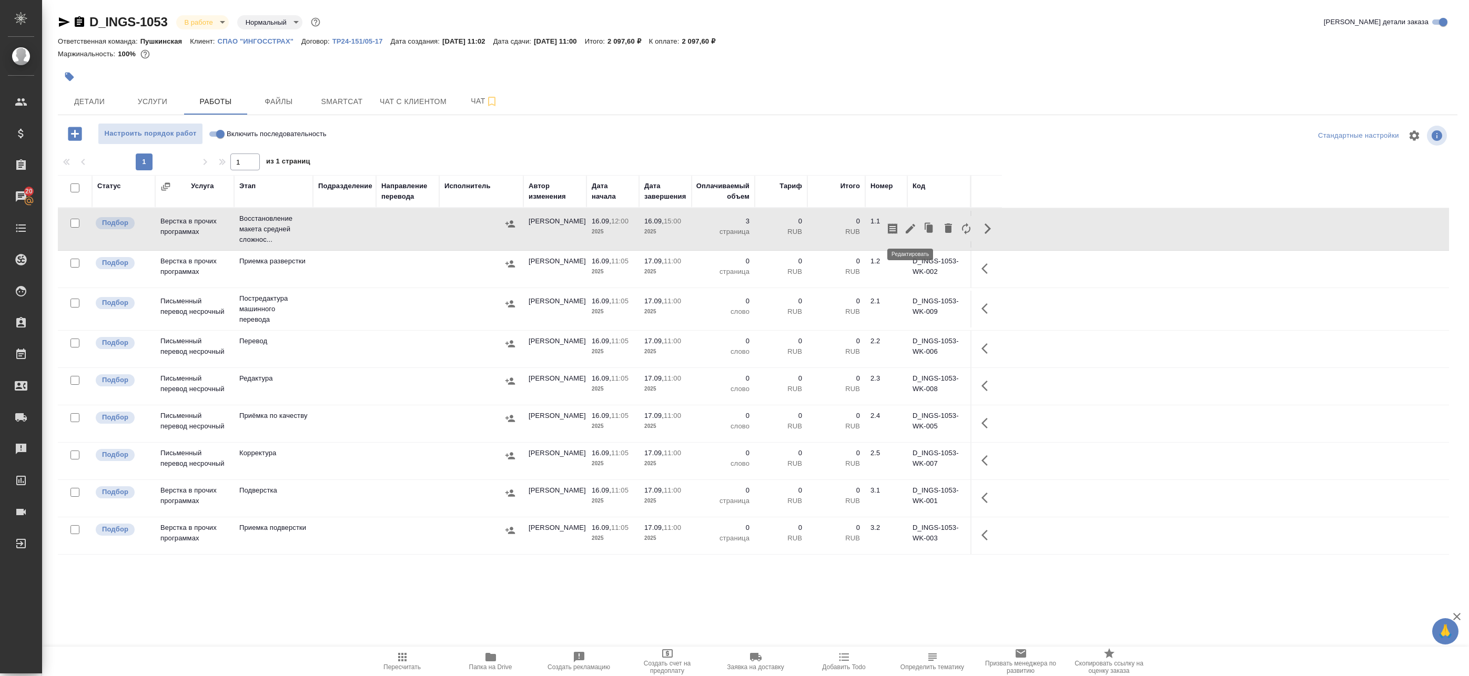
click at [908, 228] on icon "button" at bounding box center [910, 228] width 13 height 13
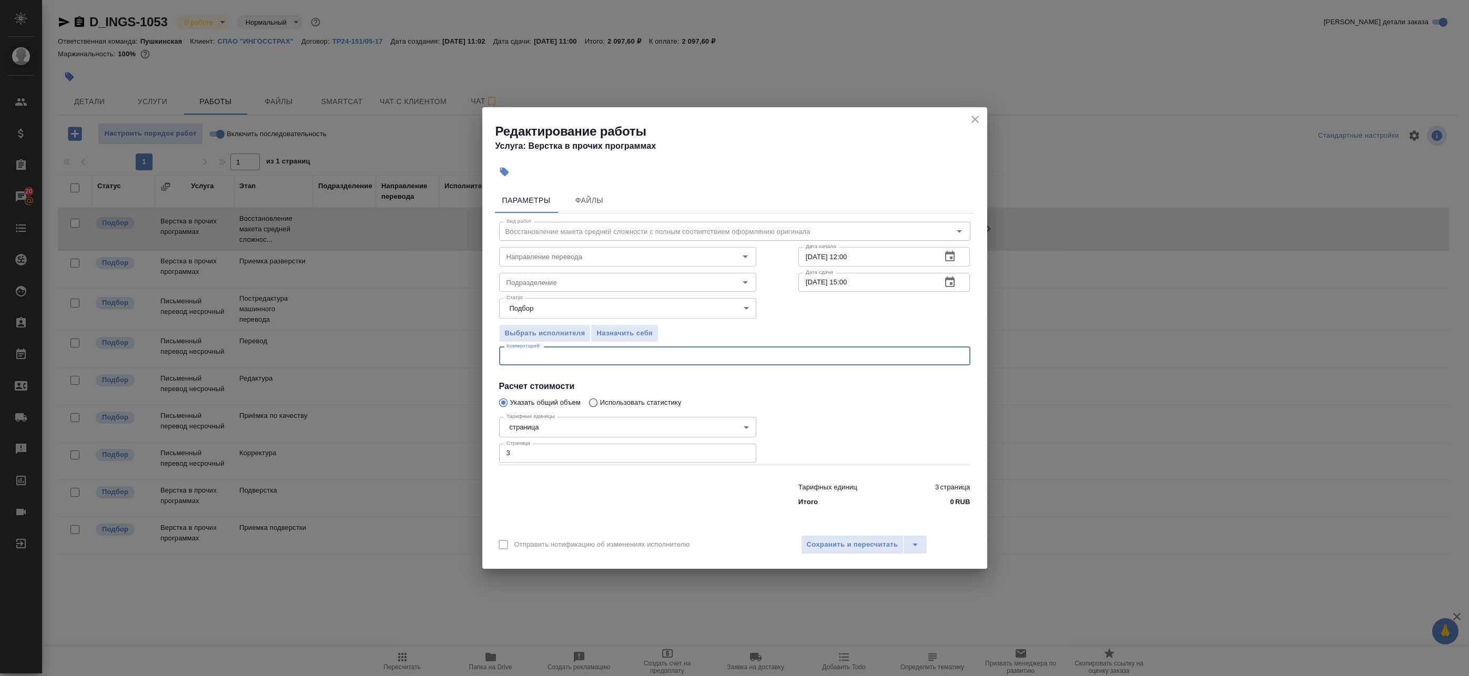
click at [627, 359] on textarea at bounding box center [734, 356] width 456 height 8
click at [583, 267] on div "Подразделение Подразделение" at bounding box center [627, 281] width 299 height 67
click at [572, 283] on input "Подразделение" at bounding box center [610, 282] width 216 height 13
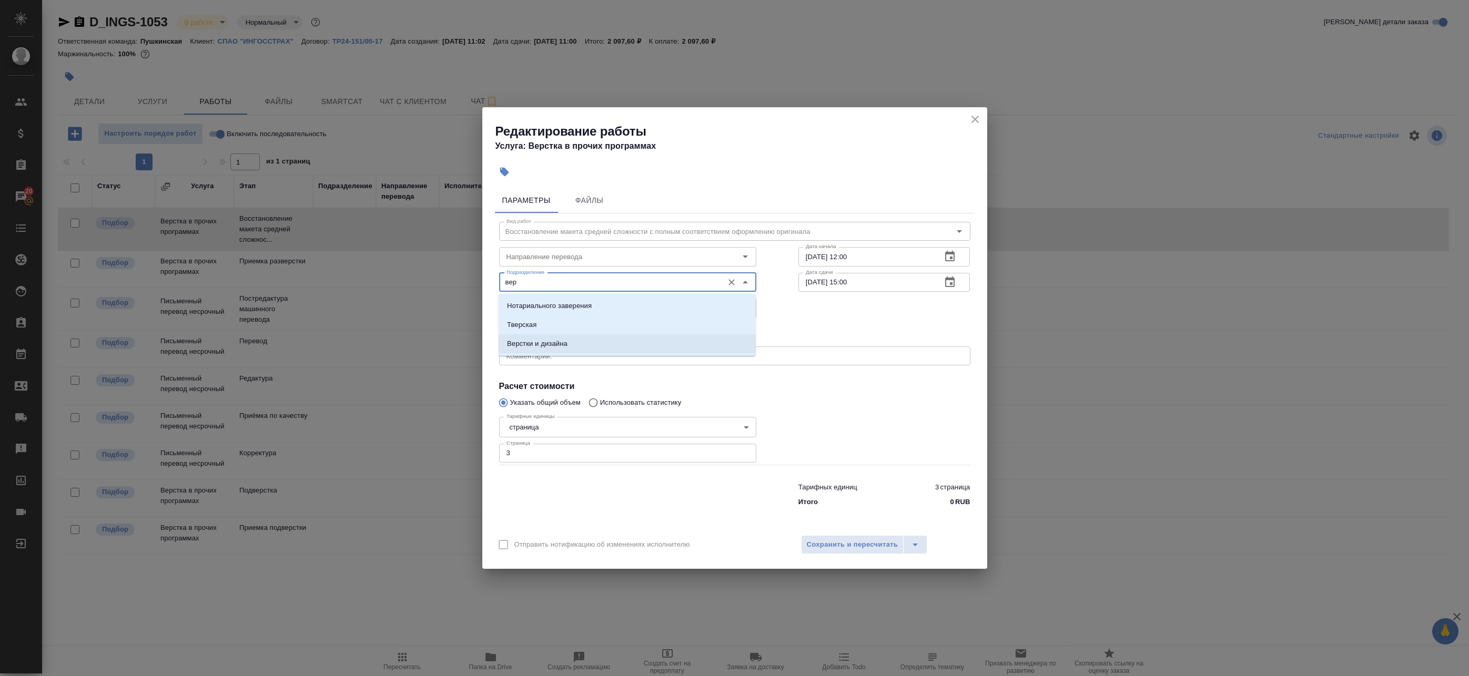
click at [566, 335] on li "Верстки и дизайна" at bounding box center [626, 343] width 257 height 19
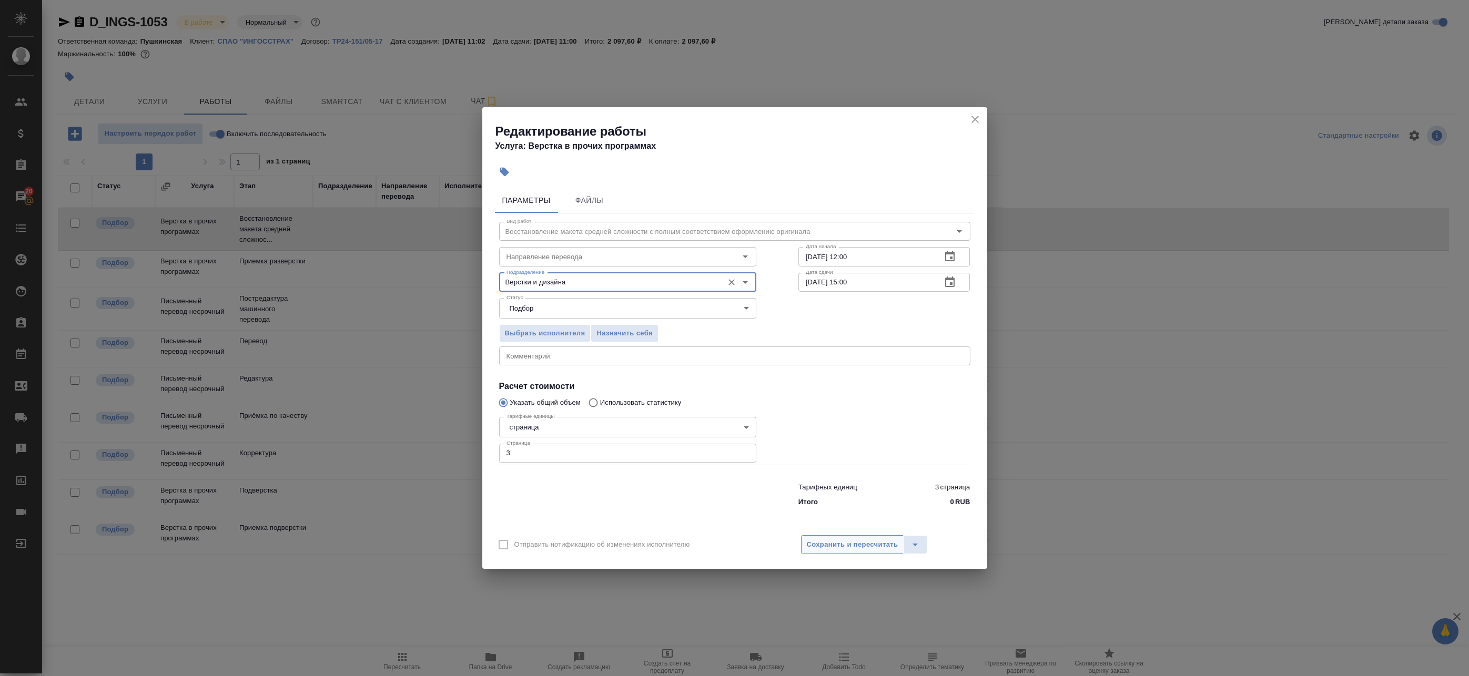
type input "Верстки и дизайна"
click at [839, 543] on span "Сохранить и пересчитать" at bounding box center [852, 545] width 91 height 12
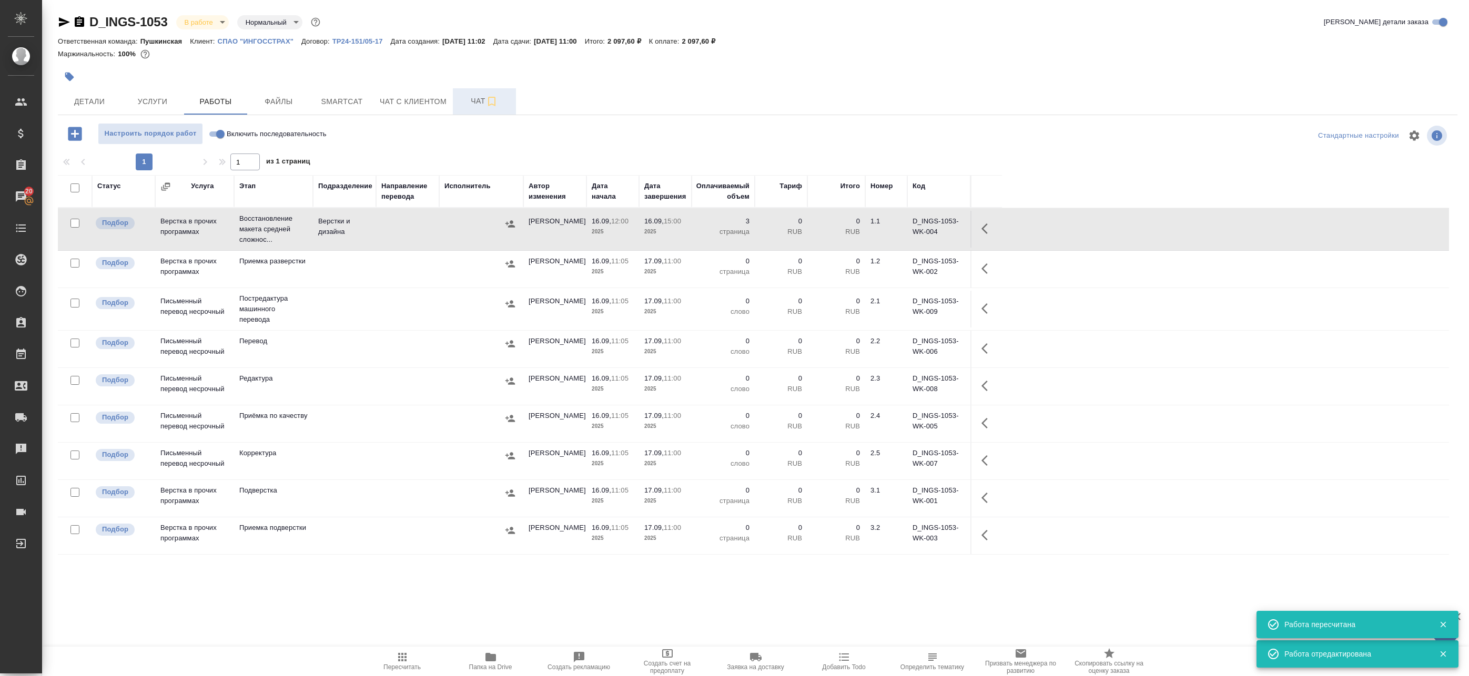
click at [461, 98] on span "Чат" at bounding box center [484, 101] width 50 height 13
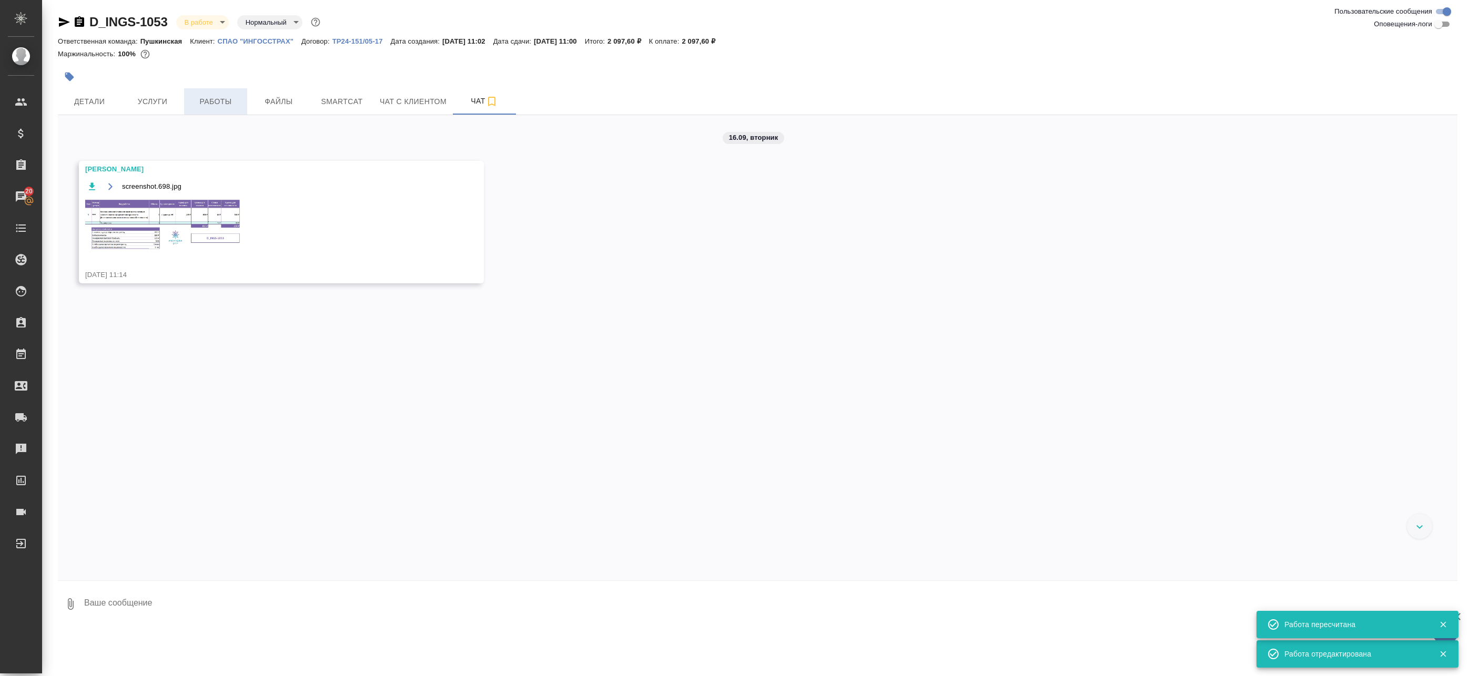
click at [222, 107] on span "Работы" at bounding box center [215, 101] width 50 height 13
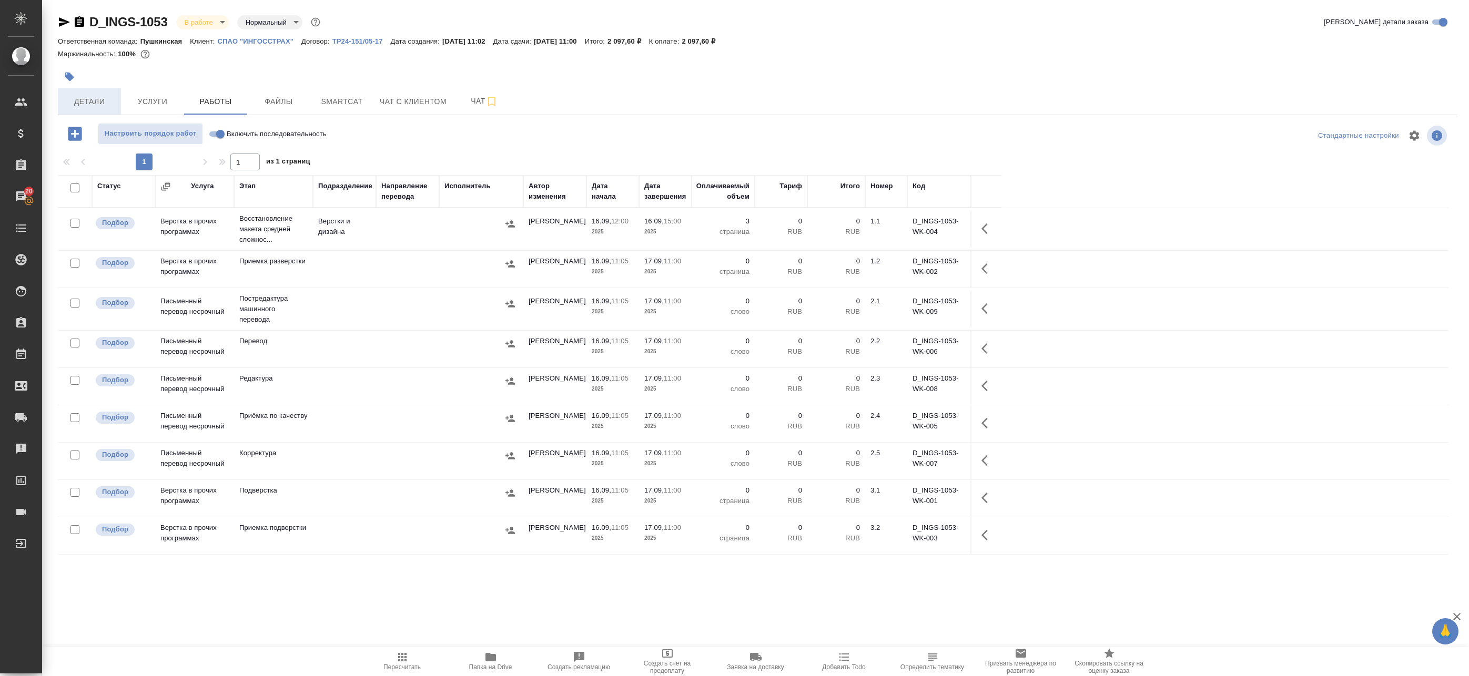
click at [79, 101] on span "Детали" at bounding box center [89, 101] width 50 height 13
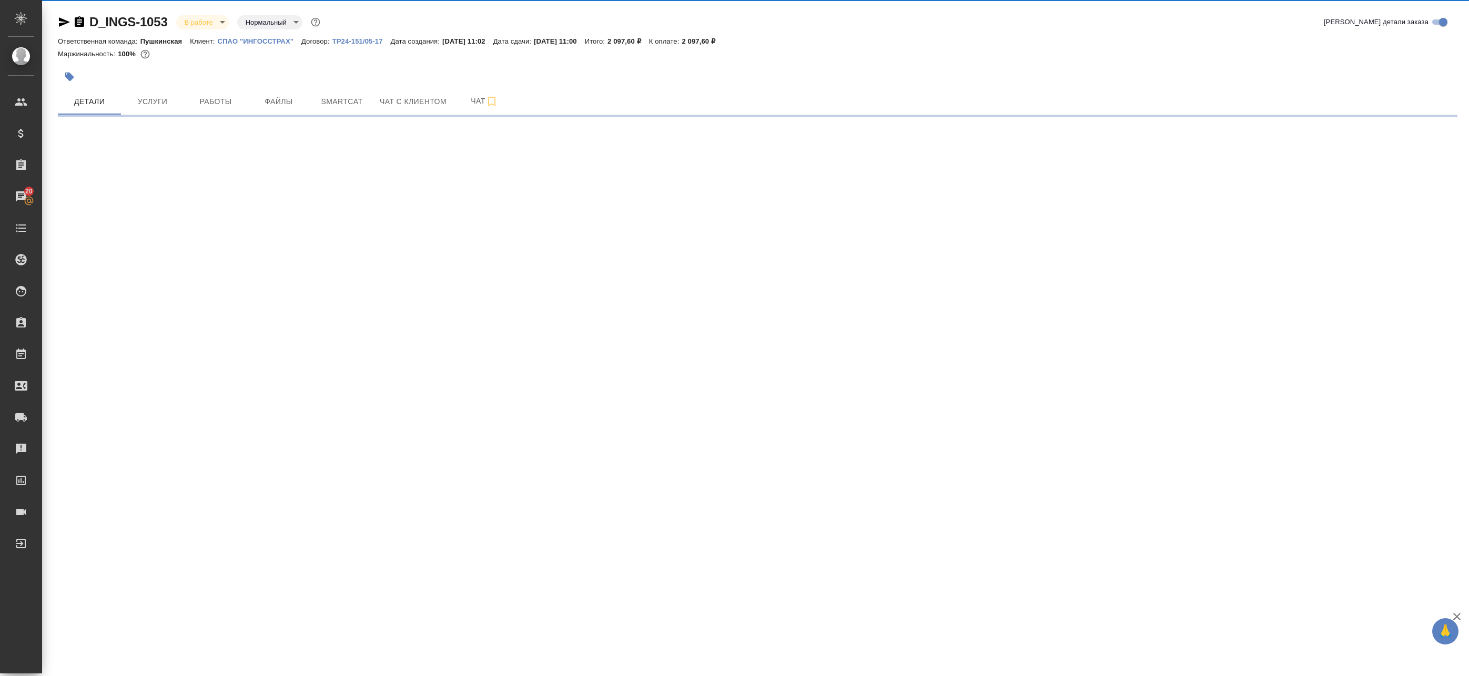
select select "RU"
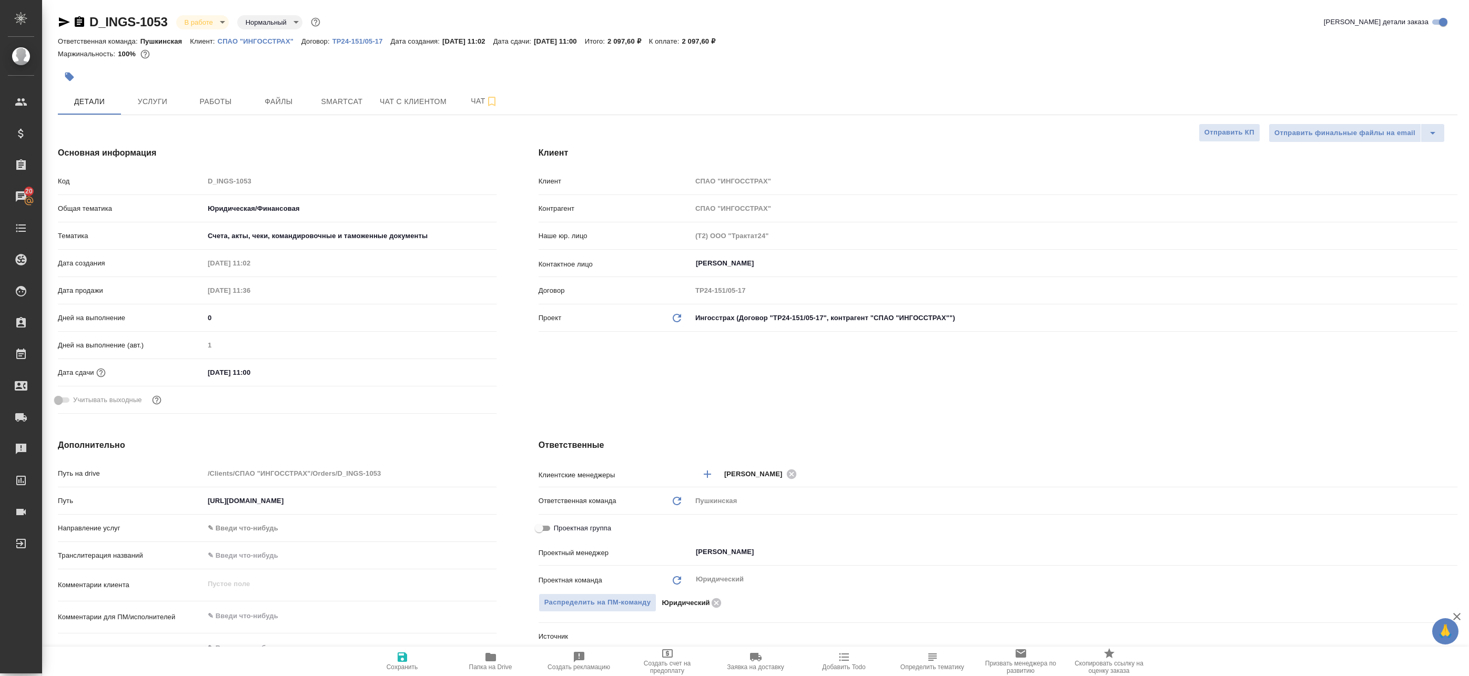
type textarea "x"
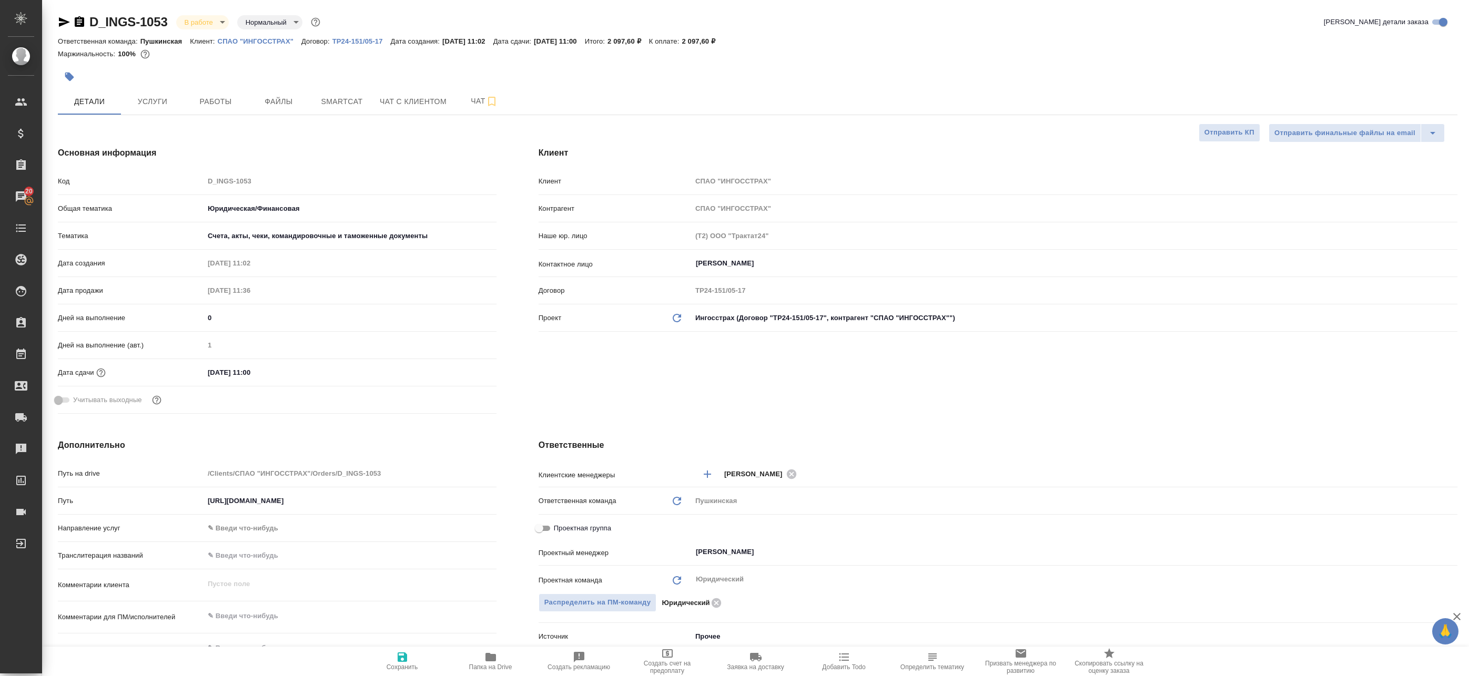
type textarea "x"
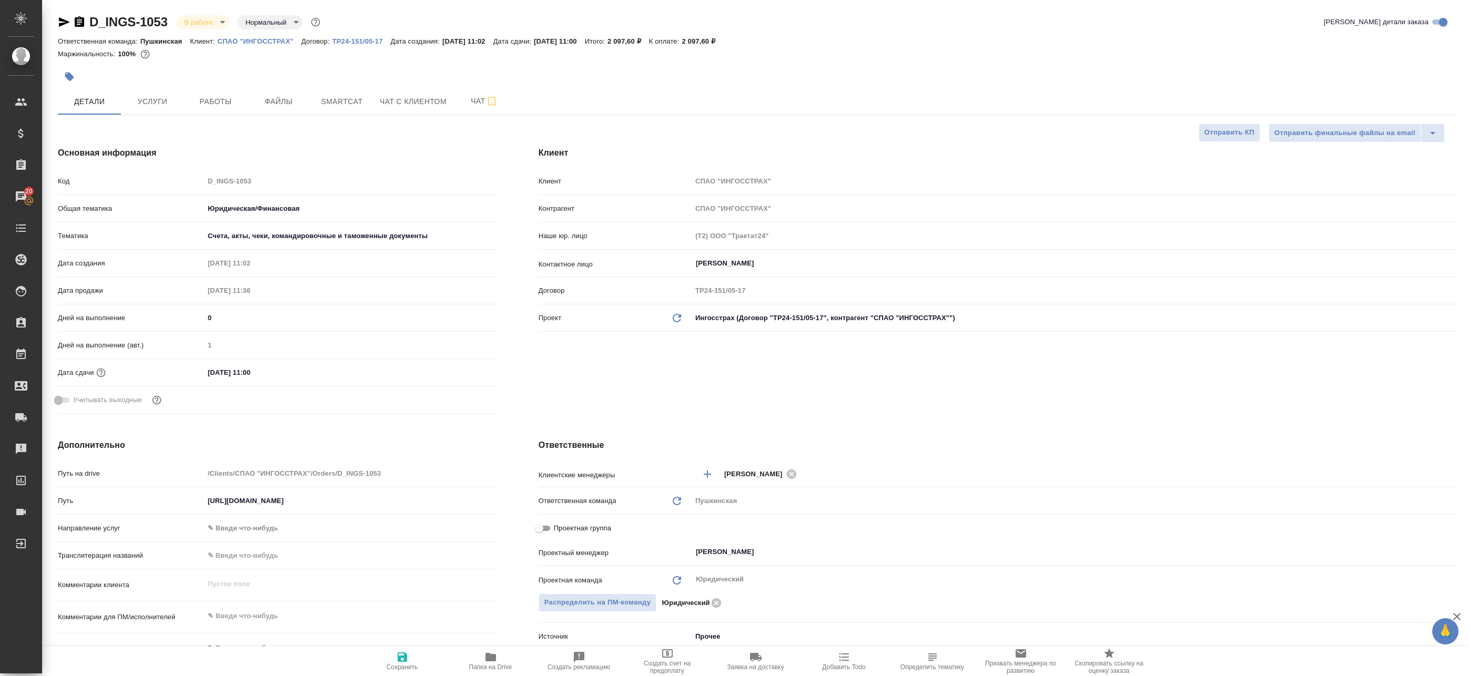
type textarea "x"
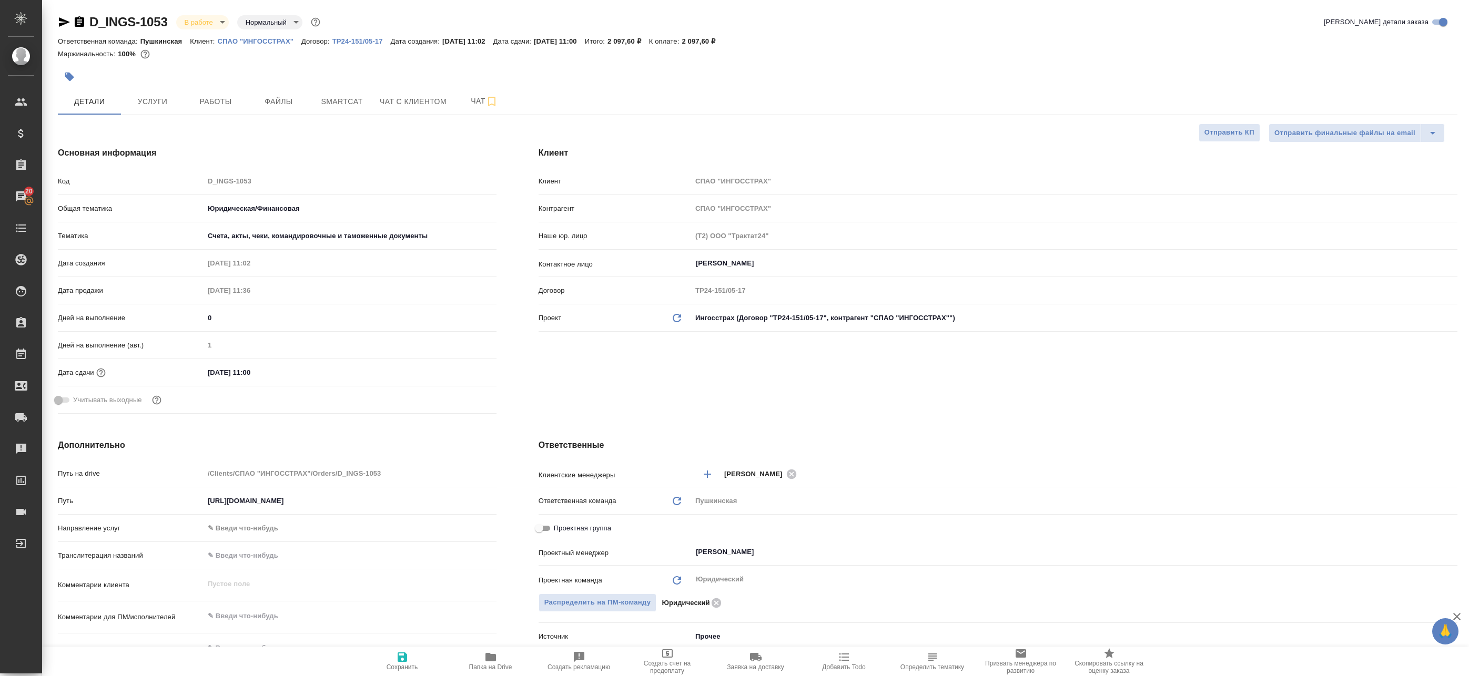
type textarea "x"
click at [211, 89] on button "Работы" at bounding box center [215, 101] width 63 height 26
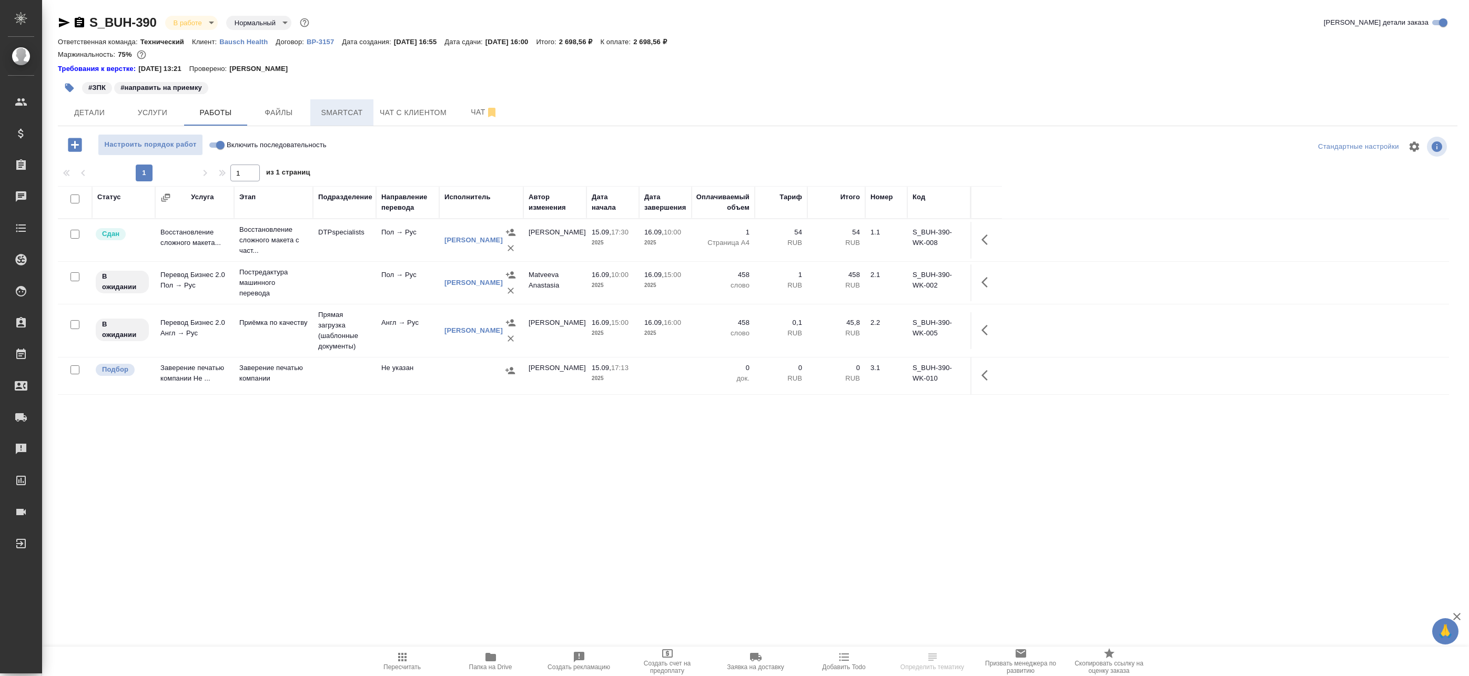
click at [342, 118] on span "Smartcat" at bounding box center [342, 112] width 50 height 13
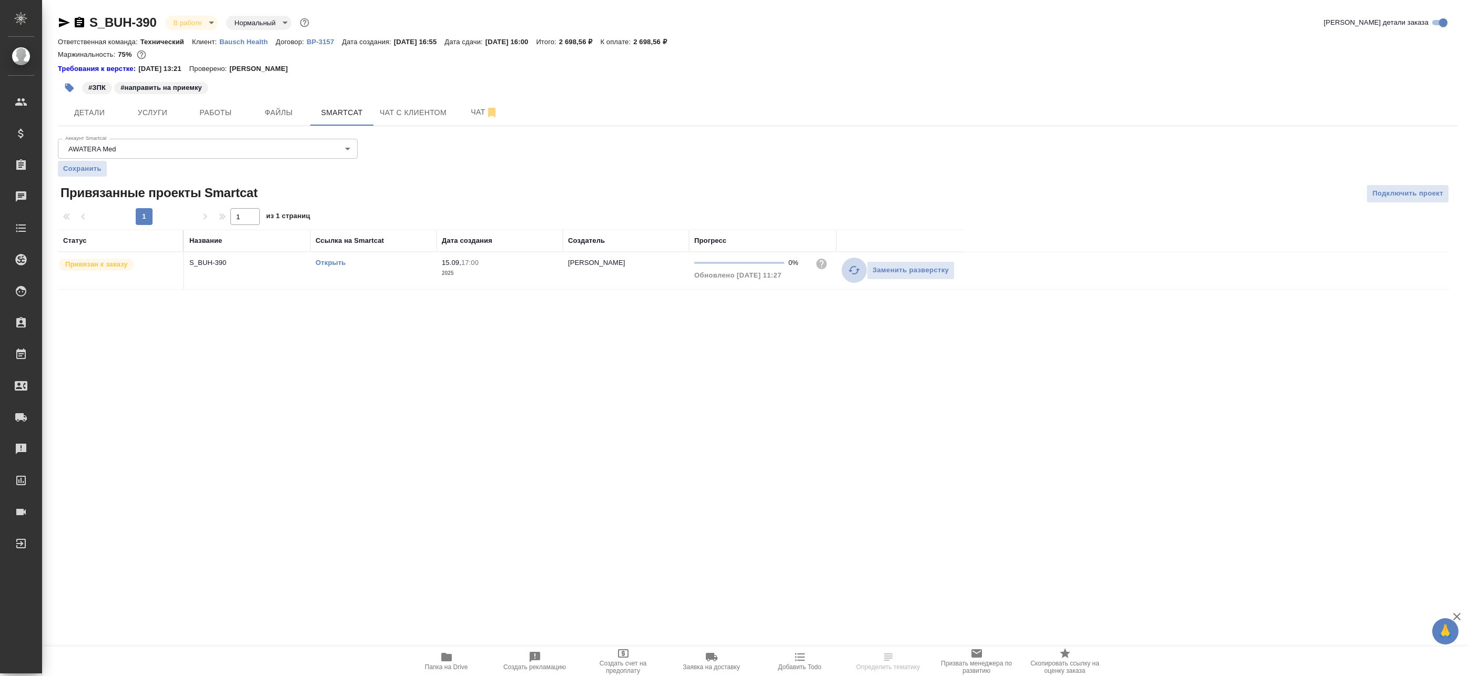
click at [852, 274] on icon "button" at bounding box center [854, 270] width 12 height 8
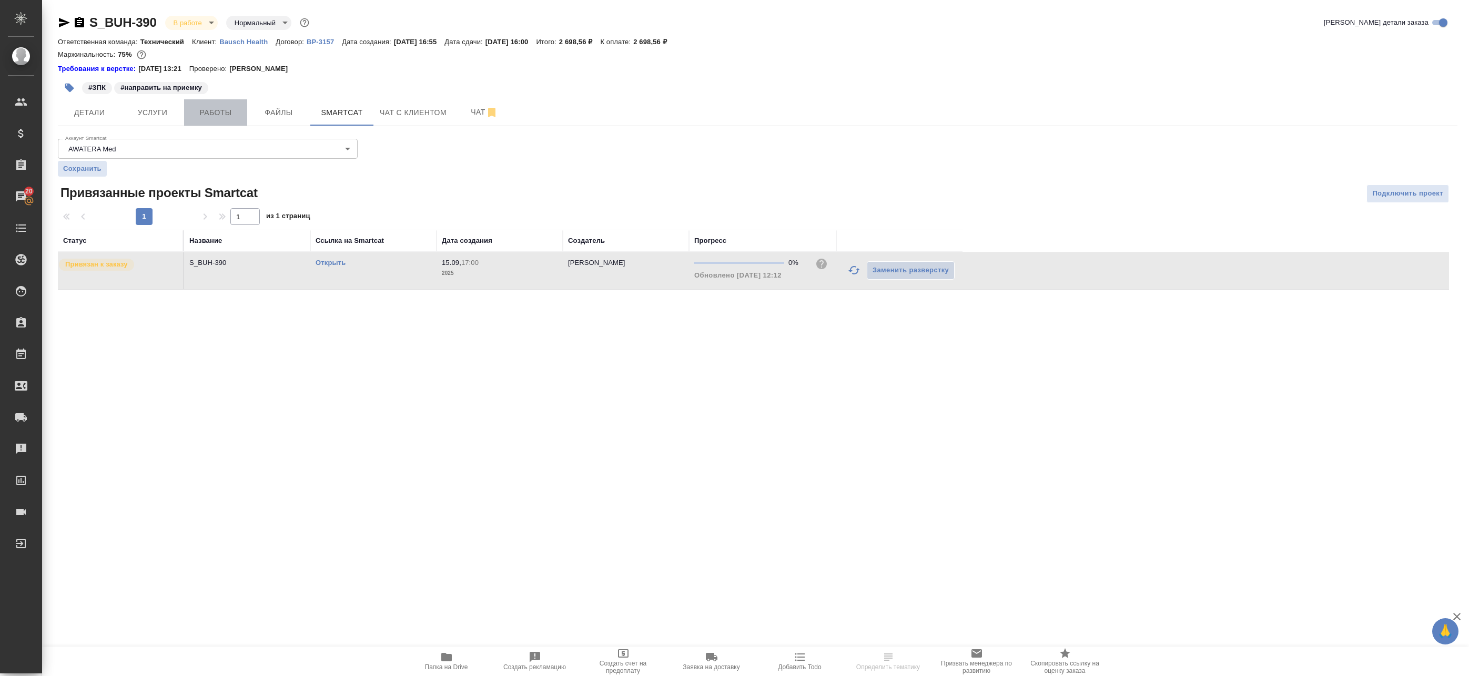
click at [210, 118] on span "Работы" at bounding box center [215, 112] width 50 height 13
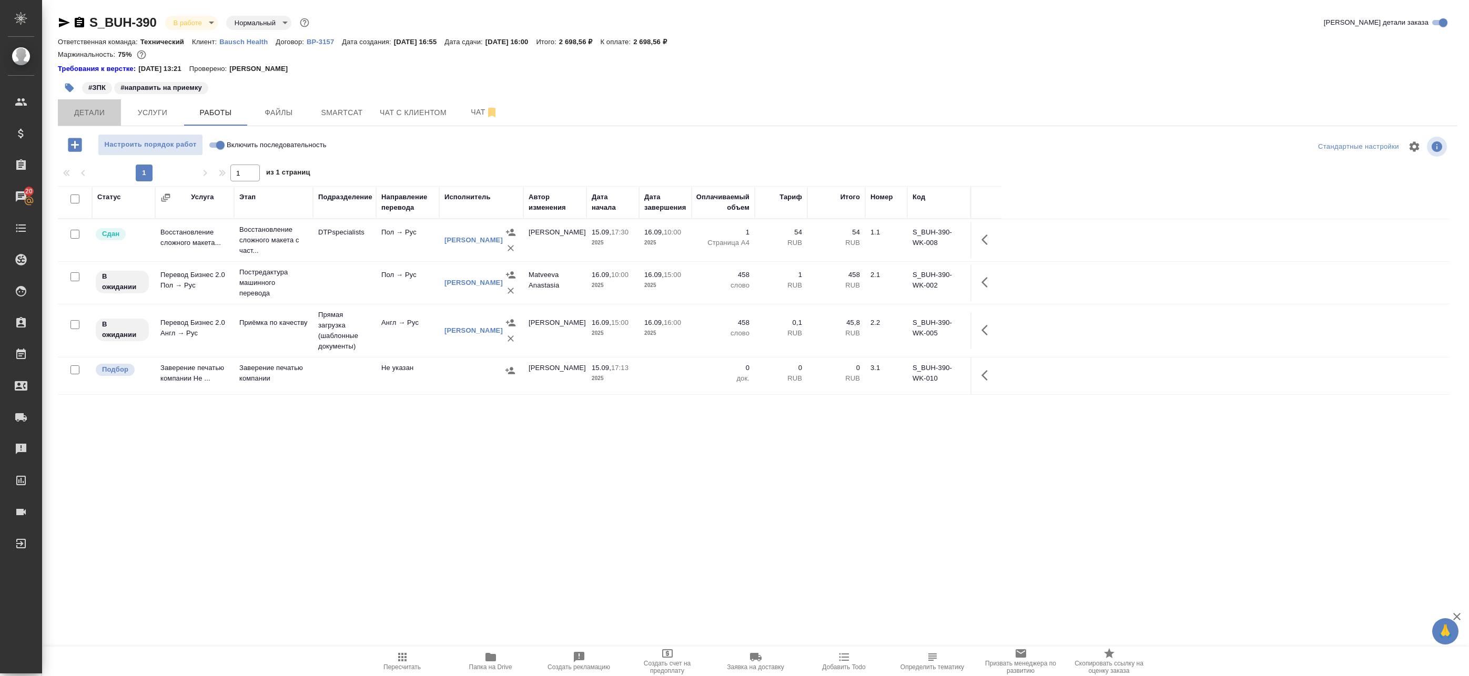
click at [80, 116] on span "Детали" at bounding box center [89, 112] width 50 height 13
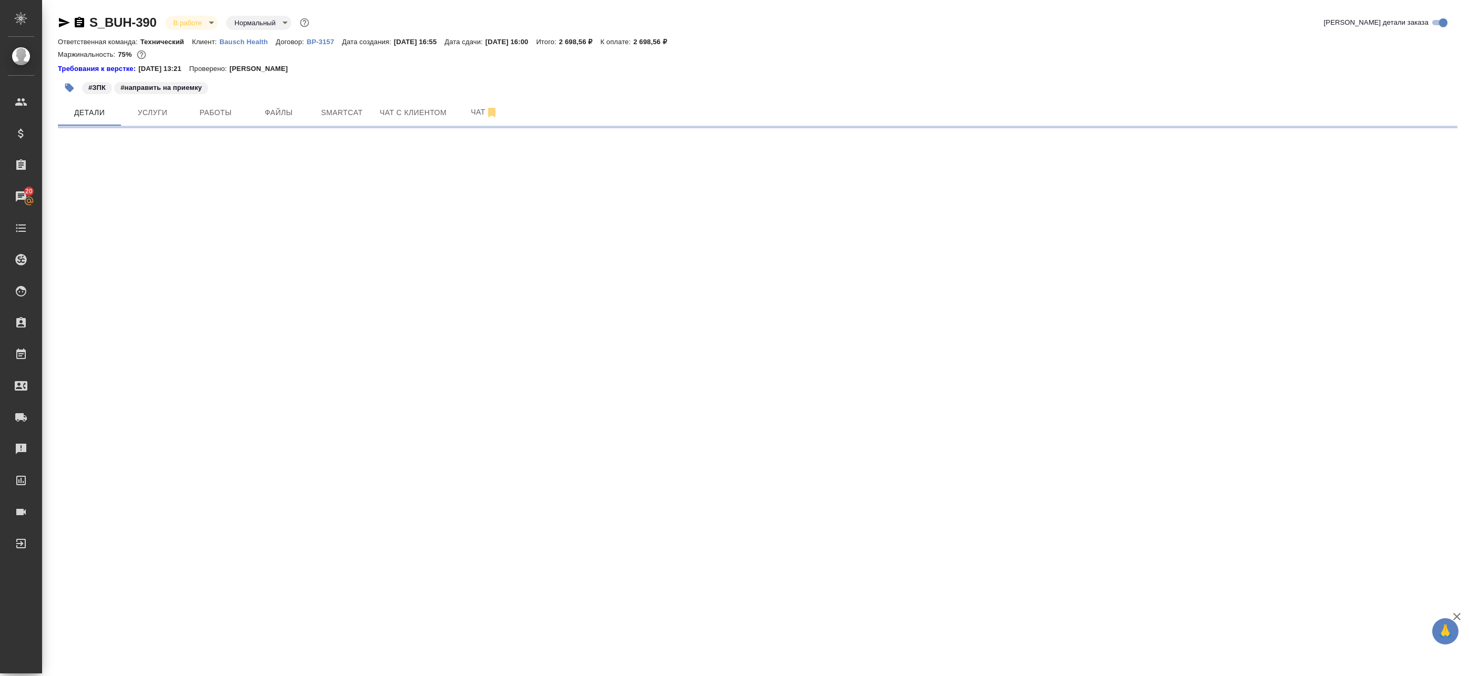
select select "RU"
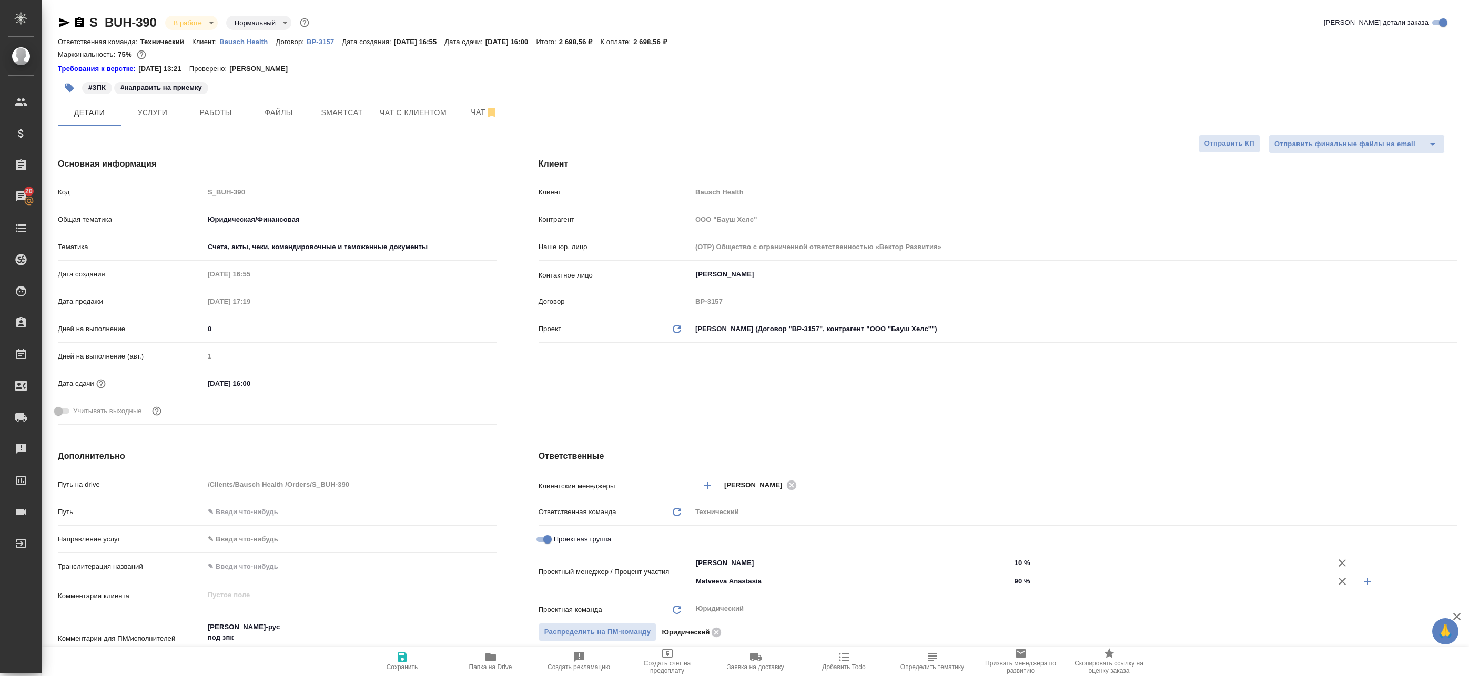
type textarea "x"
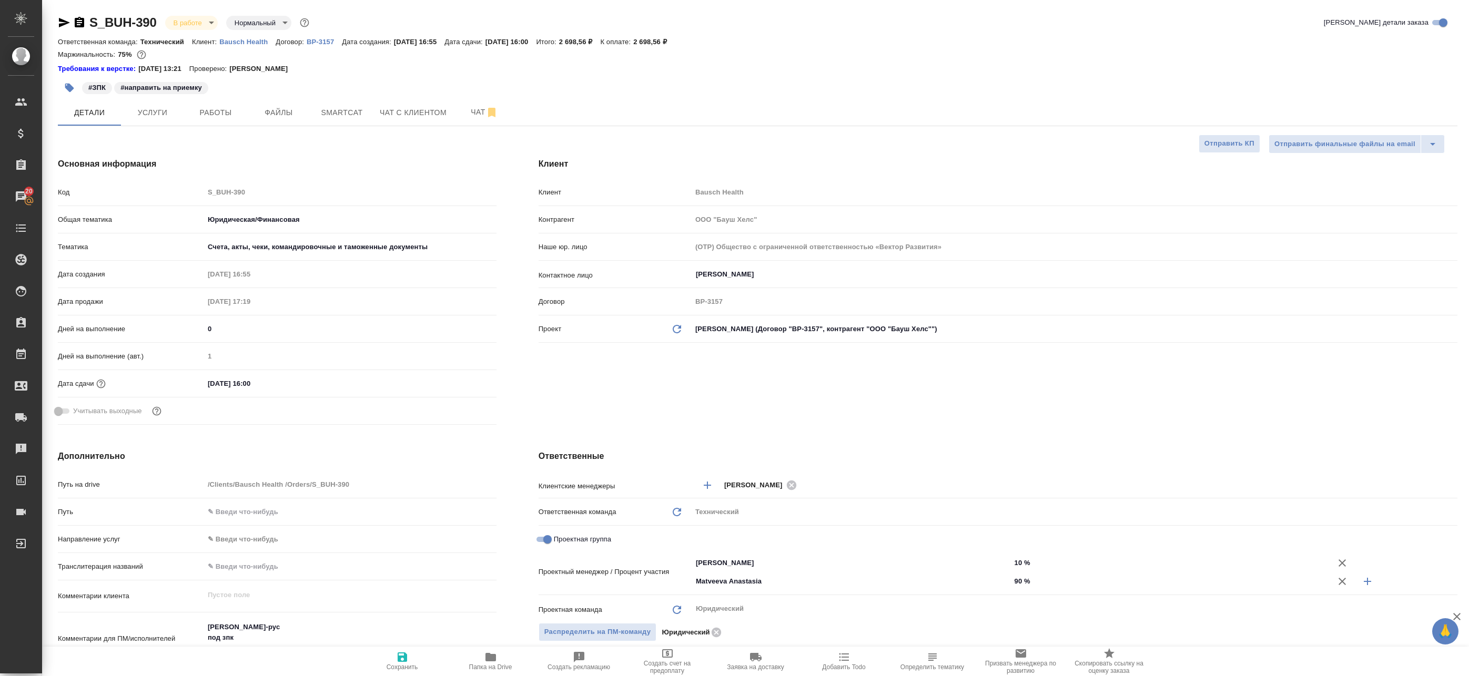
type textarea "x"
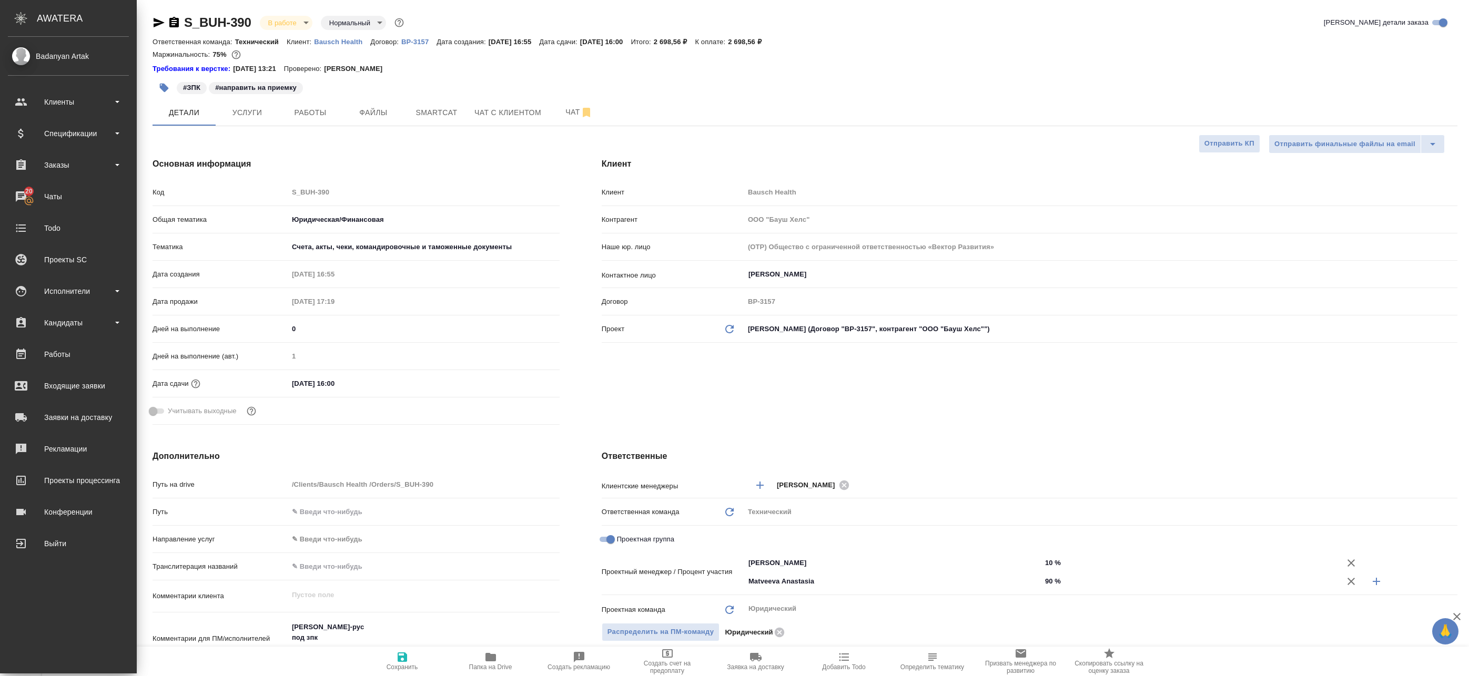
type textarea "x"
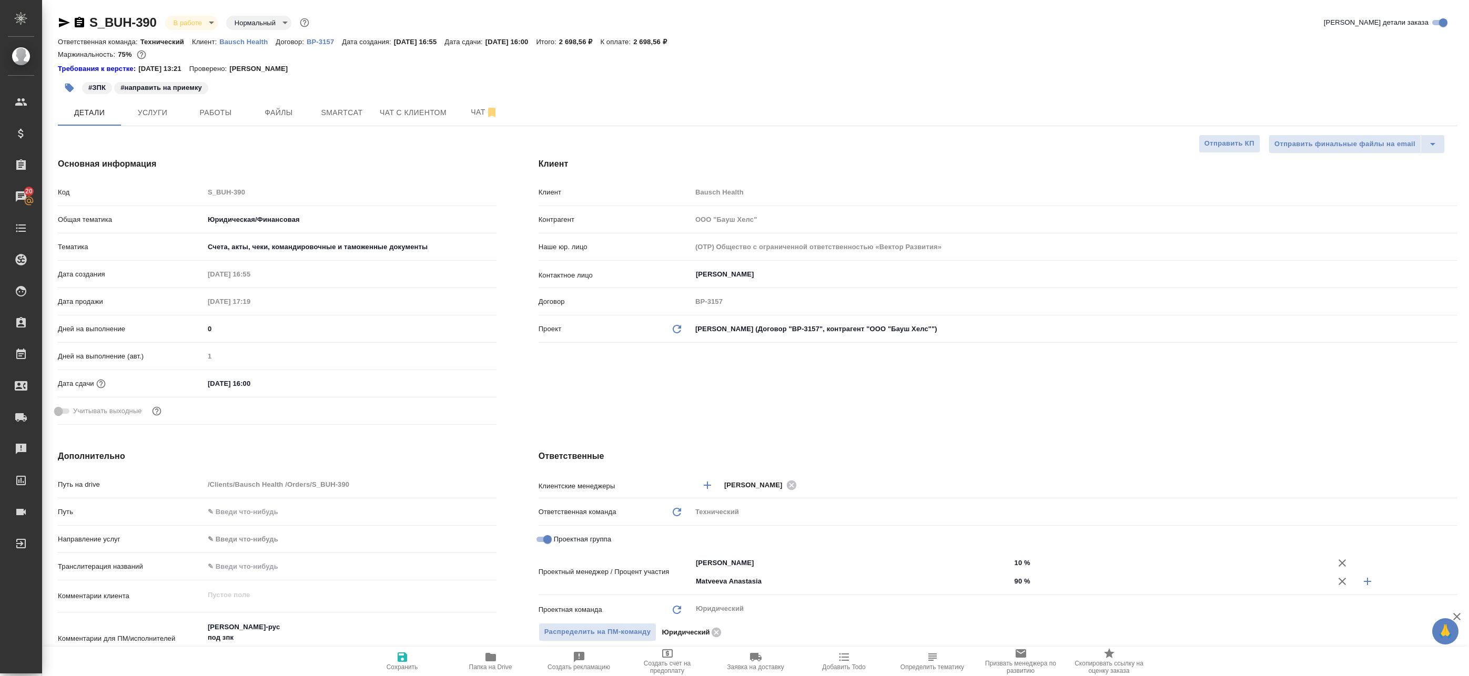
click at [63, 24] on icon "button" at bounding box center [64, 22] width 11 height 9
type textarea "x"
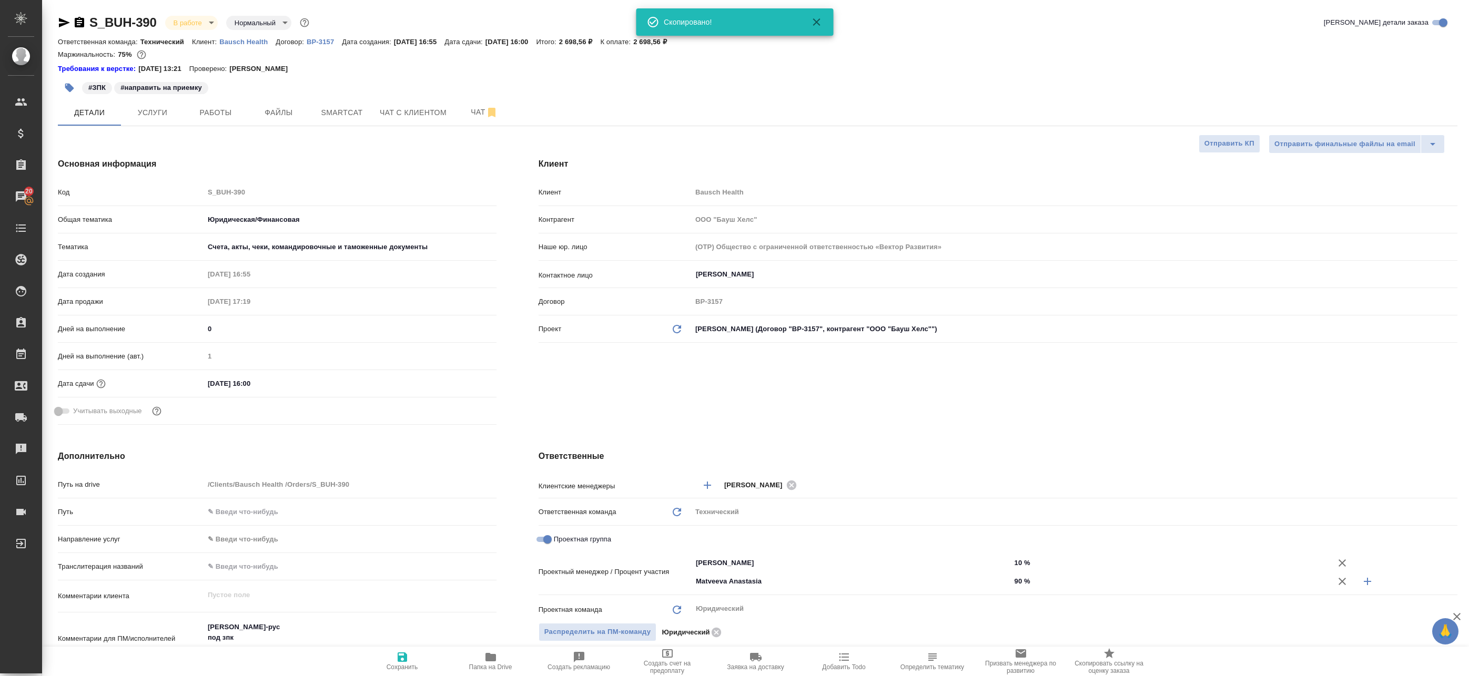
type textarea "x"
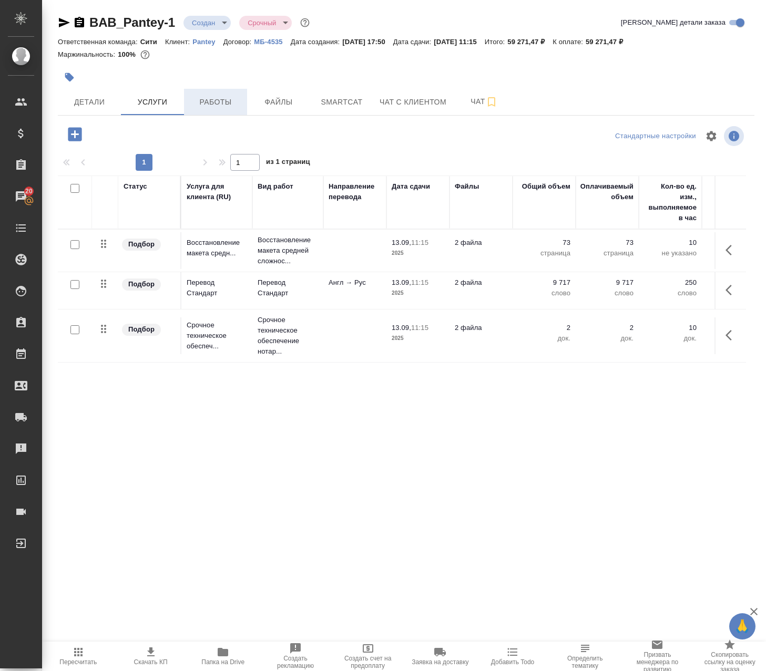
click at [200, 101] on span "Работы" at bounding box center [215, 102] width 50 height 13
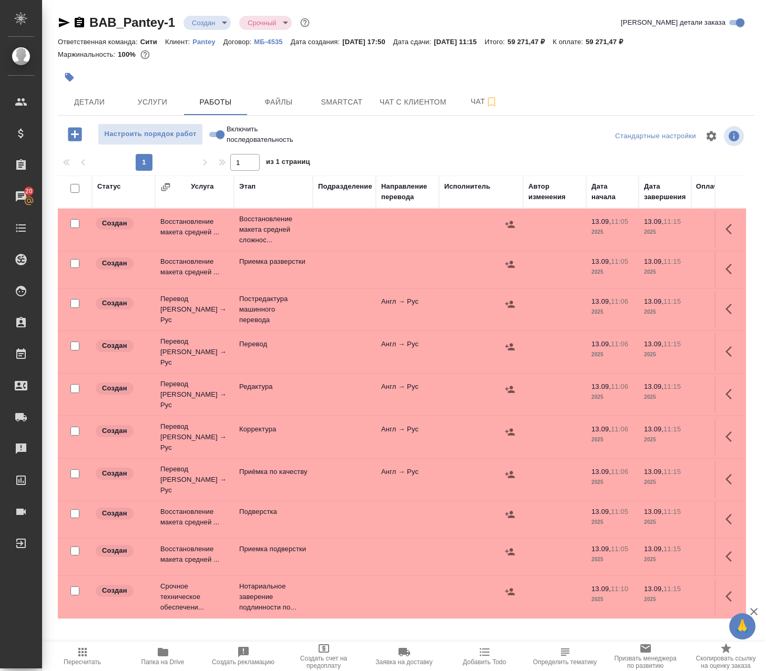
scroll to position [4, 0]
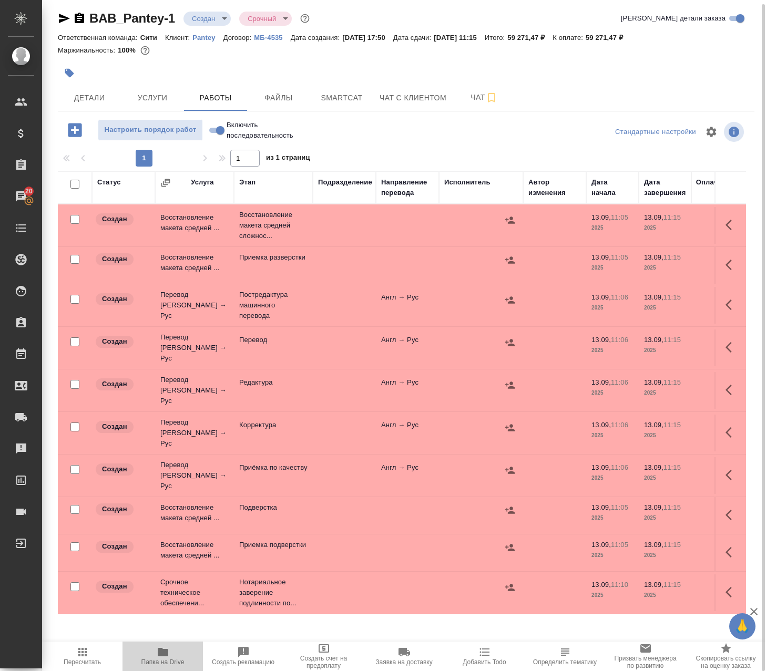
click at [167, 652] on icon "button" at bounding box center [163, 652] width 11 height 8
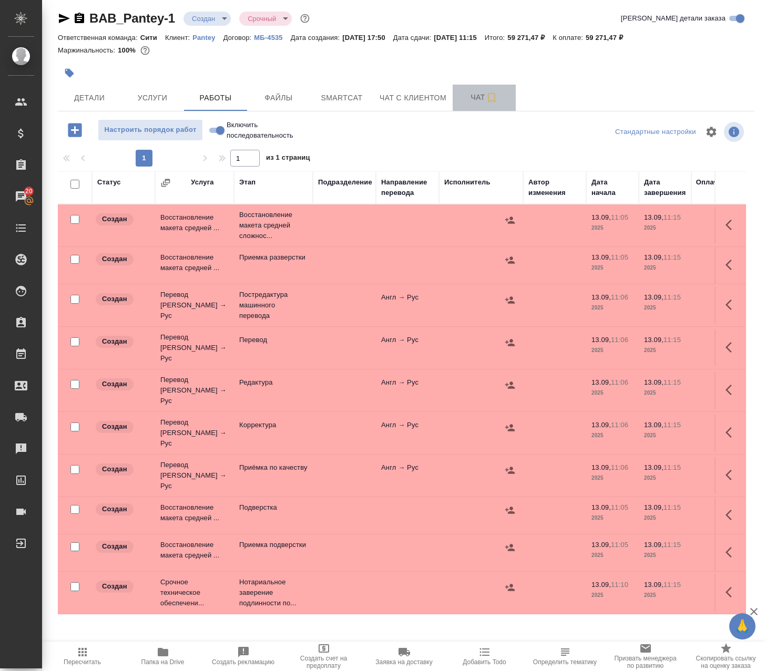
click at [466, 96] on span "Чат" at bounding box center [484, 97] width 50 height 13
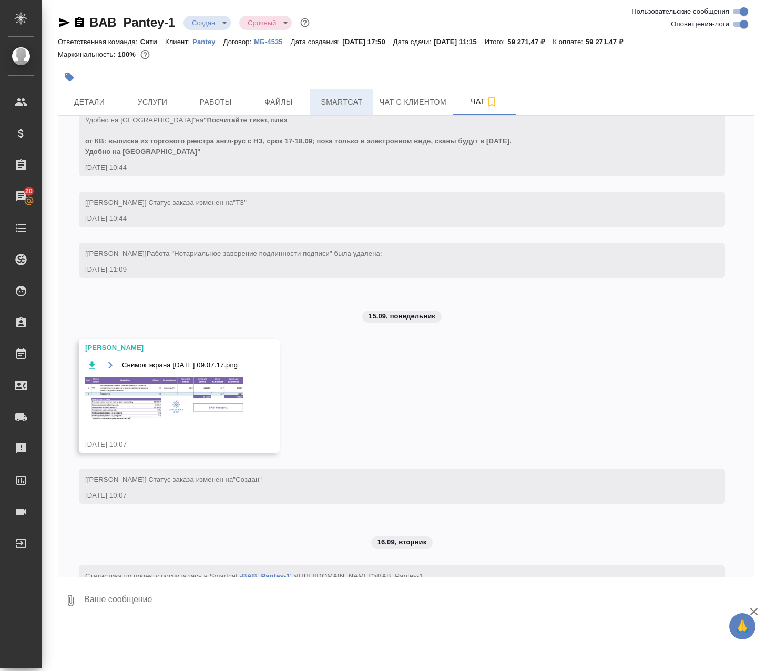
scroll to position [68, 0]
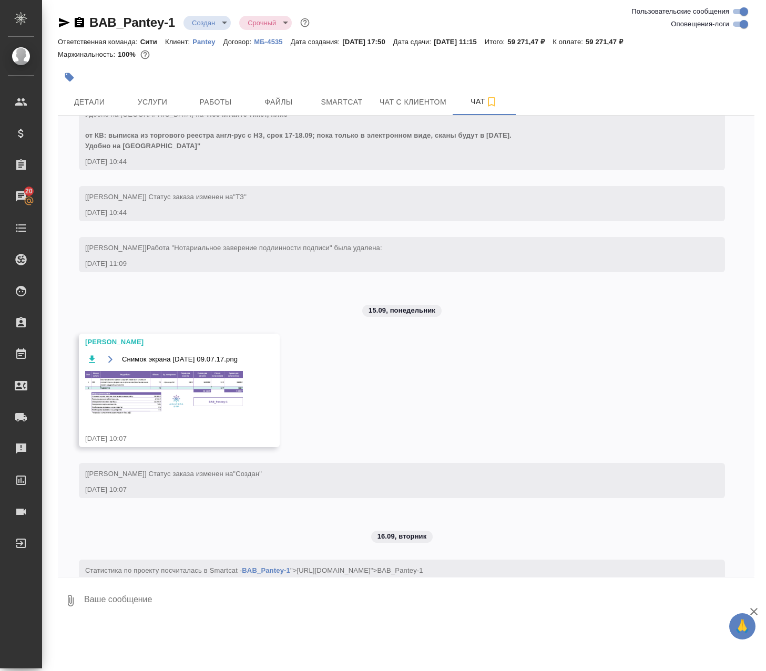
click at [137, 406] on img at bounding box center [164, 393] width 158 height 44
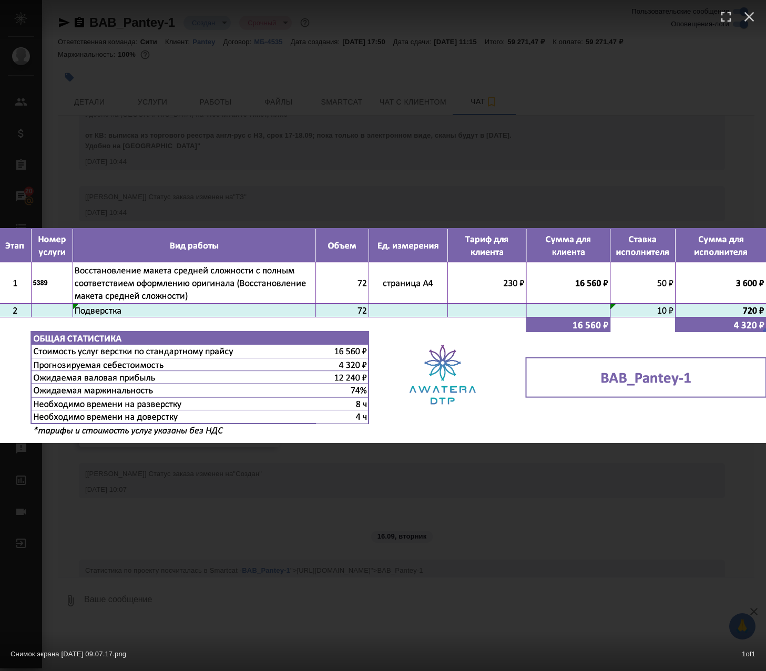
click at [187, 478] on div "Снимок экрана 2025-09-15 в 09.07.17.png 1 of 1" at bounding box center [383, 335] width 766 height 671
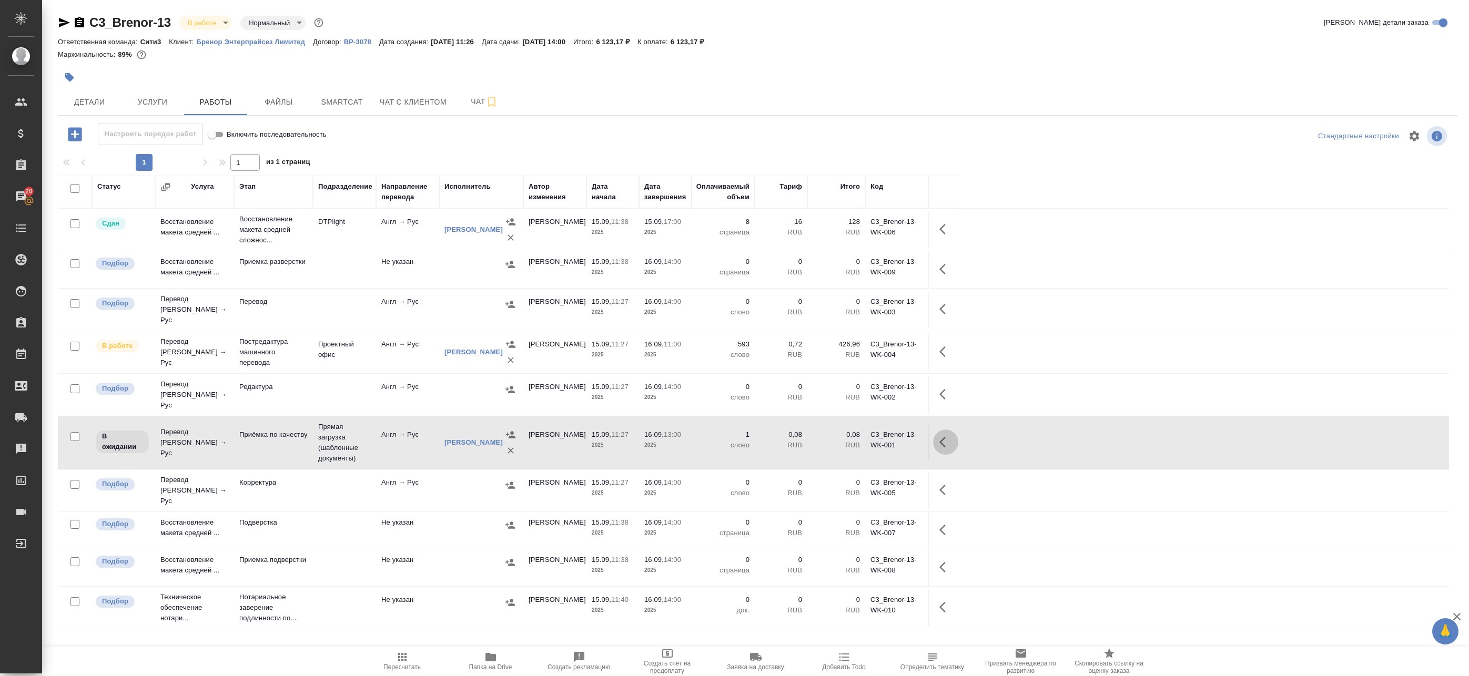
click at [563, 446] on icon "button" at bounding box center [942, 442] width 6 height 11
click at [563, 442] on icon "button" at bounding box center [868, 442] width 13 height 13
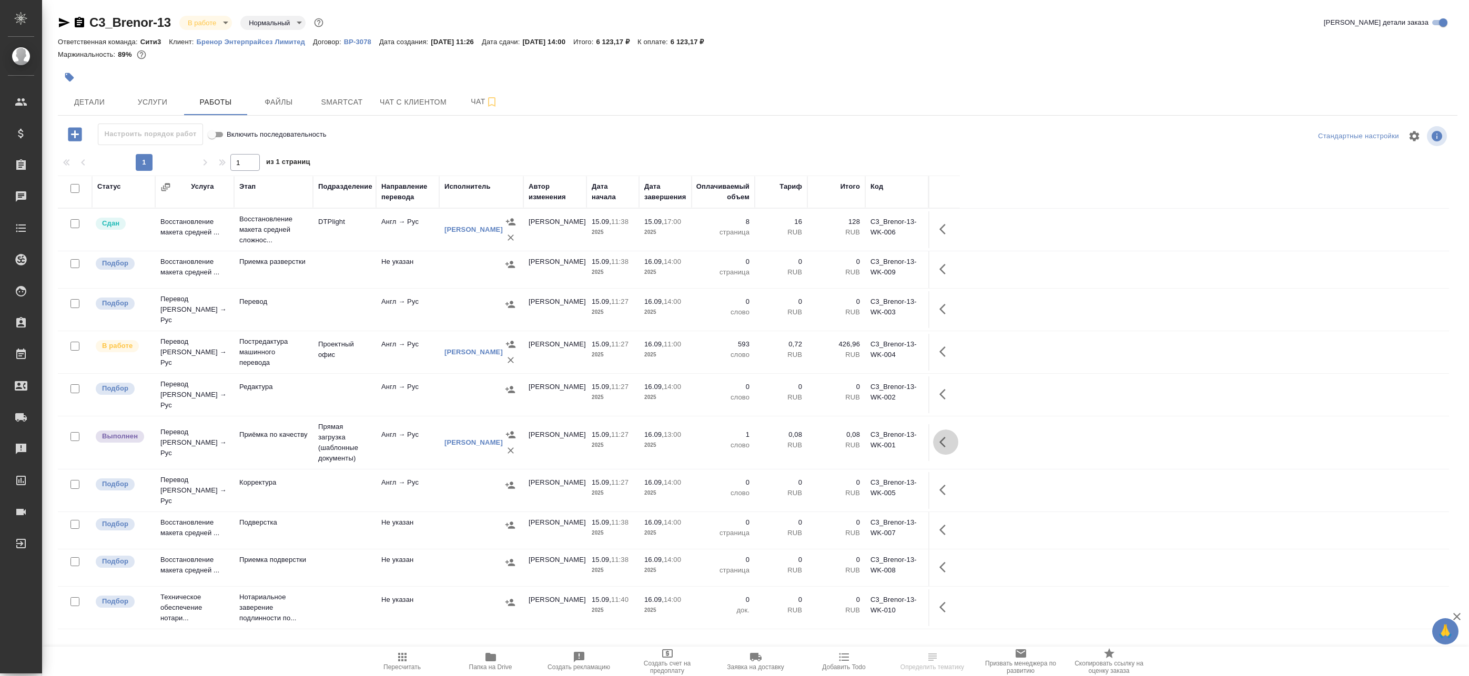
click at [940, 443] on icon "button" at bounding box center [942, 442] width 6 height 11
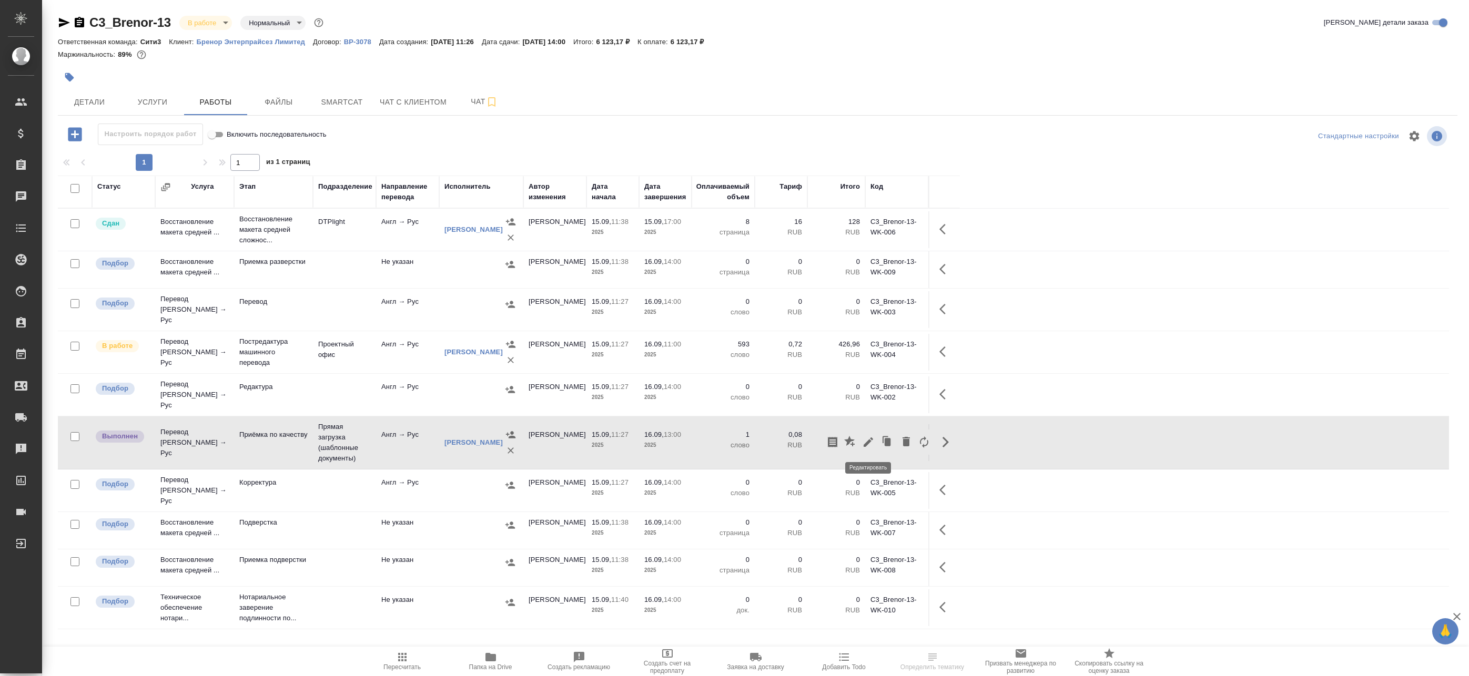
click at [868, 446] on icon "button" at bounding box center [868, 442] width 13 height 13
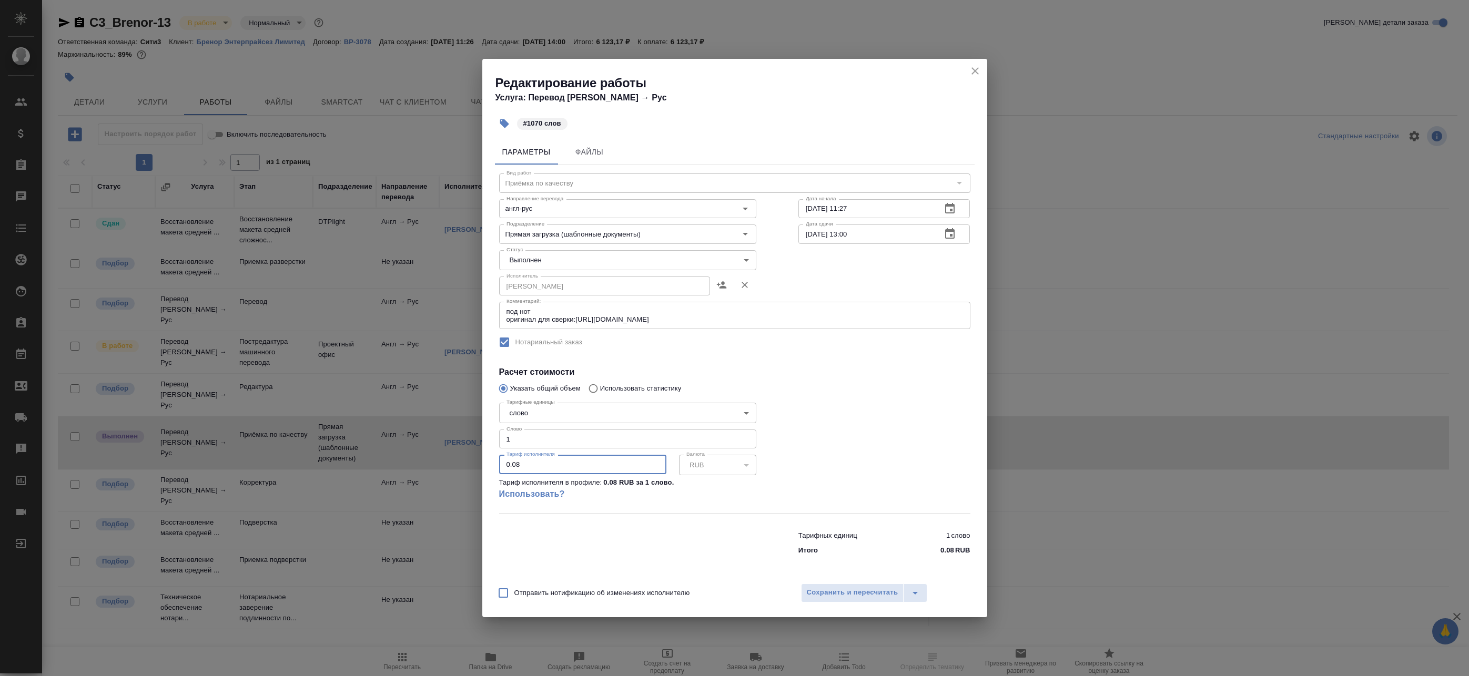
drag, startPoint x: 536, startPoint y: 465, endPoint x: 519, endPoint y: 461, distance: 17.3
click at [519, 461] on input "0.08" at bounding box center [582, 464] width 167 height 19
drag, startPoint x: 526, startPoint y: 435, endPoint x: 480, endPoint y: 437, distance: 46.3
click at [480, 438] on div "Редактирование работы Услуга: Перевод Стандарт Англ → Рус #1070 слов Параметры …" at bounding box center [734, 338] width 1469 height 676
type input "1070"
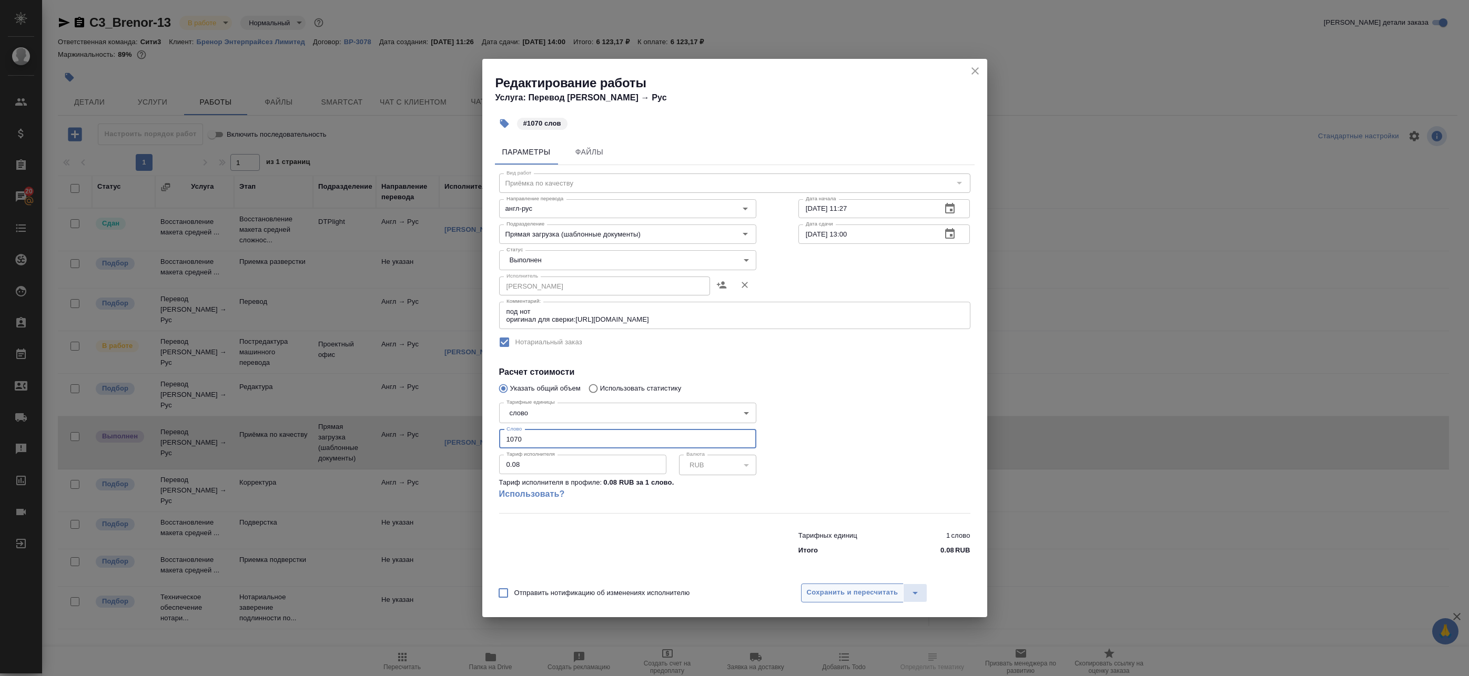
click at [833, 589] on span "Сохранить и пересчитать" at bounding box center [852, 593] width 91 height 12
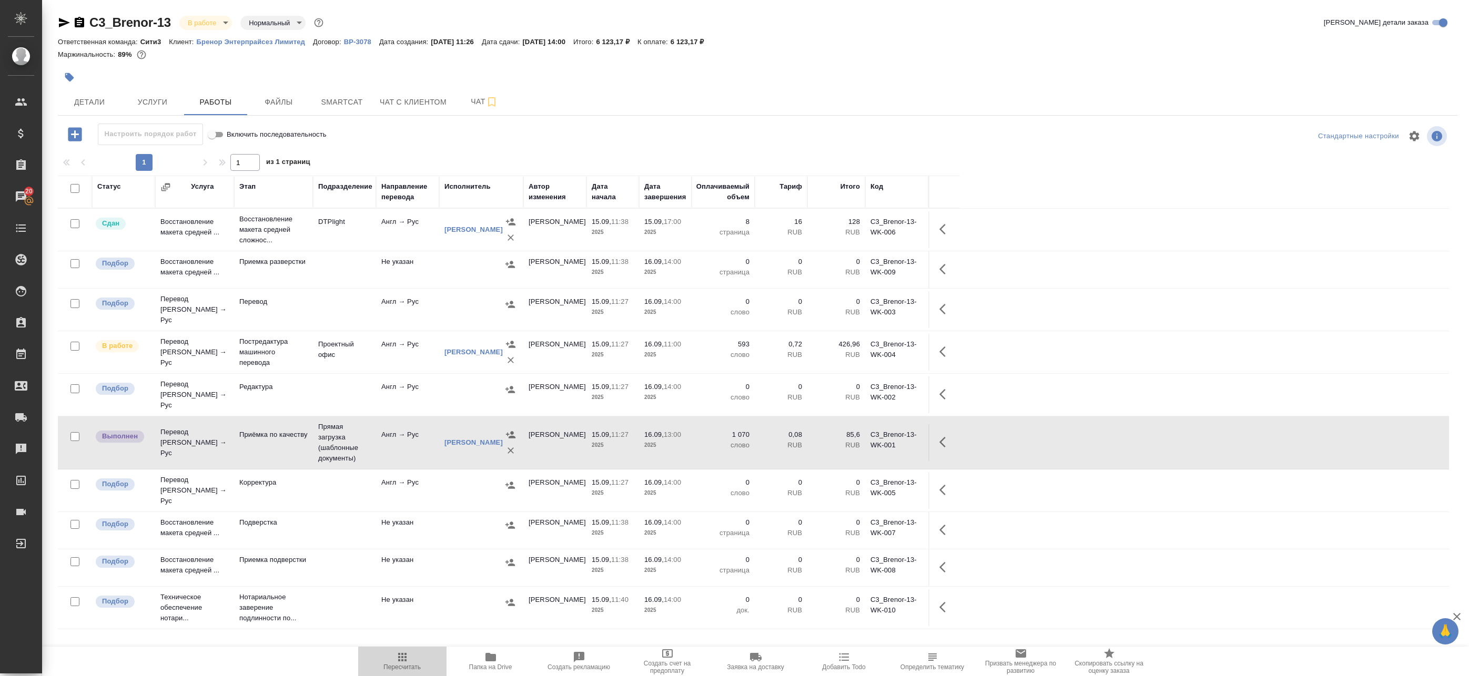
click at [407, 659] on icon "button" at bounding box center [402, 657] width 13 height 13
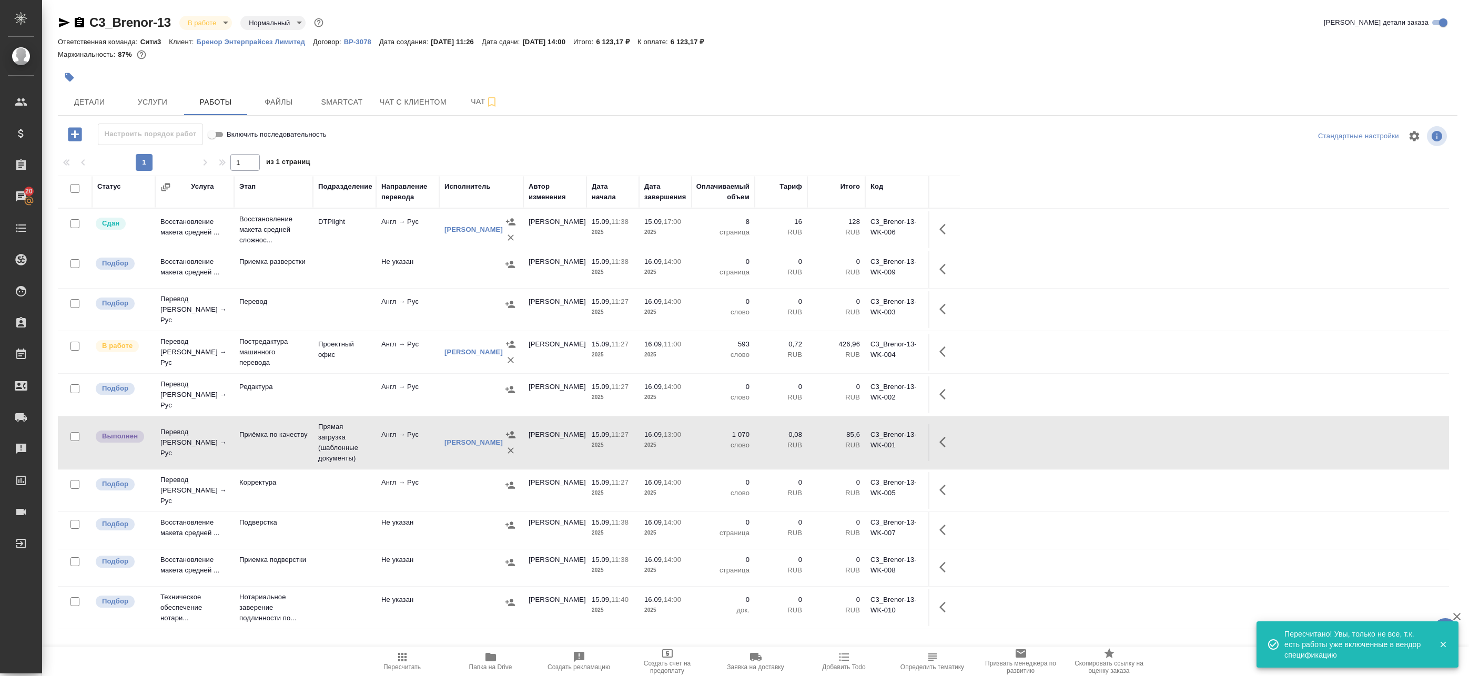
click at [493, 662] on icon "button" at bounding box center [490, 657] width 13 height 13
click at [78, 190] on input "checkbox" at bounding box center [74, 188] width 9 height 9
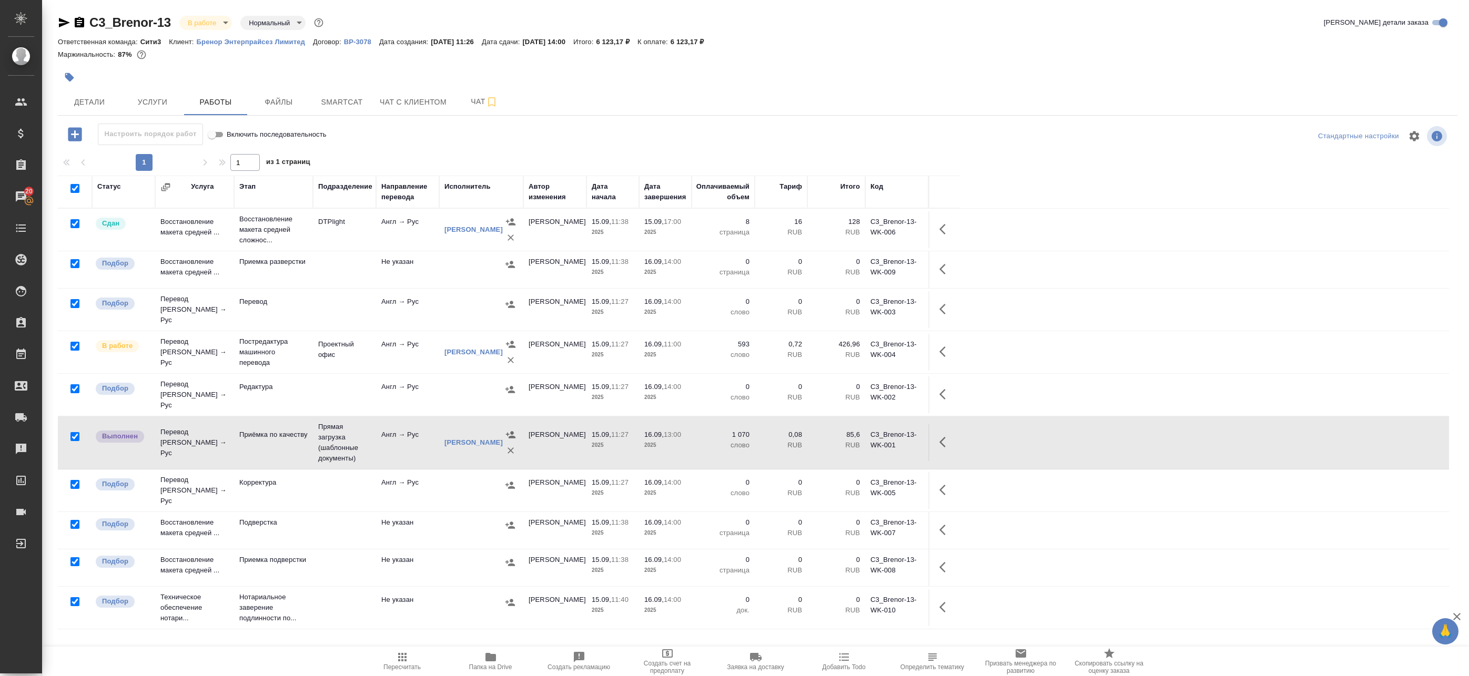
checkbox input "true"
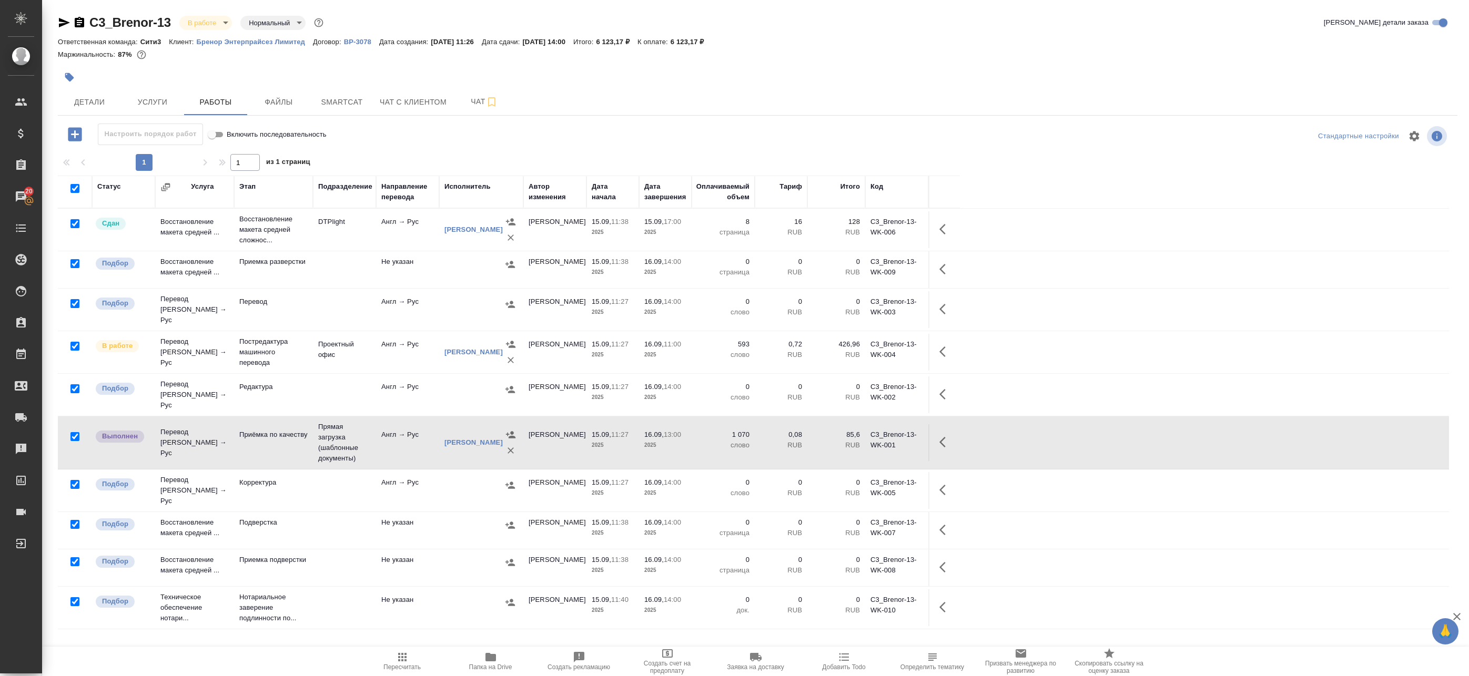
checkbox input "true"
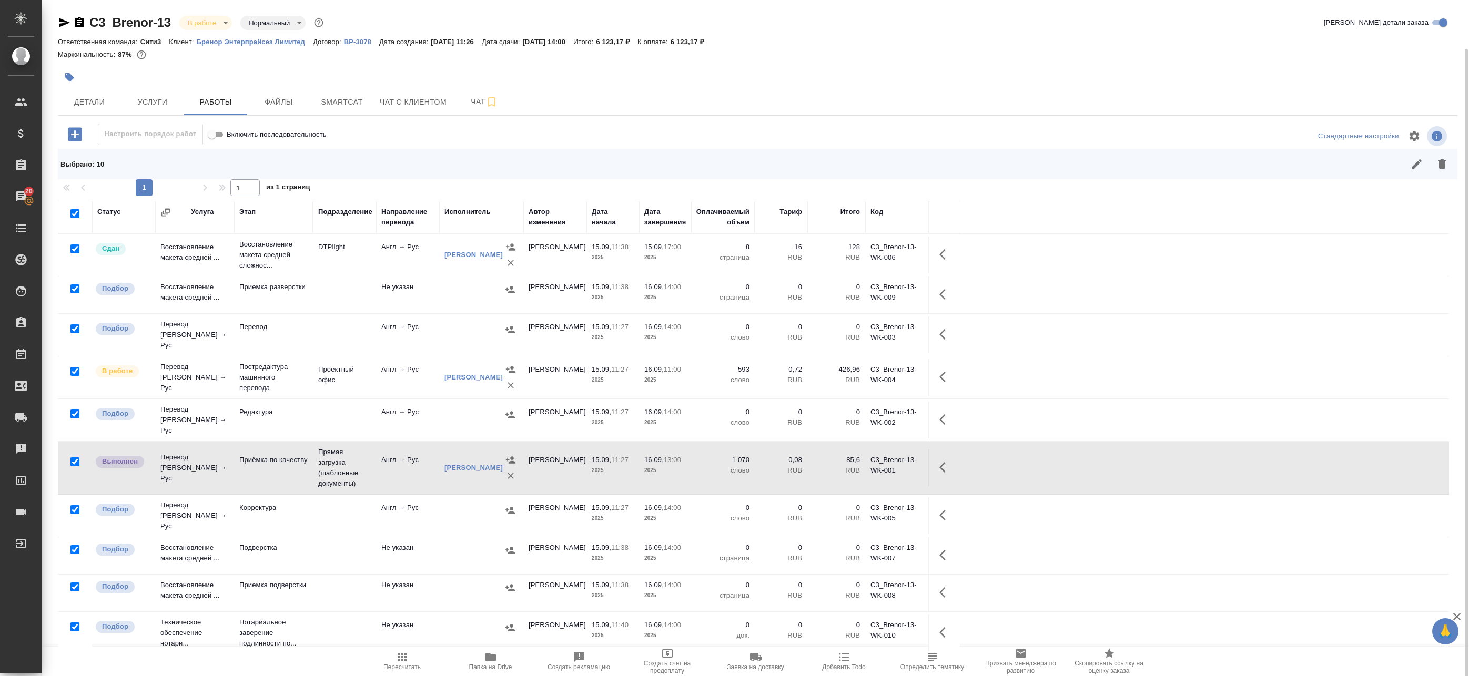
scroll to position [25, 0]
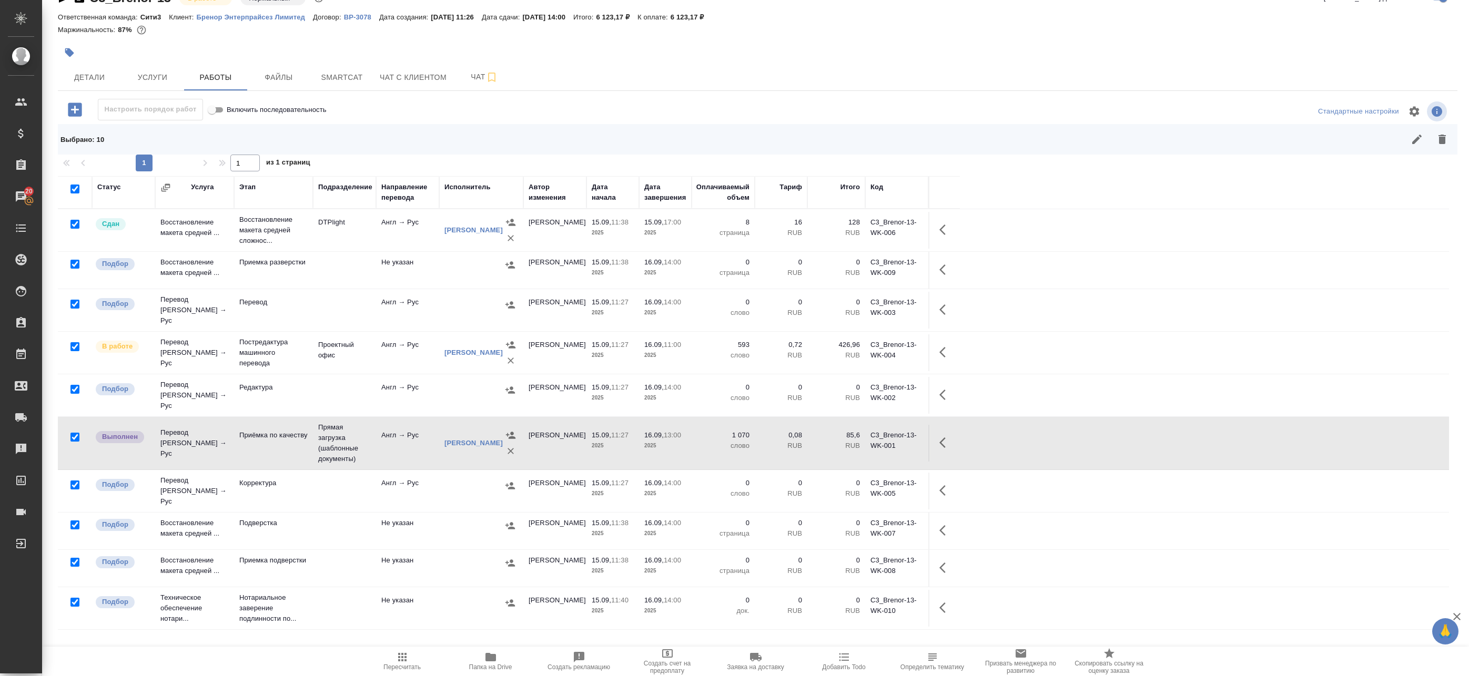
click at [74, 598] on input "checkbox" at bounding box center [74, 602] width 9 height 9
checkbox input "false"
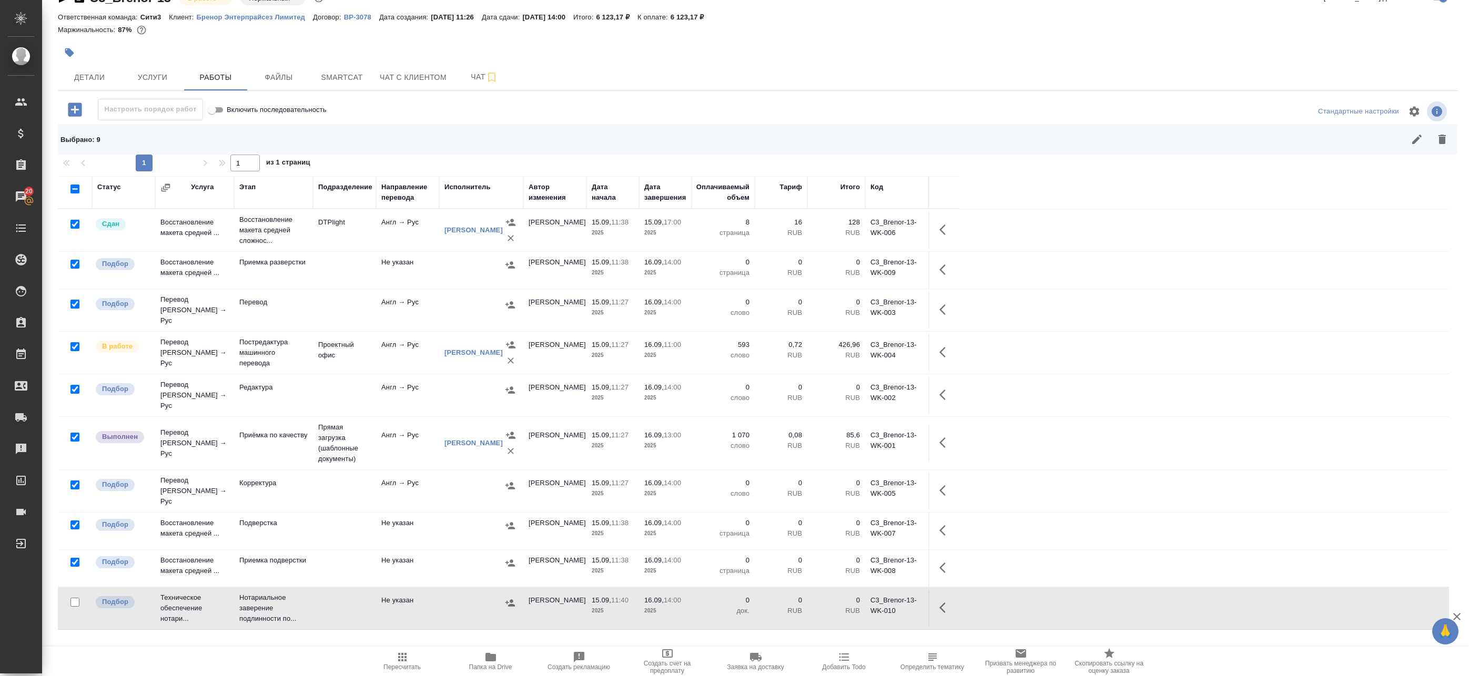
click at [76, 436] on input "checkbox" at bounding box center [74, 437] width 9 height 9
checkbox input "false"
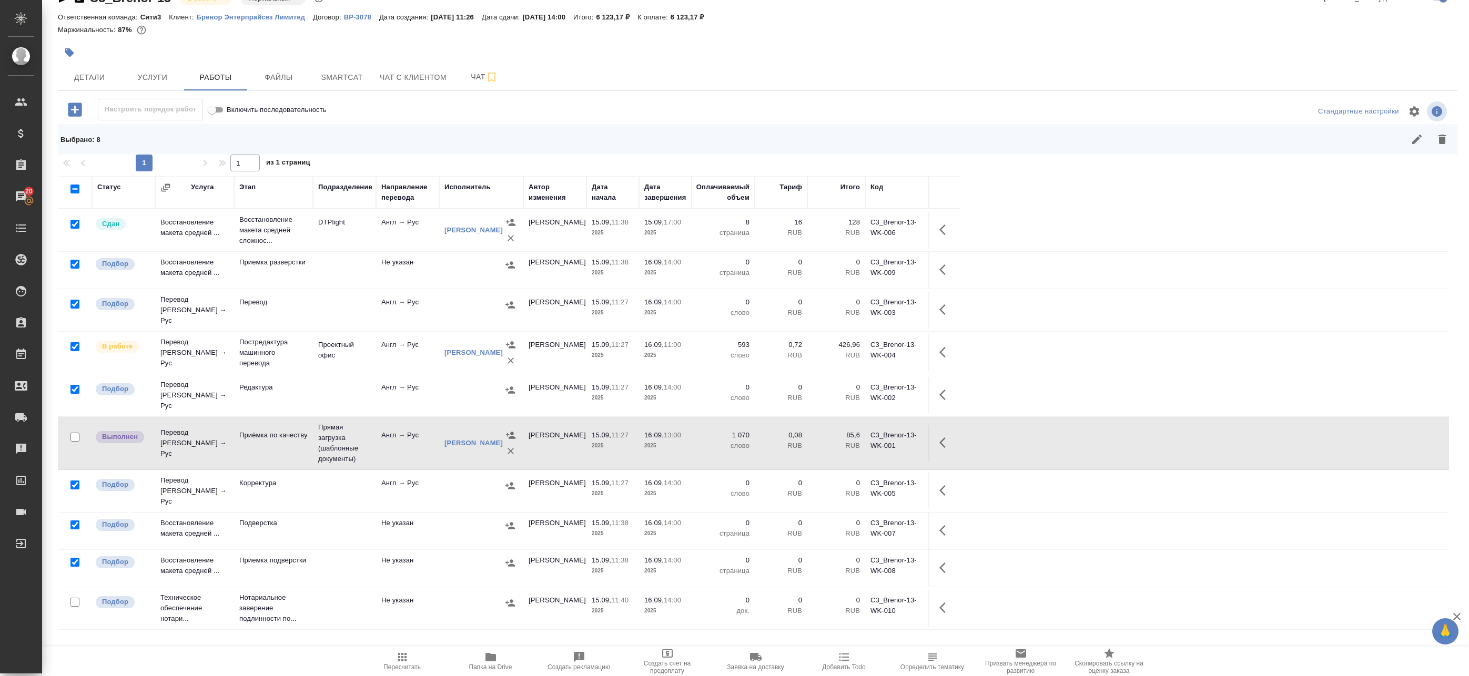
click at [76, 345] on input "checkbox" at bounding box center [74, 346] width 9 height 9
checkbox input "false"
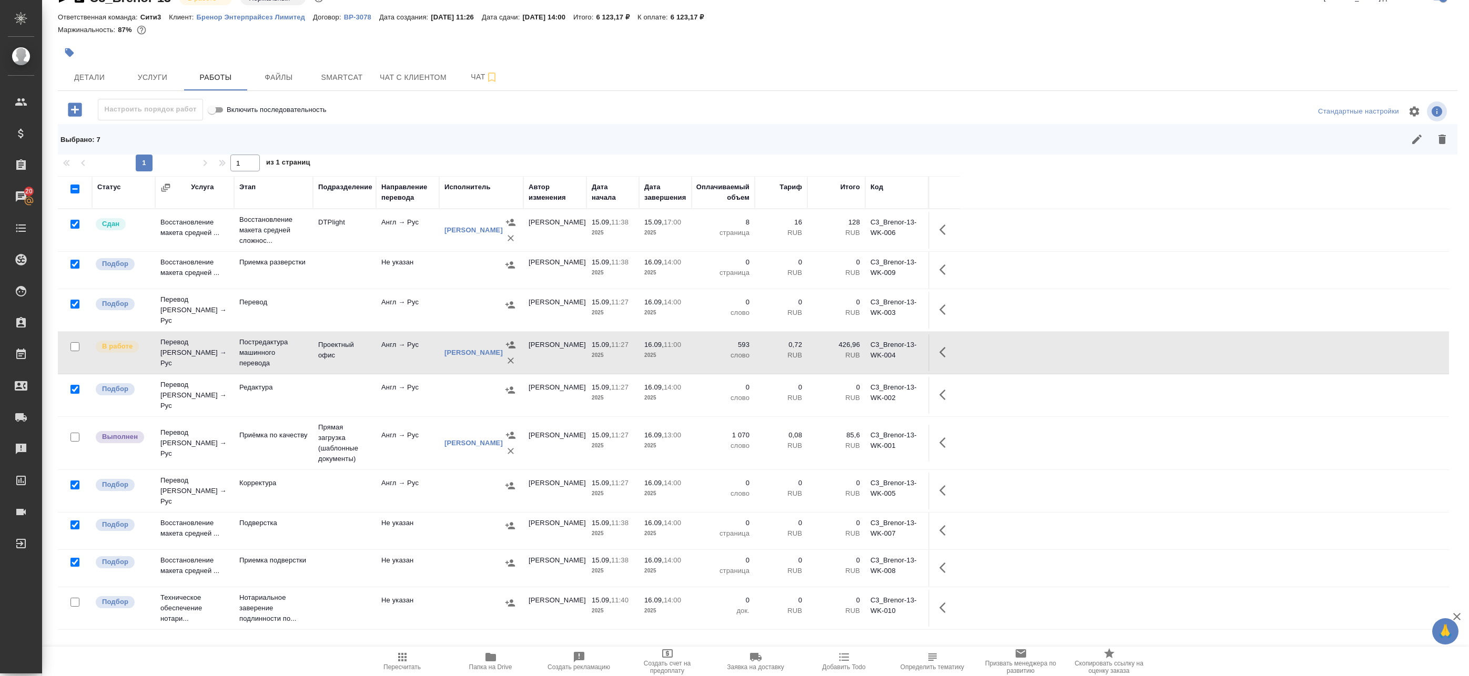
click at [76, 222] on input "checkbox" at bounding box center [74, 224] width 9 height 9
checkbox input "false"
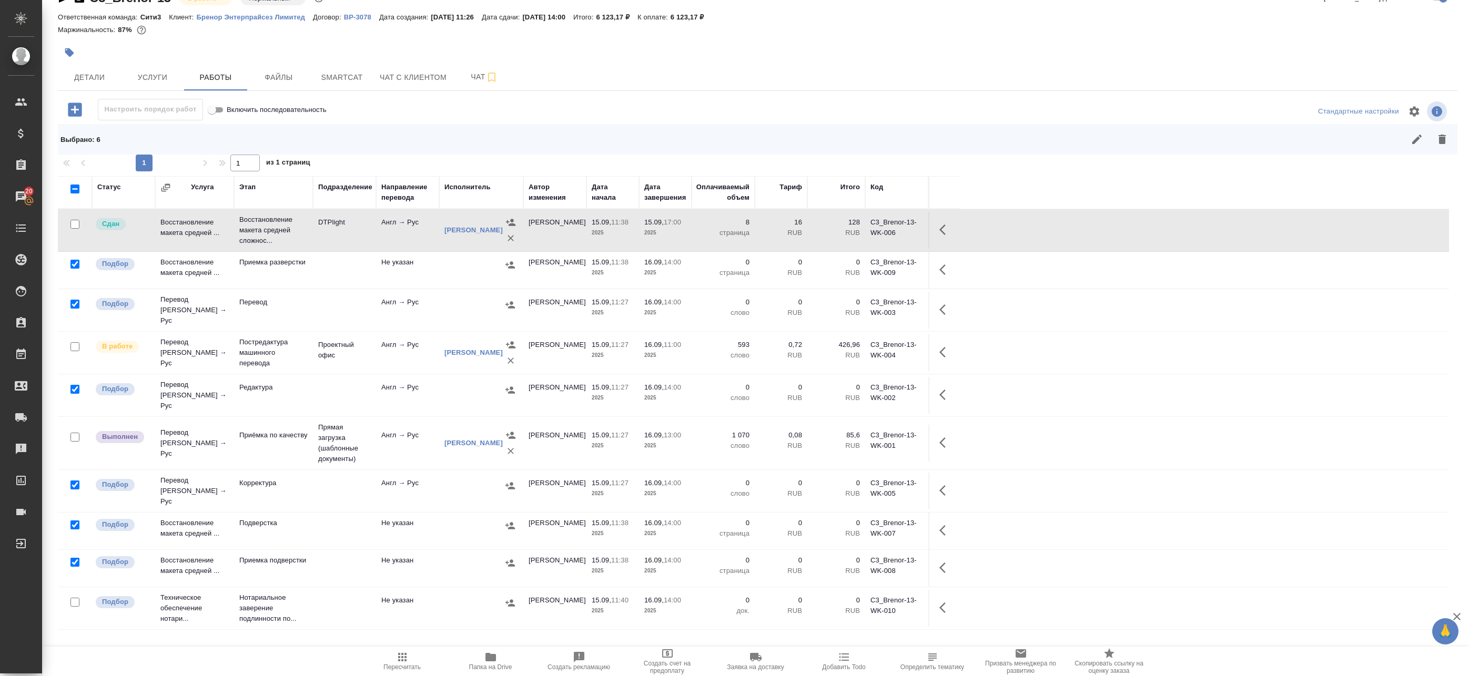
click at [1437, 140] on icon "button" at bounding box center [1441, 139] width 13 height 13
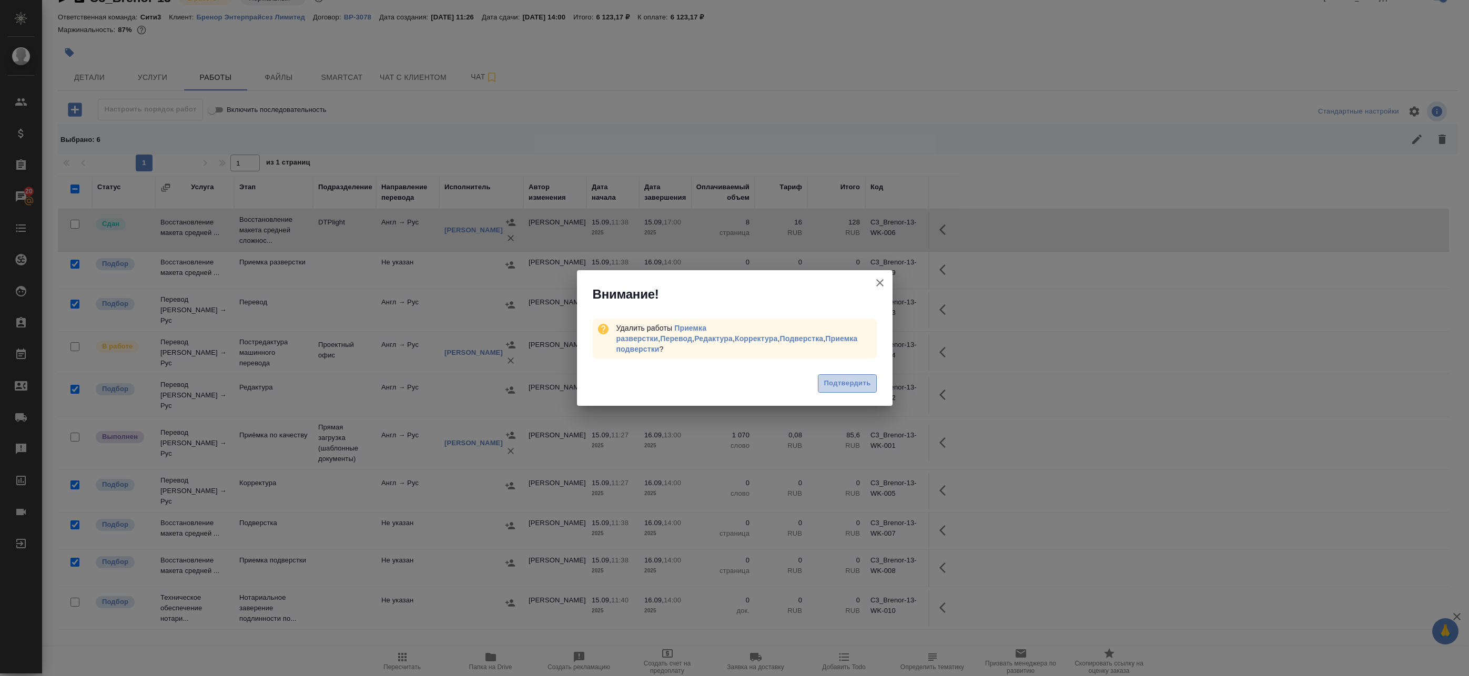
click at [861, 379] on span "Подтвердить" at bounding box center [846, 384] width 47 height 12
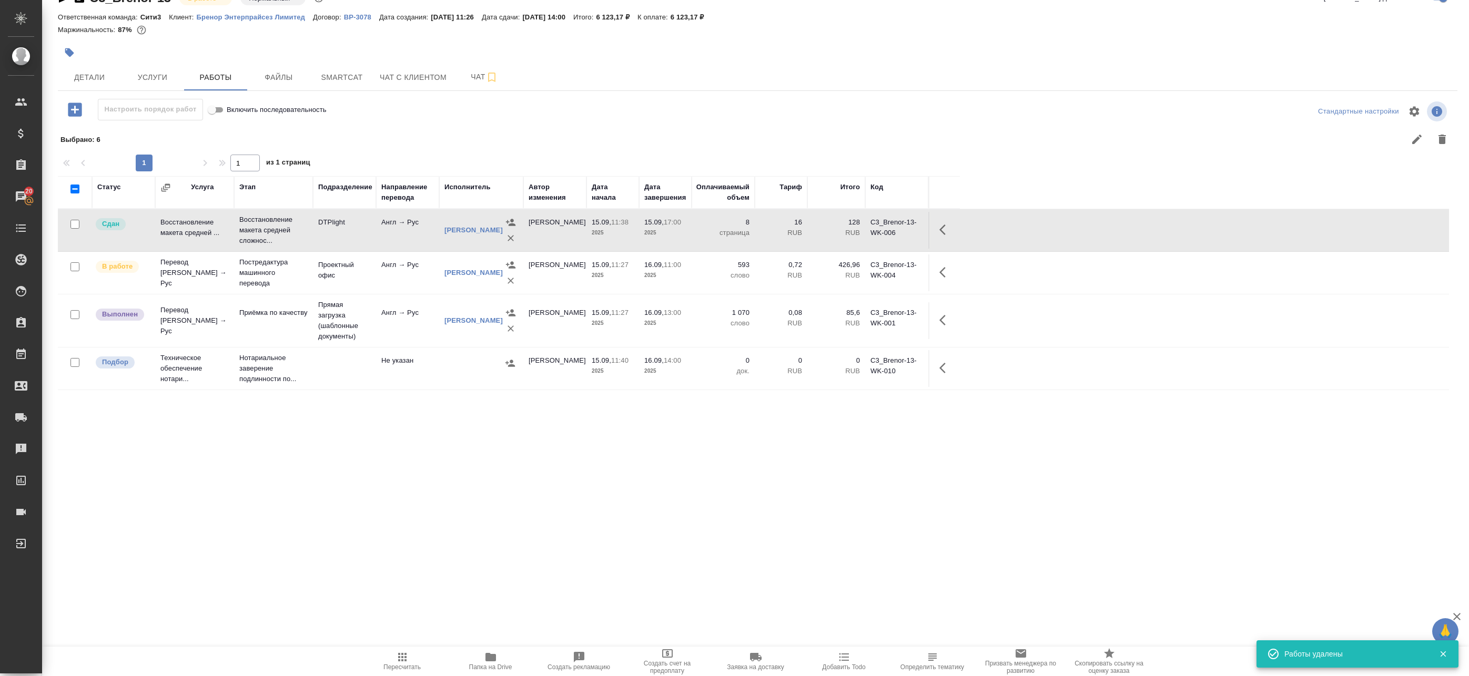
click at [359, 481] on div "Статус Услуга Этап Подразделение Направление перевода Исполнитель Автор изменен…" at bounding box center [753, 412] width 1391 height 473
click at [939, 277] on icon "button" at bounding box center [945, 272] width 13 height 13
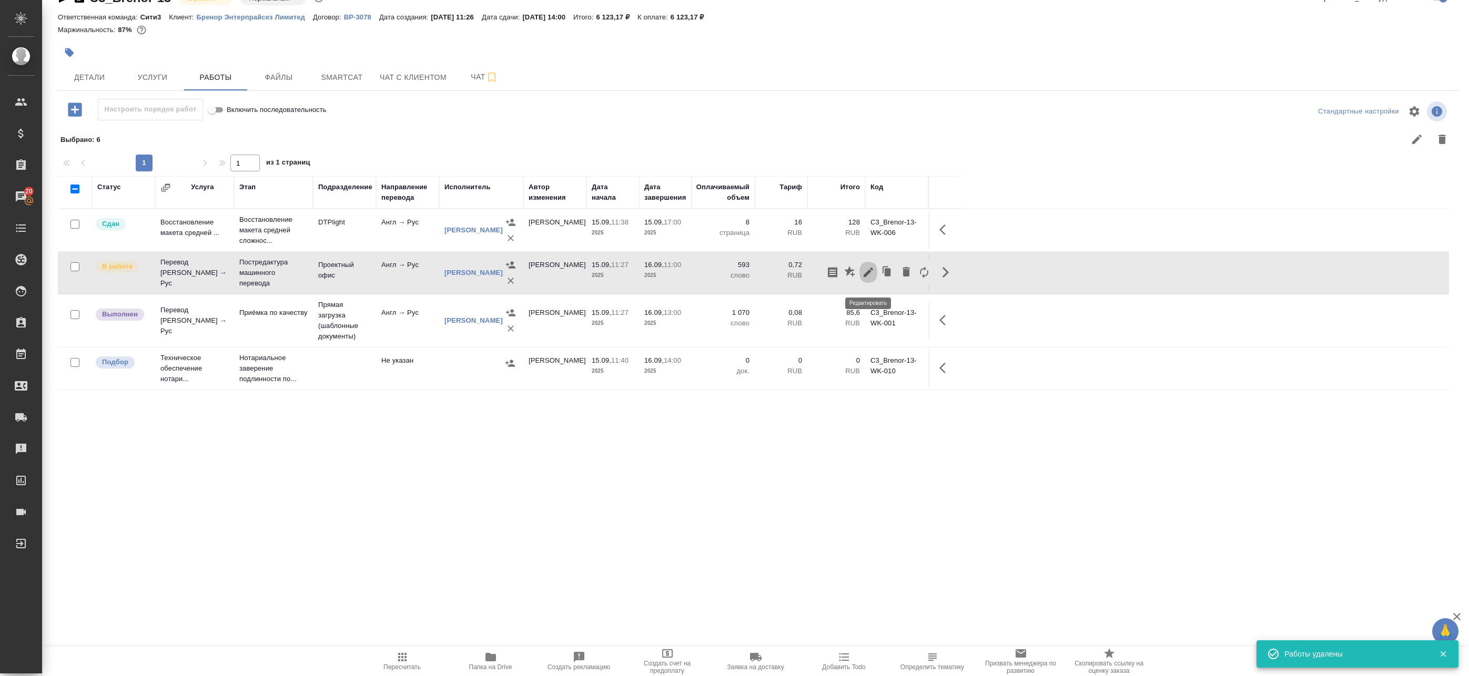
click at [862, 278] on icon "button" at bounding box center [868, 272] width 13 height 13
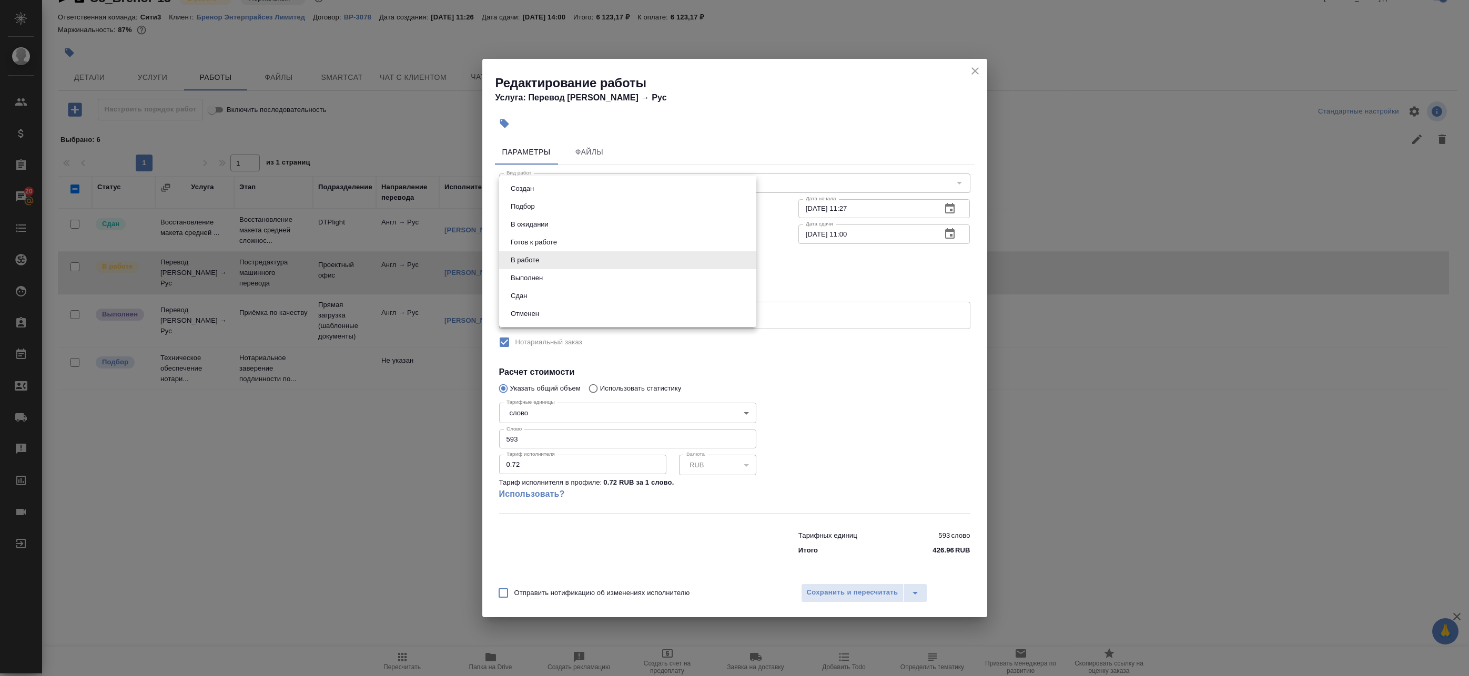
click at [567, 260] on body "🙏 .cls-1 fill:#fff; AWATERA Badanyan Artak Клиенты Спецификации Заказы 20 Чаты …" at bounding box center [734, 338] width 1469 height 676
click at [539, 292] on li "Сдан" at bounding box center [627, 296] width 257 height 18
type input "closed"
click at [832, 592] on span "Сохранить и пересчитать" at bounding box center [852, 593] width 91 height 12
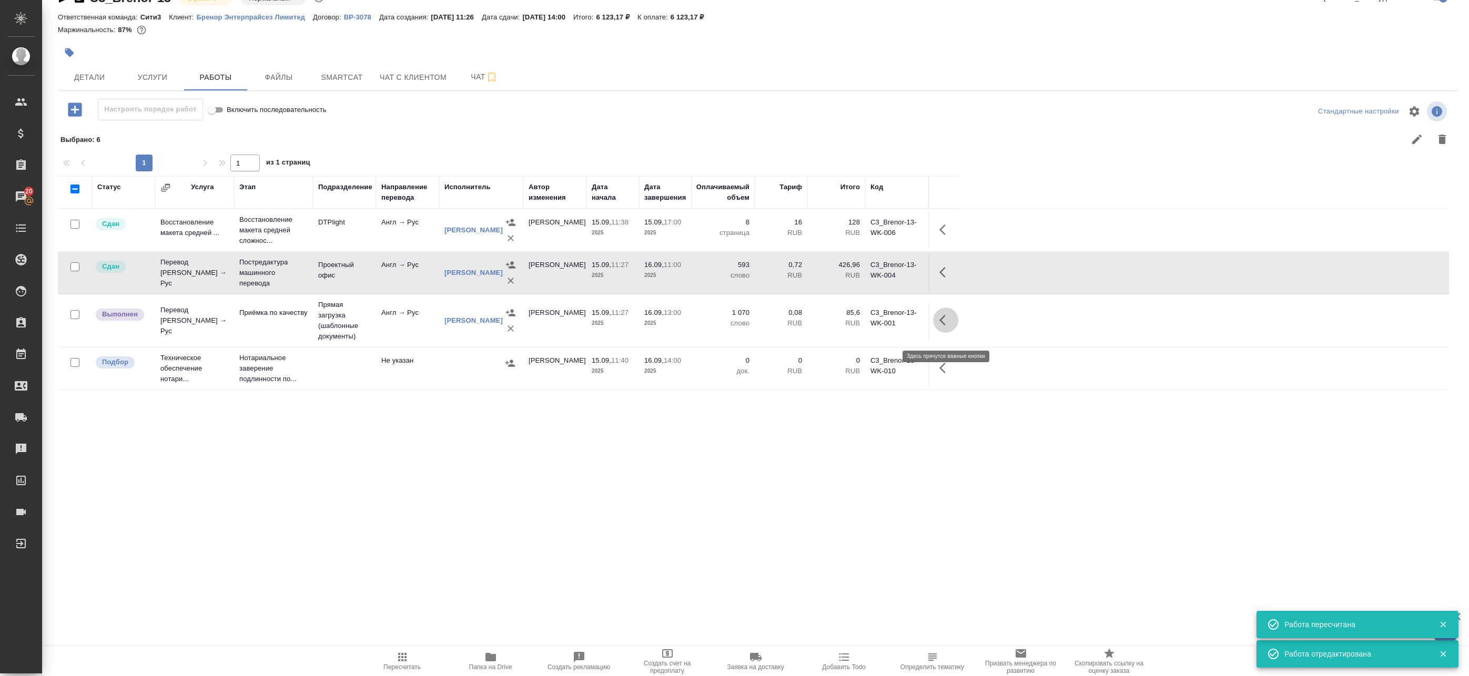
click at [938, 331] on button "button" at bounding box center [945, 320] width 25 height 25
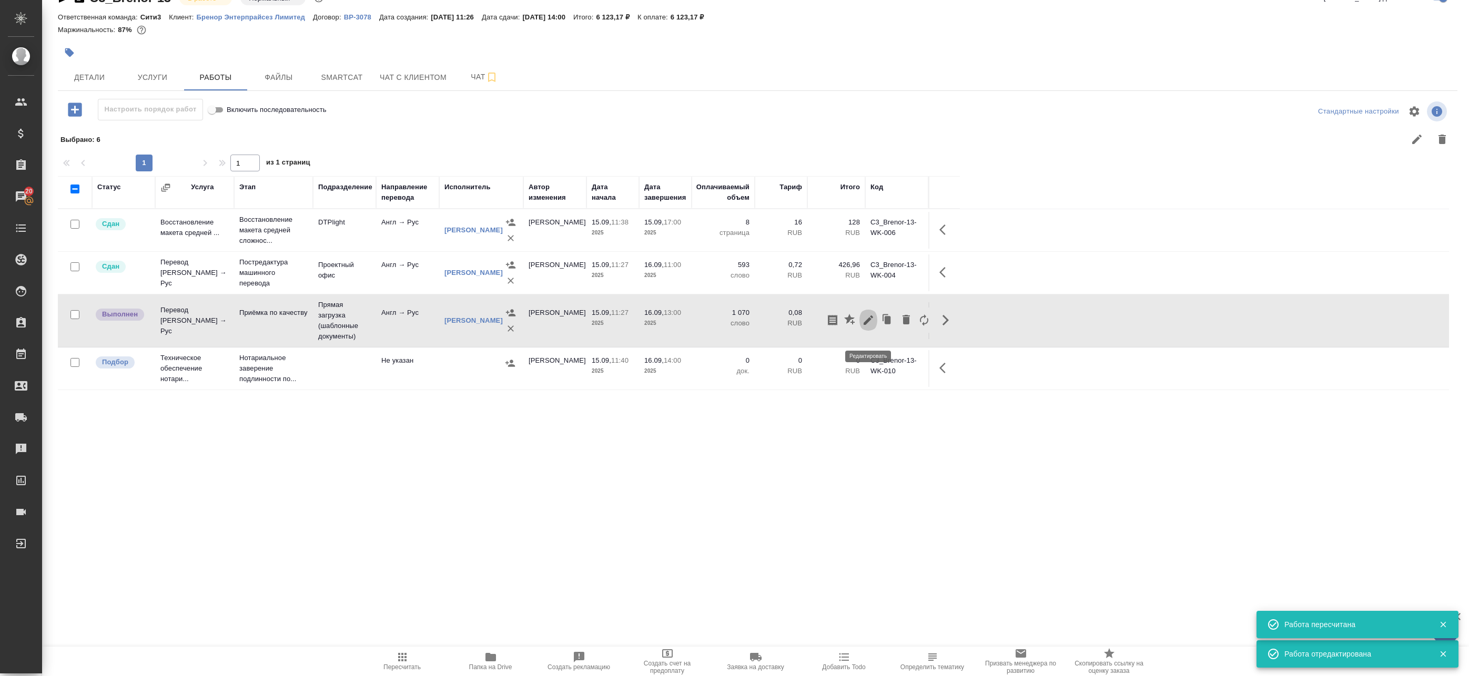
click at [862, 327] on icon "button" at bounding box center [868, 320] width 13 height 13
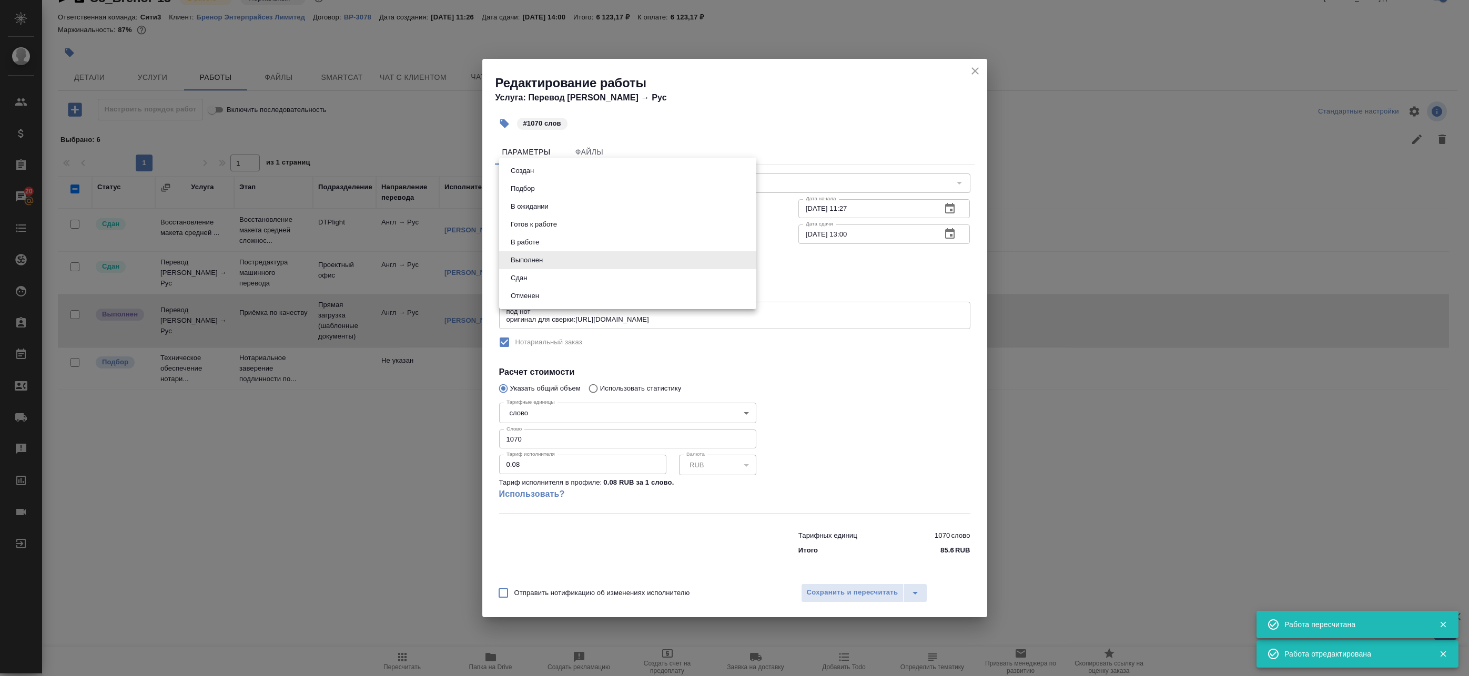
click at [544, 259] on body "🙏 .cls-1 fill:#fff; AWATERA Badanyan Artak Клиенты Спецификации Заказы 20 Чаты …" at bounding box center [734, 338] width 1469 height 676
click at [538, 278] on li "Сдан" at bounding box center [627, 278] width 257 height 18
type input "closed"
click at [888, 593] on span "Сохранить и пересчитать" at bounding box center [852, 593] width 91 height 12
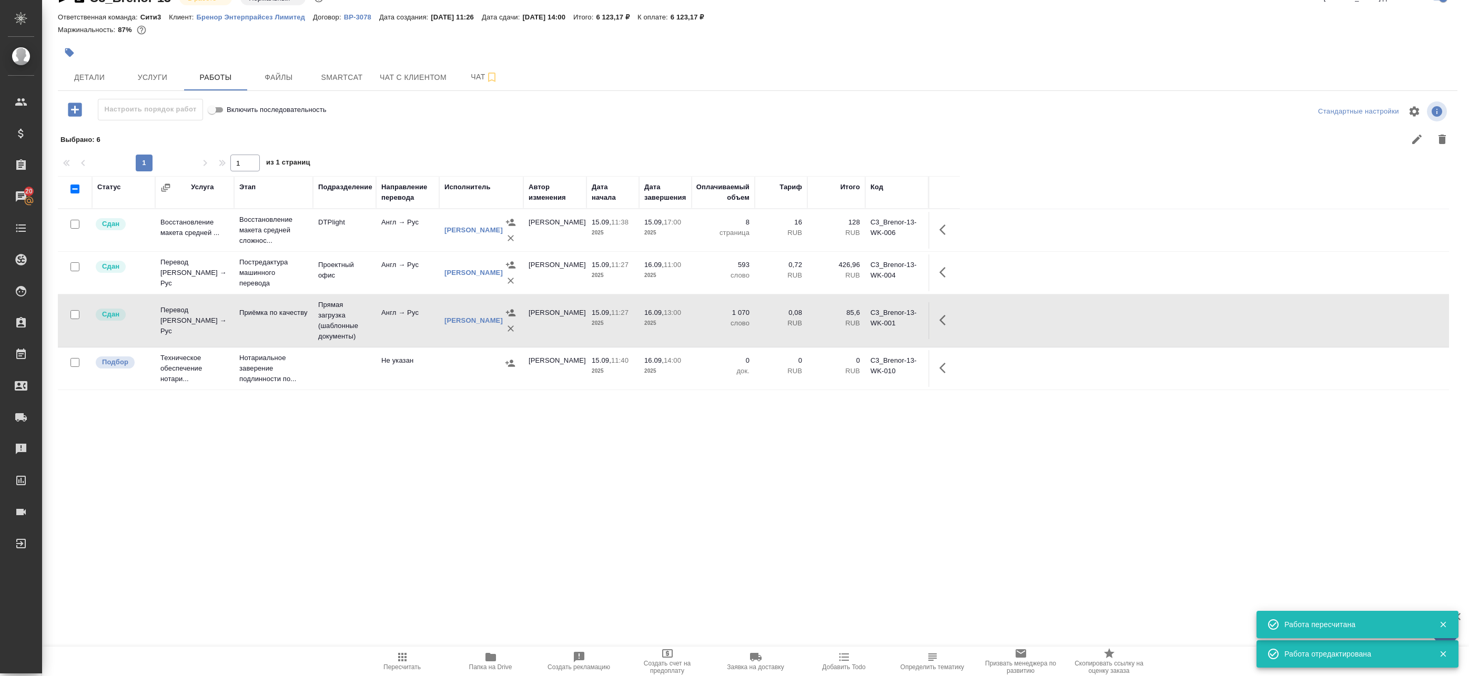
scroll to position [0, 0]
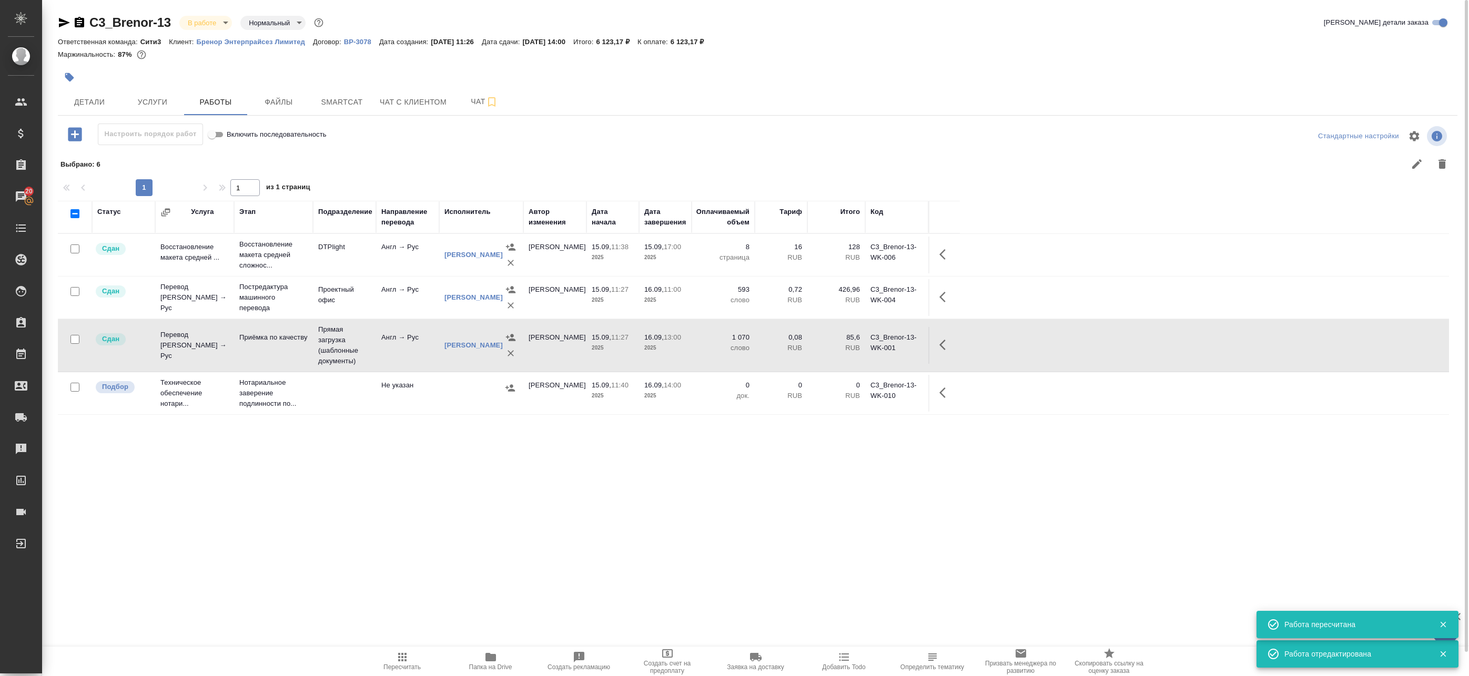
click at [213, 22] on body "🙏 .cls-1 fill:#fff; AWATERA Badanyan Artak Клиенты Спецификации Заказы 20 Чаты …" at bounding box center [734, 338] width 1469 height 676
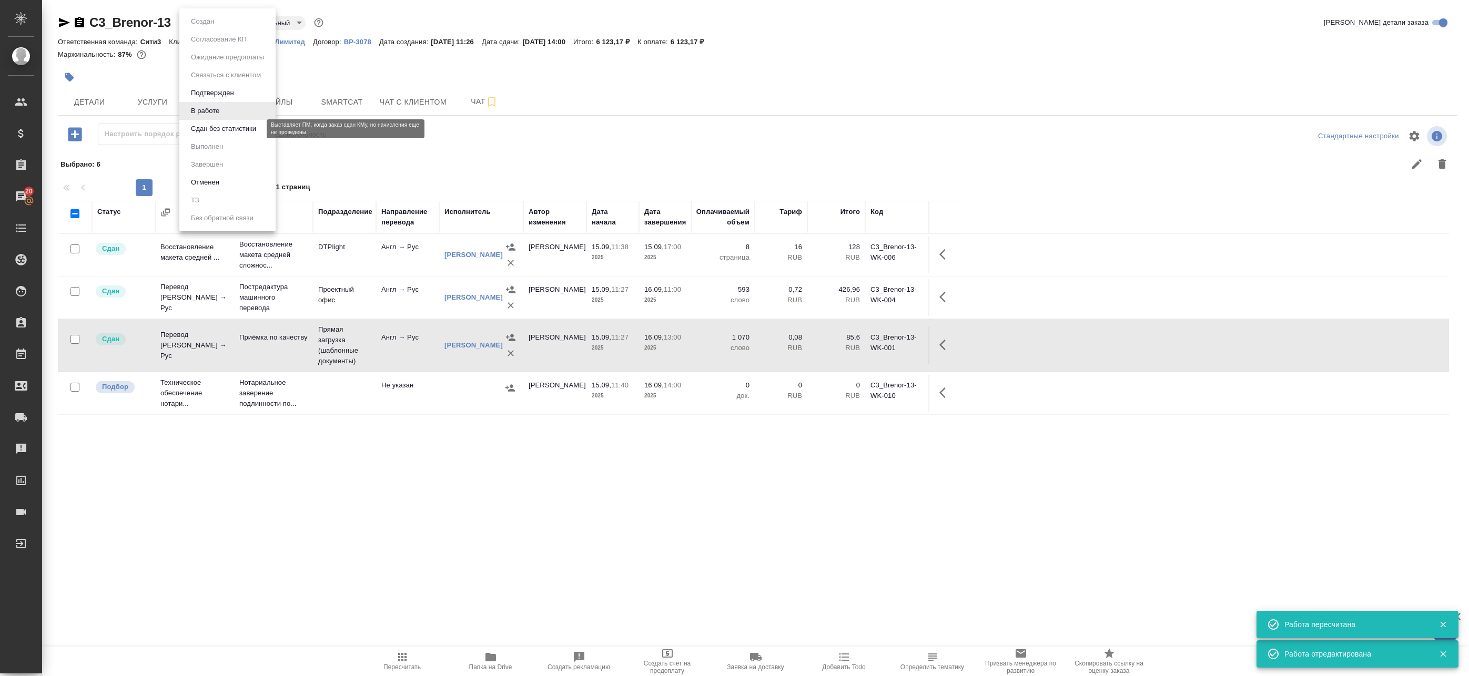
click at [212, 127] on button "Сдан без статистики" at bounding box center [224, 129] width 72 height 12
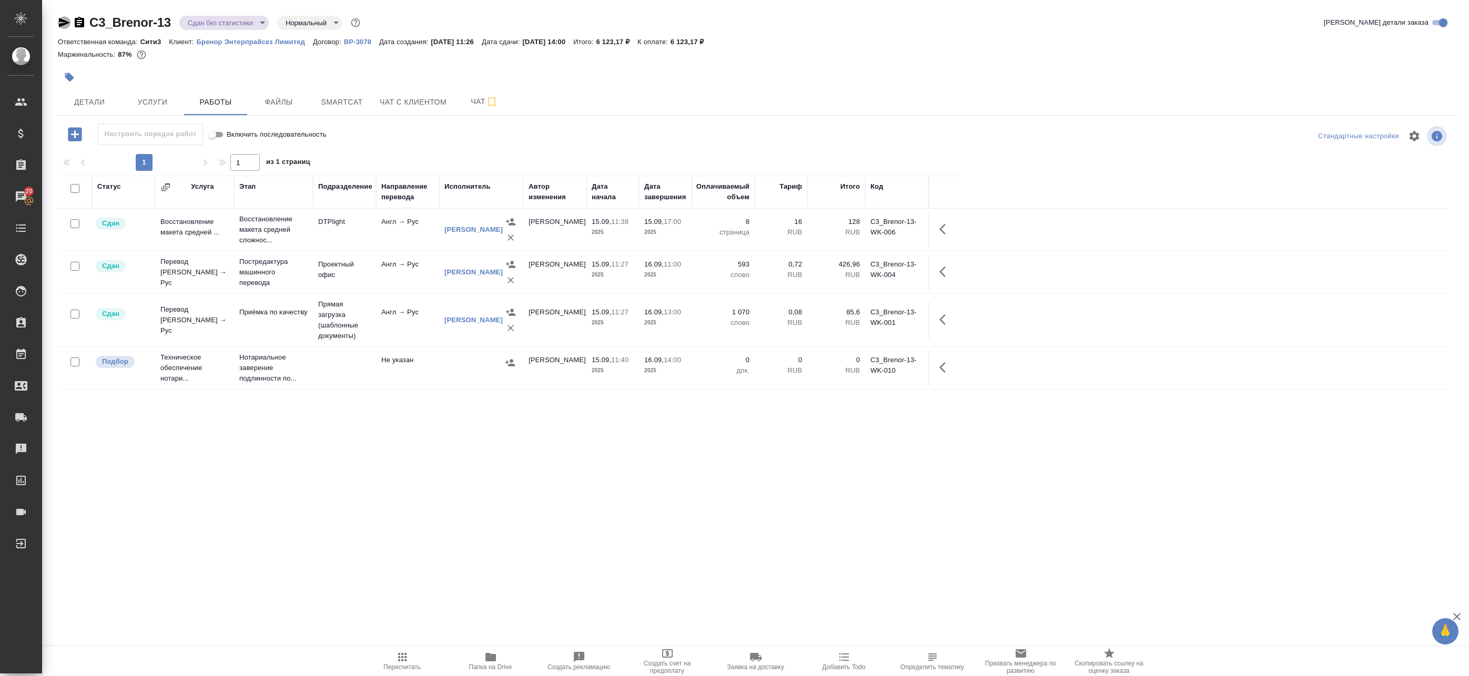
click at [62, 24] on icon "button" at bounding box center [64, 22] width 11 height 9
click at [101, 103] on span "Детали" at bounding box center [89, 102] width 50 height 13
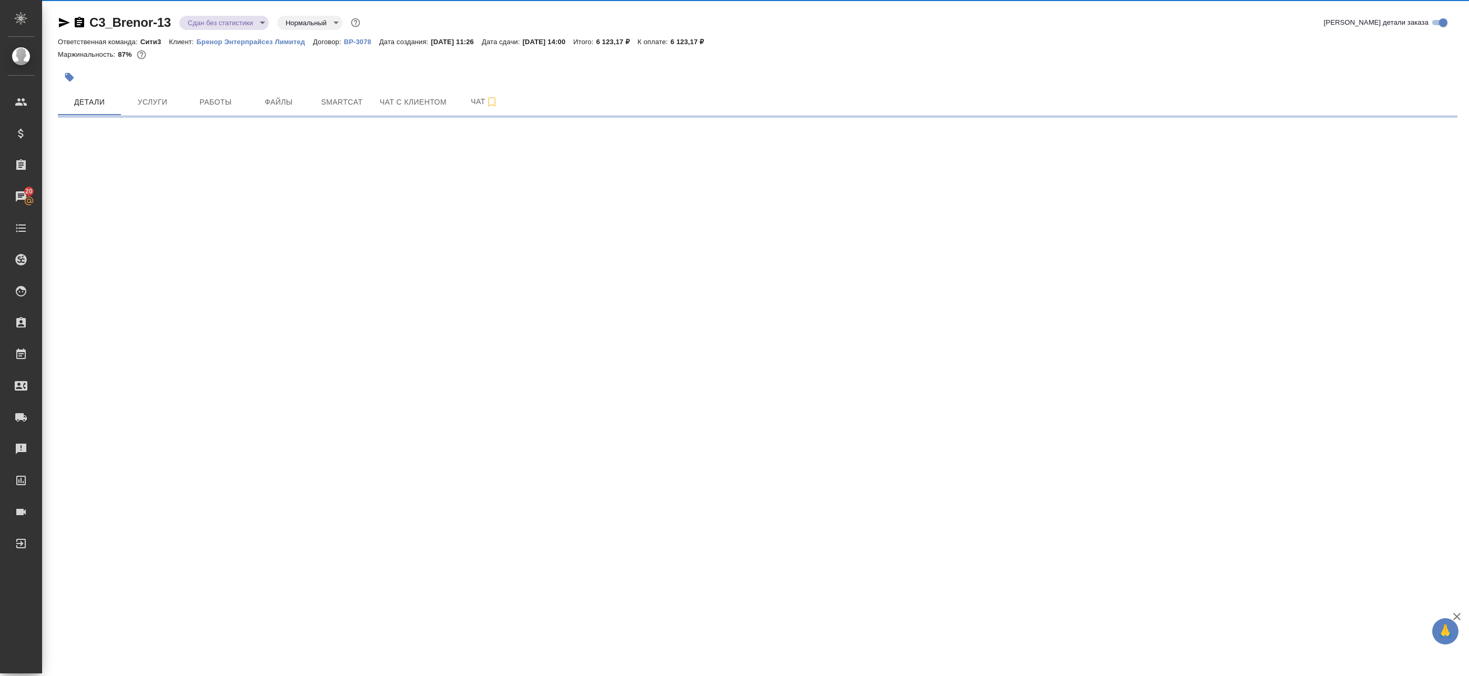
select select "RU"
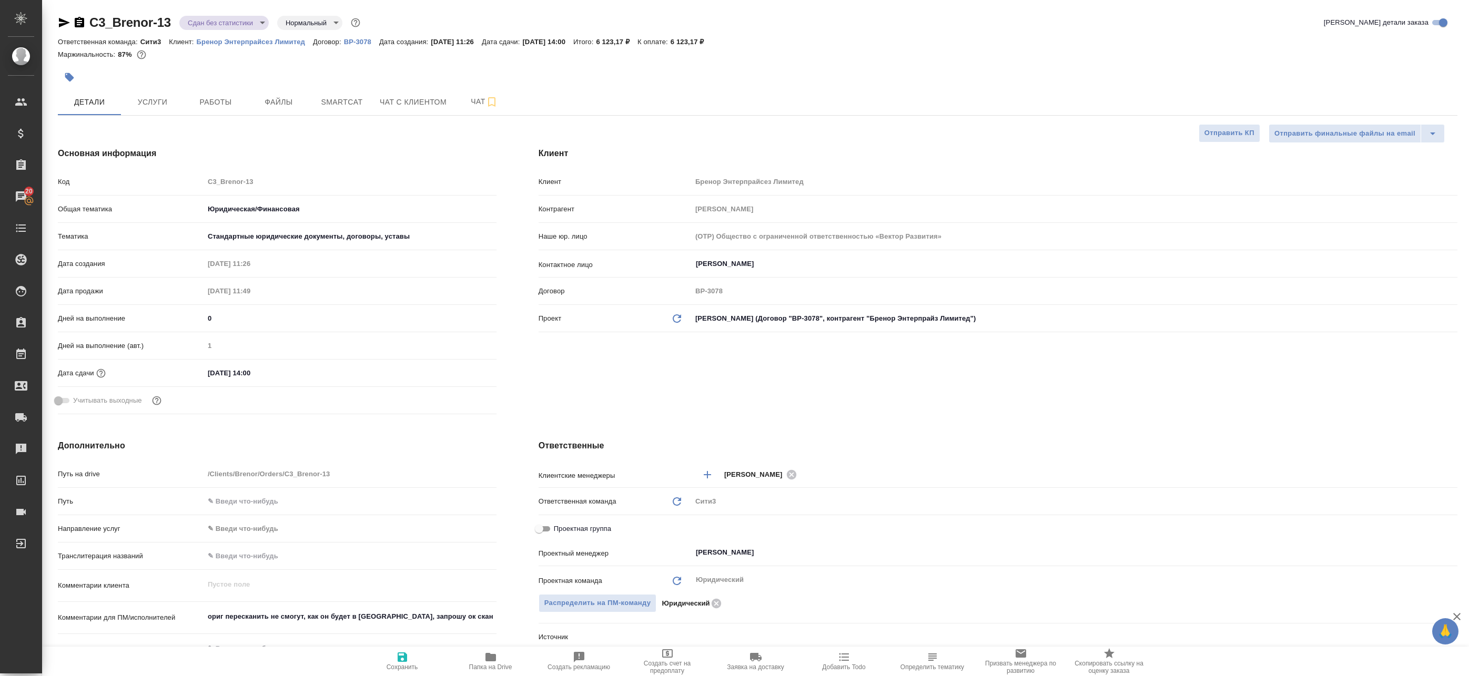
type textarea "x"
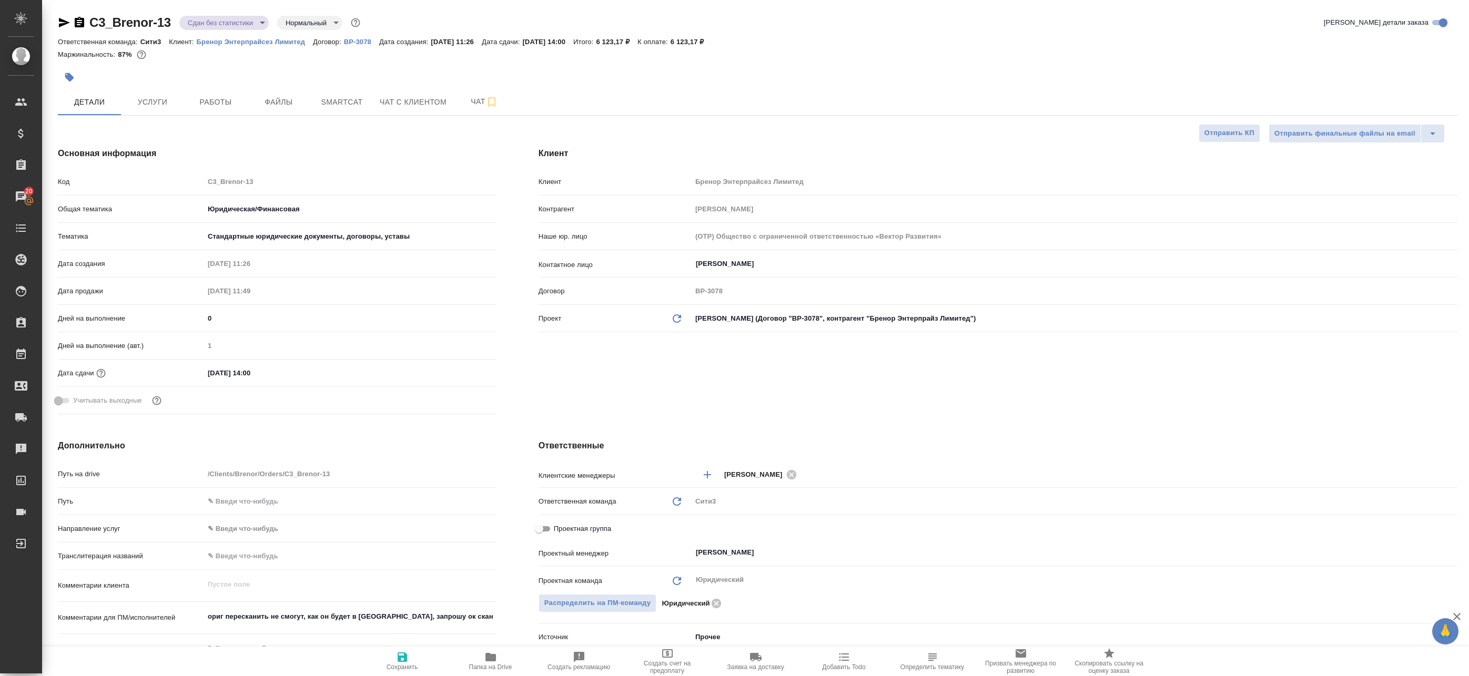
type textarea "x"
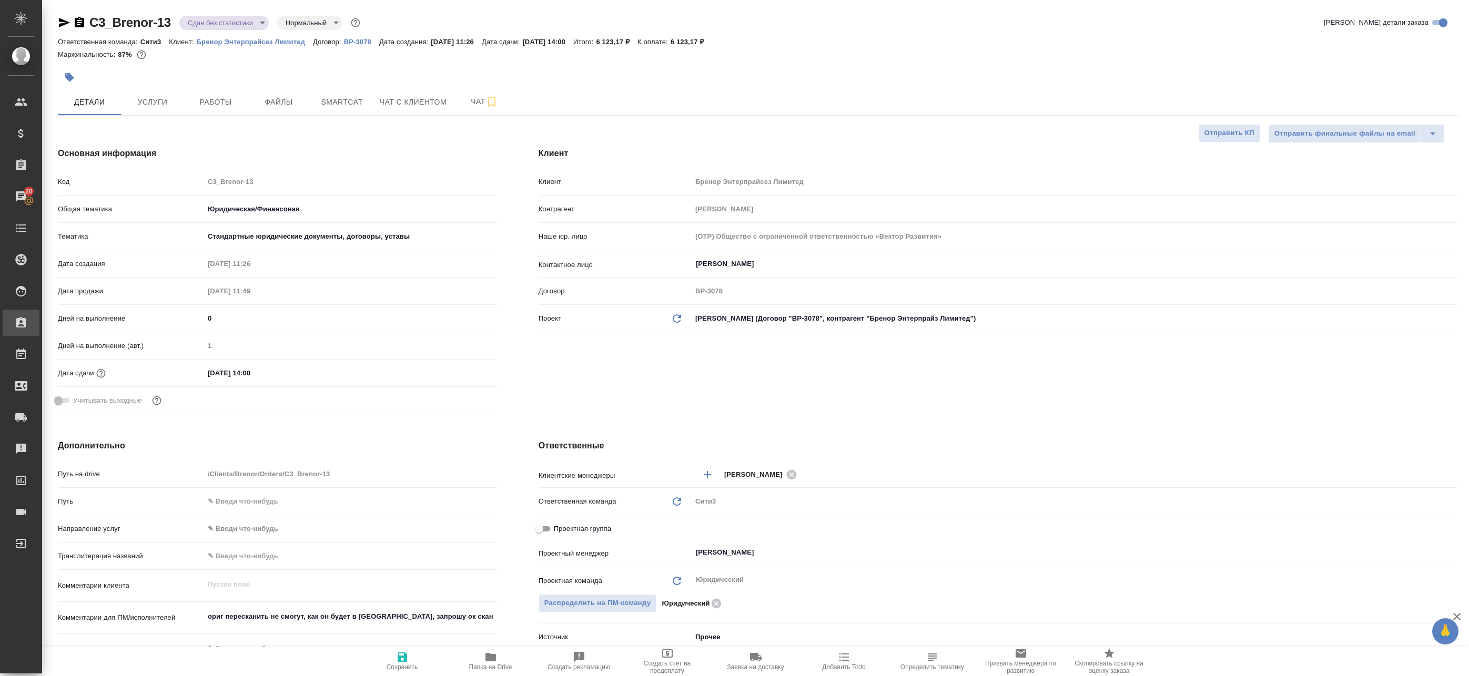
type textarea "x"
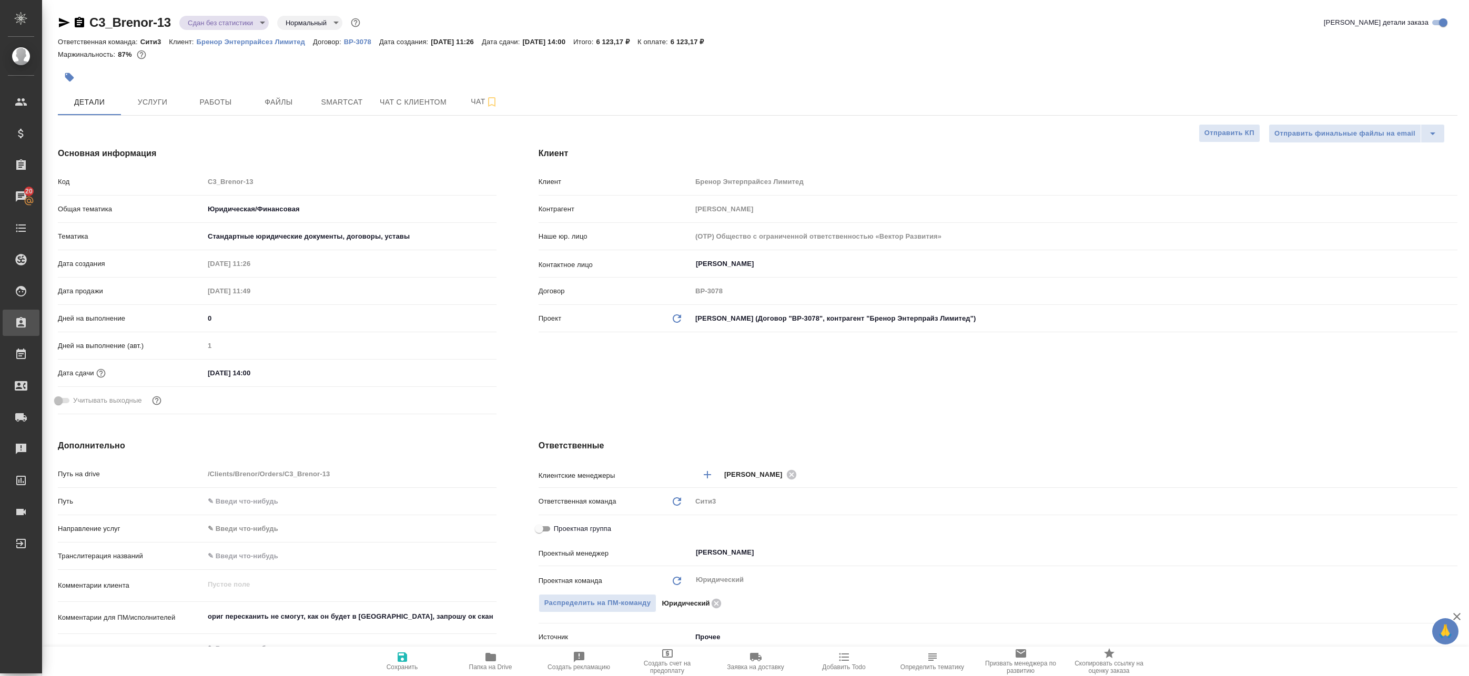
type textarea "x"
